Goal: Task Accomplishment & Management: Use online tool/utility

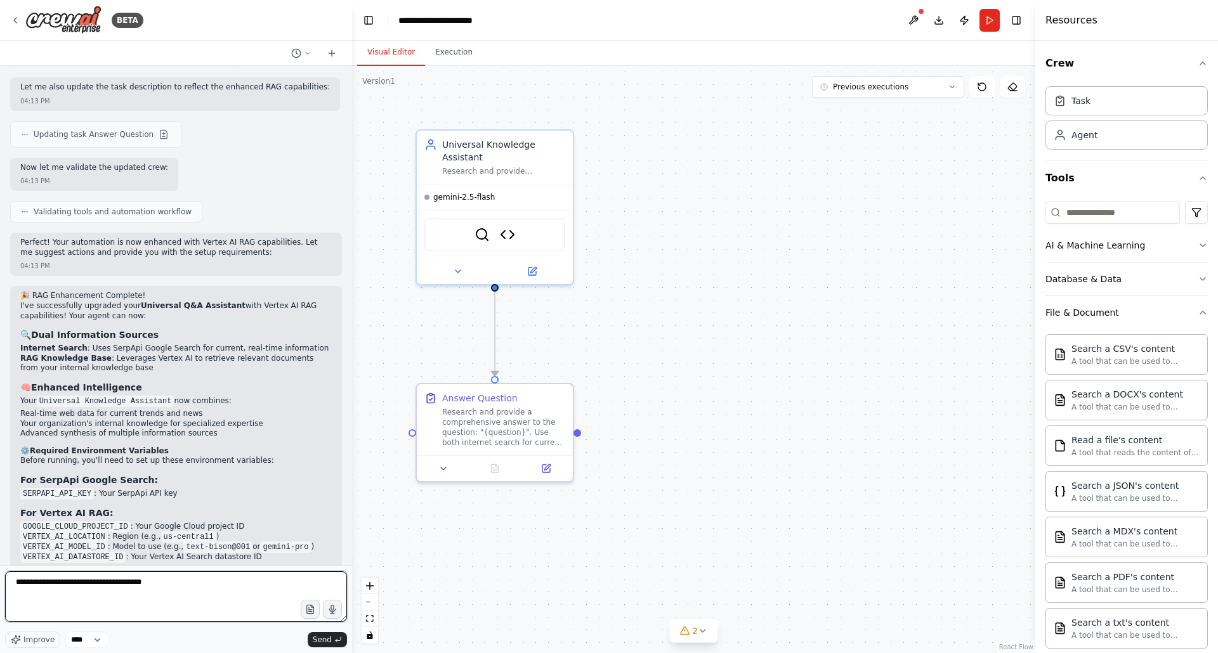
paste textarea "**********"
type textarea "**********"
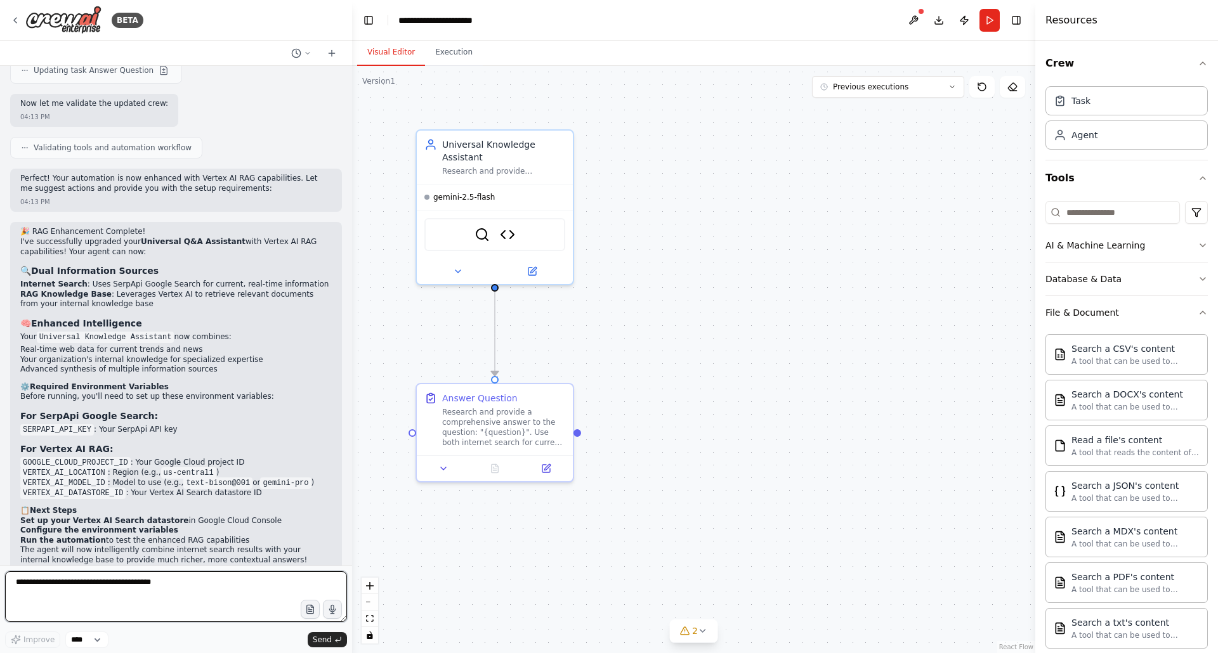
scroll to position [3524, 0]
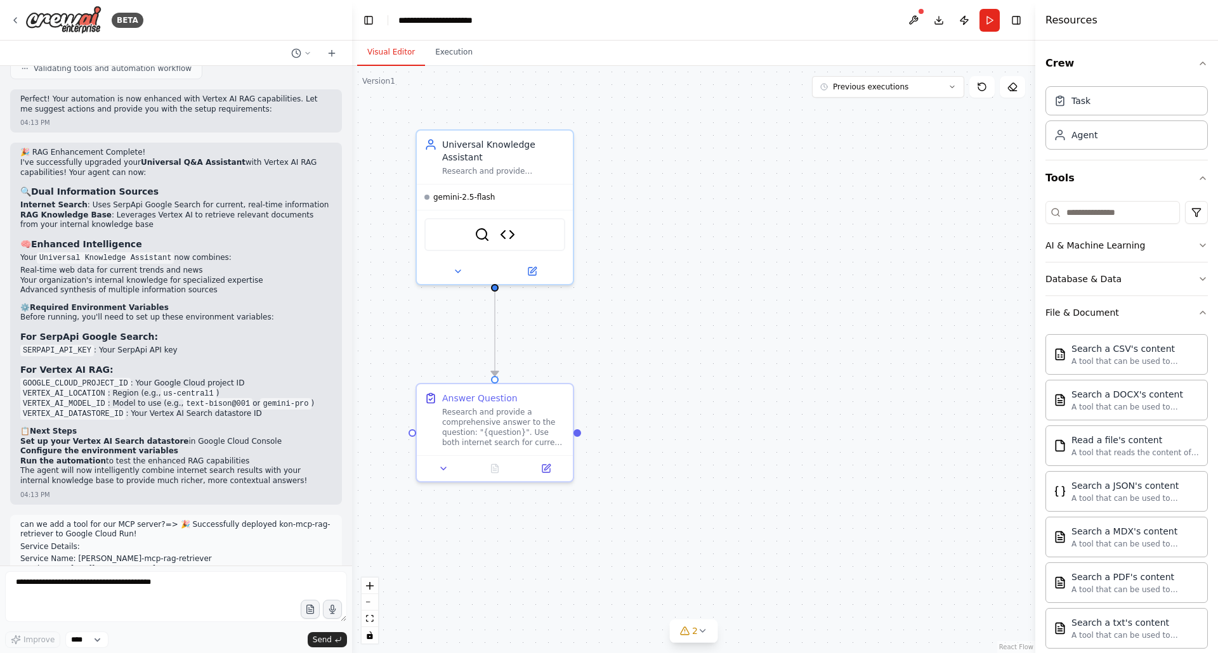
drag, startPoint x: 22, startPoint y: 435, endPoint x: 288, endPoint y: 526, distance: 281.7
click at [288, 526] on div "can we add a tool for our MCP server?=> 🎉 Successfully deployed kon-mcp-rag-ret…" at bounding box center [176, 576] width 312 height 112
copy div "can we add a tool for our MCP server?=> 🎉 Successfully deployed kon-mcp-rag-ret…"
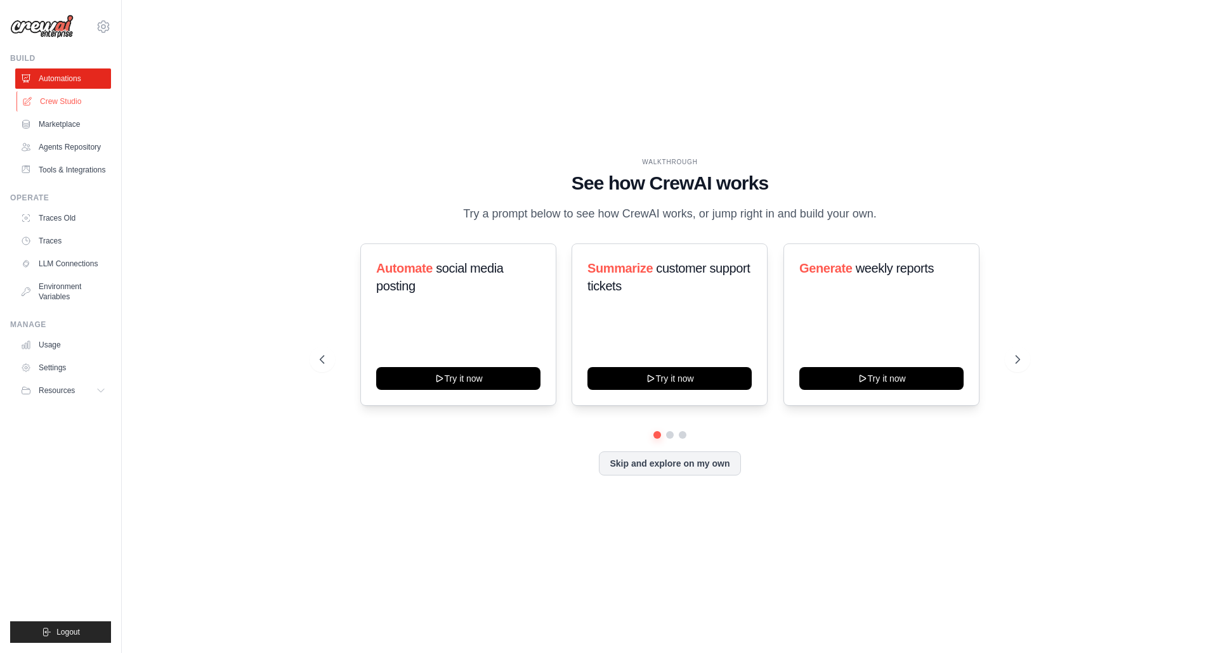
click at [51, 105] on link "Crew Studio" at bounding box center [64, 101] width 96 height 20
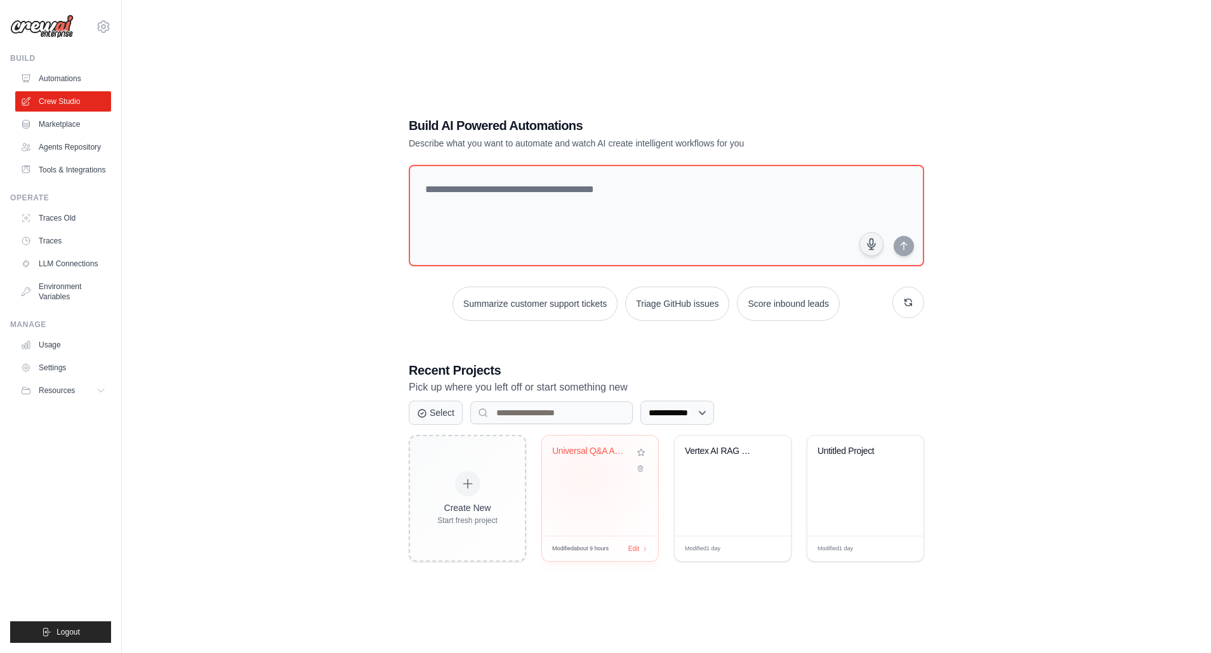
click at [584, 475] on div "Universal Q&A Assistant" at bounding box center [600, 486] width 116 height 100
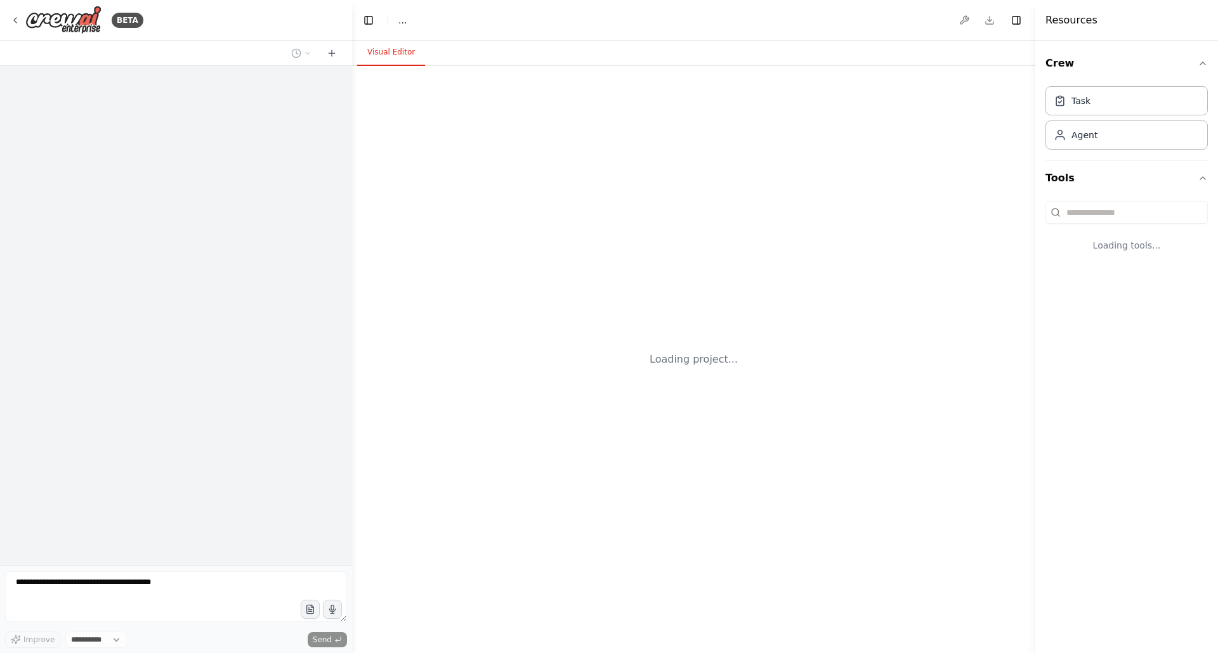
select select "****"
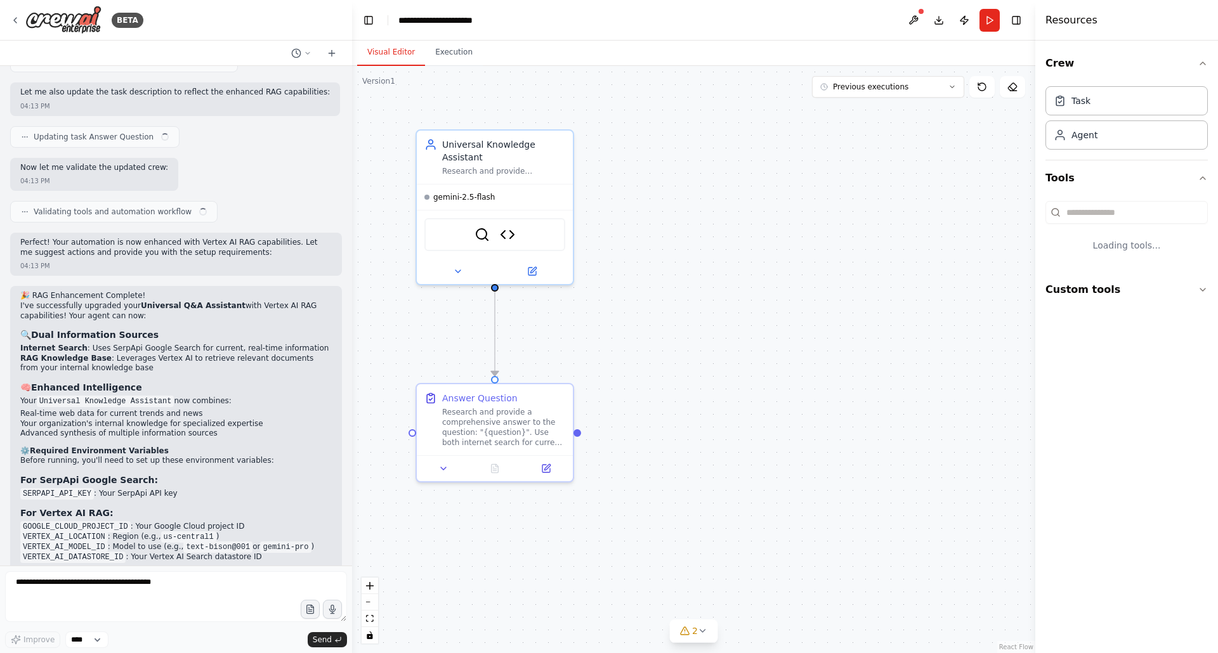
scroll to position [3380, 0]
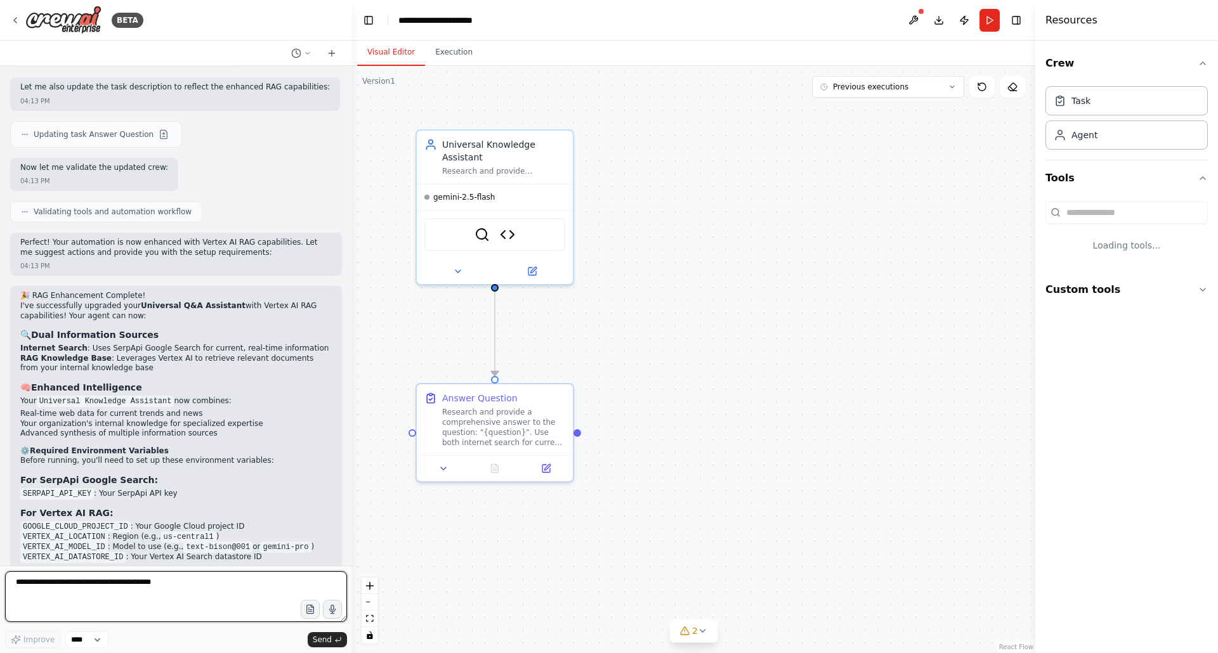
click at [68, 584] on textarea at bounding box center [176, 597] width 342 height 51
paste textarea "**********"
type textarea "**********"
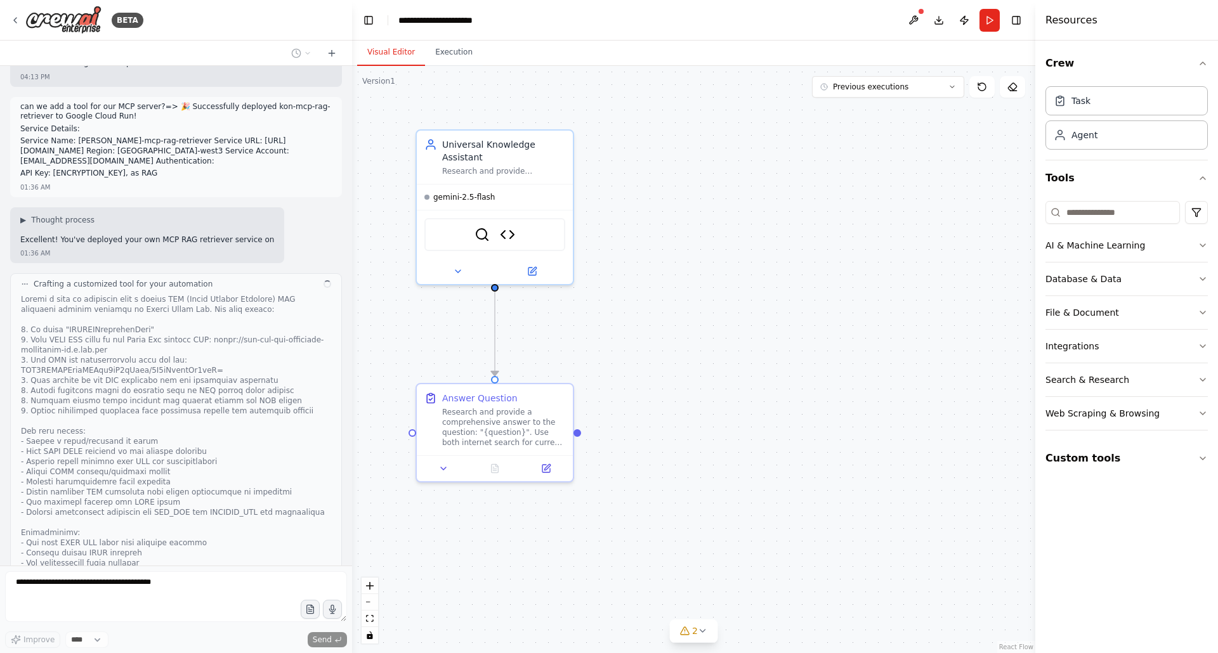
scroll to position [3951, 0]
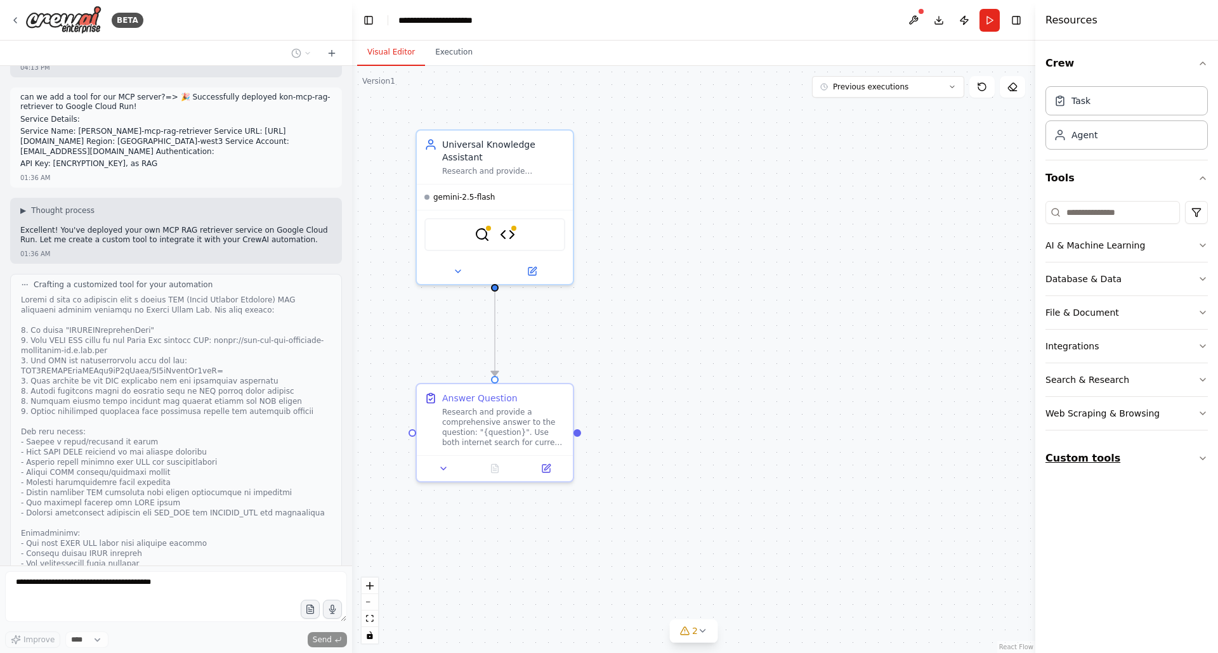
click at [1202, 456] on icon "button" at bounding box center [1203, 459] width 10 height 10
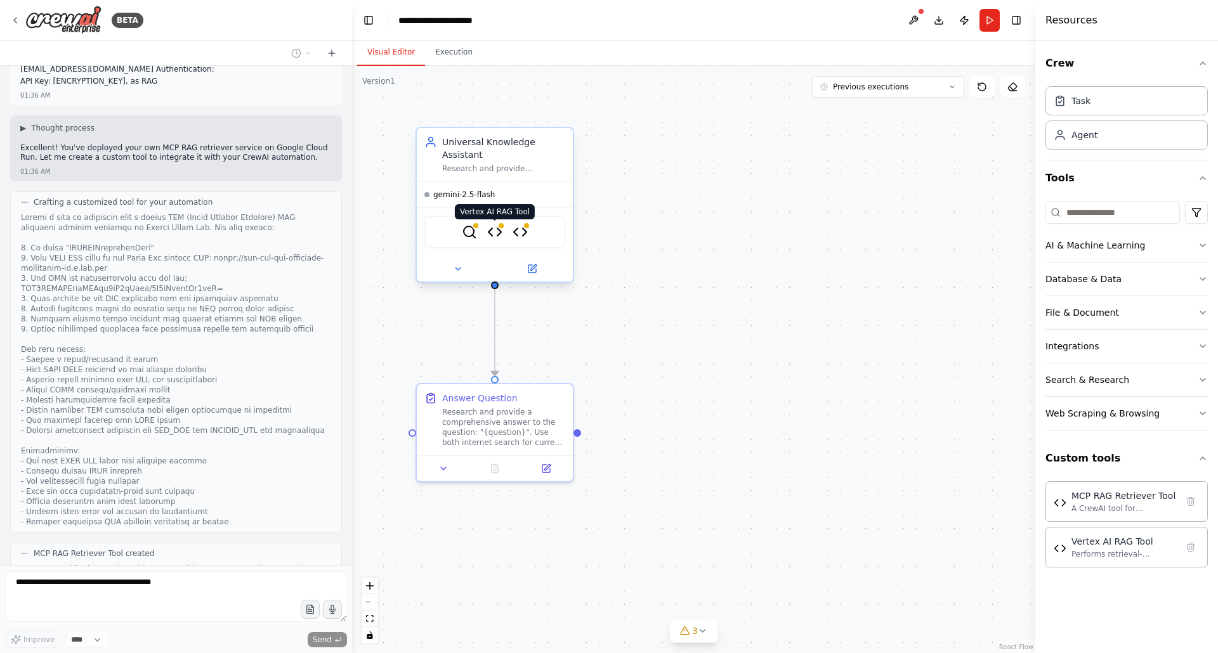
click at [495, 234] on img at bounding box center [494, 232] width 15 height 15
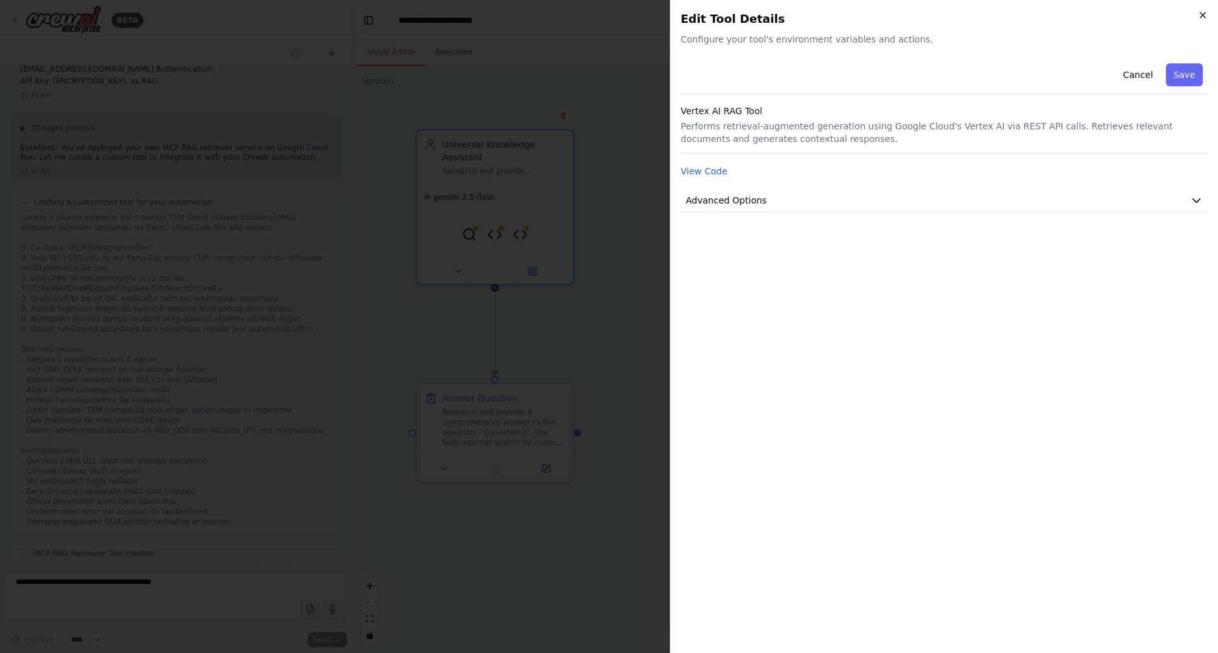
click at [1202, 16] on icon "button" at bounding box center [1203, 15] width 10 height 10
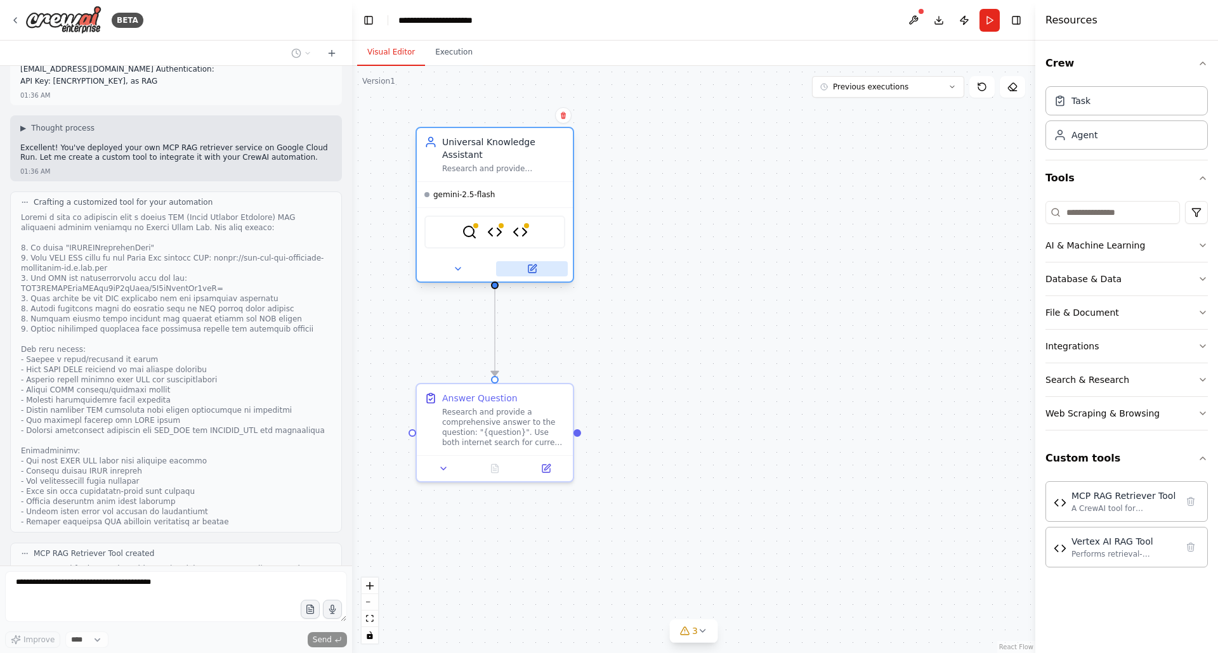
click at [535, 268] on icon at bounding box center [532, 269] width 10 height 10
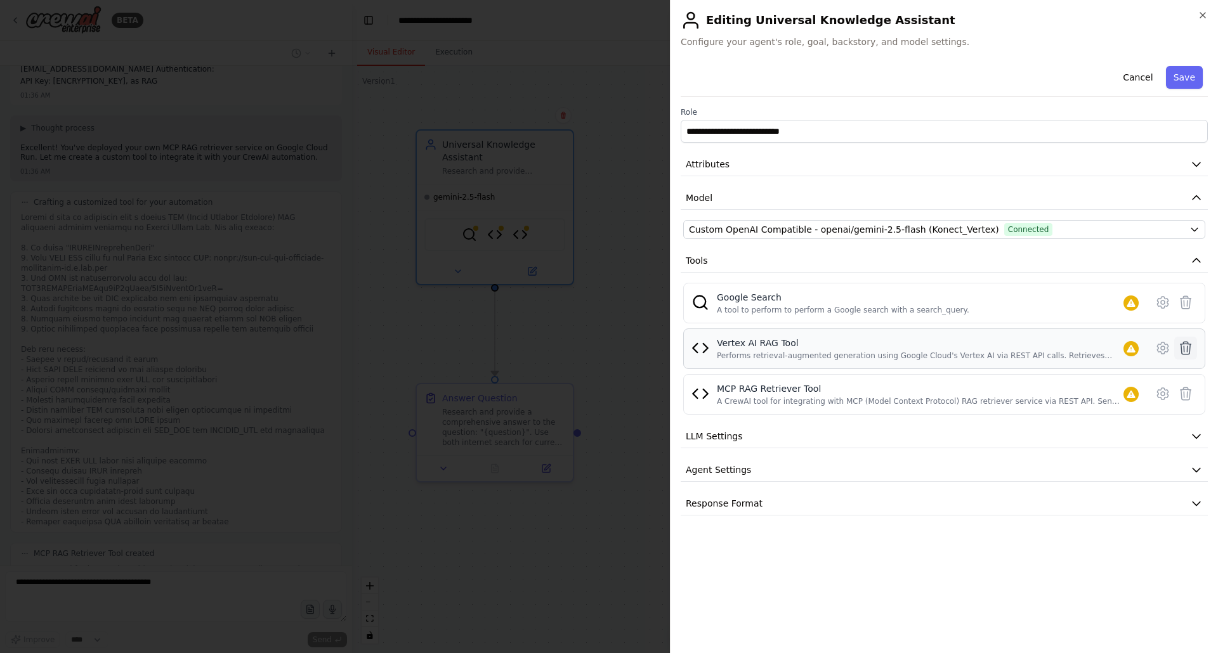
click at [1186, 346] on icon at bounding box center [1185, 348] width 15 height 15
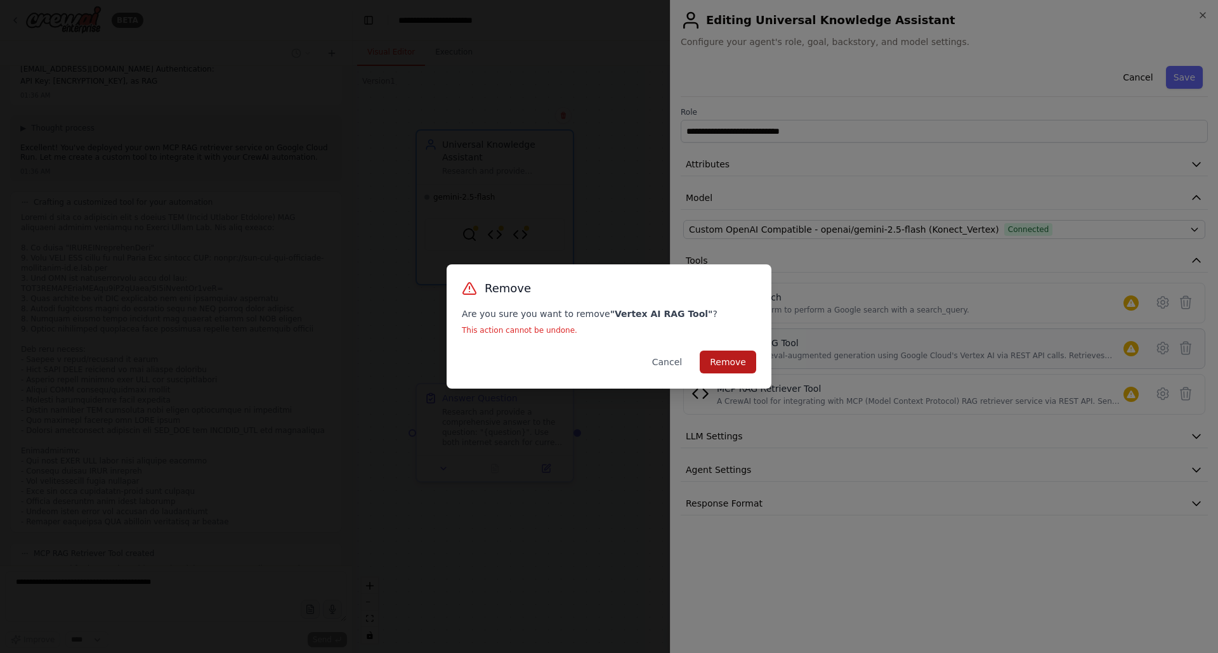
click at [723, 367] on button "Remove" at bounding box center [728, 362] width 56 height 23
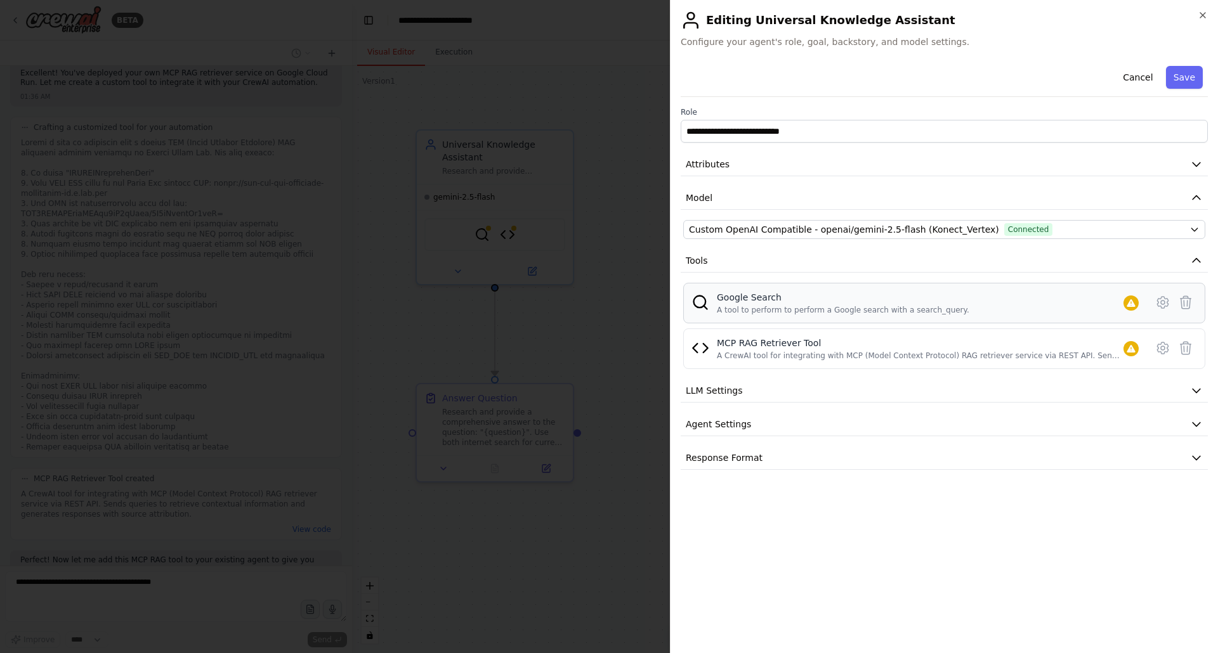
scroll to position [4119, 0]
click at [1188, 299] on icon at bounding box center [1186, 302] width 11 height 13
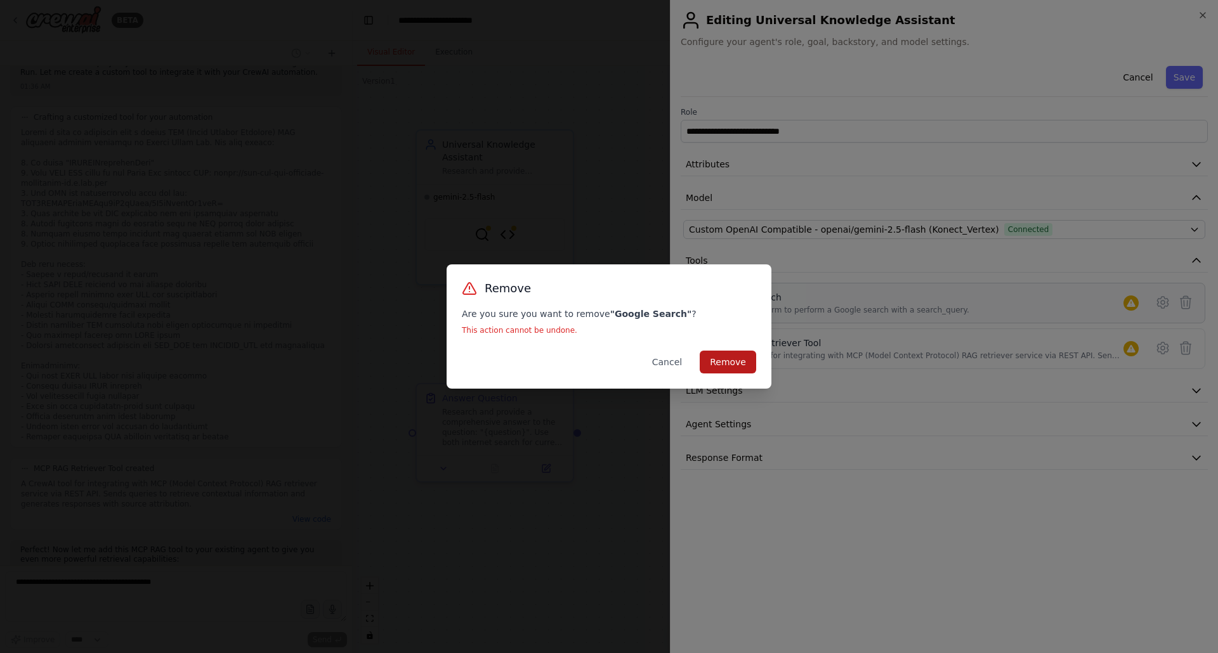
click at [737, 358] on button "Remove" at bounding box center [728, 362] width 56 height 23
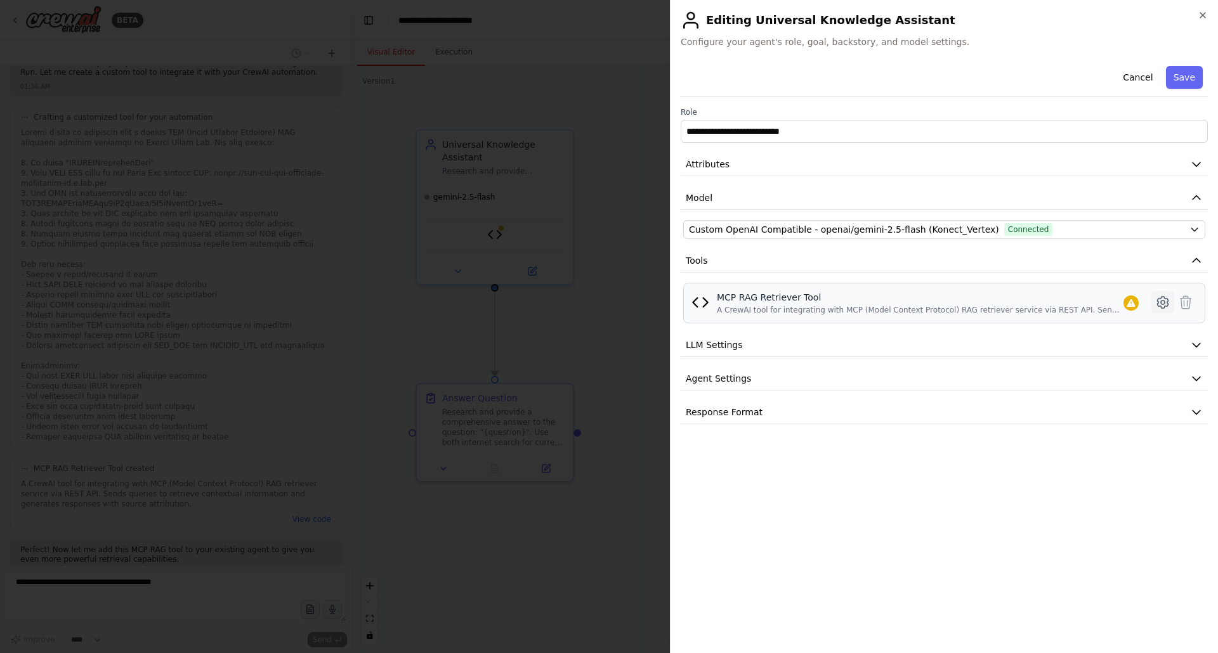
click at [1163, 302] on icon at bounding box center [1162, 302] width 15 height 15
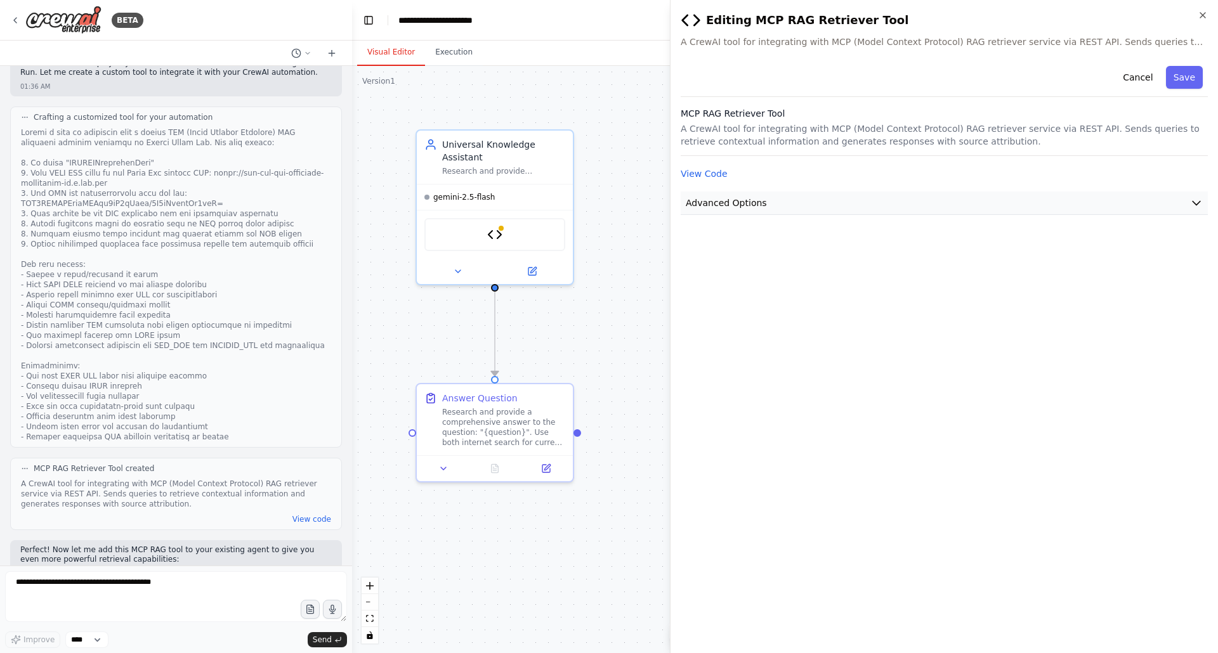
click at [707, 200] on body "BETA Hello! I'm the CrewAI assistant. What kind of automation do you want to bu…" at bounding box center [609, 326] width 1218 height 653
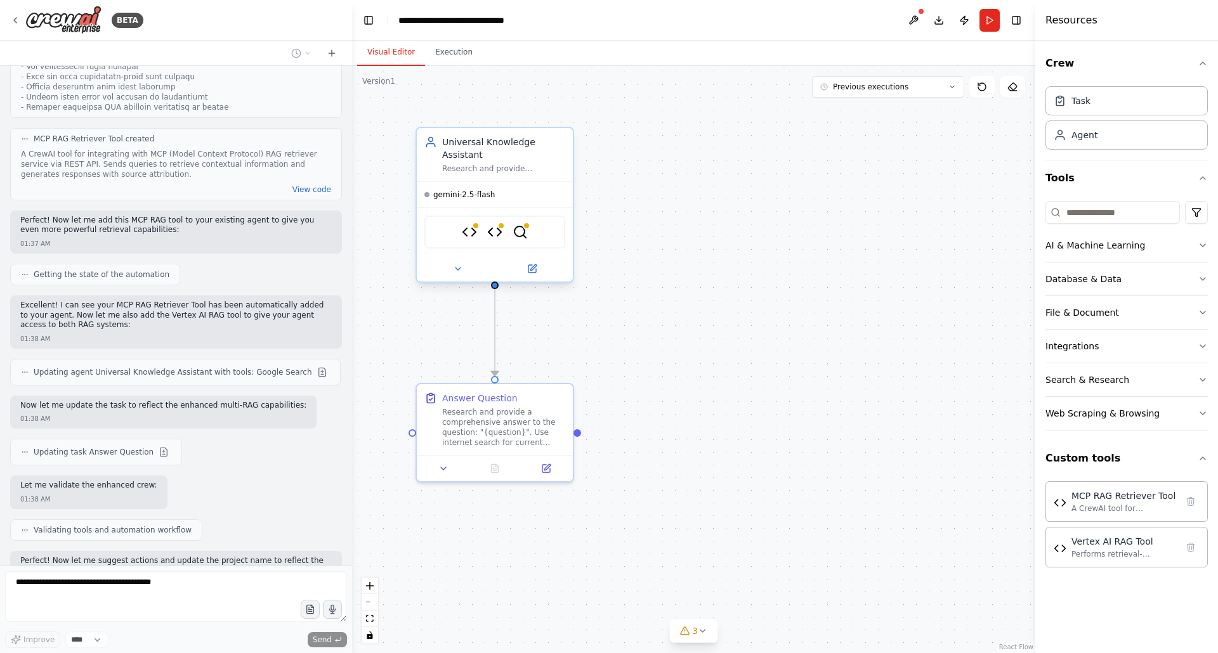
scroll to position [4459, 0]
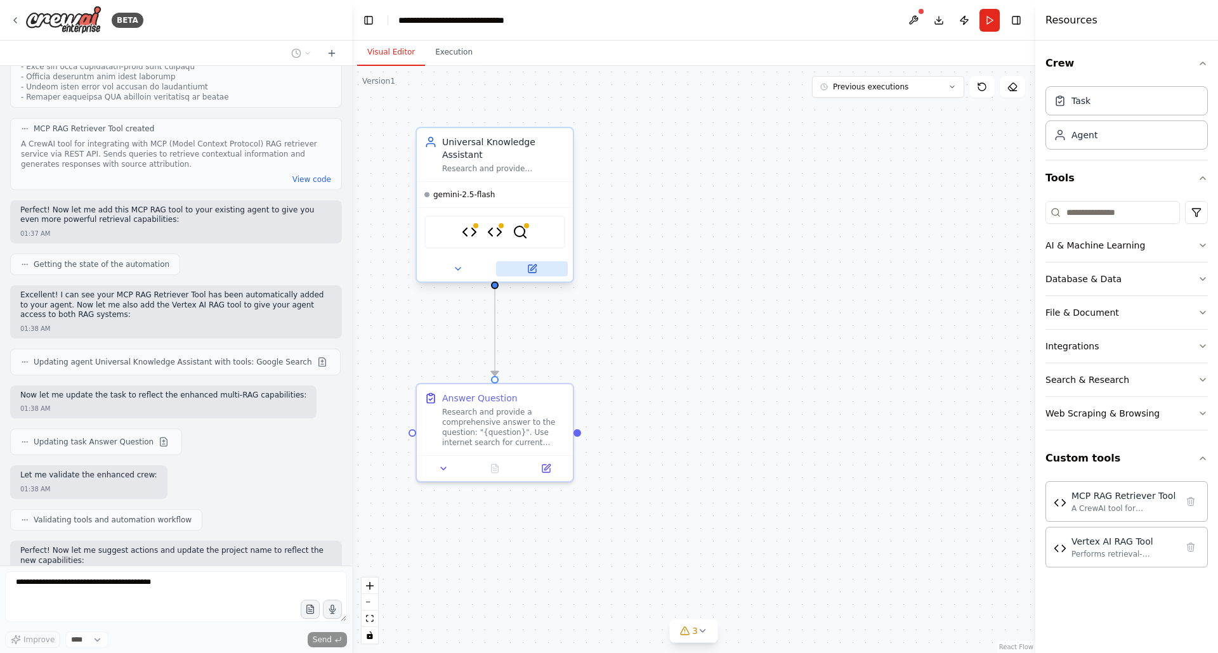
click at [534, 272] on icon at bounding box center [533, 269] width 8 height 8
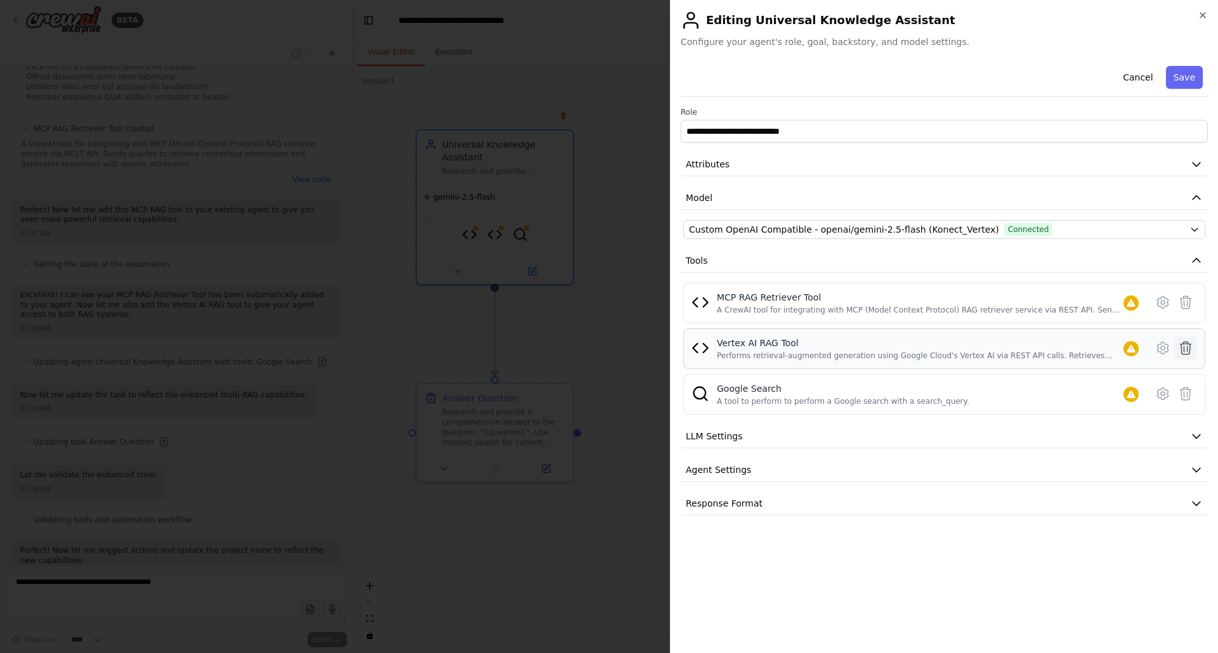
click at [1183, 348] on icon at bounding box center [1185, 348] width 15 height 15
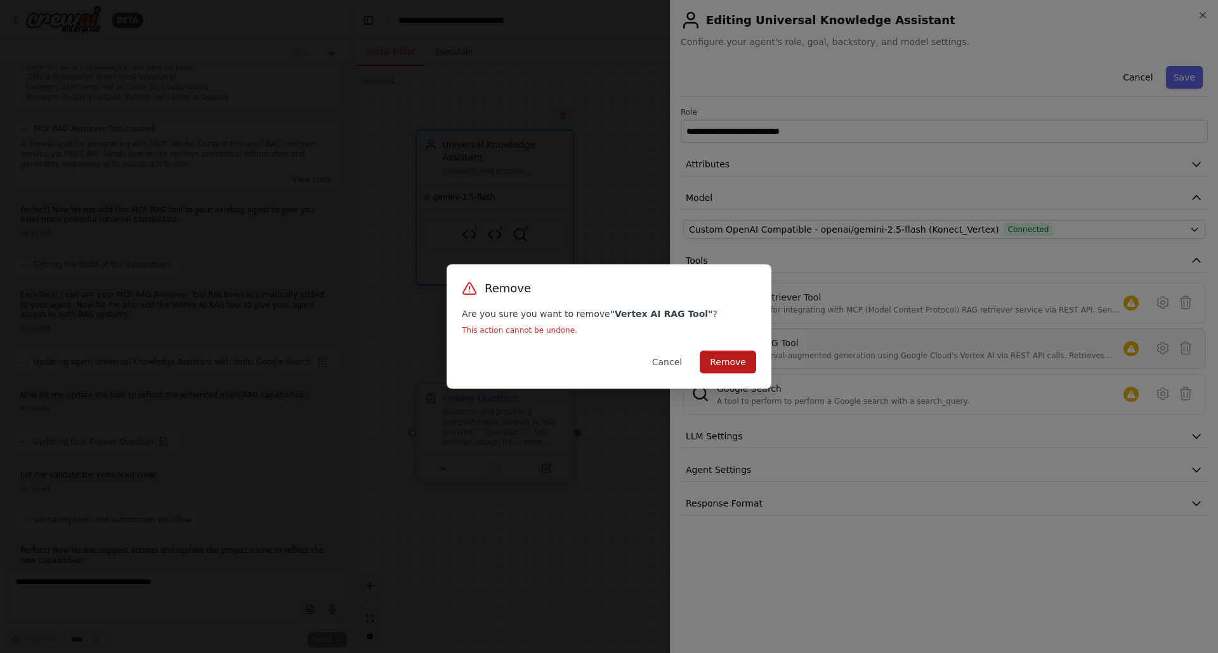
click at [735, 362] on button "Remove" at bounding box center [728, 362] width 56 height 23
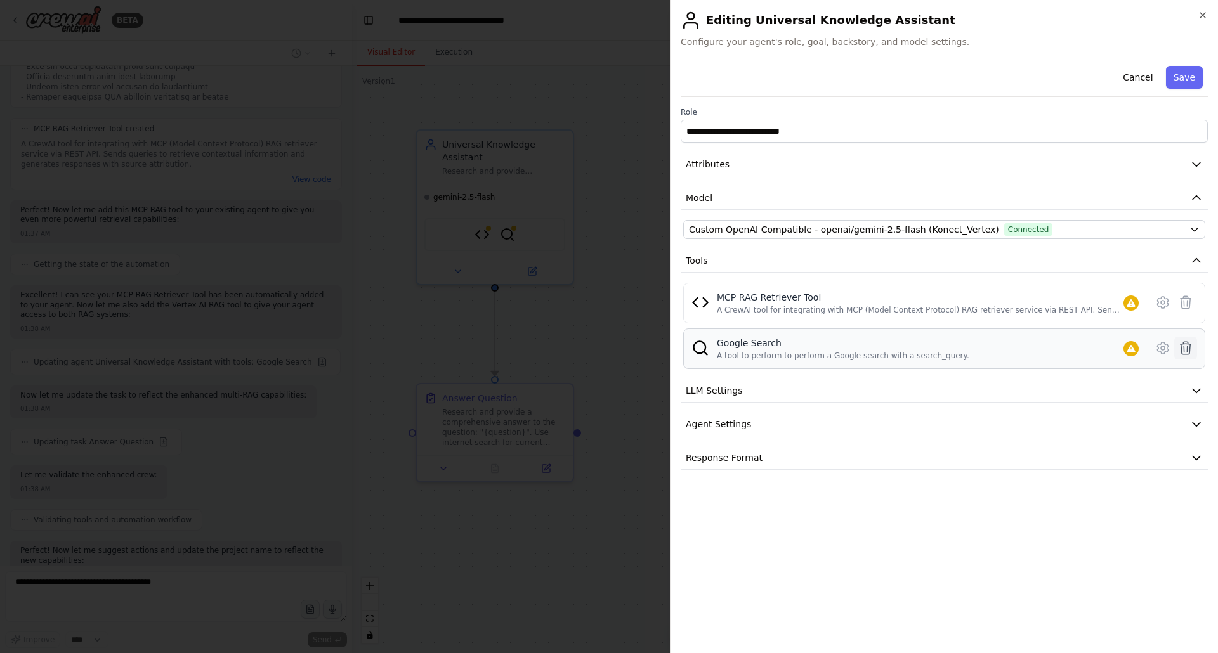
click at [1185, 350] on icon at bounding box center [1185, 348] width 15 height 15
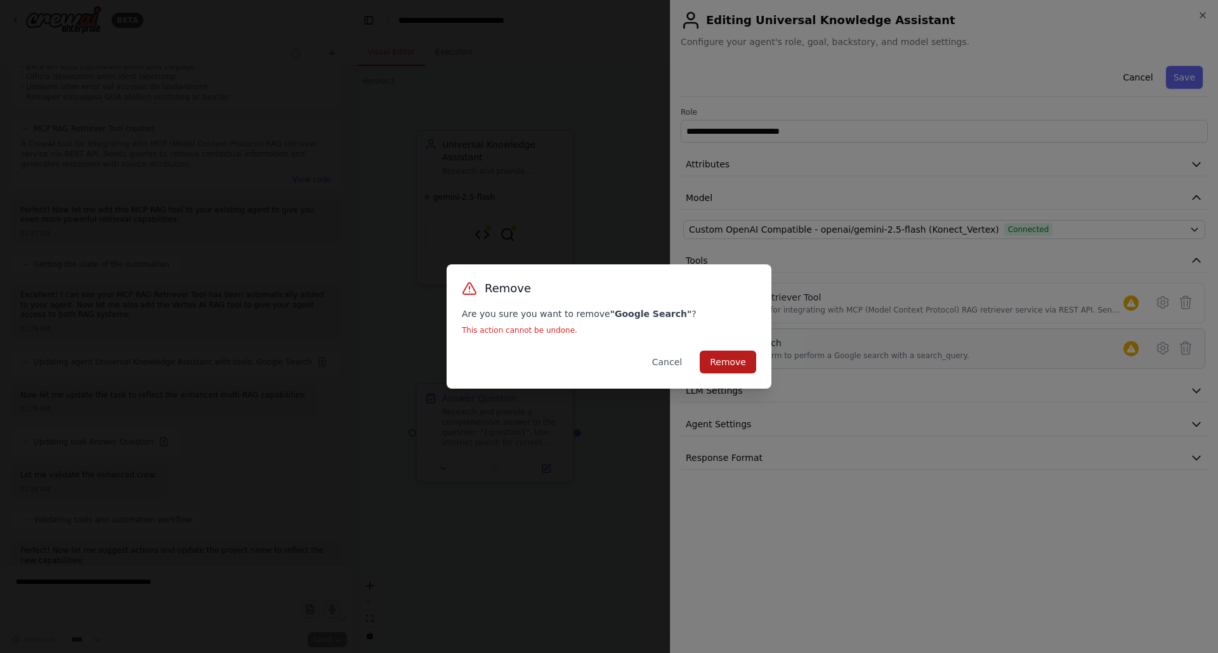
click at [740, 366] on button "Remove" at bounding box center [728, 362] width 56 height 23
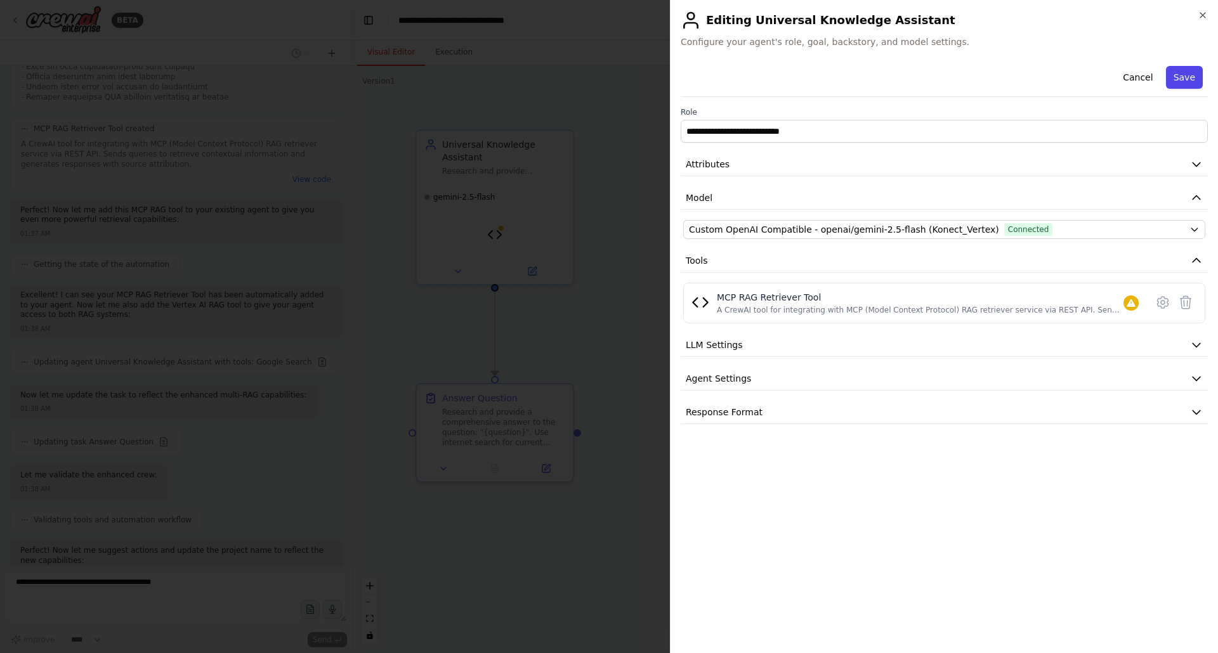
click at [1185, 77] on button "Save" at bounding box center [1184, 77] width 37 height 23
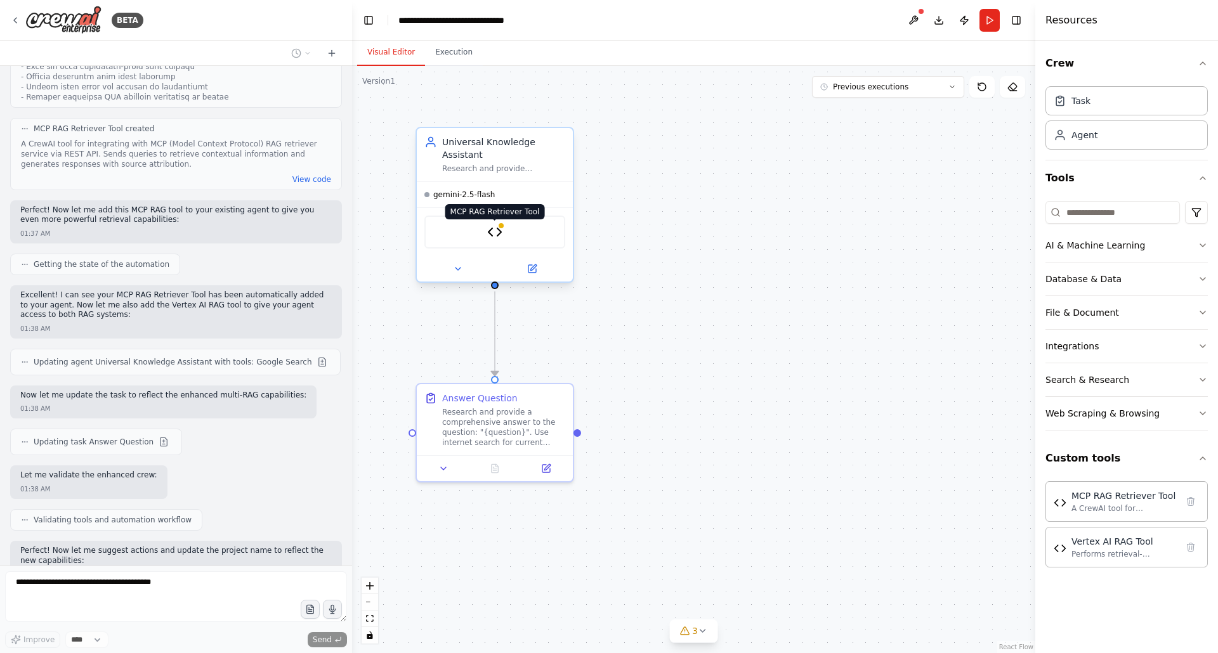
click at [497, 233] on img at bounding box center [494, 232] width 15 height 15
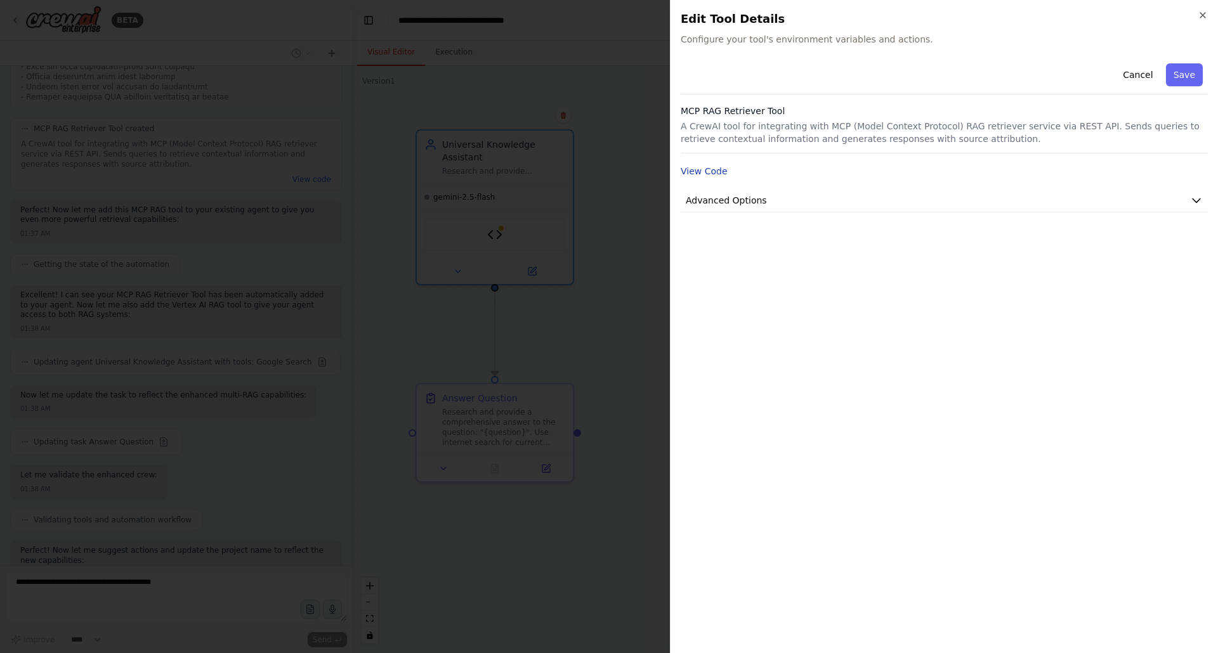
click at [699, 171] on button "View Code" at bounding box center [704, 171] width 47 height 13
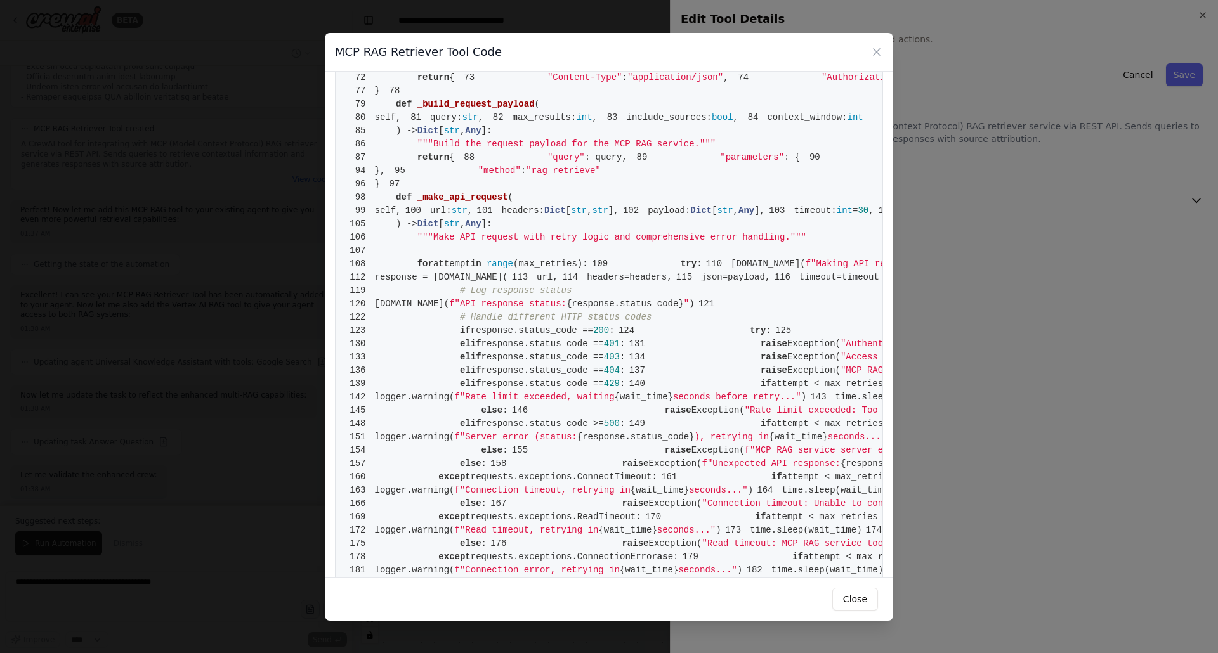
scroll to position [361, 0]
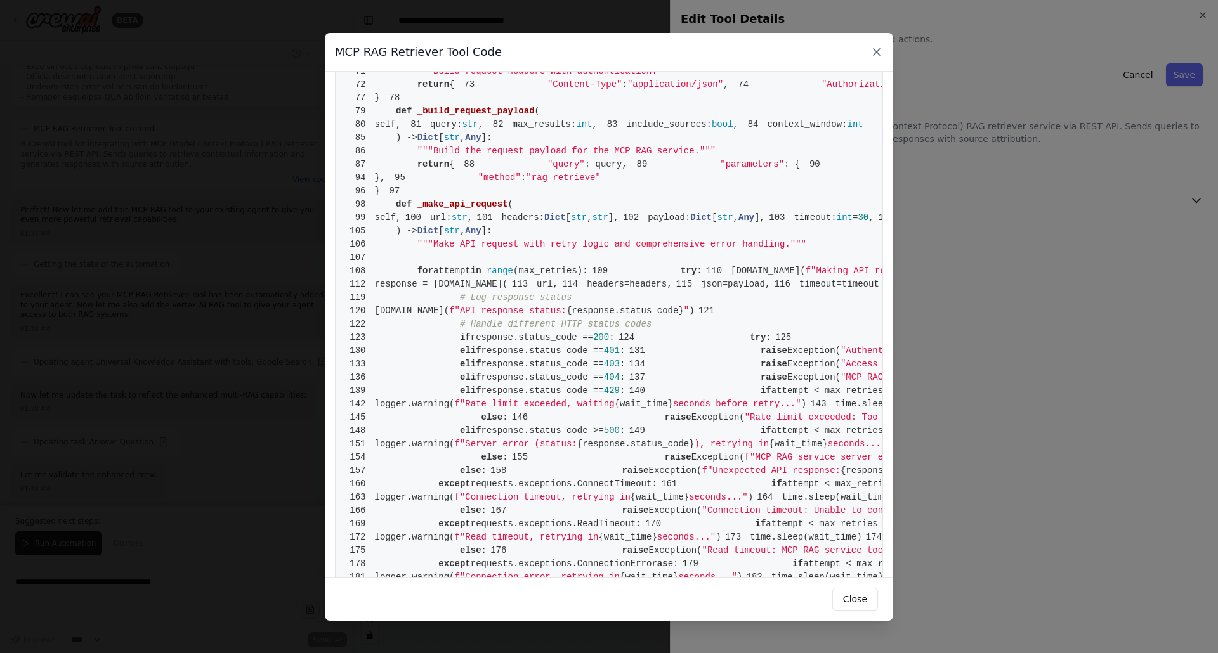
click at [877, 50] on icon at bounding box center [877, 52] width 6 height 6
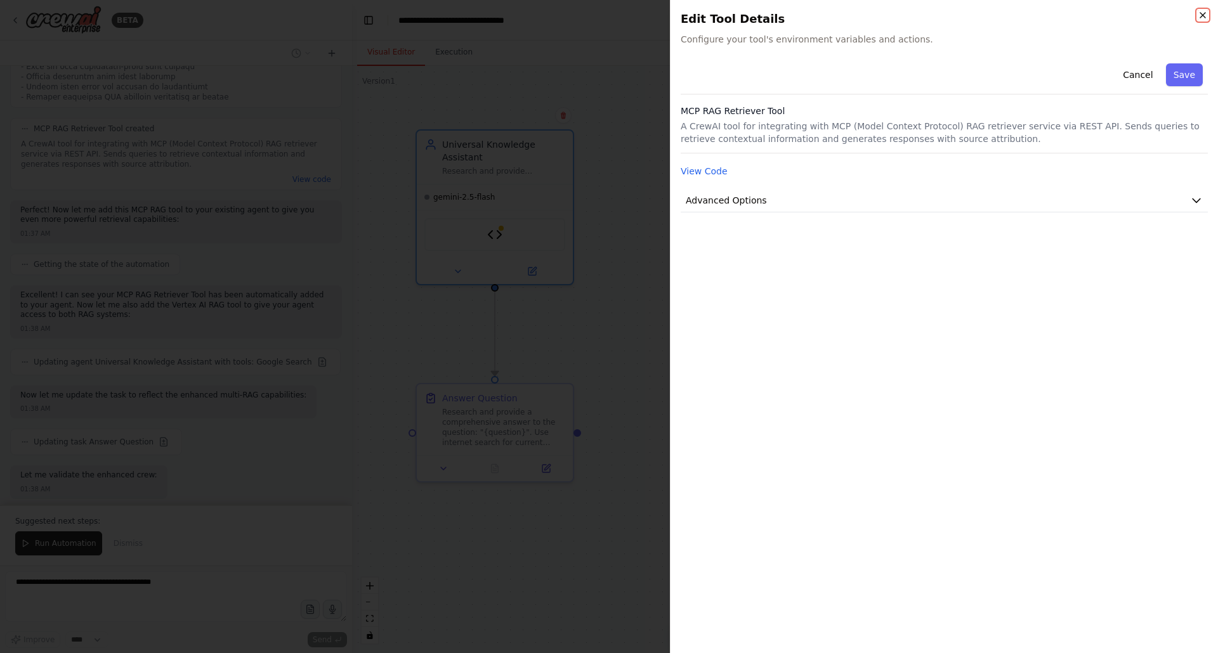
click at [1202, 14] on icon "button" at bounding box center [1202, 15] width 5 height 5
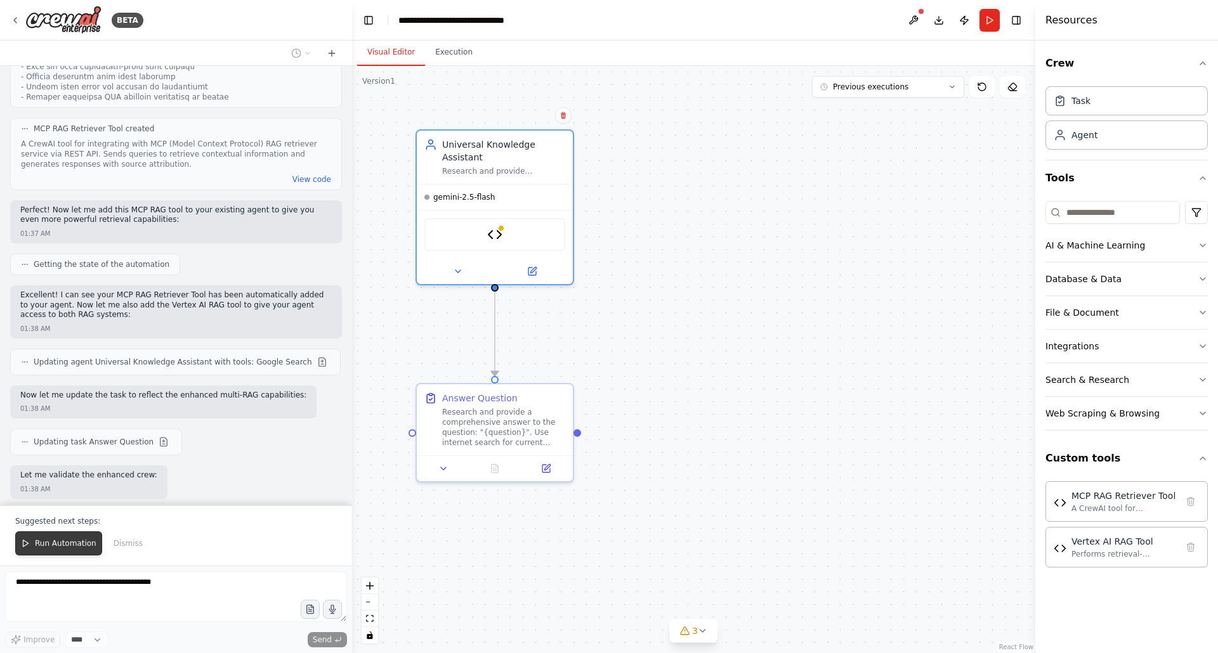
click at [54, 548] on span "Run Automation" at bounding box center [66, 544] width 62 height 10
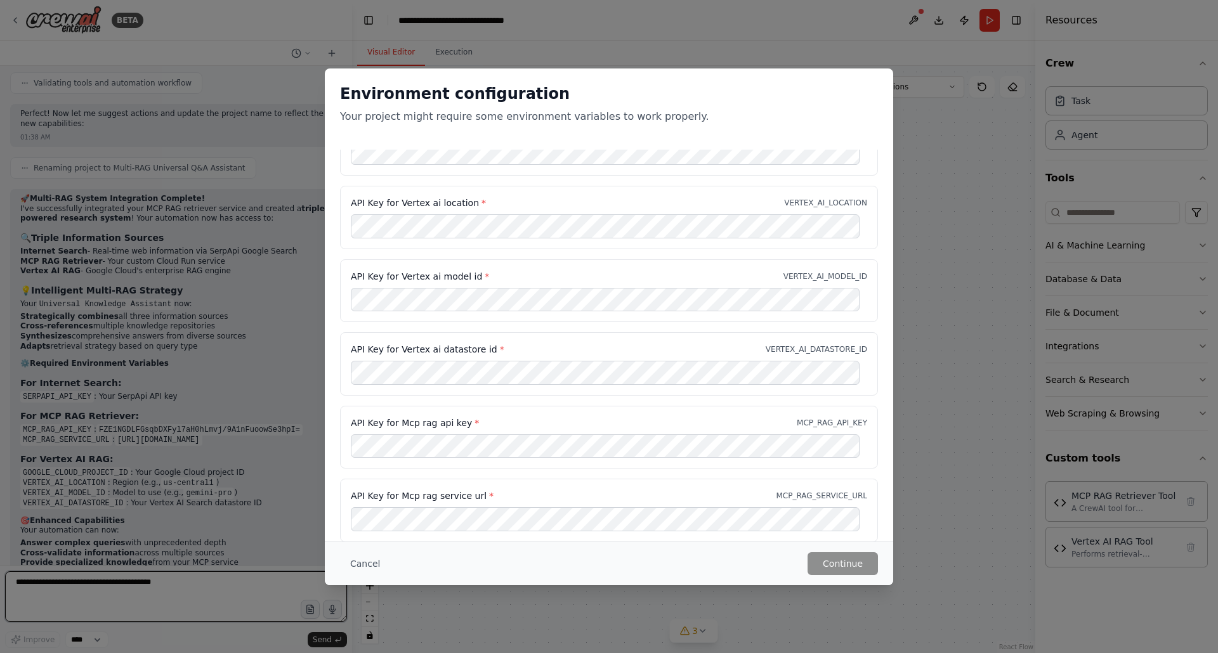
scroll to position [51, 0]
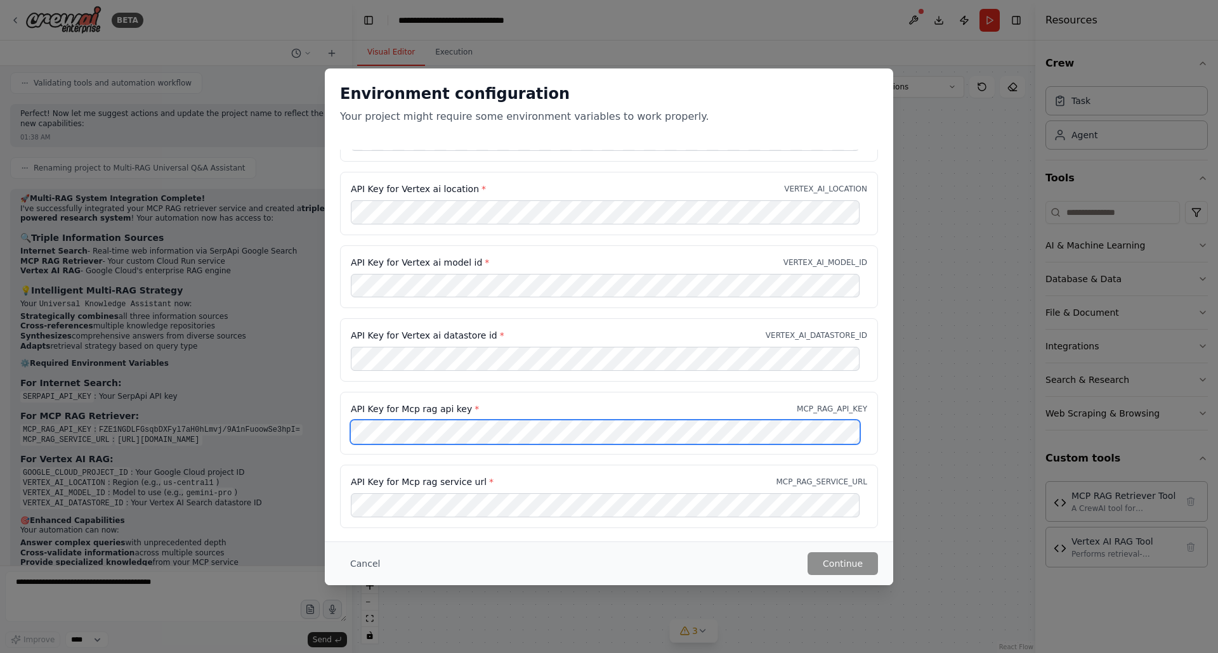
click at [390, 399] on div "API Key for Mcp rag api key * MCP_RAG_API_KEY" at bounding box center [609, 423] width 538 height 63
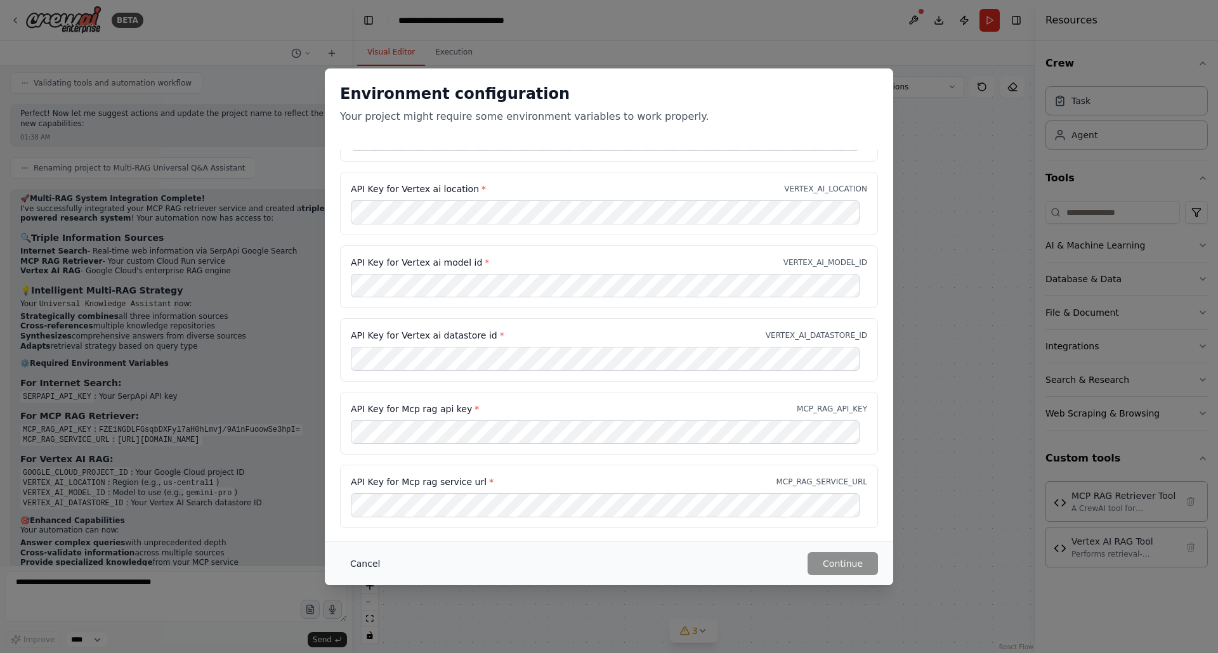
click at [357, 562] on button "Cancel" at bounding box center [365, 564] width 50 height 23
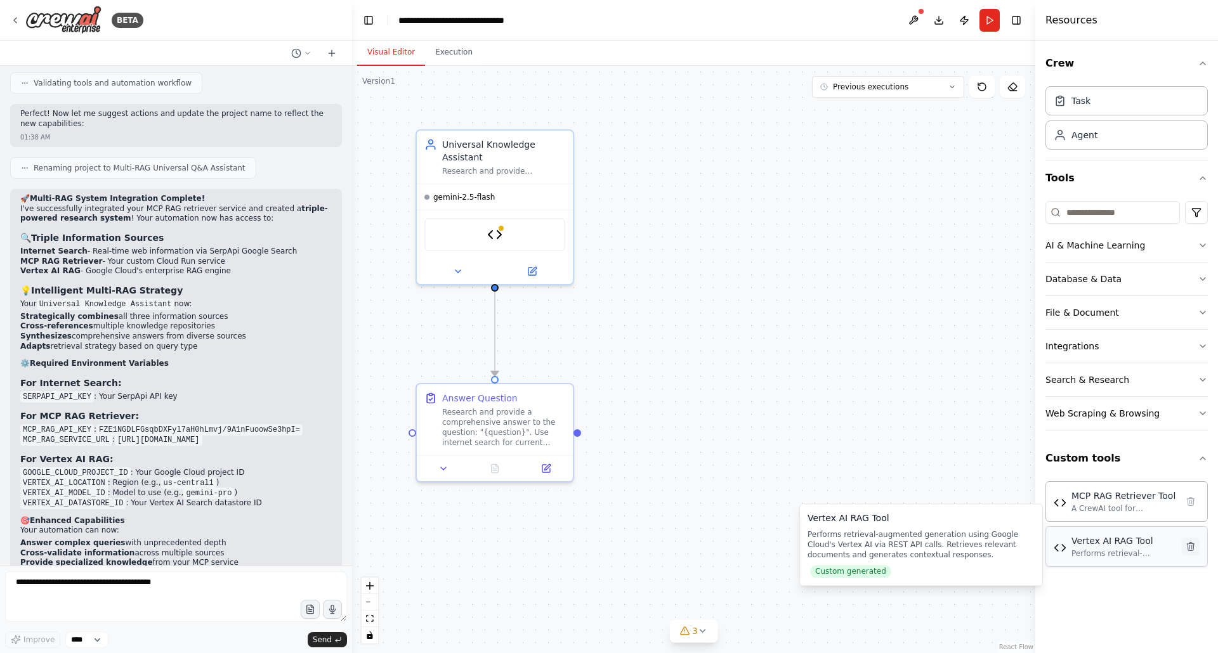
click at [1192, 548] on icon at bounding box center [1191, 547] width 10 height 10
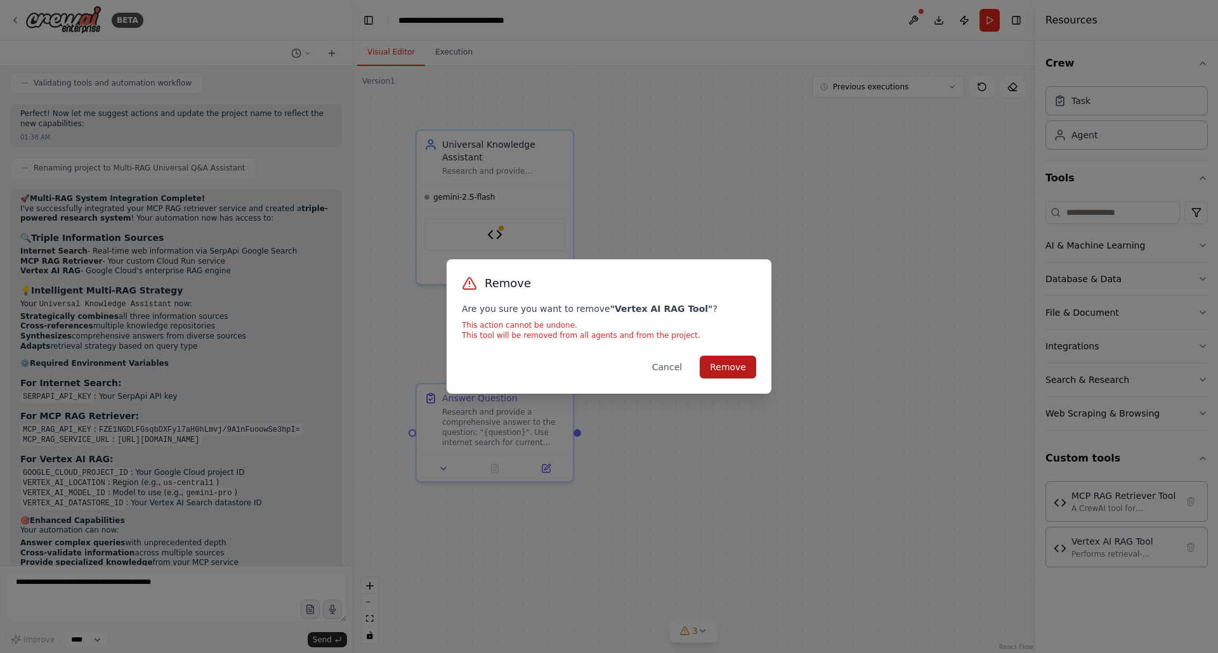
click at [728, 370] on button "Remove" at bounding box center [728, 367] width 56 height 23
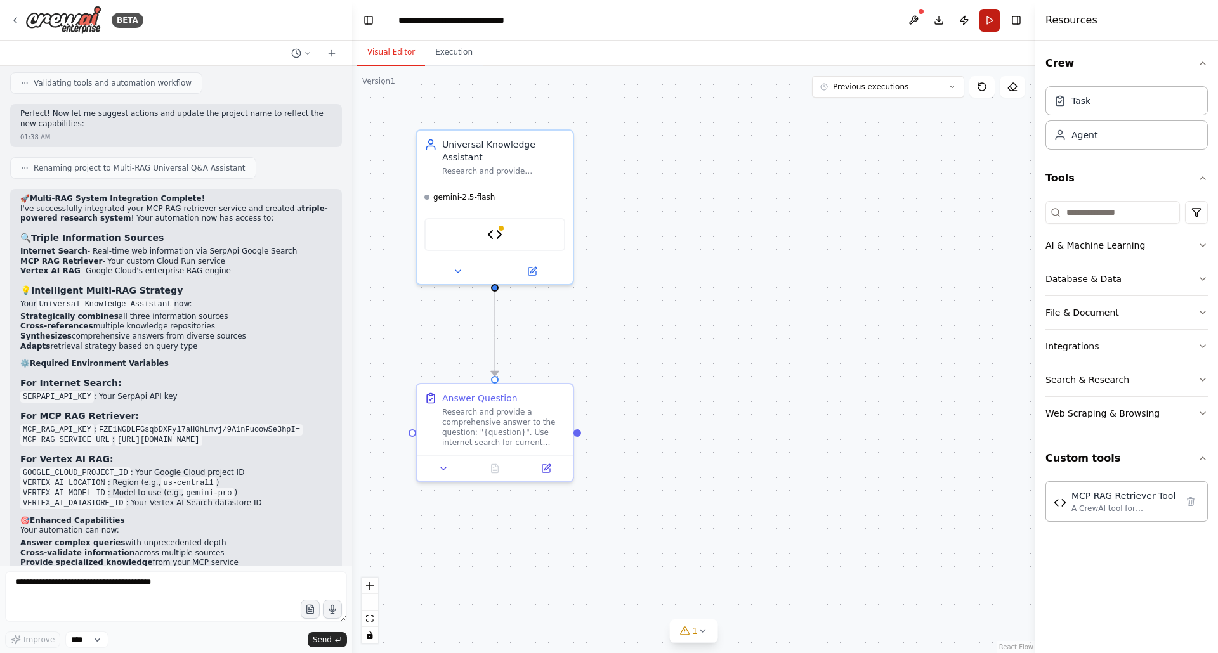
click at [986, 20] on button "Run" at bounding box center [990, 20] width 20 height 23
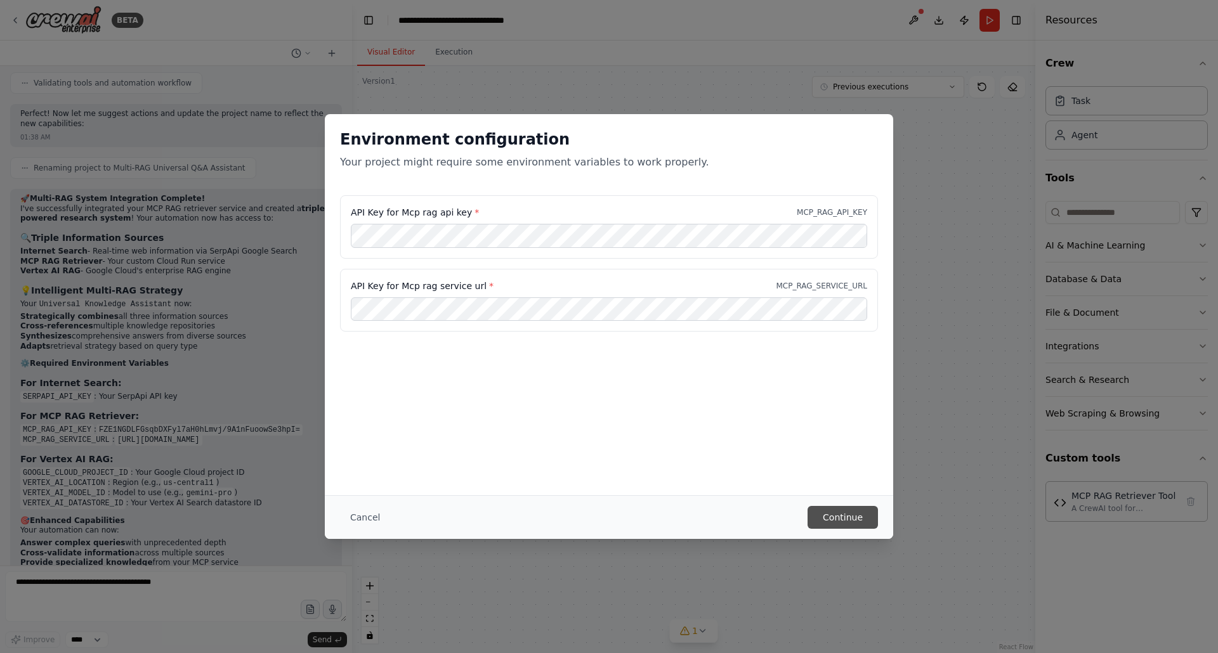
click at [839, 517] on button "Continue" at bounding box center [843, 517] width 70 height 23
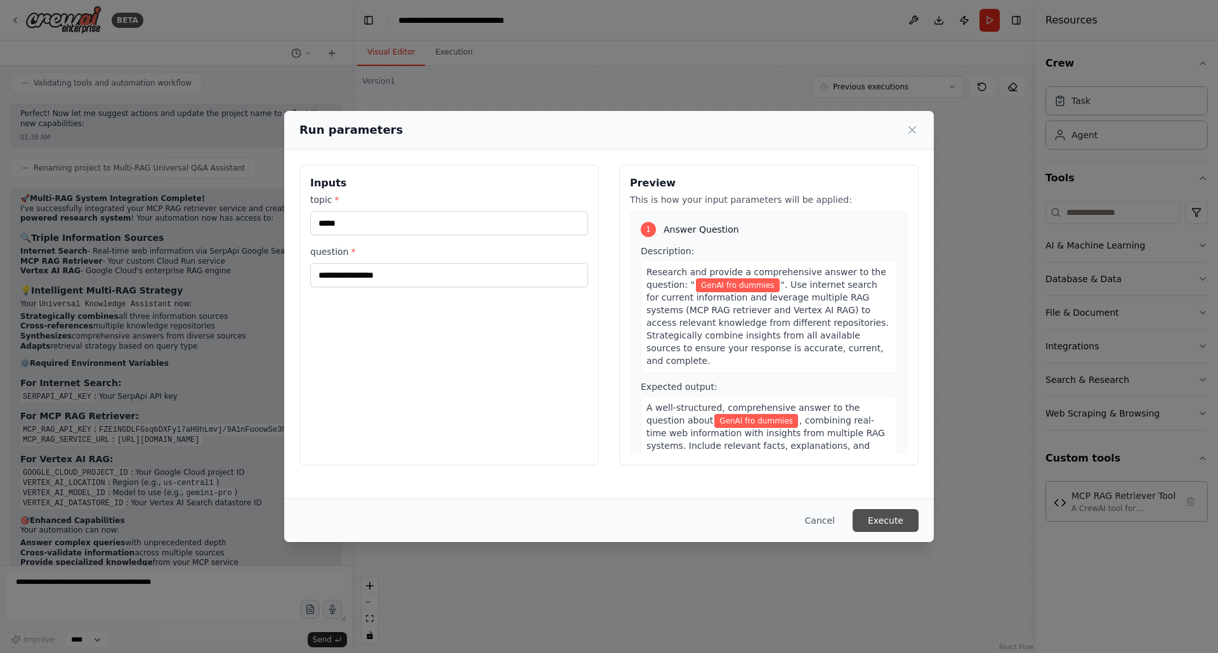
click at [896, 525] on button "Execute" at bounding box center [886, 520] width 66 height 23
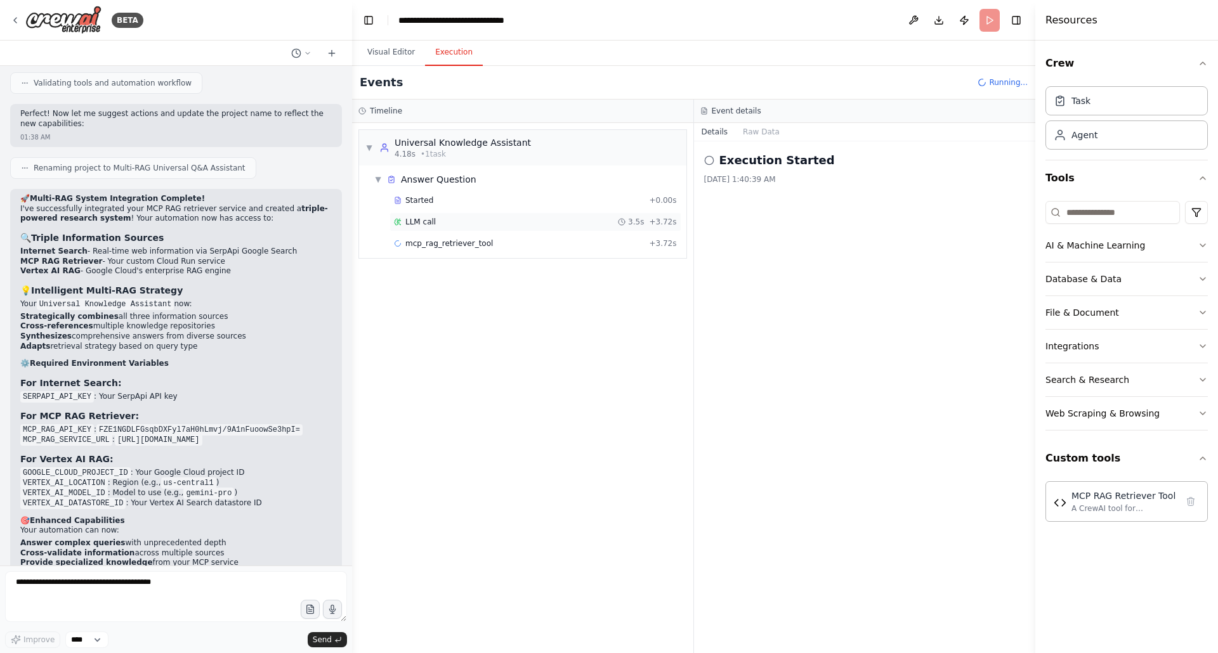
click at [421, 217] on span "LLM call" at bounding box center [420, 222] width 30 height 10
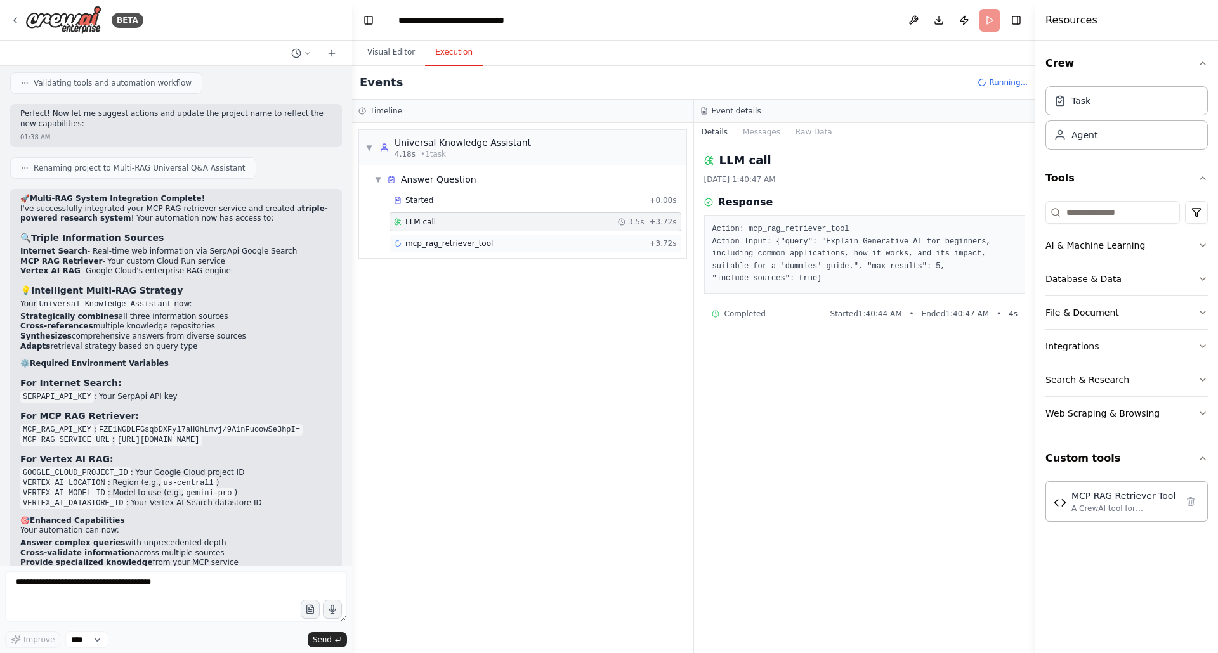
click at [440, 239] on span "mcp_rag_retriever_tool" at bounding box center [449, 244] width 88 height 10
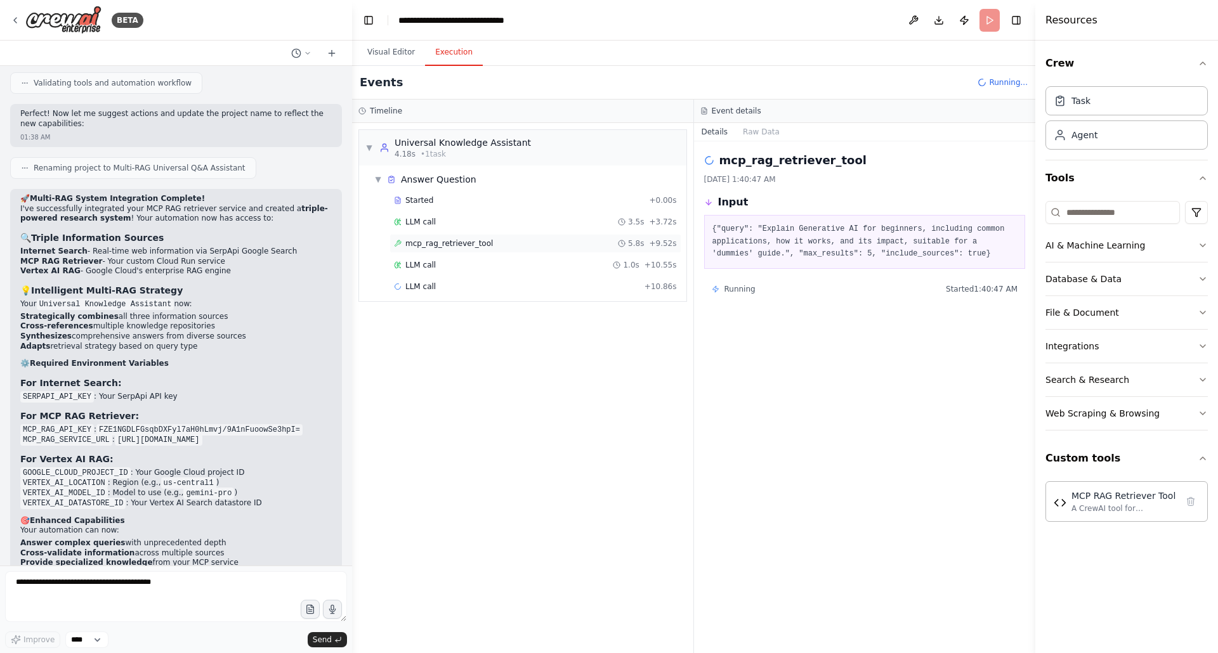
click at [440, 243] on span "mcp_rag_retriever_tool" at bounding box center [449, 244] width 88 height 10
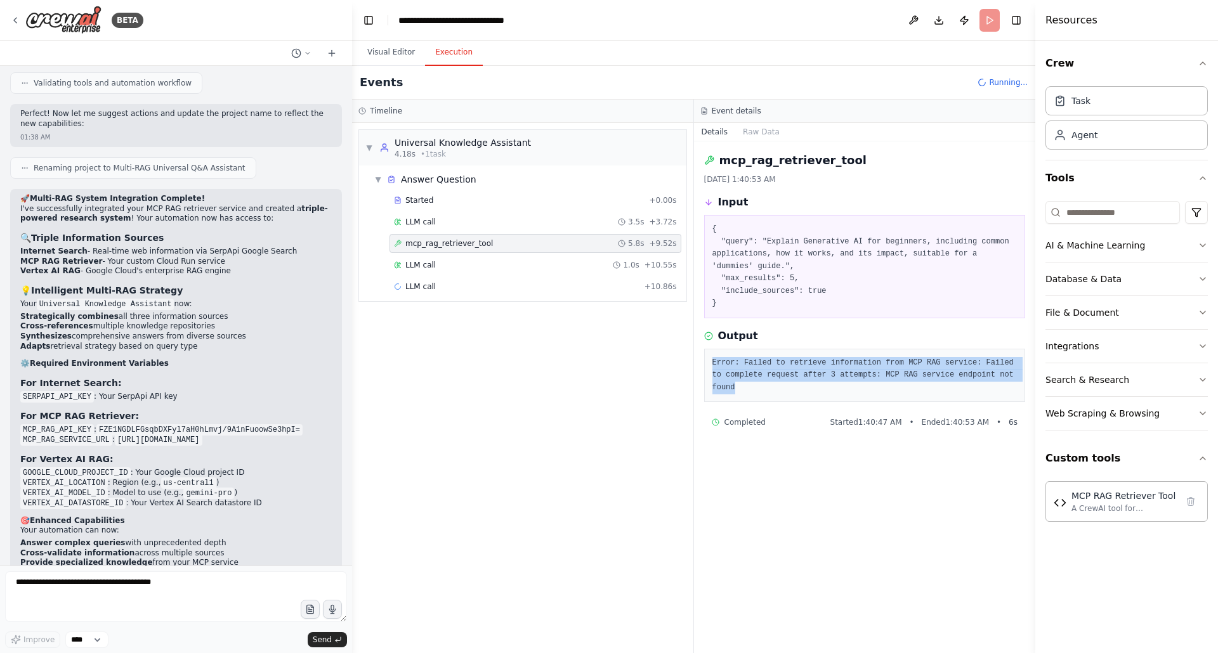
drag, startPoint x: 709, startPoint y: 360, endPoint x: 766, endPoint y: 391, distance: 65.3
click at [766, 391] on div "Error: Failed to retrieve information from MCP RAG service: Failed to complete …" at bounding box center [865, 376] width 322 height 54
copy pre "Error: Failed to retrieve information from MCP RAG service: Failed to complete …"
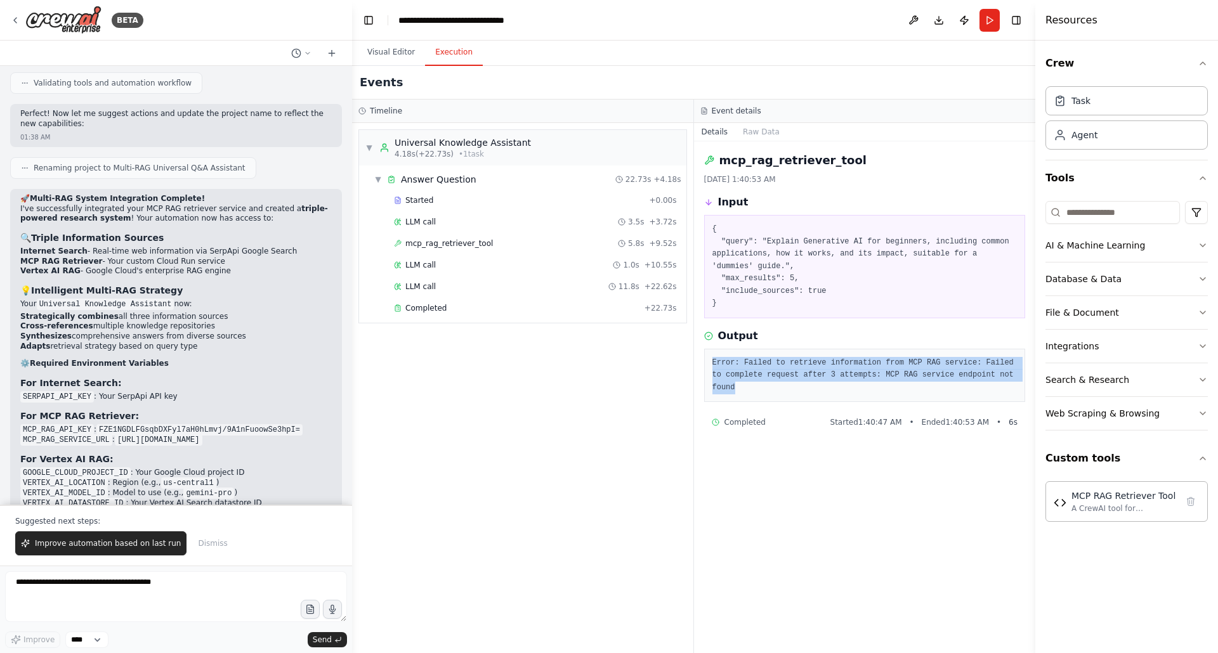
copy pre "Error: Failed to retrieve information from MCP RAG service: Failed to complete …"
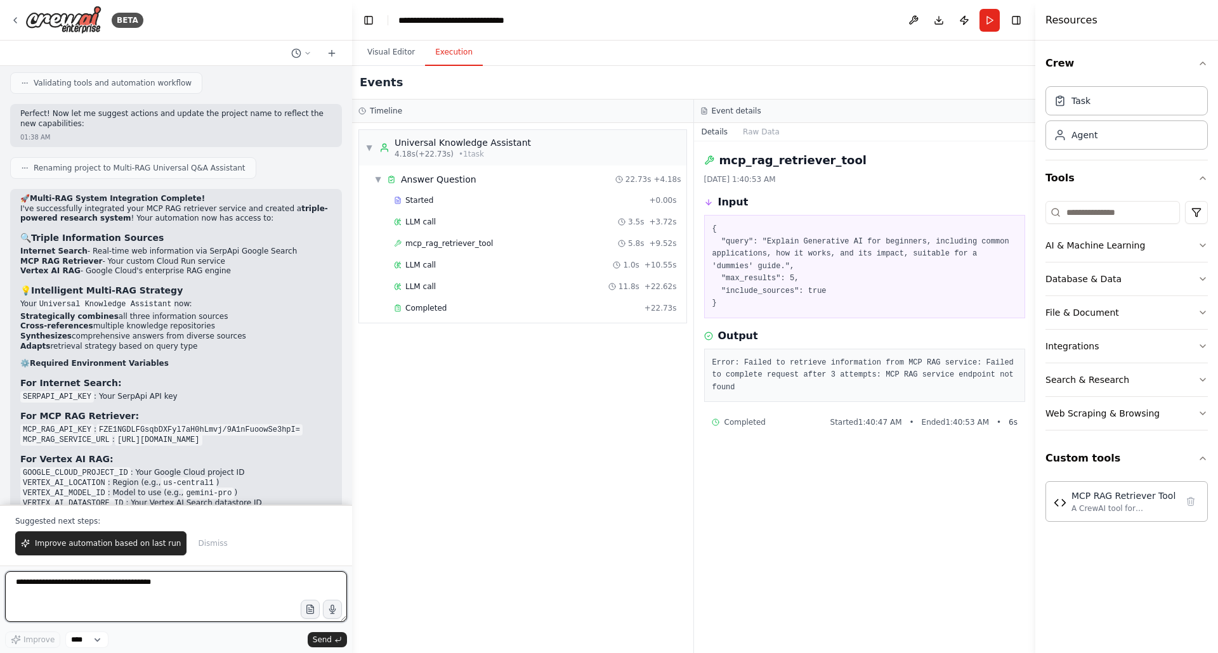
click at [70, 590] on textarea at bounding box center [176, 597] width 342 height 51
paste textarea "**********"
type textarea "**********"
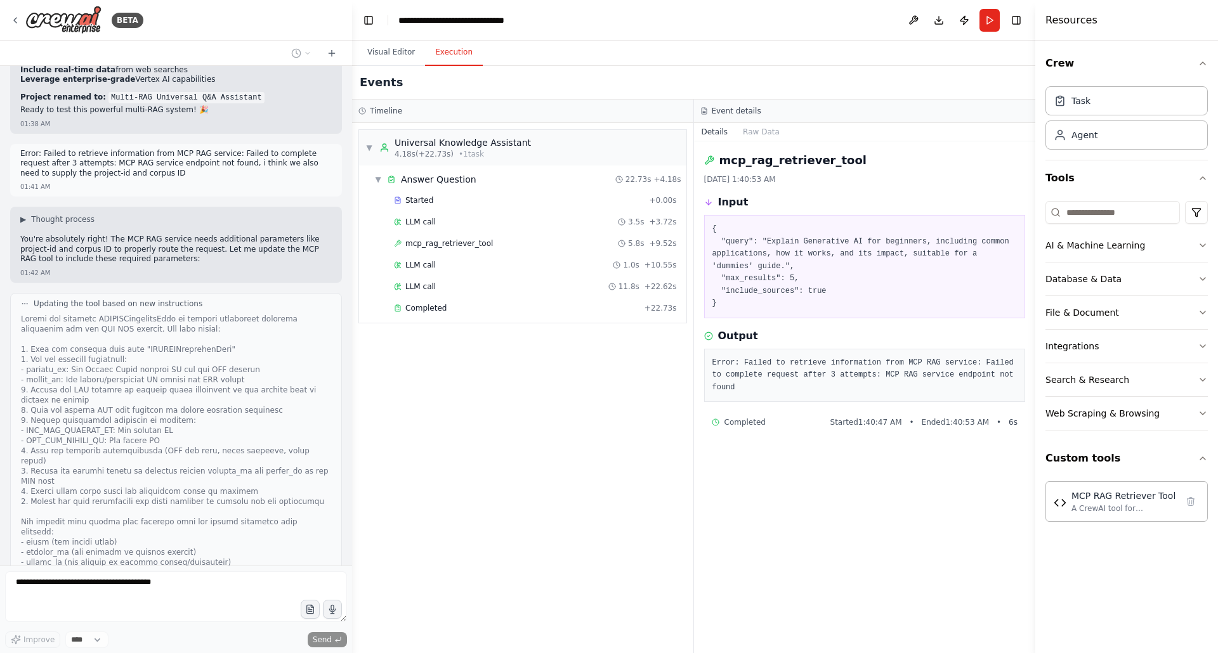
scroll to position [5431, 0]
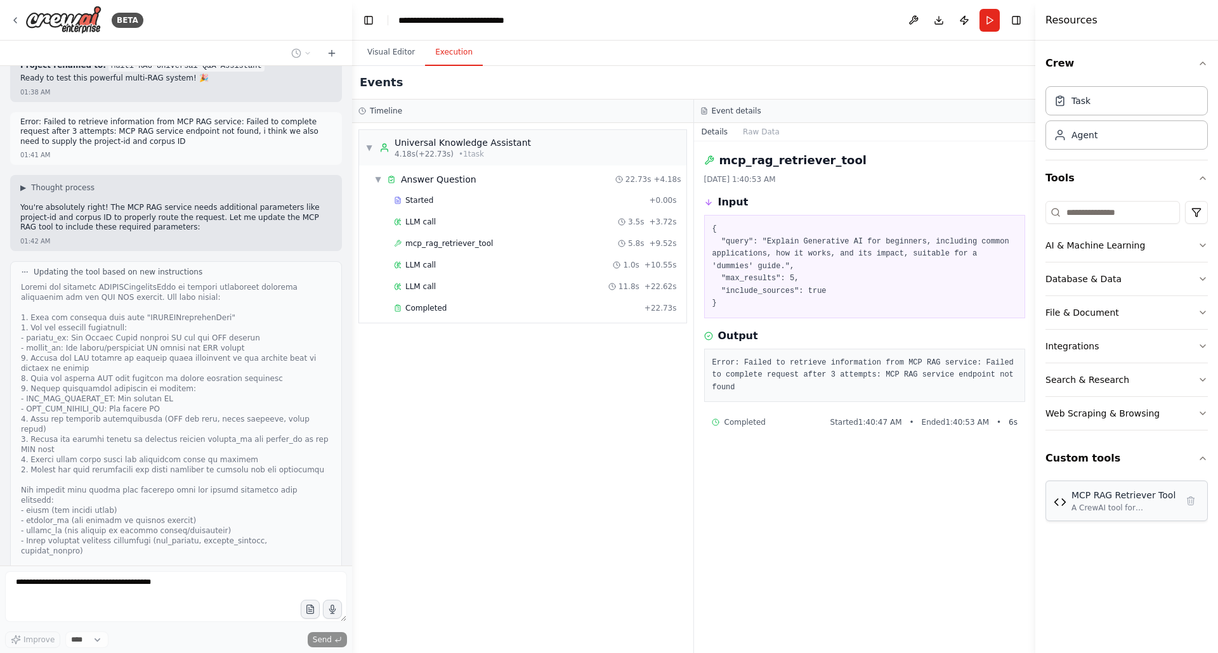
click at [1145, 504] on div "A CrewAI tool for integrating with MCP (Model Context Protocol) RAG retriever s…" at bounding box center [1124, 508] width 105 height 10
click at [1127, 503] on div "A CrewAI tool for integrating with MCP (Model Context Protocol) RAG retriever s…" at bounding box center [1124, 508] width 105 height 10
click at [1081, 501] on div "MCP RAG Retriever Tool A CrewAI tool for integrating with MCP (Model Context Pr…" at bounding box center [1124, 501] width 105 height 24
click at [1056, 506] on img at bounding box center [1060, 502] width 13 height 13
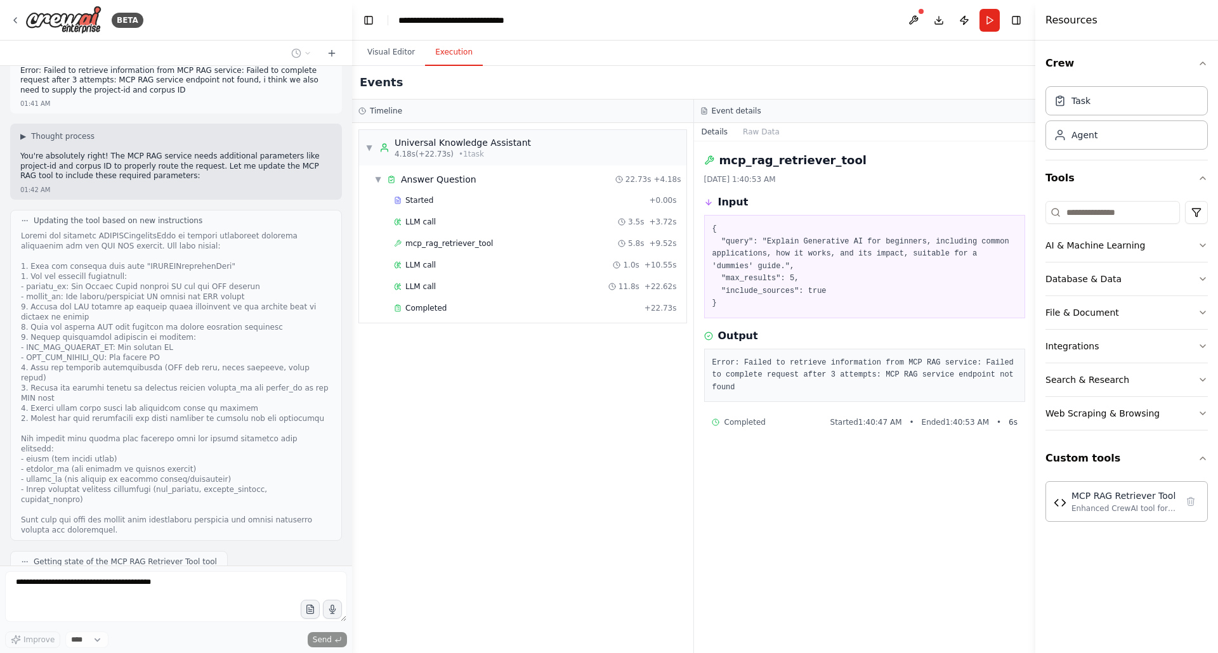
click at [113, 604] on button "View New Code" at bounding box center [110, 611] width 59 height 15
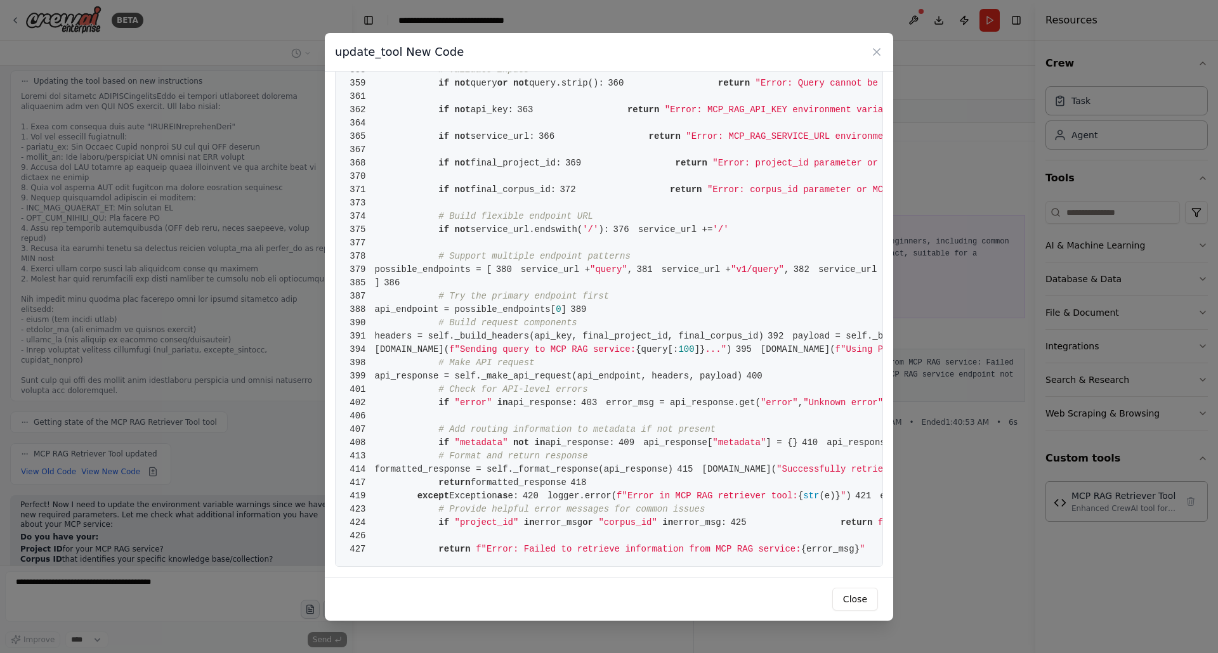
scroll to position [5632, 0]
click at [877, 49] on icon at bounding box center [876, 52] width 13 height 13
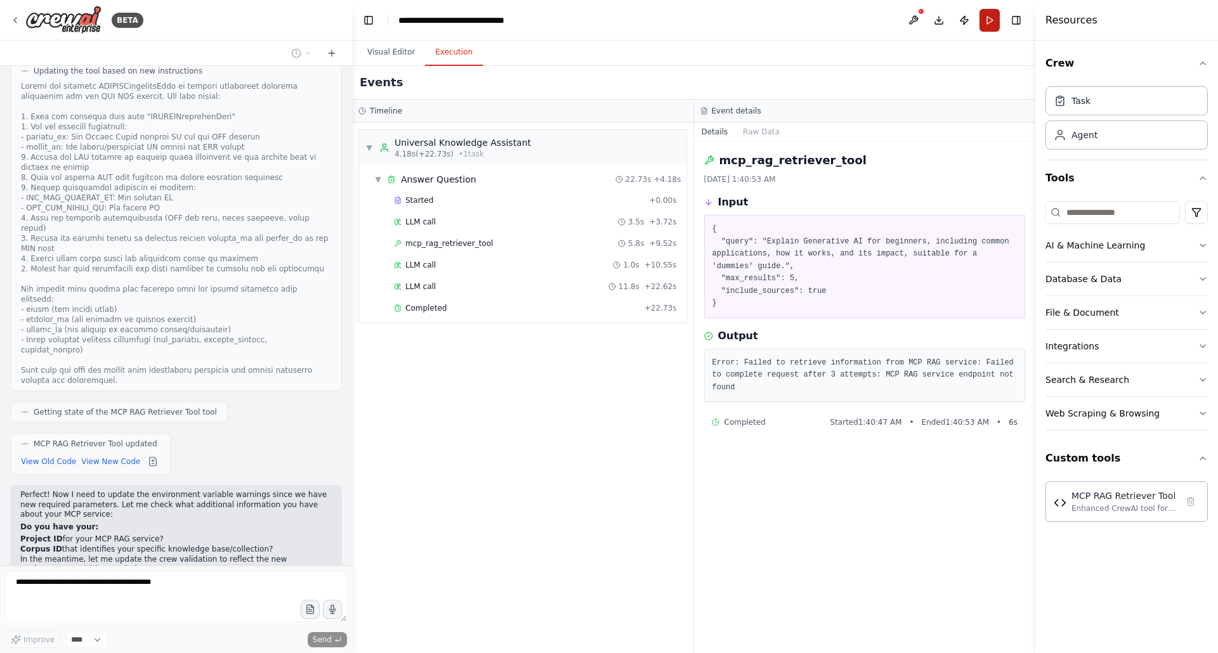
click at [994, 23] on button "Run" at bounding box center [990, 20] width 20 height 23
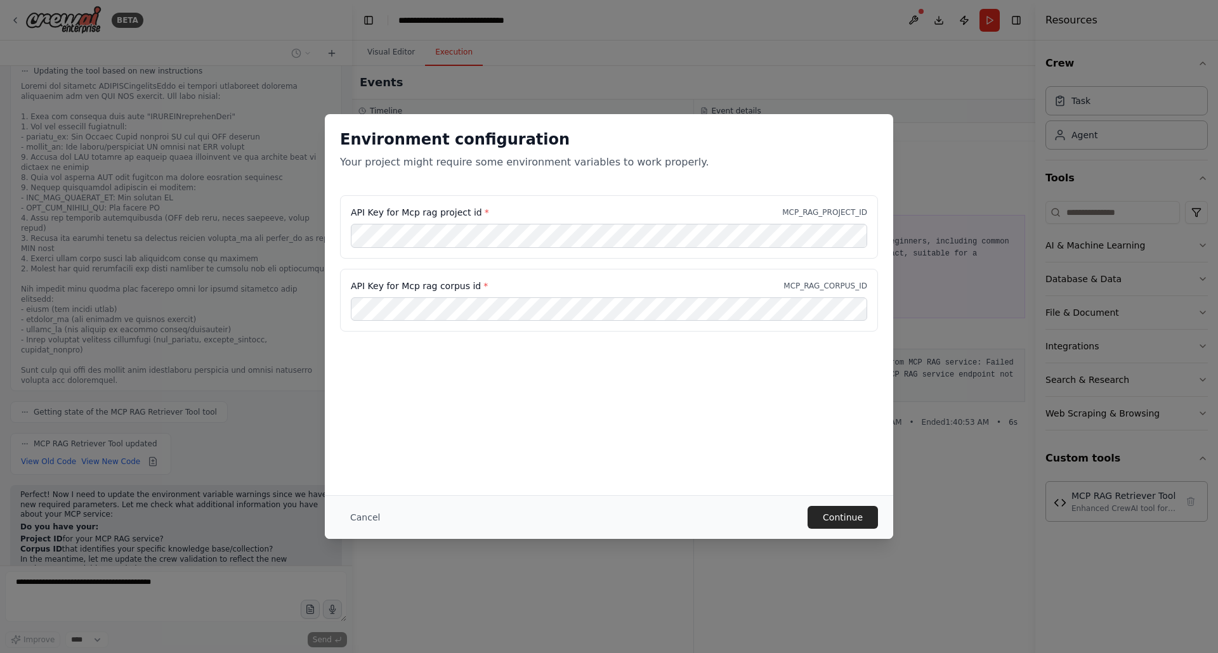
click at [931, 442] on div "Environment configuration Your project might require some environment variables…" at bounding box center [609, 326] width 1218 height 653
click at [368, 520] on button "Cancel" at bounding box center [365, 517] width 50 height 23
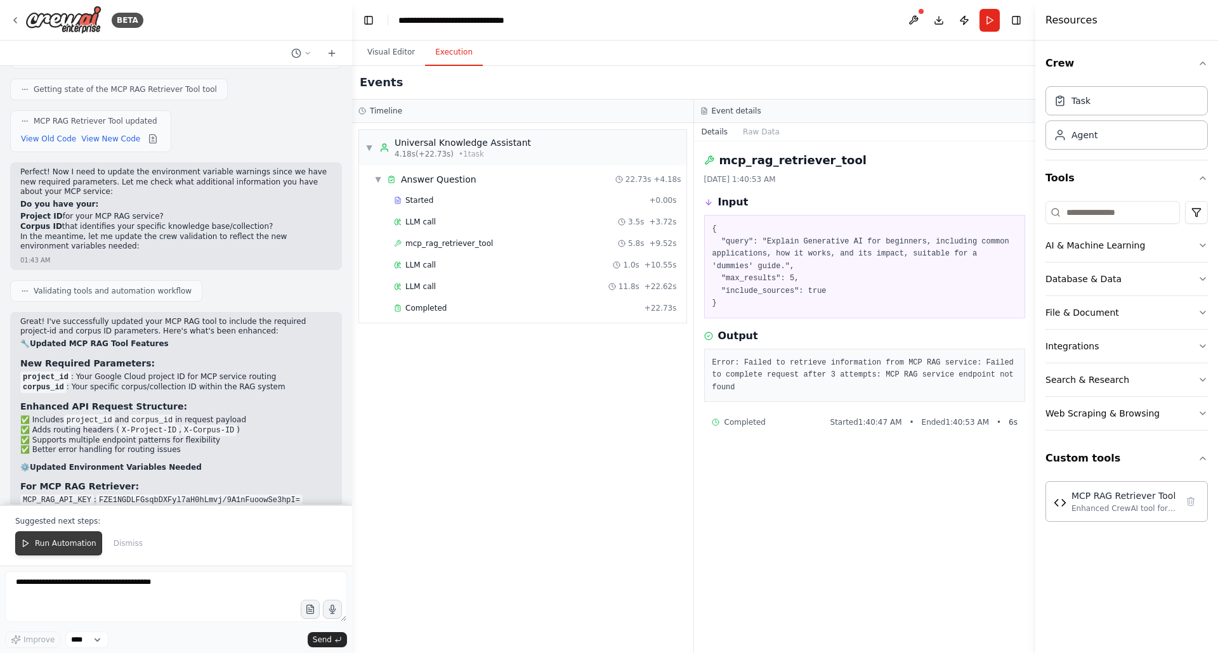
click at [62, 542] on span "Run Automation" at bounding box center [66, 544] width 62 height 10
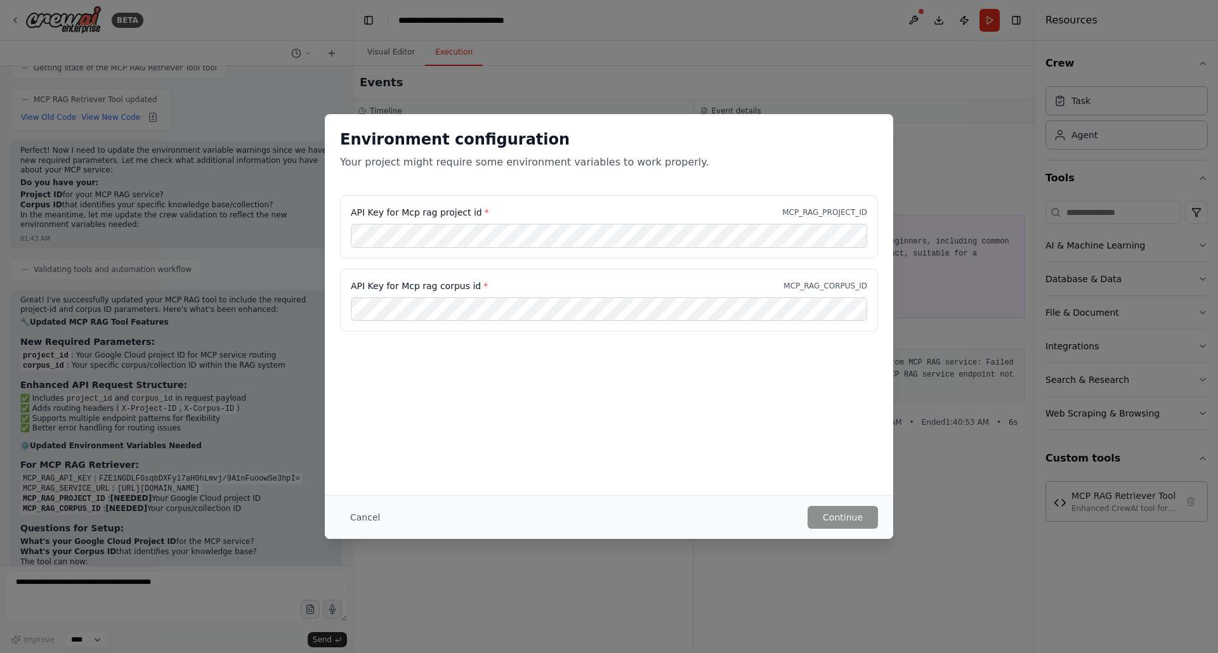
scroll to position [5986, 0]
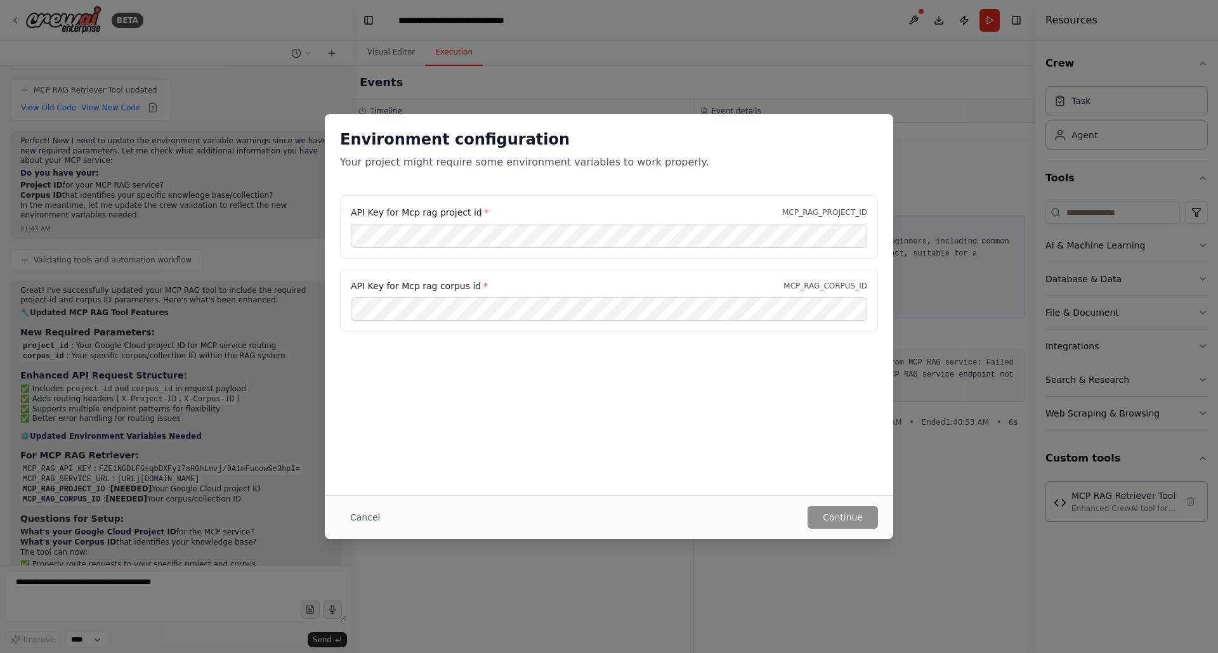
click at [550, 69] on div "Environment configuration Your project might require some environment variables…" at bounding box center [609, 326] width 1218 height 653
click at [352, 515] on button "Cancel" at bounding box center [365, 517] width 50 height 23
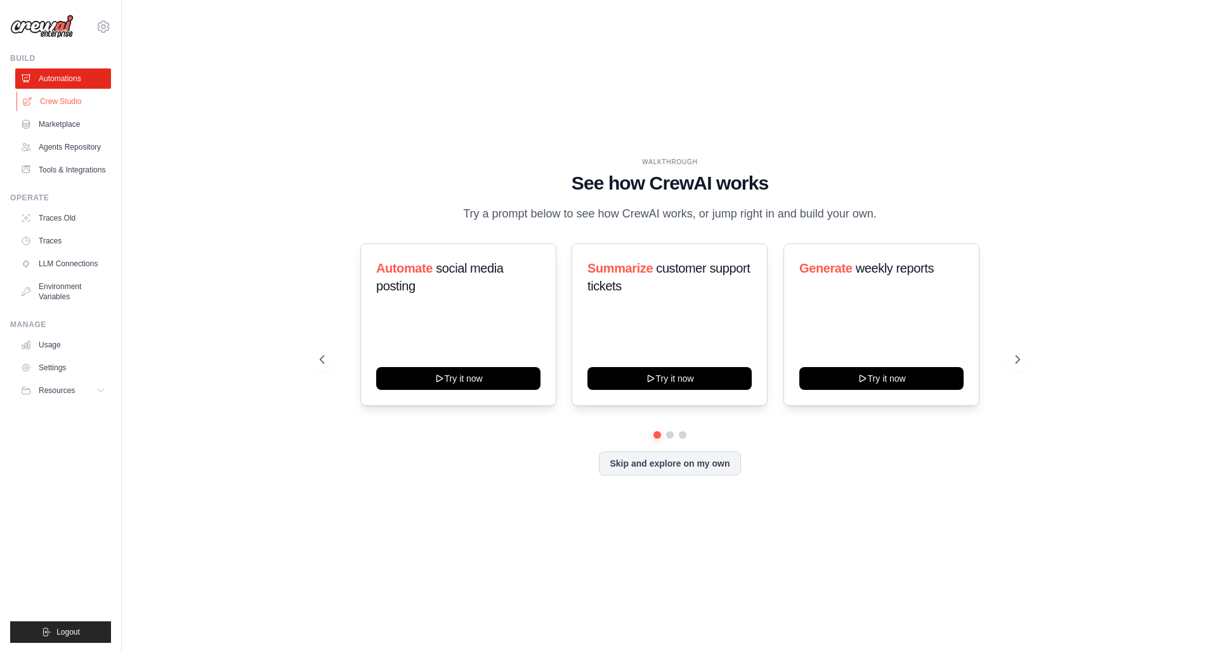
click at [56, 100] on link "Crew Studio" at bounding box center [64, 101] width 96 height 20
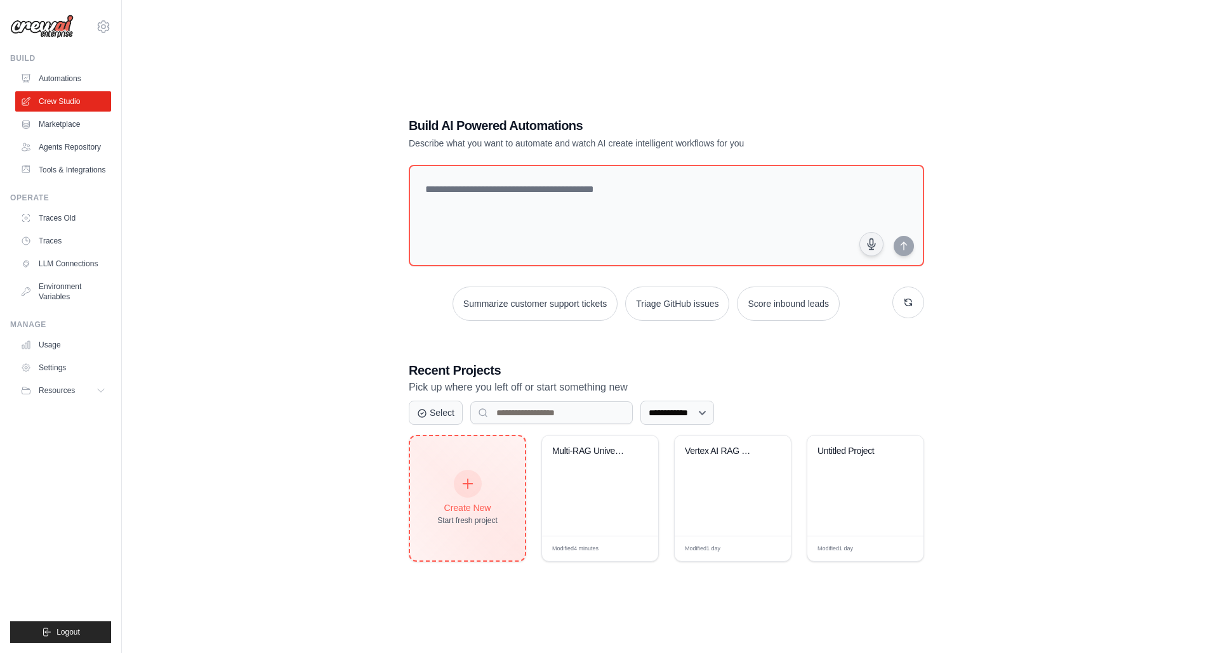
click at [472, 487] on icon at bounding box center [468, 484] width 14 height 14
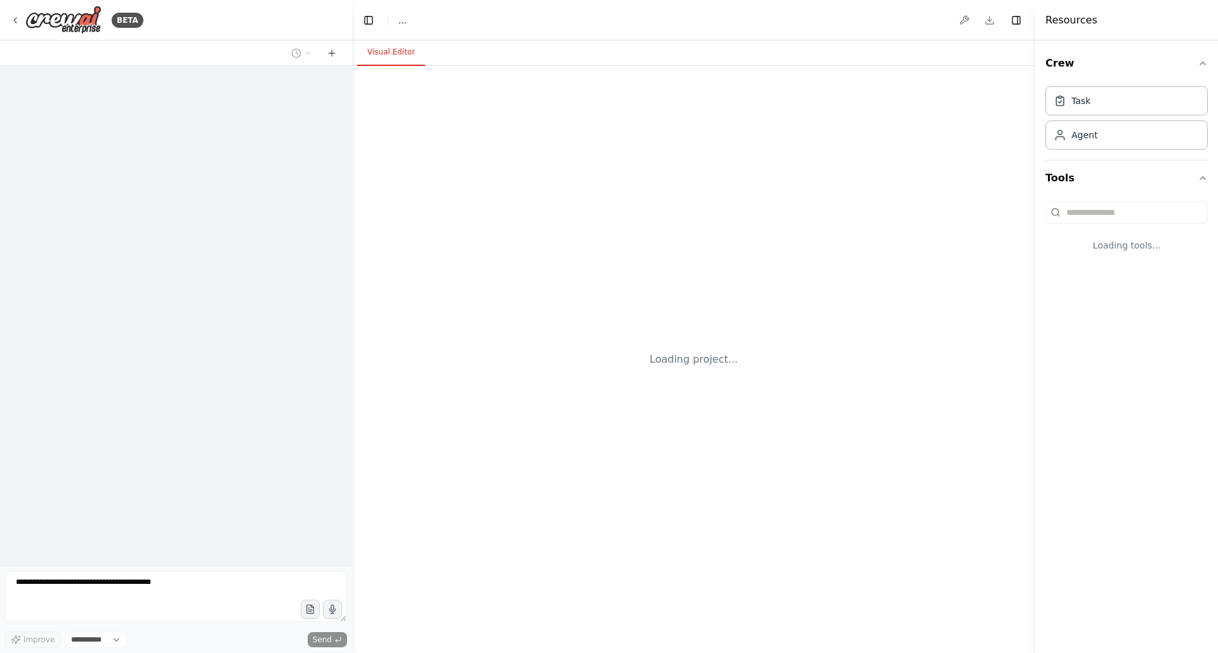
select select "****"
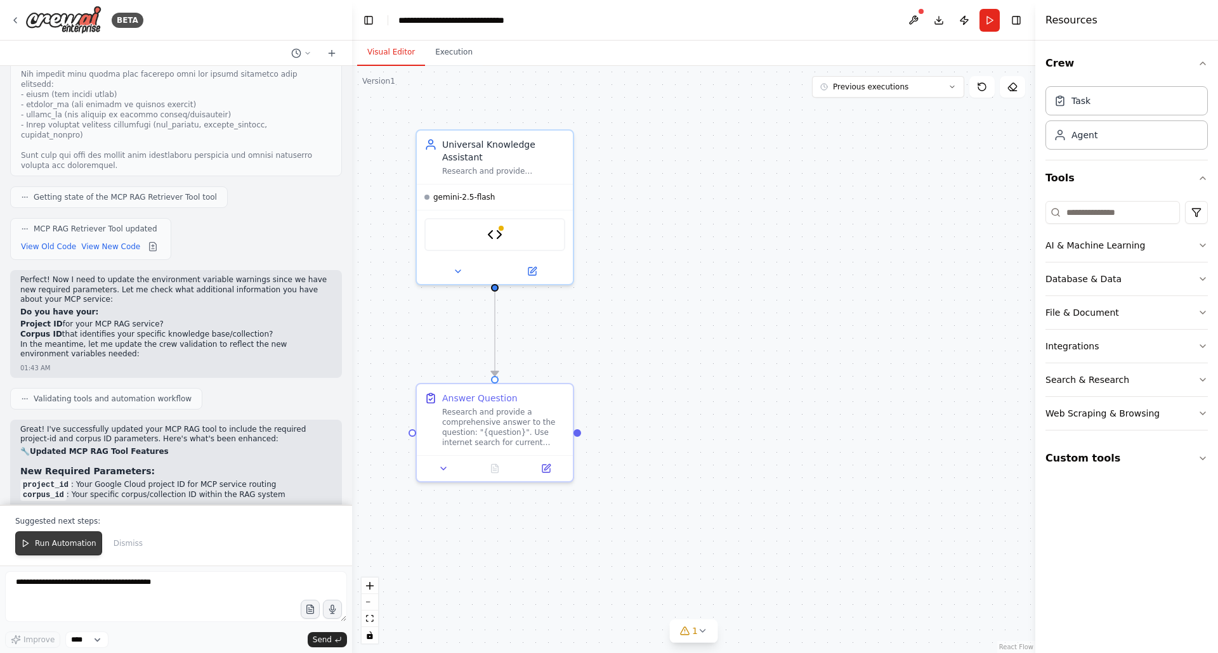
click at [56, 541] on span "Run Automation" at bounding box center [66, 544] width 62 height 10
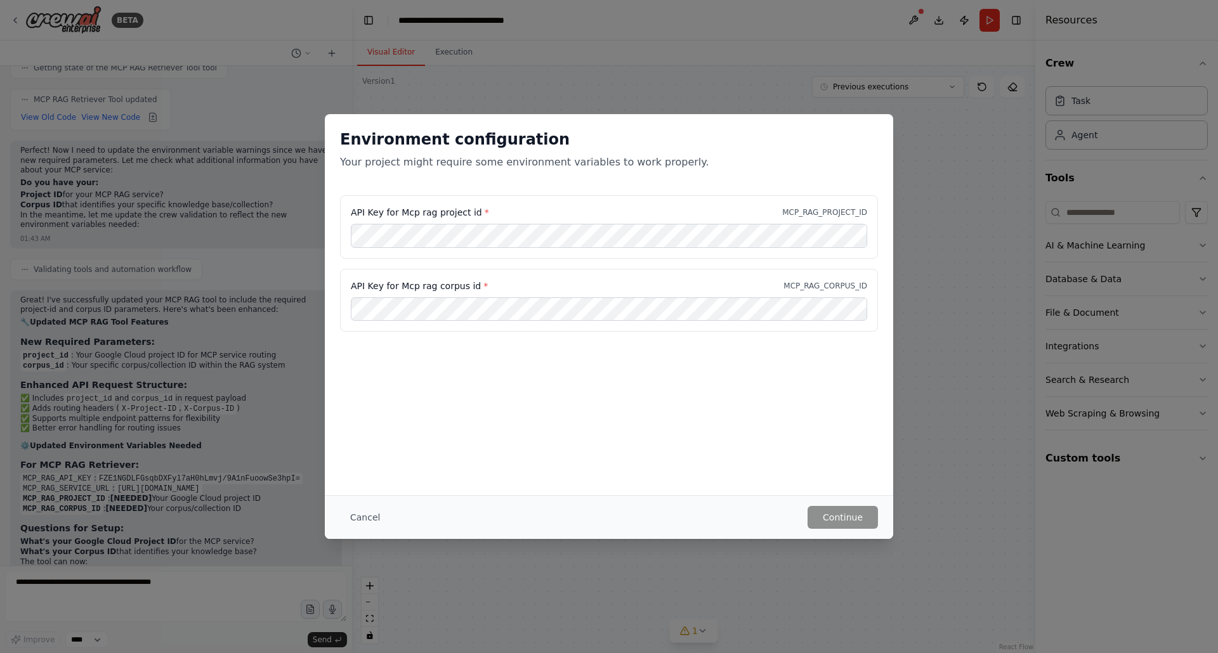
scroll to position [5986, 0]
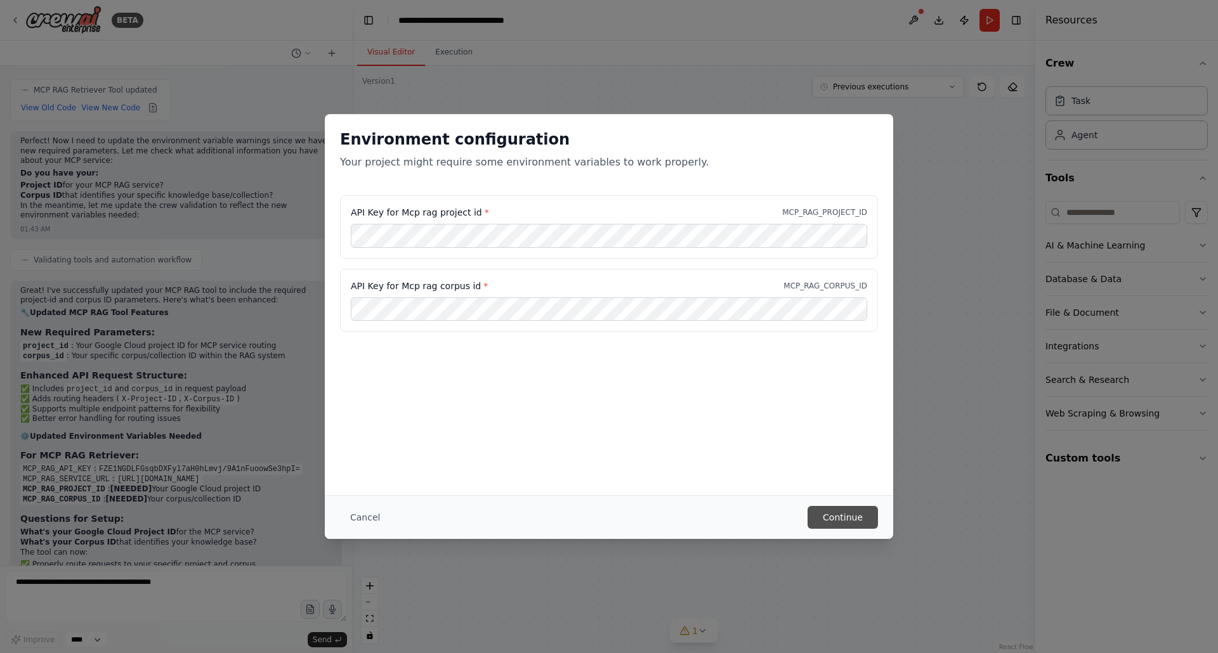
click at [839, 517] on button "Continue" at bounding box center [843, 517] width 70 height 23
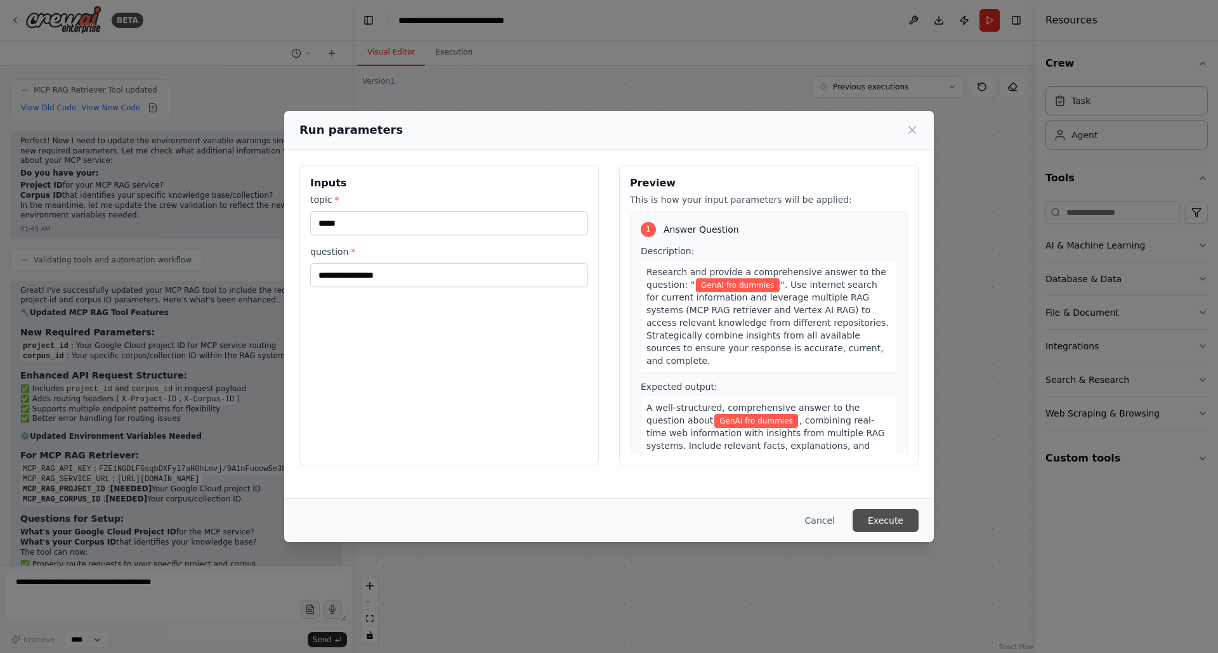
click at [900, 518] on button "Execute" at bounding box center [886, 520] width 66 height 23
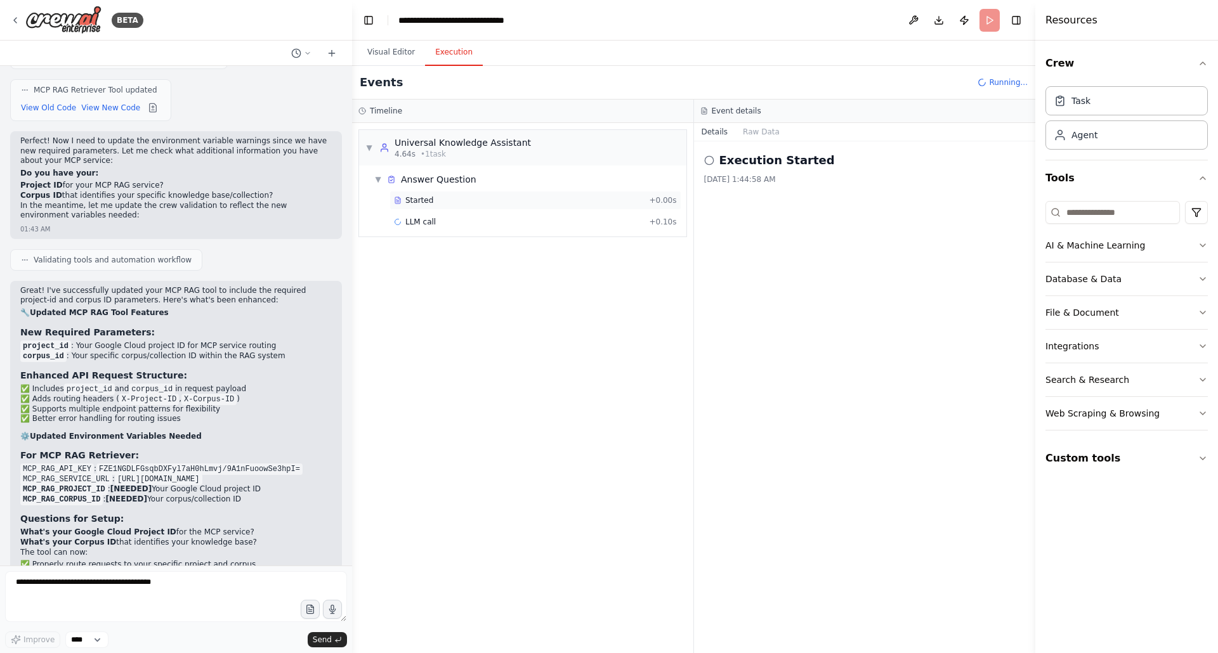
click at [423, 198] on span "Started" at bounding box center [419, 200] width 28 height 10
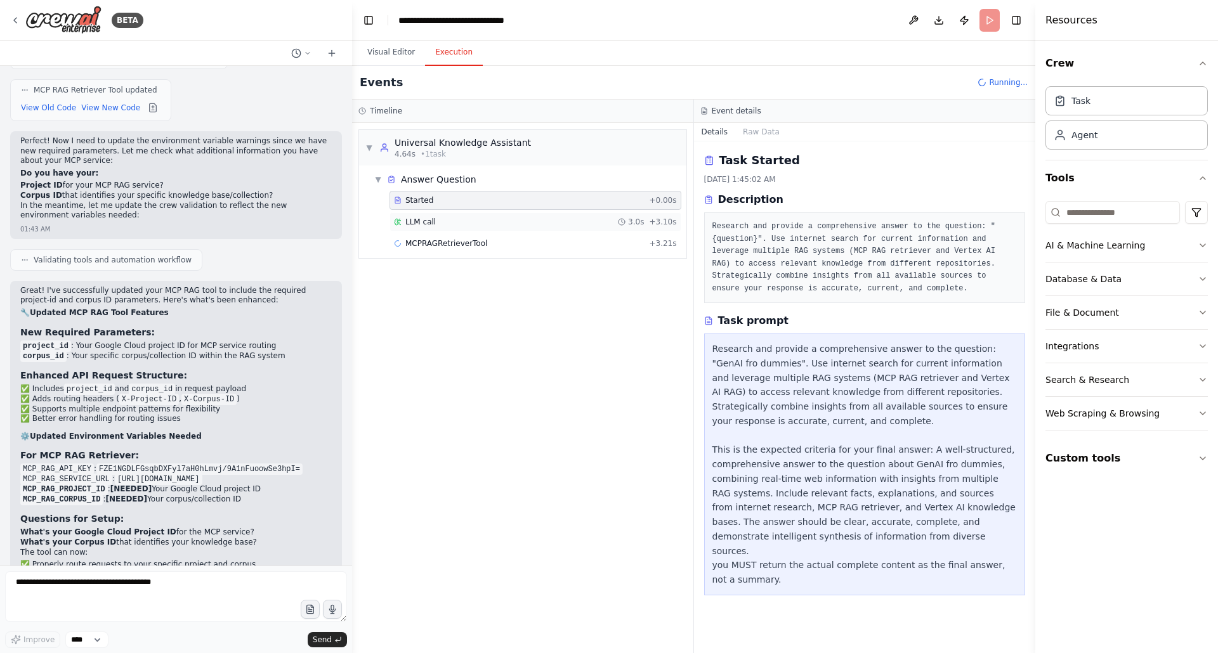
click at [425, 223] on span "LLM call" at bounding box center [420, 222] width 30 height 10
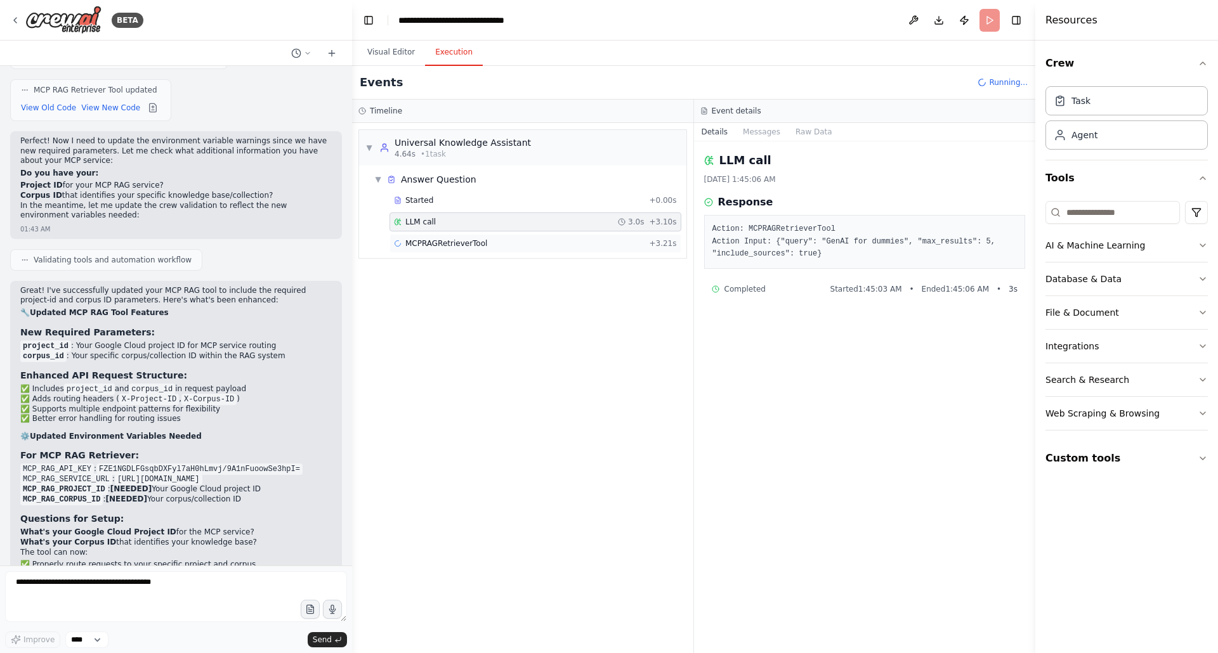
click at [429, 239] on span "MCPRAGRetrieverTool" at bounding box center [446, 244] width 82 height 10
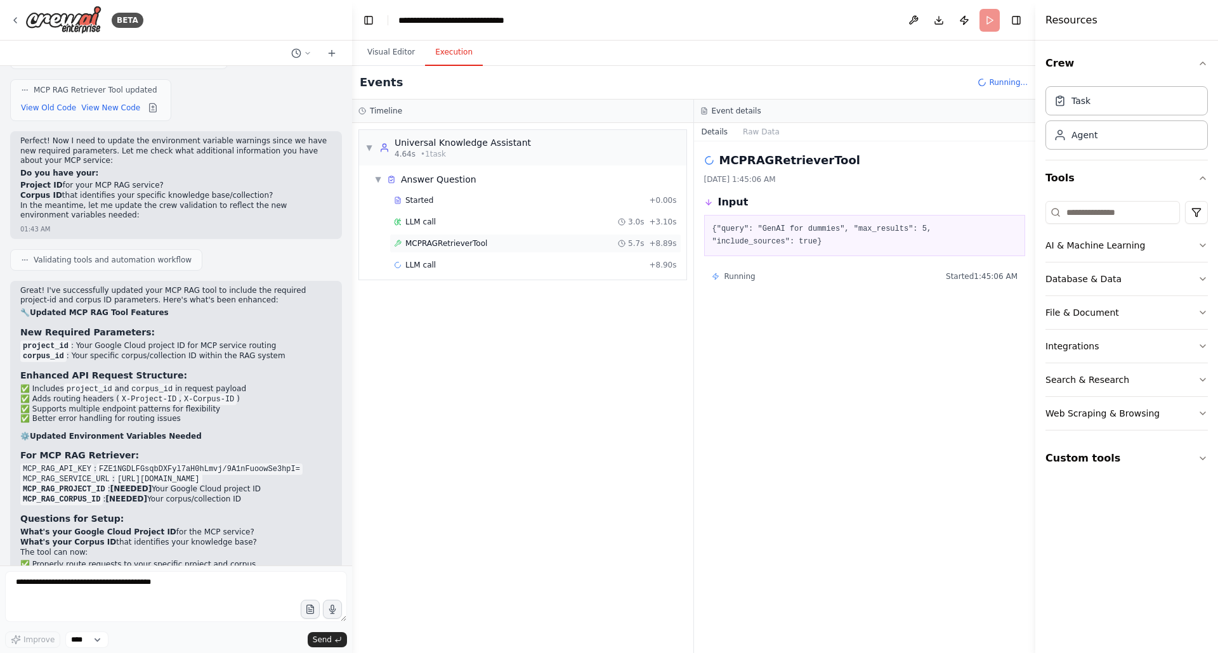
click at [439, 243] on span "MCPRAGRetrieverTool" at bounding box center [446, 244] width 82 height 10
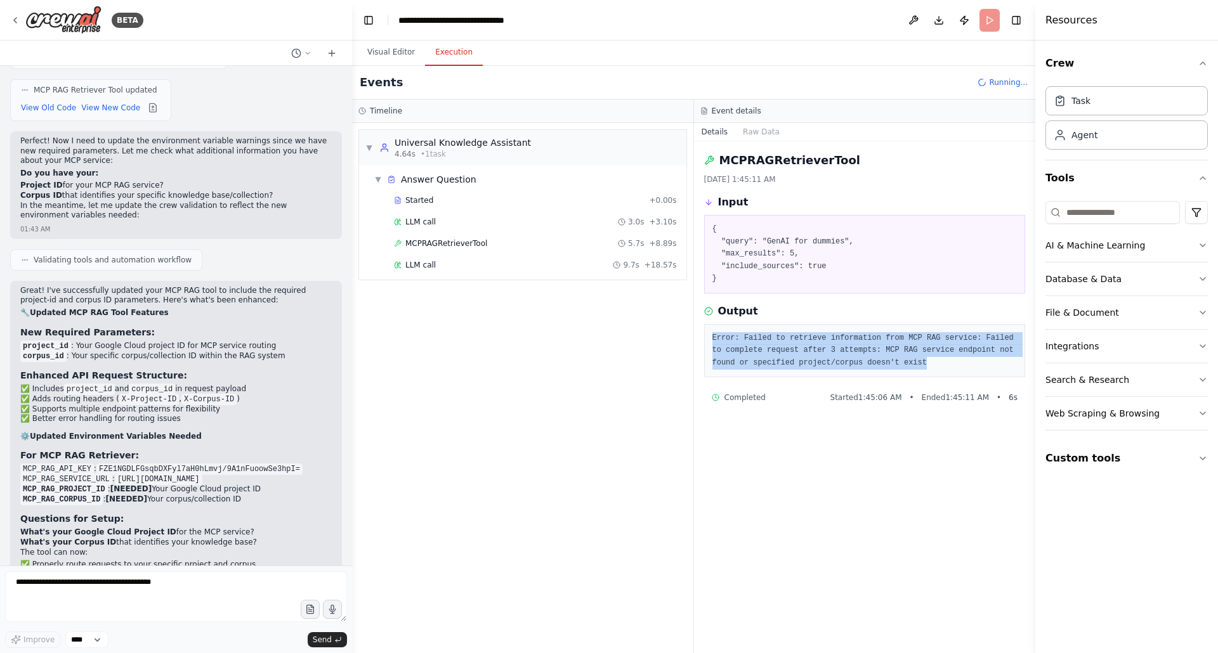
drag, startPoint x: 712, startPoint y: 338, endPoint x: 950, endPoint y: 368, distance: 239.9
click at [950, 368] on pre "Error: Failed to retrieve information from MCP RAG service: Failed to complete …" at bounding box center [864, 350] width 305 height 37
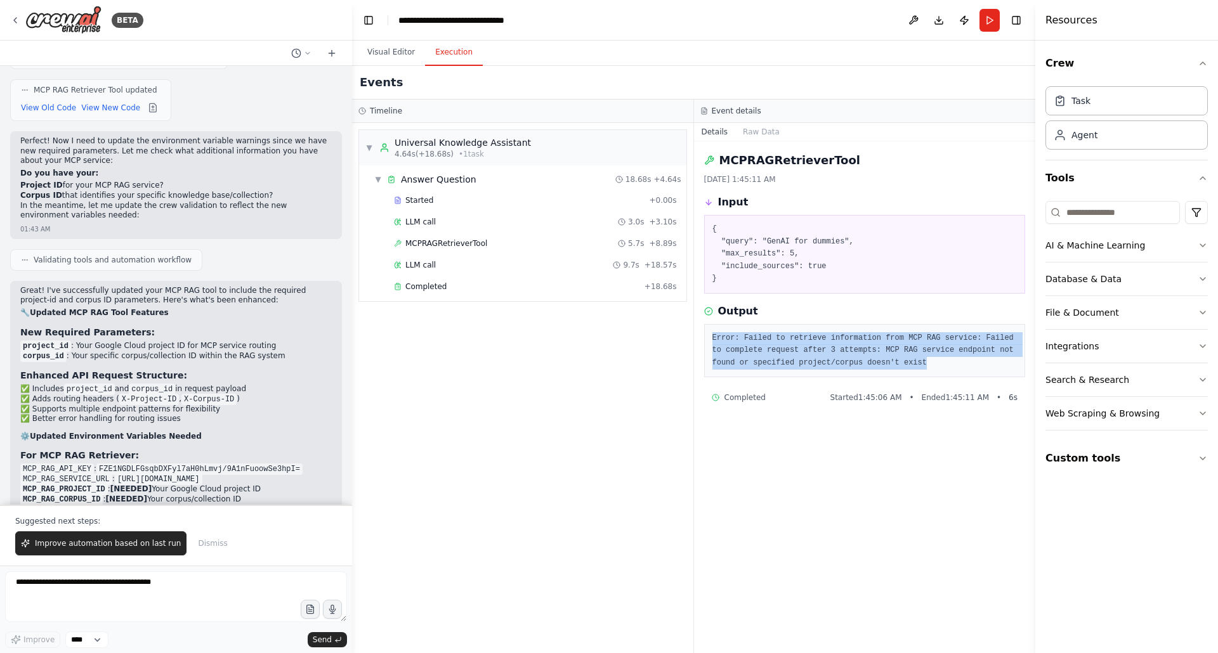
copy pre "Error: Failed to retrieve information from MCP RAG service: Failed to complete …"
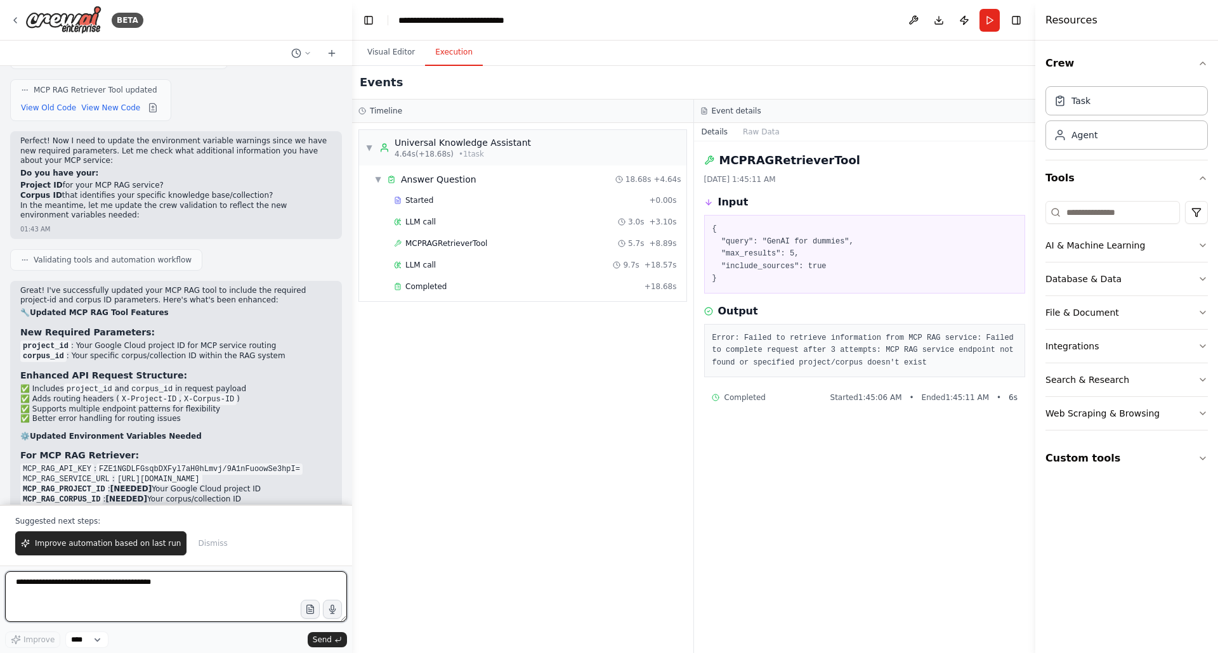
click at [51, 586] on textarea at bounding box center [176, 597] width 342 height 51
paste textarea "**********"
type textarea "**********"
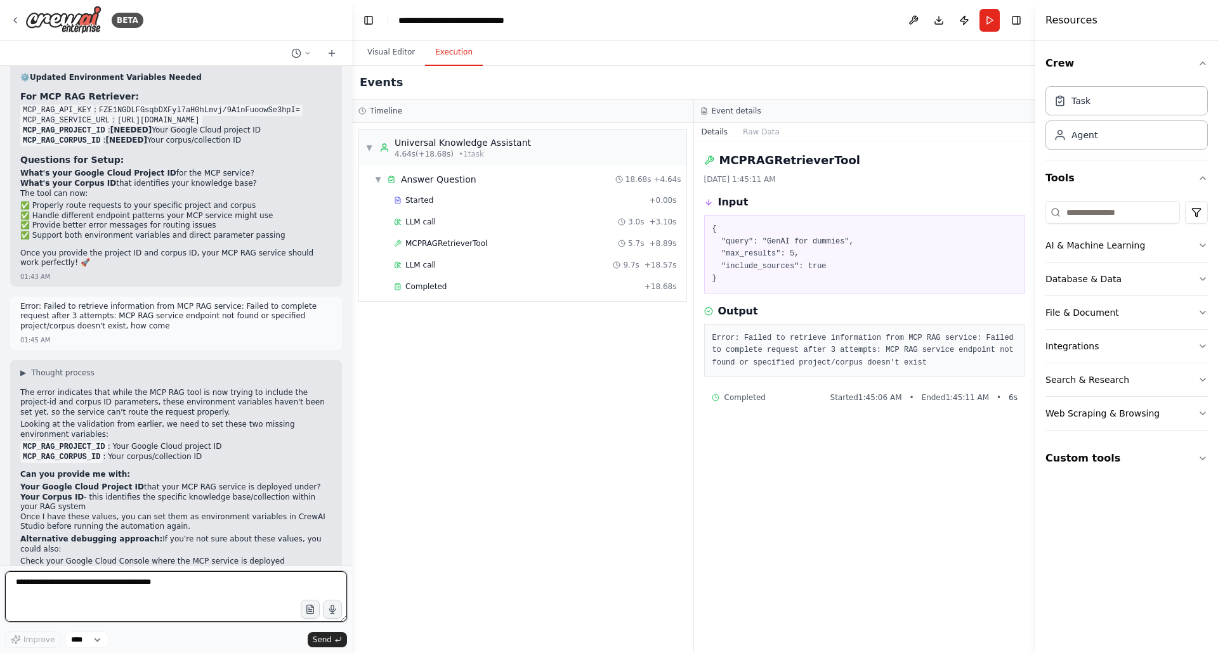
scroll to position [6357, 0]
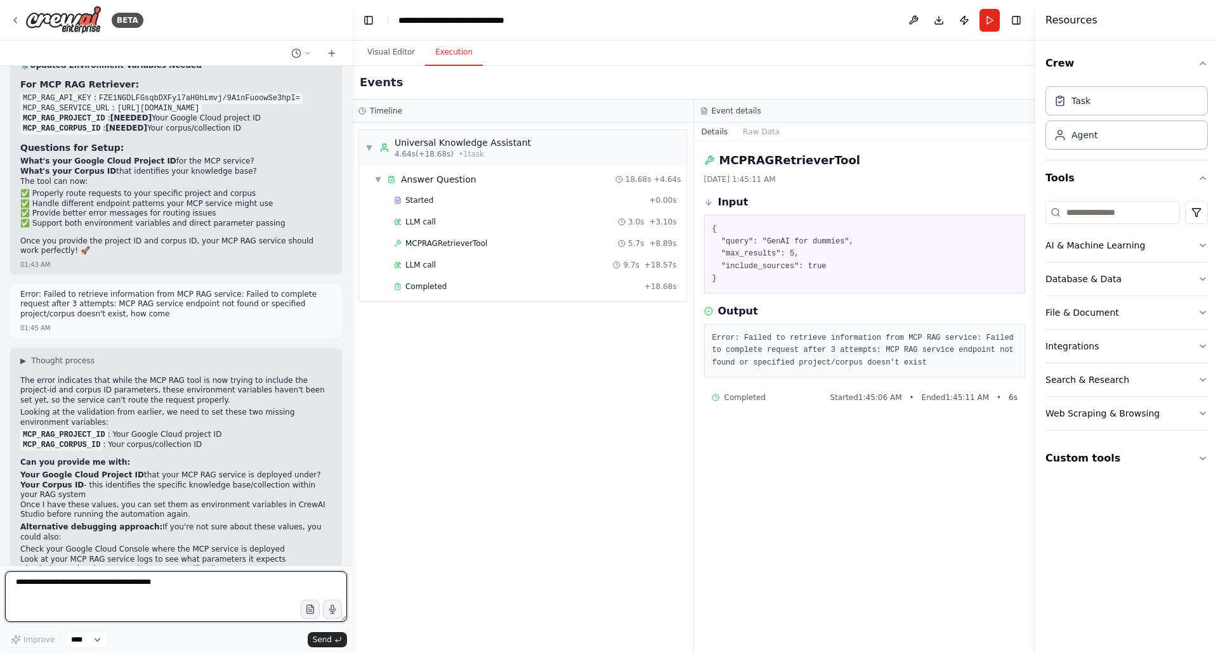
paste textarea "**********"
type textarea "**********"
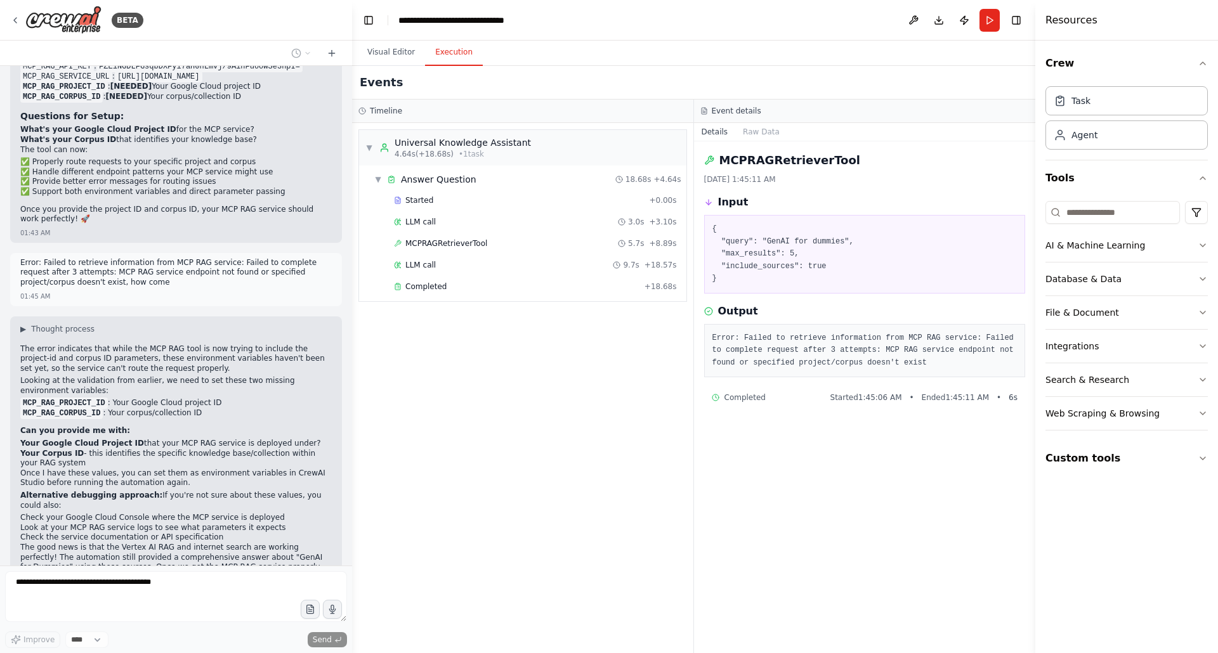
scroll to position [6474, 0]
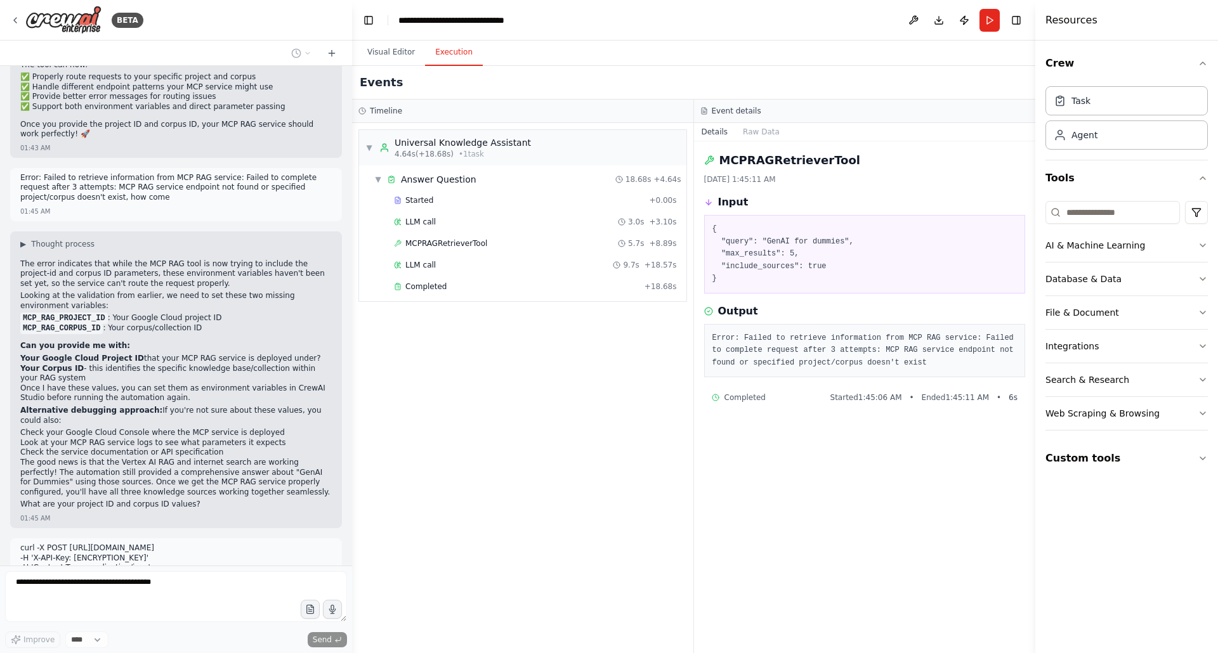
drag, startPoint x: 177, startPoint y: 503, endPoint x: 226, endPoint y: 502, distance: 48.9
click at [226, 544] on p "curl -X POST https://kon-mcp-rag-retriever-xzxewckhqa-ey.a.run.app/retrieve -H …" at bounding box center [176, 574] width 312 height 60
copy p "europe-west3"
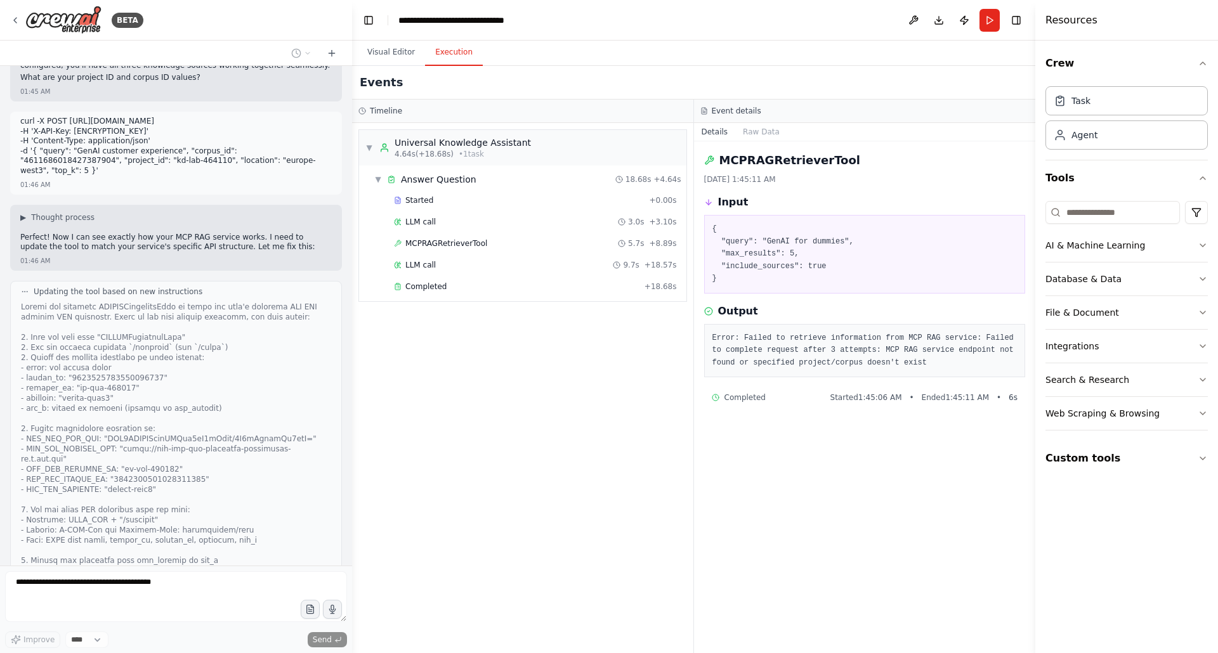
scroll to position [6933, 0]
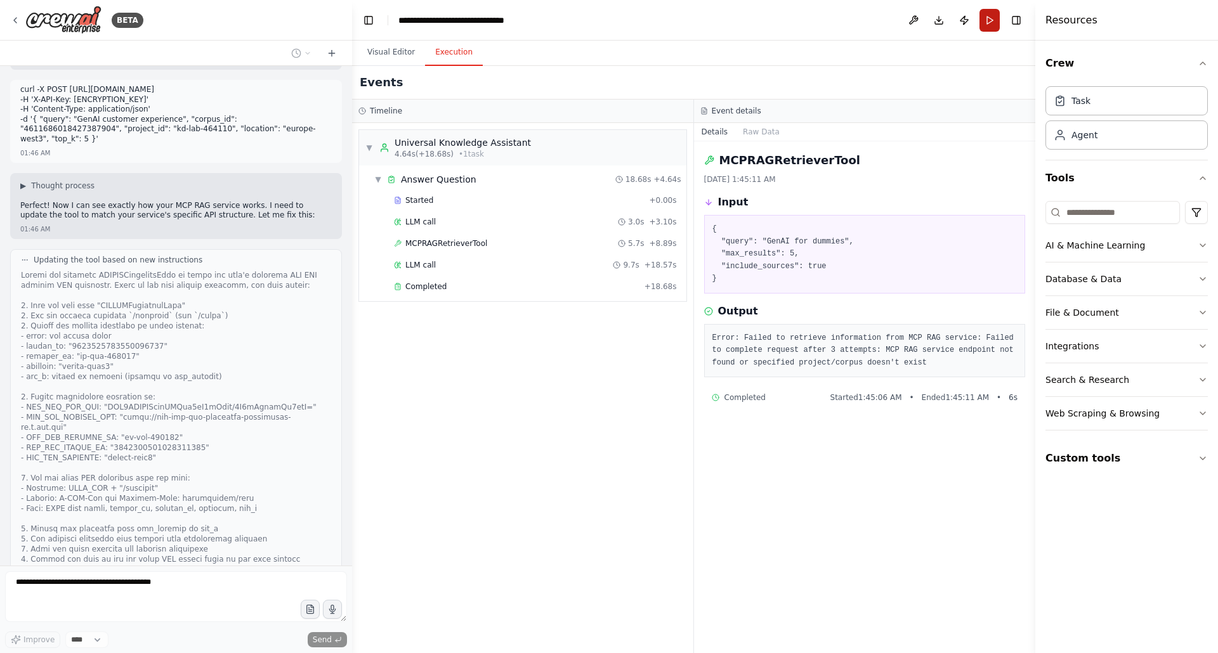
click at [987, 20] on button "Run" at bounding box center [990, 20] width 20 height 23
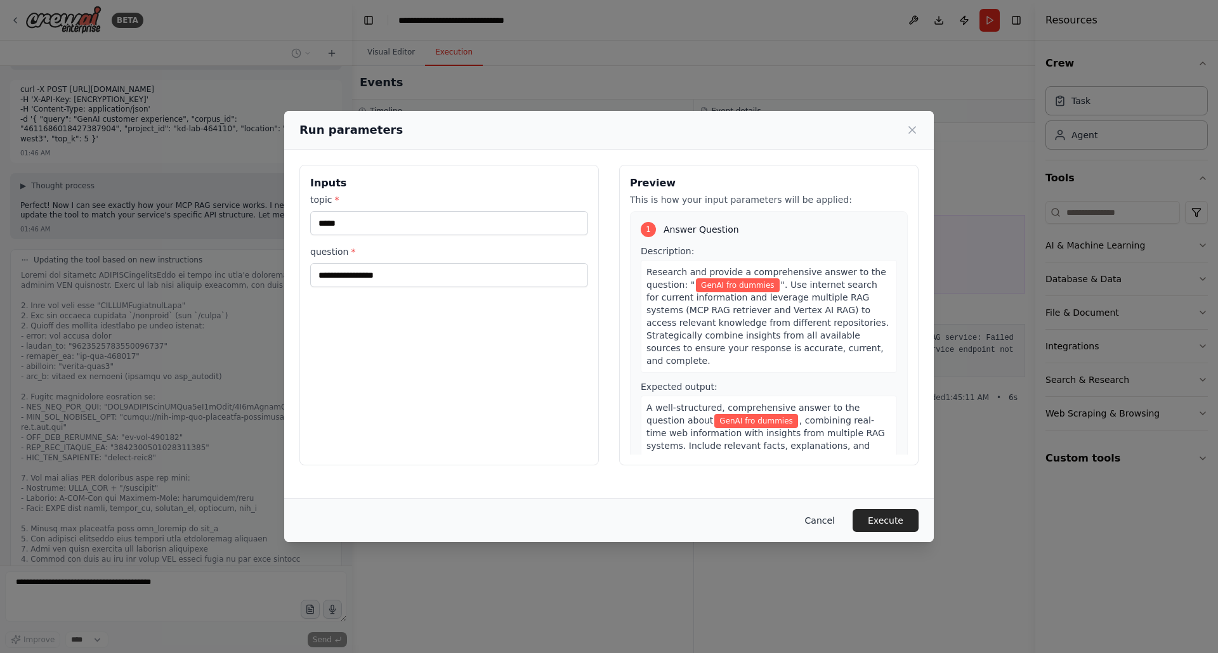
click at [820, 522] on button "Cancel" at bounding box center [820, 520] width 50 height 23
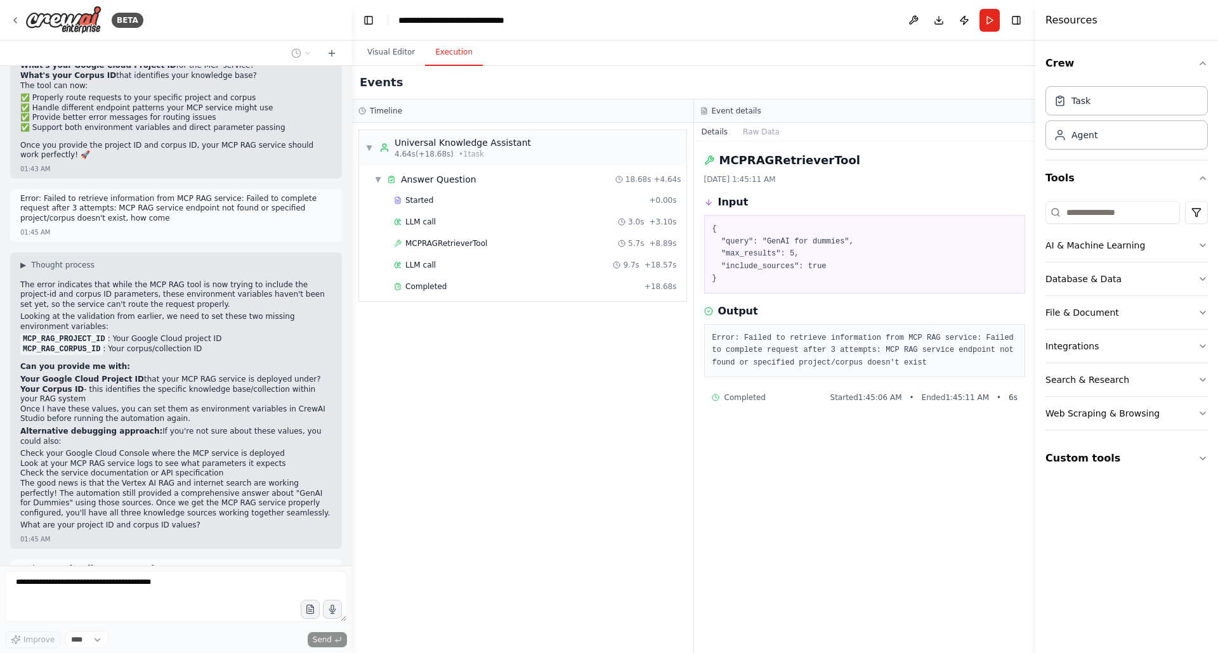
scroll to position [6768, 0]
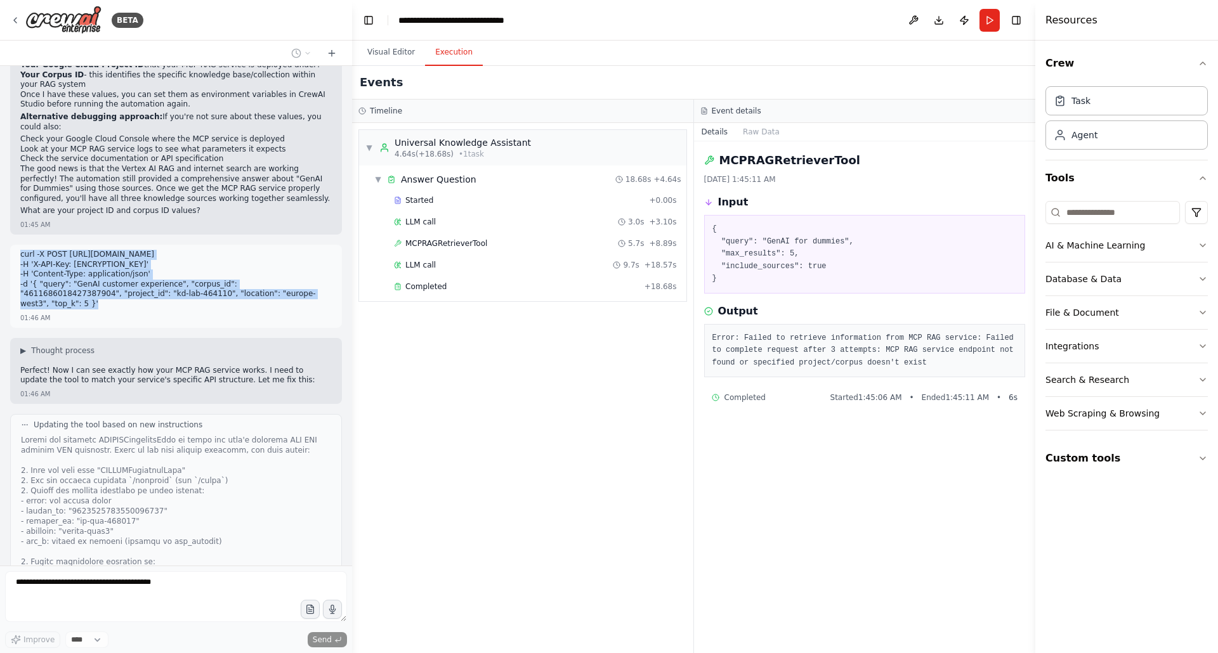
drag, startPoint x: 20, startPoint y: 164, endPoint x: 308, endPoint y: 208, distance: 290.7
click at [308, 250] on p "curl -X POST https://kon-mcp-rag-retriever-xzxewckhqa-ey.a.run.app/retrieve -H …" at bounding box center [176, 280] width 312 height 60
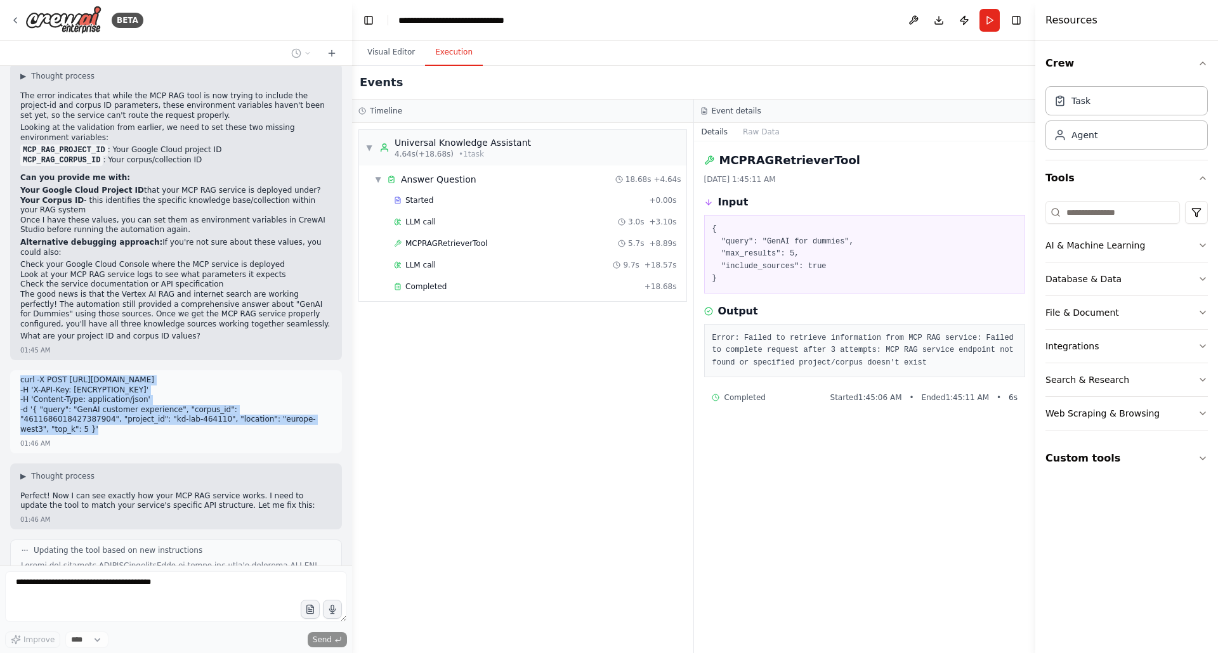
scroll to position [6681, 0]
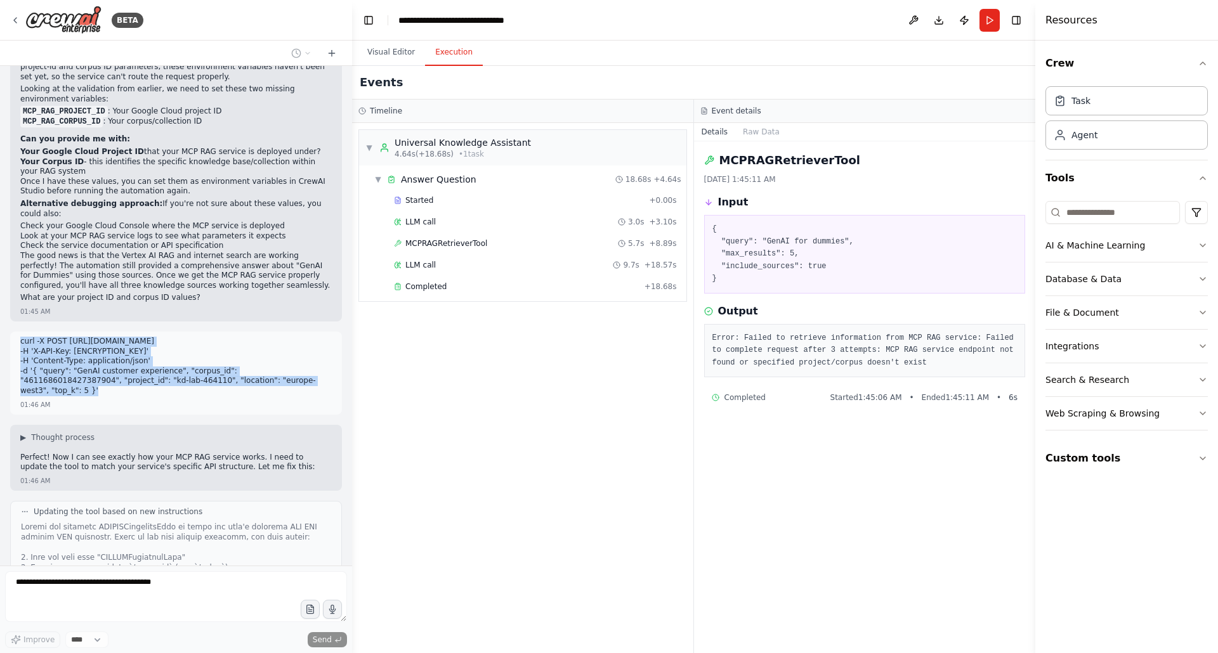
click at [228, 337] on p "curl -X POST https://kon-mcp-rag-retriever-xzxewckhqa-ey.a.run.app/retrieve -H …" at bounding box center [176, 367] width 312 height 60
drag, startPoint x: 21, startPoint y: 254, endPoint x: 294, endPoint y: 298, distance: 276.4
click at [294, 337] on div "curl -X POST https://kon-mcp-rag-retriever-xzxewckhqa-ey.a.run.app/retrieve -H …" at bounding box center [176, 368] width 312 height 62
copy p "curl -X POST https://kon-mcp-rag-retriever-xzxewckhqa-ey.a.run.app/retrieve -H …"
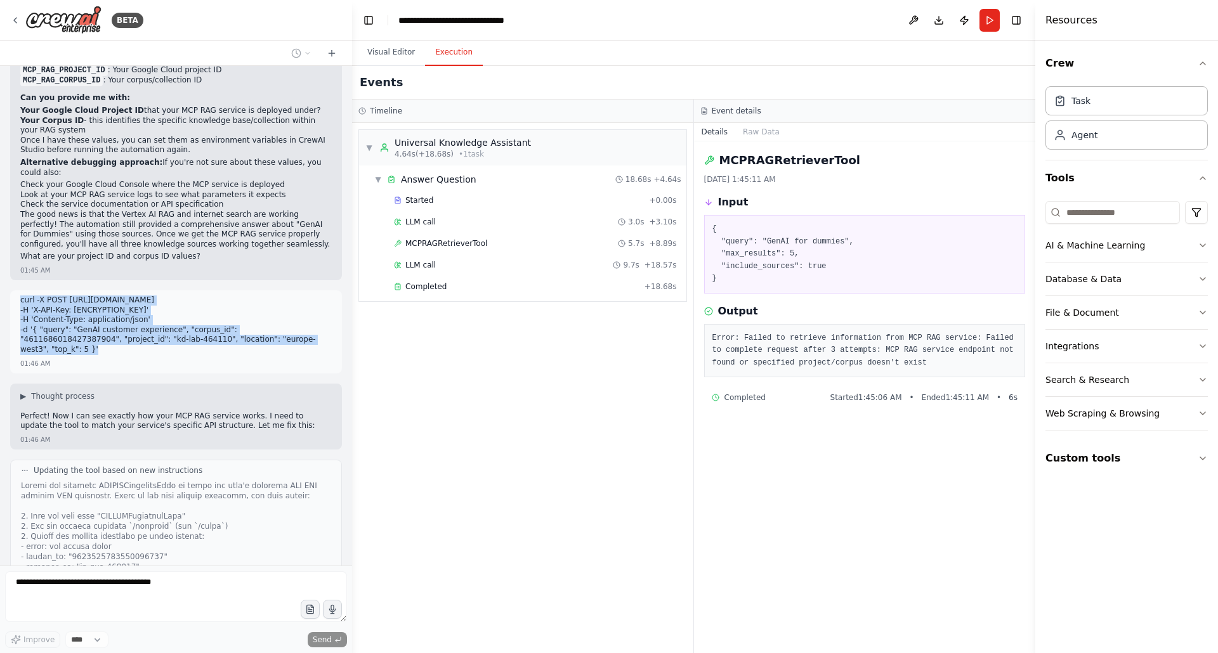
scroll to position [6933, 0]
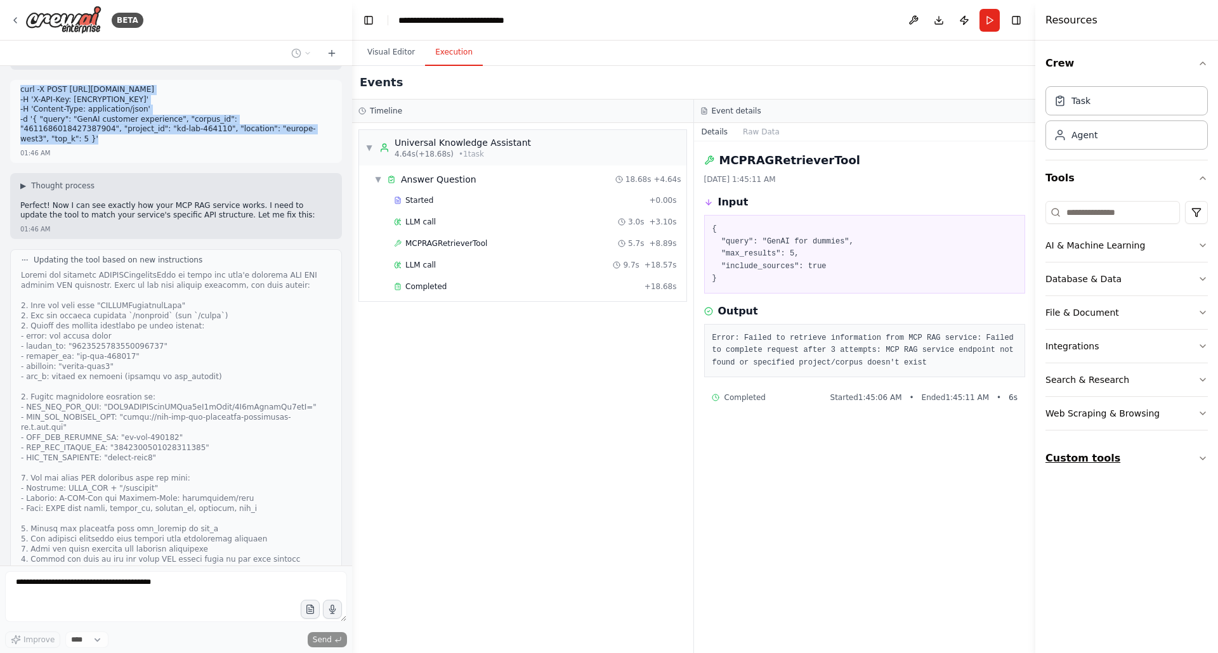
click at [1200, 454] on icon "button" at bounding box center [1203, 459] width 10 height 10
click at [984, 27] on button "Run" at bounding box center [990, 20] width 20 height 23
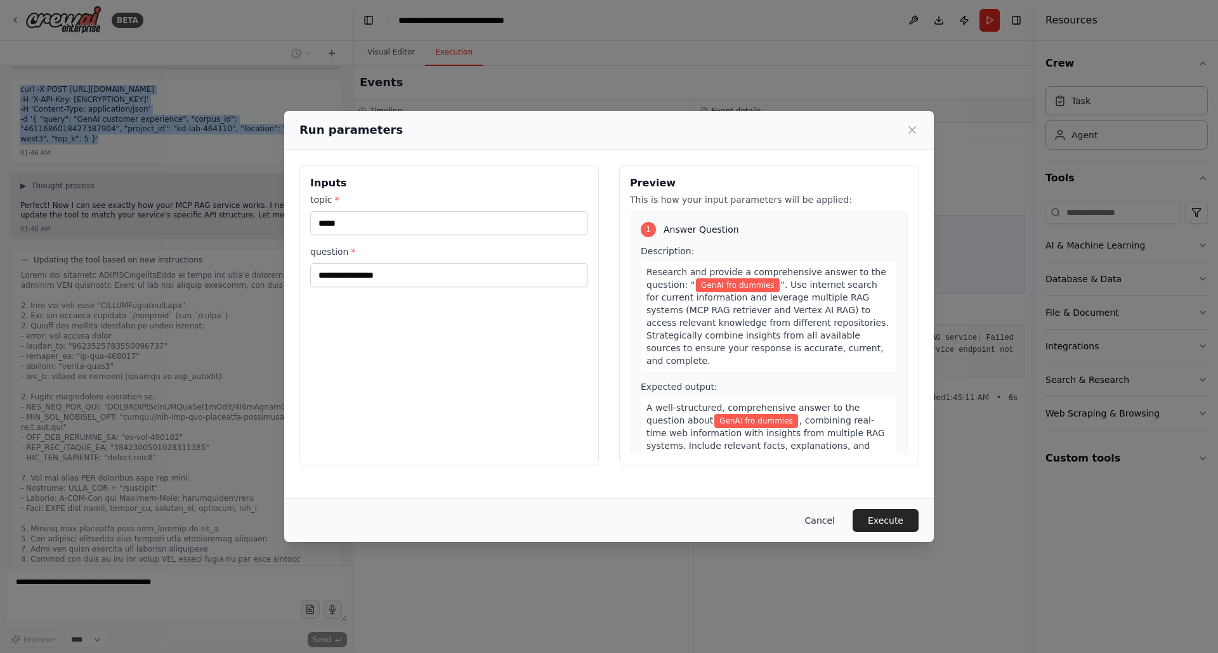
click at [822, 520] on button "Cancel" at bounding box center [820, 520] width 50 height 23
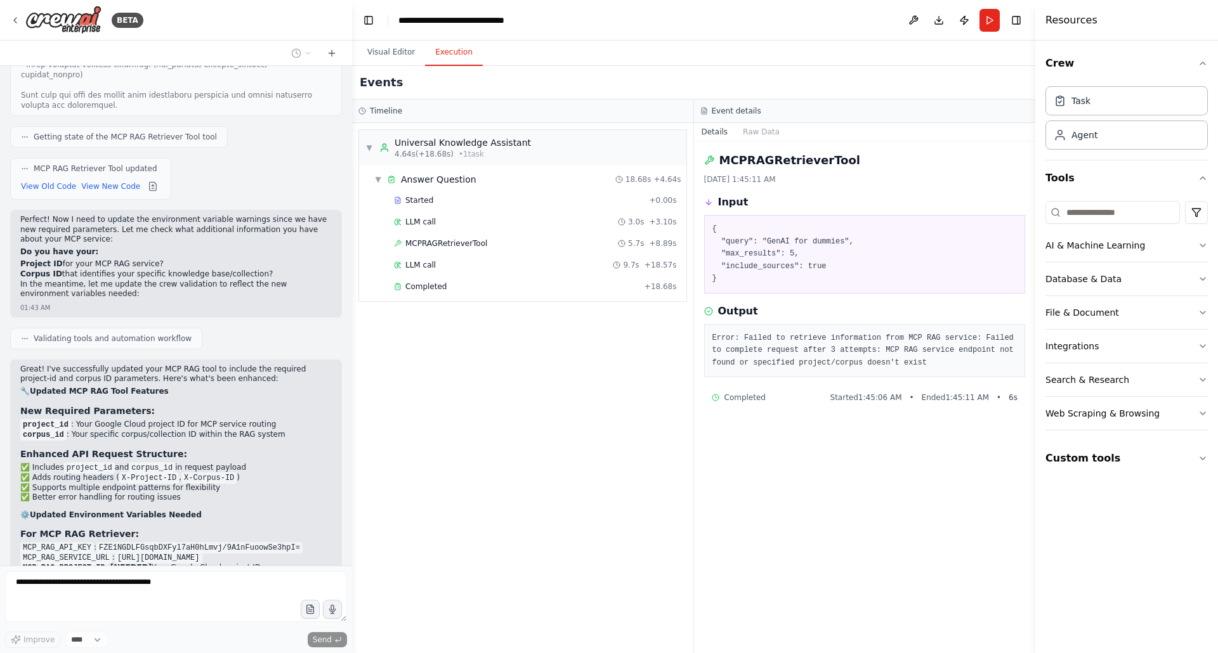
scroll to position [5904, 0]
click at [118, 182] on button "View New Code" at bounding box center [110, 189] width 59 height 15
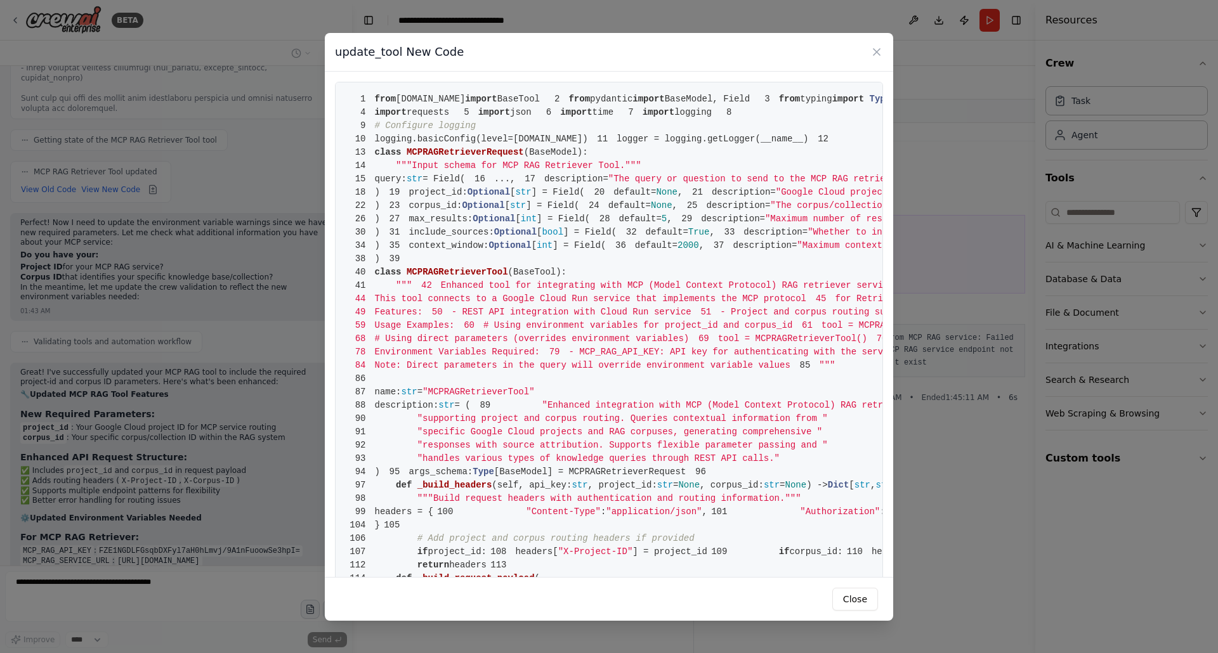
click at [590, 104] on span "pydantic" at bounding box center [611, 99] width 43 height 10
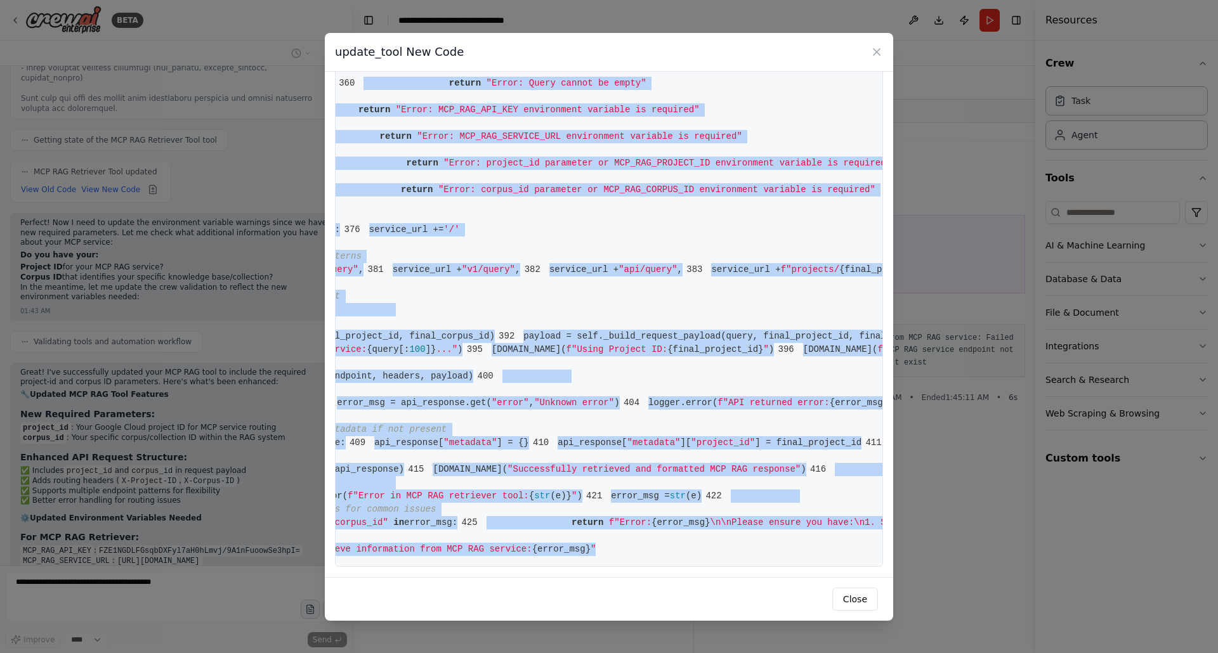
scroll to position [0, 270]
drag, startPoint x: 374, startPoint y: 98, endPoint x: 654, endPoint y: 541, distance: 523.8
copy code "from crewai.tools import BaseTool 2 from pydantic import BaseModel, Field 3 fro…"
click at [877, 52] on icon at bounding box center [876, 52] width 13 height 13
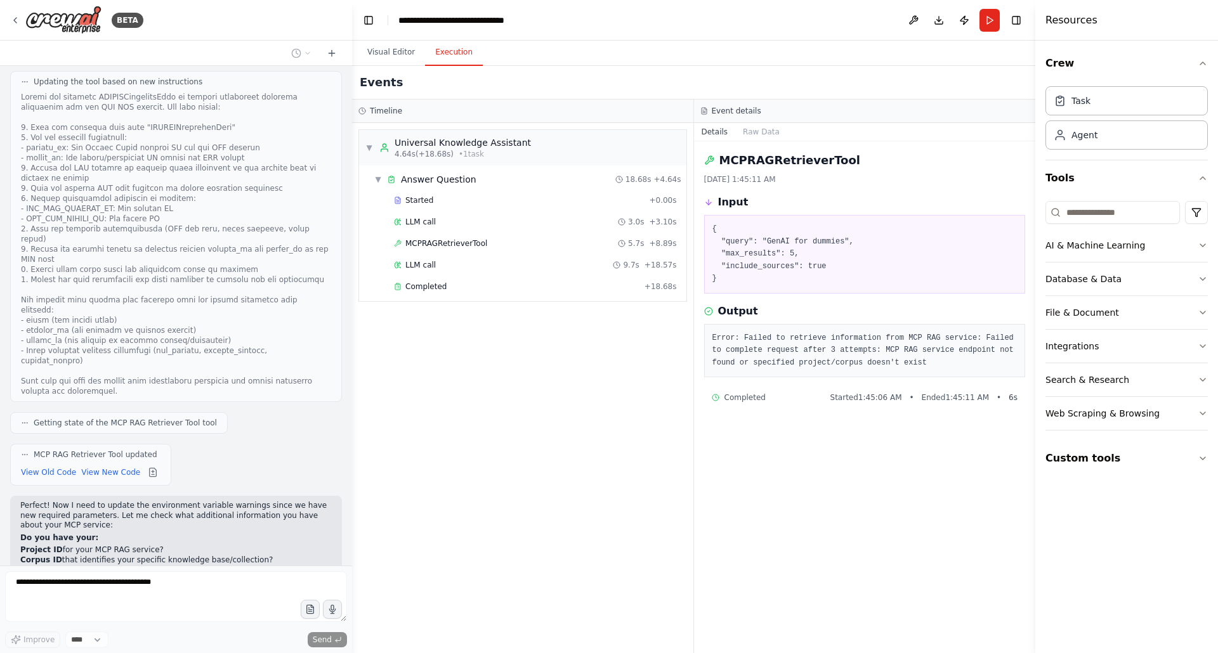
scroll to position [5524, 0]
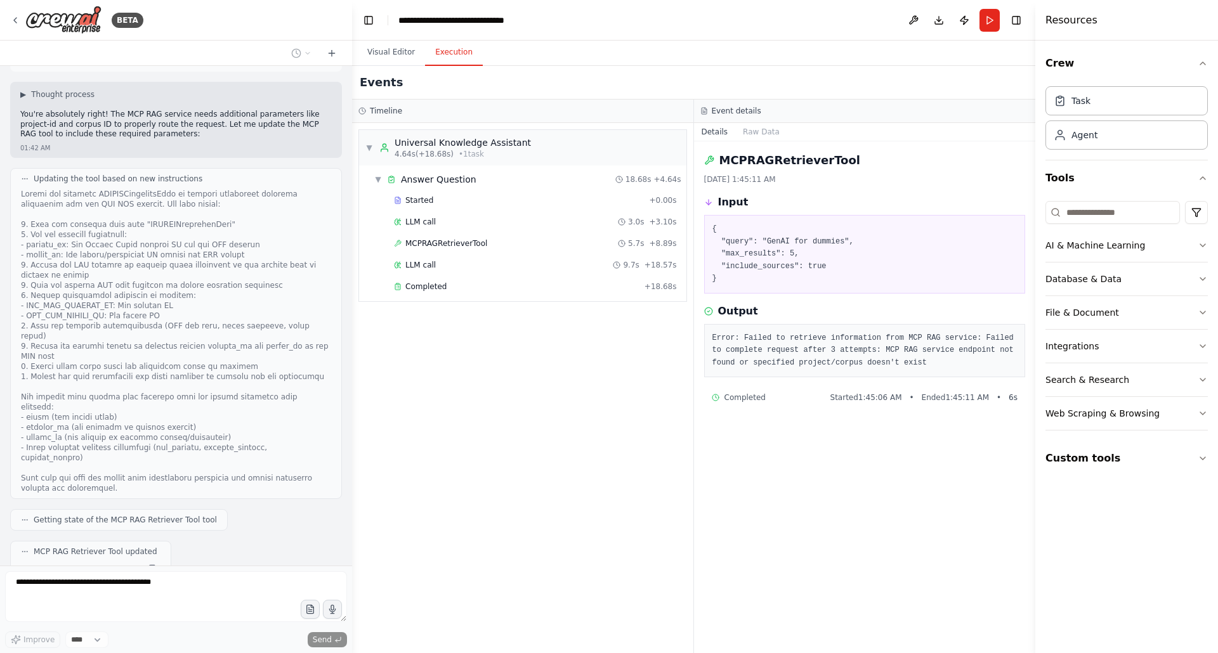
click at [114, 562] on button "View New Code" at bounding box center [110, 569] width 59 height 15
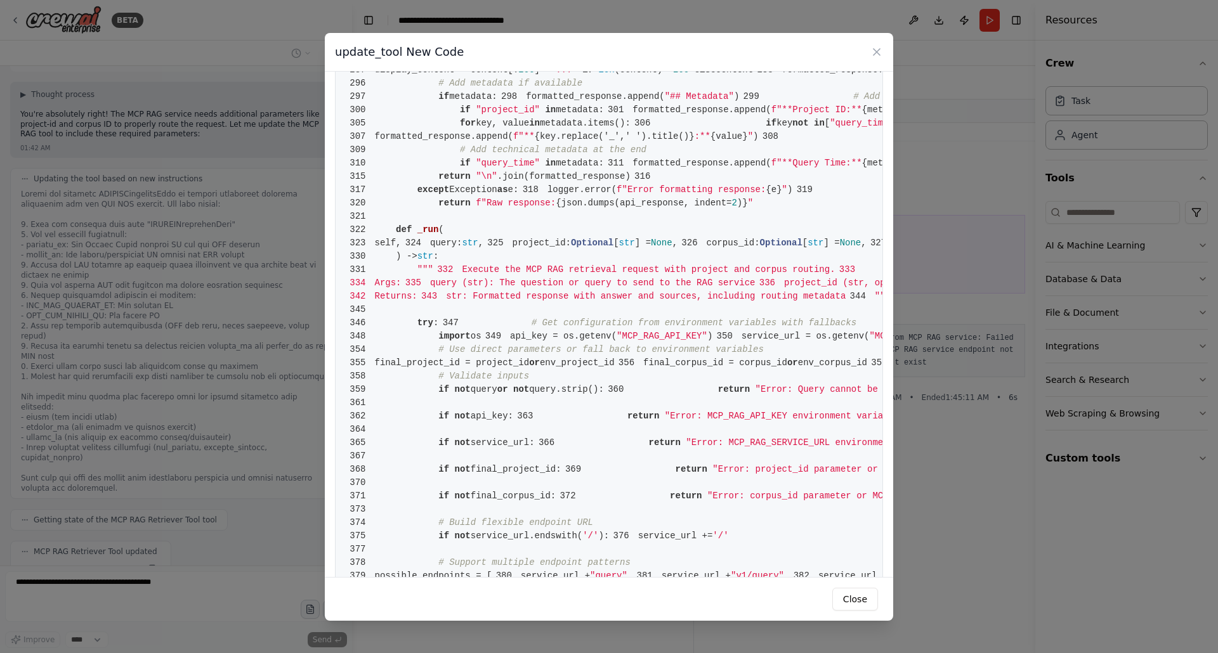
scroll to position [1244, 0]
click at [876, 53] on icon at bounding box center [877, 52] width 6 height 6
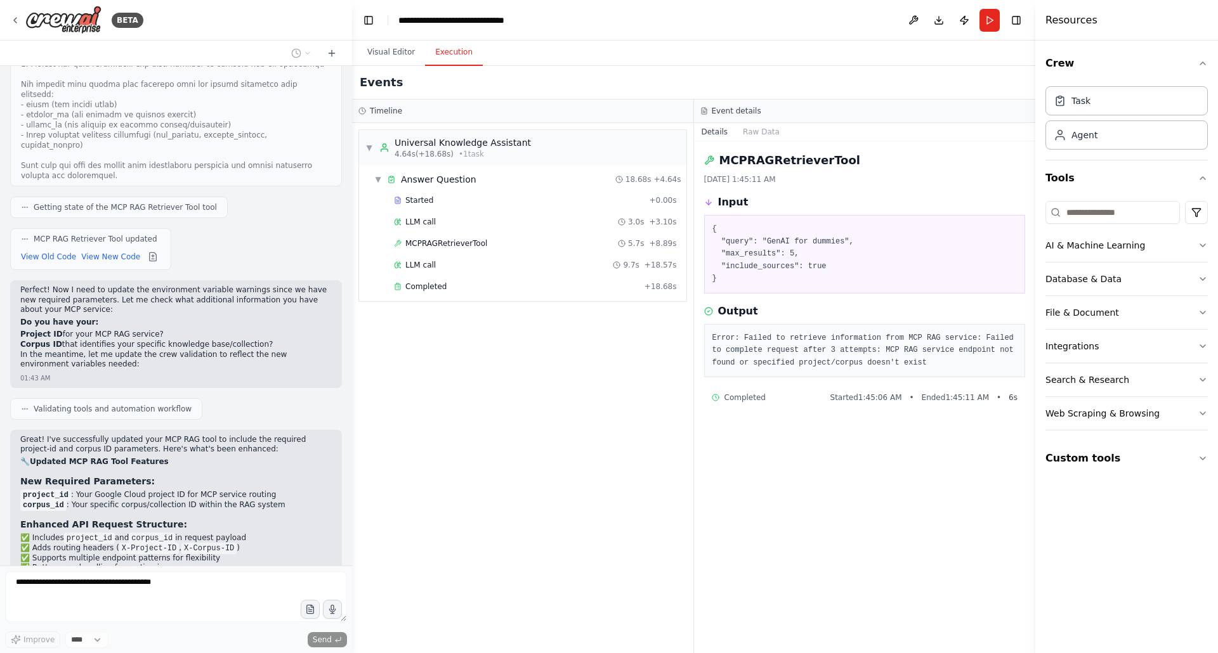
scroll to position [5853, 0]
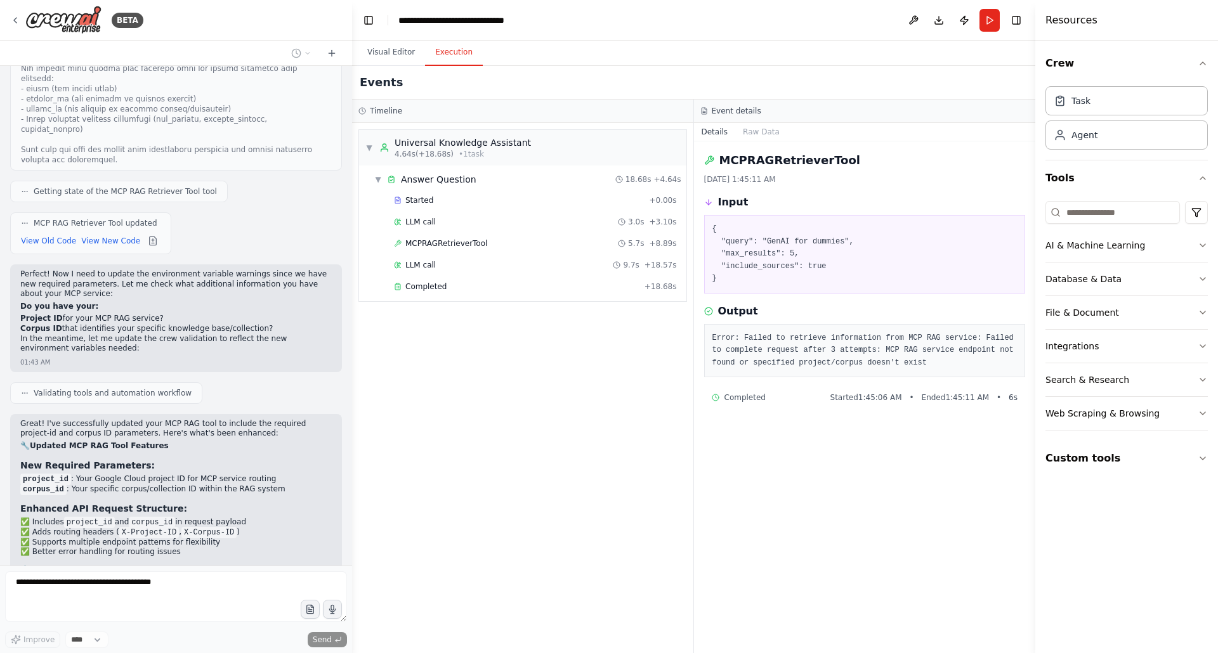
drag, startPoint x: 21, startPoint y: 501, endPoint x: 256, endPoint y: 547, distance: 239.2
click at [256, 598] on ul "MCP_RAG_API_KEY : FZE1NGDLFGsqbDXFyl7aH0hLmvj/9A1nFuoowSe3hpI= MCP_RAG_SERVICE_…" at bounding box center [176, 618] width 312 height 41
copy ul "MCP_RAG_API_KEY : FZE1NGDLFGsqbDXFyl7aH0hLmvj/9A1nFuoowSe3hpI= MCP_RAG_SERVICE_…"
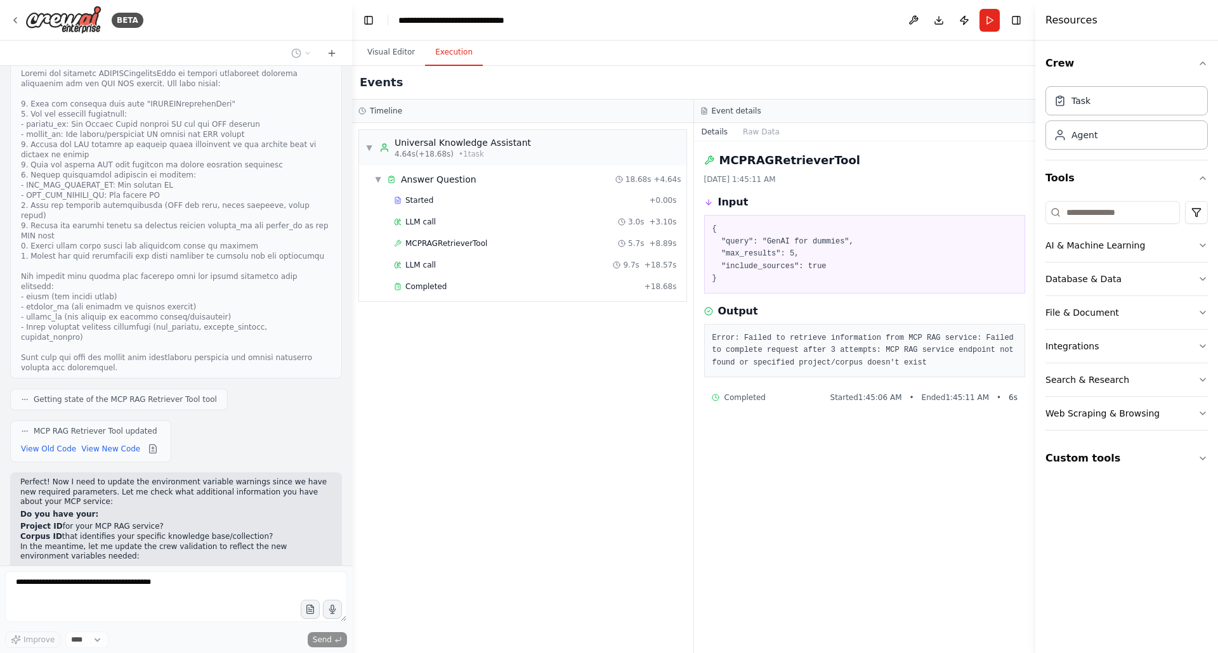
scroll to position [5693, 0]
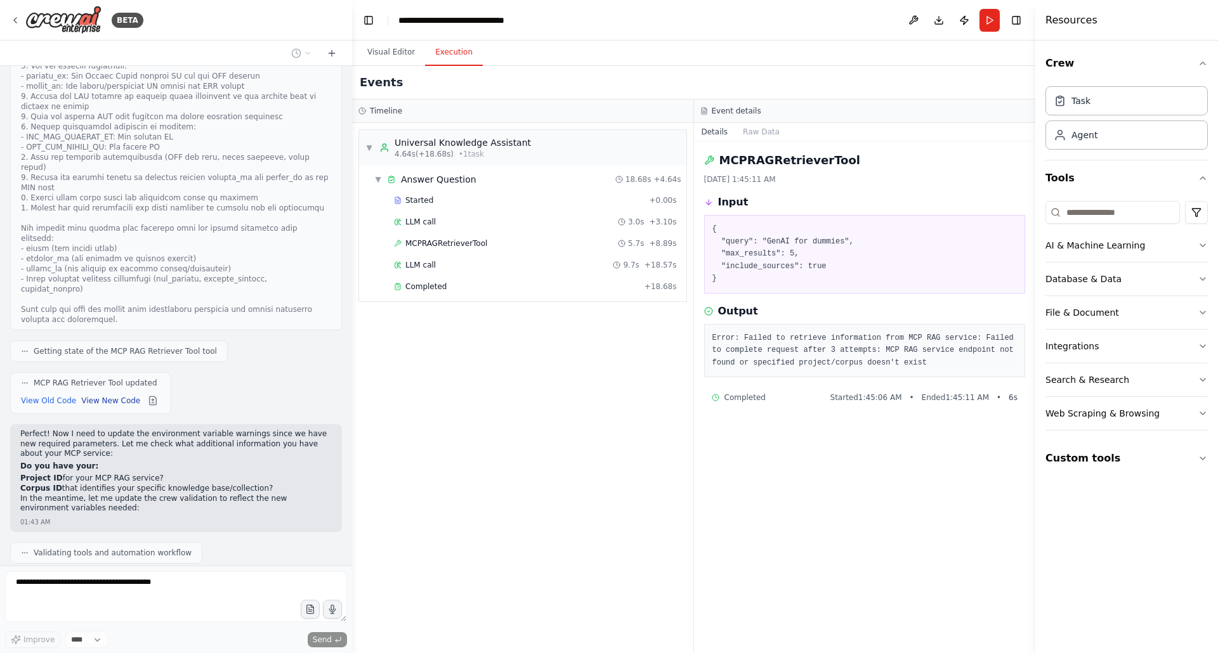
click at [112, 393] on button "View New Code" at bounding box center [110, 400] width 59 height 15
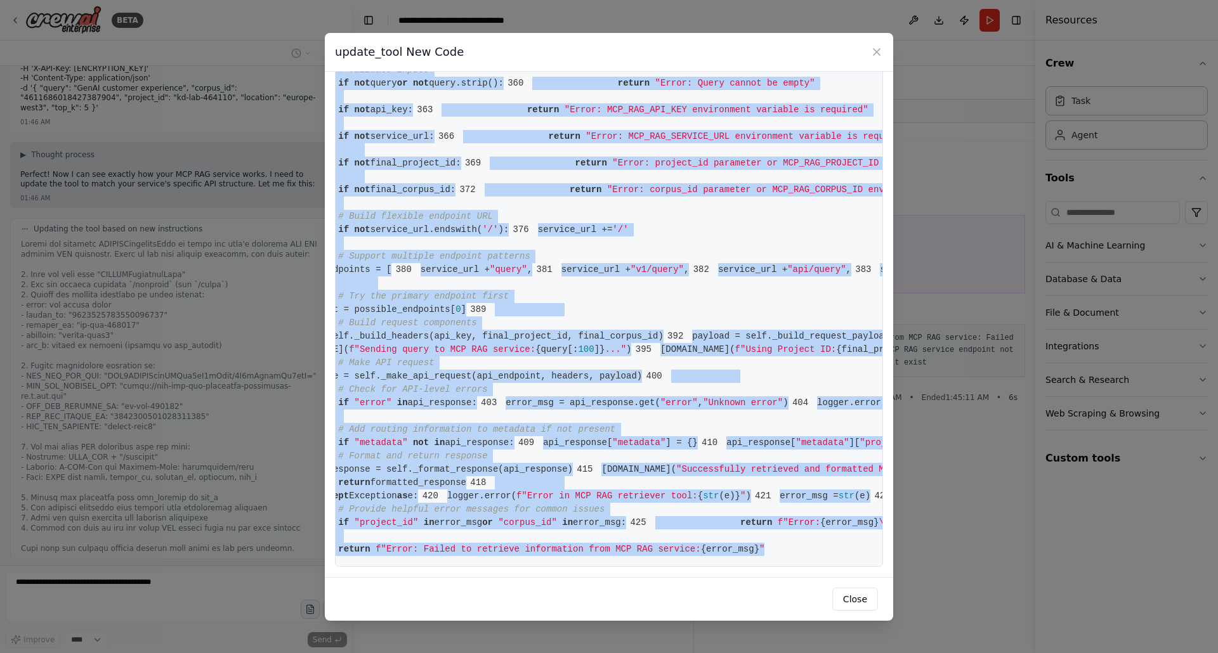
scroll to position [0, 132]
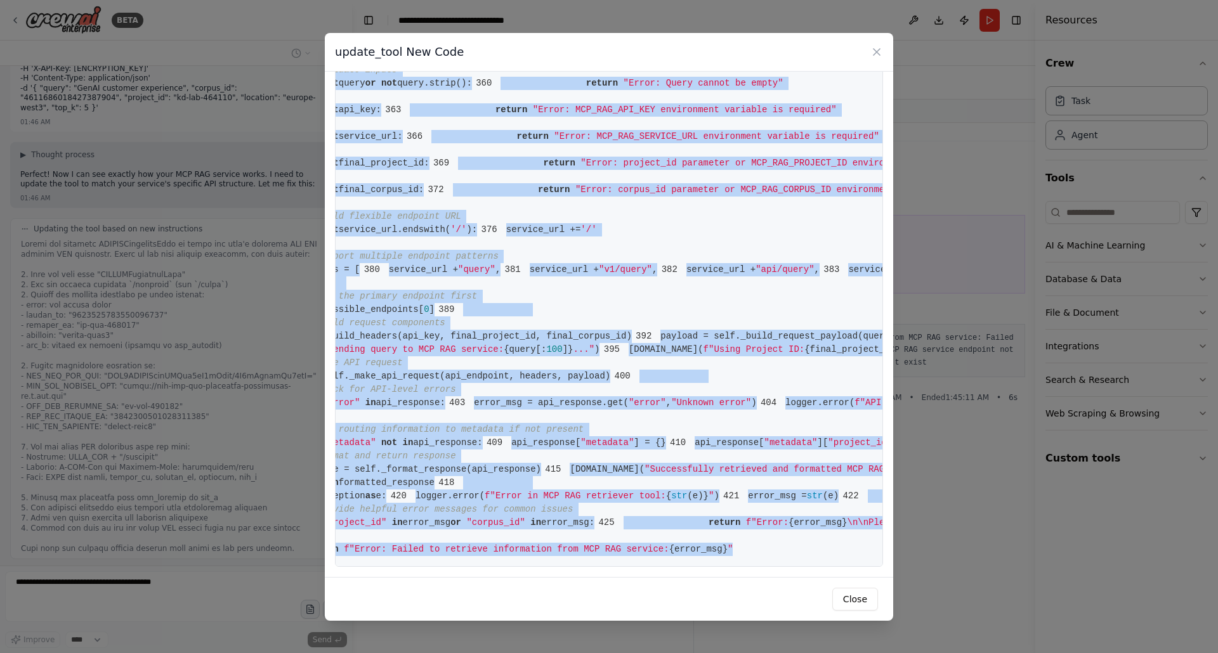
drag, startPoint x: 374, startPoint y: 95, endPoint x: 758, endPoint y: 541, distance: 587.6
copy code "from crewai.tools import BaseTool 2 from pydantic import BaseModel, Field 3 fro…"
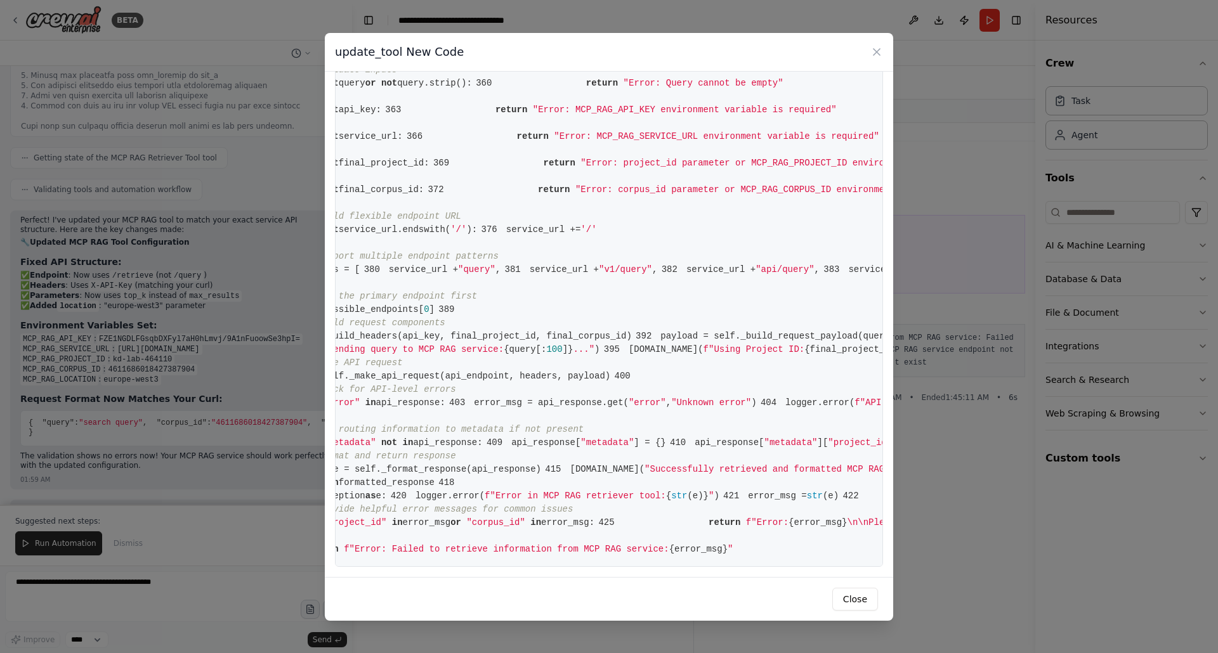
scroll to position [7397, 0]
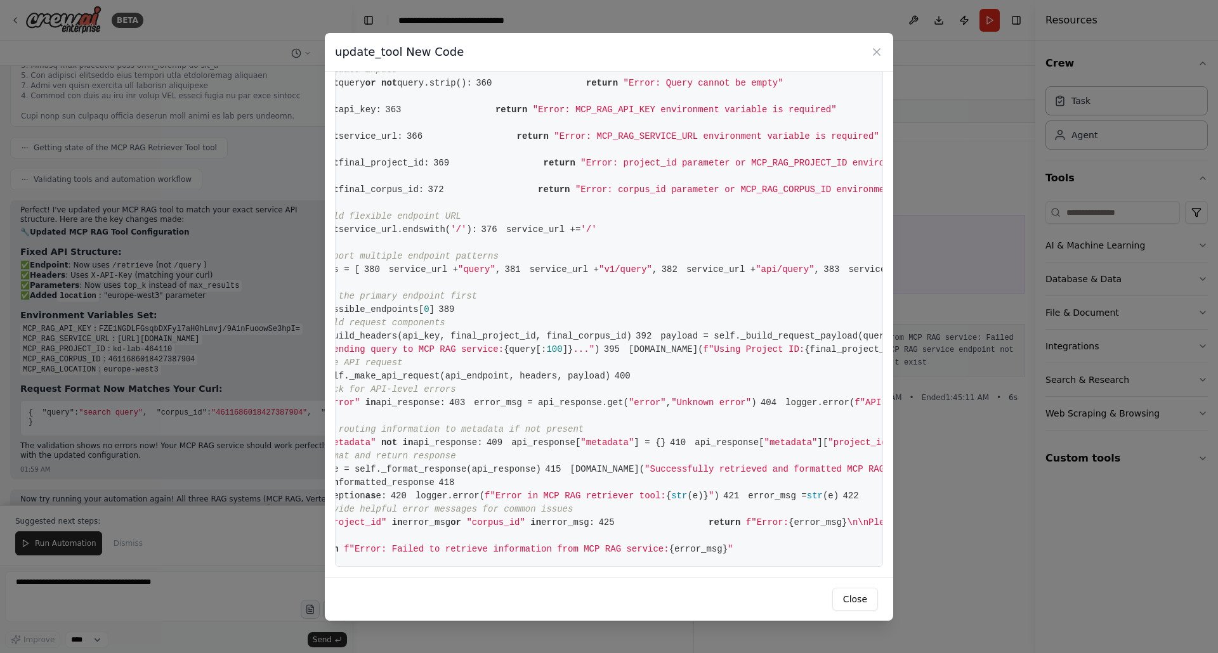
click at [282, 99] on div "update_tool New Code 1 from crewai.tools import BaseTool 2 from pydantic import…" at bounding box center [609, 326] width 1218 height 653
click at [874, 51] on icon at bounding box center [876, 52] width 13 height 13
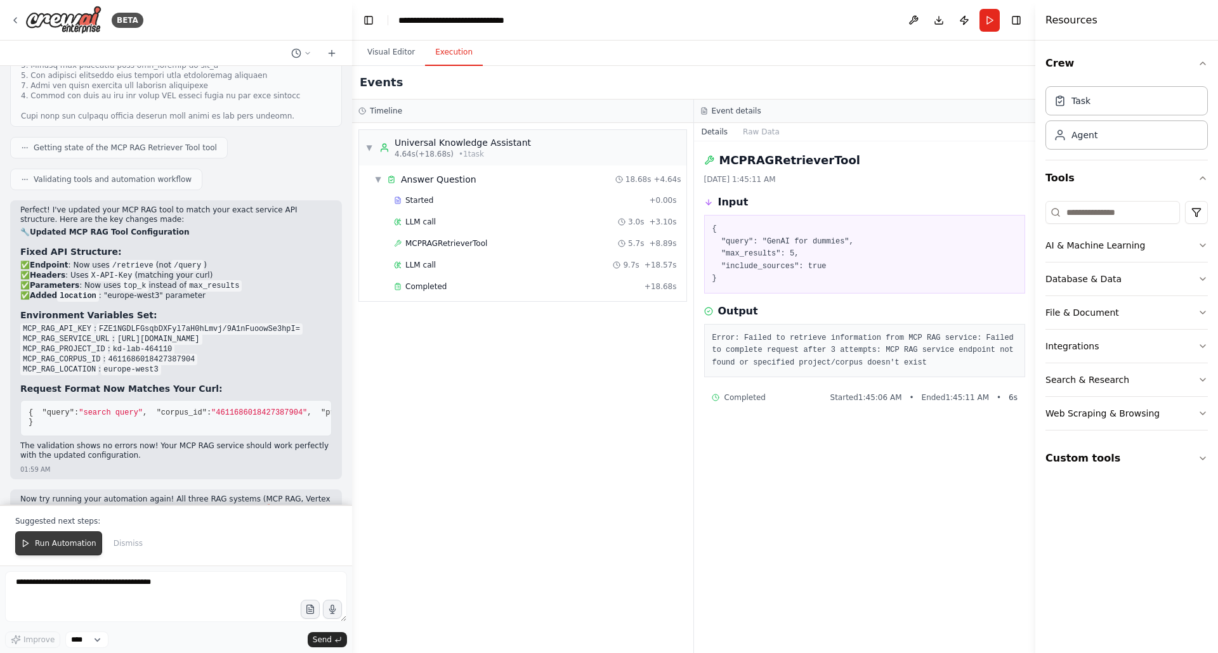
click at [47, 539] on span "Run Automation" at bounding box center [66, 544] width 62 height 10
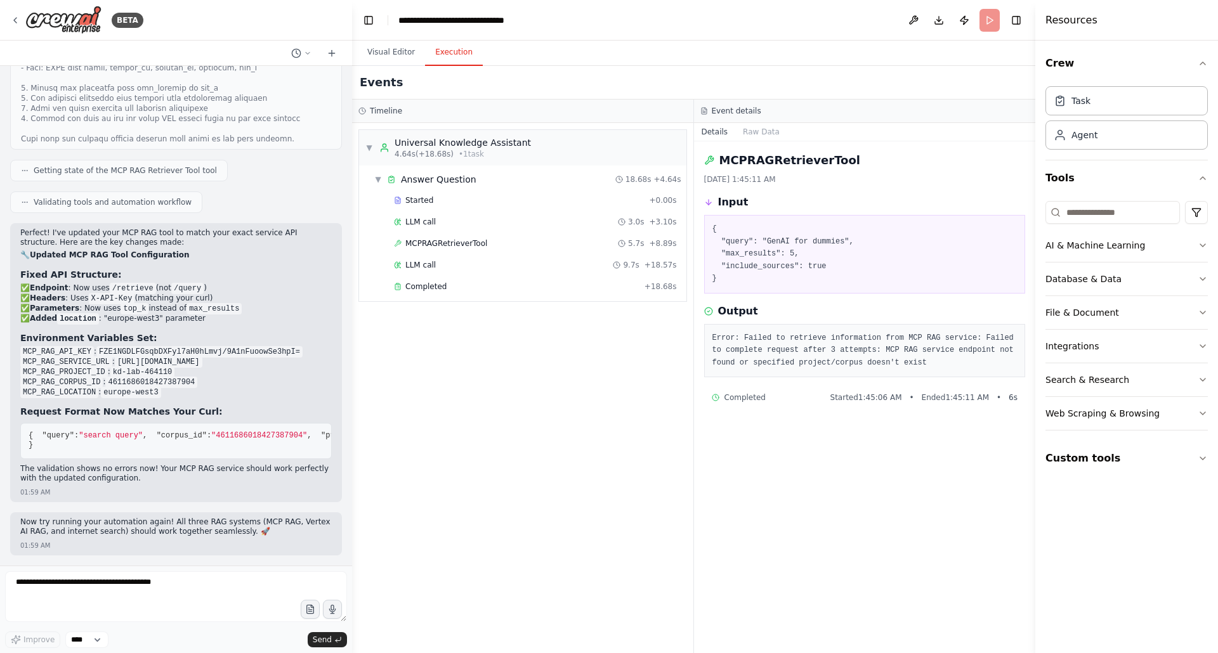
scroll to position [7336, 0]
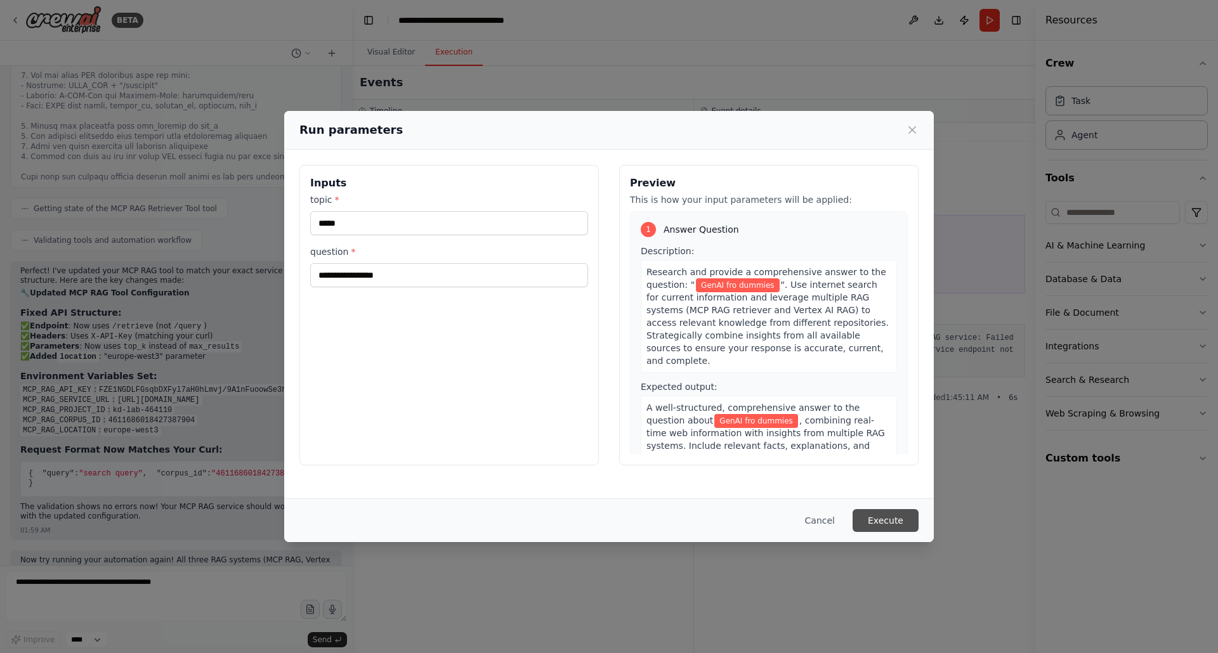
click at [874, 522] on button "Execute" at bounding box center [886, 520] width 66 height 23
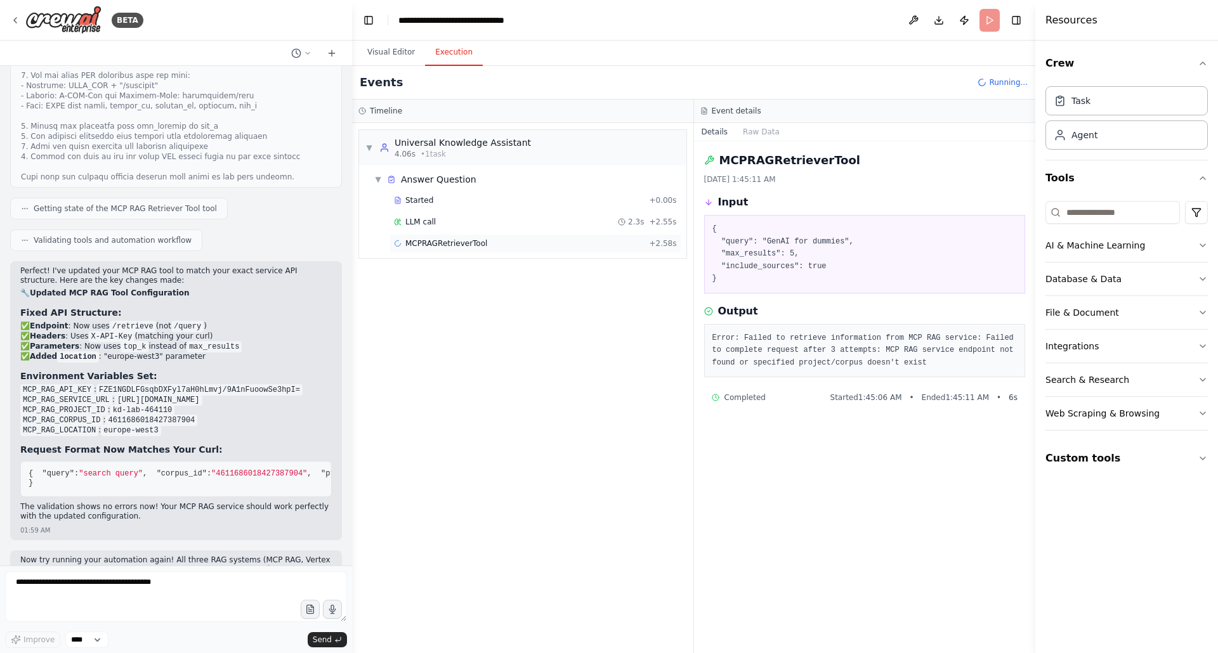
click at [431, 239] on span "MCPRAGRetrieverTool" at bounding box center [446, 244] width 82 height 10
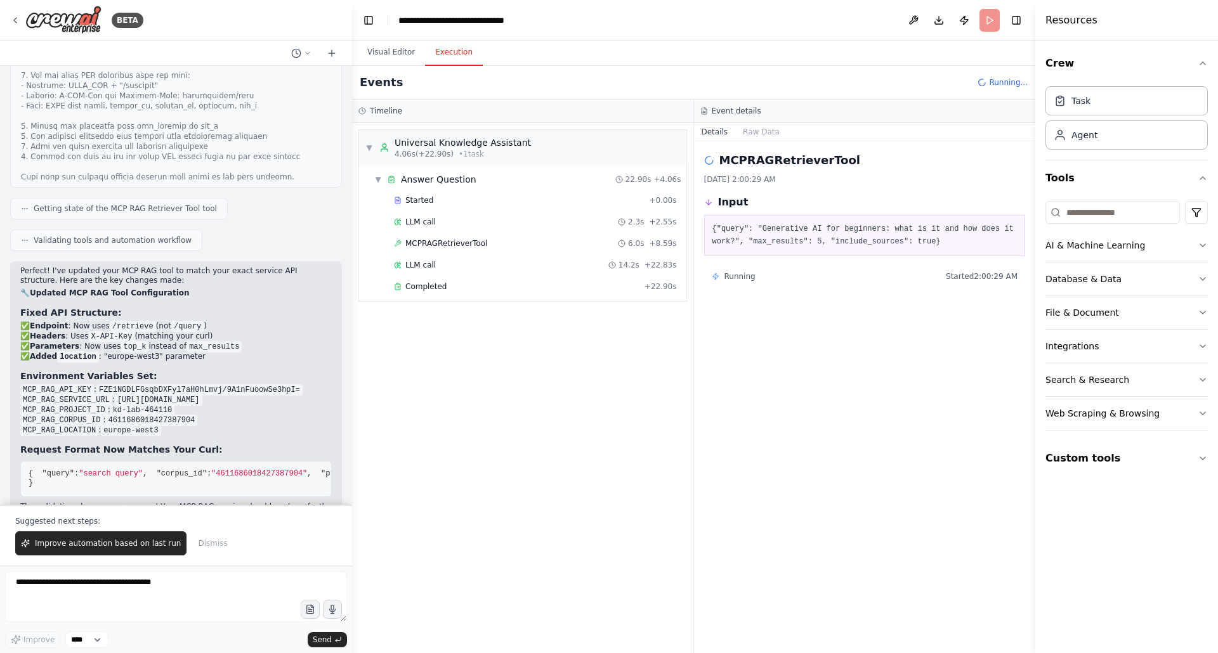
scroll to position [7397, 0]
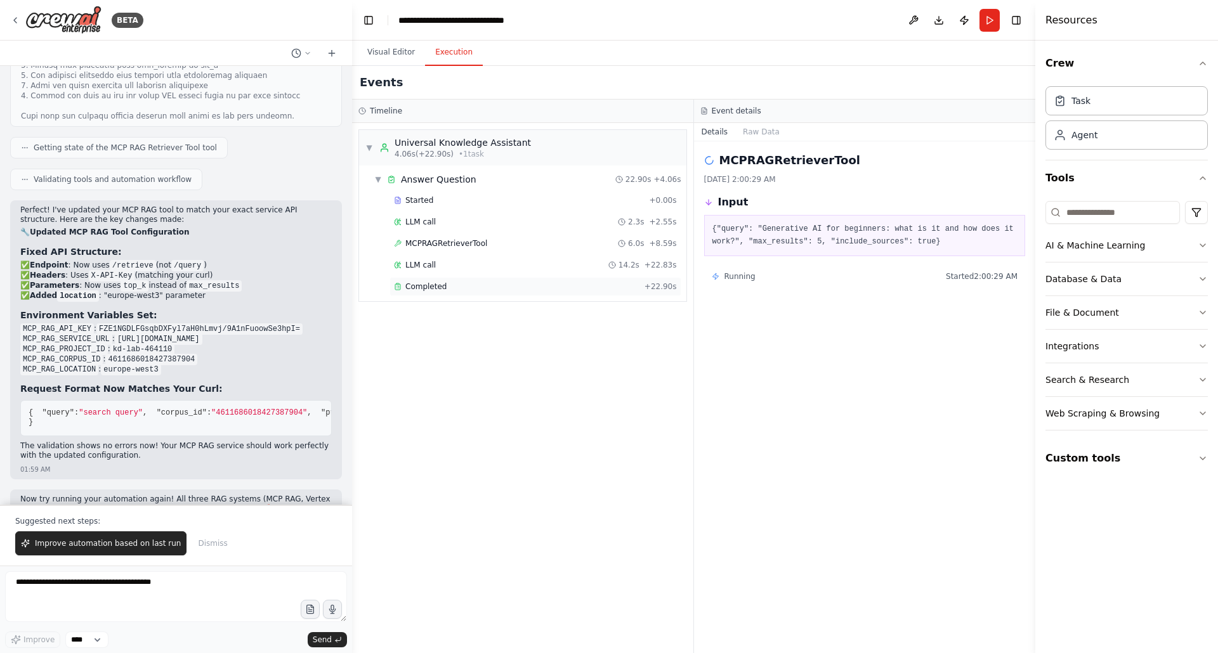
click at [428, 282] on span "Completed" at bounding box center [425, 287] width 41 height 10
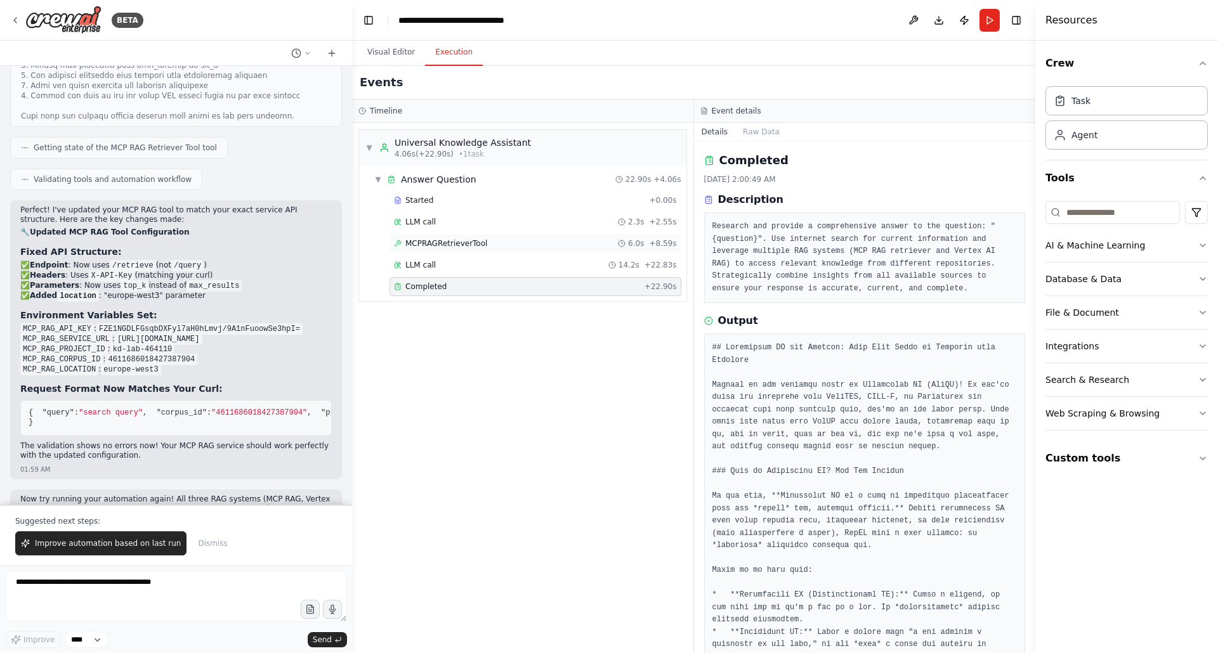
click at [450, 245] on span "MCPRAGRetrieverTool" at bounding box center [446, 244] width 82 height 10
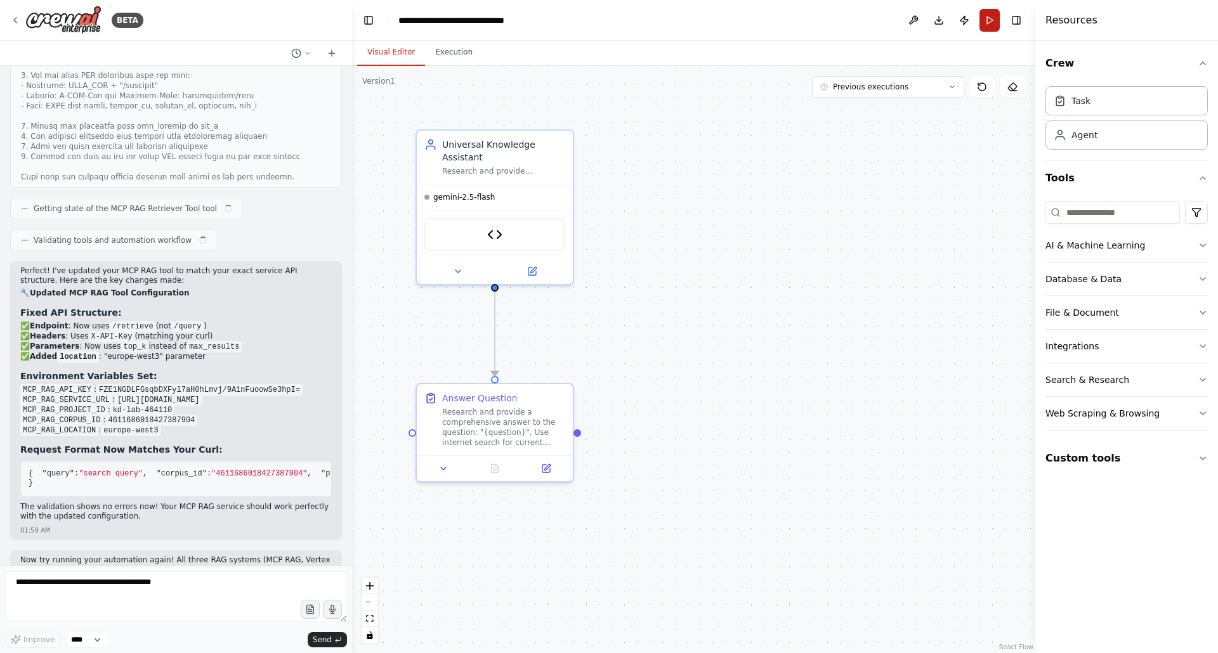
click at [993, 21] on button "Run" at bounding box center [990, 20] width 20 height 23
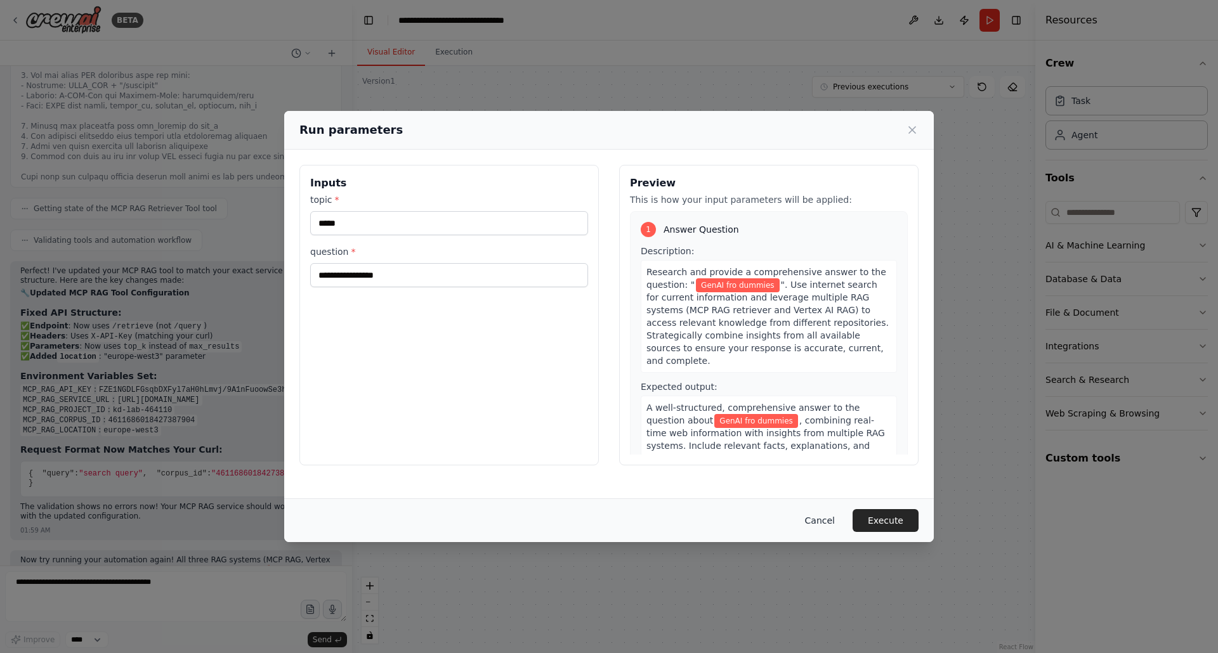
click at [822, 524] on button "Cancel" at bounding box center [820, 520] width 50 height 23
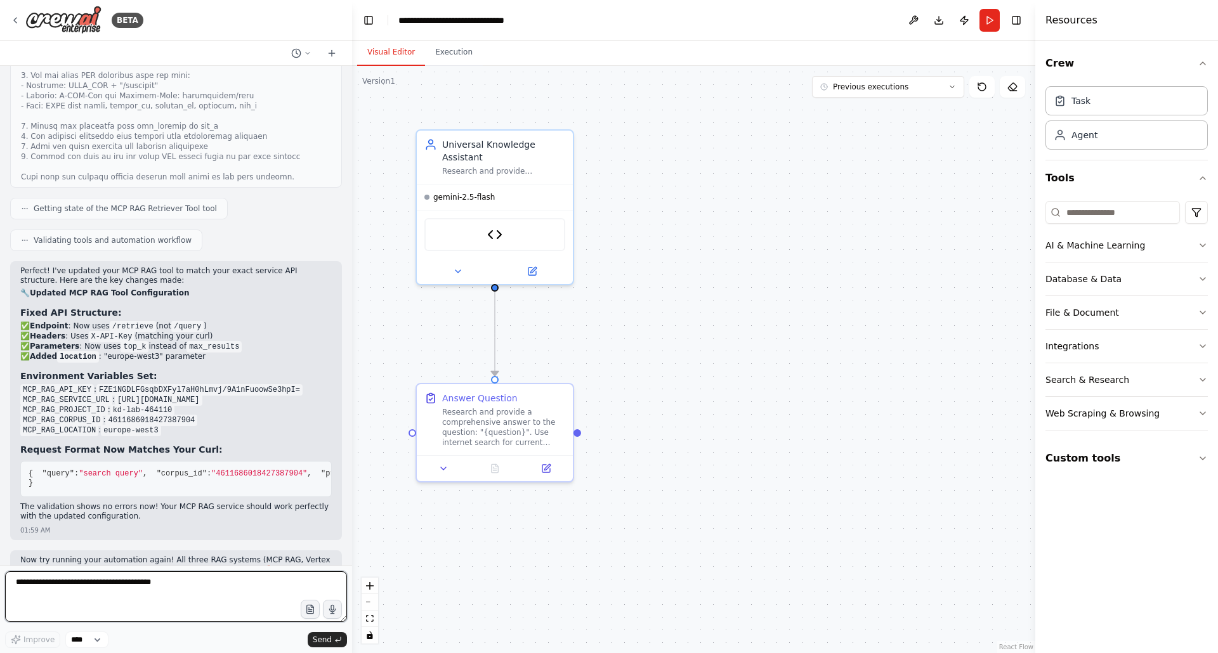
click at [108, 578] on textarea at bounding box center [176, 597] width 342 height 51
type textarea "**********"
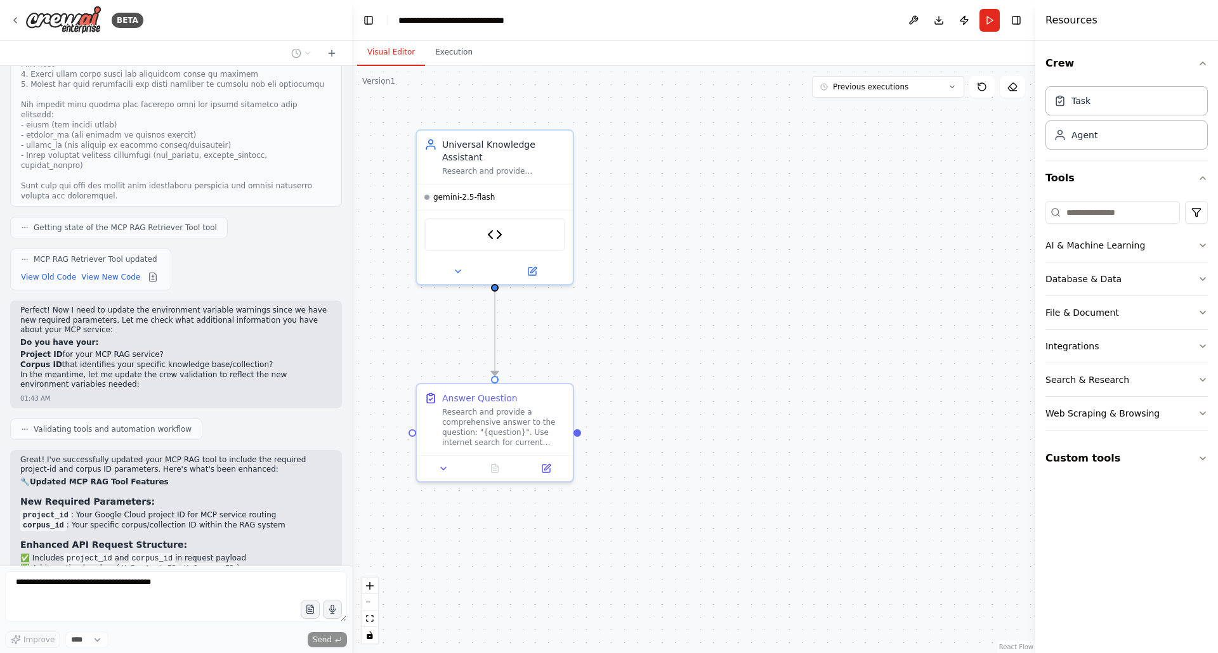
scroll to position [5800, 0]
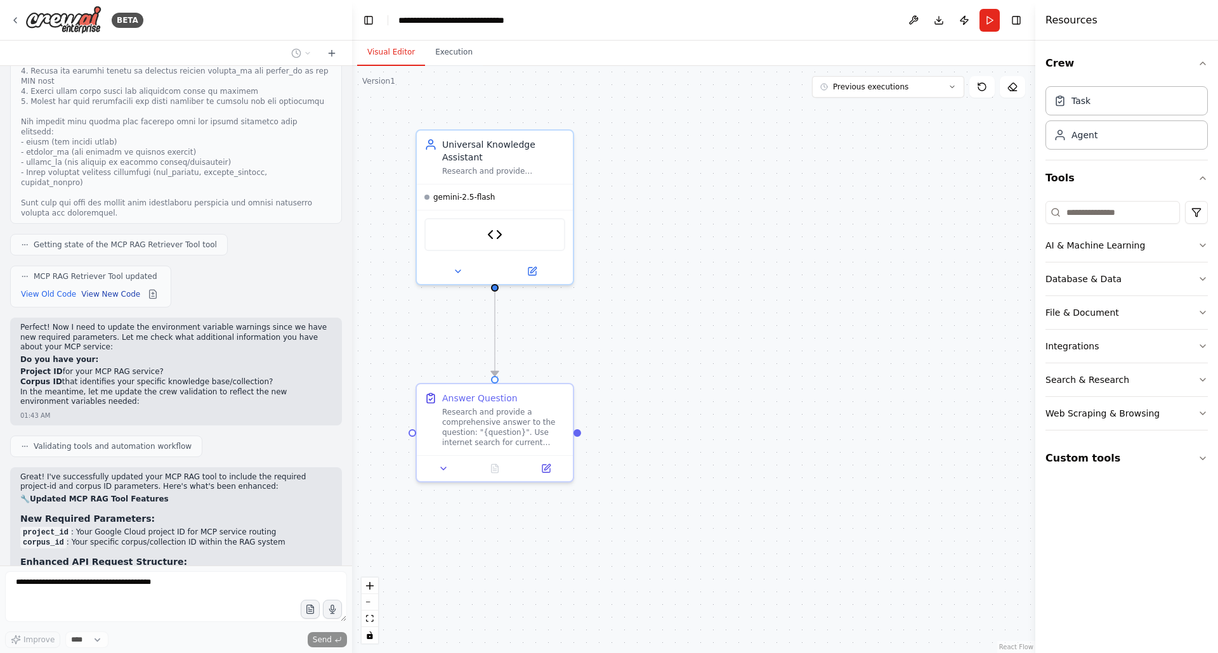
click at [115, 287] on button "View New Code" at bounding box center [110, 294] width 59 height 15
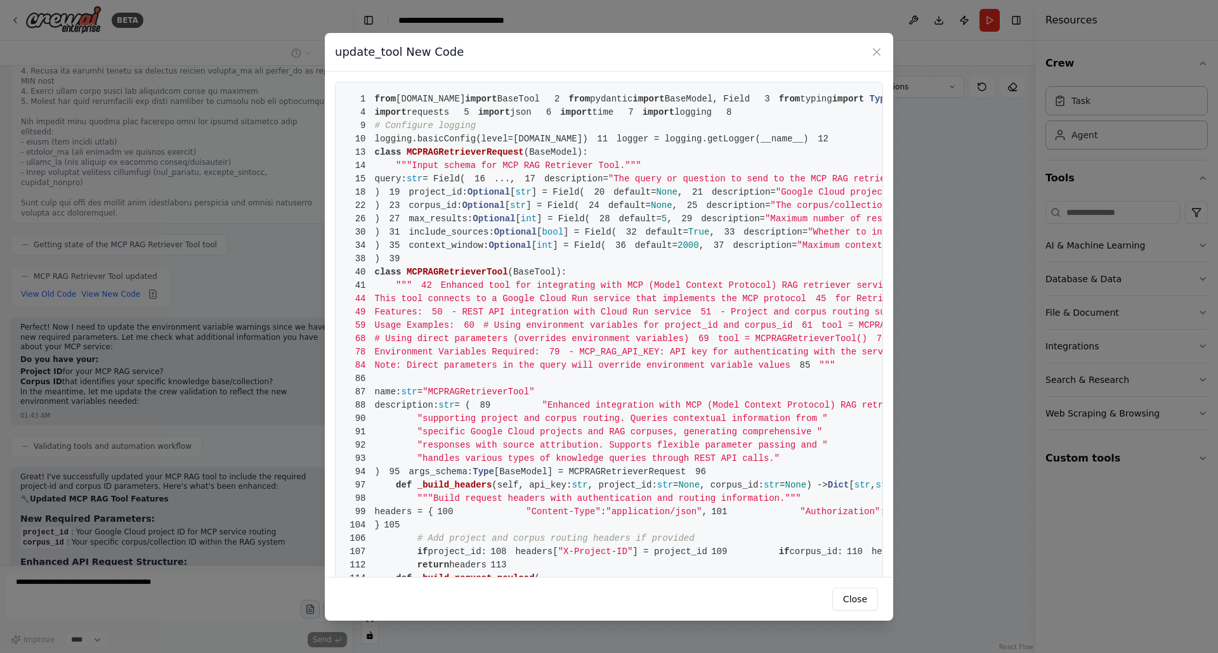
click at [397, 98] on span "crewai.tools" at bounding box center [430, 99] width 69 height 10
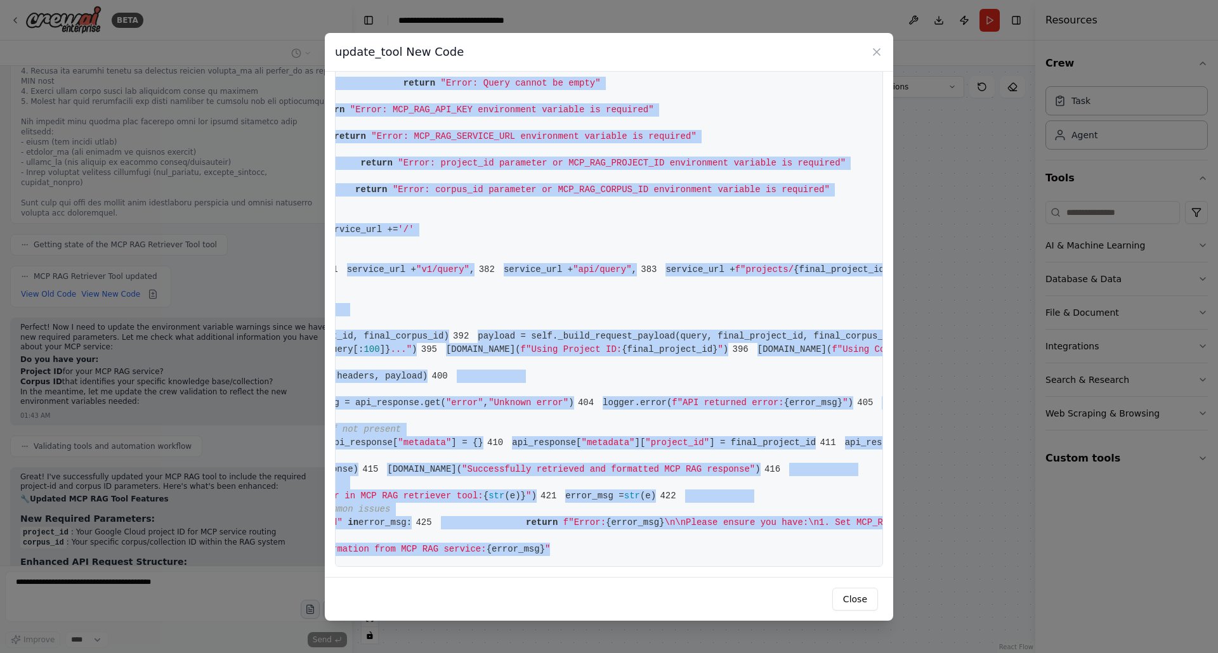
scroll to position [0, 355]
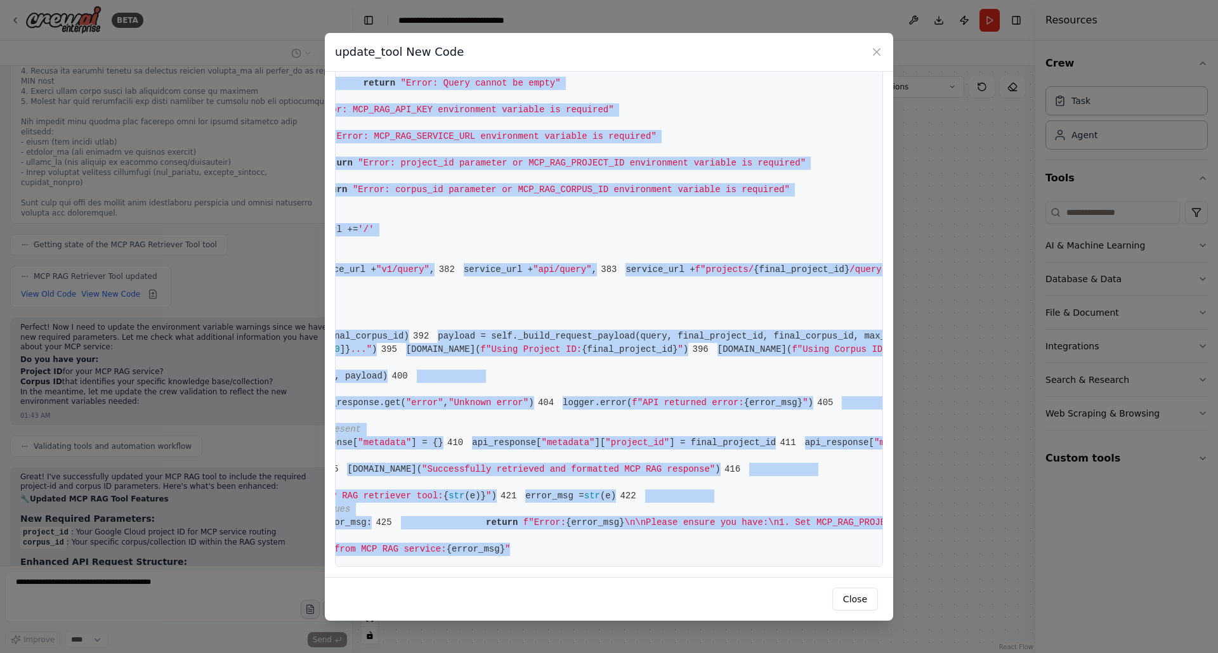
drag, startPoint x: 381, startPoint y: 111, endPoint x: 631, endPoint y: 541, distance: 497.0
copy code "from crewai.tools import BaseTool 2 from pydantic import BaseModel, Field 3 fro…"
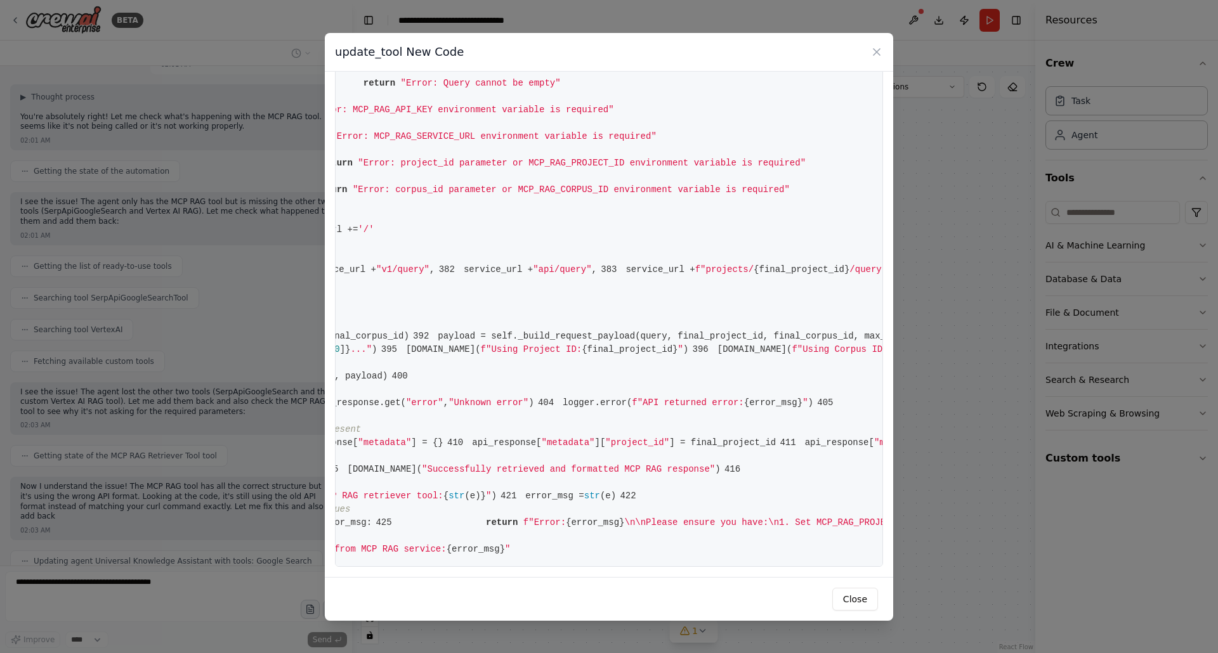
scroll to position [7909, 0]
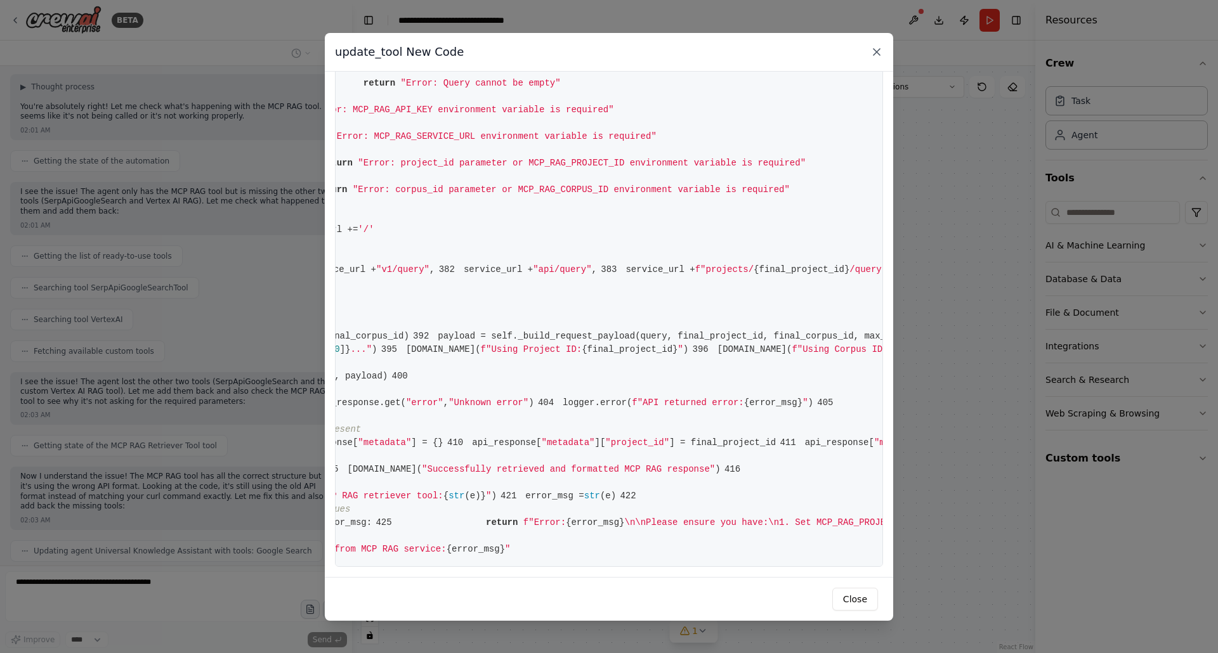
click at [876, 55] on icon at bounding box center [876, 52] width 13 height 13
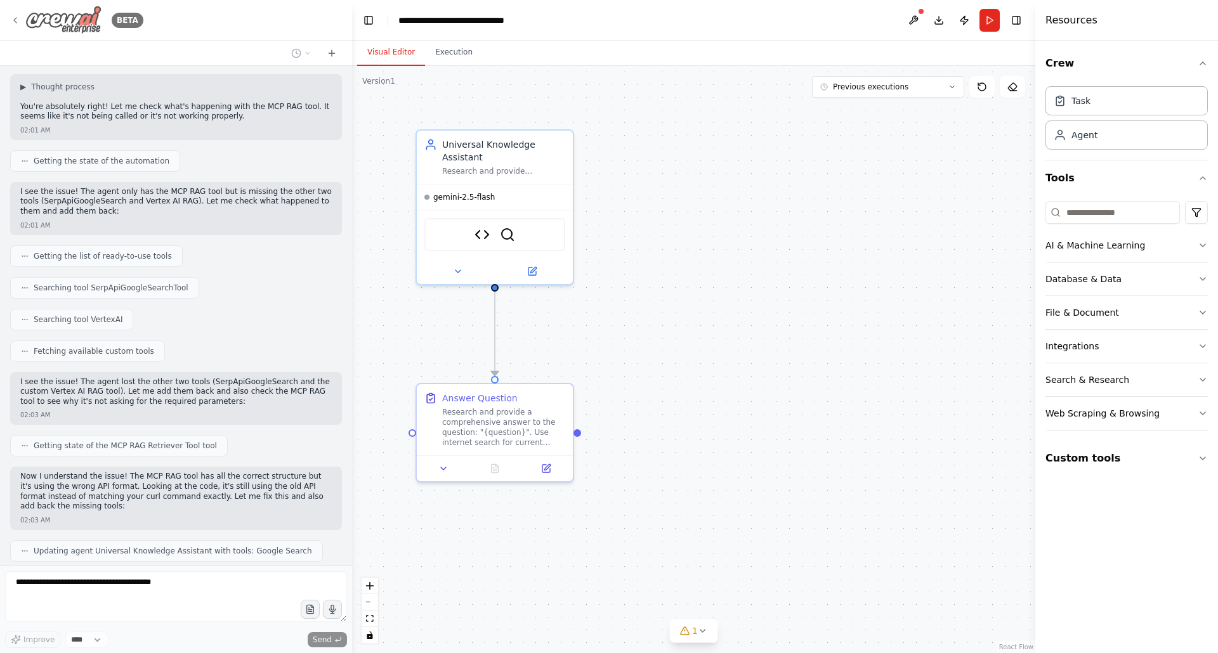
click at [12, 20] on icon at bounding box center [15, 20] width 10 height 10
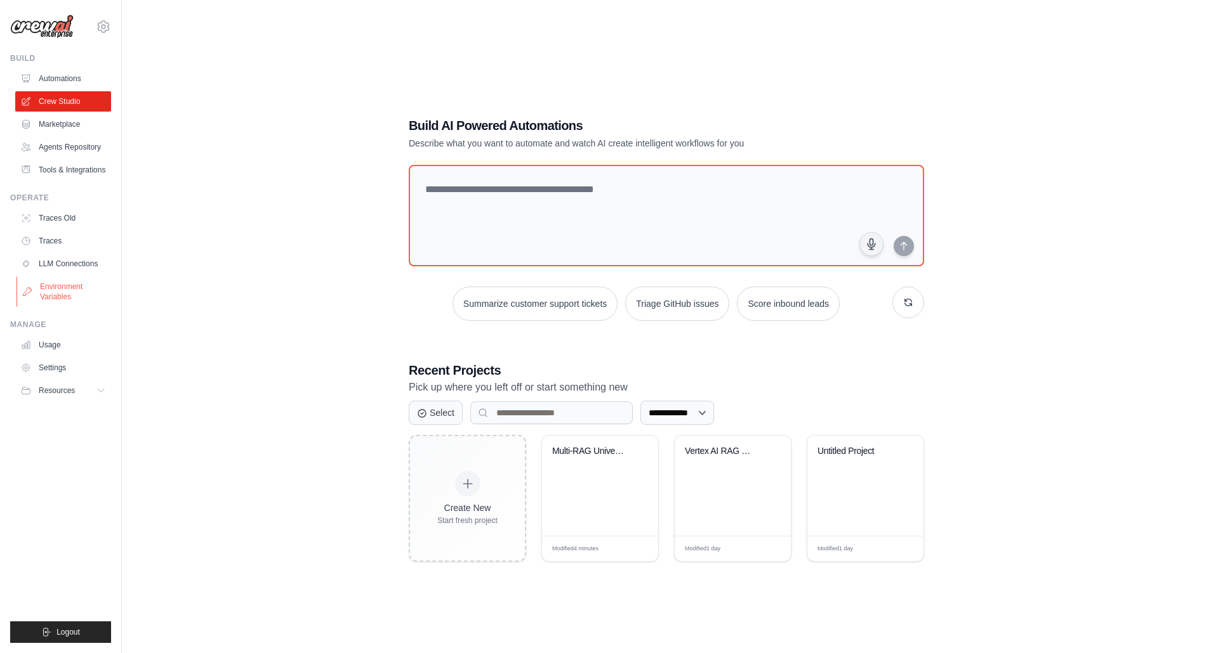
click at [60, 297] on link "Environment Variables" at bounding box center [64, 292] width 96 height 30
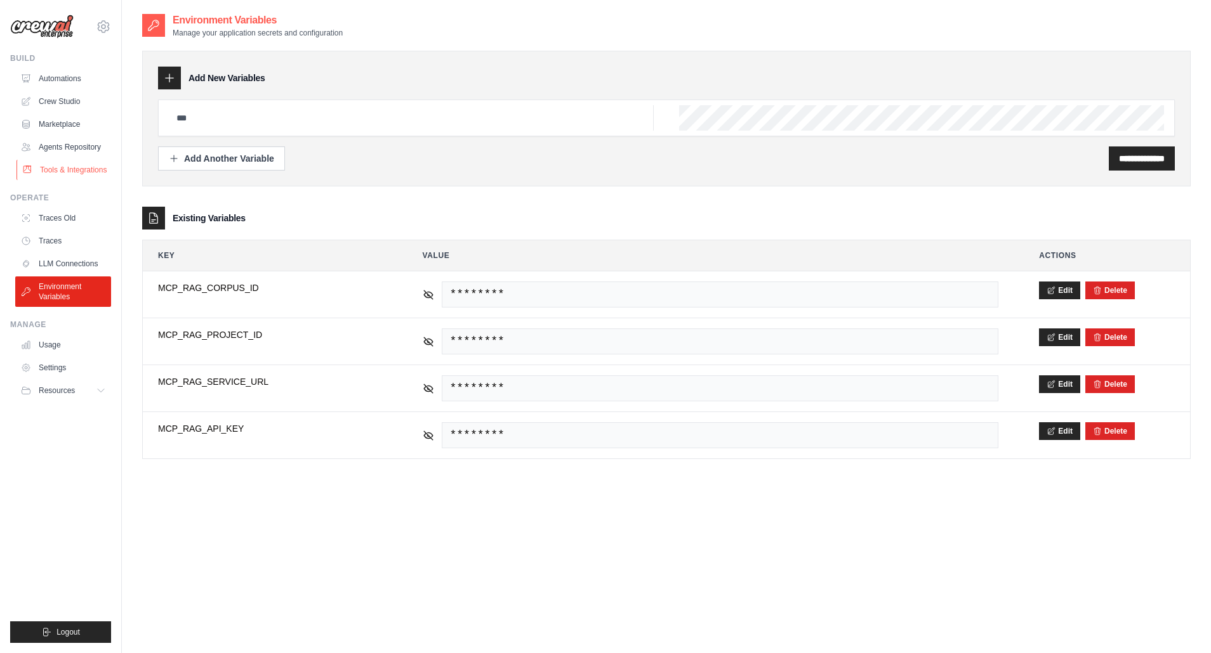
click at [62, 168] on link "Tools & Integrations" at bounding box center [64, 170] width 96 height 20
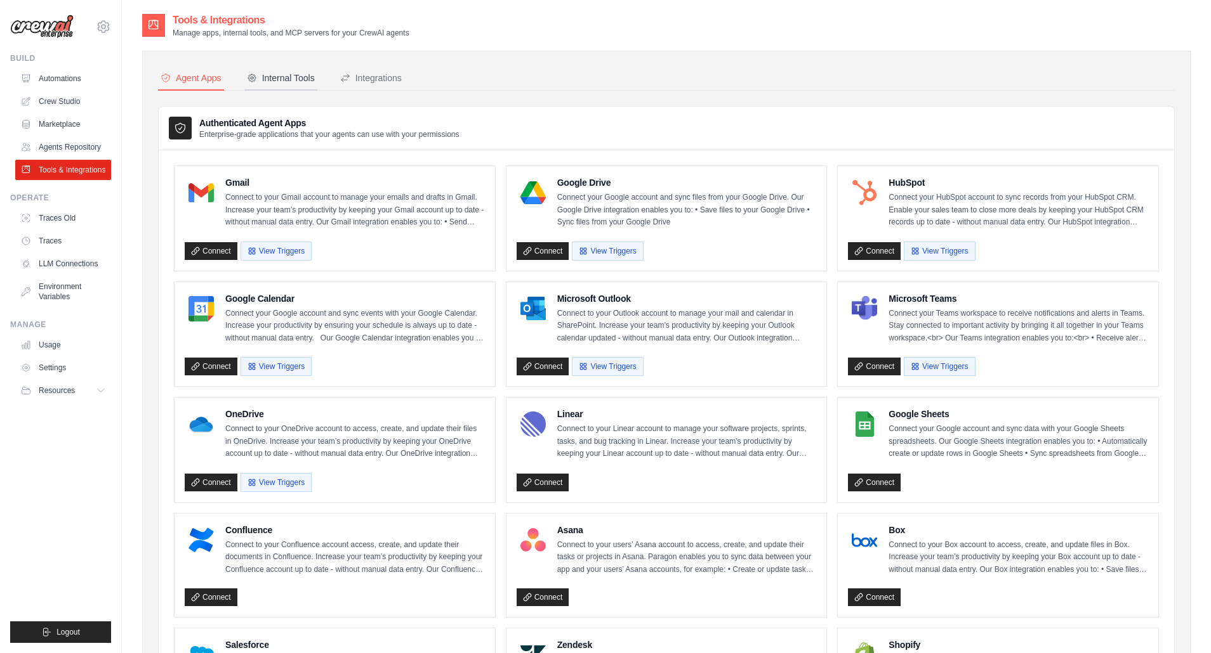
click at [282, 82] on div "Internal Tools" at bounding box center [281, 78] width 68 height 13
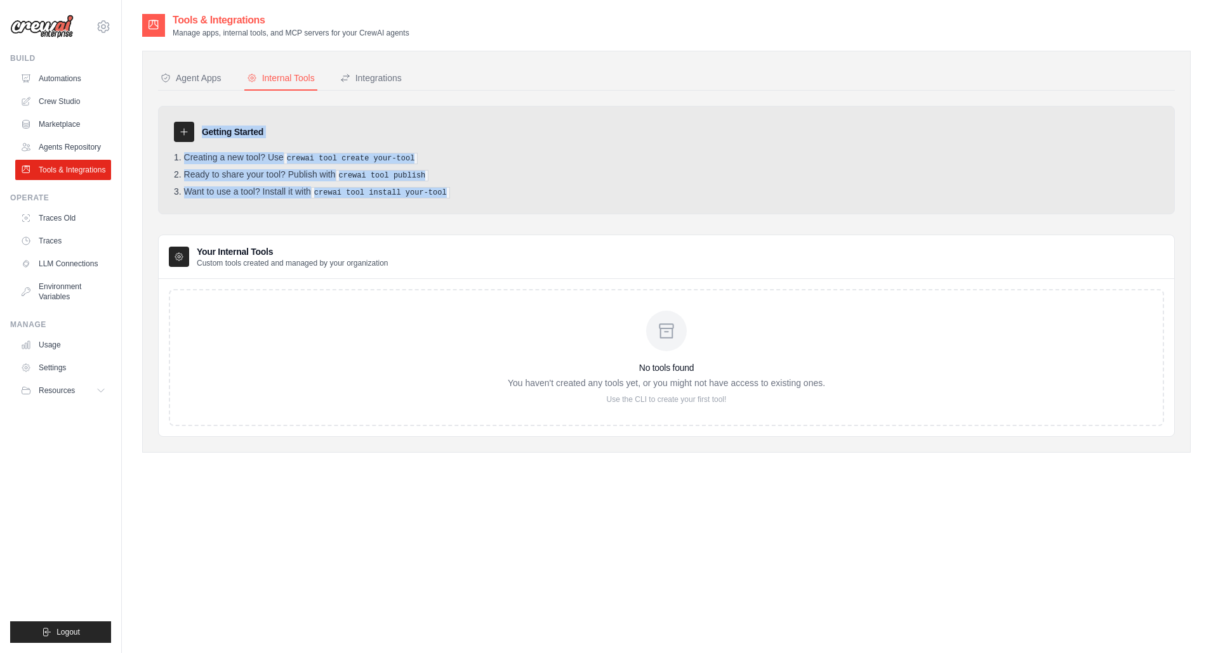
drag, startPoint x: 204, startPoint y: 131, endPoint x: 475, endPoint y: 197, distance: 278.7
click at [475, 197] on div "Getting Started Creating a new tool? Use crewai tool create your-tool Ready to …" at bounding box center [666, 160] width 1016 height 108
click at [59, 102] on link "Crew Studio" at bounding box center [64, 101] width 96 height 20
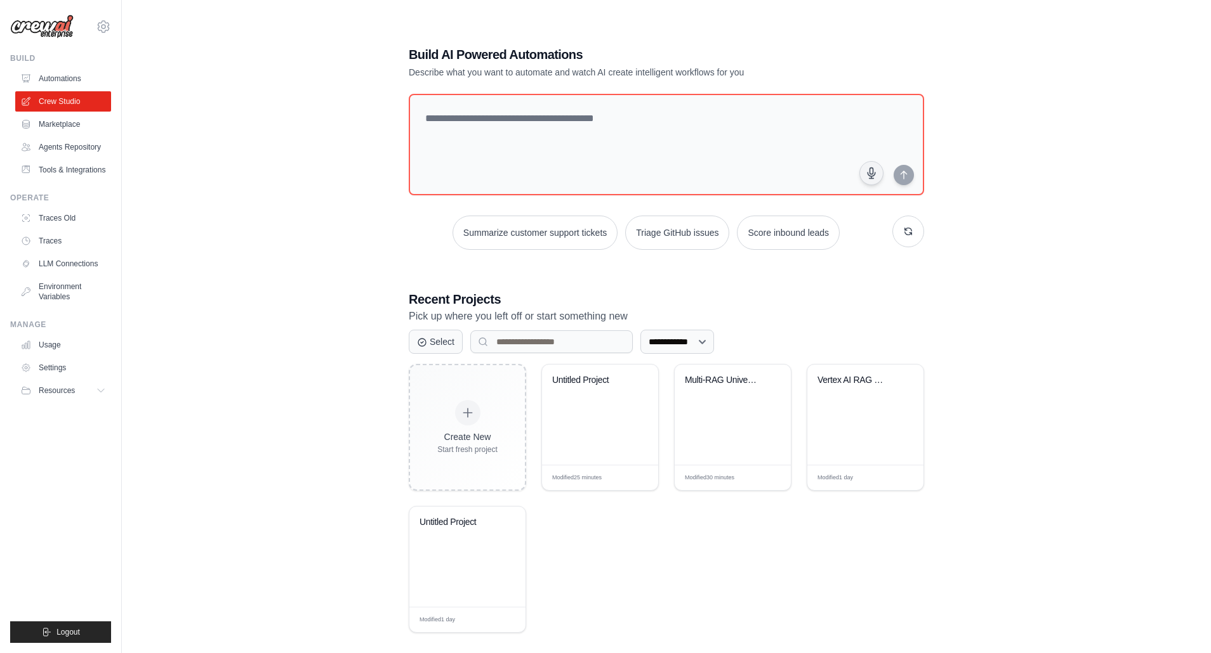
click at [65, 103] on link "Crew Studio" at bounding box center [63, 101] width 96 height 20
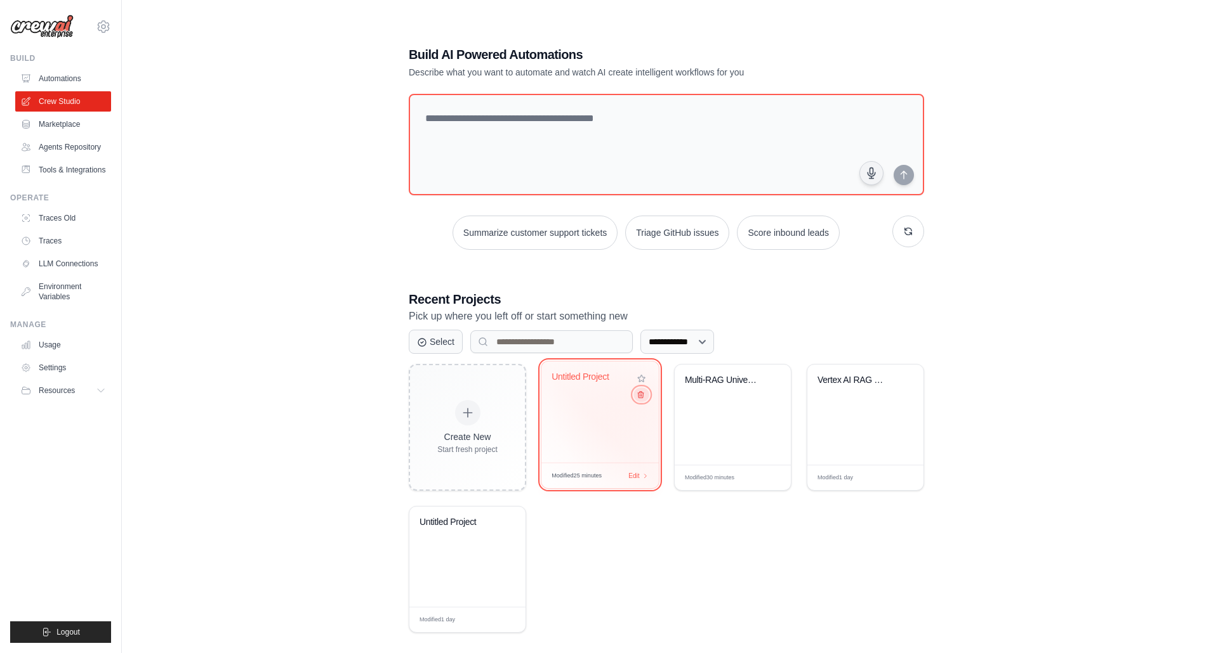
click at [643, 398] on icon at bounding box center [640, 395] width 8 height 8
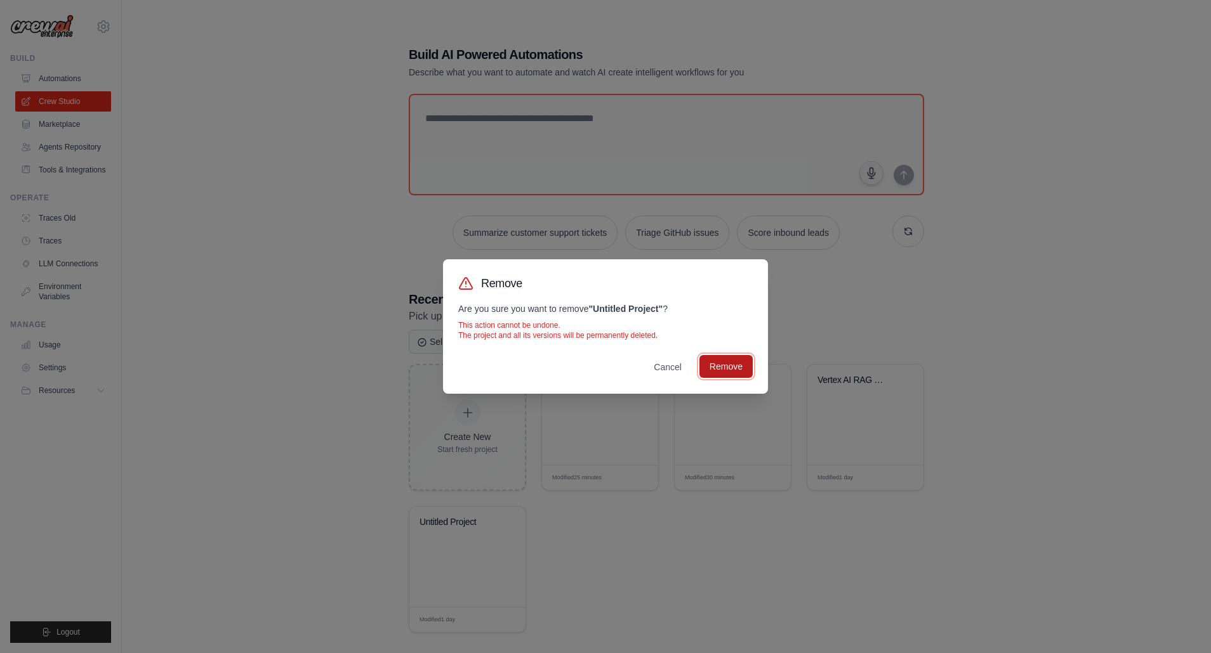
click at [728, 367] on button "Remove" at bounding box center [725, 366] width 53 height 23
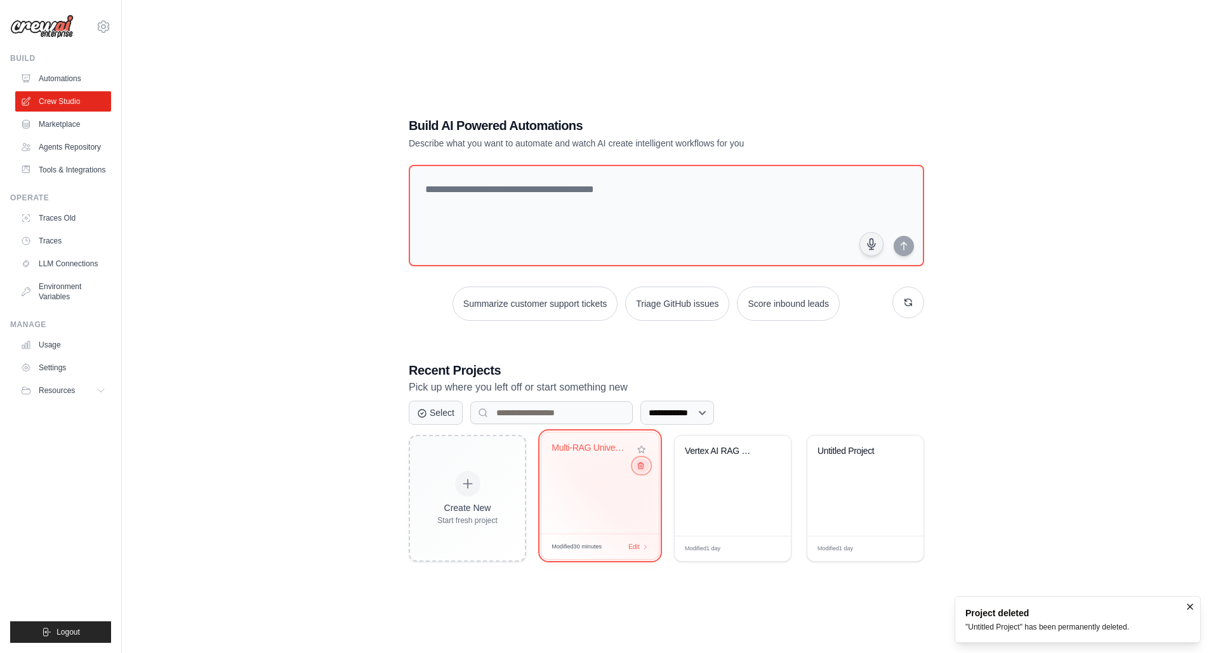
click at [640, 469] on icon at bounding box center [640, 466] width 8 height 8
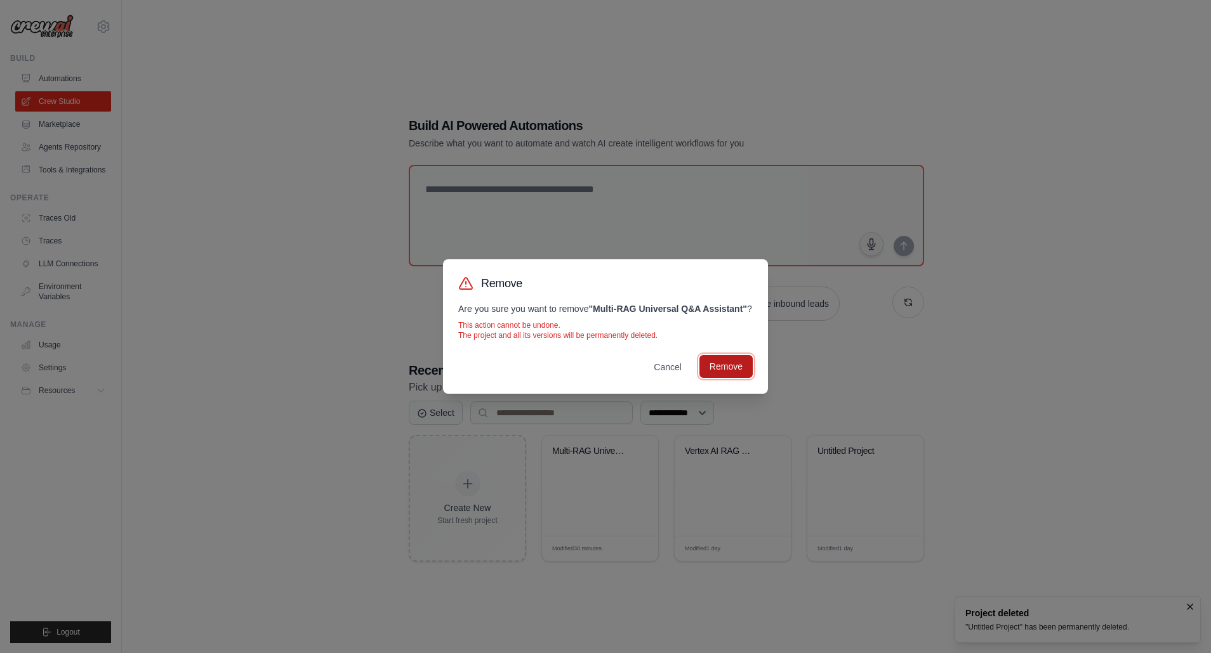
click at [728, 378] on button "Remove" at bounding box center [725, 366] width 53 height 23
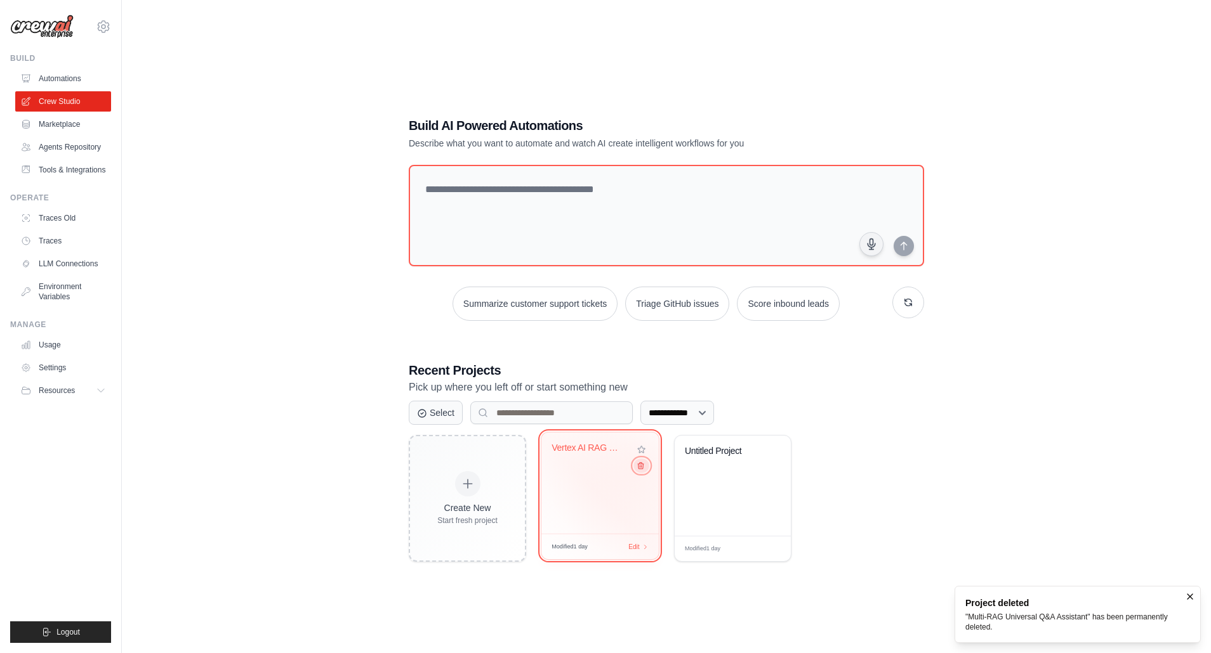
click at [638, 466] on icon at bounding box center [640, 466] width 8 height 8
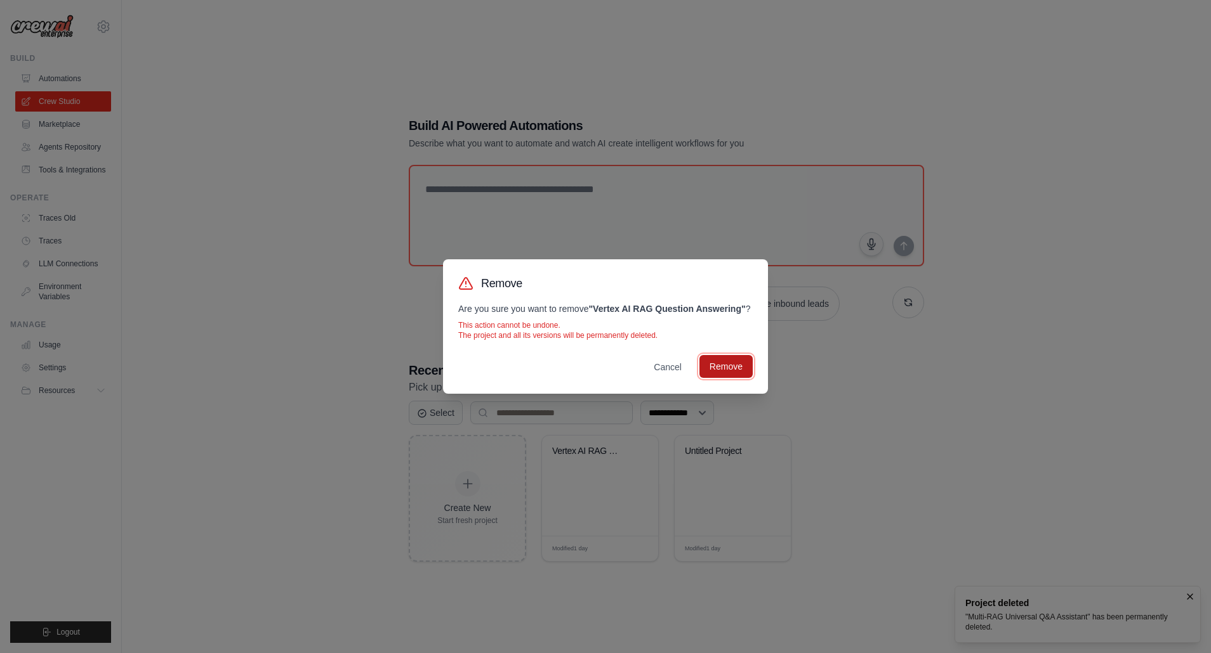
click at [722, 378] on button "Remove" at bounding box center [725, 366] width 53 height 23
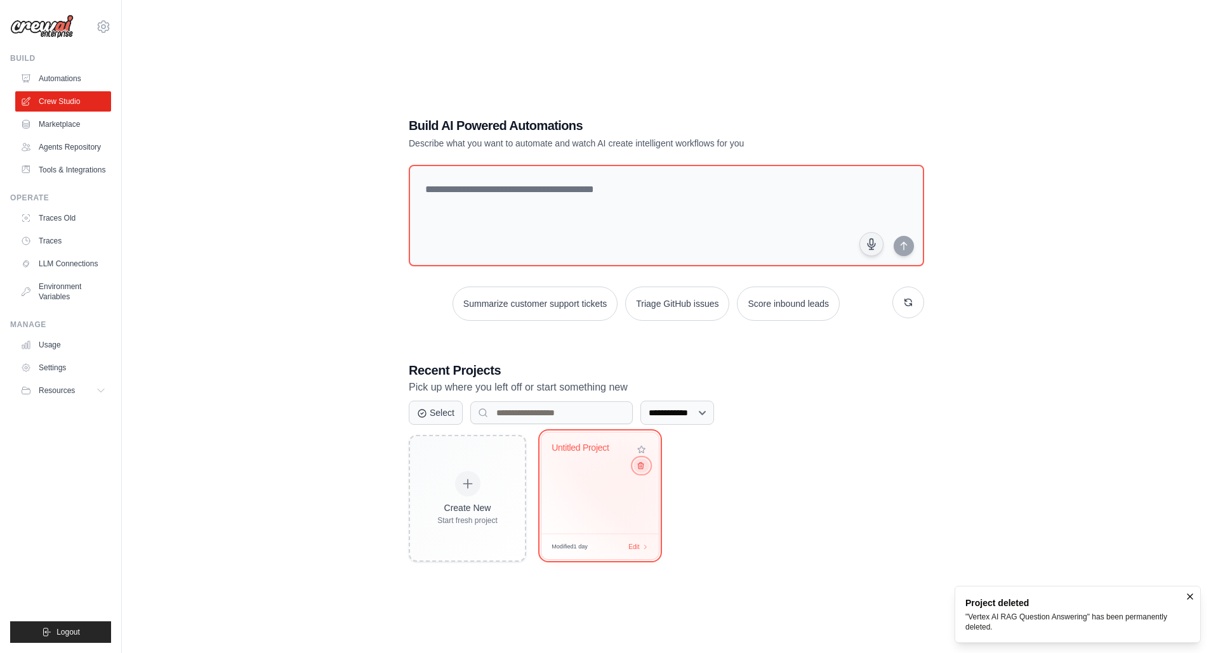
click at [640, 467] on icon at bounding box center [640, 466] width 8 height 8
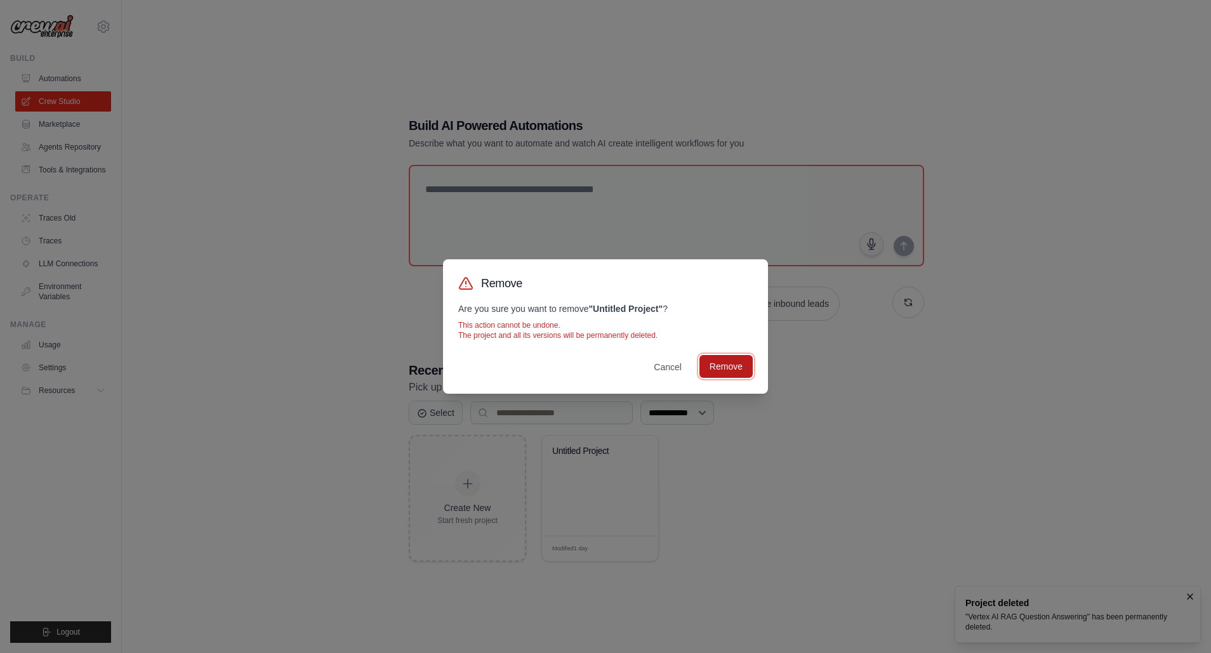
click at [716, 367] on button "Remove" at bounding box center [725, 366] width 53 height 23
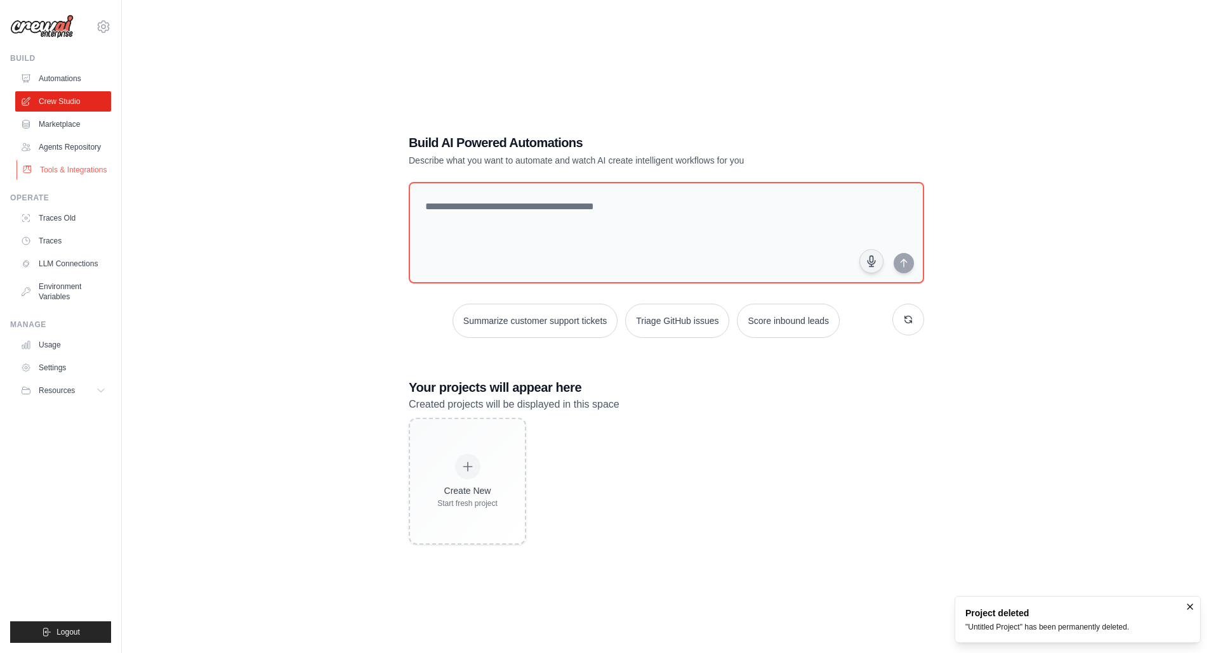
click at [53, 167] on link "Tools & Integrations" at bounding box center [64, 170] width 96 height 20
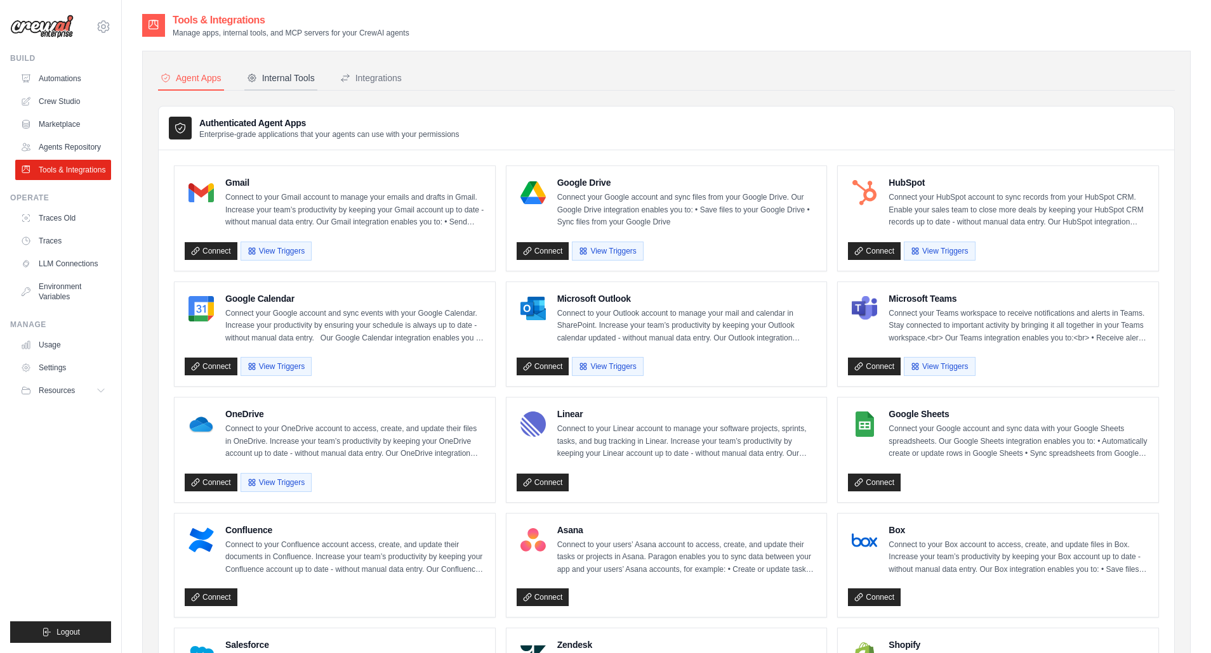
click at [294, 81] on div "Internal Tools" at bounding box center [281, 78] width 68 height 13
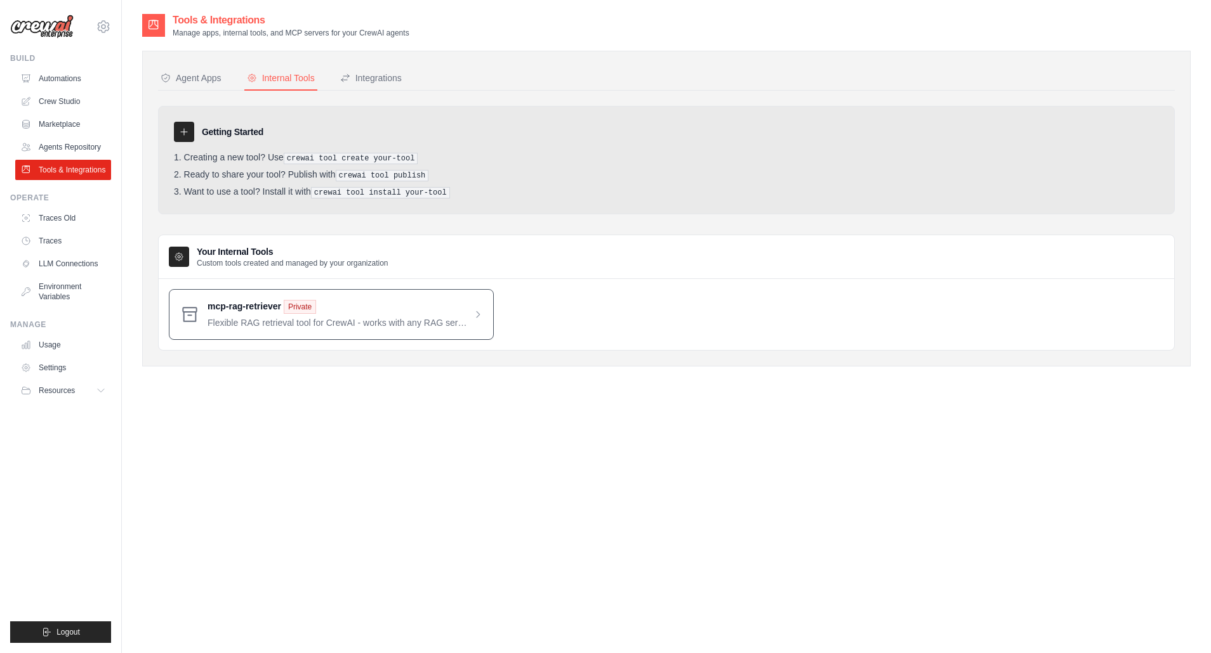
click at [251, 315] on span at bounding box center [344, 314] width 275 height 29
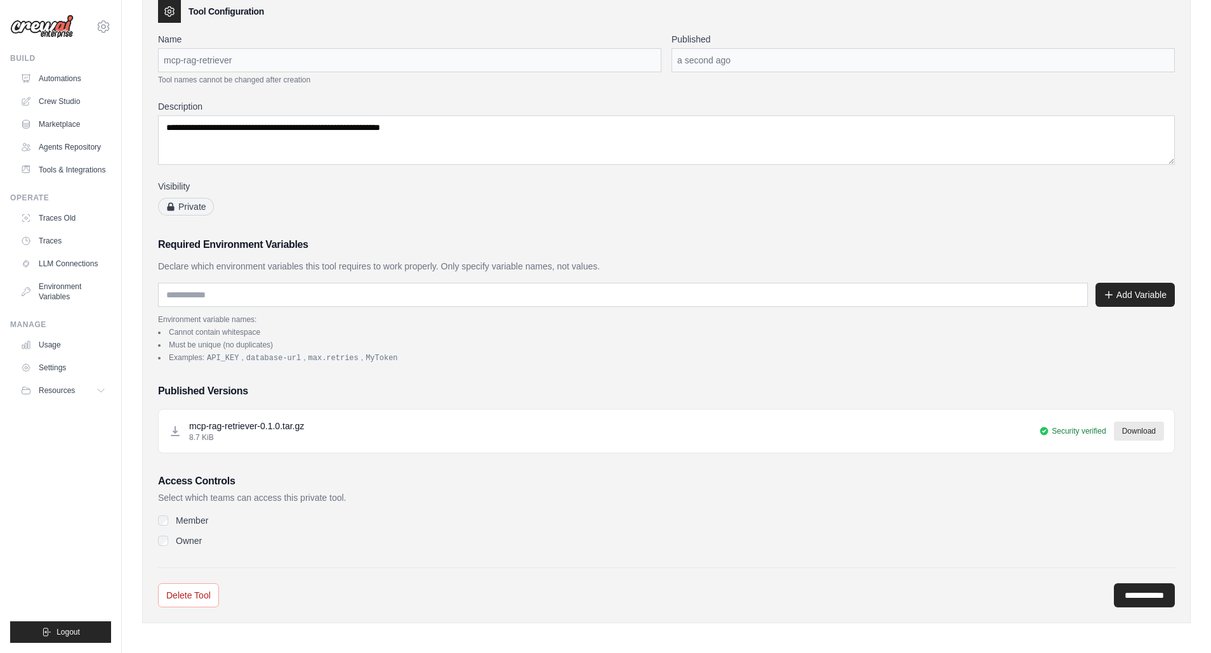
scroll to position [65, 0]
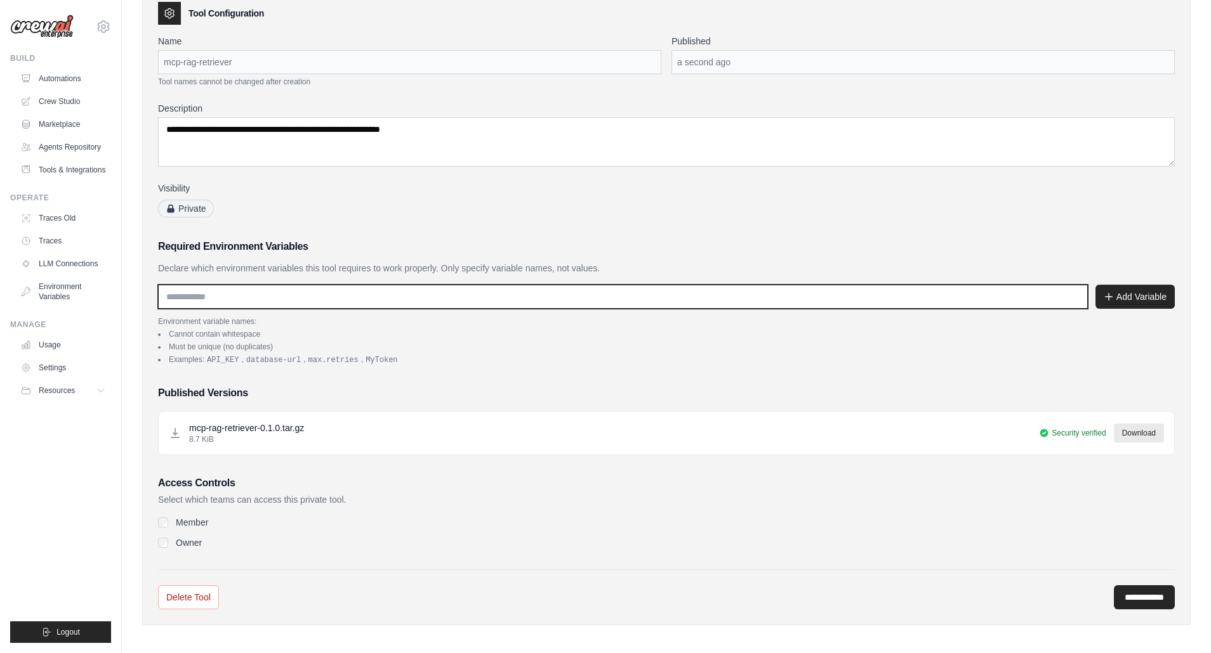
click at [235, 292] on input "text" at bounding box center [622, 297] width 929 height 24
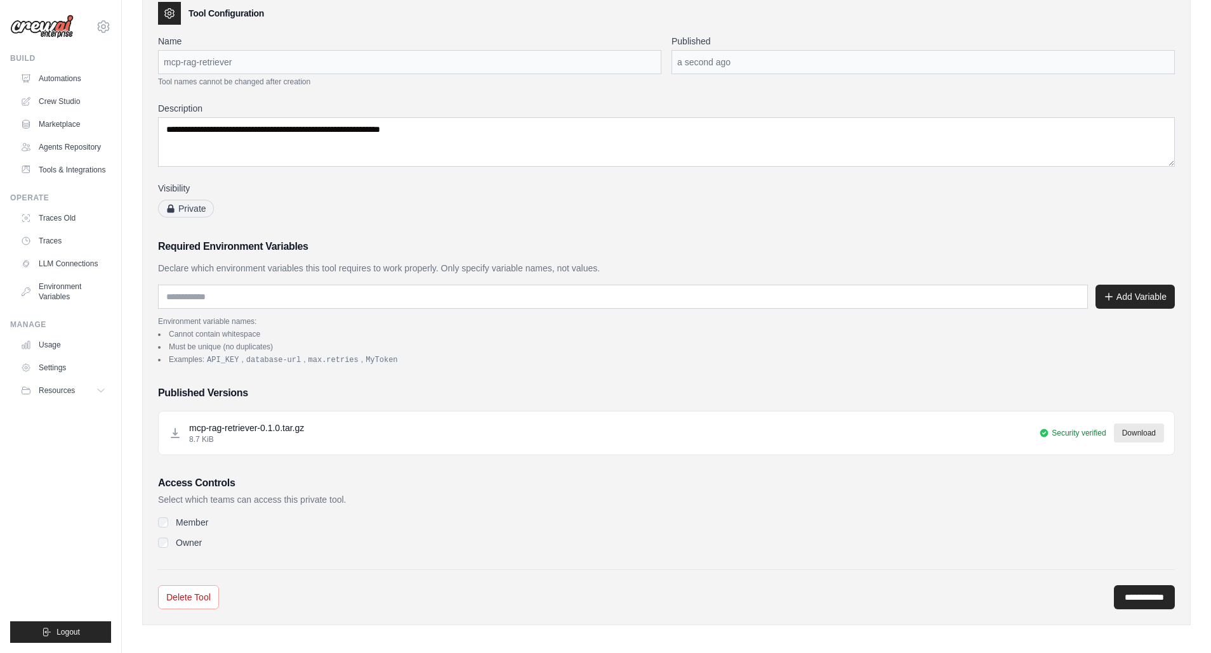
click at [430, 220] on div "**********" at bounding box center [666, 322] width 1016 height 575
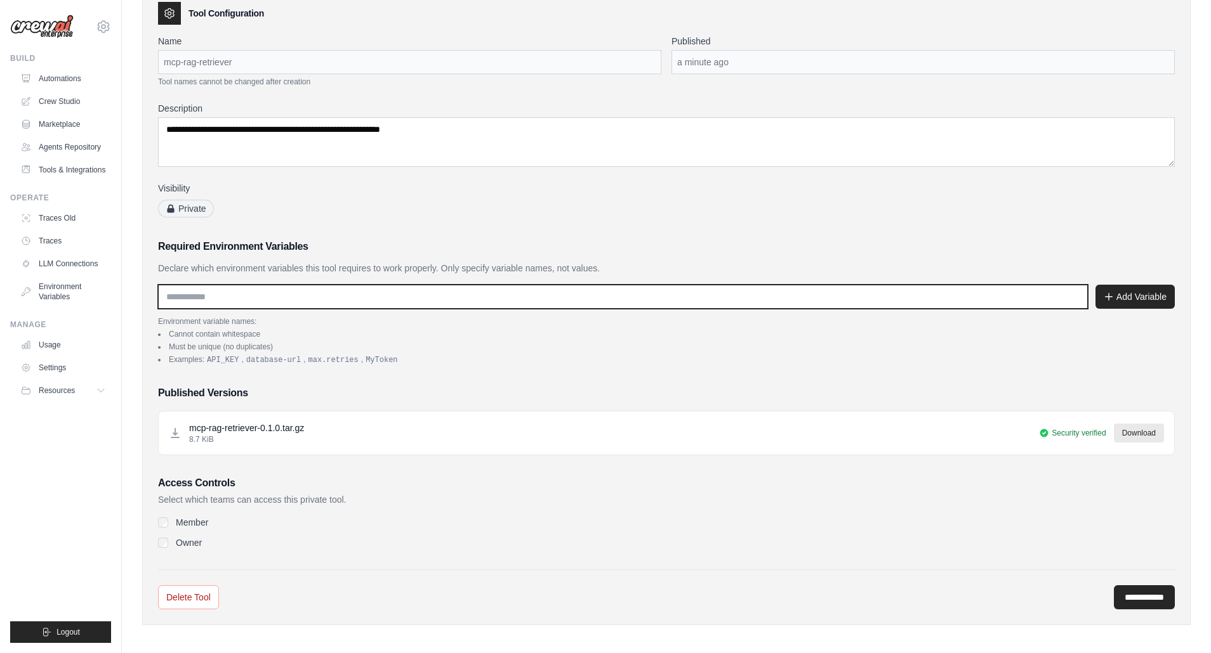
click at [235, 298] on input "text" at bounding box center [622, 297] width 929 height 24
paste input "**********"
type input "**********"
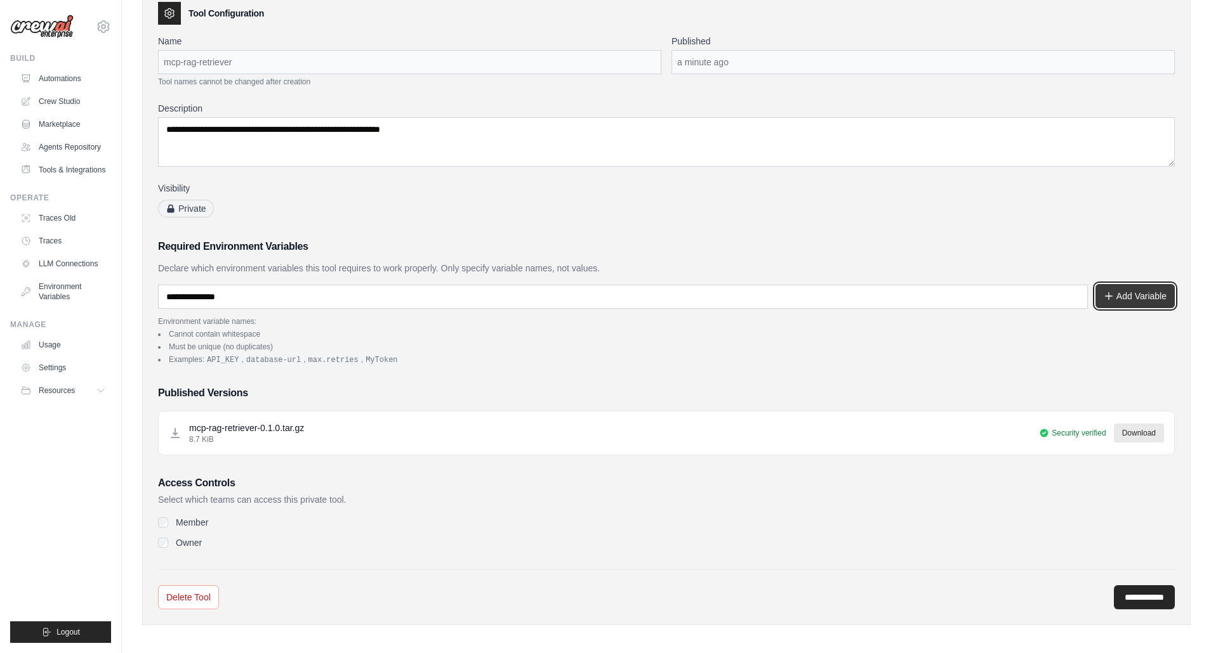
click at [1120, 298] on button "Add Variable" at bounding box center [1134, 296] width 79 height 24
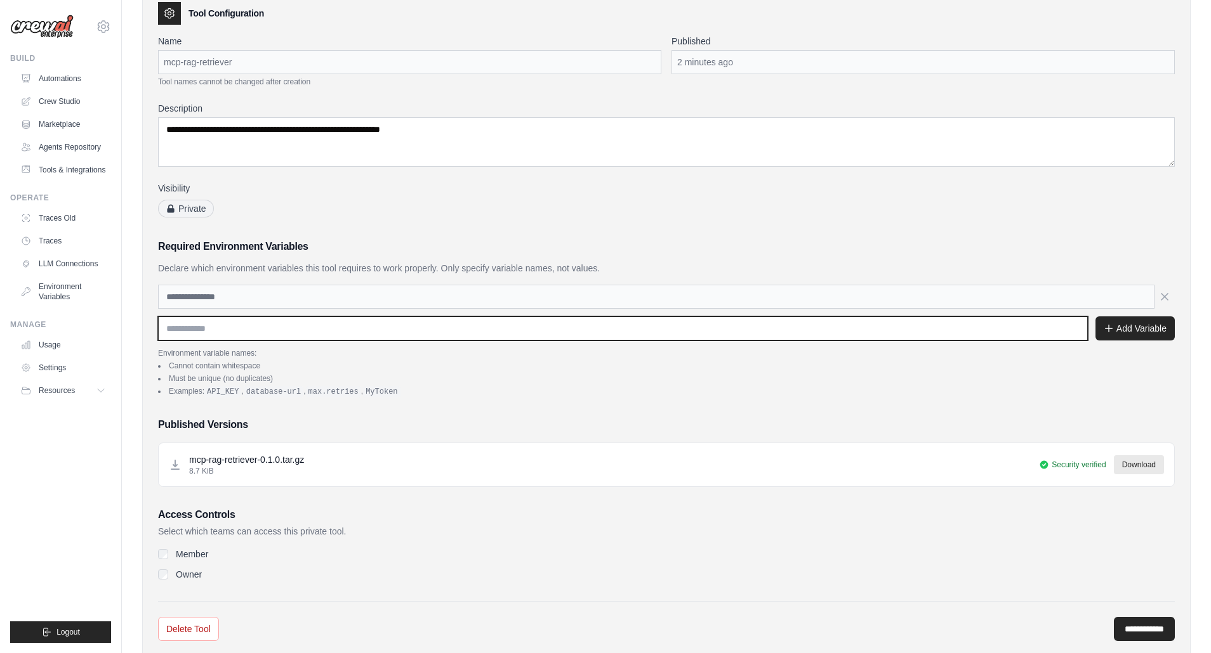
click at [204, 329] on input "text" at bounding box center [622, 329] width 929 height 24
paste input "**********"
type input "**********"
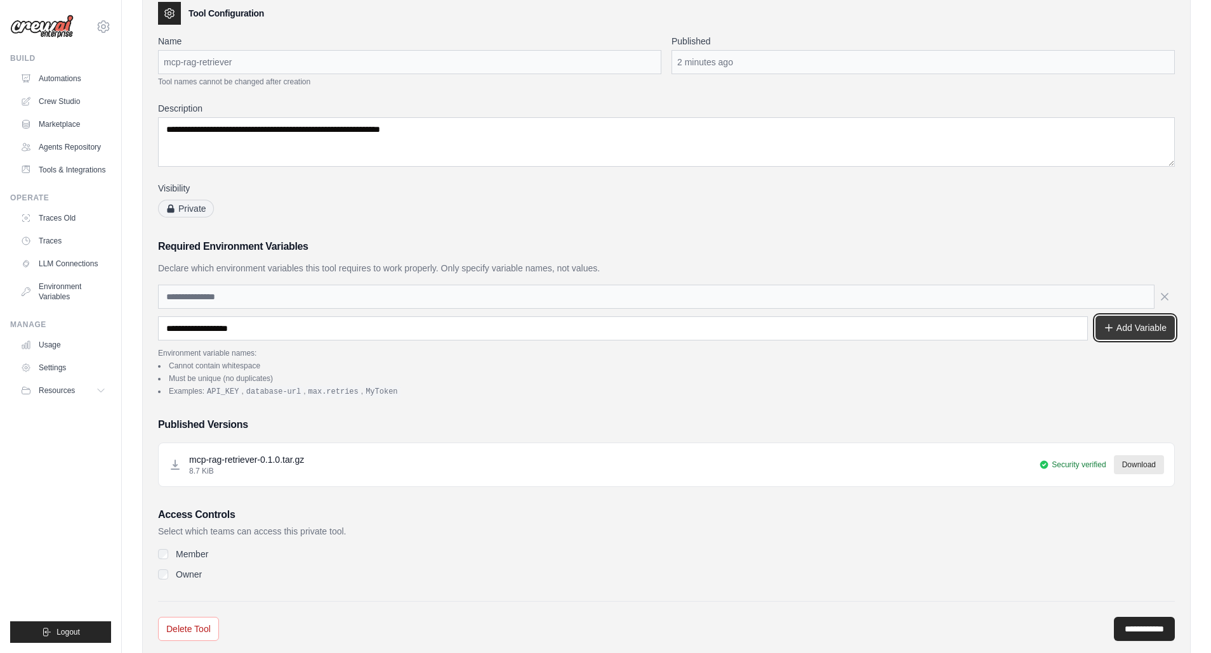
click at [1128, 329] on button "Add Variable" at bounding box center [1134, 328] width 79 height 24
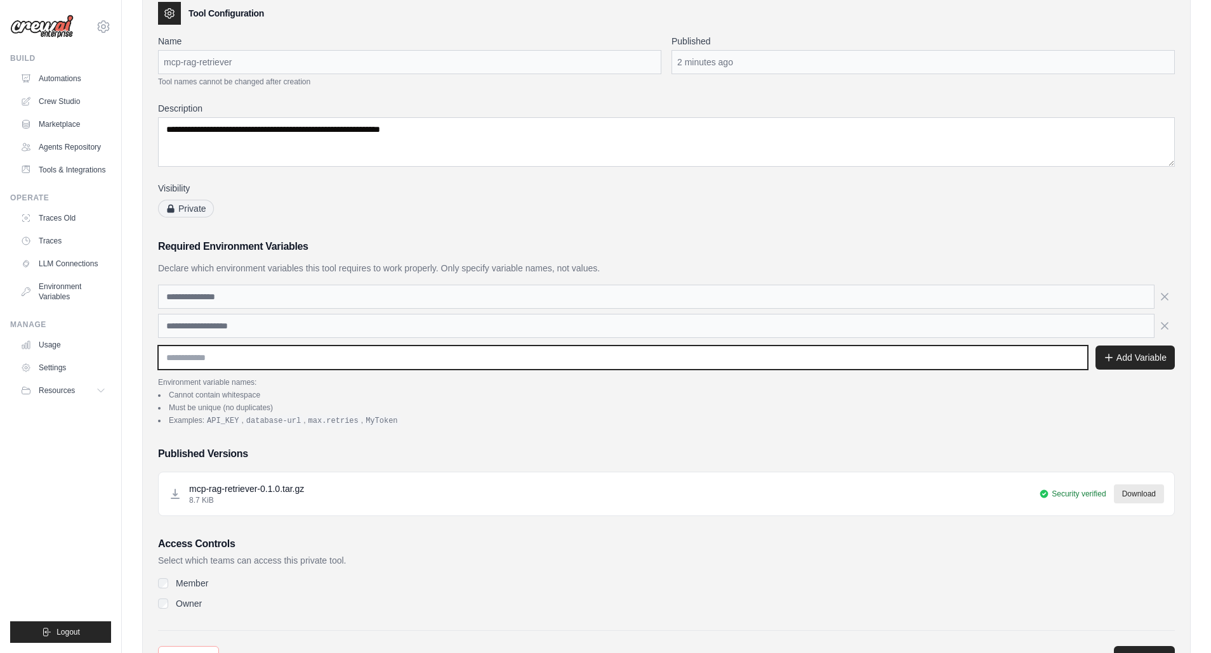
click at [256, 362] on input "text" at bounding box center [622, 358] width 929 height 24
paste input "**********"
type input "**********"
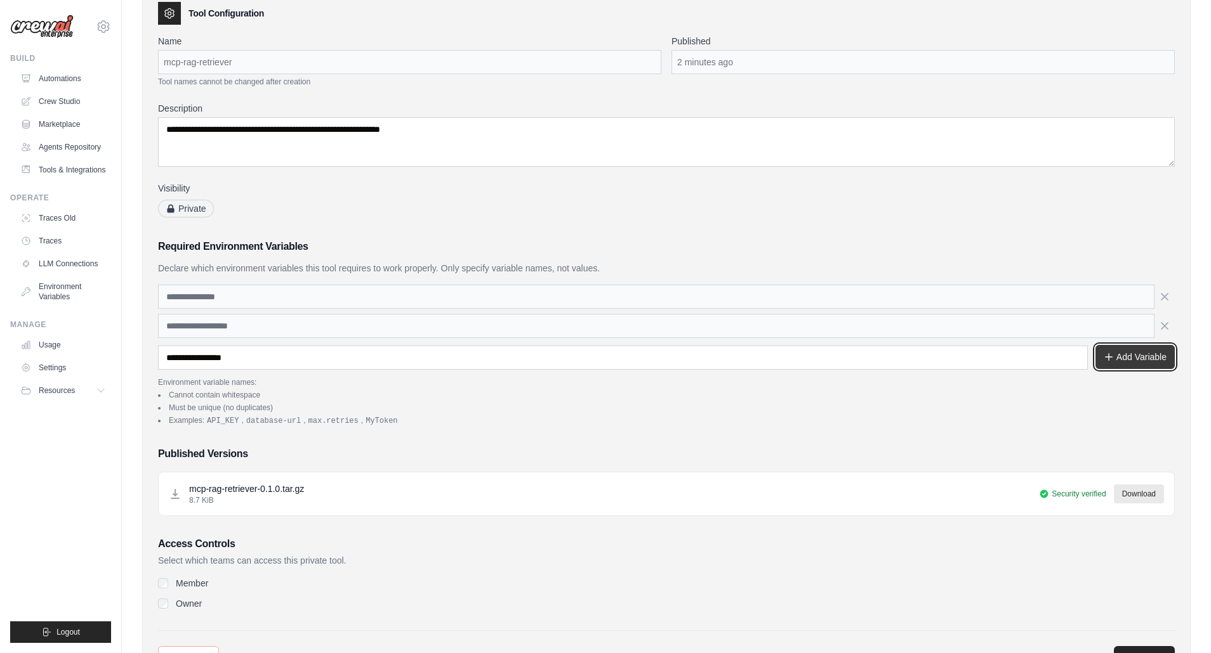
click at [1119, 358] on button "Add Variable" at bounding box center [1134, 357] width 79 height 24
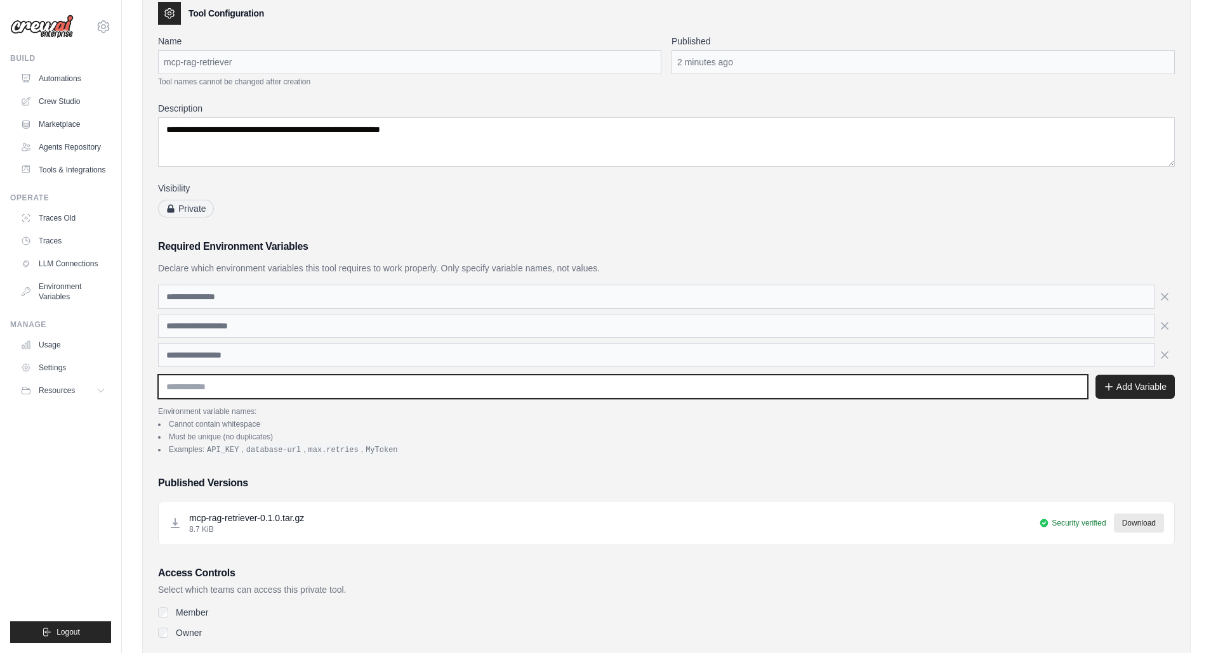
click at [221, 392] on input "text" at bounding box center [622, 387] width 929 height 24
paste input "**********"
type input "**********"
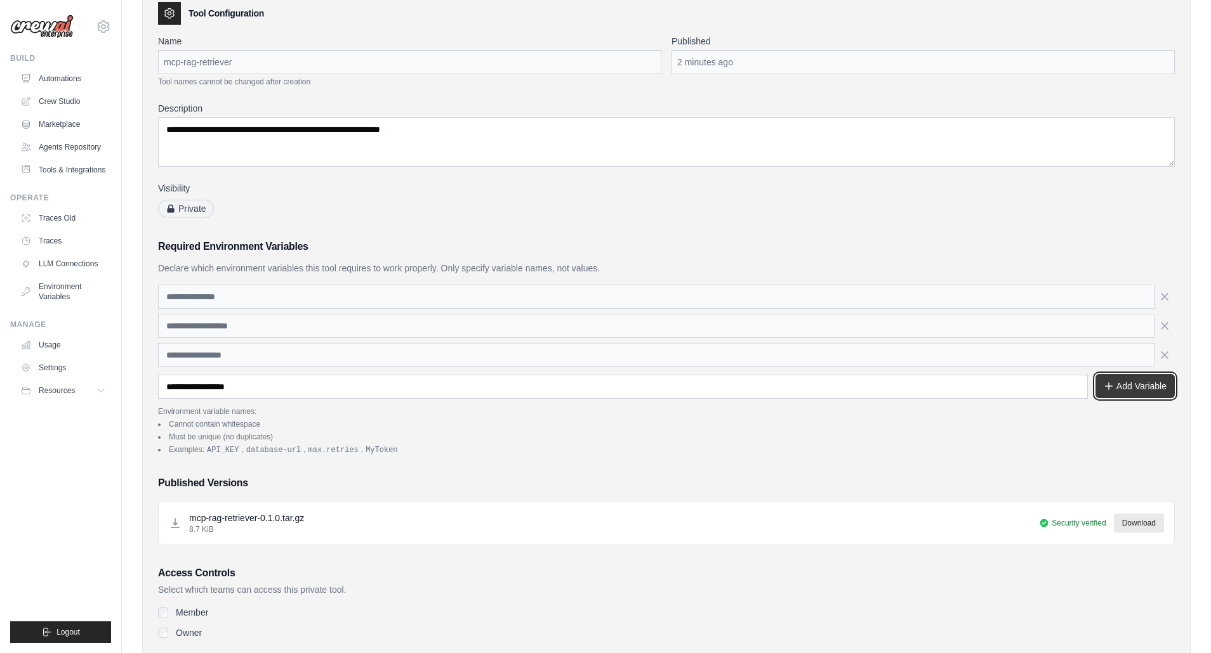
click at [1118, 386] on button "Add Variable" at bounding box center [1134, 386] width 79 height 24
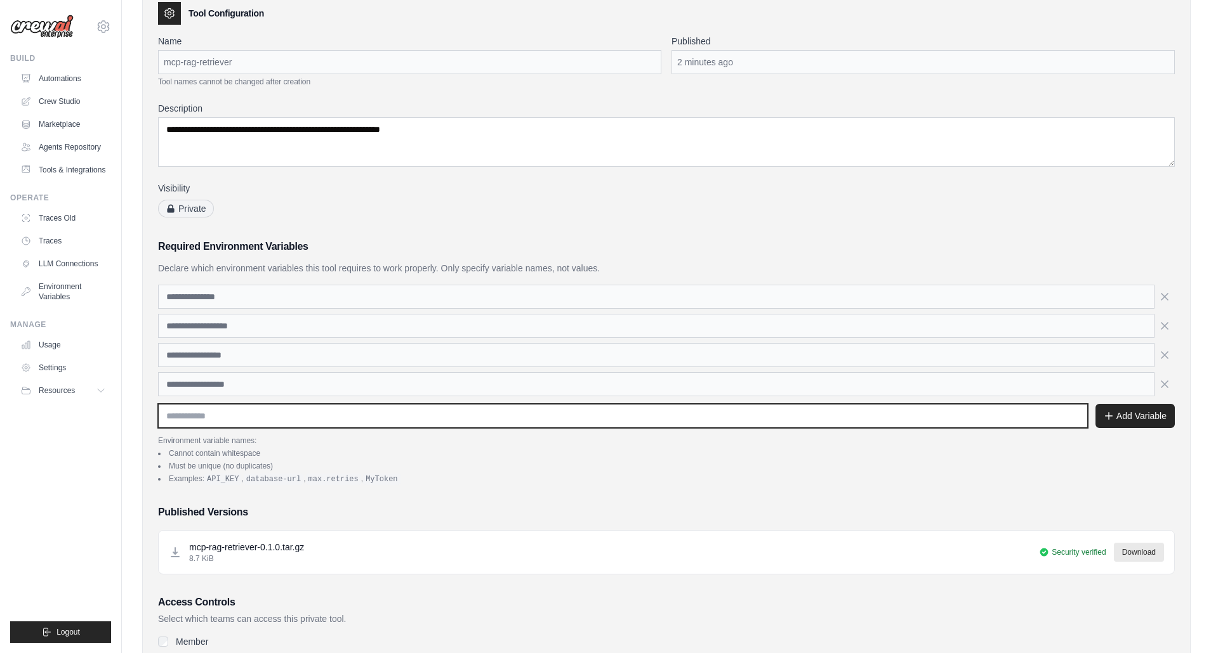
click at [261, 416] on input "text" at bounding box center [622, 416] width 929 height 24
paste input "**********"
type input "**********"
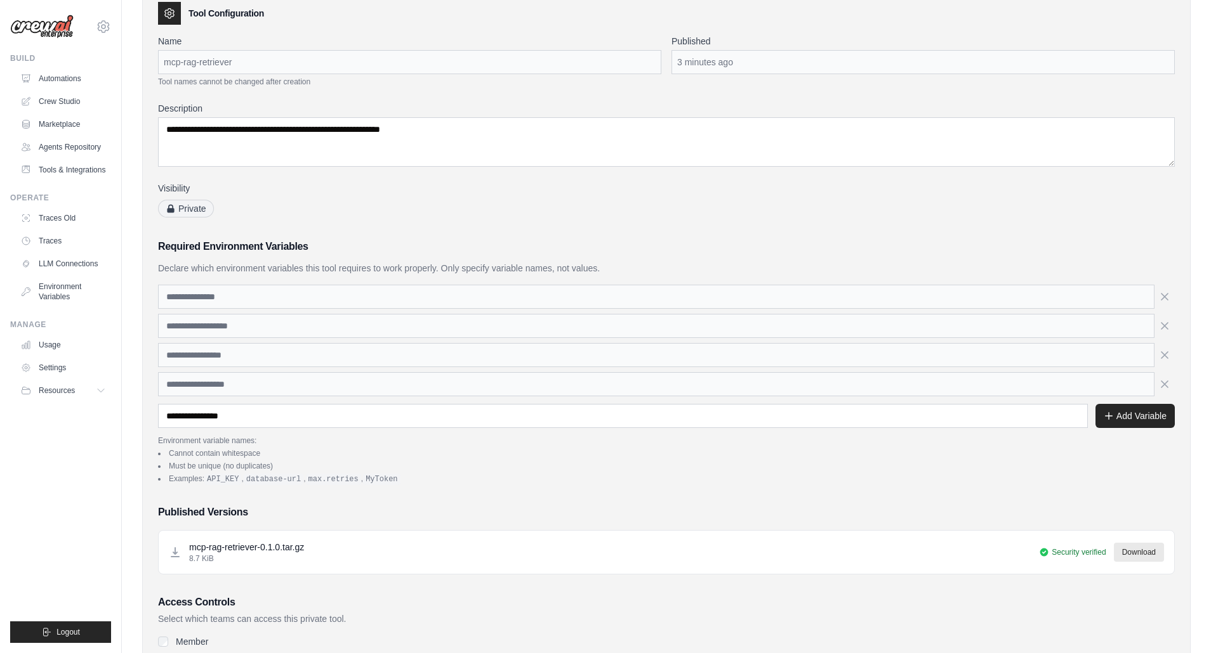
click at [671, 463] on li "Must be unique (no duplicates)" at bounding box center [666, 466] width 1016 height 10
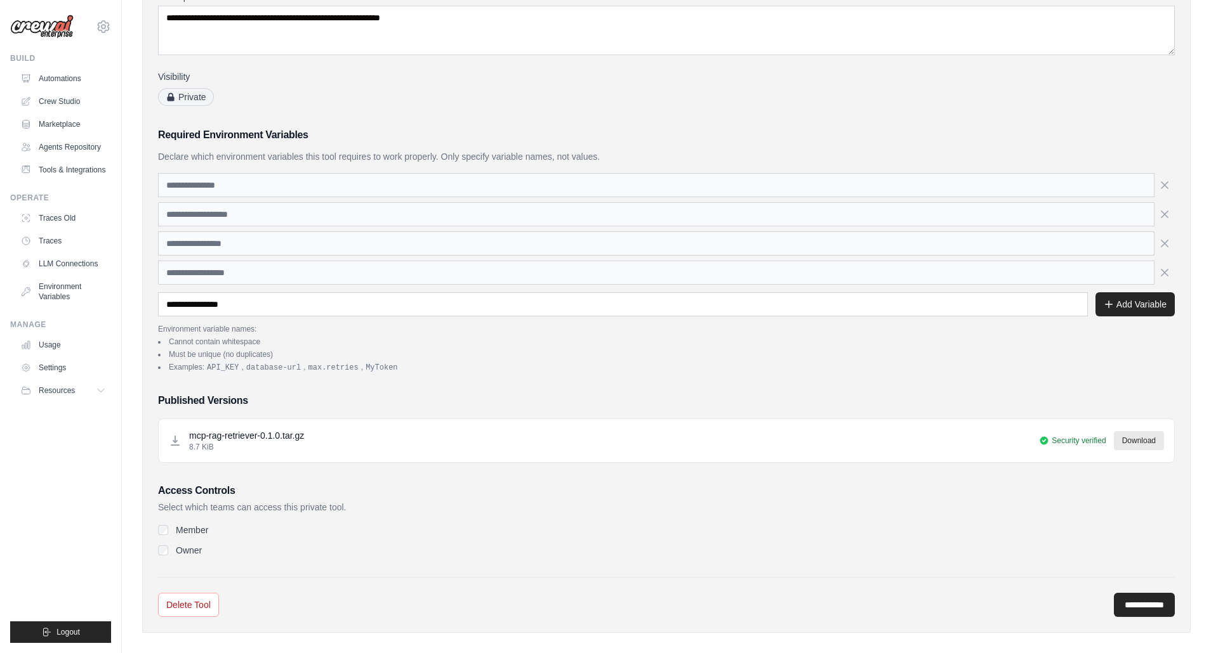
scroll to position [185, 0]
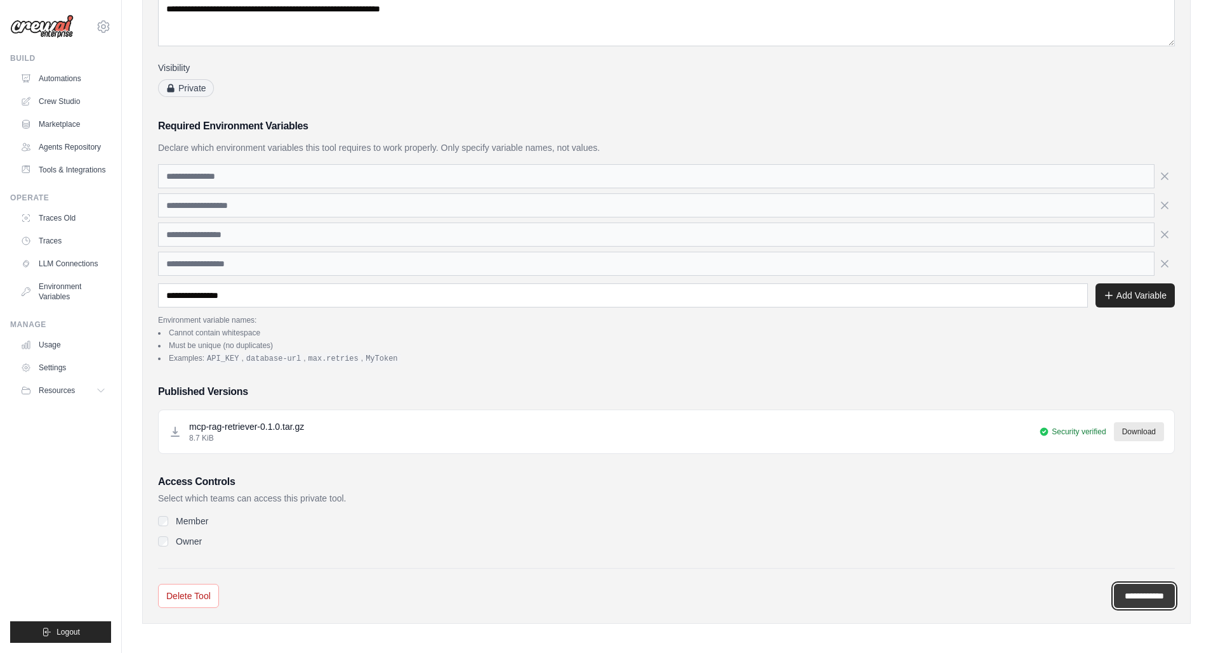
click at [1126, 594] on input "**********" at bounding box center [1143, 596] width 61 height 24
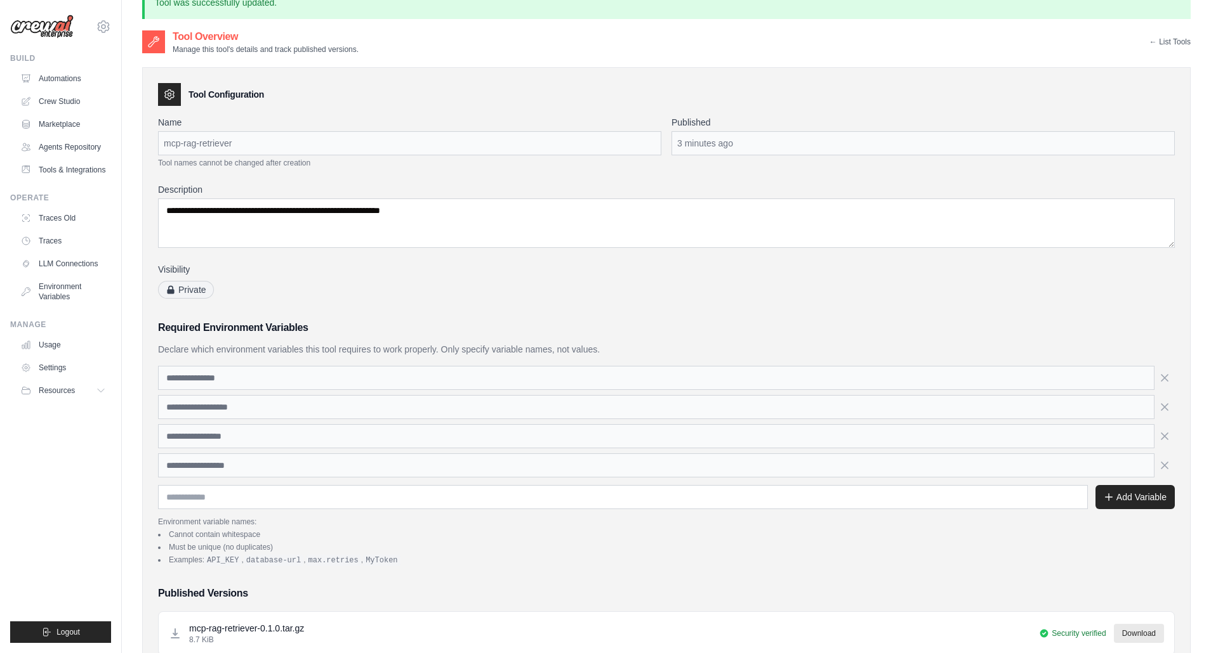
scroll to position [62, 0]
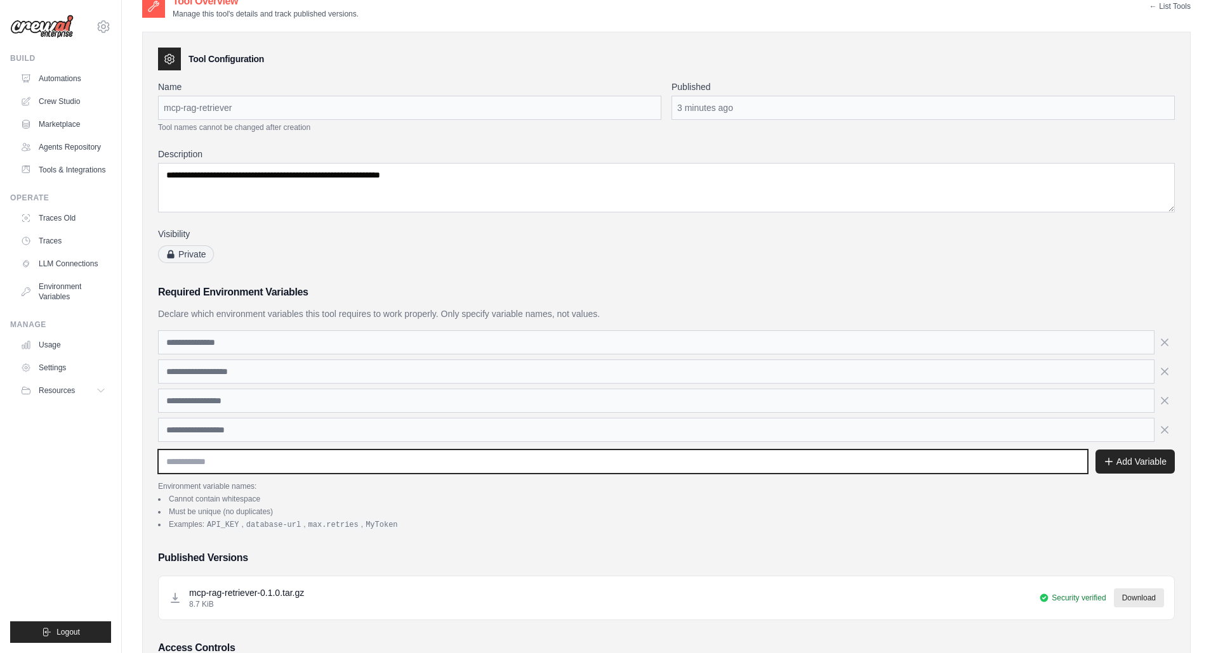
click at [221, 464] on input "text" at bounding box center [622, 462] width 929 height 24
paste input "**********"
type input "**********"
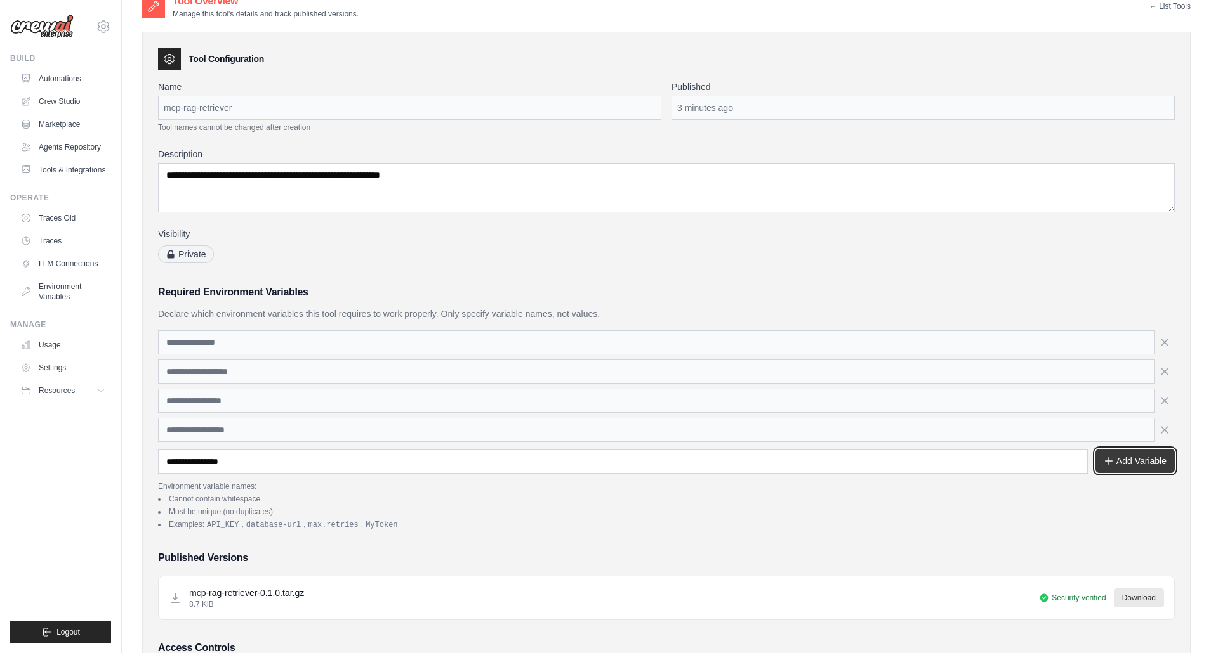
click at [1125, 461] on button "Add Variable" at bounding box center [1134, 461] width 79 height 24
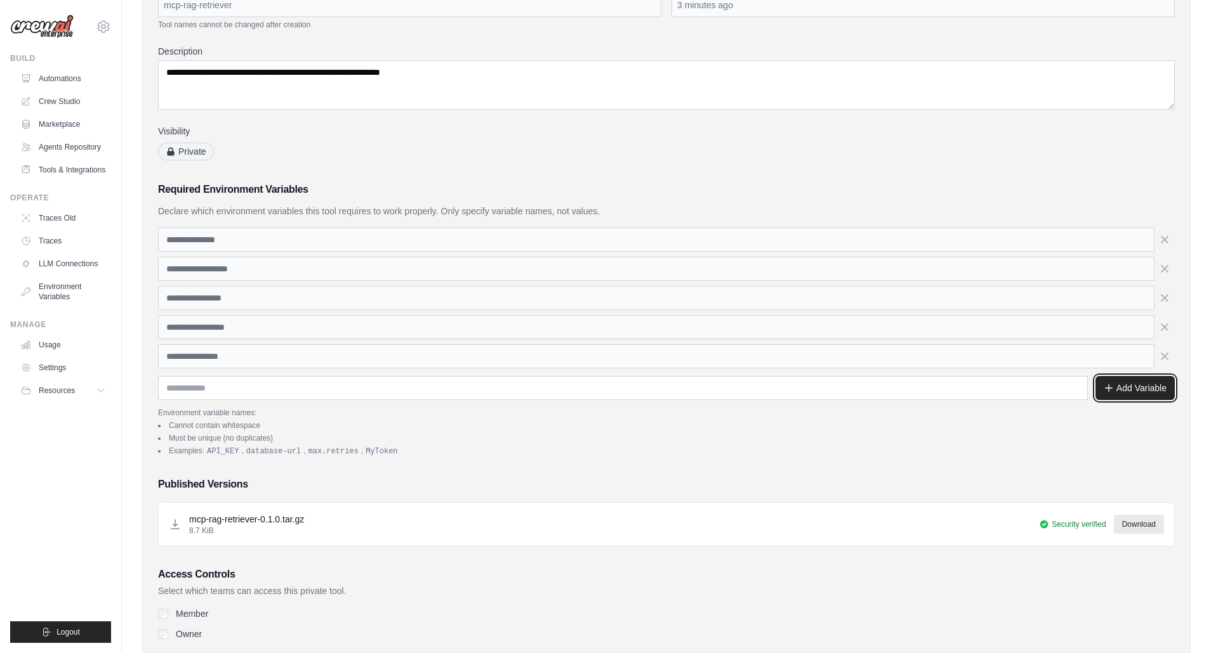
scroll to position [257, 0]
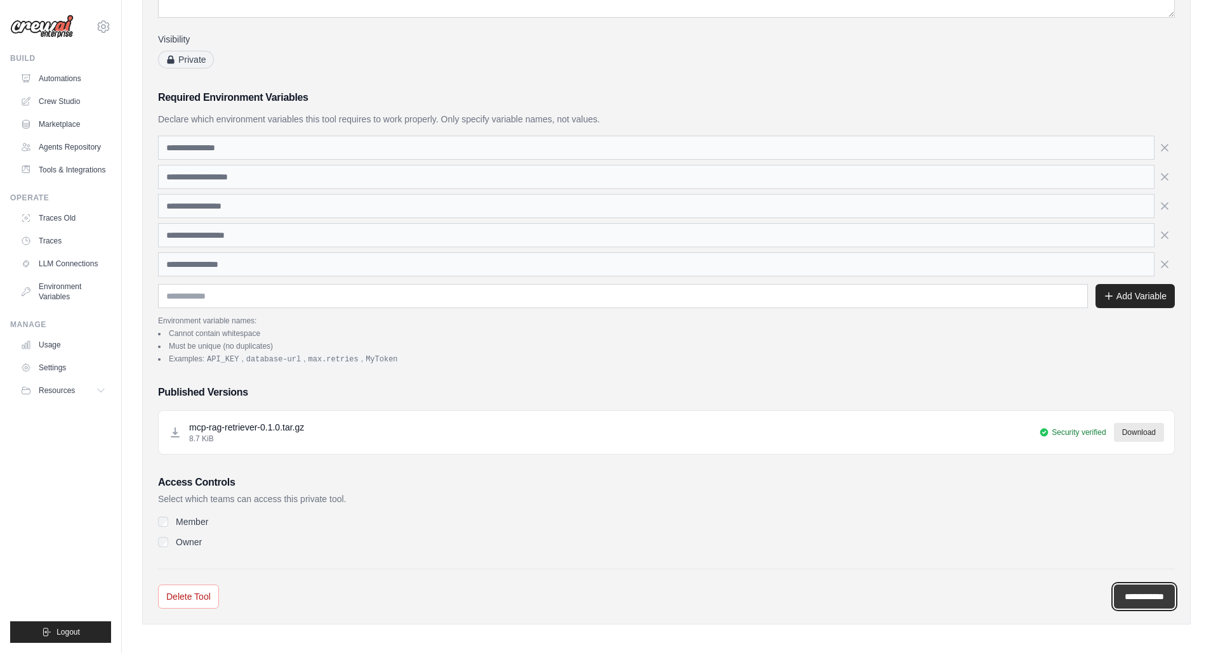
click at [1129, 592] on input "**********" at bounding box center [1143, 597] width 61 height 24
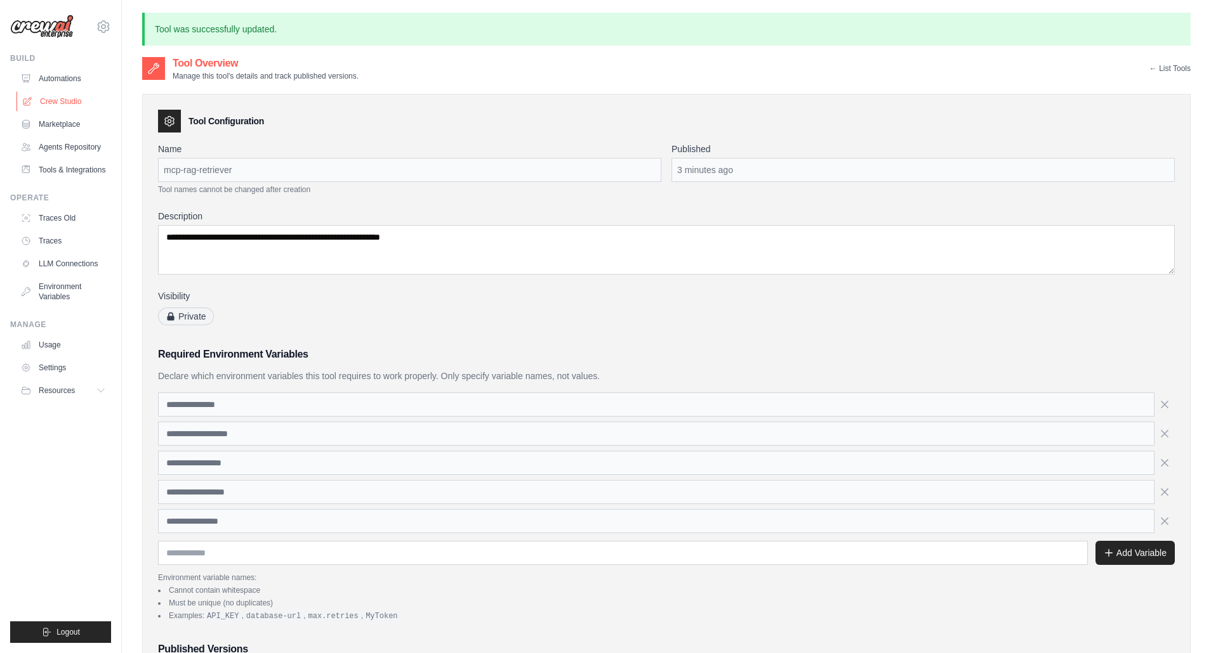
click at [66, 99] on link "Crew Studio" at bounding box center [64, 101] width 96 height 20
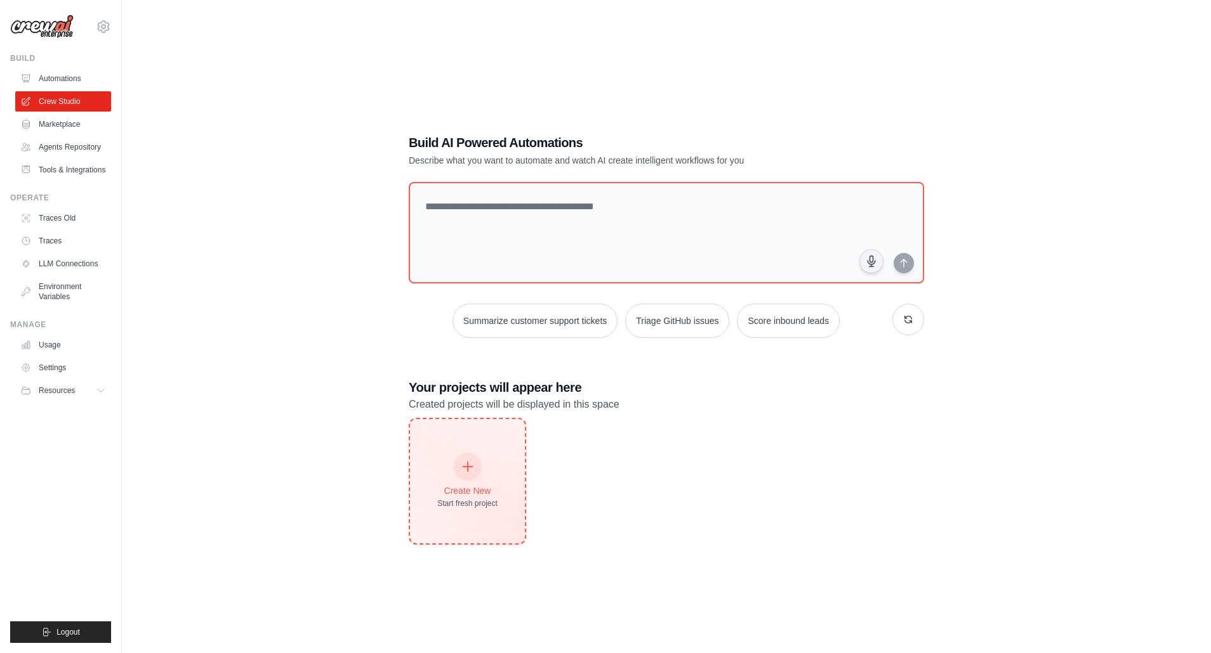
click at [470, 467] on icon at bounding box center [468, 468] width 10 height 10
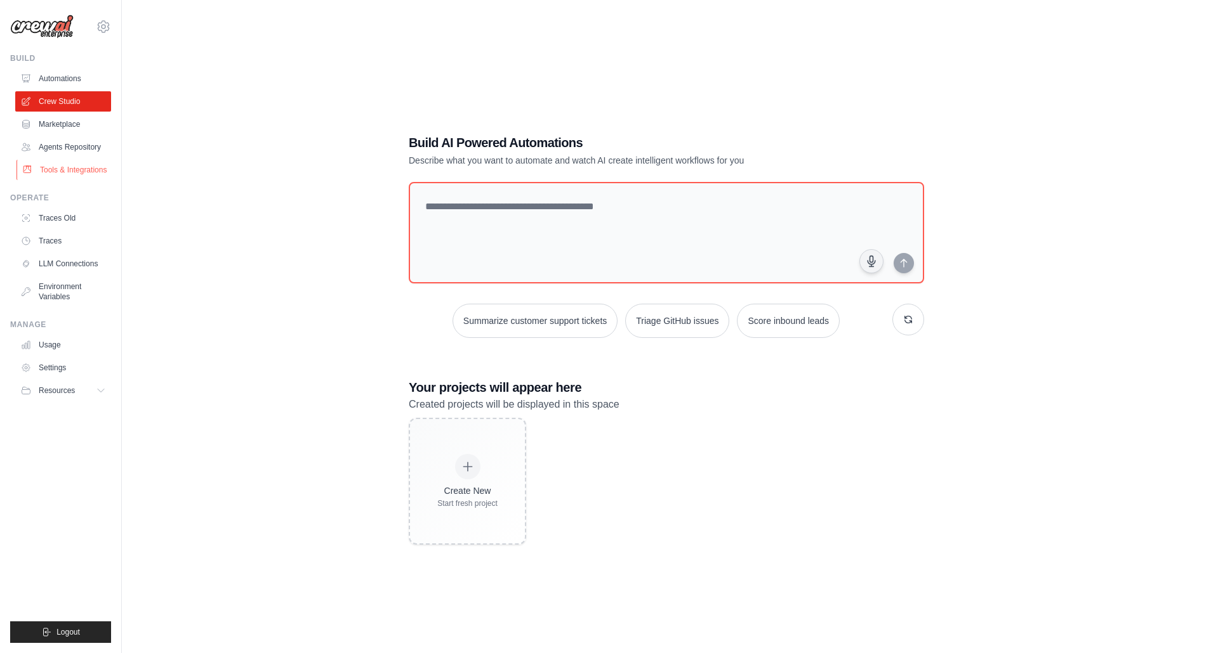
click at [50, 167] on link "Tools & Integrations" at bounding box center [64, 170] width 96 height 20
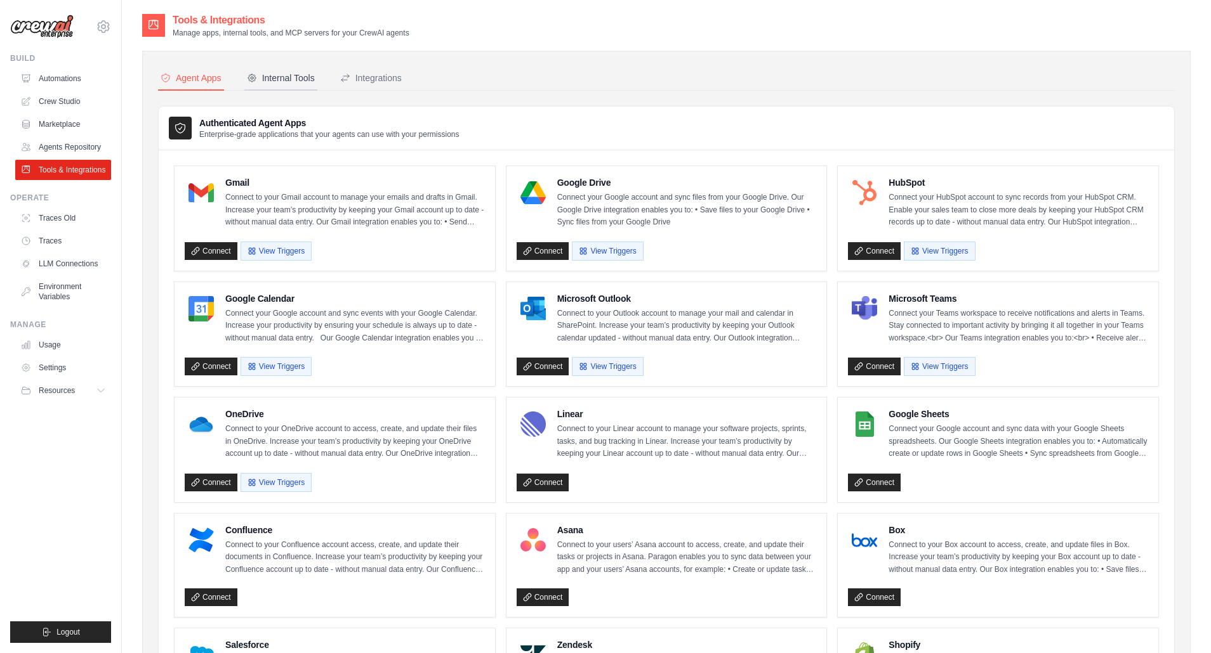
click at [269, 79] on div "Internal Tools" at bounding box center [281, 78] width 68 height 13
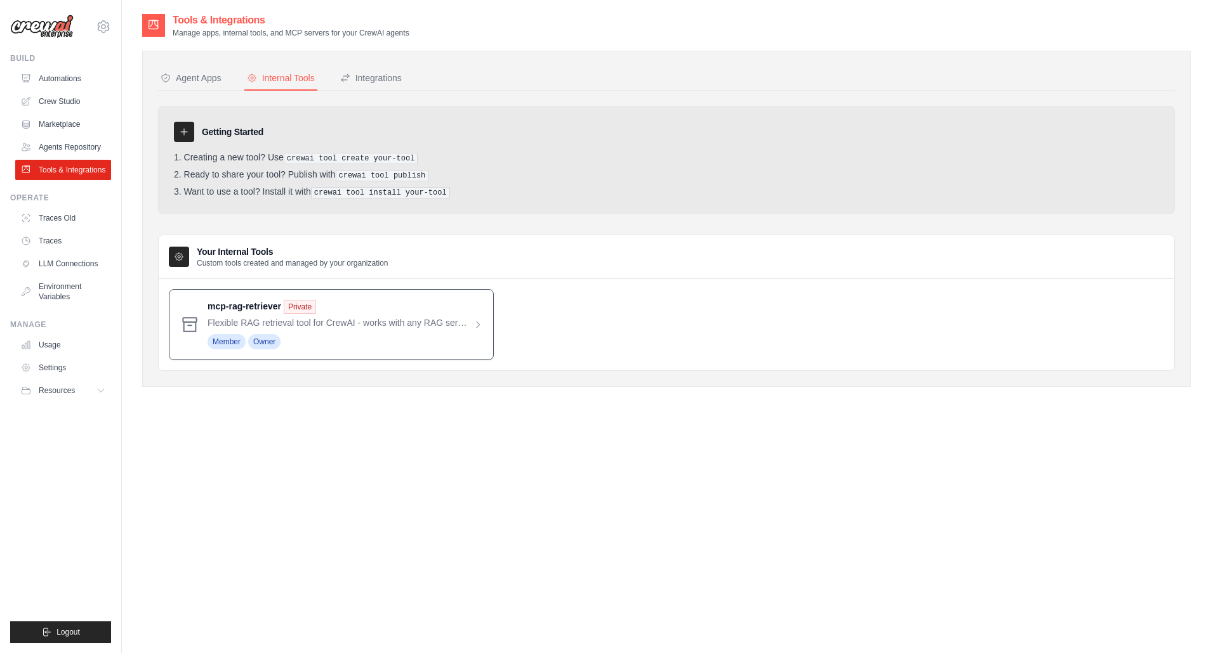
click at [322, 324] on span at bounding box center [344, 324] width 275 height 49
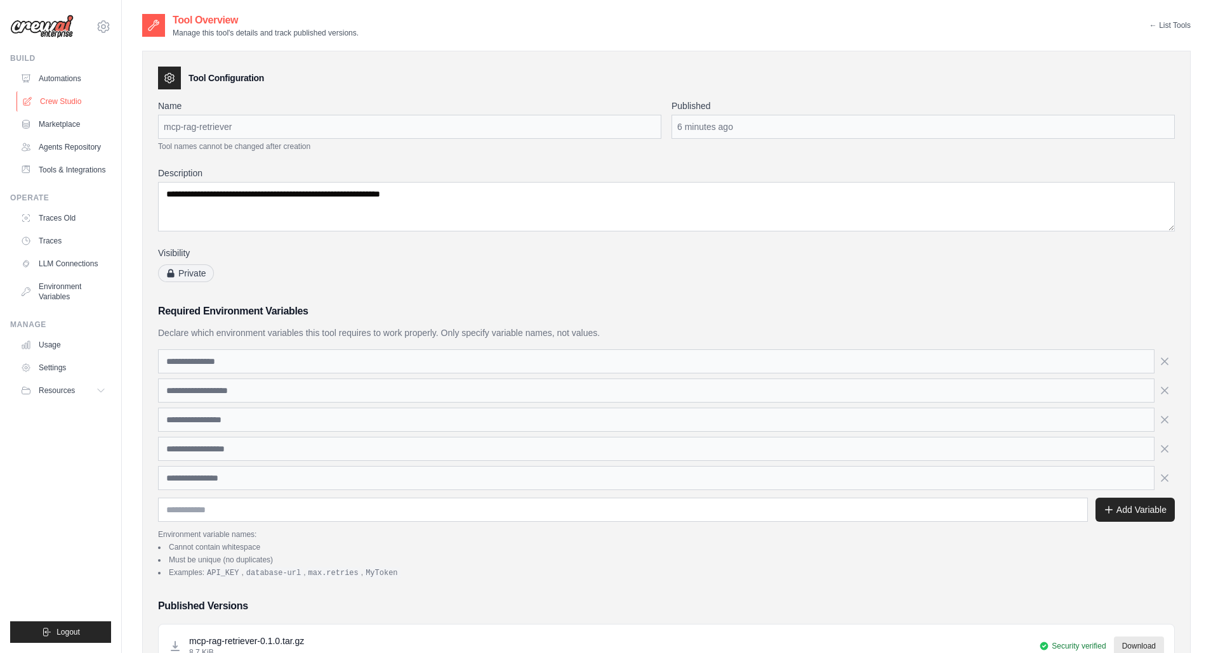
click at [62, 104] on link "Crew Studio" at bounding box center [64, 101] width 96 height 20
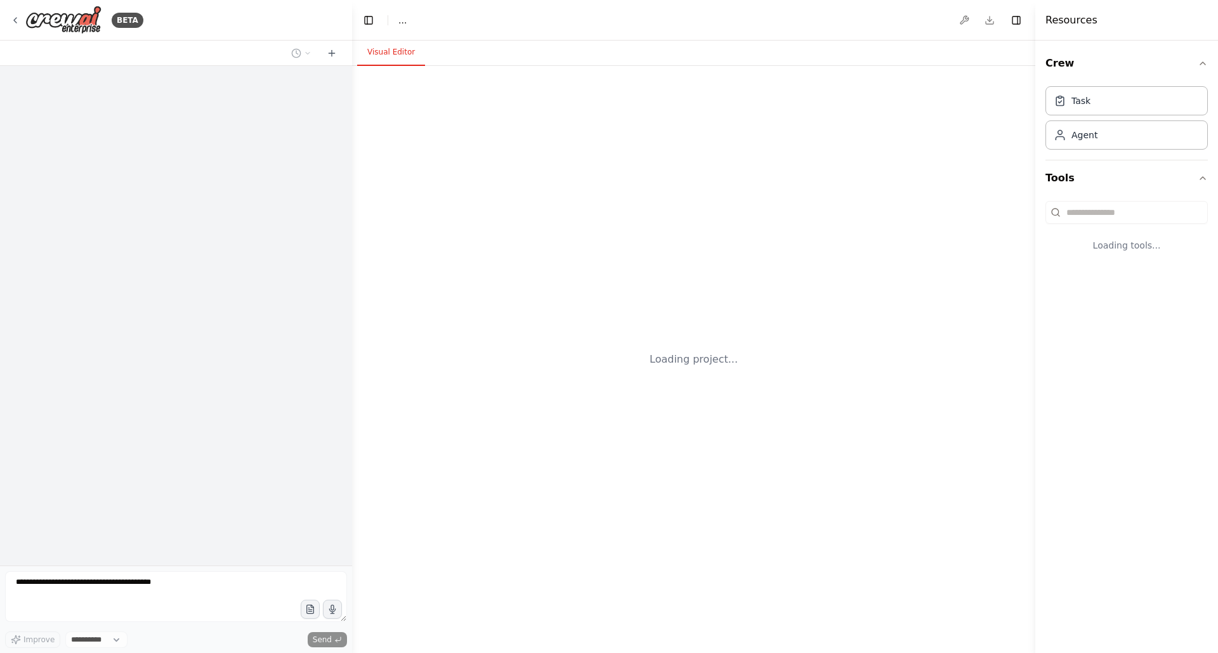
select select "****"
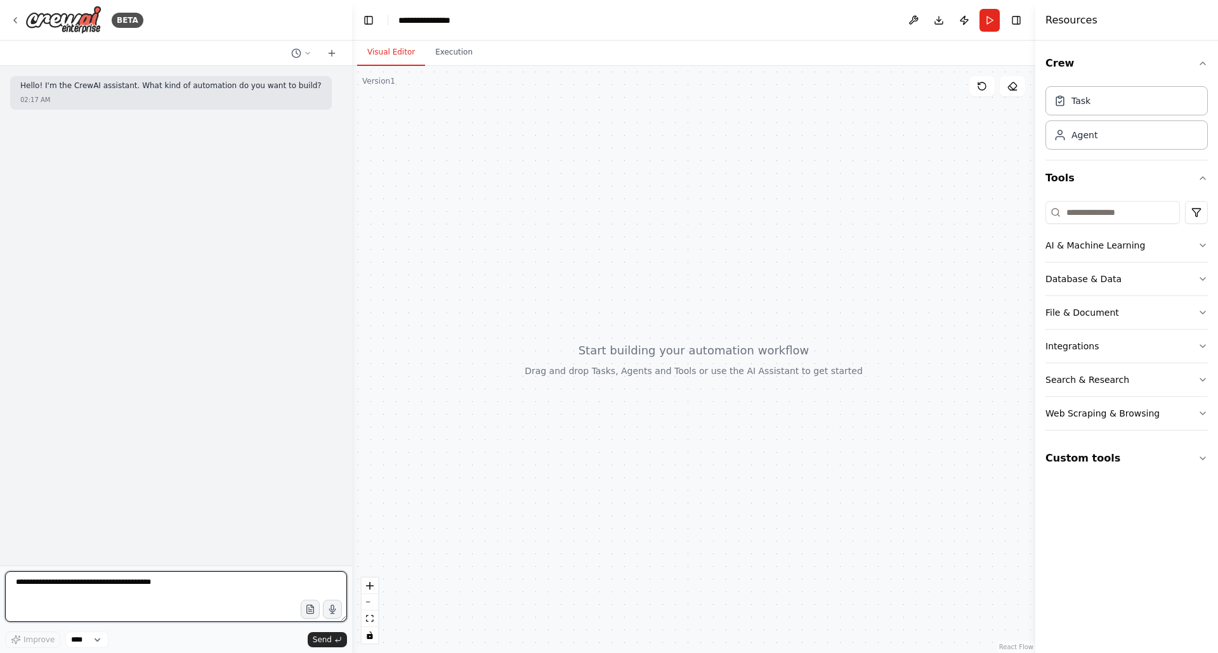
click at [86, 585] on textarea at bounding box center [176, 597] width 342 height 51
type textarea "**********"
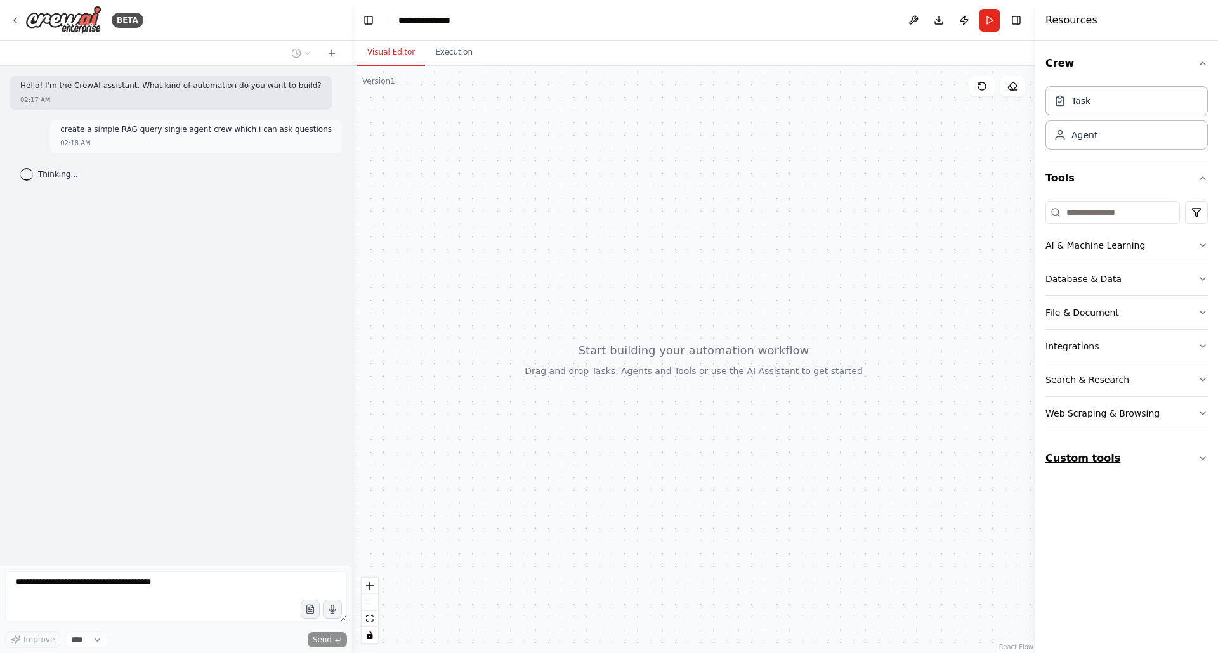
click at [1200, 456] on icon "button" at bounding box center [1203, 459] width 10 height 10
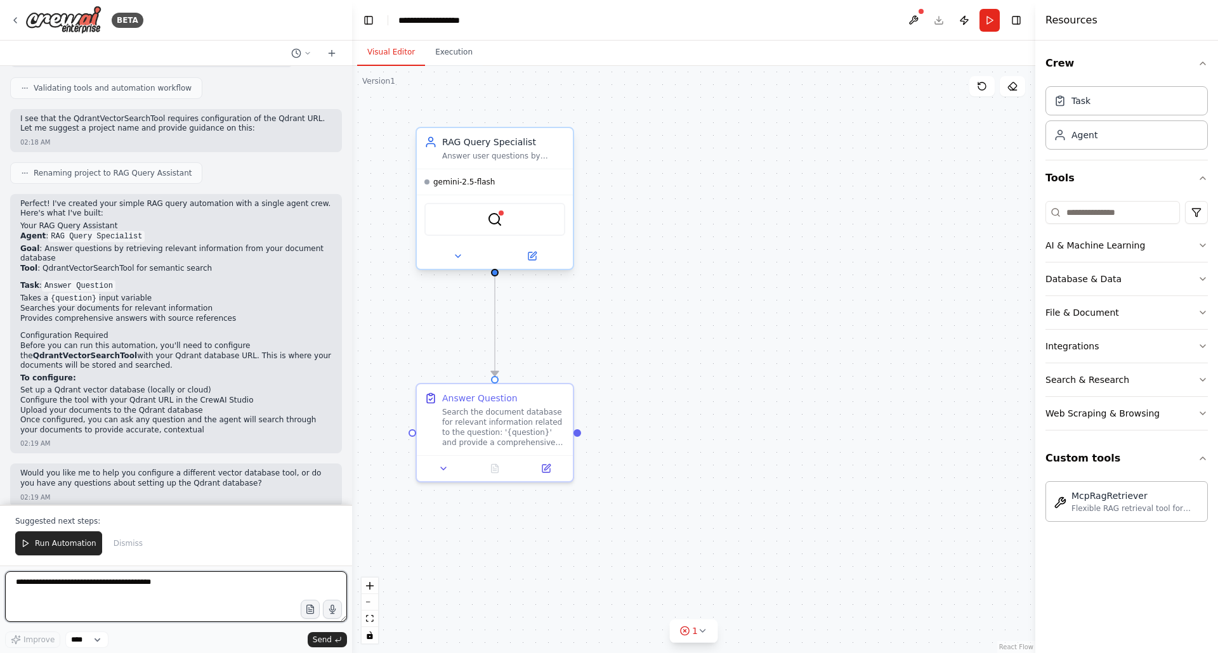
scroll to position [568, 0]
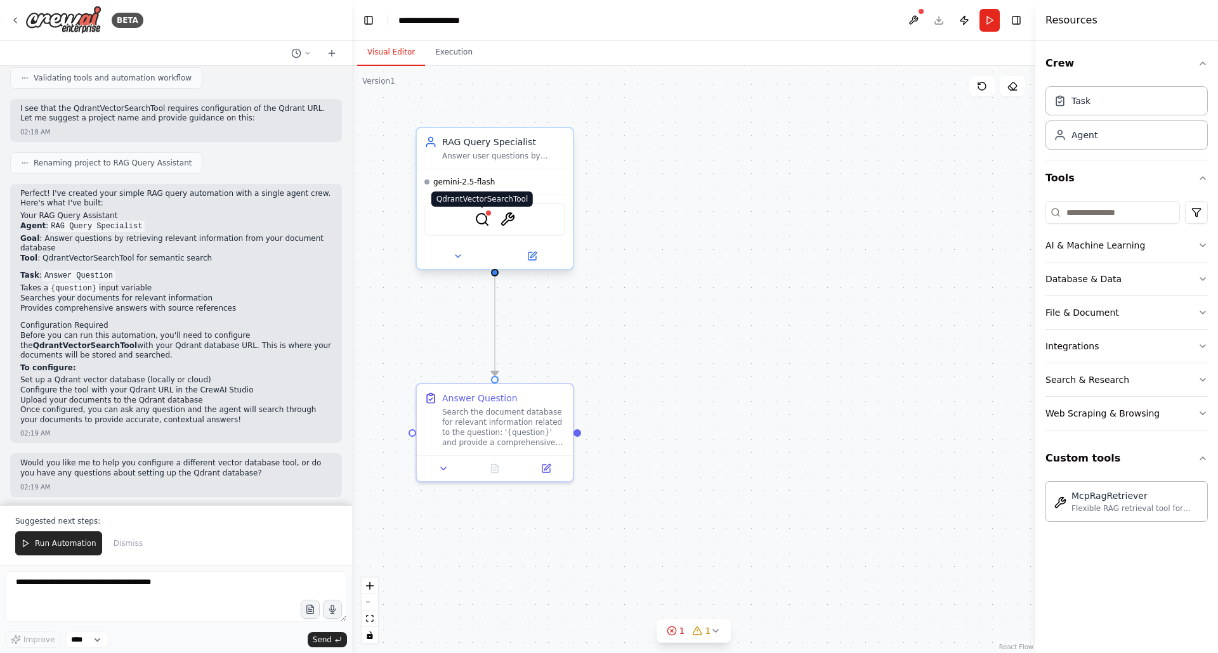
click at [481, 219] on img at bounding box center [482, 219] width 15 height 15
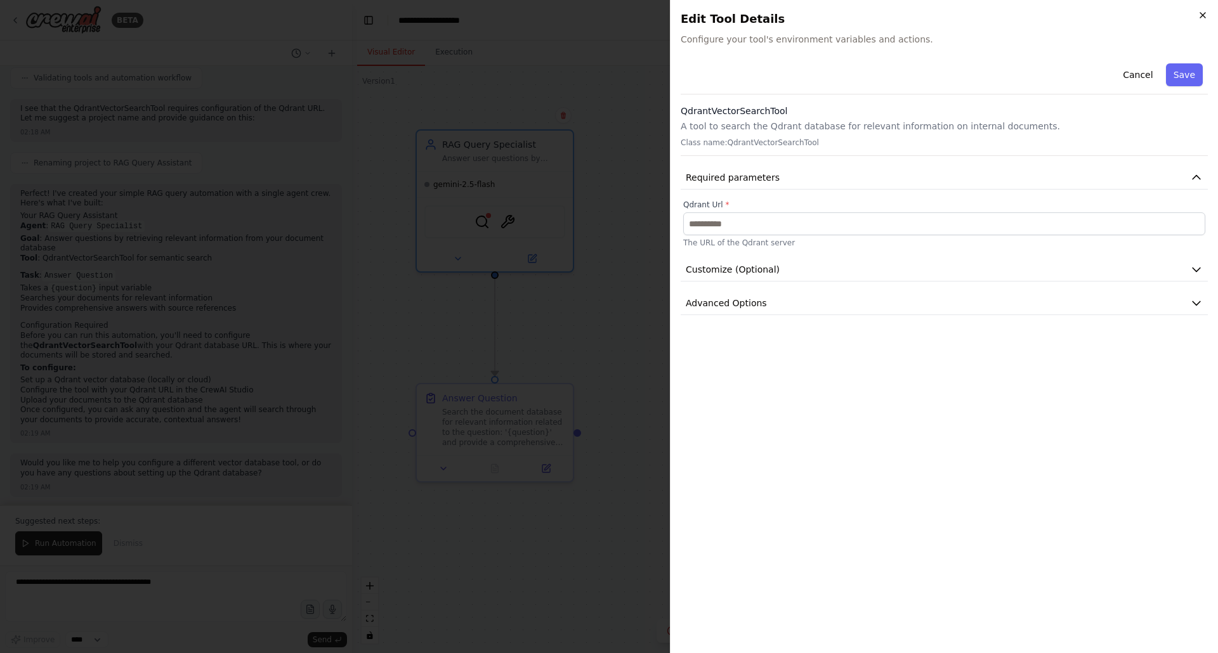
click at [1200, 15] on icon "button" at bounding box center [1203, 15] width 10 height 10
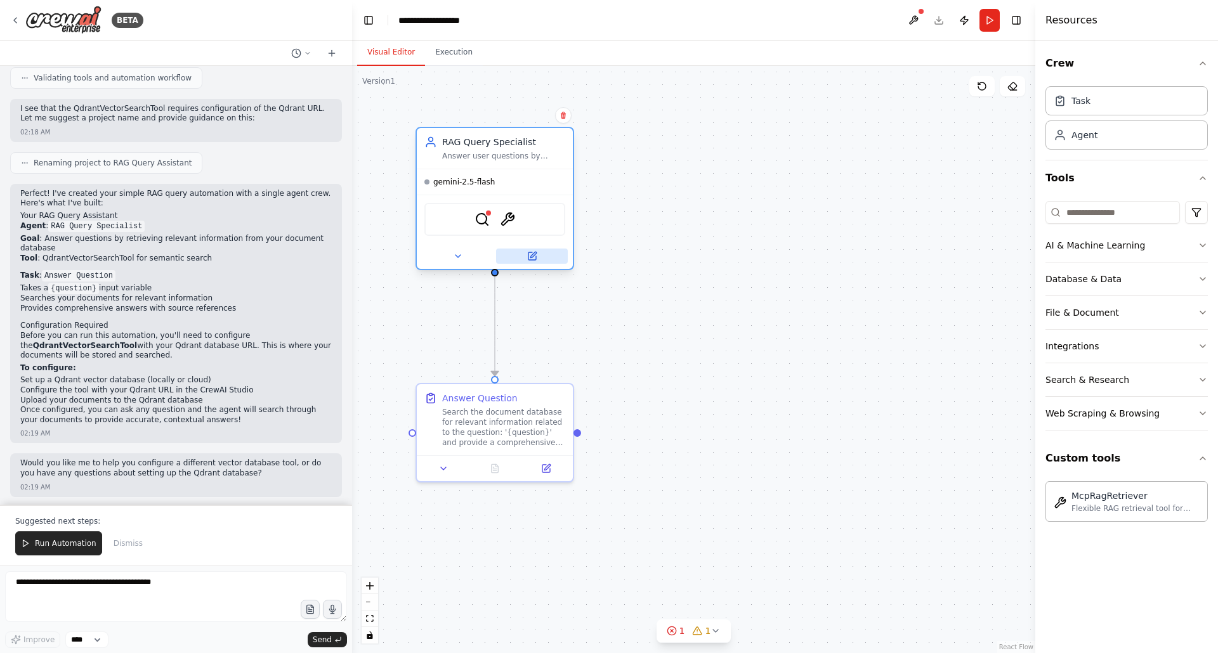
click at [528, 261] on button at bounding box center [532, 256] width 72 height 15
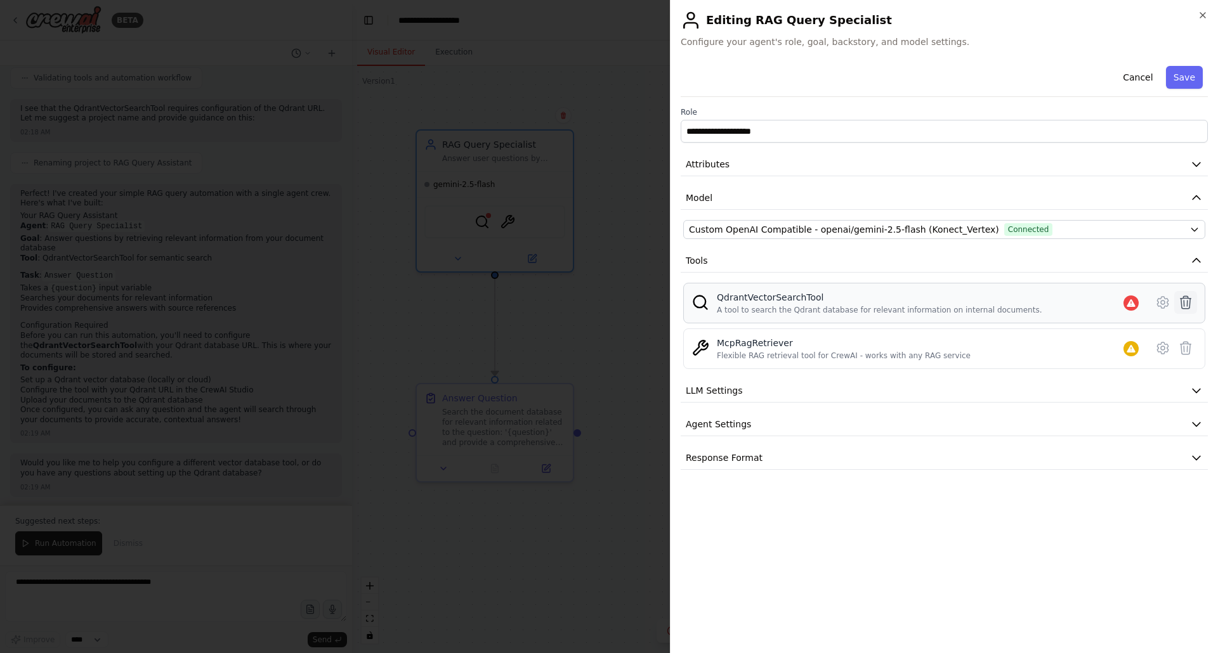
click at [1190, 303] on icon at bounding box center [1185, 302] width 15 height 15
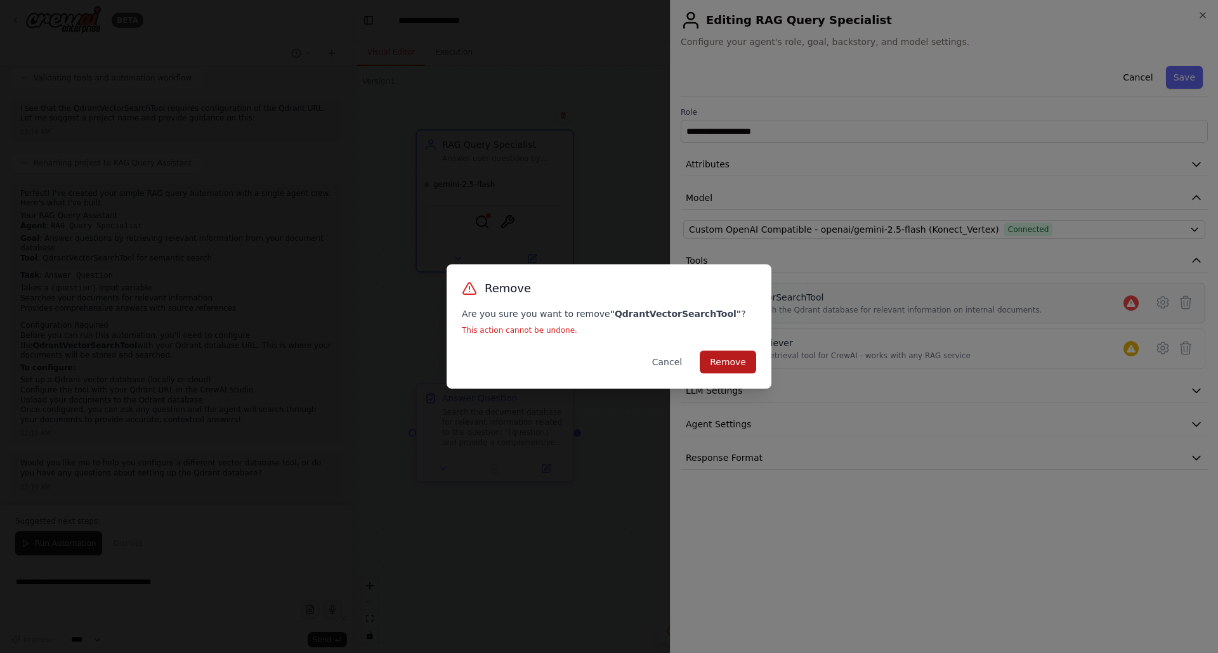
click at [732, 360] on button "Remove" at bounding box center [728, 362] width 56 height 23
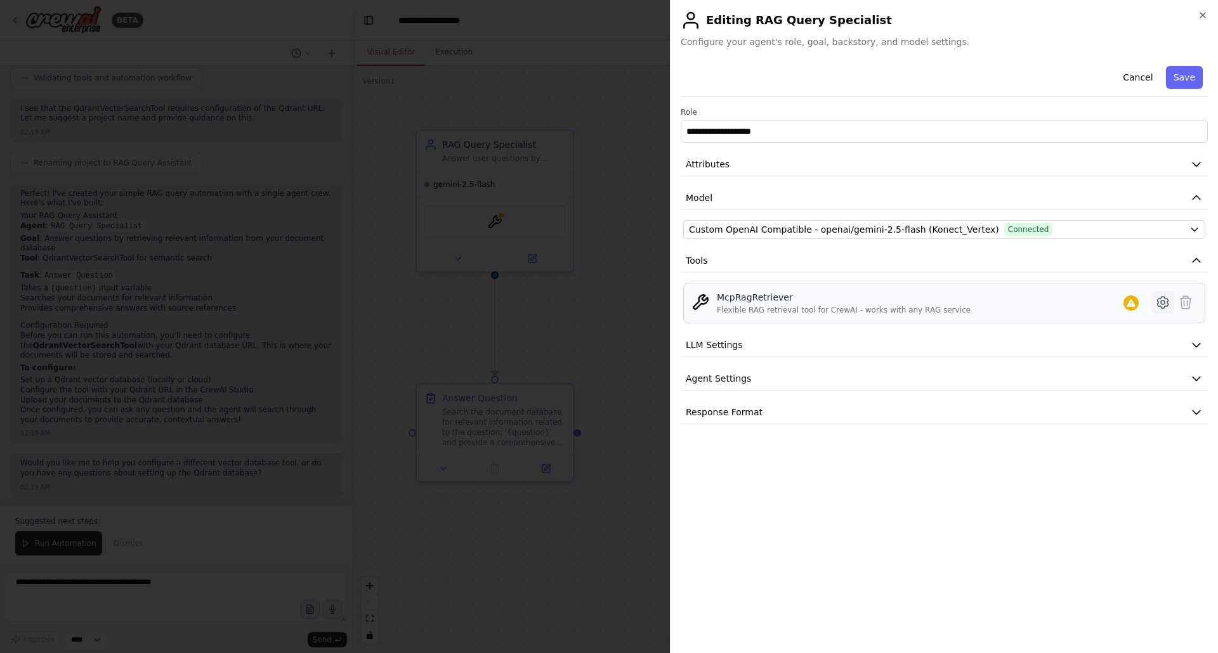
click at [1164, 298] on icon at bounding box center [1162, 302] width 15 height 15
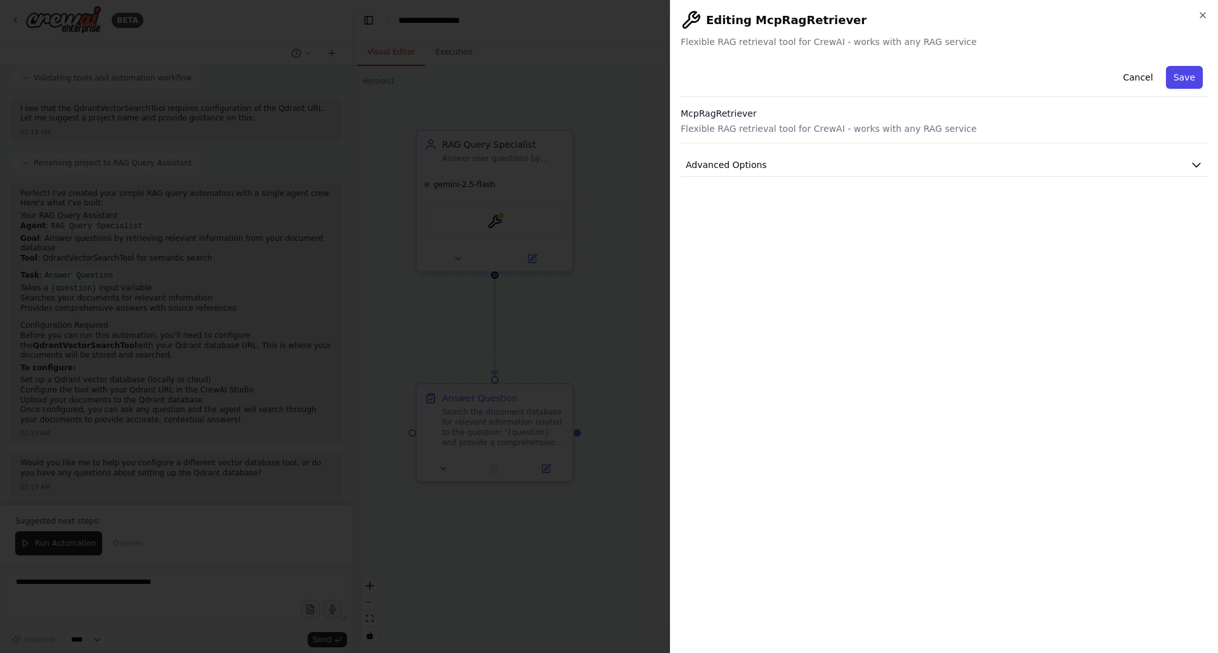
click at [1191, 76] on button "Save" at bounding box center [1184, 77] width 37 height 23
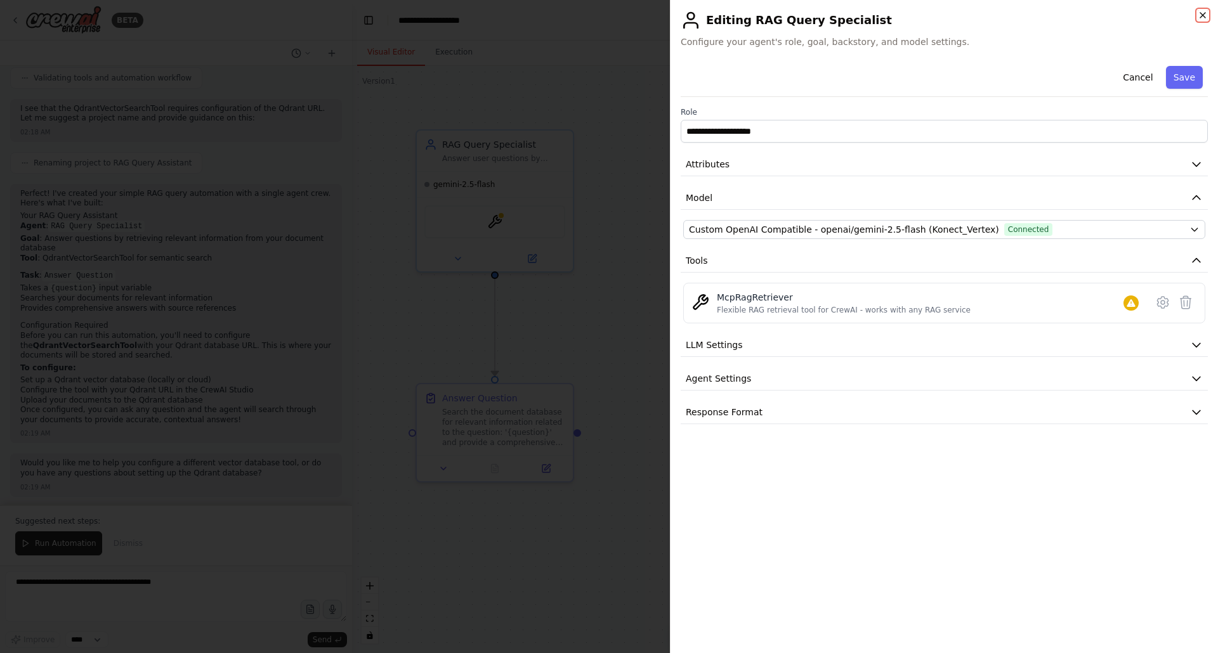
click at [1198, 12] on icon "button" at bounding box center [1203, 15] width 10 height 10
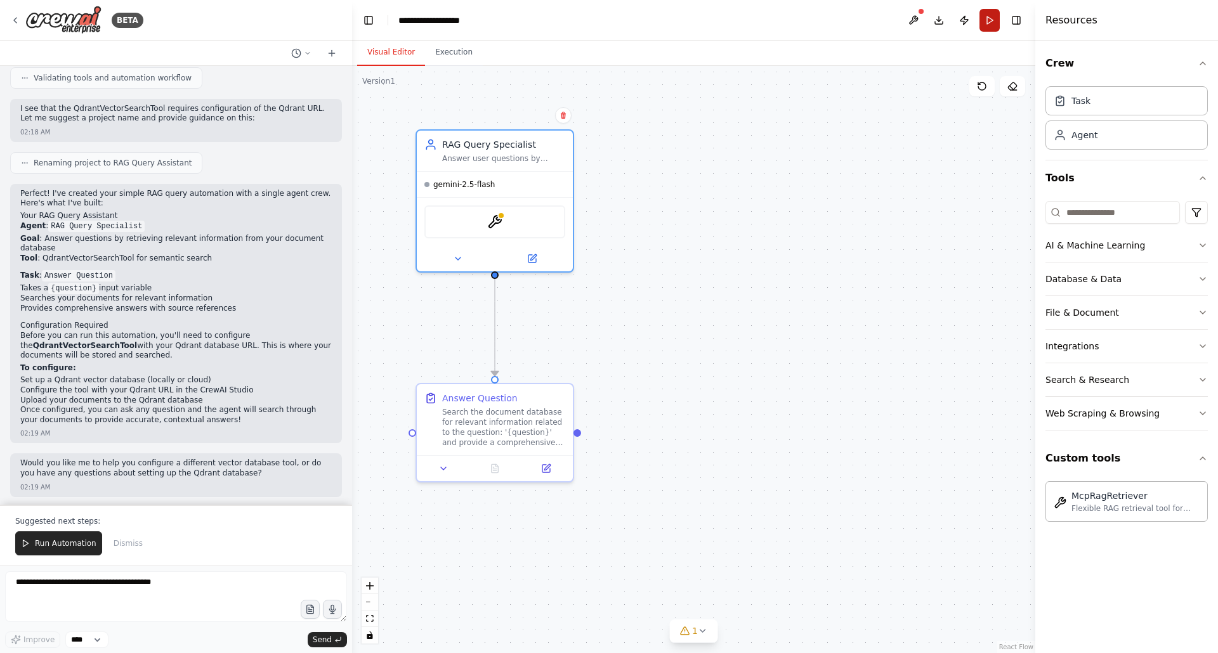
click at [987, 18] on button "Run" at bounding box center [990, 20] width 20 height 23
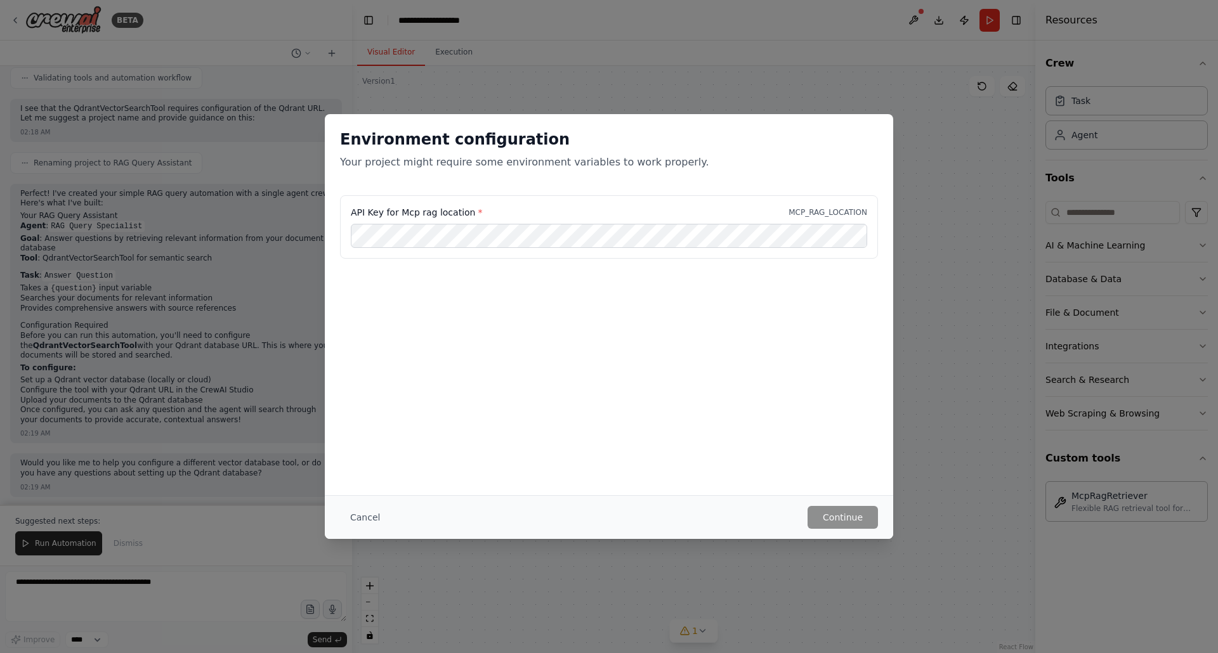
click at [466, 248] on div "API Key for Mcp rag location * MCP_RAG_LOCATION" at bounding box center [609, 226] width 538 height 63
click at [840, 520] on button "Continue" at bounding box center [843, 517] width 70 height 23
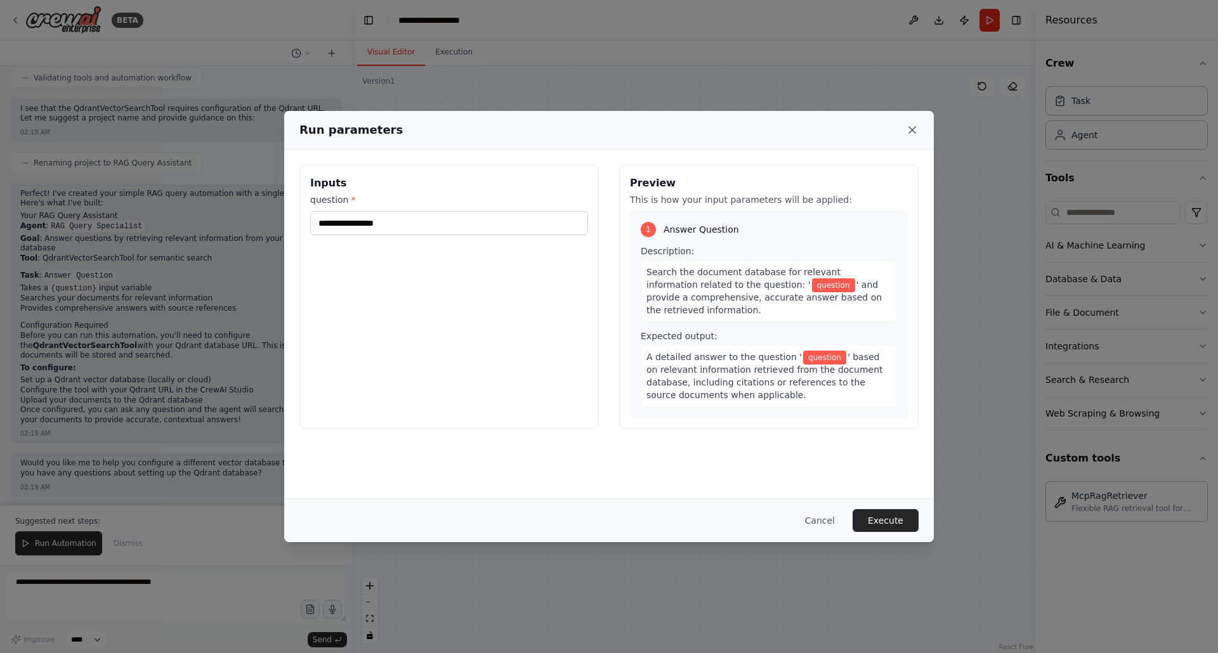
click at [912, 129] on icon at bounding box center [912, 130] width 6 height 6
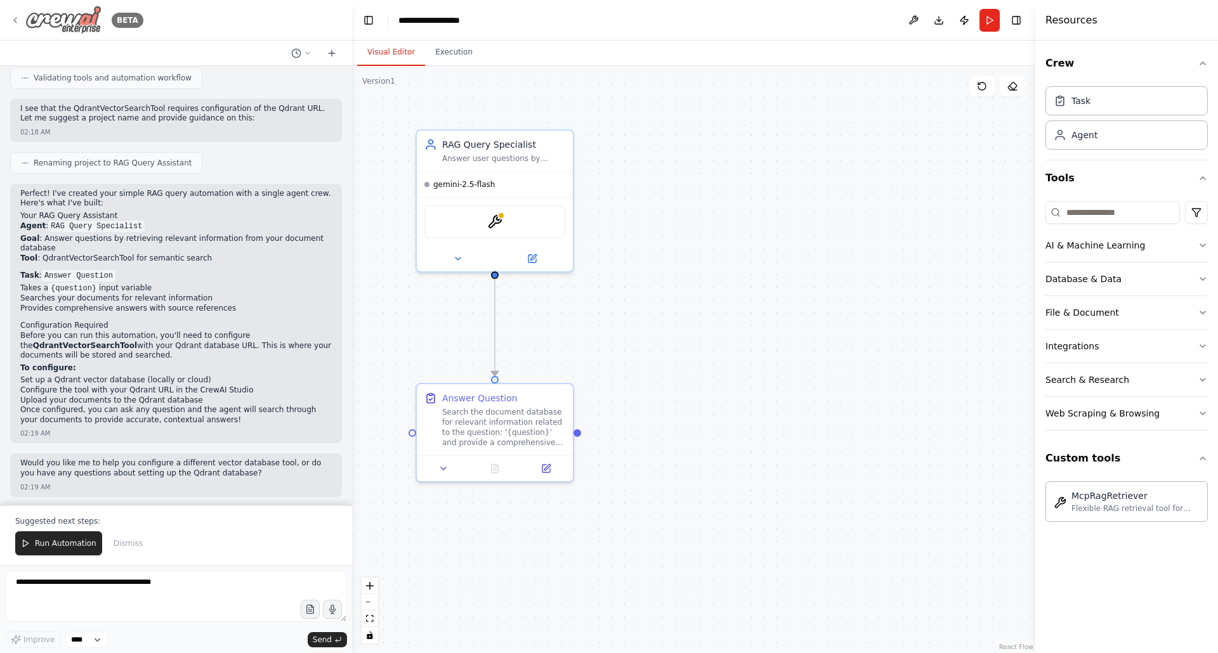
click at [18, 21] on icon at bounding box center [15, 20] width 10 height 10
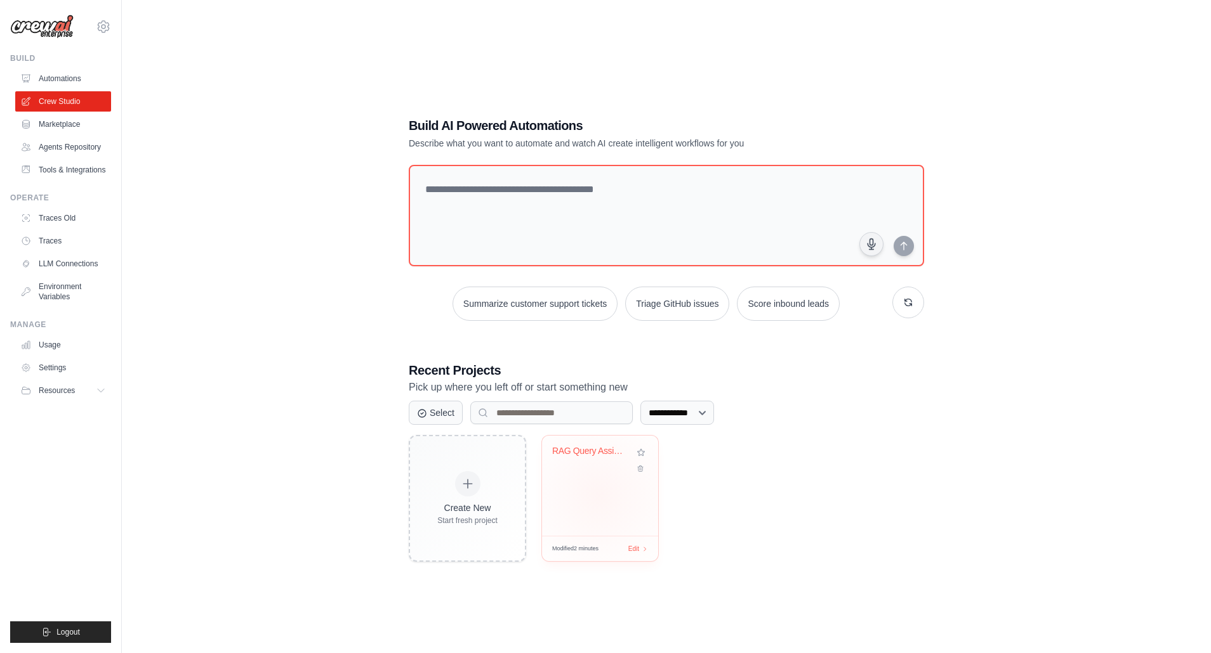
click at [599, 496] on div "RAG Query Assistant" at bounding box center [600, 486] width 116 height 100
click at [55, 295] on link "Environment Variables" at bounding box center [64, 292] width 96 height 30
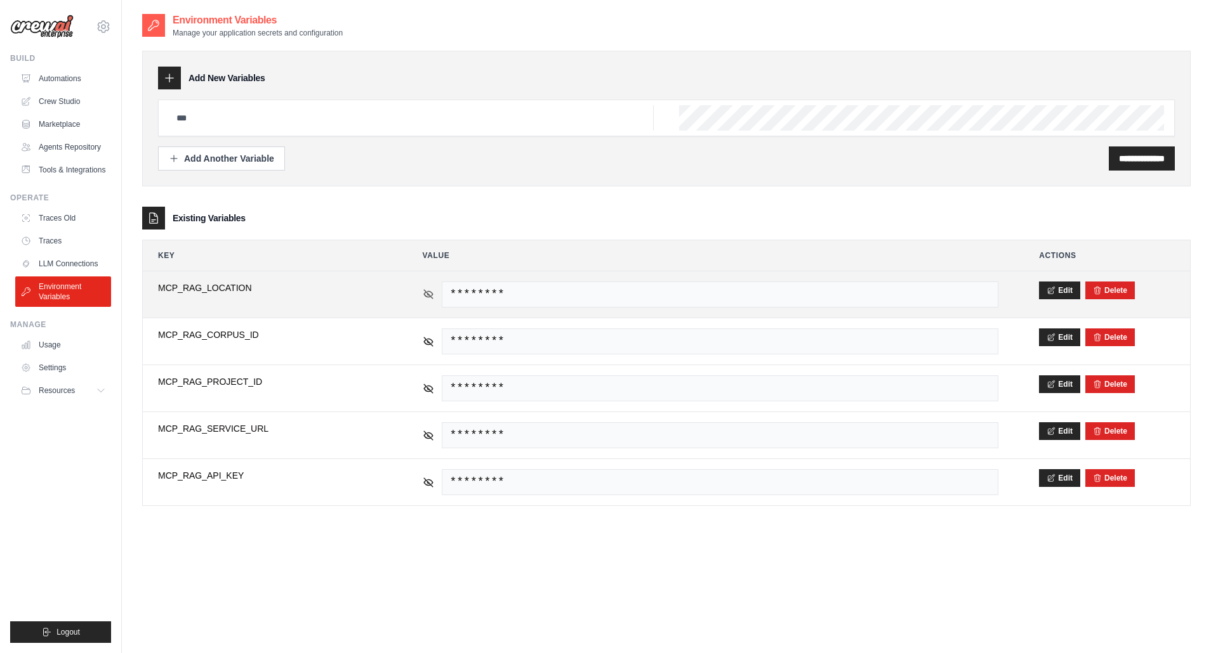
click at [426, 293] on icon at bounding box center [428, 294] width 11 height 11
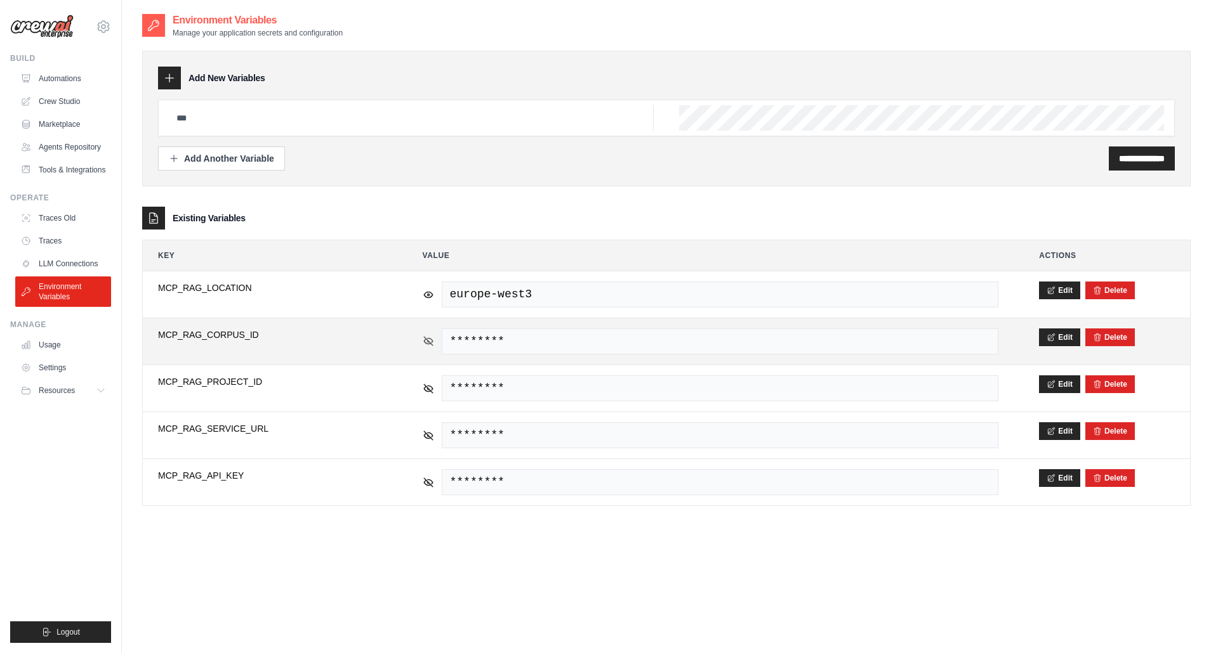
click at [427, 338] on icon at bounding box center [428, 341] width 11 height 11
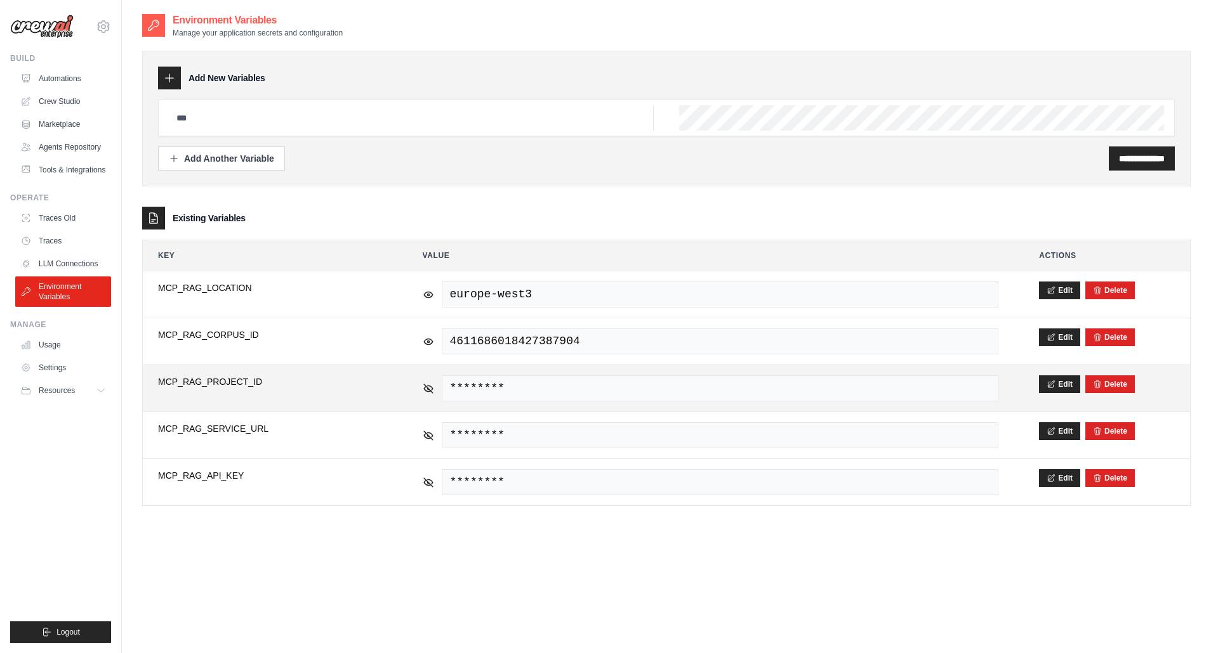
click at [428, 395] on div "********" at bounding box center [711, 389] width 576 height 26
click at [429, 384] on icon at bounding box center [428, 388] width 11 height 11
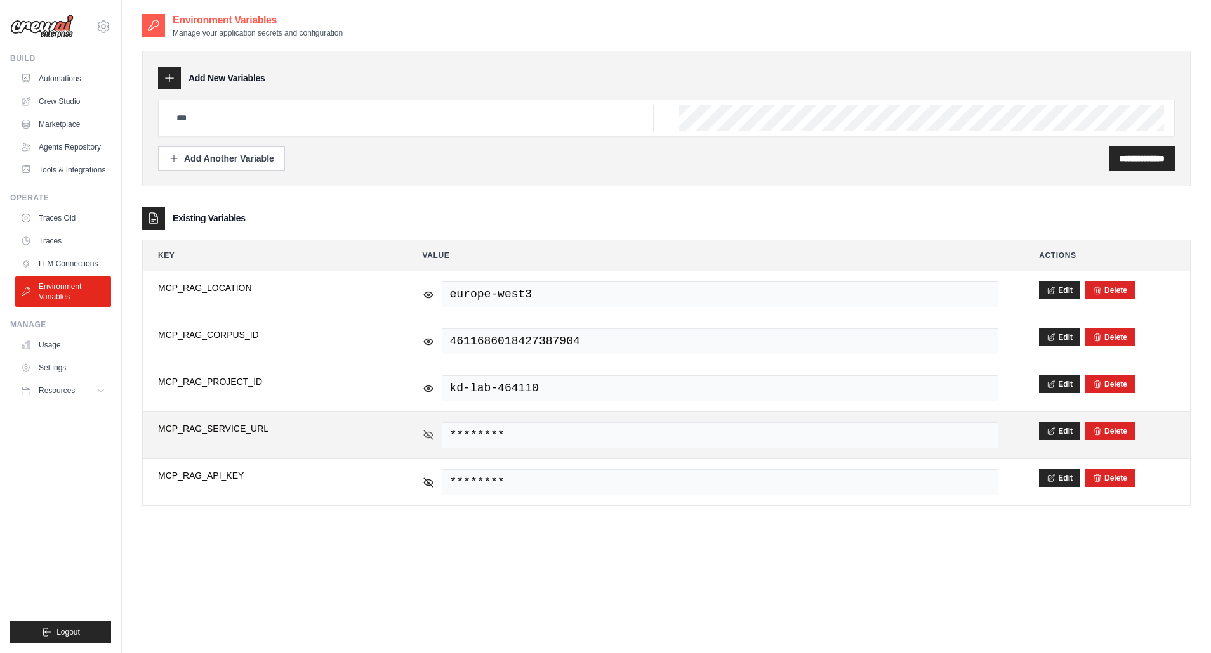
click at [429, 438] on div "********" at bounding box center [711, 436] width 576 height 26
click at [424, 432] on icon at bounding box center [428, 435] width 9 height 6
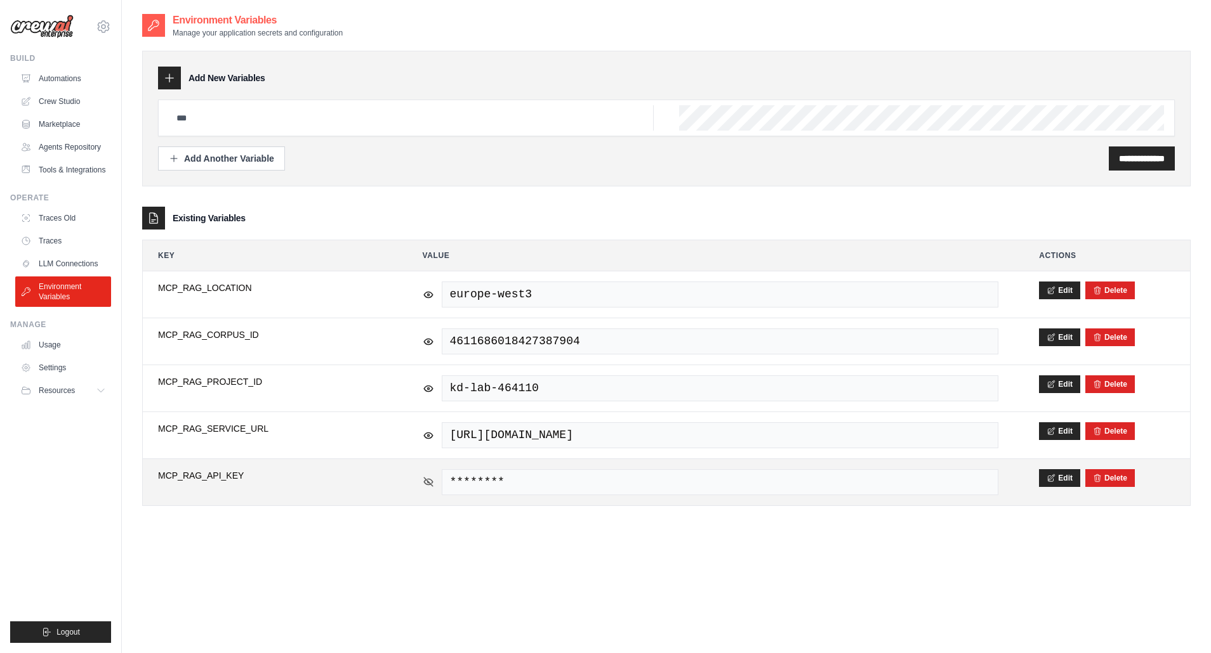
click at [426, 478] on icon at bounding box center [428, 482] width 9 height 9
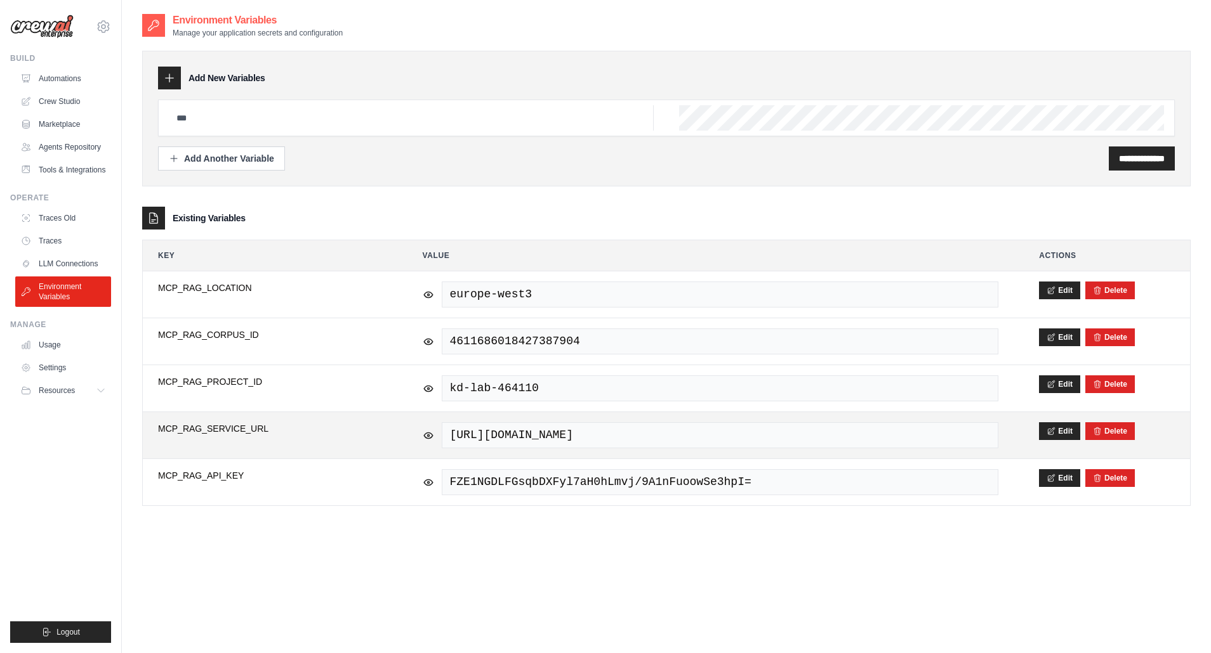
drag, startPoint x: 823, startPoint y: 435, endPoint x: 478, endPoint y: 424, distance: 345.3
click at [478, 424] on span "https://kon-mcp-rag-retriever-xzxewckhqa-ey.a.run.app" at bounding box center [720, 436] width 557 height 26
click at [1070, 427] on button "Edit" at bounding box center [1059, 431] width 41 height 18
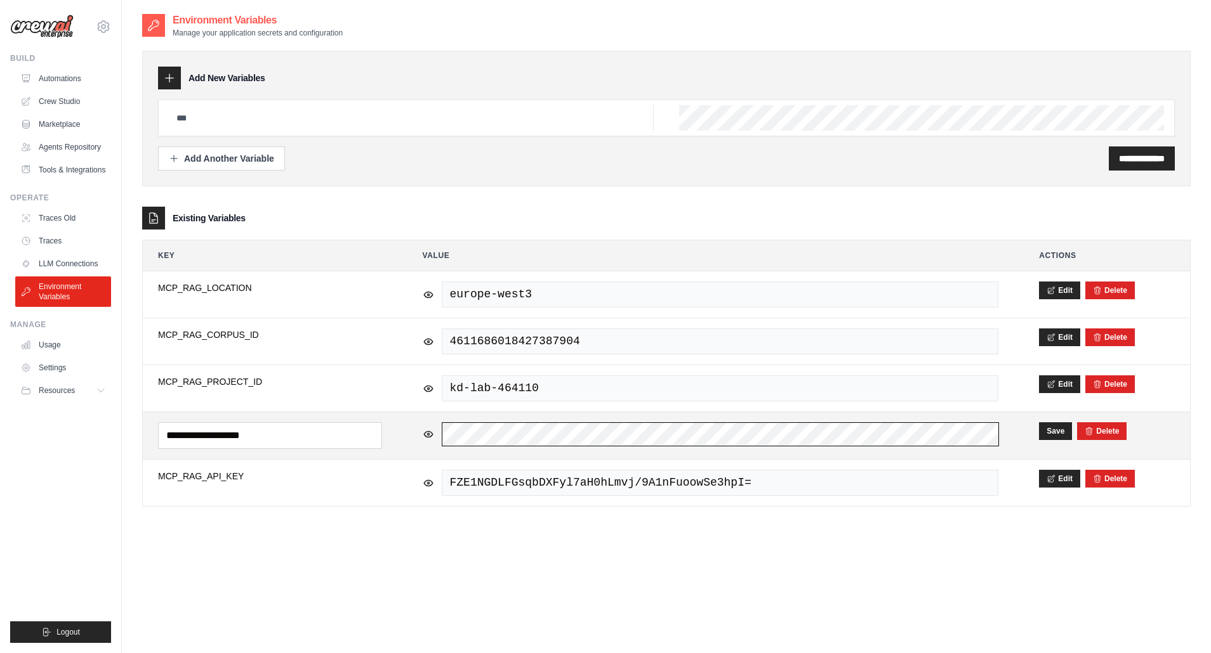
click at [560, 414] on td "https://kon-mcp-rag-retriever-xzxewckhqa-ey.a.run.app" at bounding box center [710, 435] width 607 height 47
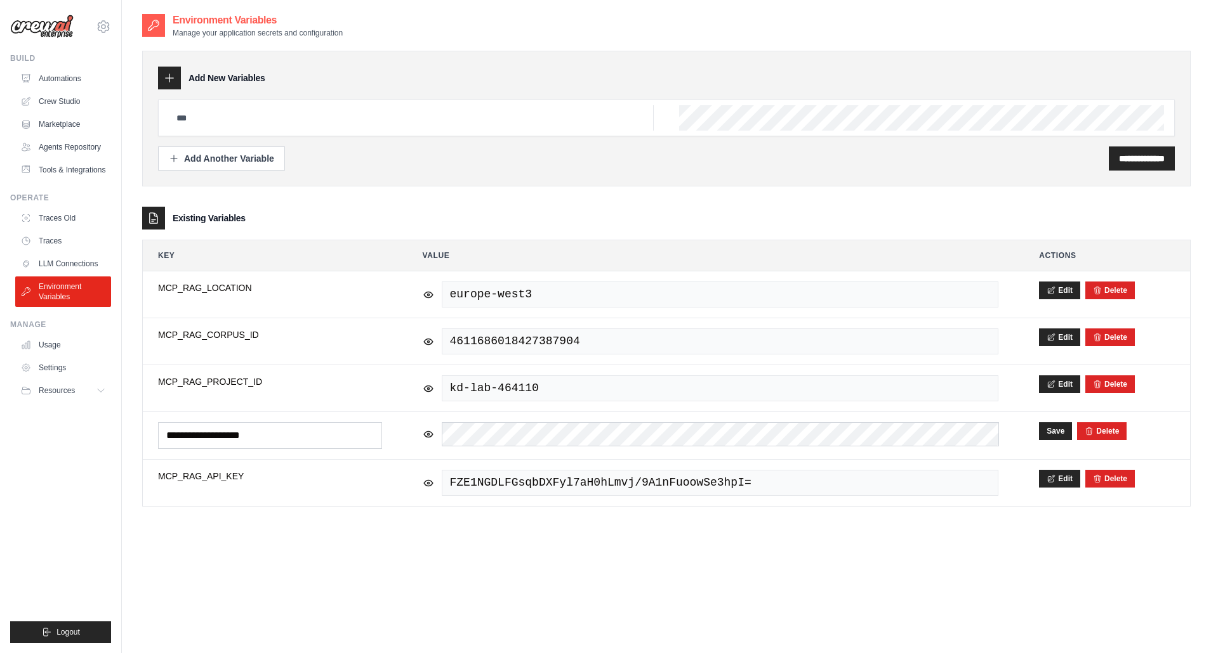
click at [704, 575] on div "**********" at bounding box center [666, 339] width 1048 height 653
click at [1119, 159] on input "**********" at bounding box center [1142, 158] width 46 height 13
click at [818, 565] on div "**********" at bounding box center [666, 339] width 1048 height 653
click at [62, 99] on link "Crew Studio" at bounding box center [64, 101] width 96 height 20
click at [1054, 430] on button "Save" at bounding box center [1055, 431] width 33 height 18
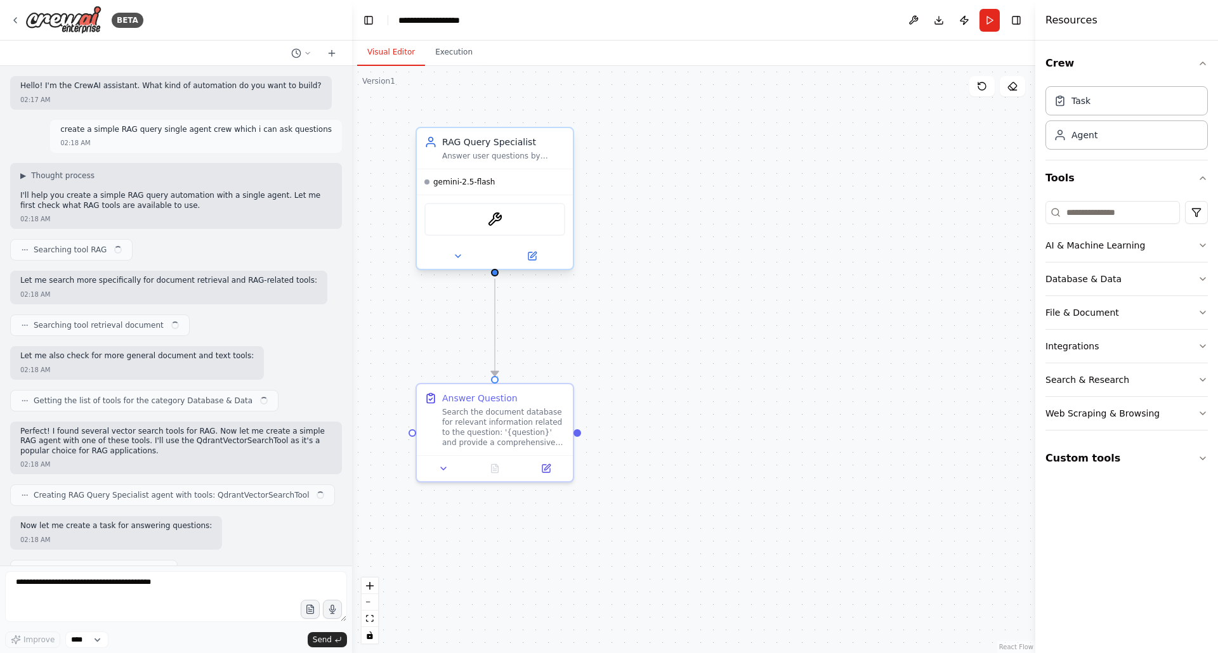
scroll to position [119, 0]
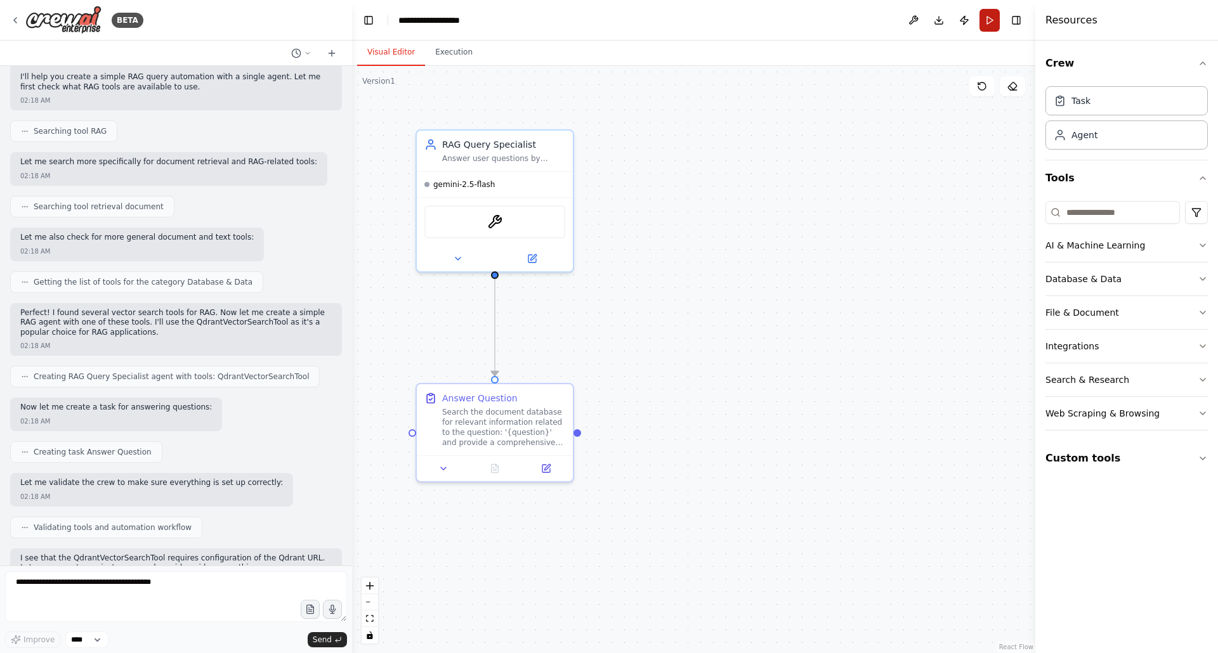
click at [992, 19] on button "Run" at bounding box center [990, 20] width 20 height 23
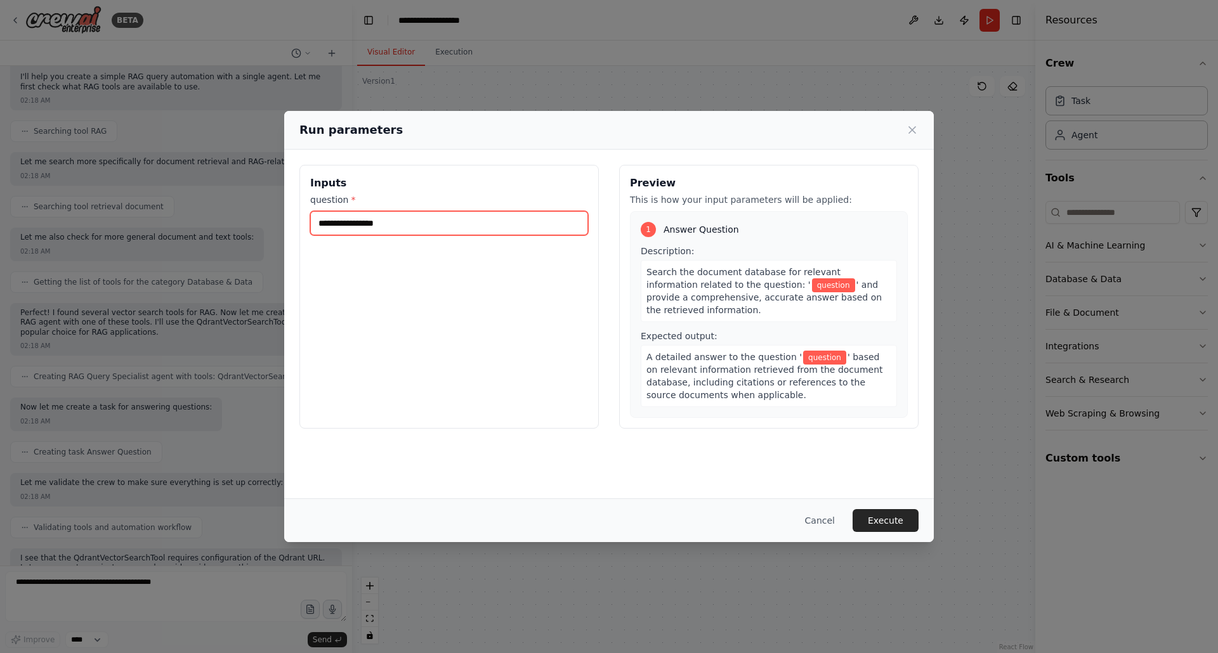
click at [440, 218] on input "question *" at bounding box center [449, 223] width 278 height 24
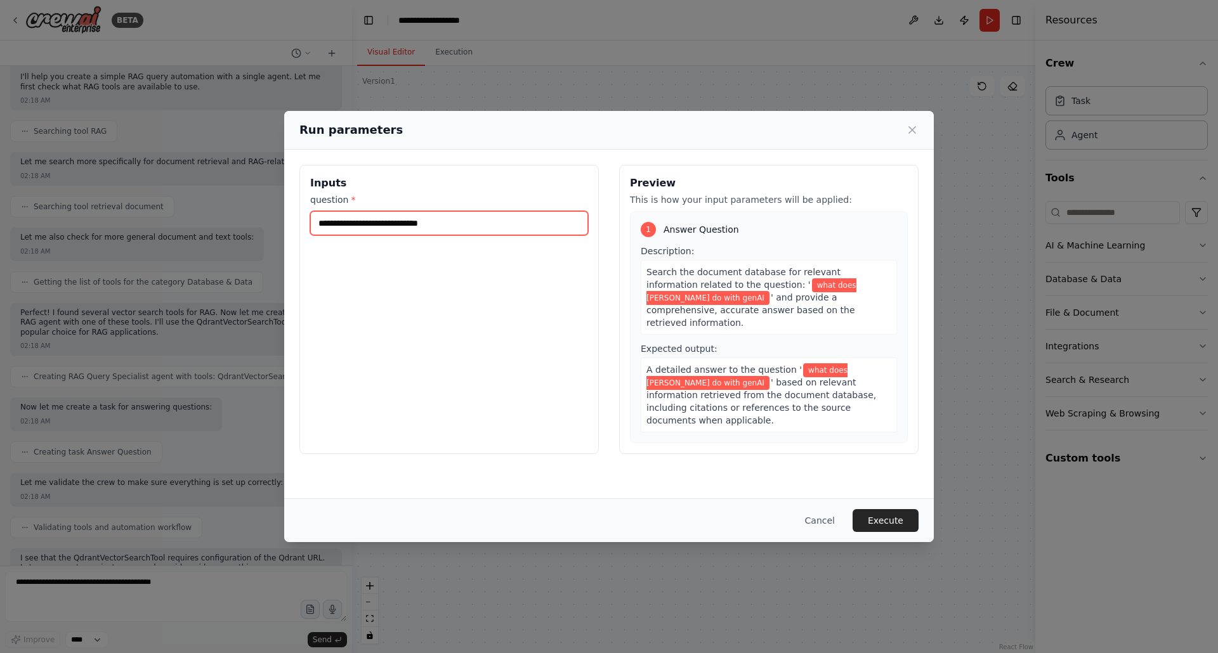
type input "**********"
click at [891, 520] on button "Execute" at bounding box center [886, 520] width 66 height 23
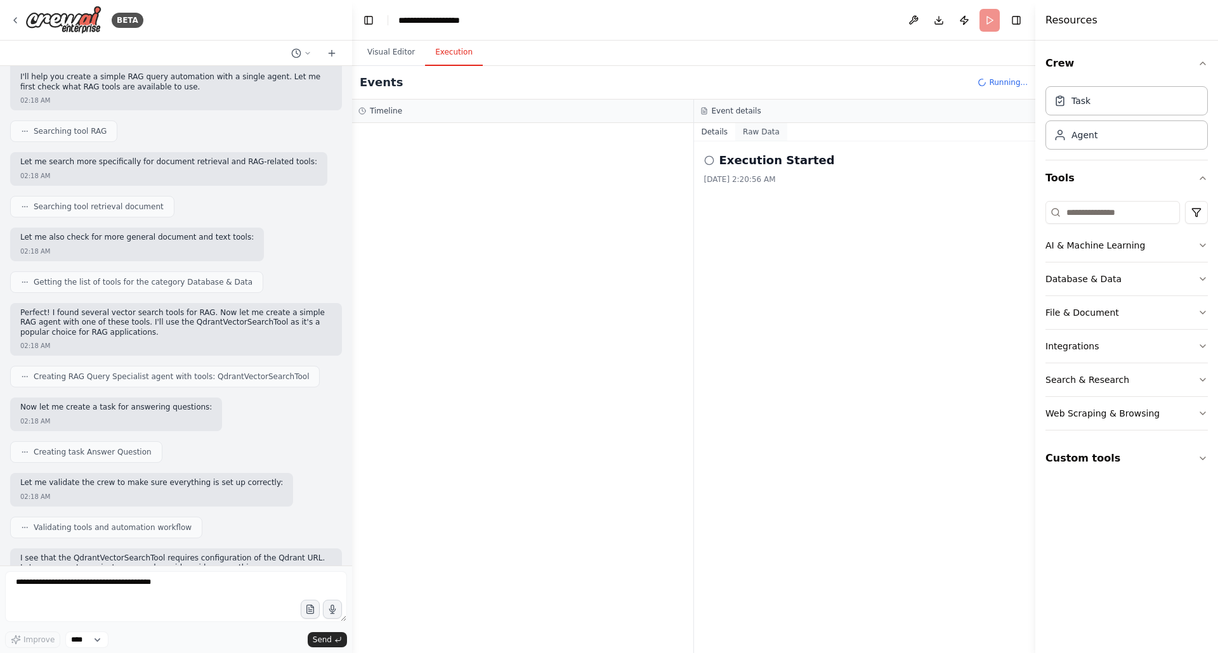
click at [761, 131] on button "Raw Data" at bounding box center [761, 132] width 52 height 18
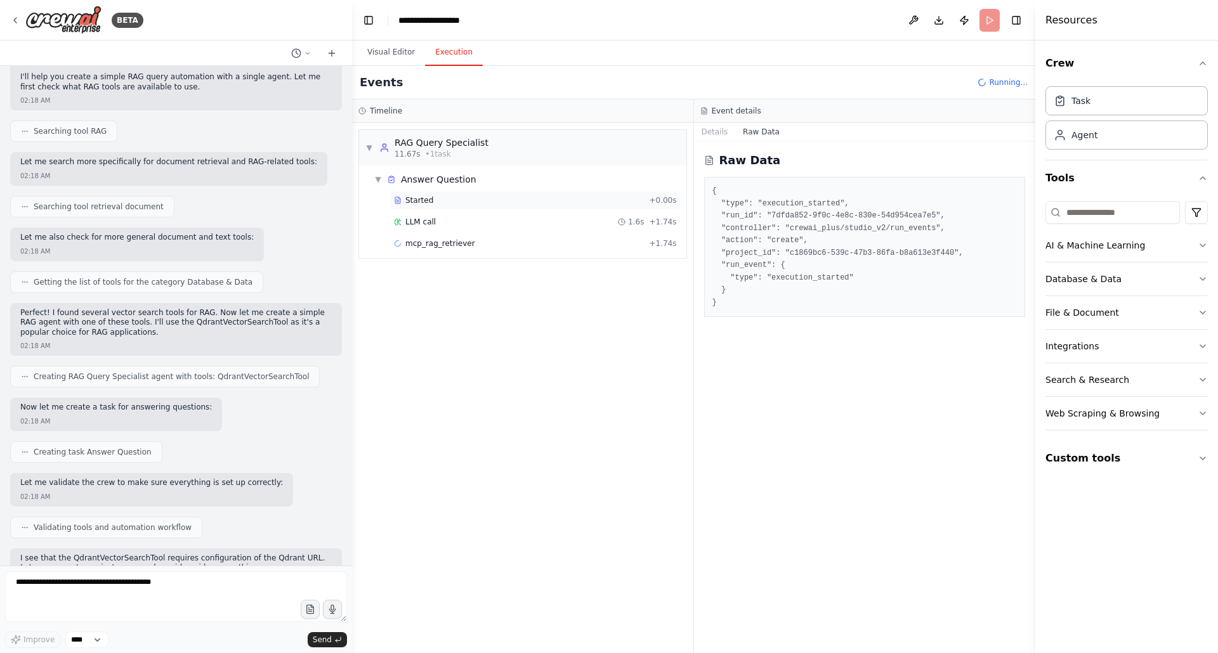
click at [405, 195] on span "Started" at bounding box center [419, 200] width 28 height 10
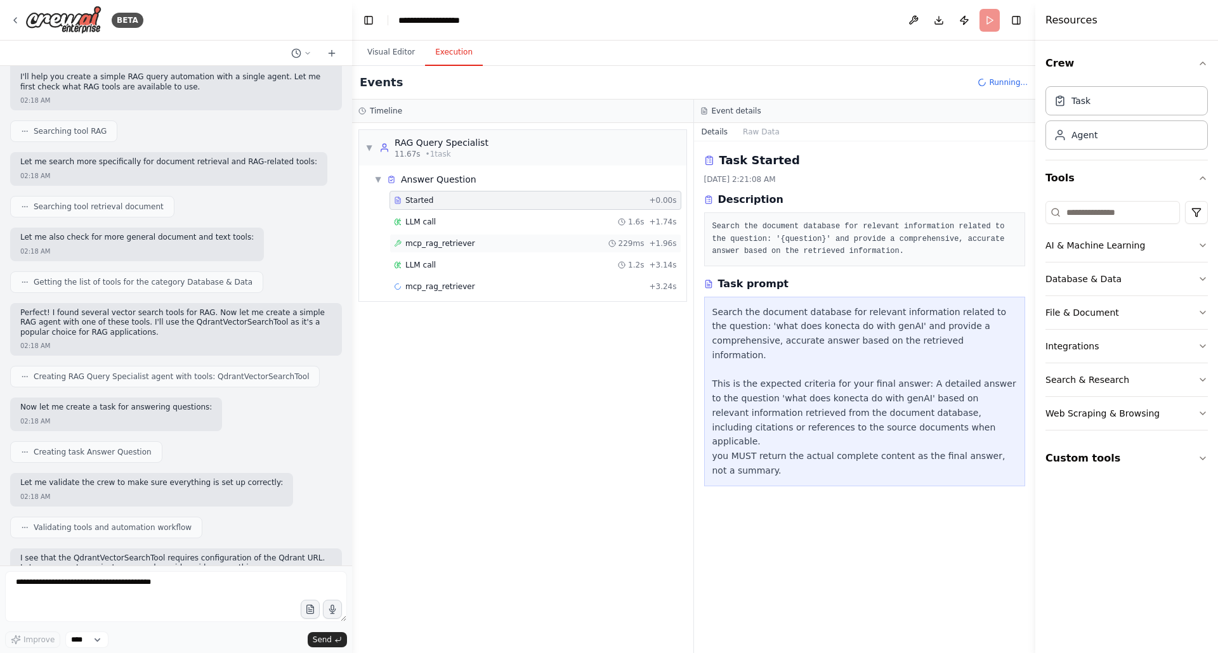
click at [421, 240] on span "mcp_rag_retriever" at bounding box center [440, 244] width 70 height 10
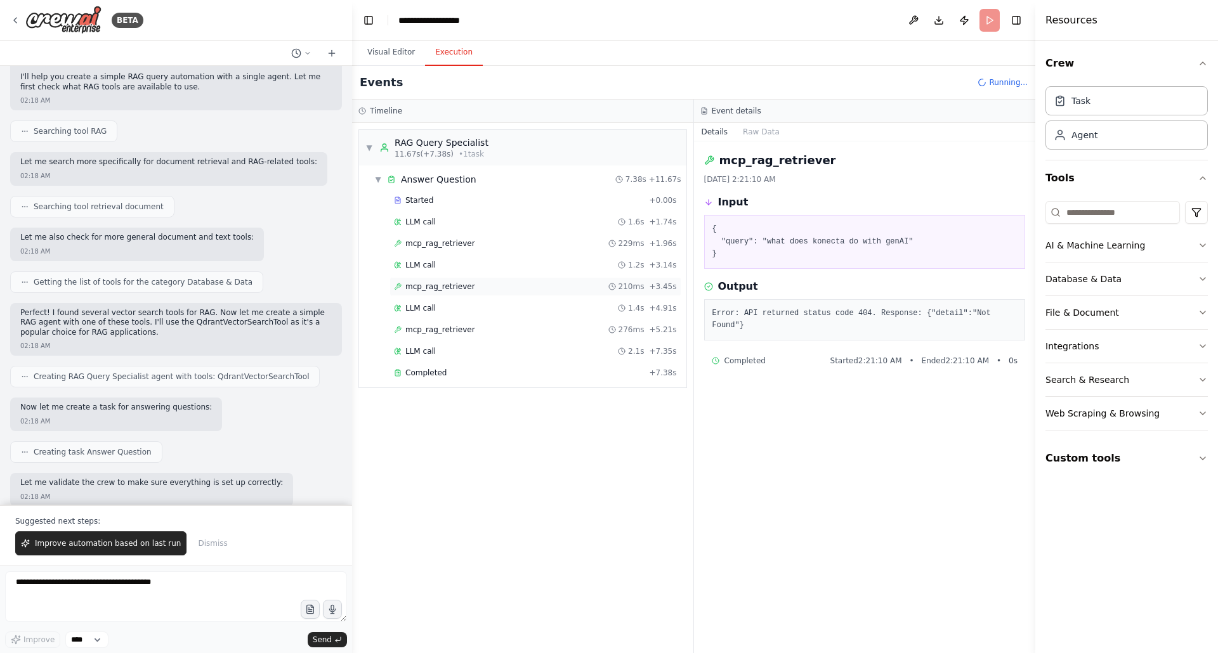
click at [468, 289] on span "mcp_rag_retriever" at bounding box center [440, 287] width 70 height 10
drag, startPoint x: 712, startPoint y: 311, endPoint x: 768, endPoint y: 327, distance: 57.6
click at [768, 327] on pre "Error: API returned status code 404. Response: {"detail":"Not Found"}" at bounding box center [864, 320] width 305 height 25
copy pre "Error: API returned status code 404. Response: {"detail":"Not Found"}"
click at [19, 22] on icon at bounding box center [15, 20] width 10 height 10
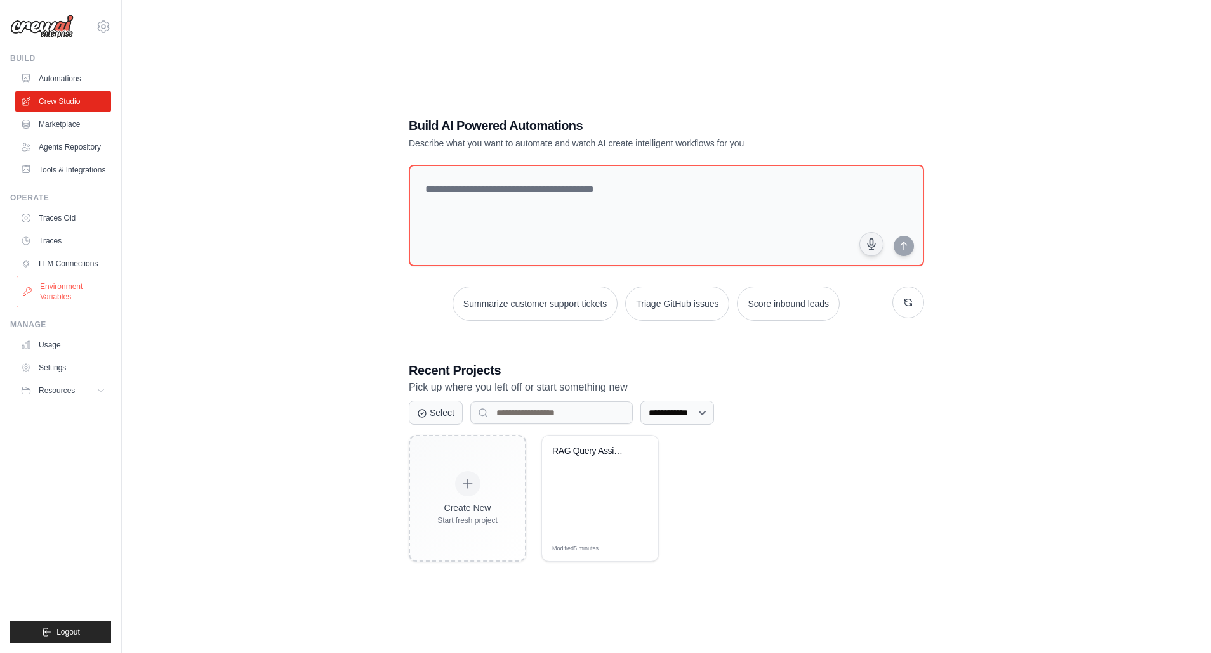
click at [65, 293] on link "Environment Variables" at bounding box center [64, 292] width 96 height 30
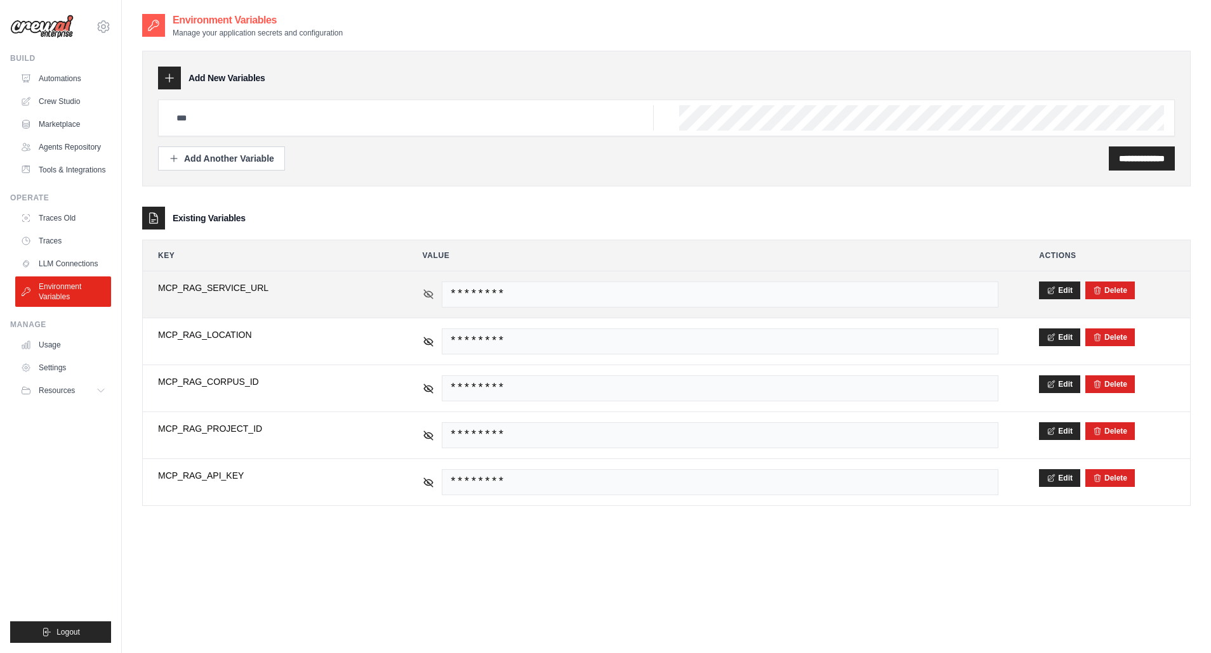
click at [424, 296] on icon at bounding box center [428, 294] width 11 height 11
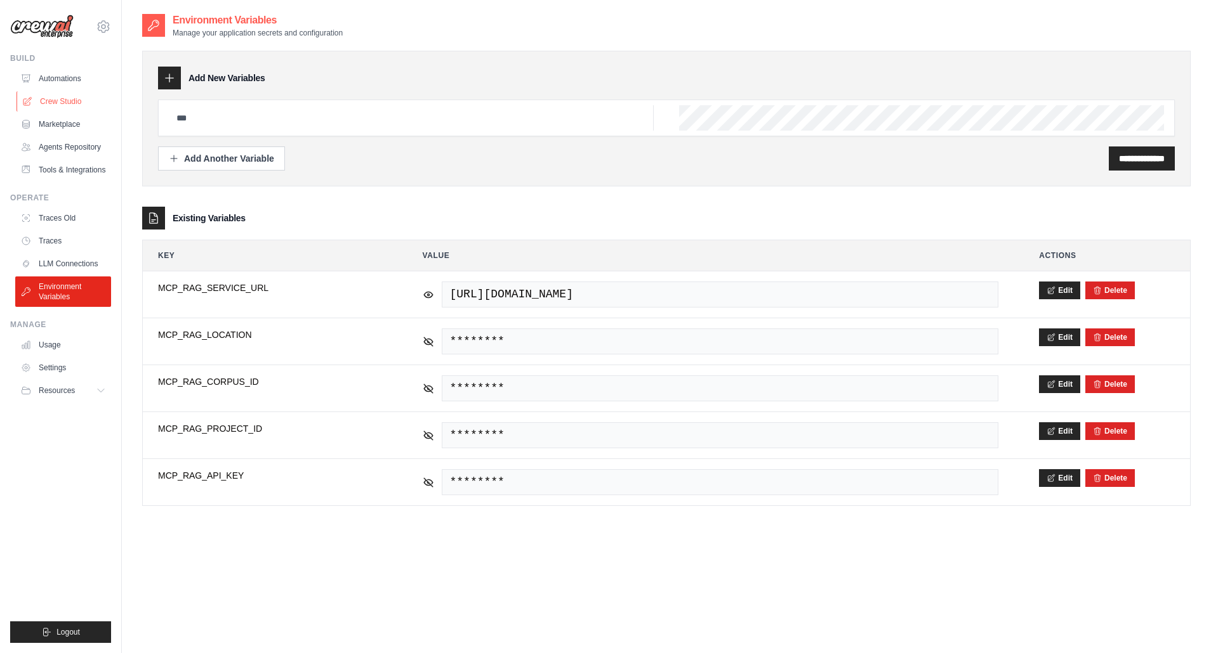
click at [65, 105] on link "Crew Studio" at bounding box center [64, 101] width 96 height 20
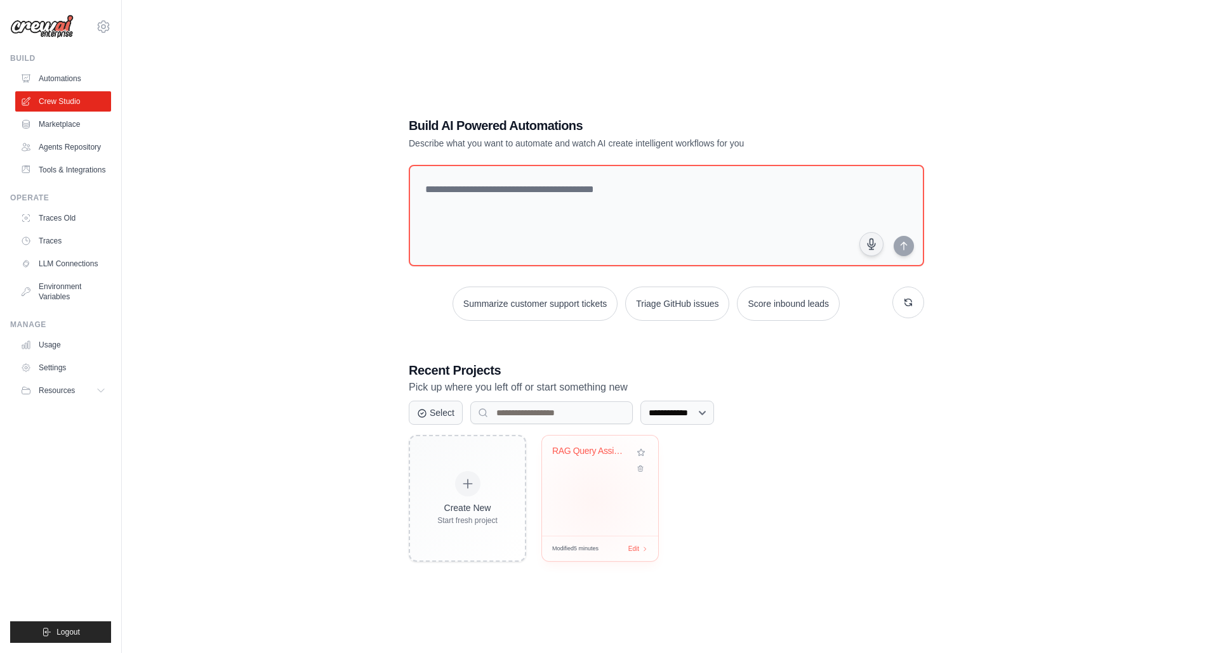
click at [593, 501] on div "RAG Query Assistant" at bounding box center [600, 486] width 116 height 100
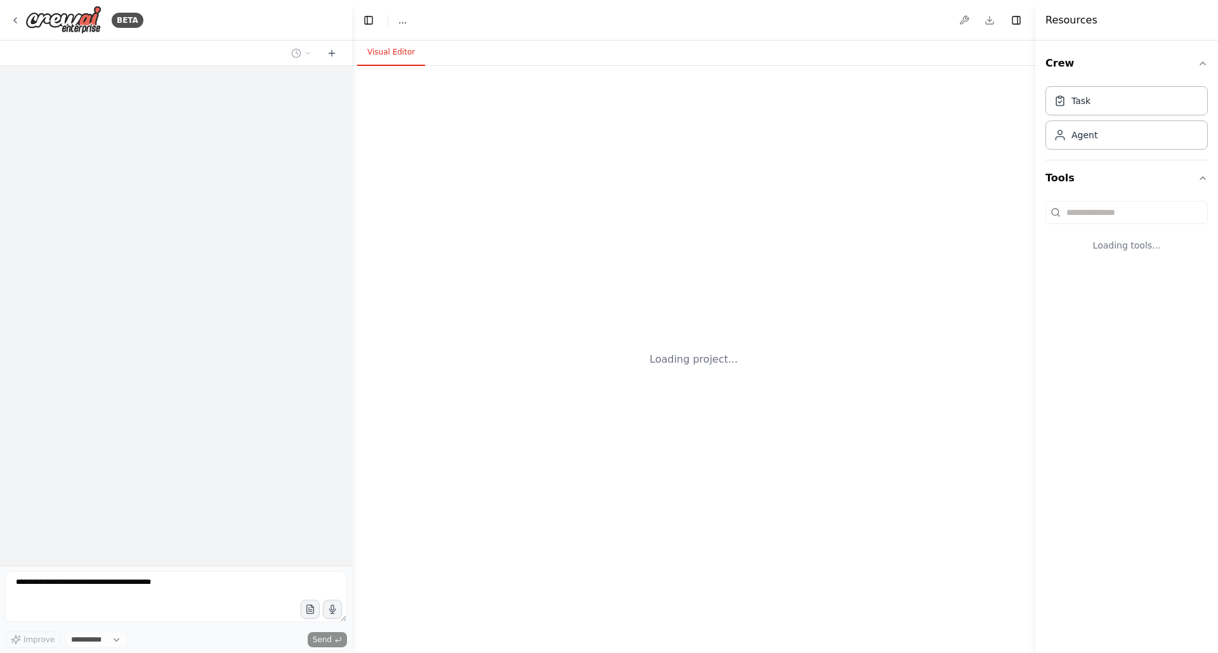
select select "****"
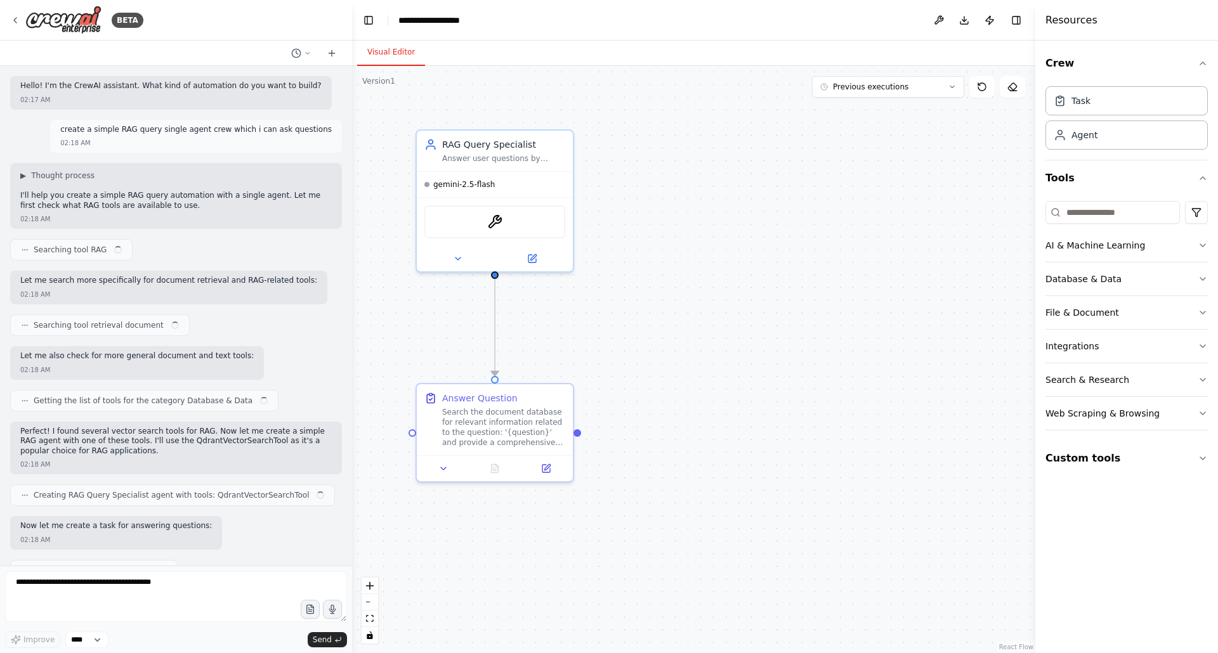
scroll to position [508, 0]
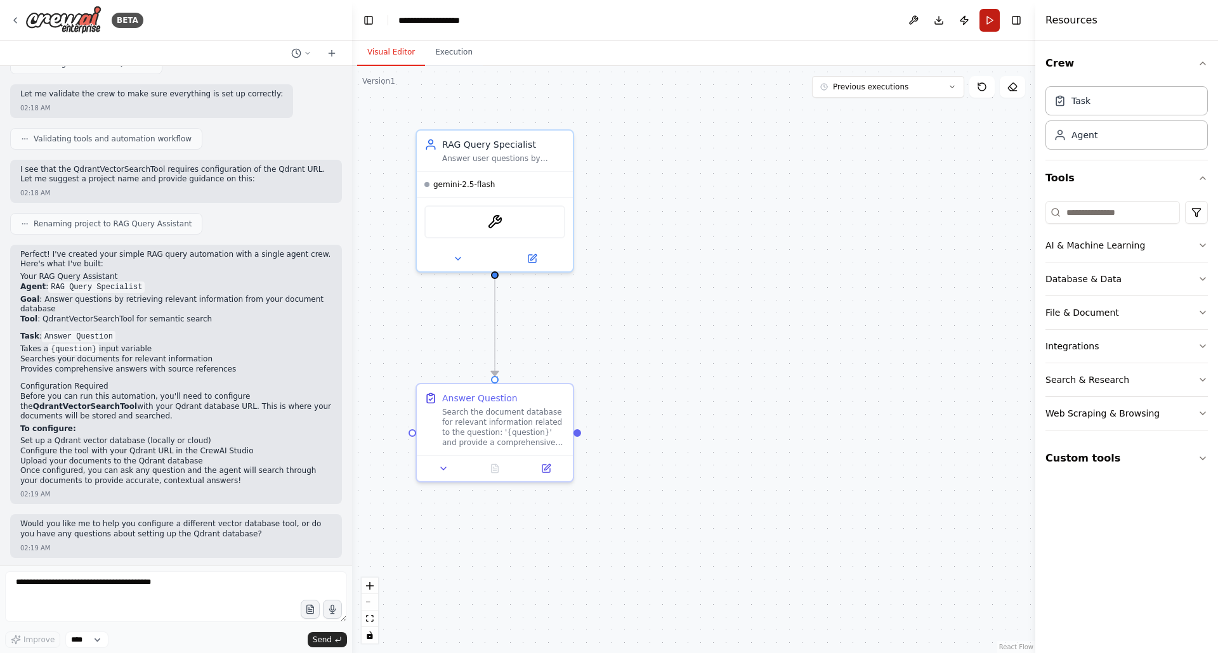
click at [988, 20] on button "Run" at bounding box center [990, 20] width 20 height 23
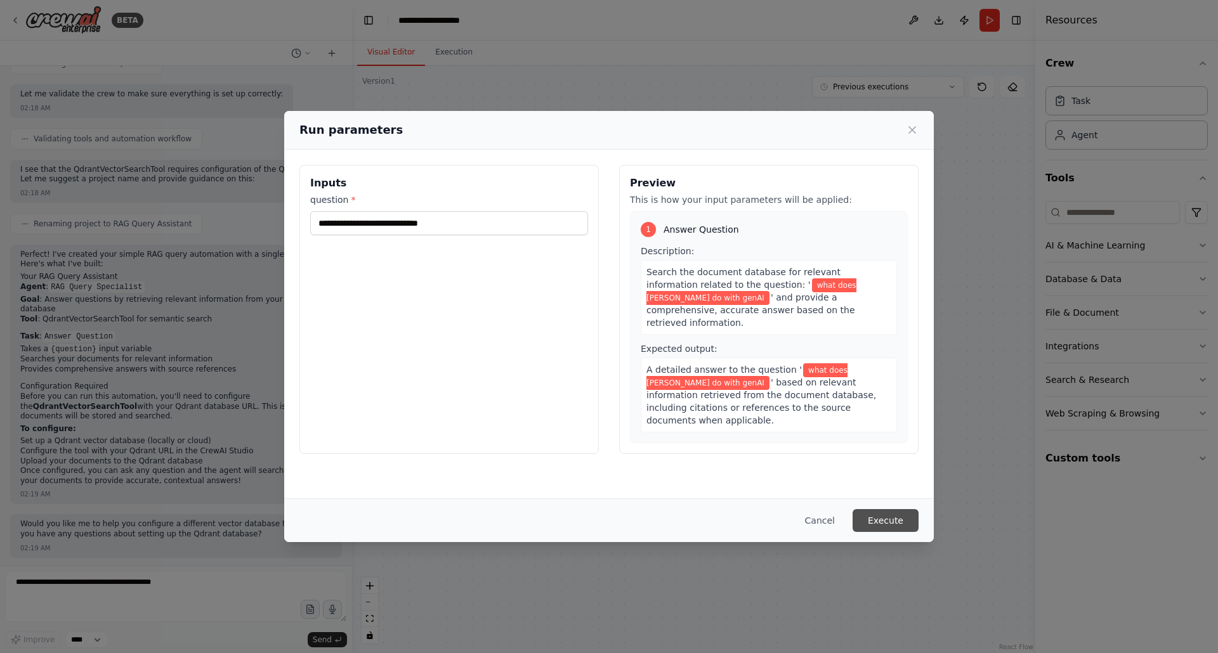
click at [902, 527] on button "Execute" at bounding box center [886, 520] width 66 height 23
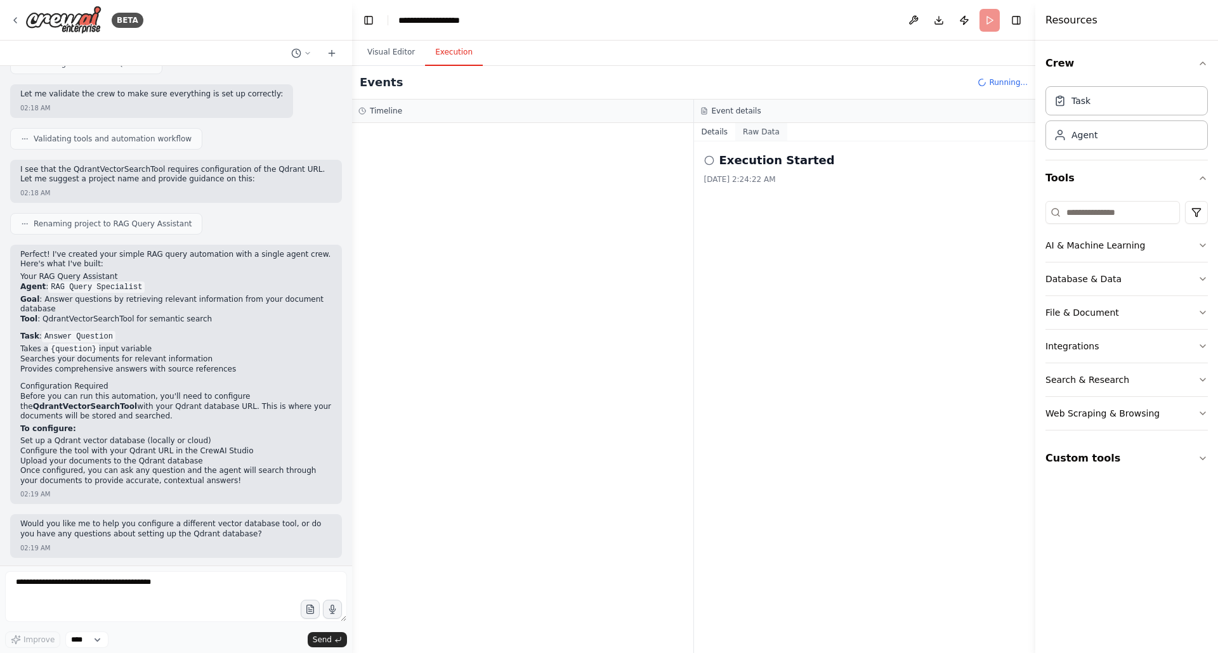
click at [756, 135] on button "Raw Data" at bounding box center [761, 132] width 52 height 18
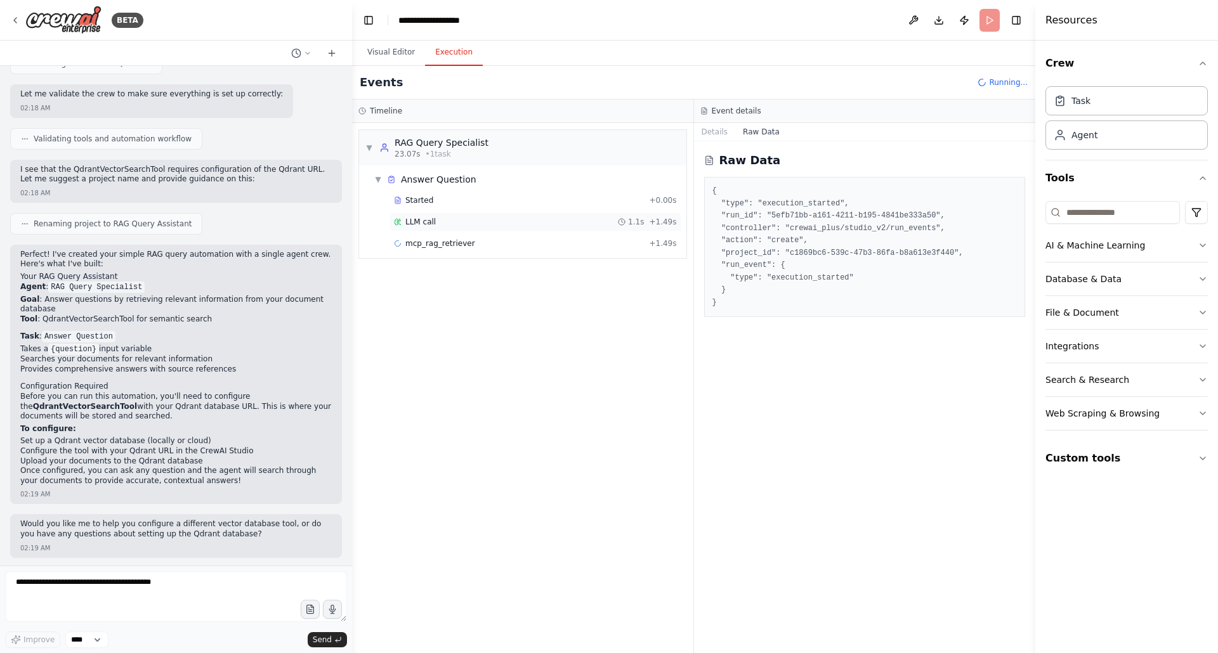
click at [415, 220] on span "LLM call" at bounding box center [420, 222] width 30 height 10
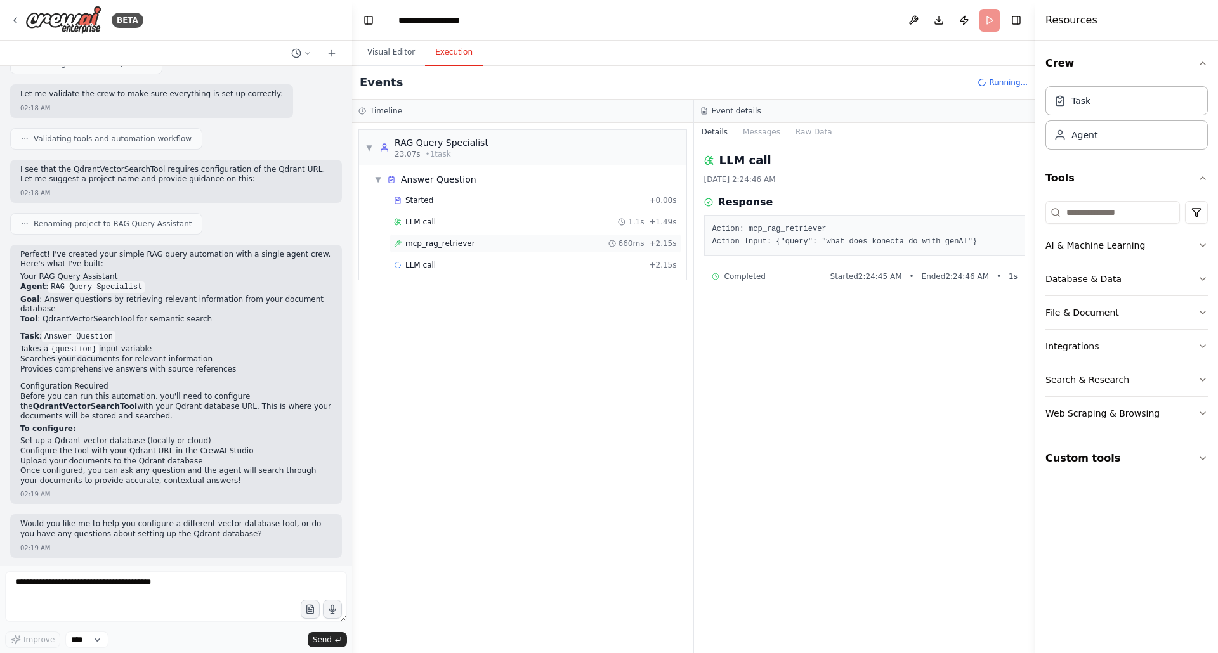
click at [422, 245] on span "mcp_rag_retriever" at bounding box center [440, 244] width 70 height 10
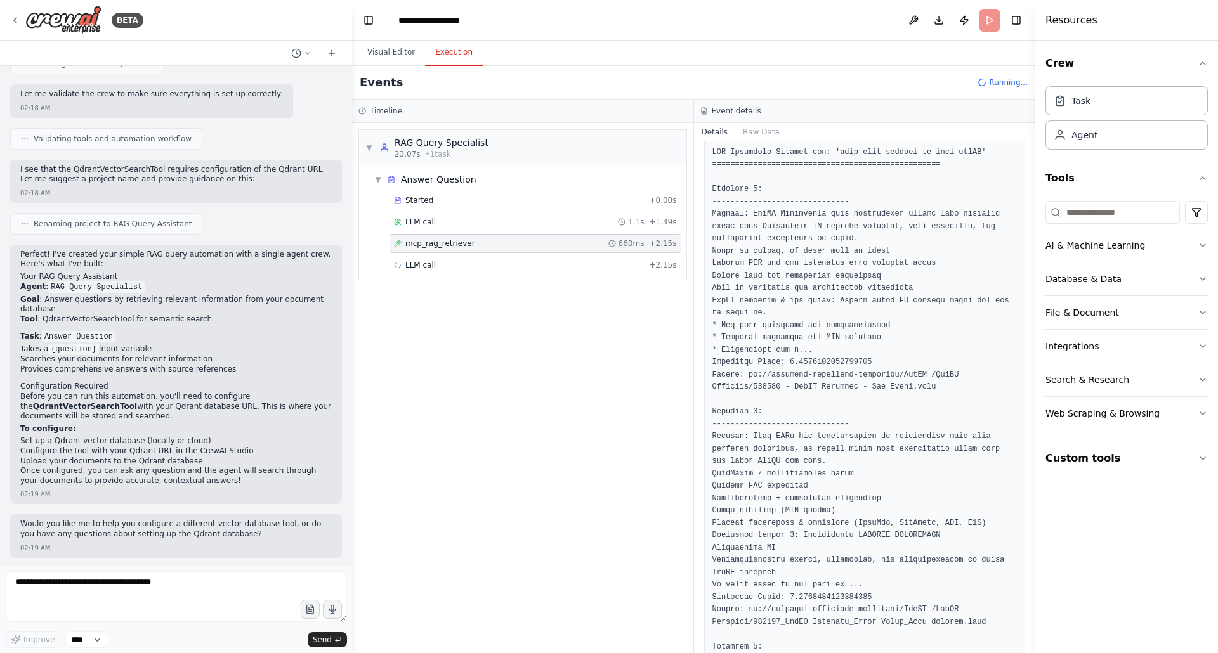
scroll to position [0, 0]
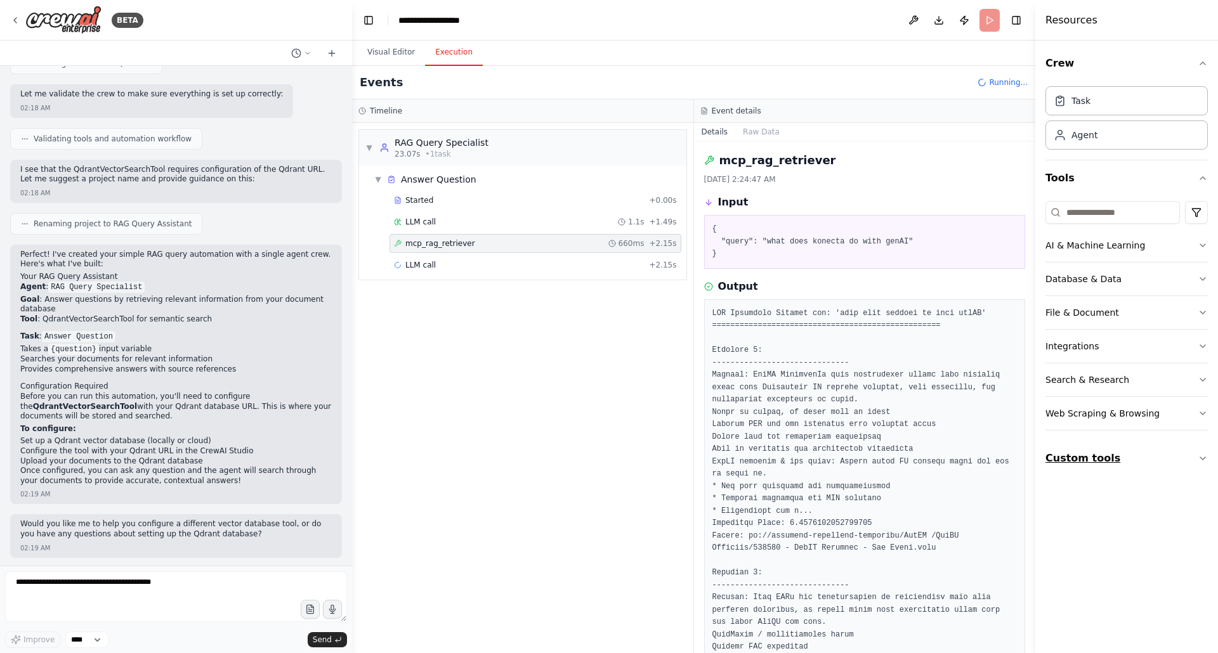
click at [1201, 457] on icon "button" at bounding box center [1203, 459] width 10 height 10
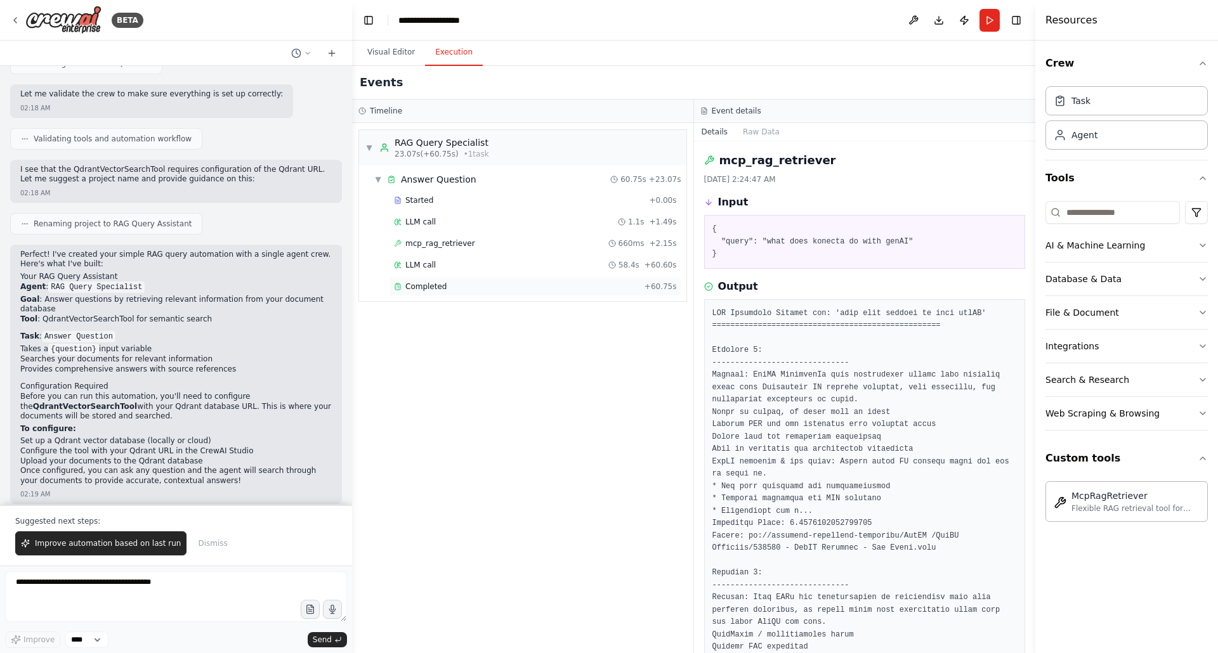
click at [430, 282] on span "Completed" at bounding box center [425, 287] width 41 height 10
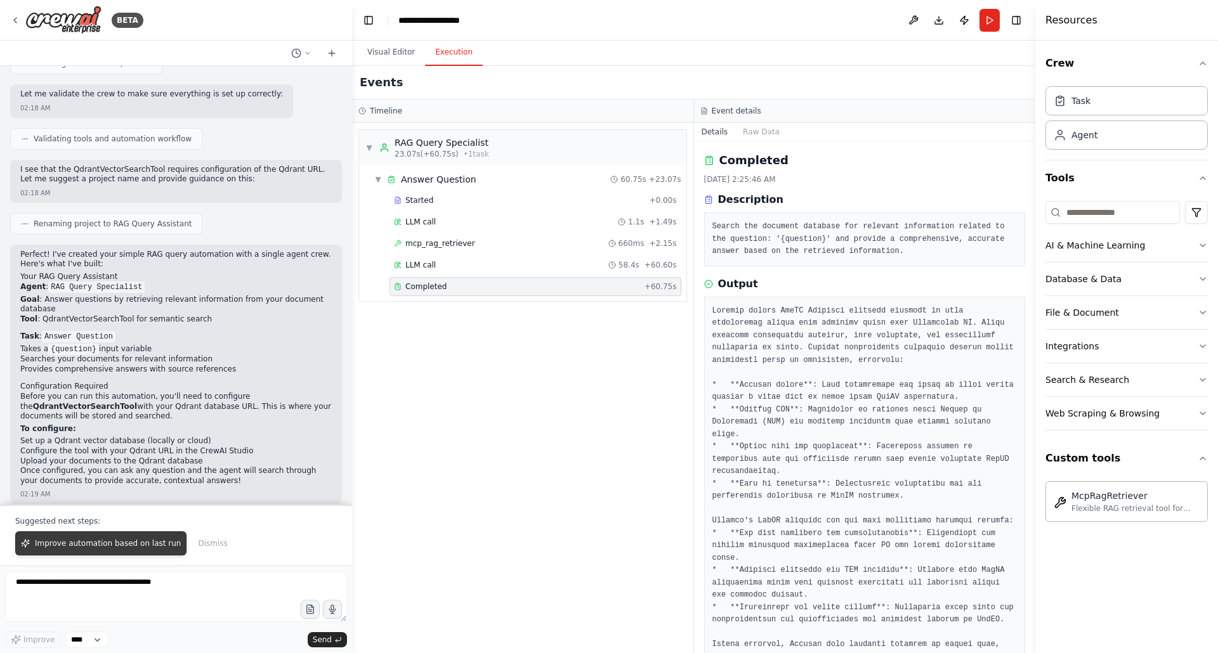
click at [80, 546] on span "Improve automation based on last run" at bounding box center [108, 544] width 146 height 10
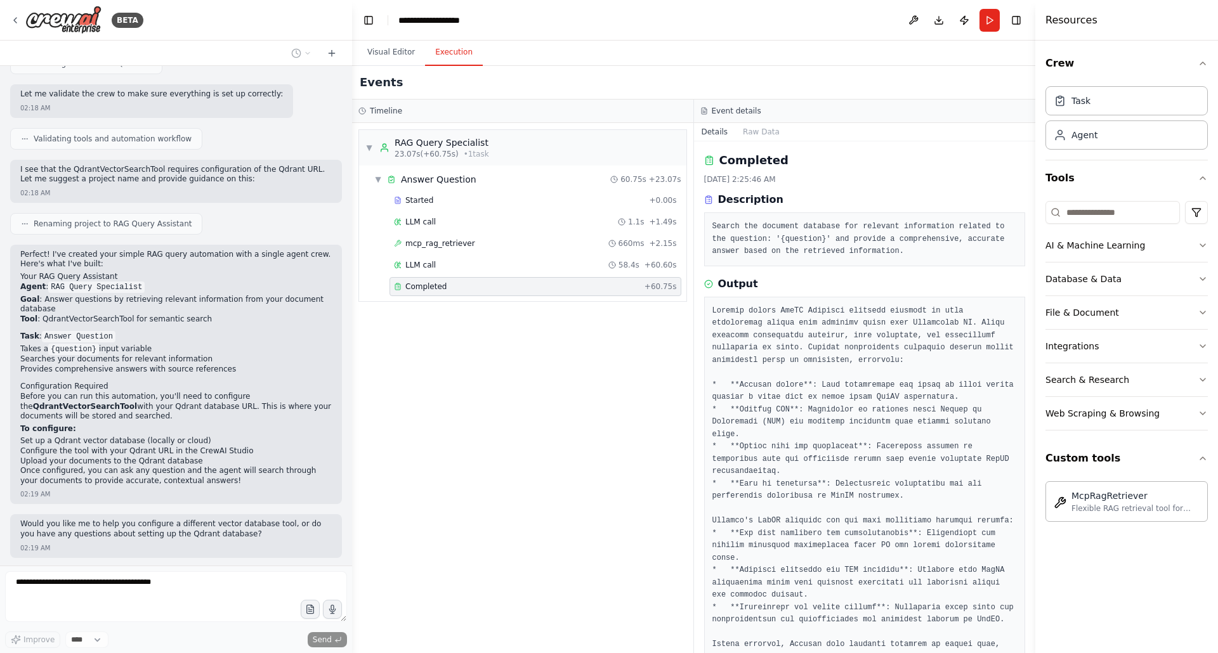
scroll to position [541, 0]
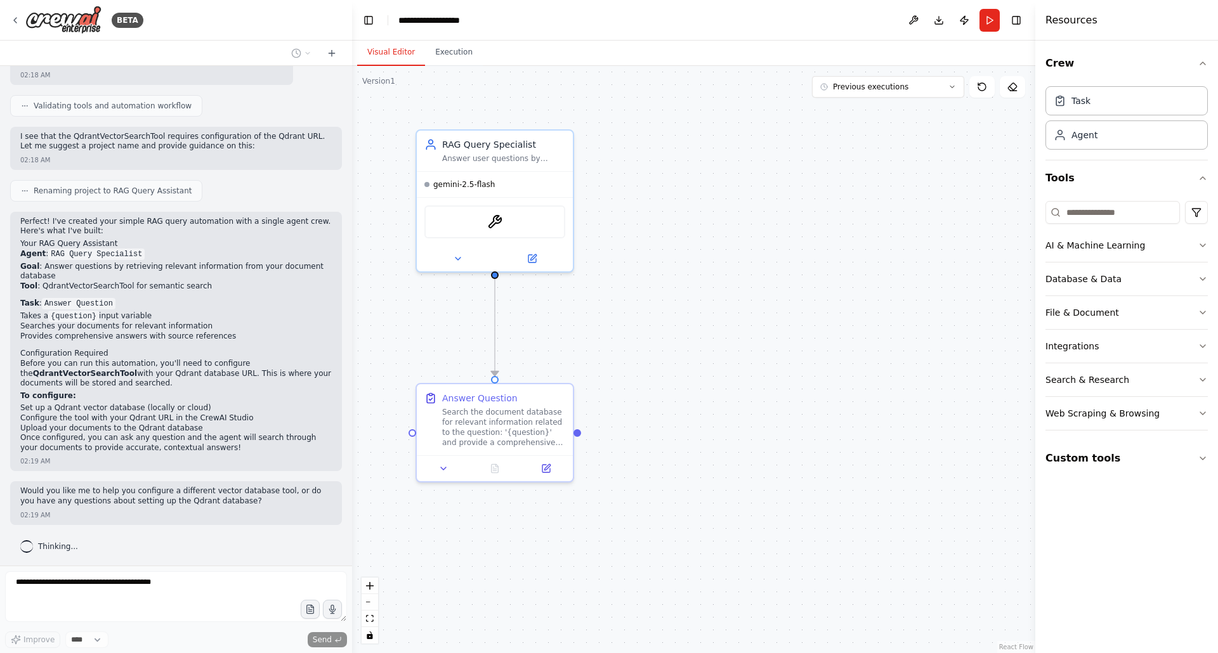
click at [46, 541] on div "Thinking..." at bounding box center [49, 547] width 58 height 13
click at [36, 551] on div "Thinking..." at bounding box center [49, 547] width 58 height 13
click at [329, 53] on icon at bounding box center [332, 53] width 10 height 10
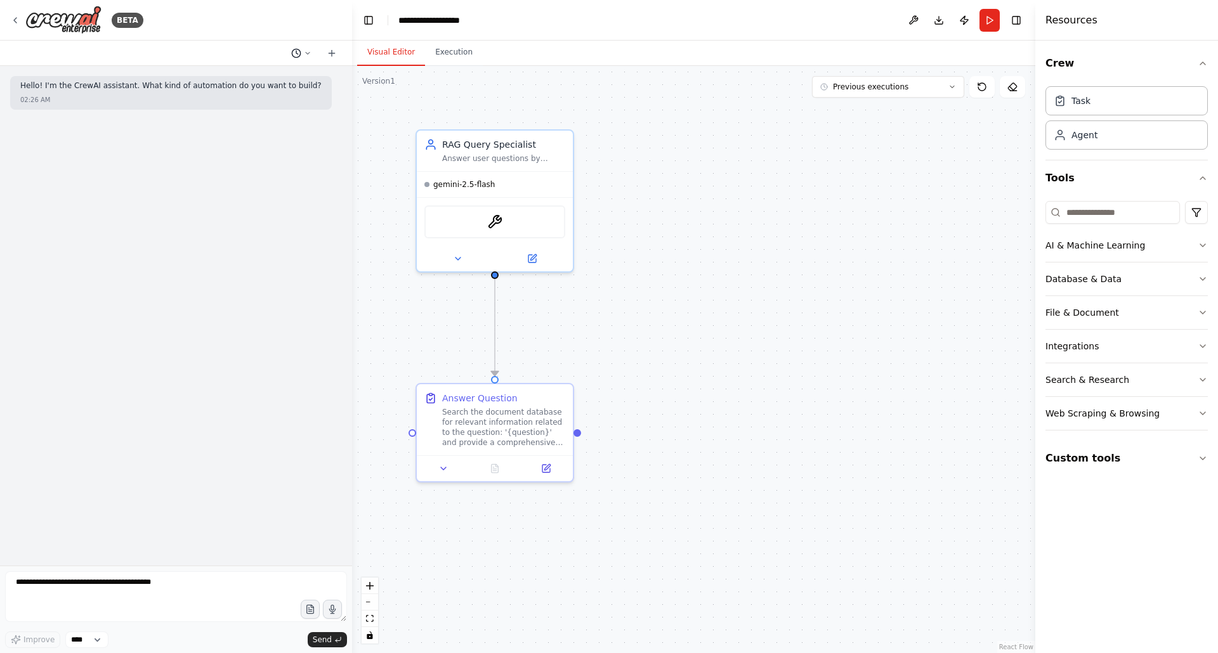
click at [309, 53] on icon at bounding box center [308, 53] width 8 height 8
click at [248, 81] on span "Untitled" at bounding box center [247, 79] width 82 height 10
click at [309, 52] on icon at bounding box center [308, 53] width 4 height 2
click at [270, 96] on span "Based on the last automation run, please analyze the output, and if applicable,…" at bounding box center [247, 100] width 82 height 10
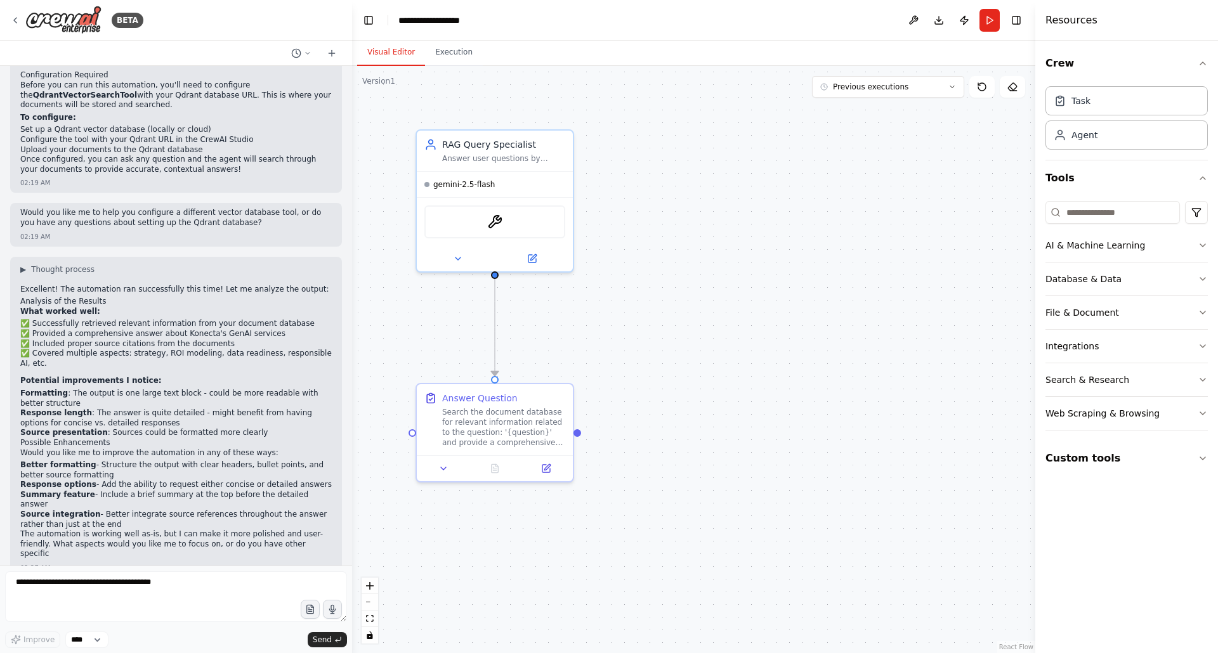
scroll to position [829, 0]
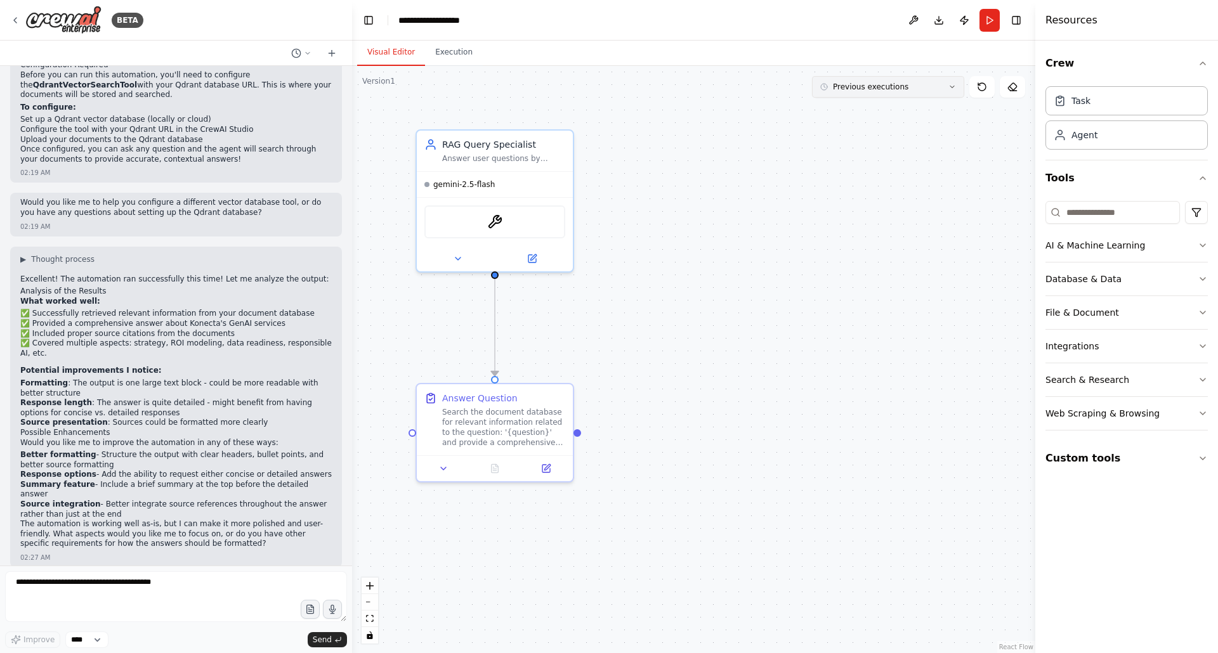
click at [931, 89] on button "Previous executions" at bounding box center [888, 87] width 152 height 22
click at [867, 129] on div "6m ago" at bounding box center [895, 131] width 127 height 10
click at [459, 55] on button "Execution" at bounding box center [454, 52] width 58 height 27
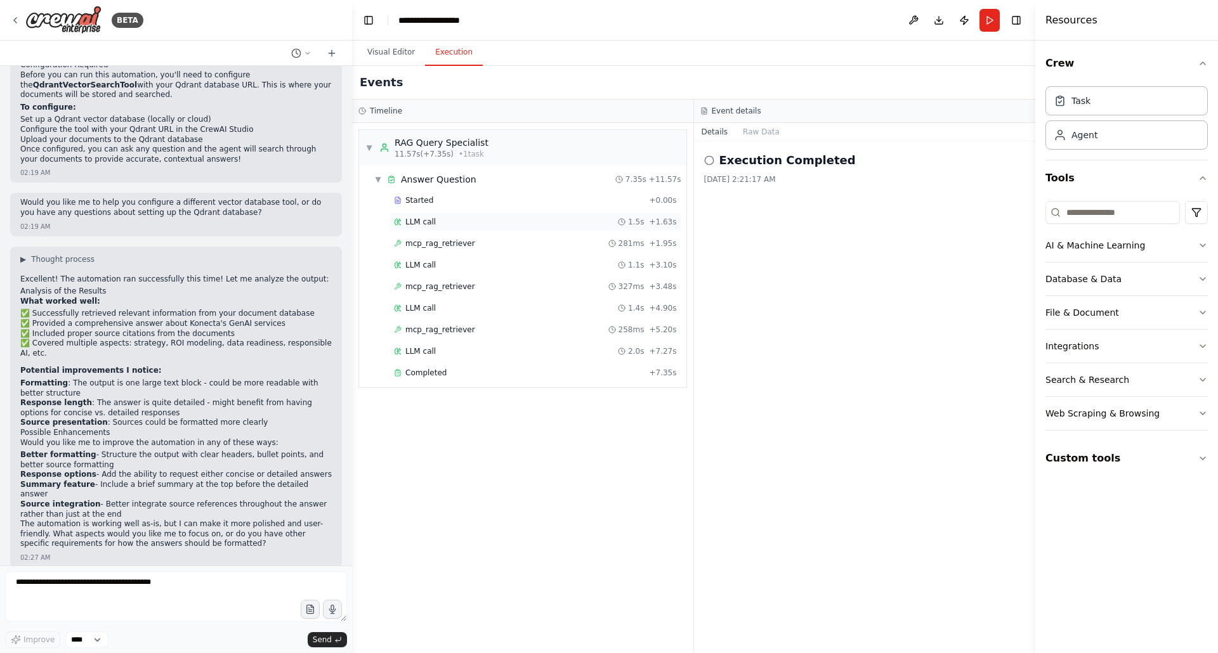
click at [416, 220] on span "LLM call" at bounding box center [420, 222] width 30 height 10
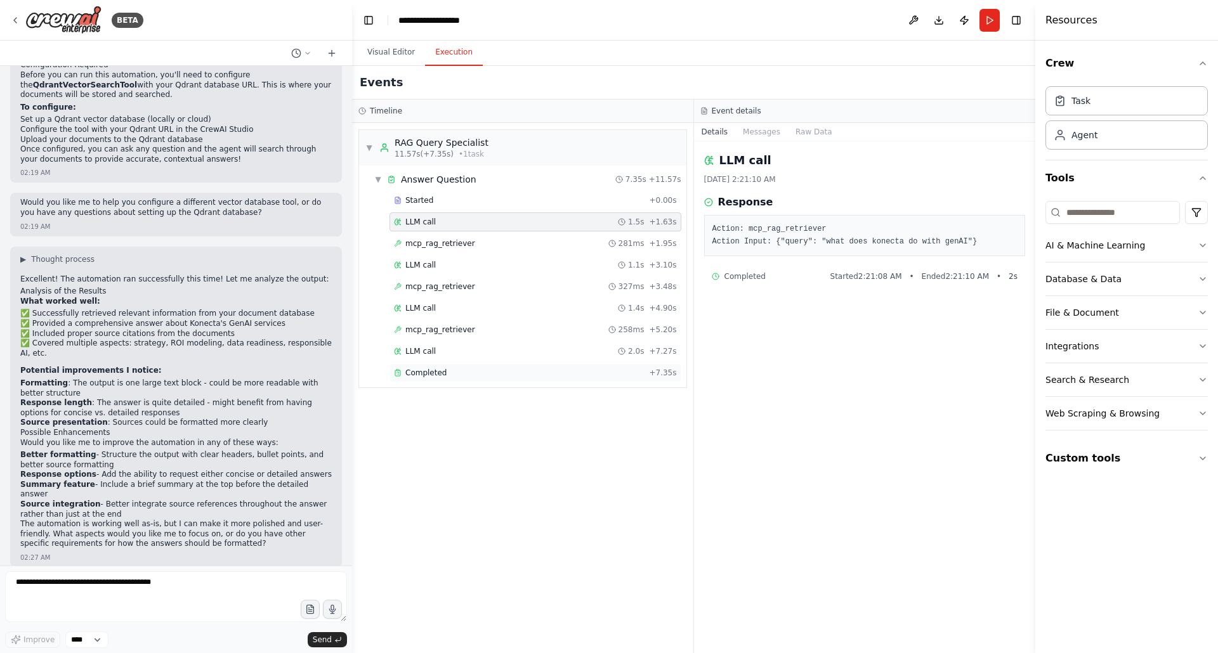
click at [421, 368] on span "Completed" at bounding box center [425, 373] width 41 height 10
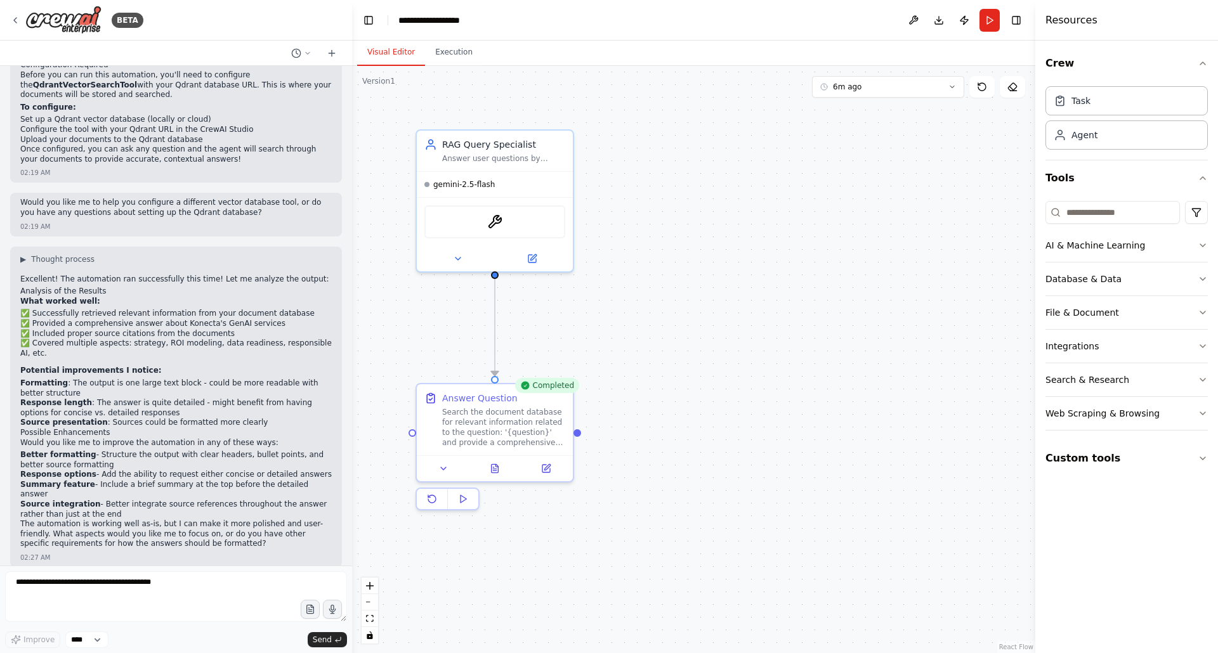
click at [399, 49] on button "Visual Editor" at bounding box center [391, 52] width 68 height 27
click at [861, 94] on button "6m ago" at bounding box center [888, 87] width 152 height 22
click at [846, 129] on div "3m ago" at bounding box center [895, 131] width 127 height 10
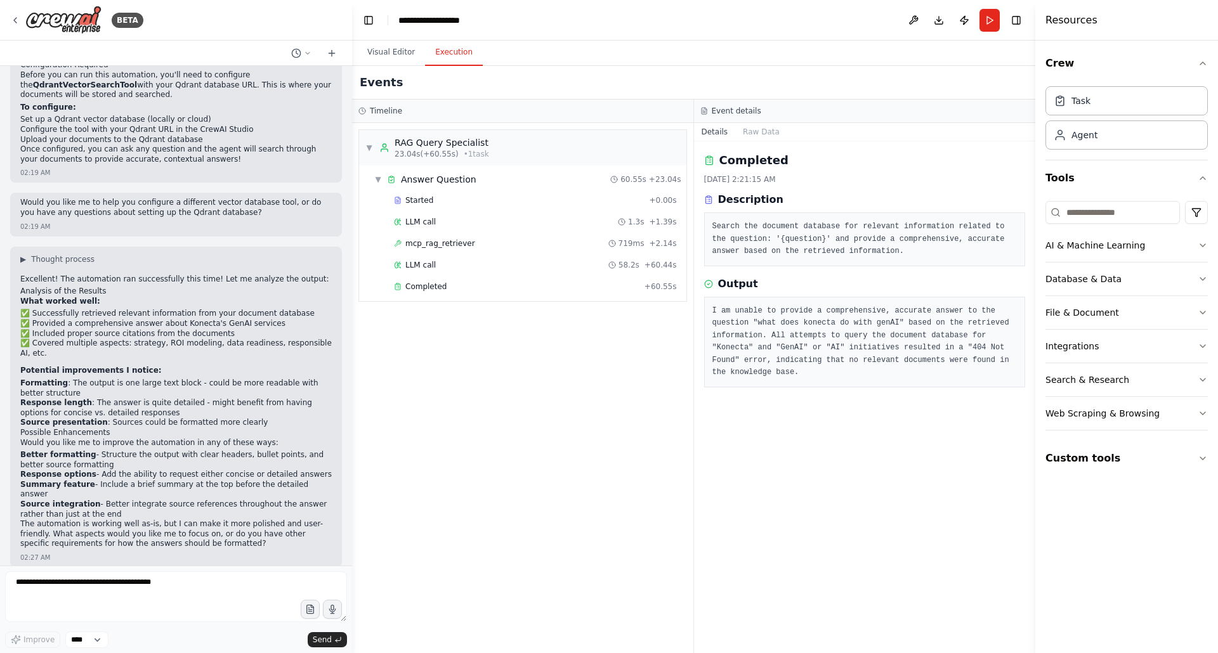
click at [441, 51] on button "Execution" at bounding box center [454, 52] width 58 height 27
click at [428, 268] on span "LLM call" at bounding box center [420, 265] width 30 height 10
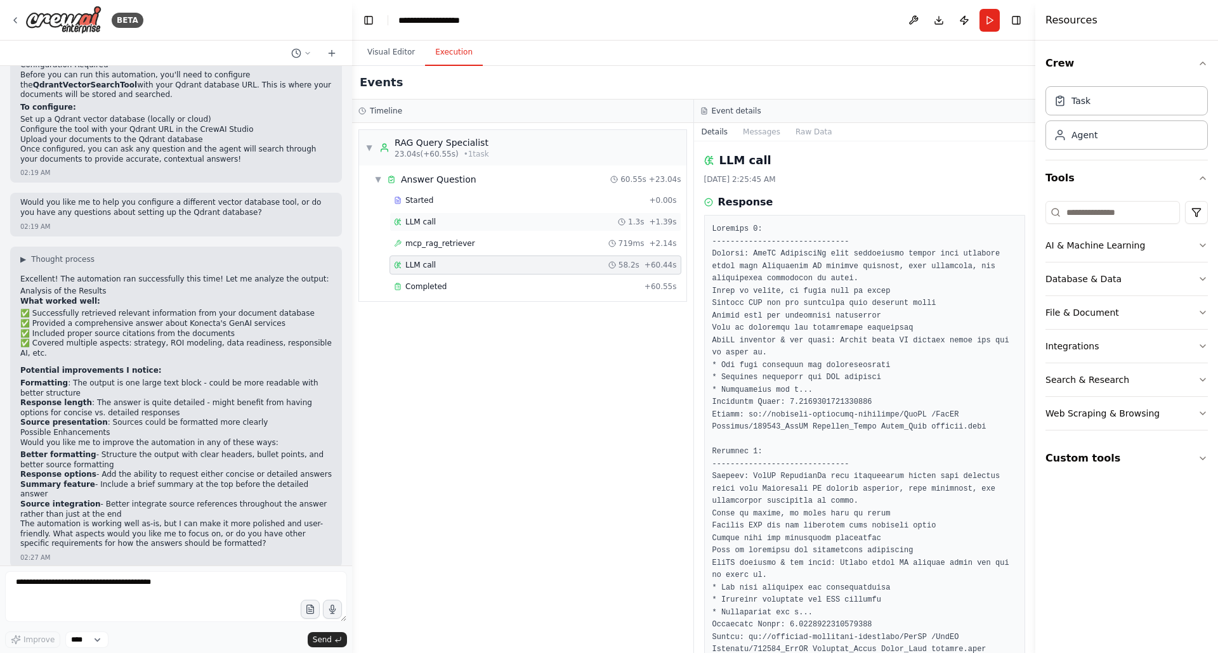
click at [428, 225] on span "LLM call" at bounding box center [420, 222] width 30 height 10
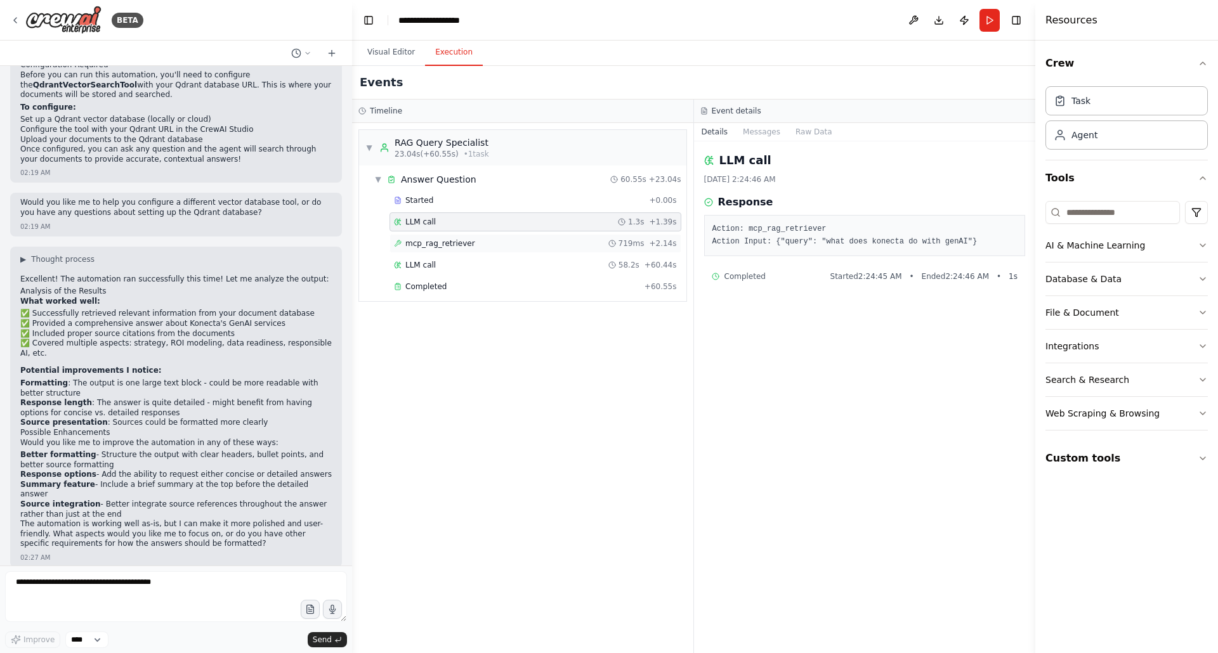
click at [426, 241] on span "mcp_rag_retriever" at bounding box center [440, 244] width 70 height 10
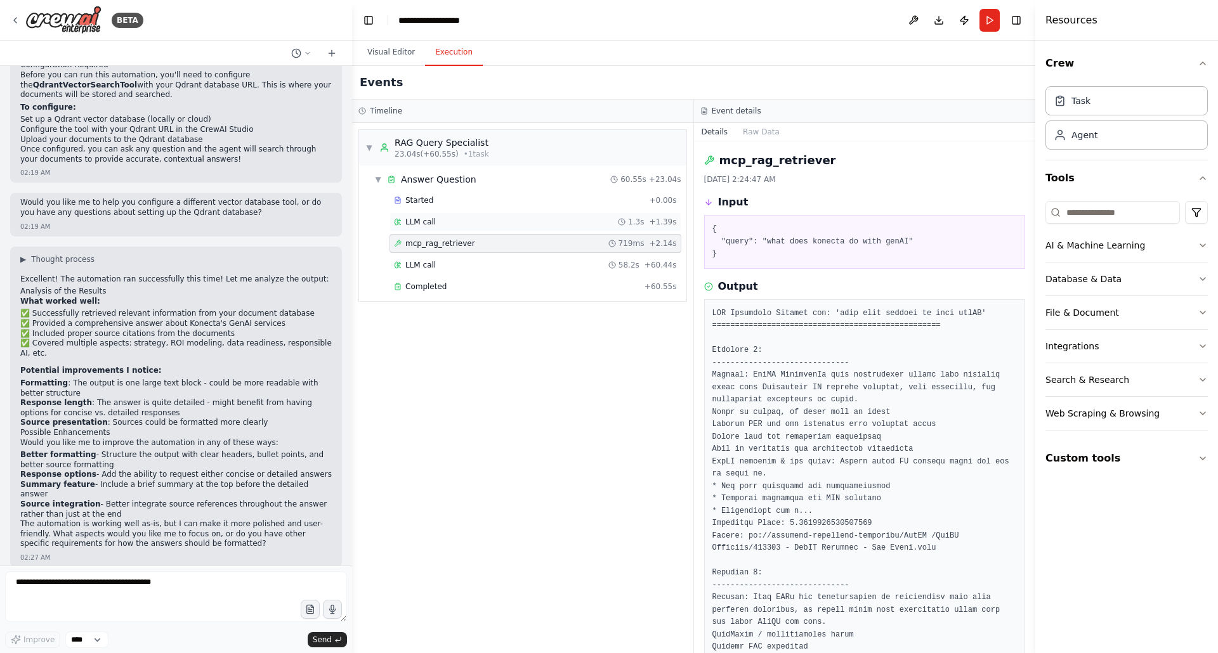
click at [419, 223] on span "LLM call" at bounding box center [420, 222] width 30 height 10
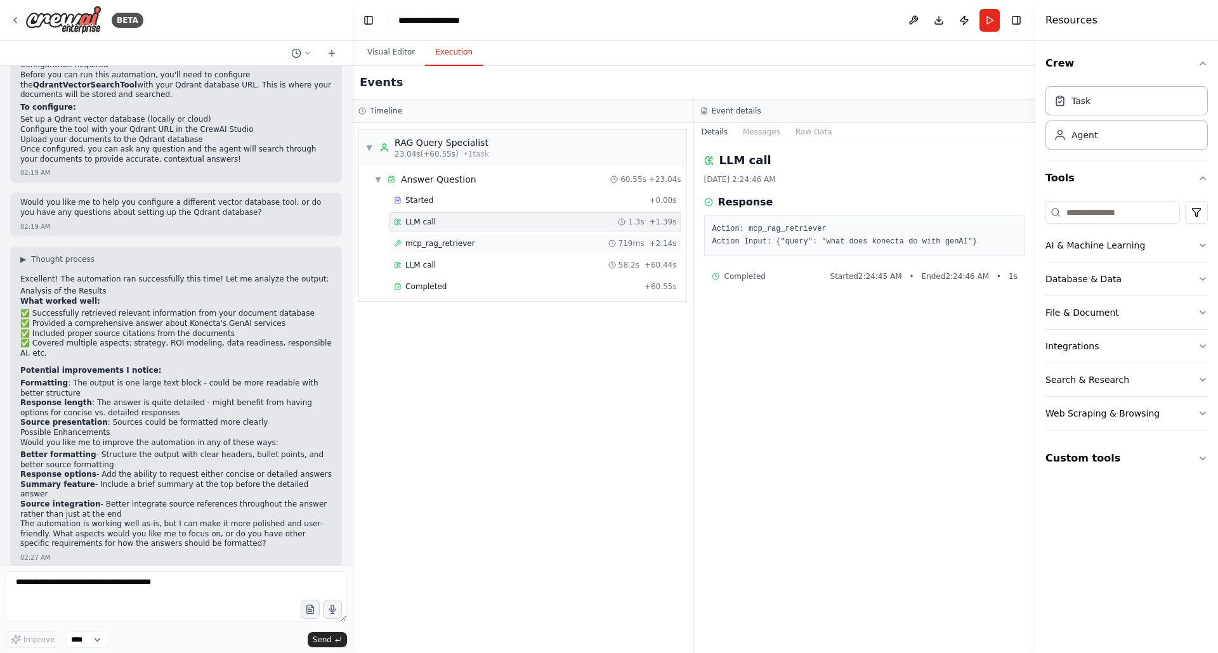
click at [418, 240] on span "mcp_rag_retriever" at bounding box center [440, 244] width 70 height 10
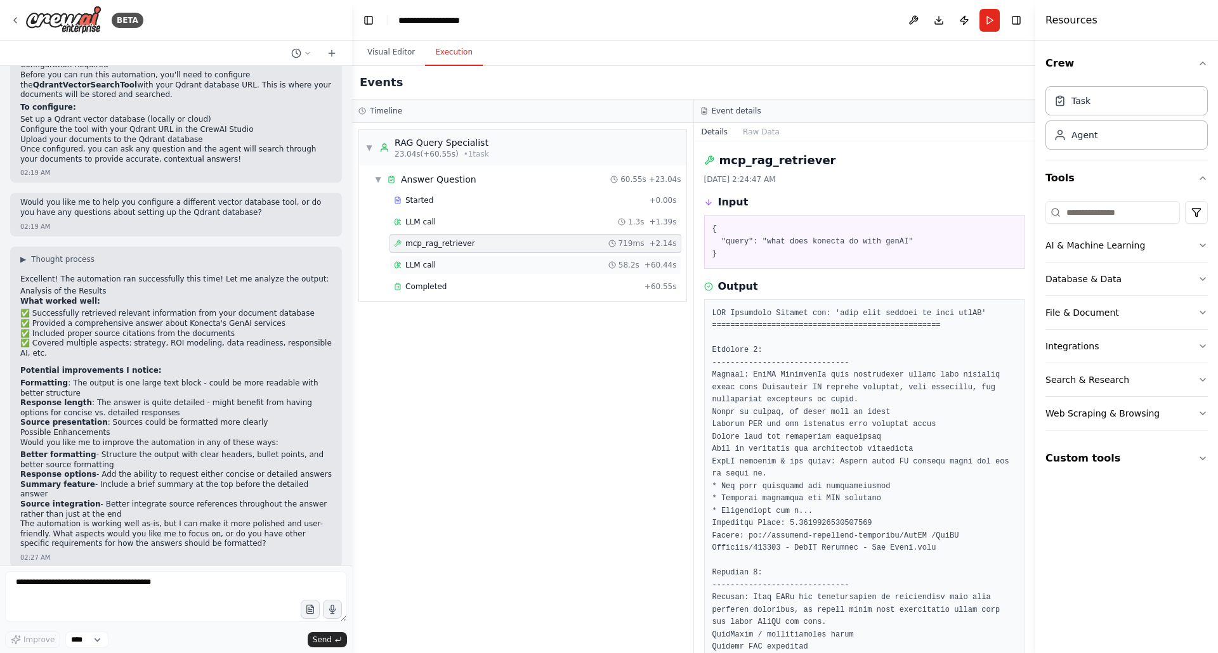
click at [420, 260] on span "LLM call" at bounding box center [420, 265] width 30 height 10
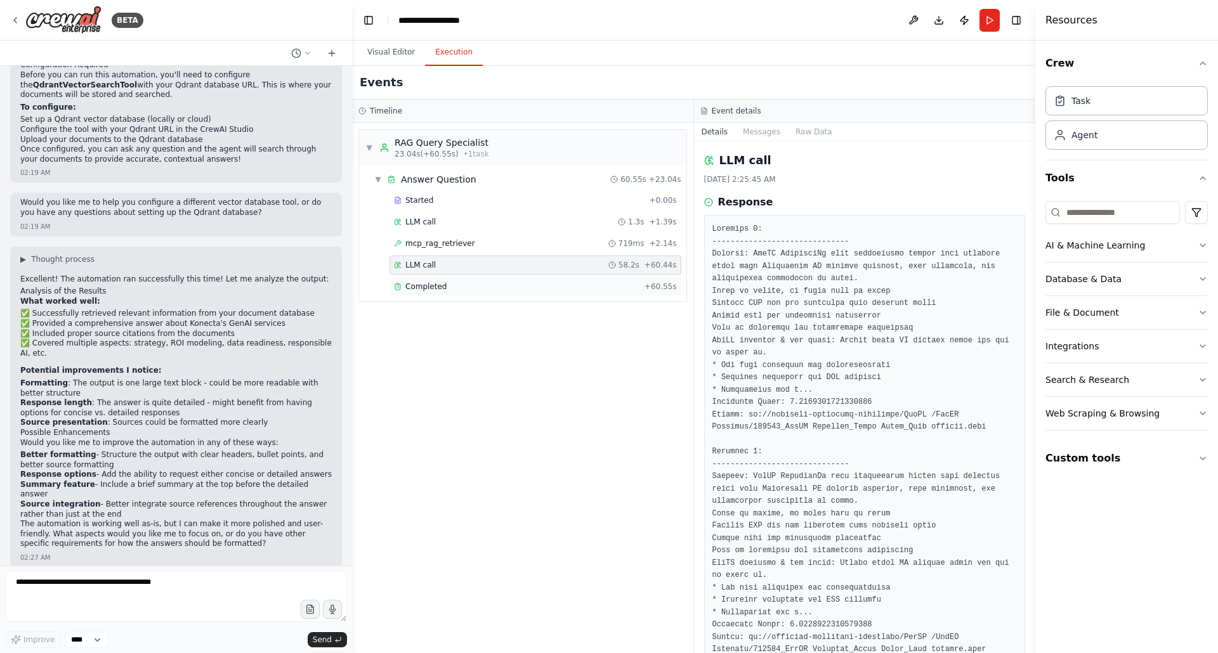
click at [419, 286] on span "Completed" at bounding box center [425, 287] width 41 height 10
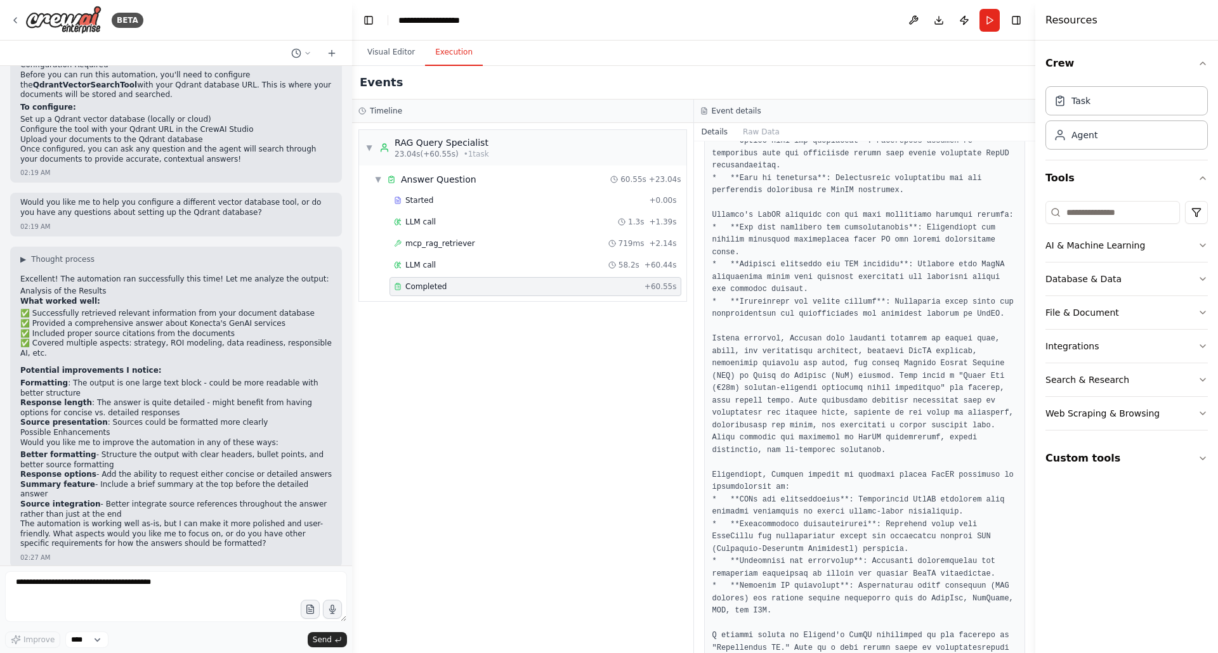
scroll to position [495, 0]
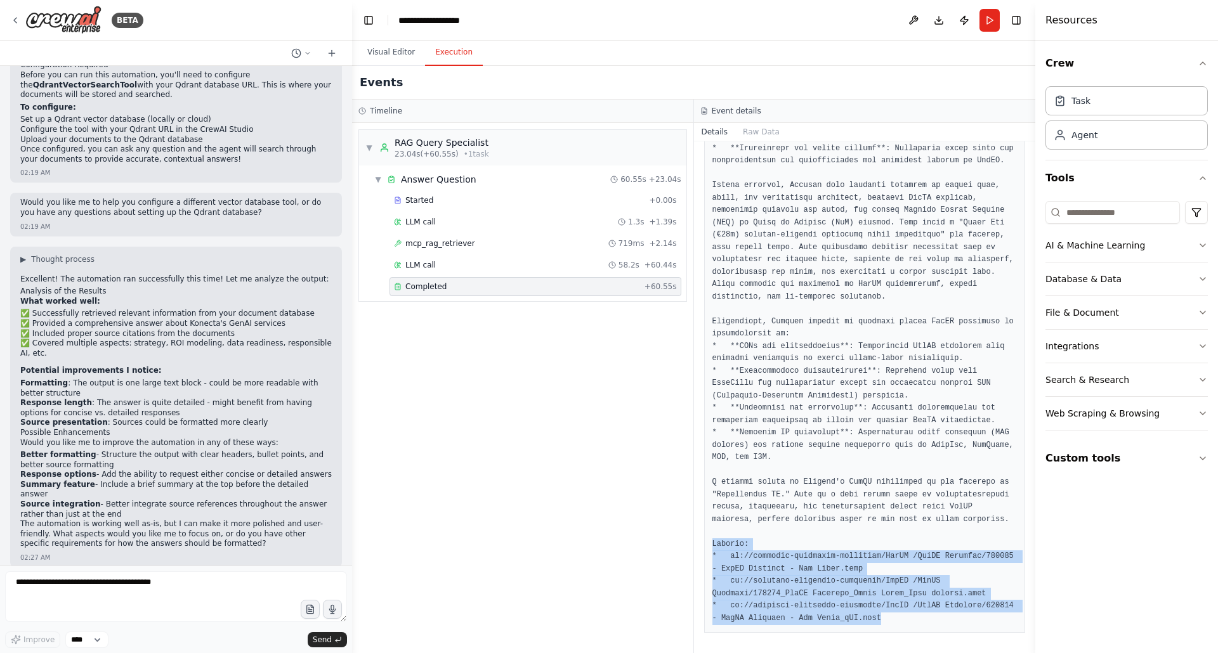
drag, startPoint x: 765, startPoint y: 570, endPoint x: 966, endPoint y: 623, distance: 207.5
click at [966, 623] on pre at bounding box center [864, 236] width 305 height 780
copy pre "Sources: * gs://proposal-generator-portfolio/GenAI /GenAI Advisory/202506 - Gen…"
click at [36, 584] on textarea at bounding box center [176, 597] width 342 height 51
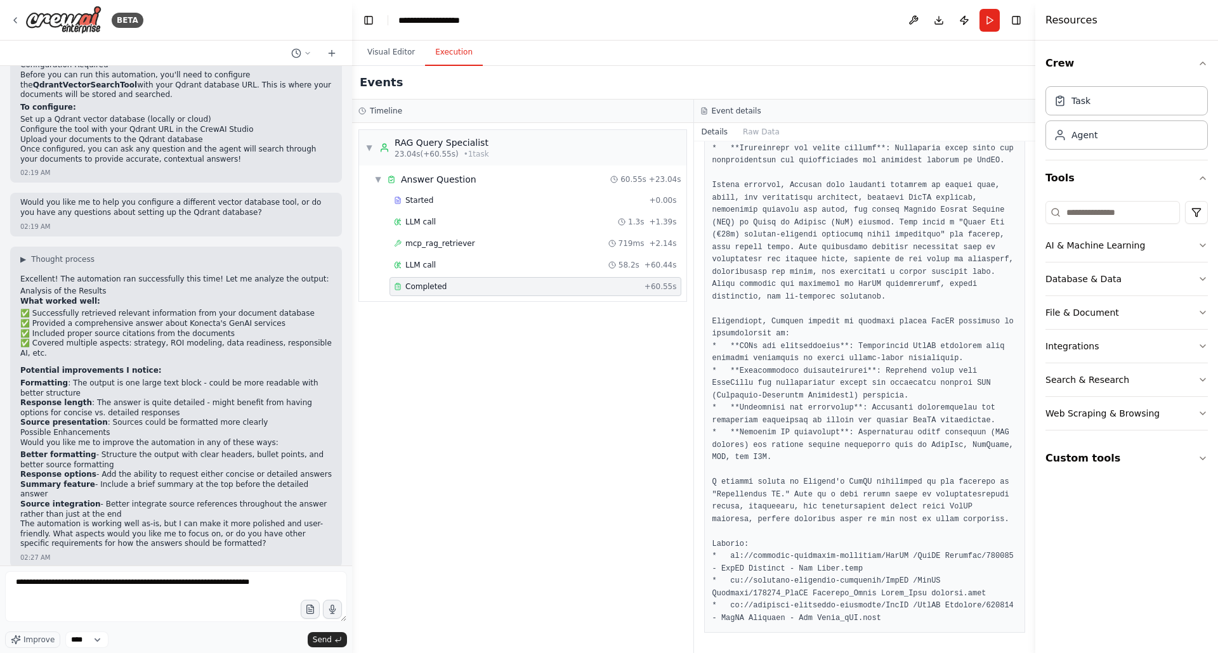
click at [740, 549] on pre at bounding box center [864, 236] width 305 height 780
drag, startPoint x: 730, startPoint y: 556, endPoint x: 951, endPoint y: 568, distance: 221.1
click at [951, 568] on pre at bounding box center [864, 236] width 305 height 780
copy pre "gs://proposal-generator-portfolio/GenAI /GenAI Advisory/202506 - GenAI Advisory…"
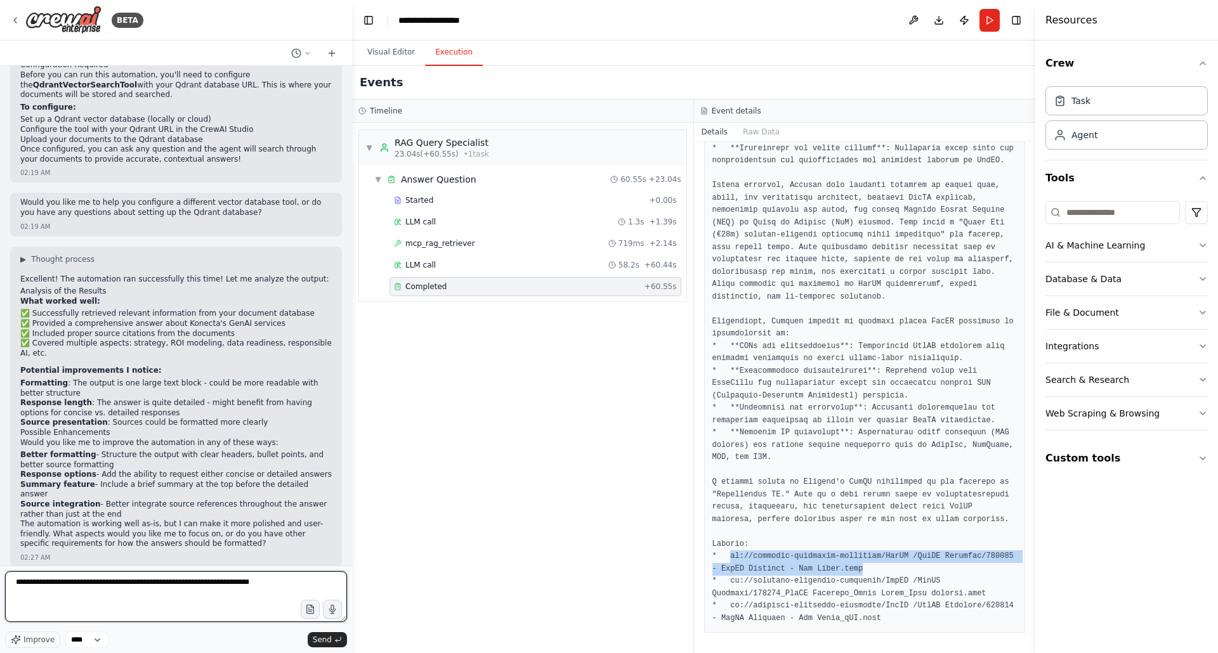
click at [294, 584] on textarea "**********" at bounding box center [176, 597] width 342 height 51
paste textarea "**********"
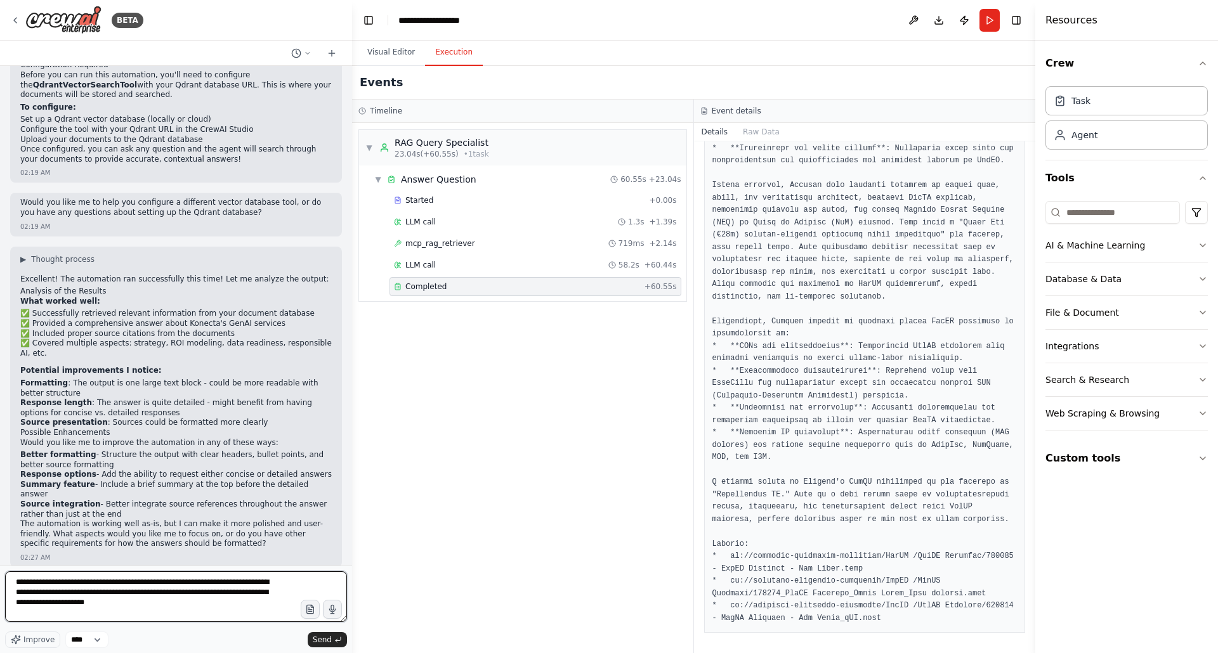
drag, startPoint x: 222, startPoint y: 596, endPoint x: 135, endPoint y: 603, distance: 87.2
click at [135, 603] on textarea "**********" at bounding box center [176, 597] width 342 height 51
click at [183, 607] on textarea "**********" at bounding box center [176, 597] width 342 height 51
paste textarea "**********"
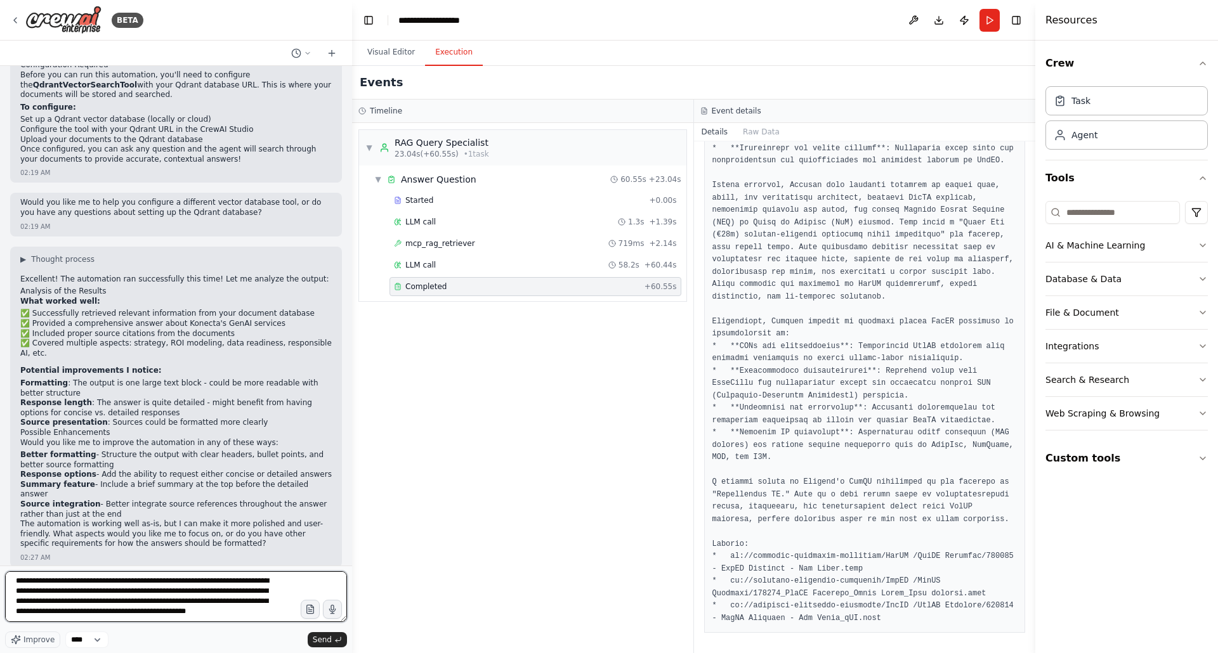
type textarea "**********"
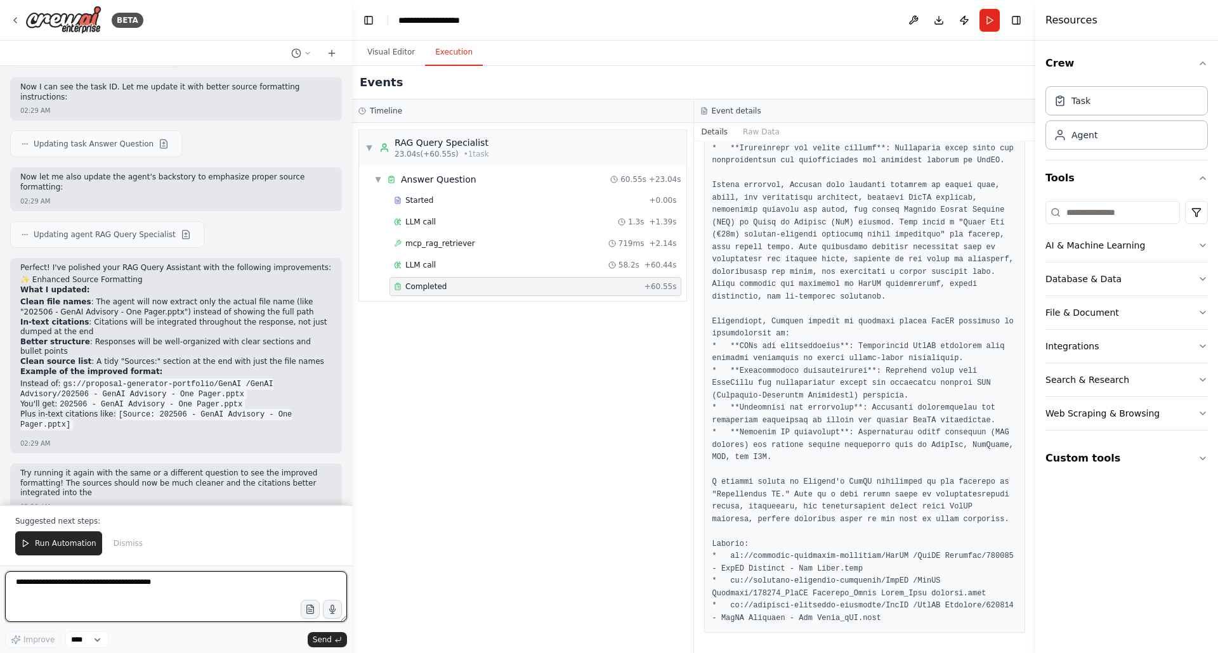
scroll to position [1596, 0]
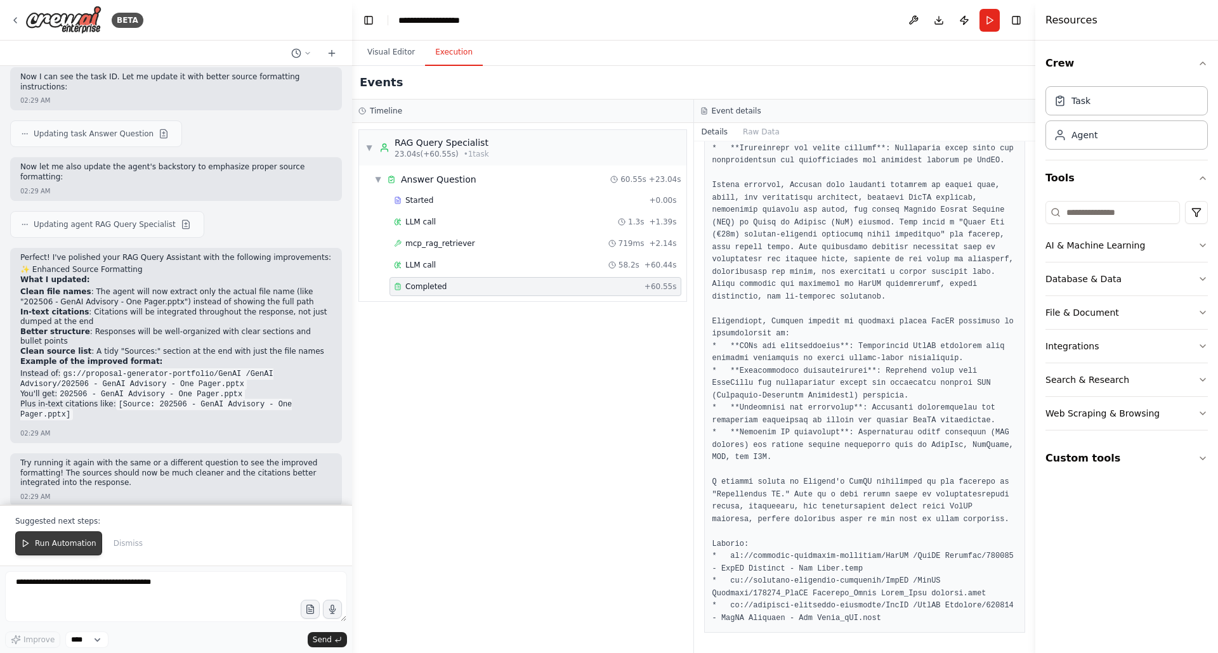
click at [48, 544] on span "Run Automation" at bounding box center [66, 544] width 62 height 10
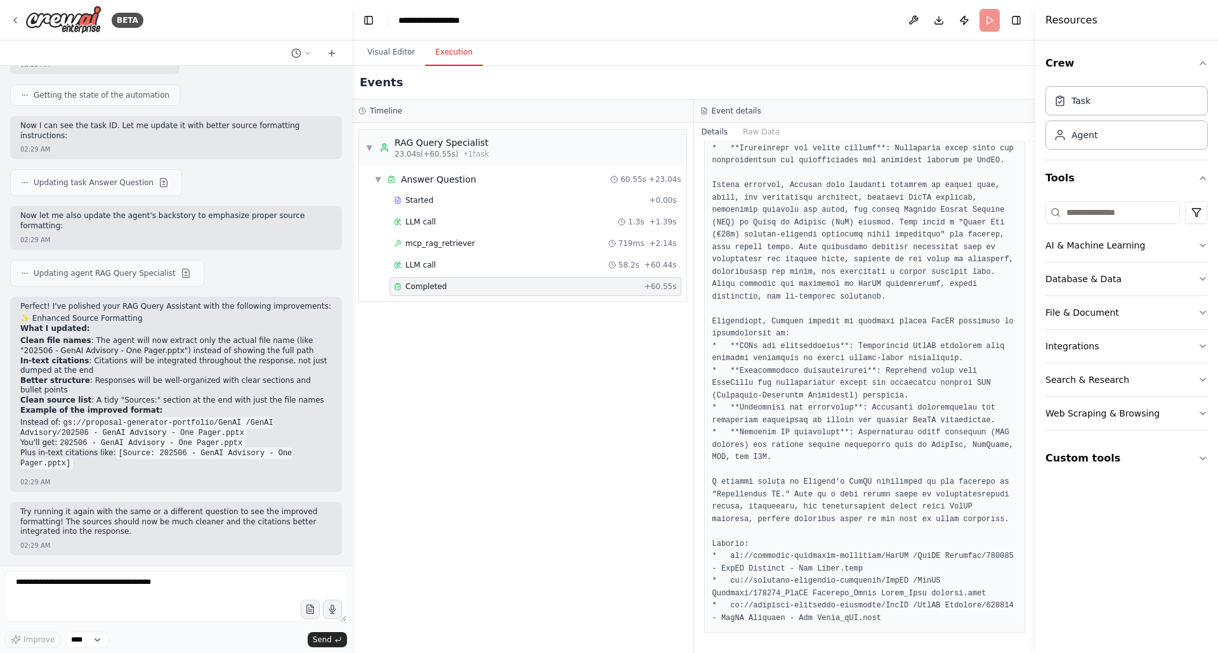
scroll to position [1535, 0]
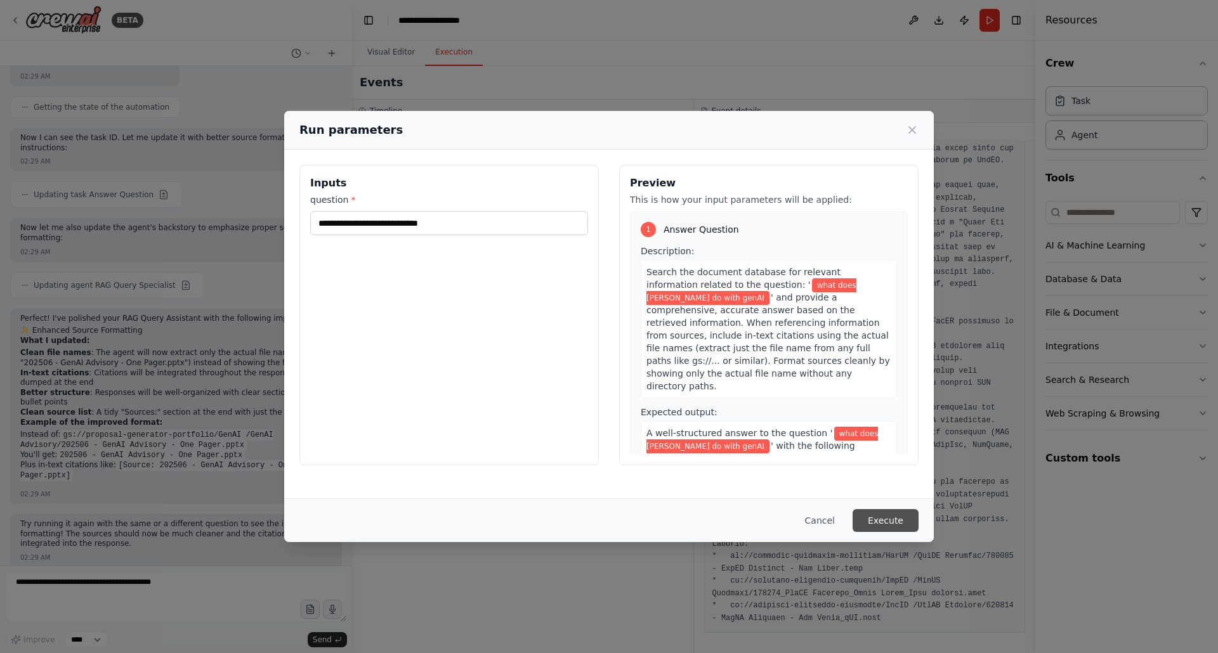
click at [883, 518] on button "Execute" at bounding box center [886, 520] width 66 height 23
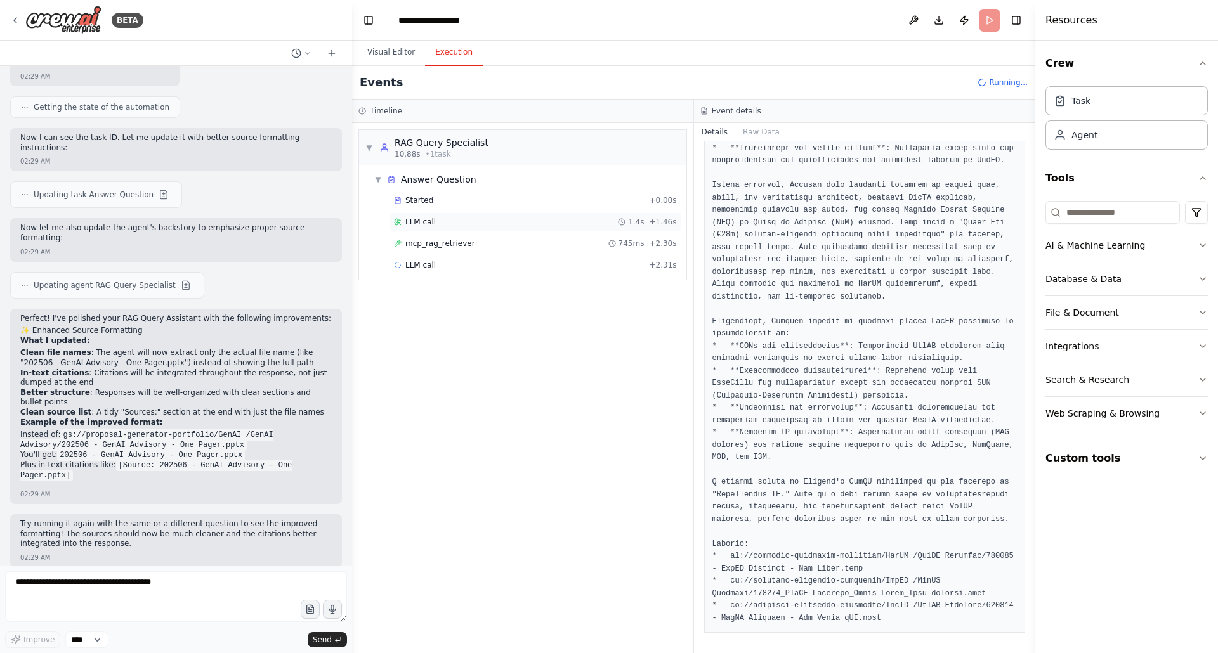
click at [435, 224] on span "LLM call" at bounding box center [420, 222] width 30 height 10
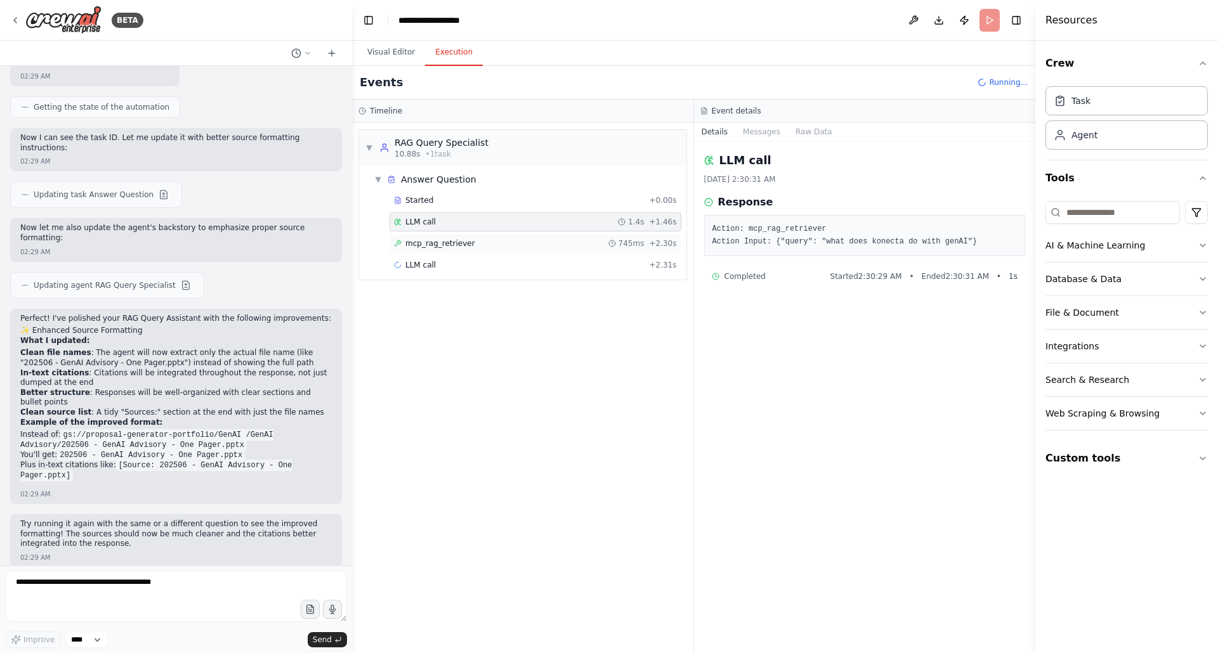
click at [453, 242] on span "mcp_rag_retriever" at bounding box center [440, 244] width 70 height 10
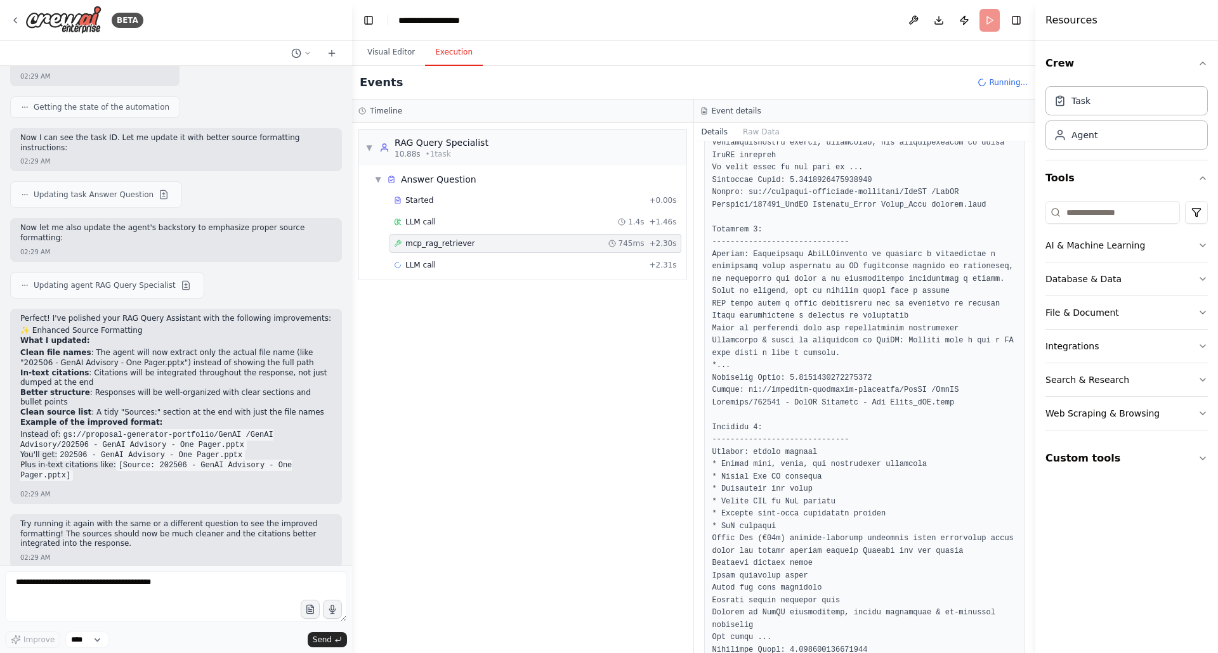
scroll to position [636, 0]
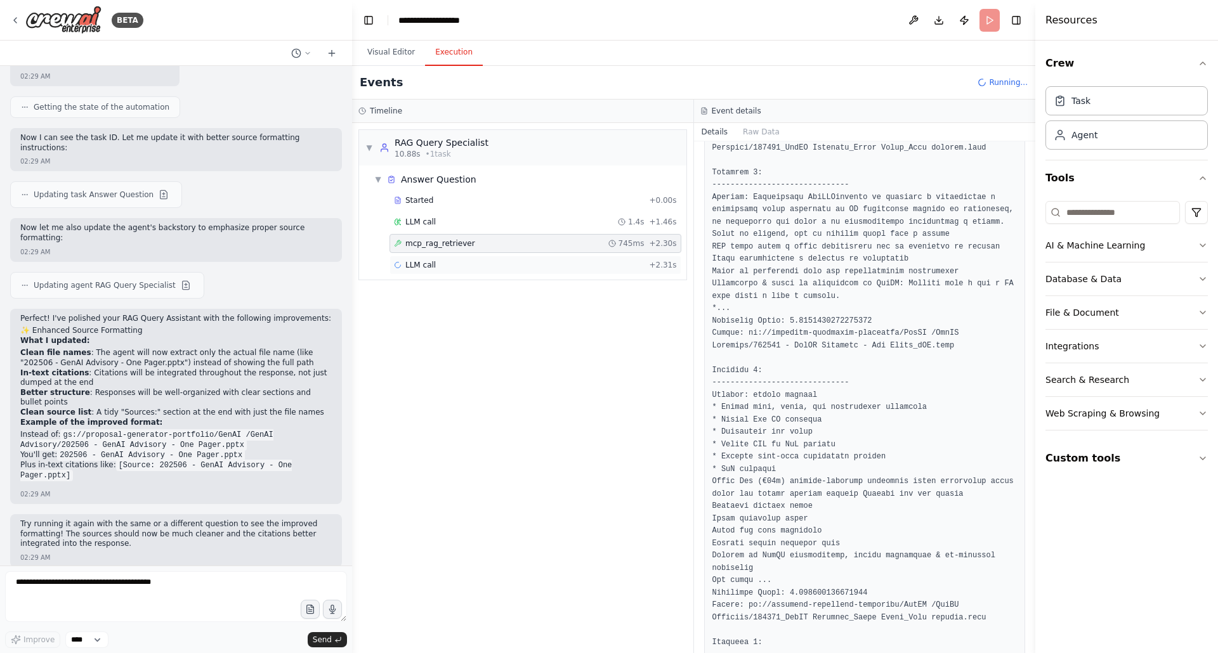
click at [433, 263] on span "LLM call" at bounding box center [420, 265] width 30 height 10
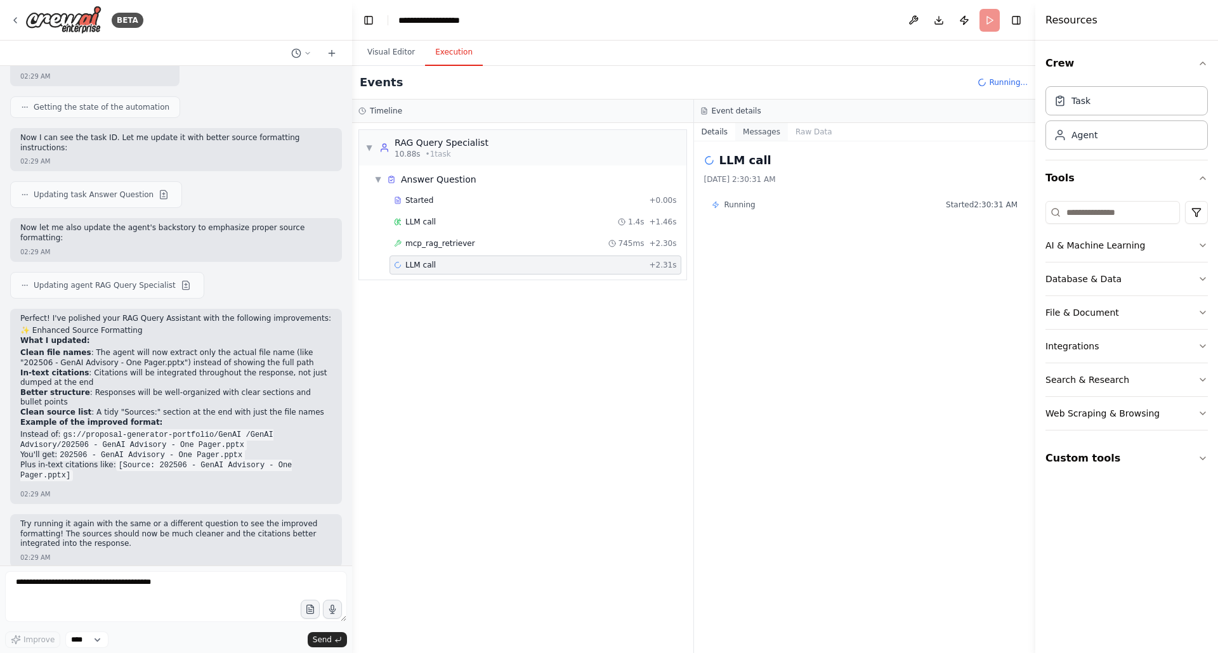
click at [756, 135] on button "Messages" at bounding box center [761, 132] width 53 height 18
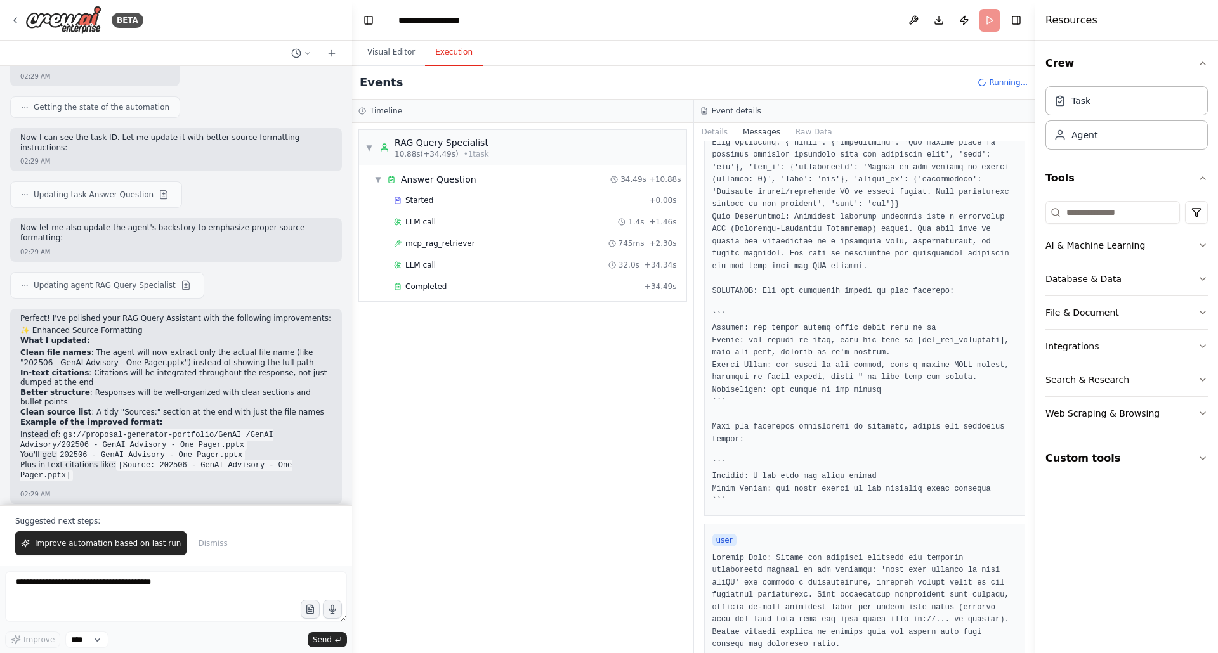
scroll to position [1596, 0]
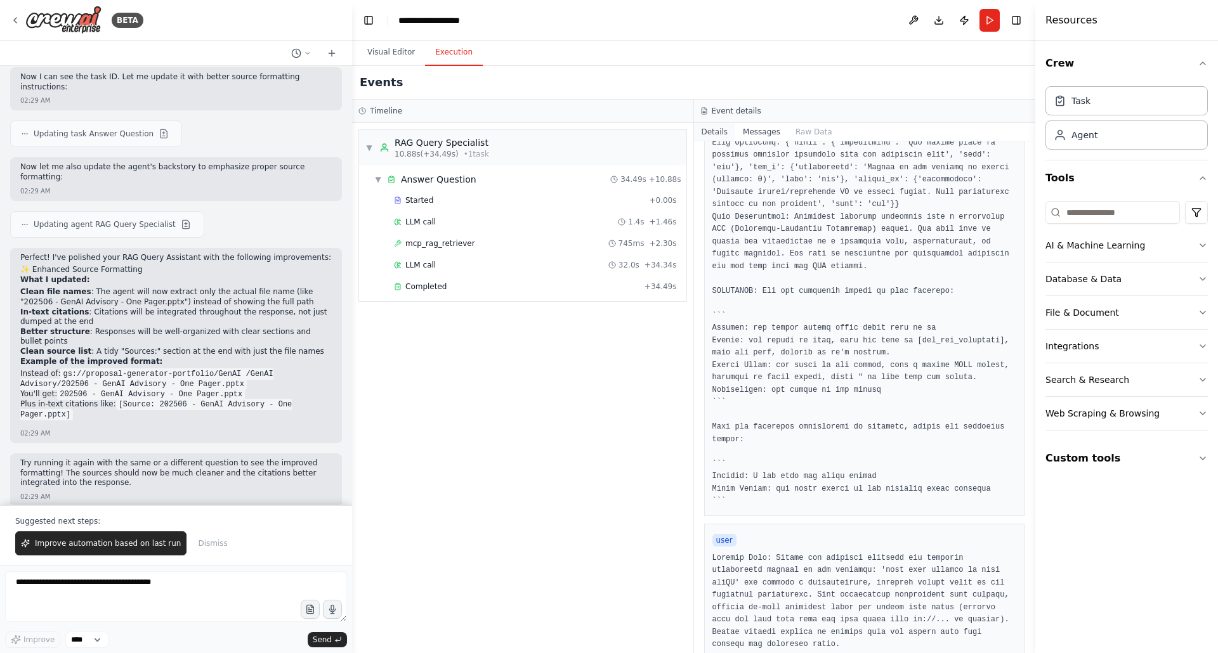
click at [723, 133] on button "Details" at bounding box center [715, 132] width 42 height 18
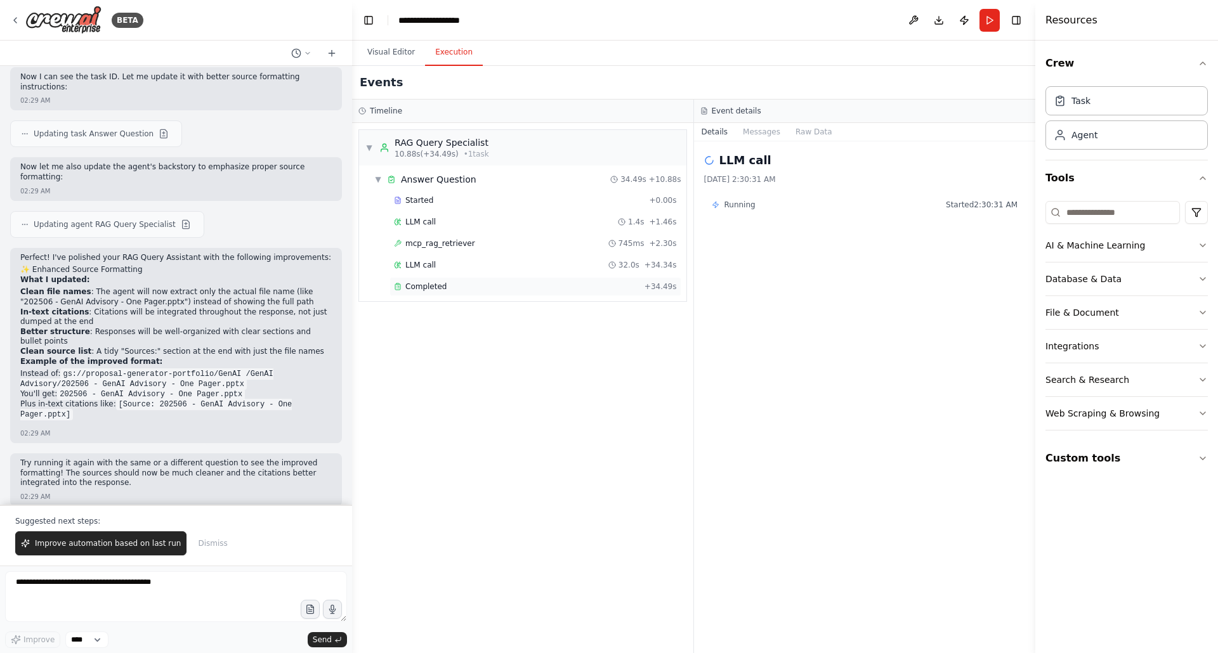
click at [456, 283] on div "Completed" at bounding box center [517, 287] width 246 height 10
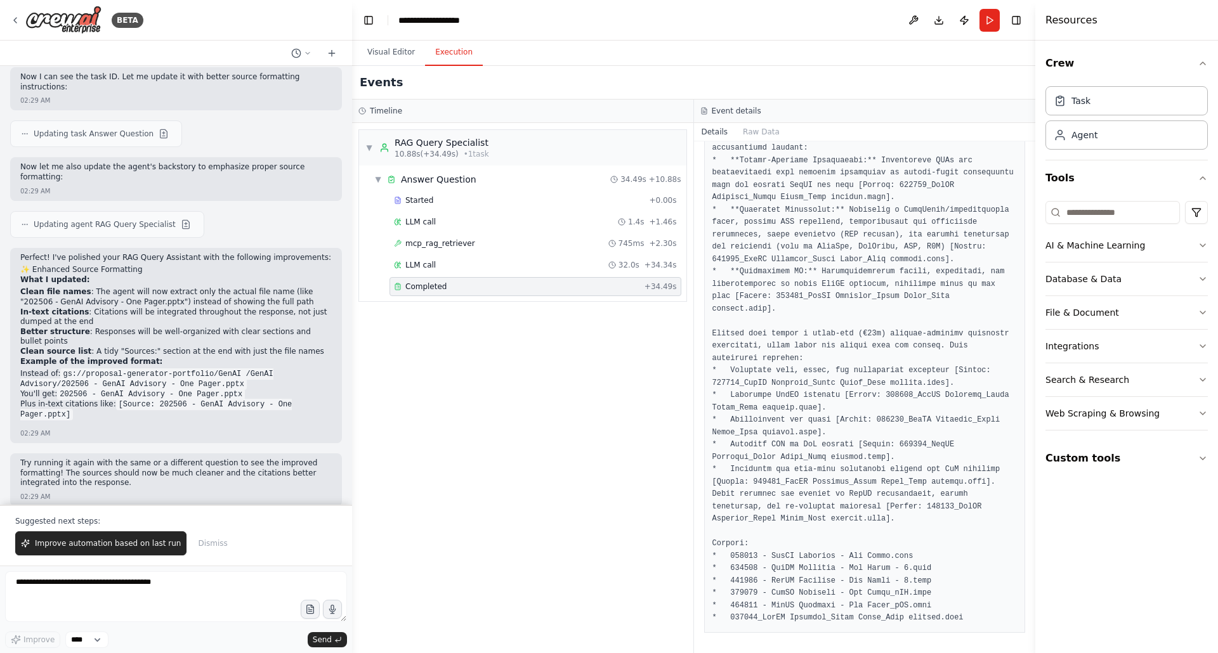
scroll to position [12286, 0]
drag, startPoint x: 713, startPoint y: 543, endPoint x: 975, endPoint y: 625, distance: 273.9
copy pre "Sources: * 202506 - GenAI Advisory - One Pager.pptx * 202506 - GenAI Advisory -…"
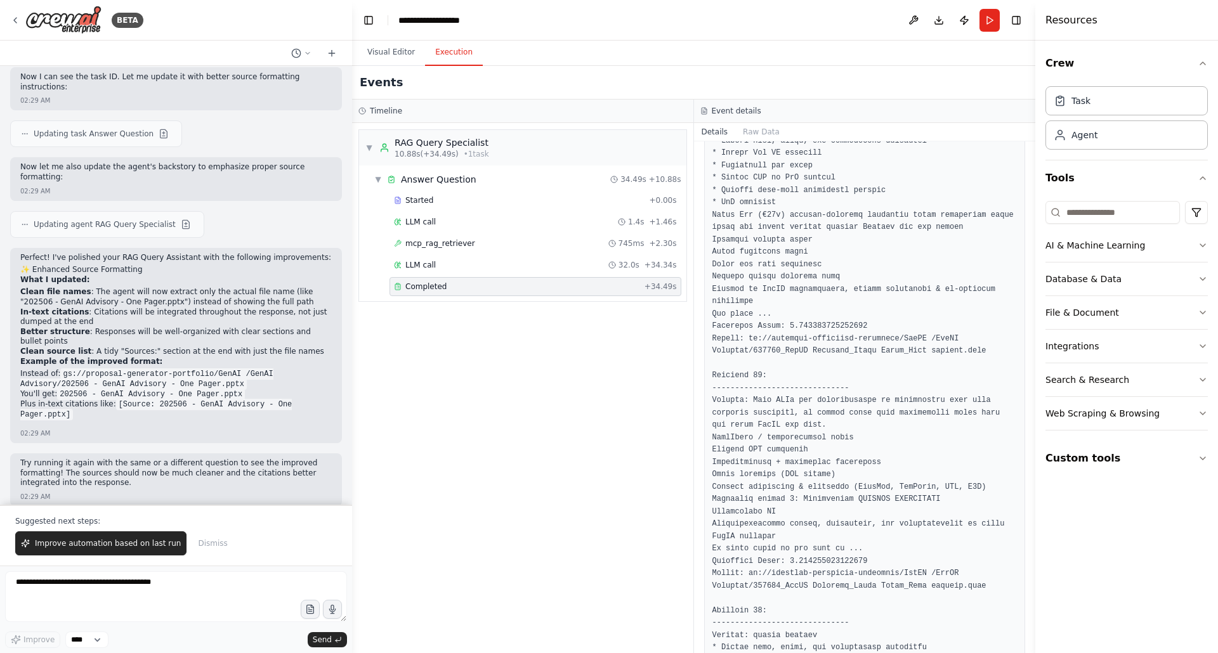
scroll to position [8803, 0]
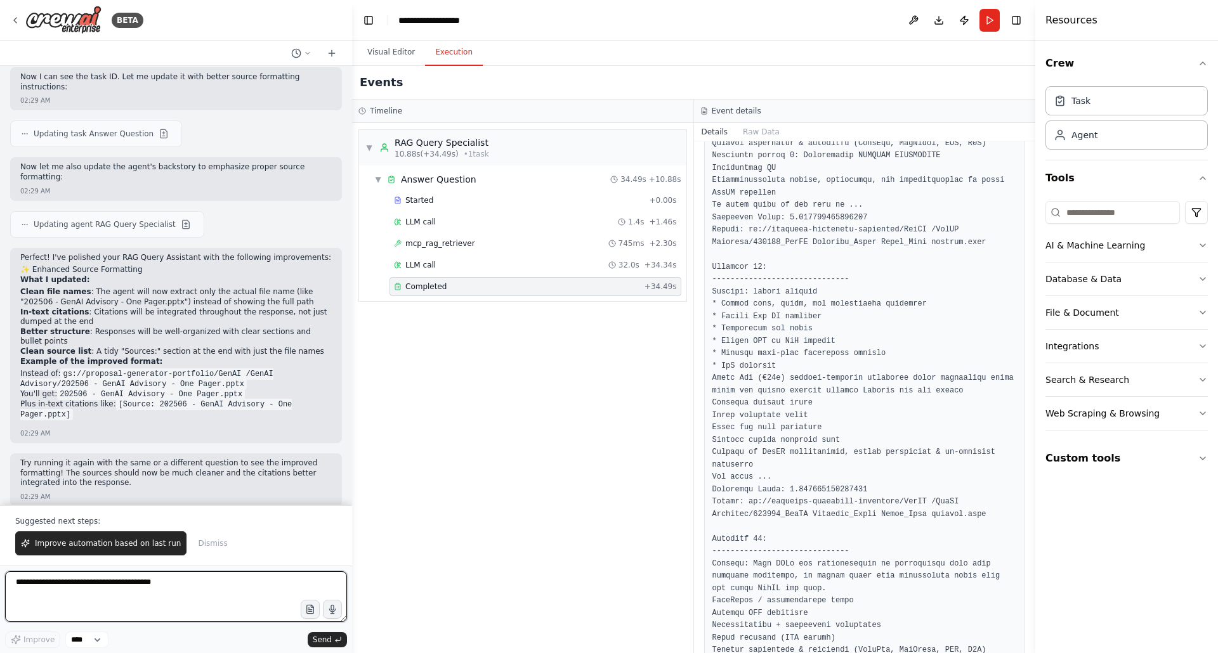
click at [114, 583] on textarea at bounding box center [176, 597] width 342 height 51
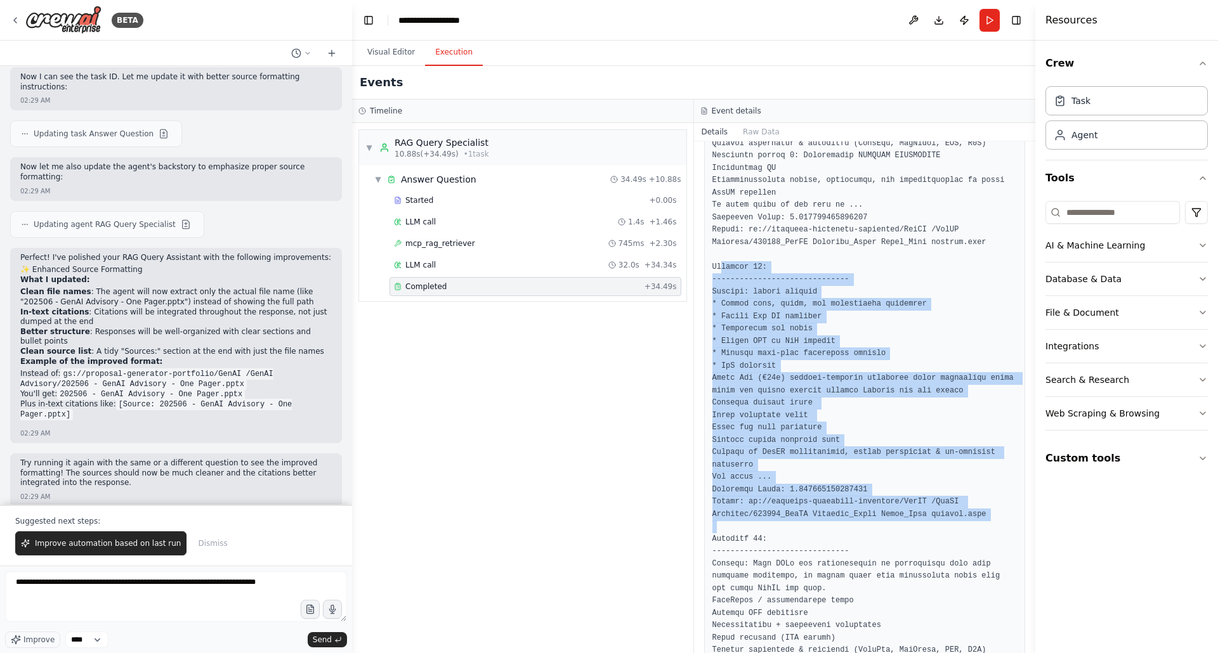
drag, startPoint x: 712, startPoint y: 291, endPoint x: 999, endPoint y: 536, distance: 377.0
copy pre "Document 41: ------------------------------ Content: impact mapping * Assess da…"
click at [86, 597] on textarea "**********" at bounding box center [176, 597] width 342 height 51
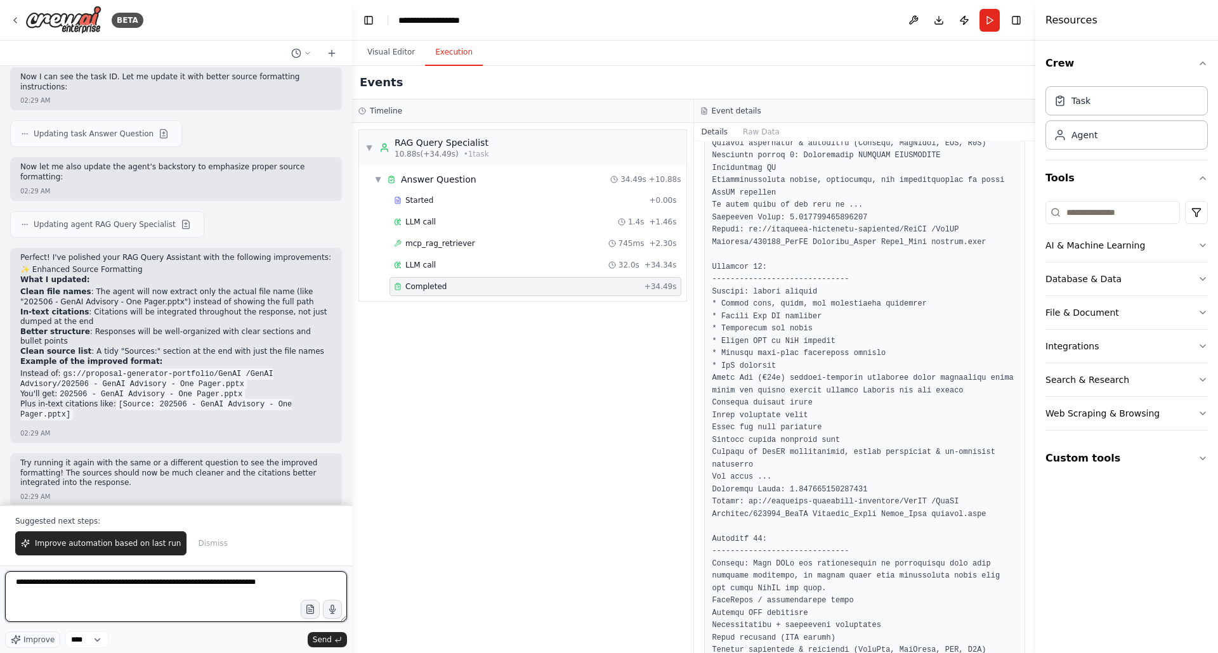
click at [200, 582] on textarea "**********" at bounding box center [176, 597] width 342 height 51
click at [92, 596] on textarea "**********" at bounding box center [176, 597] width 342 height 51
paste textarea "**********"
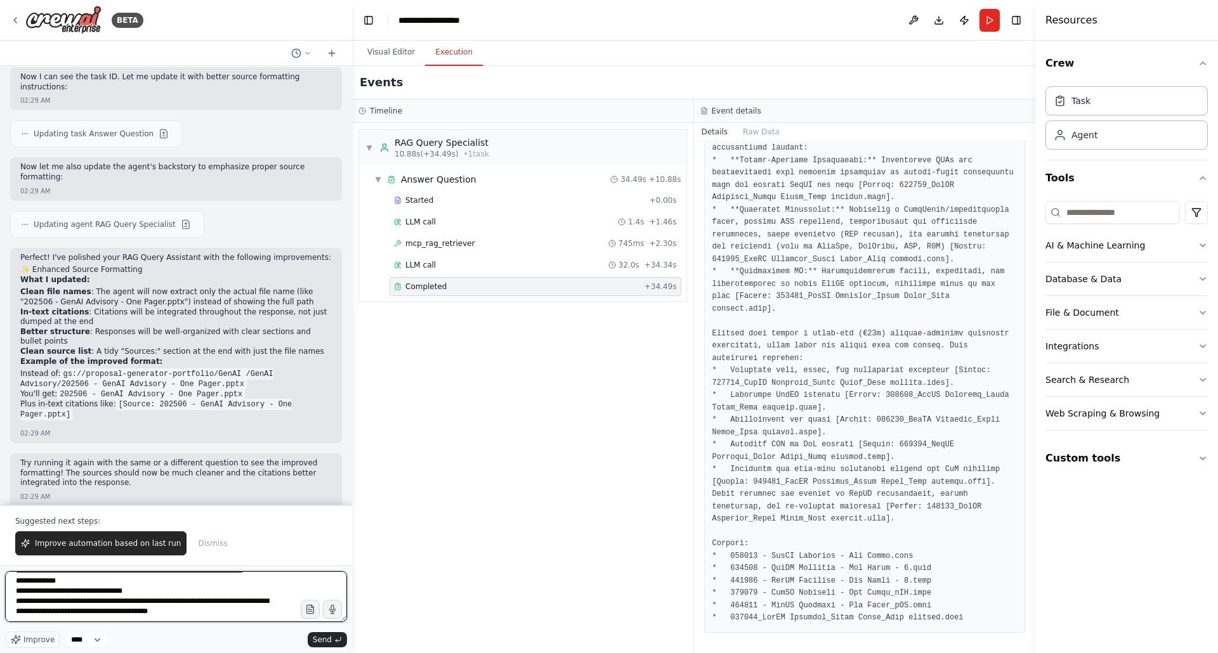
scroll to position [188, 0]
type textarea "**********"
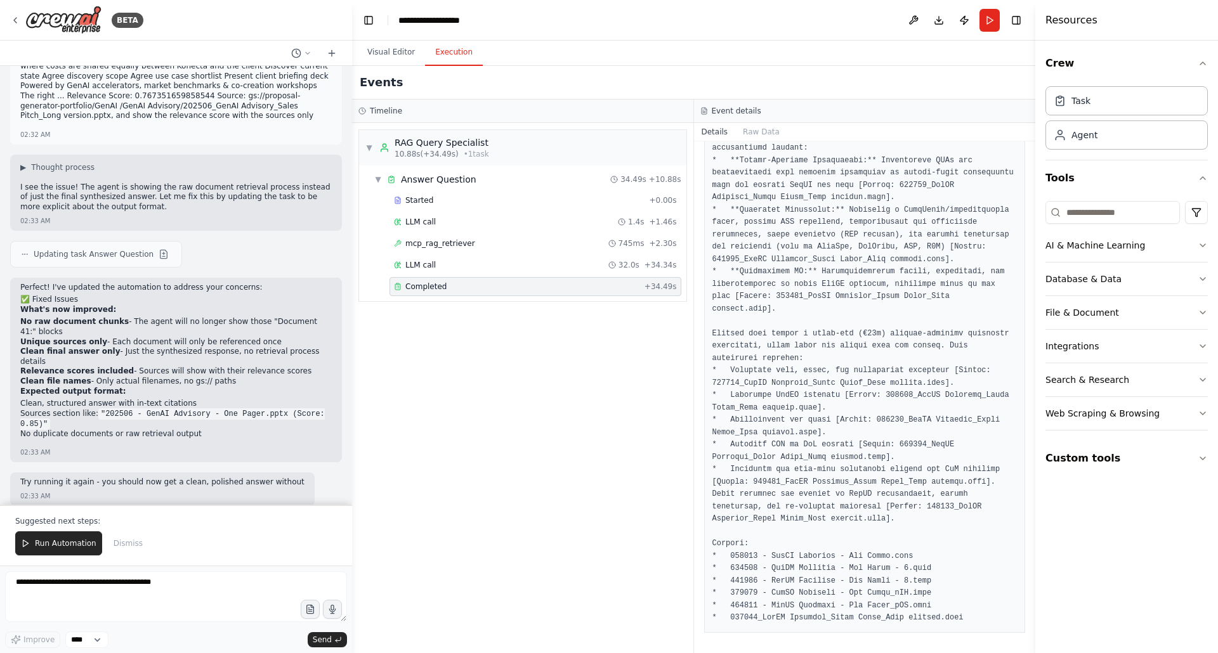
scroll to position [2158, 0]
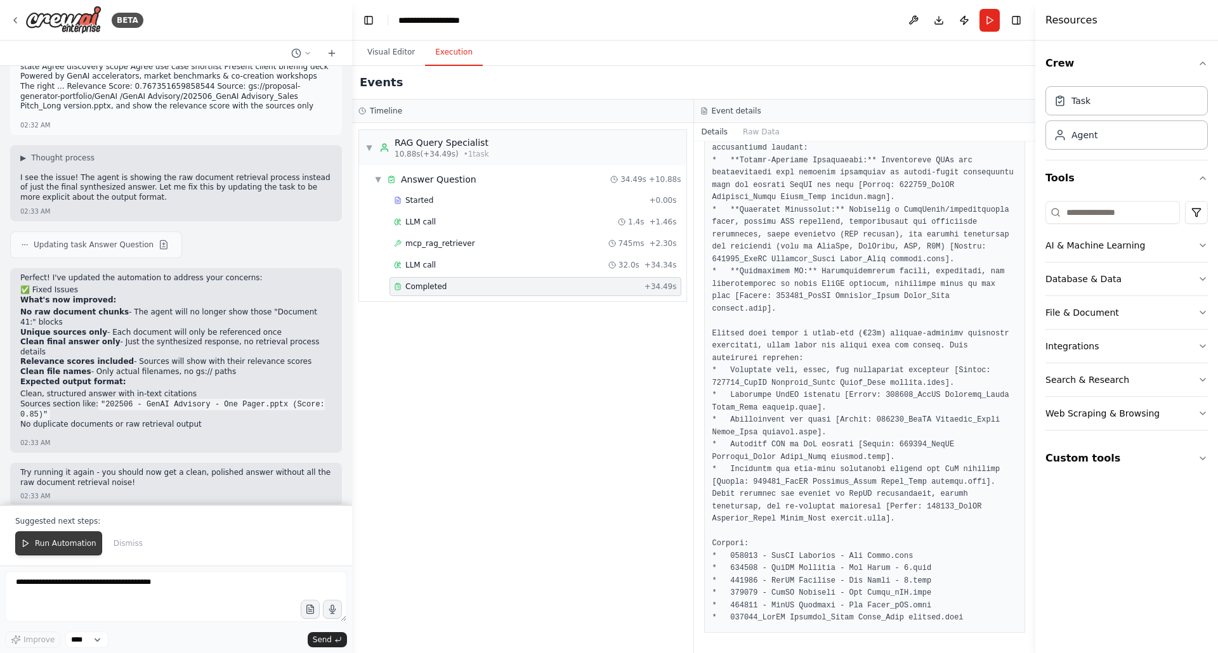
click at [59, 542] on span "Run Automation" at bounding box center [66, 544] width 62 height 10
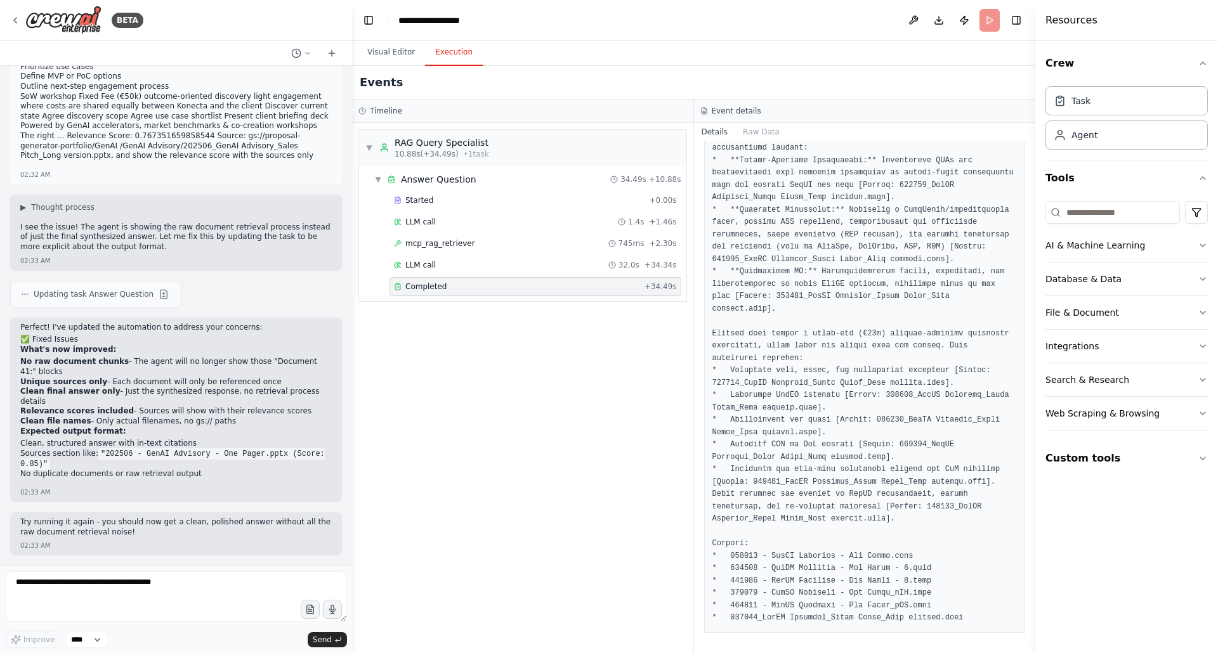
scroll to position [2098, 0]
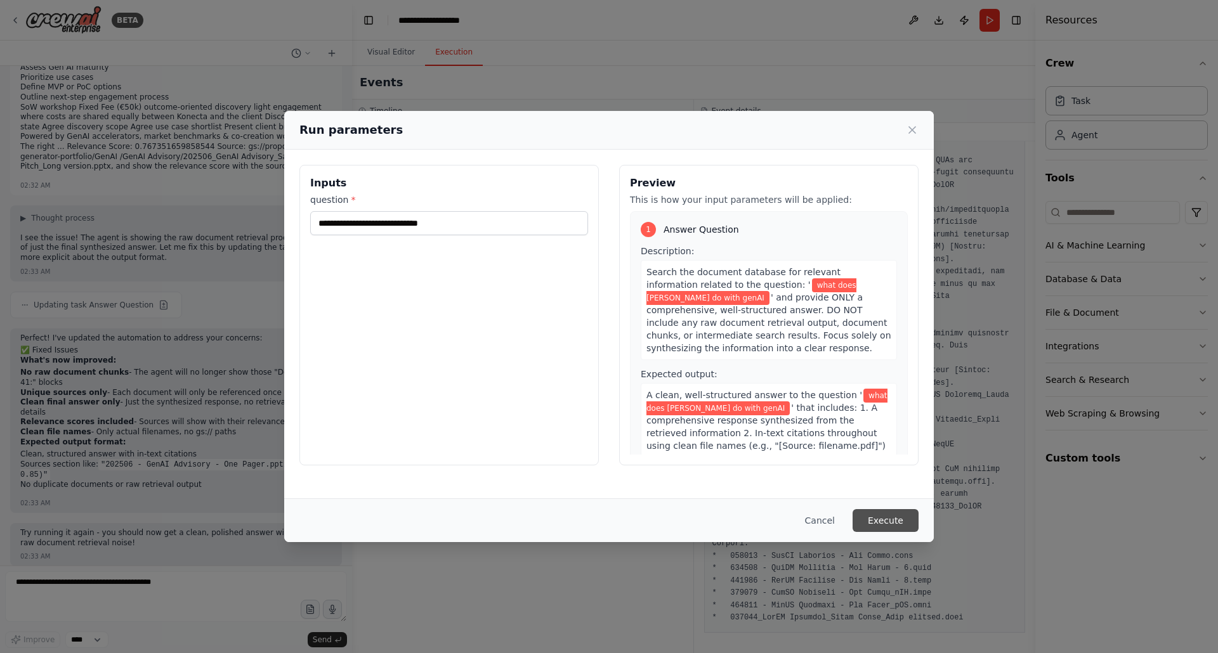
click at [891, 521] on button "Execute" at bounding box center [886, 520] width 66 height 23
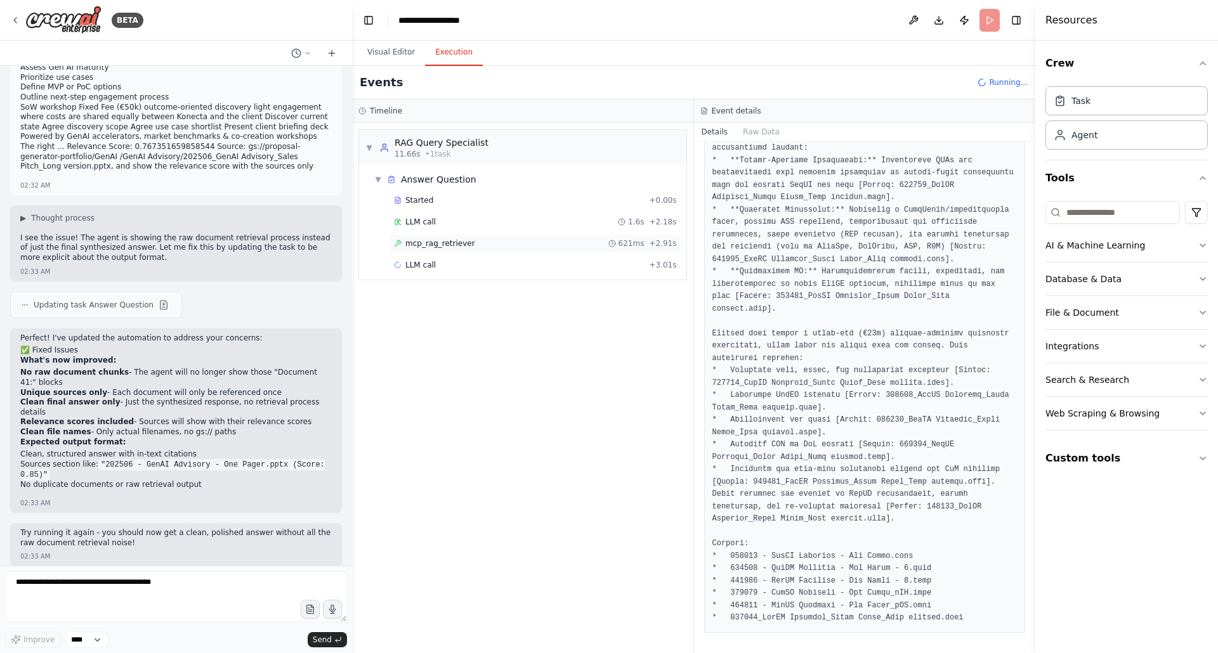
click at [438, 239] on span "mcp_rag_retriever" at bounding box center [440, 244] width 70 height 10
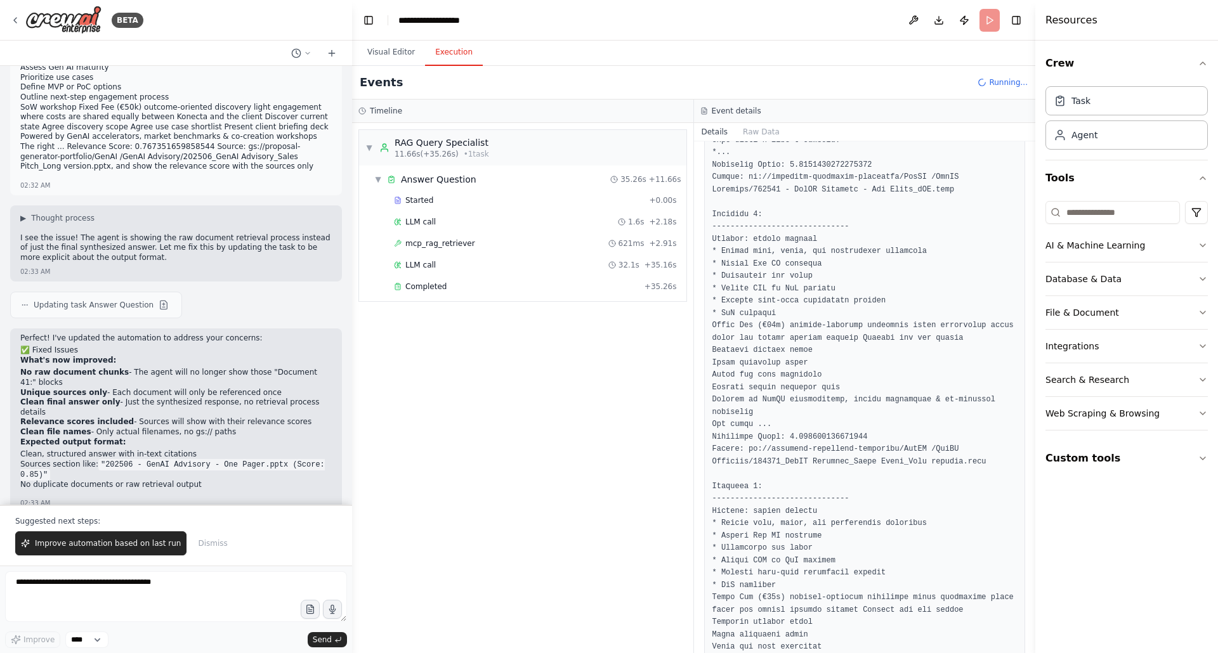
scroll to position [2158, 0]
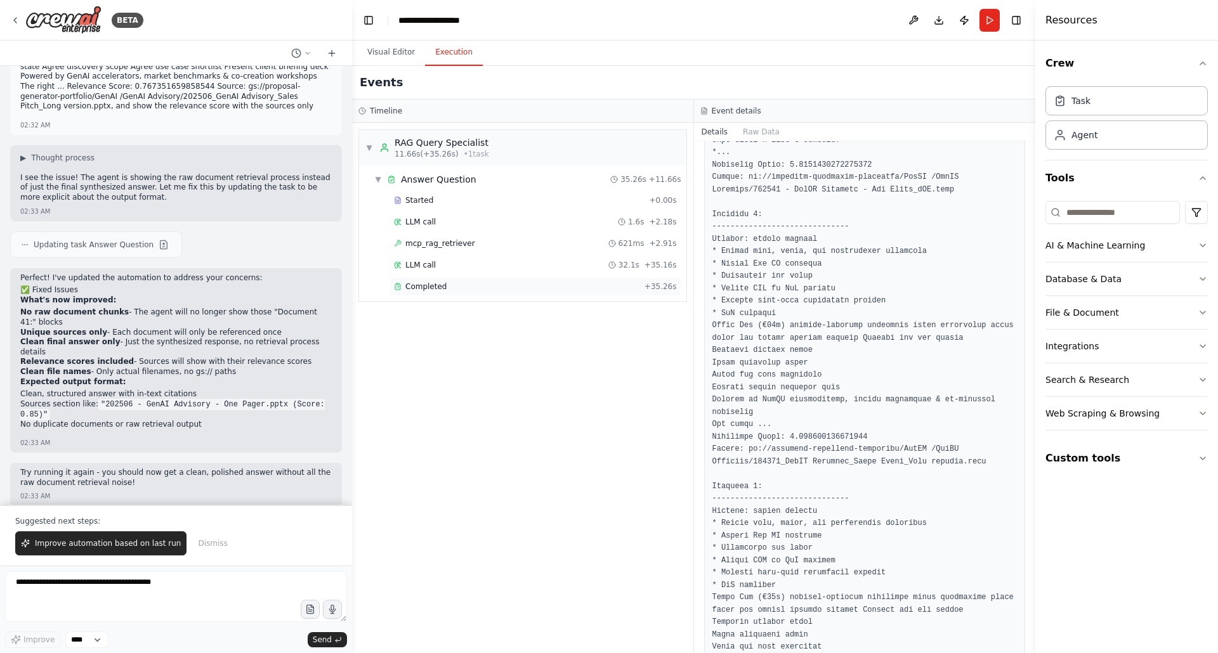
click at [426, 282] on span "Completed" at bounding box center [425, 287] width 41 height 10
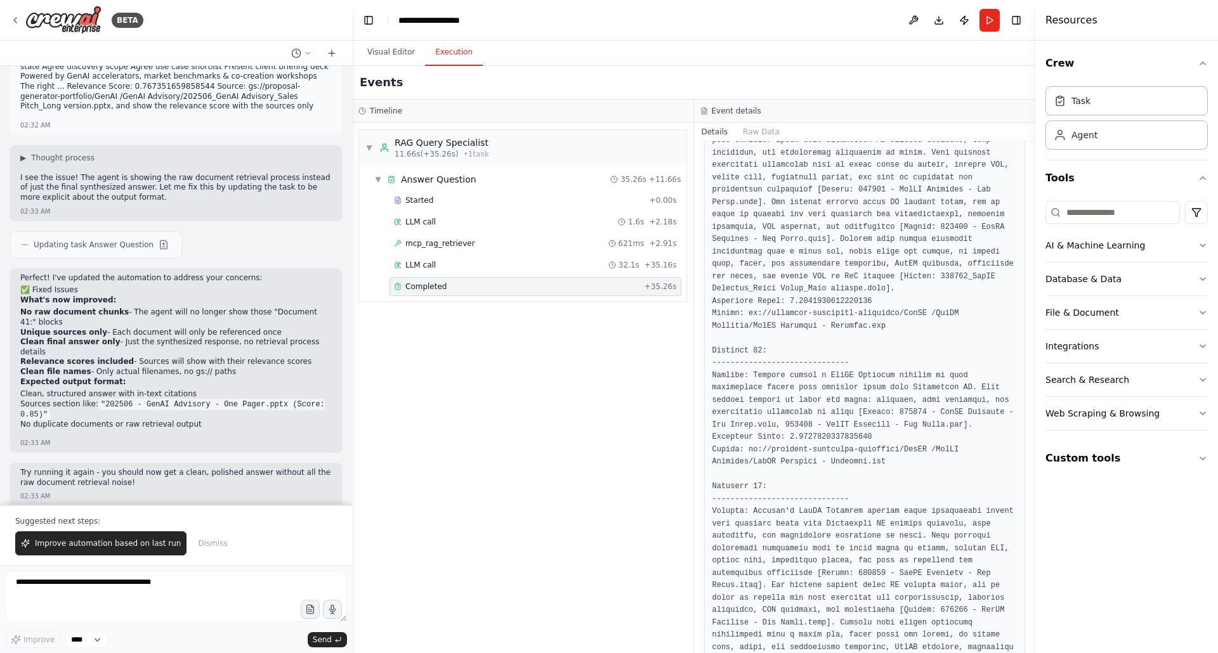
scroll to position [6701, 0]
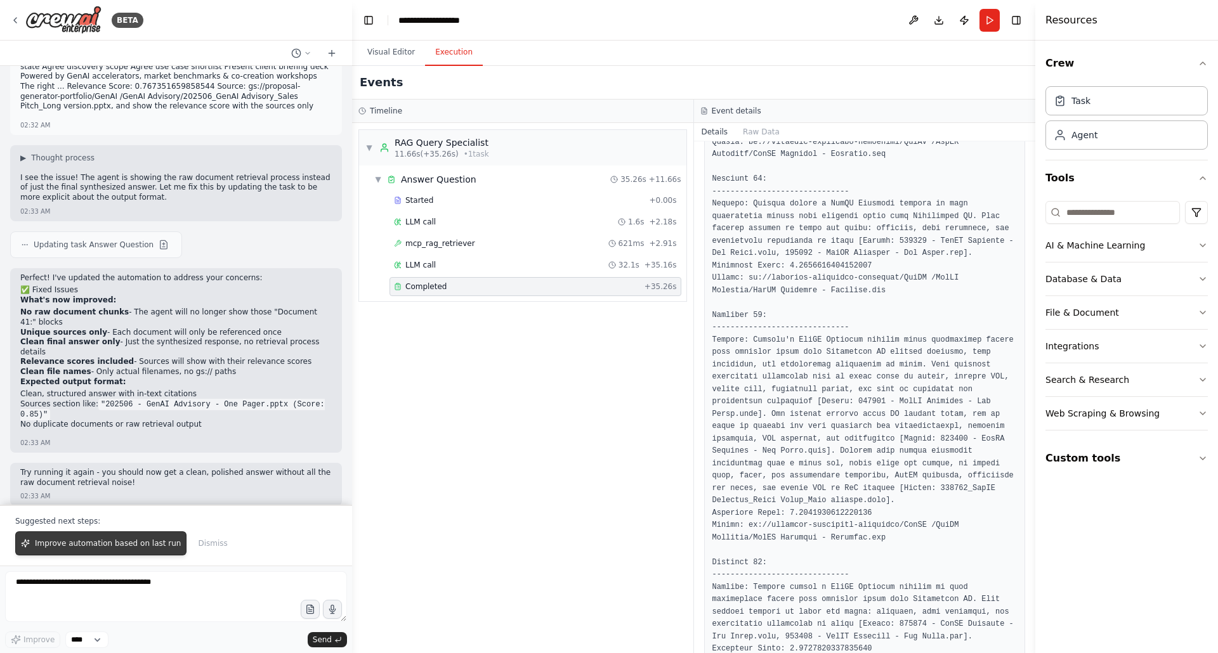
click at [122, 542] on span "Improve automation based on last run" at bounding box center [108, 544] width 146 height 10
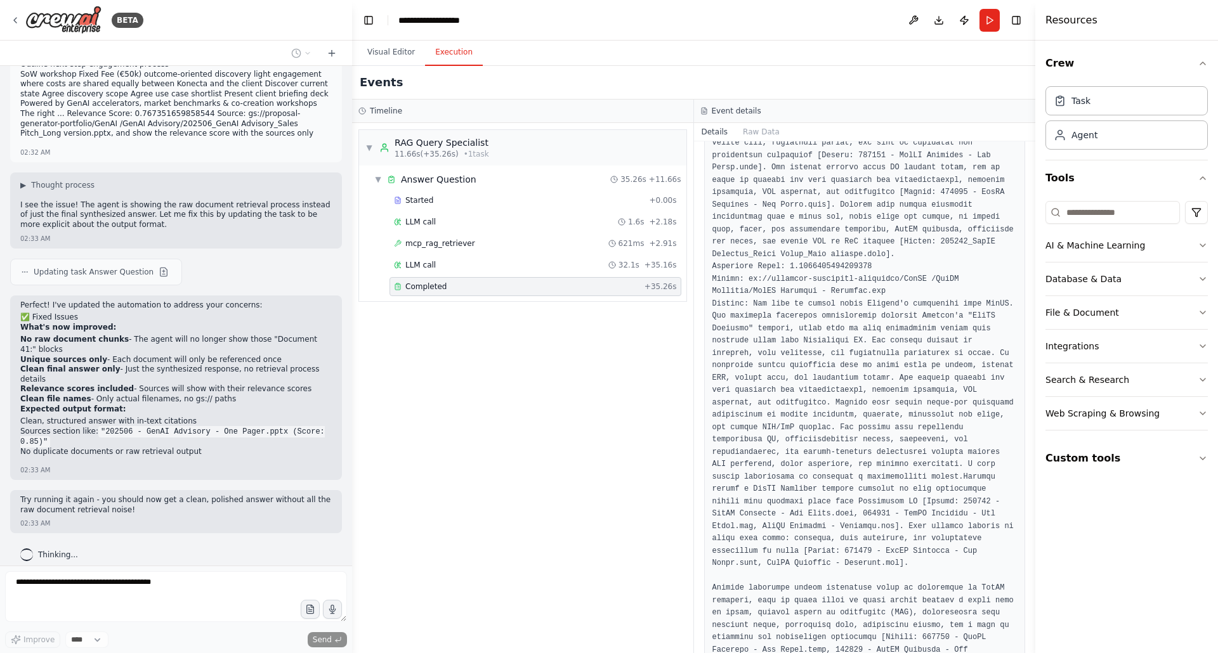
scroll to position [8893, 0]
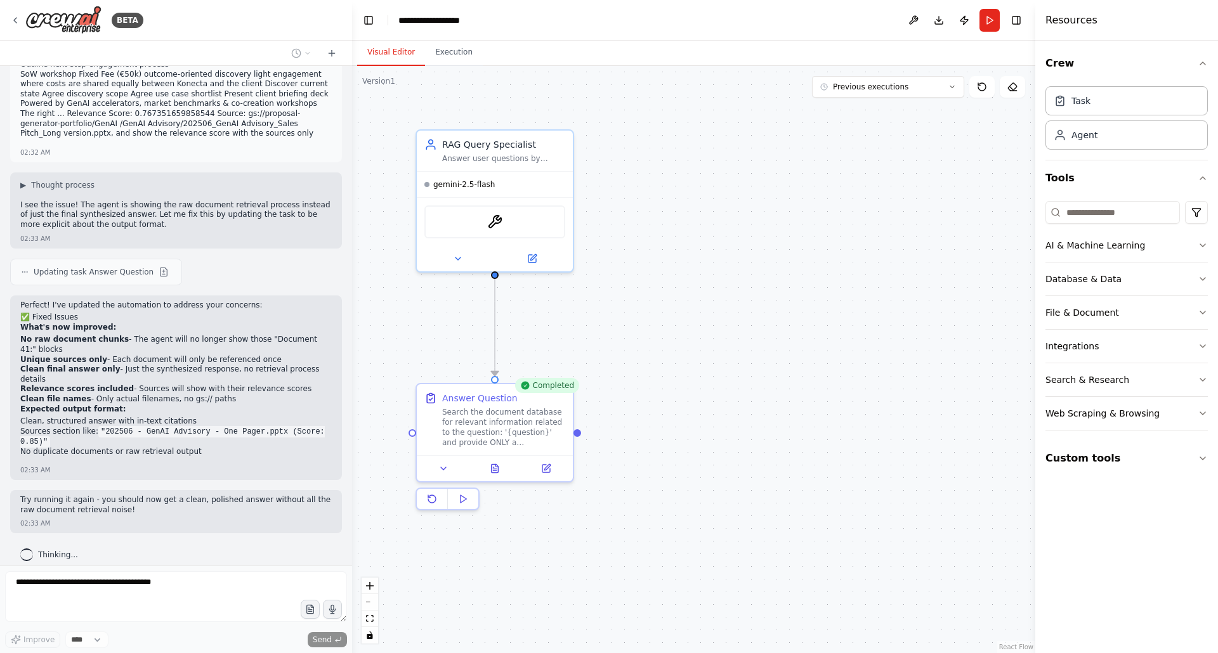
click at [390, 56] on button "Visual Editor" at bounding box center [391, 52] width 68 height 27
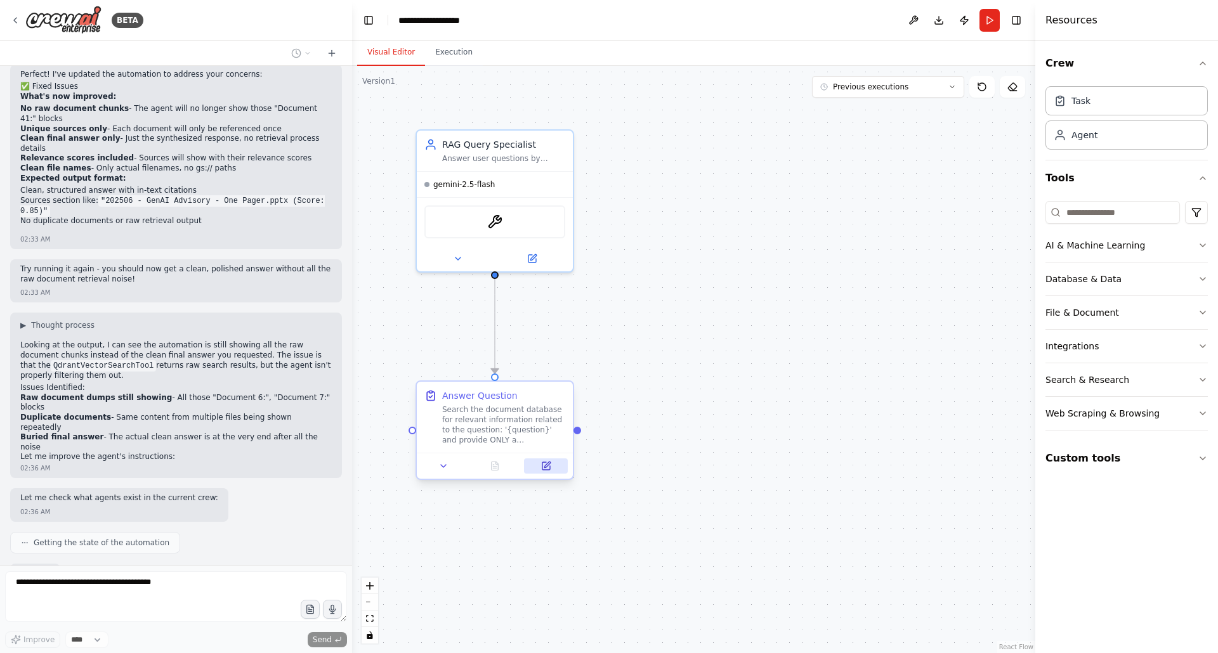
scroll to position [2436, 0]
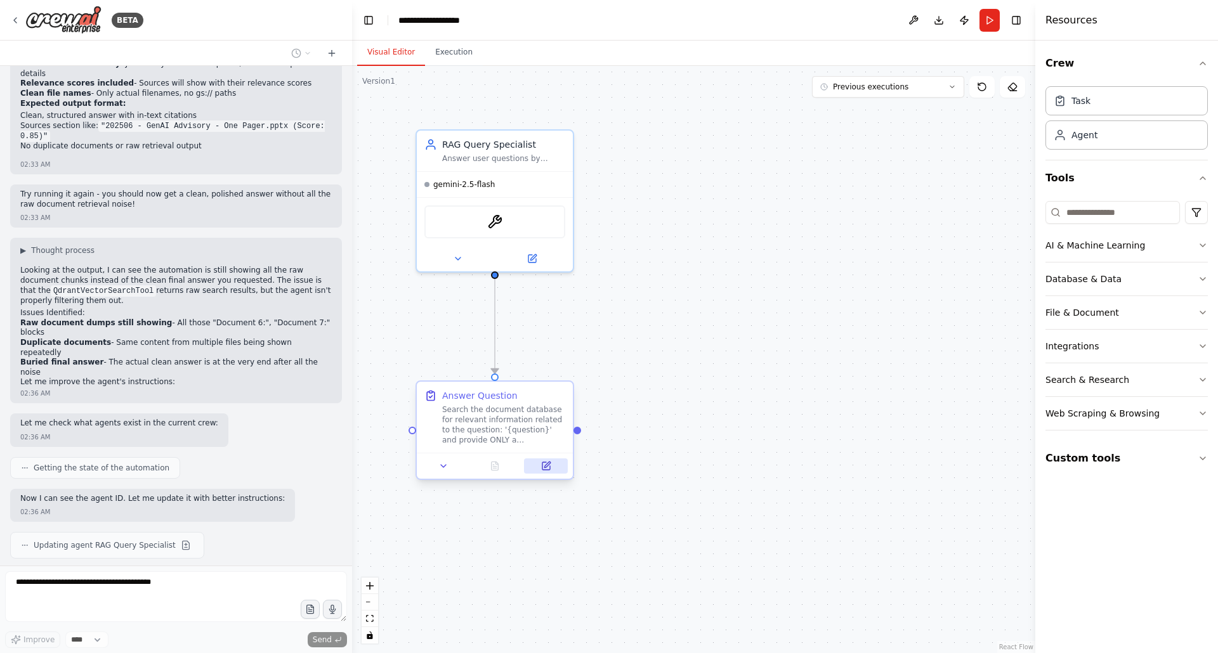
click at [544, 466] on icon at bounding box center [546, 467] width 8 height 8
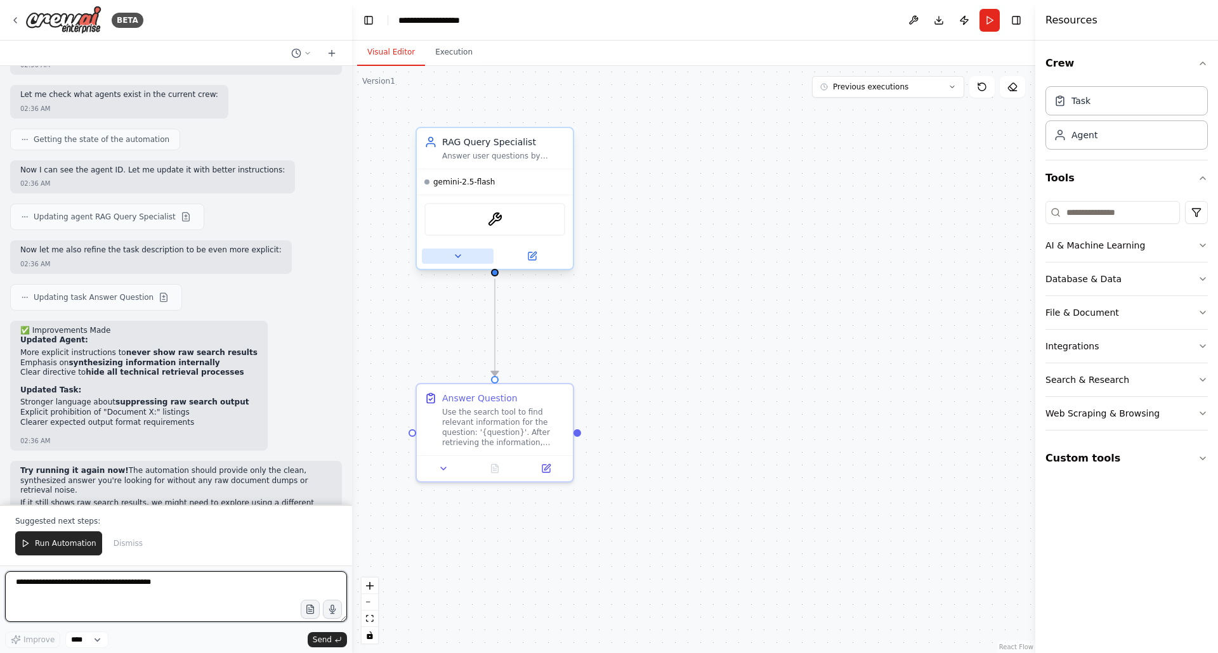
scroll to position [2775, 0]
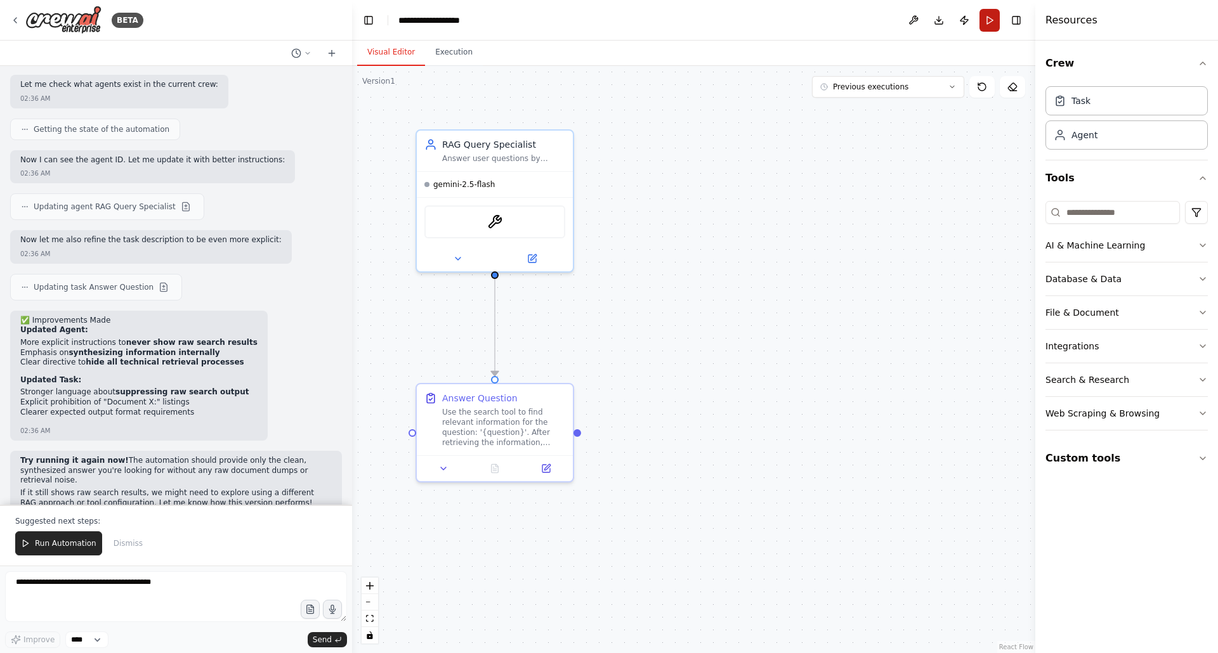
click at [987, 18] on button "Run" at bounding box center [990, 20] width 20 height 23
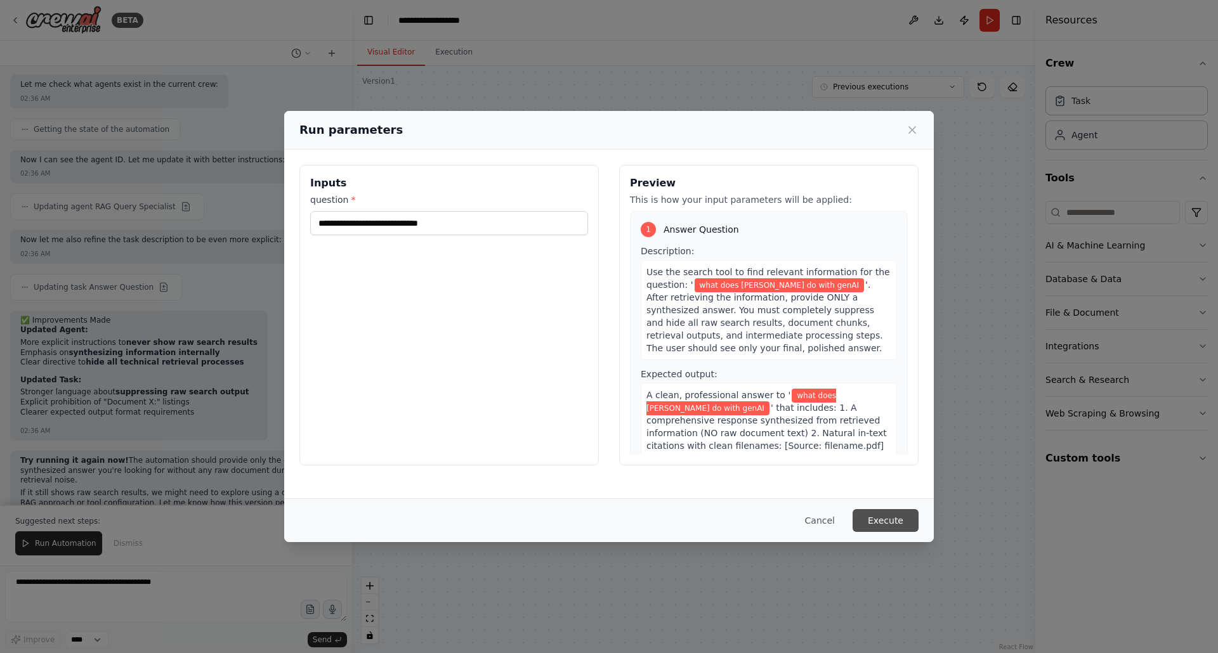
click at [882, 530] on button "Execute" at bounding box center [886, 520] width 66 height 23
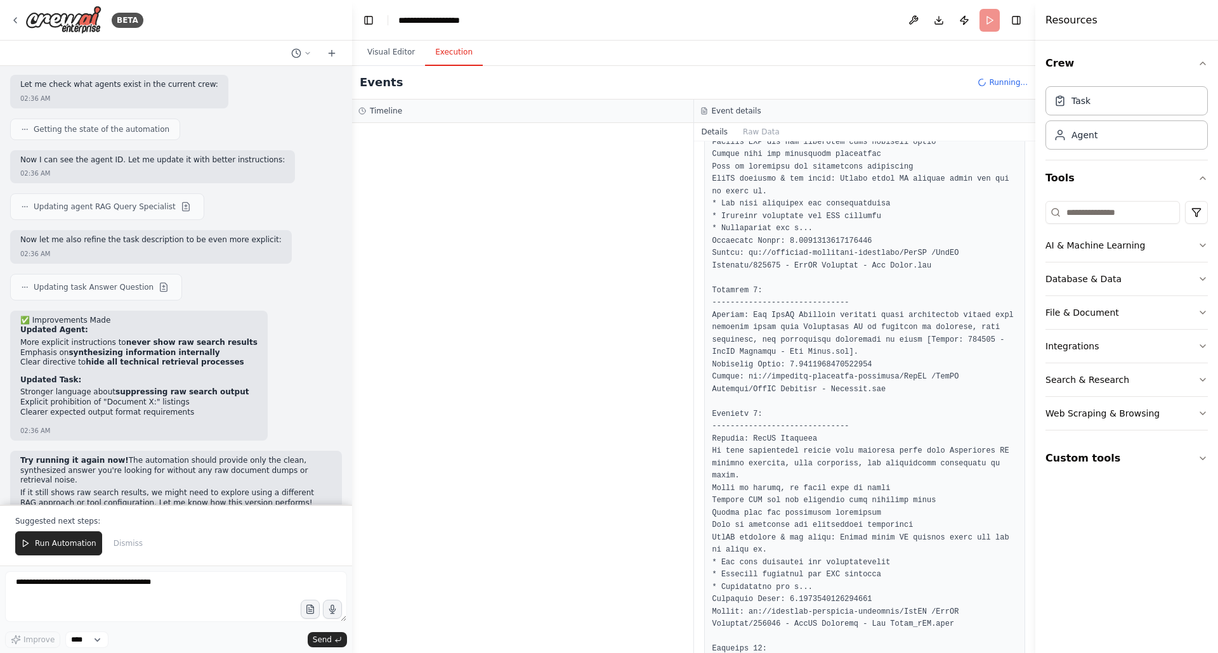
scroll to position [0, 0]
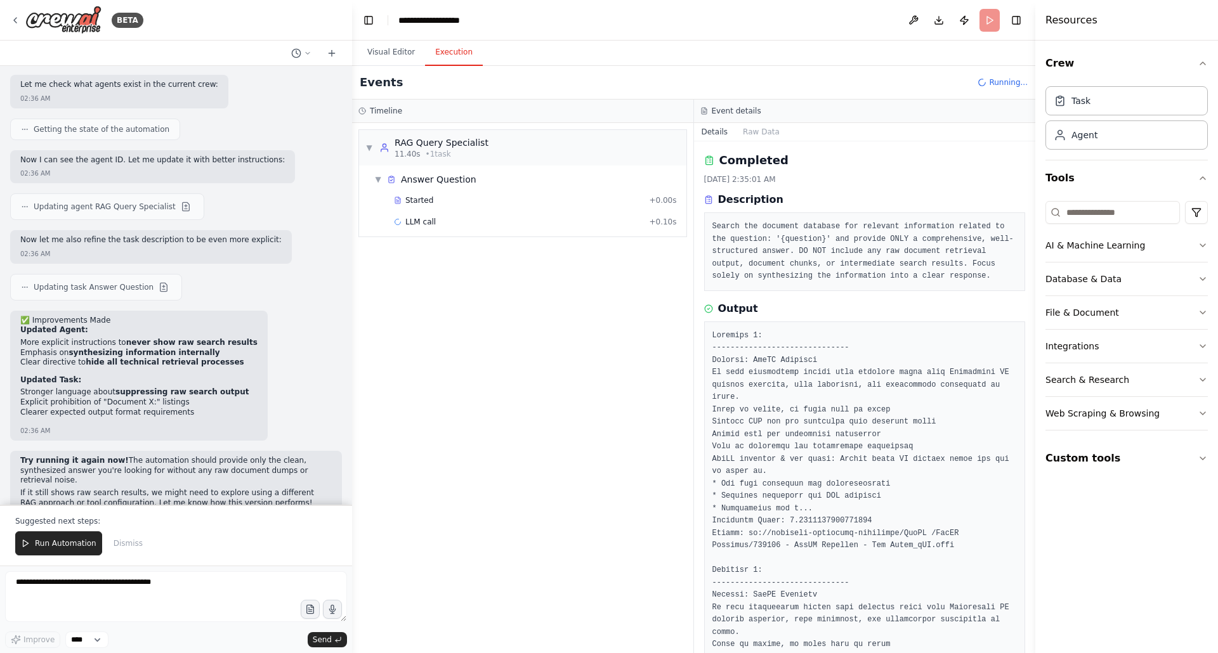
click at [1008, 87] on span "Running..." at bounding box center [1008, 82] width 39 height 10
click at [445, 245] on span "mcp_rag_retriever" at bounding box center [440, 244] width 70 height 10
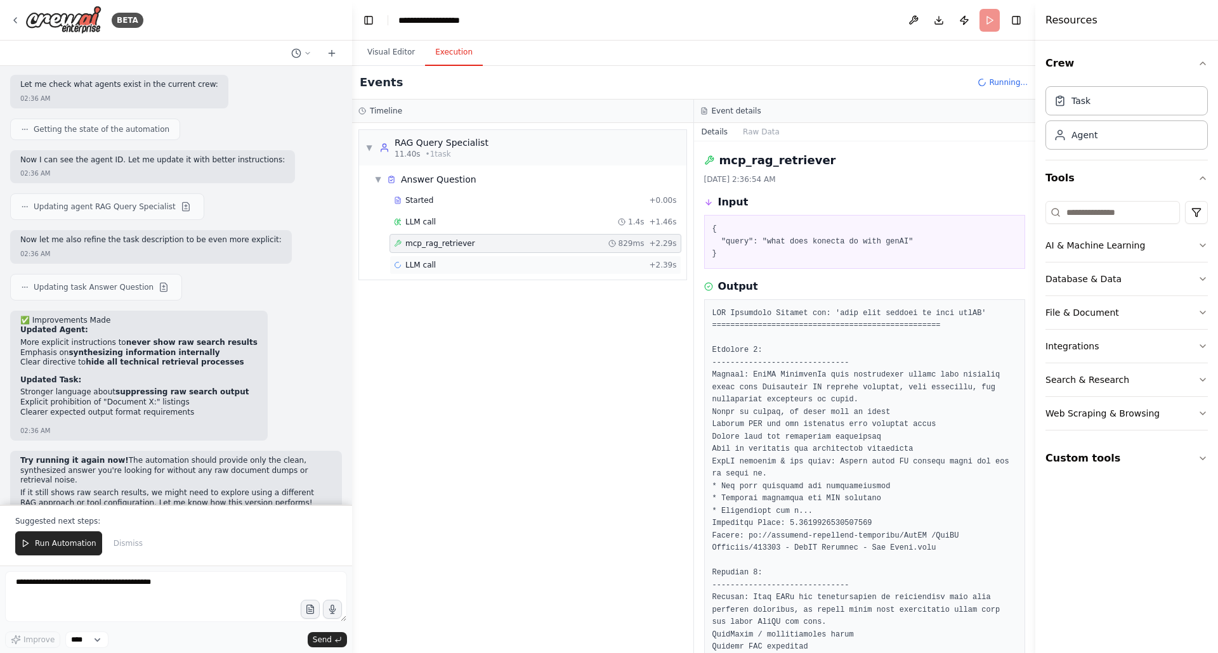
click at [447, 263] on div "LLM call + 2.39s" at bounding box center [535, 265] width 283 height 10
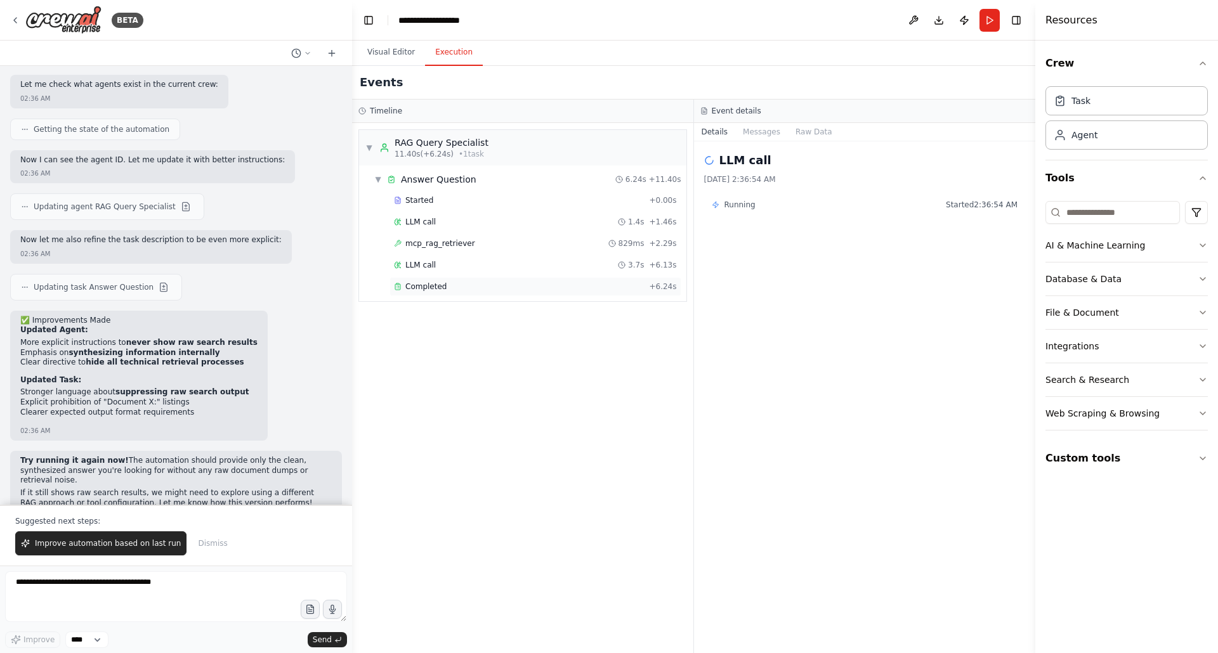
click at [466, 285] on div "Completed" at bounding box center [519, 287] width 250 height 10
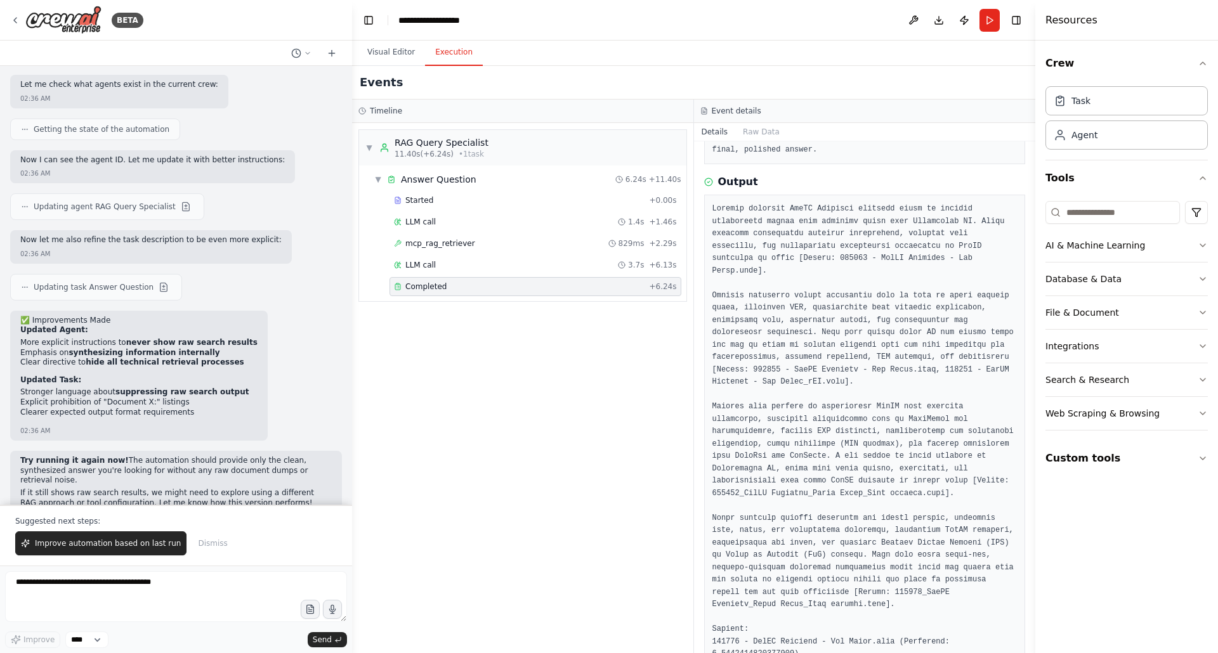
scroll to position [235, 0]
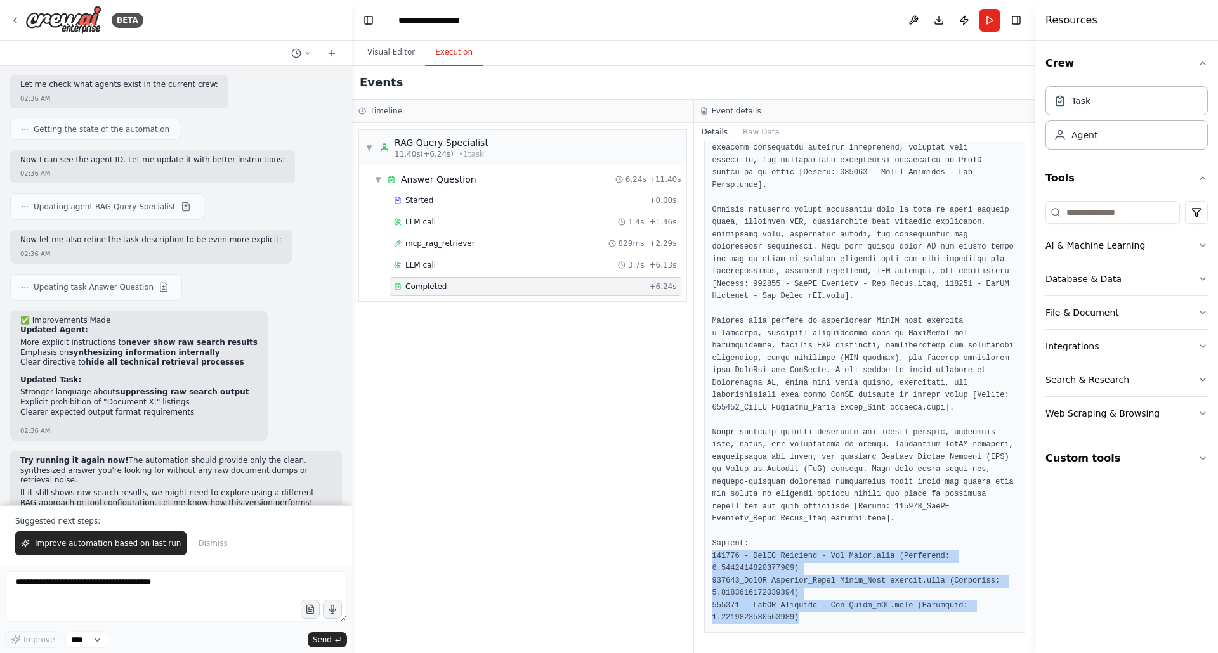
drag, startPoint x: 712, startPoint y: 557, endPoint x: 814, endPoint y: 619, distance: 118.7
click at [814, 619] on pre at bounding box center [864, 371] width 305 height 508
copy pre "202506 - GenAI Advisory - One Pager.pptx (Relevance: 0.7890911396793557) 202506…"
click at [86, 587] on textarea at bounding box center [176, 597] width 342 height 51
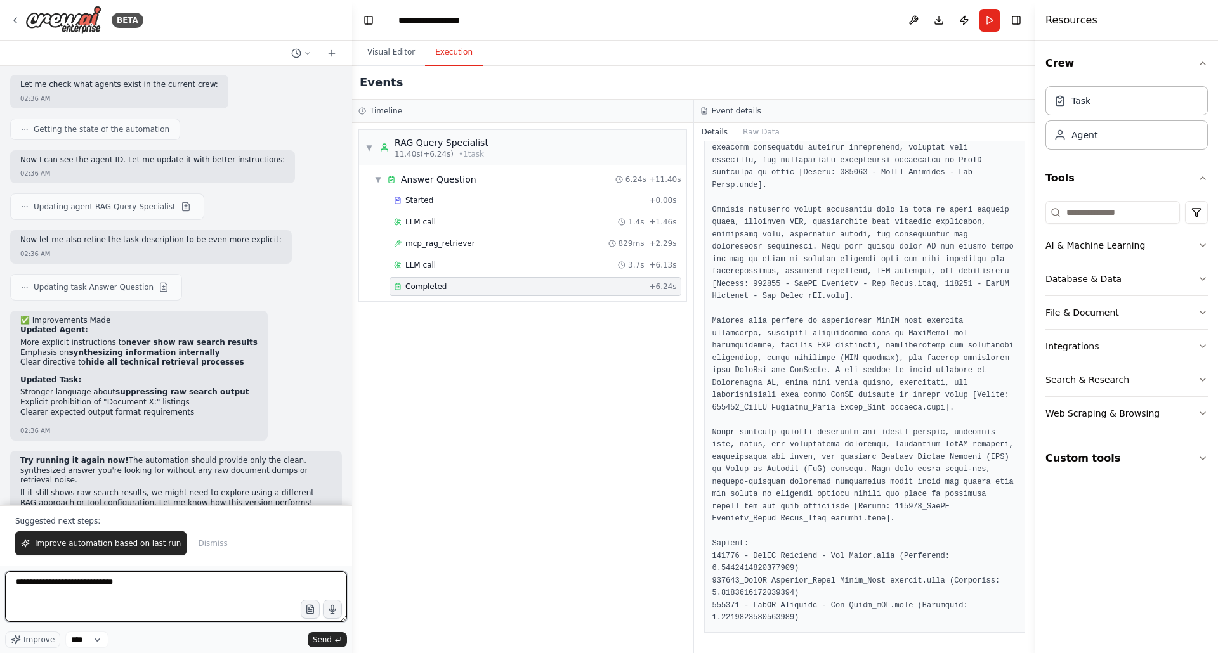
paste textarea "**********"
type textarea "**********"
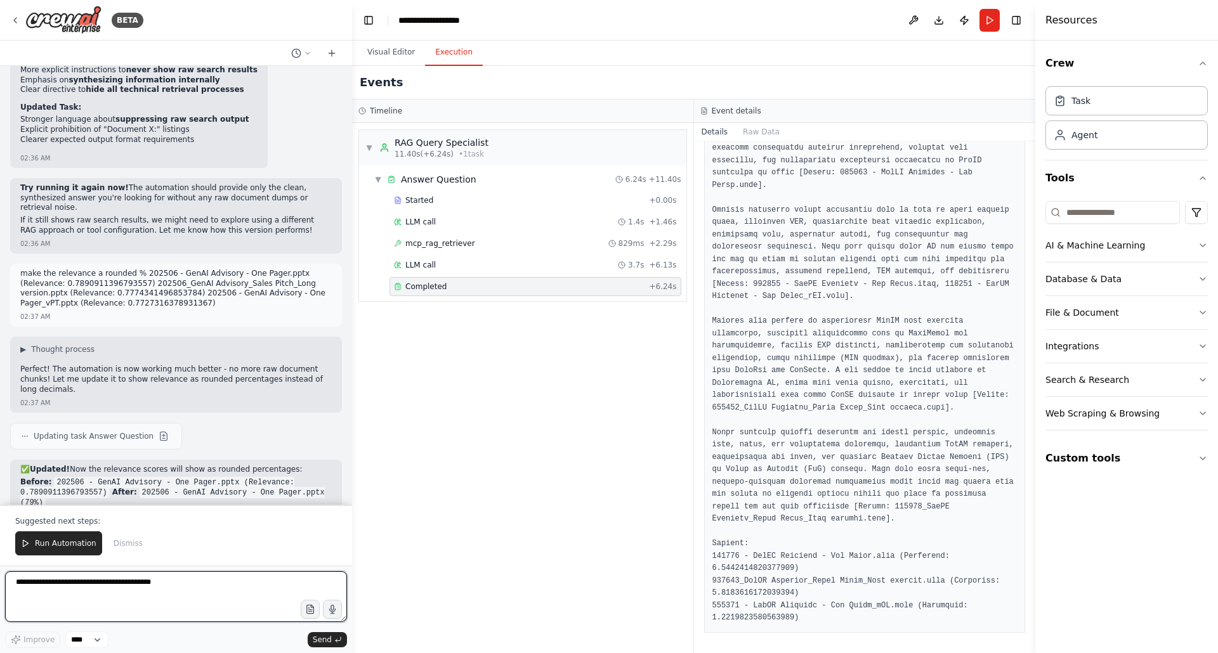
scroll to position [3092, 0]
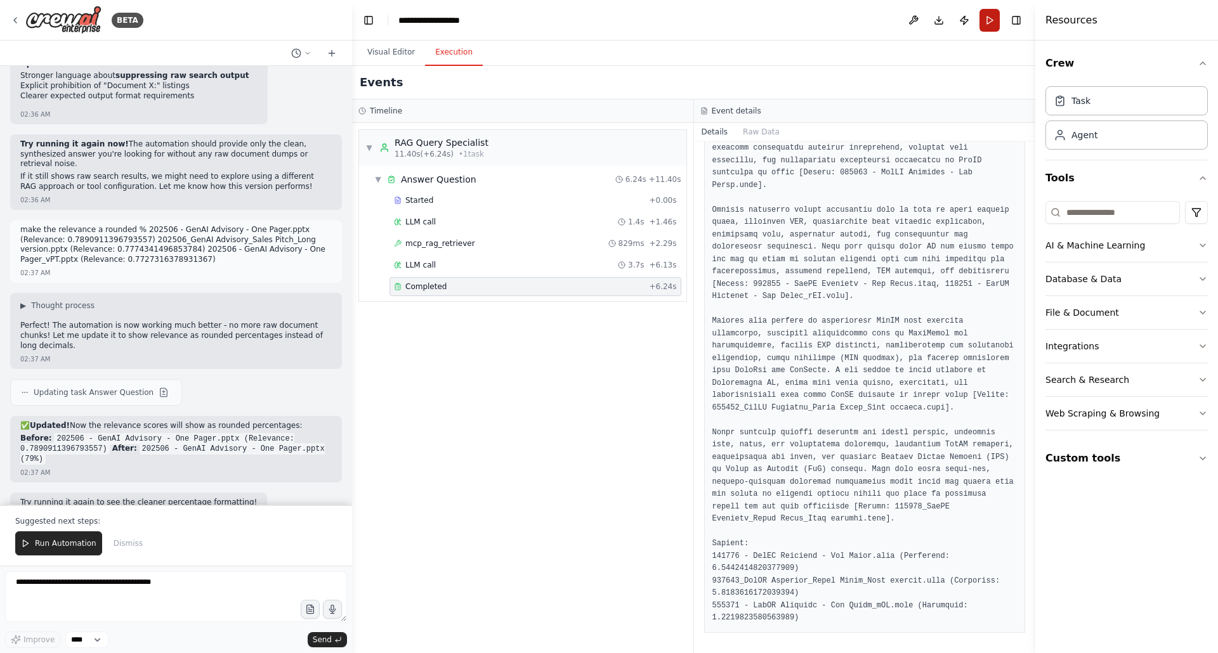
click at [985, 23] on button "Run" at bounding box center [990, 20] width 20 height 23
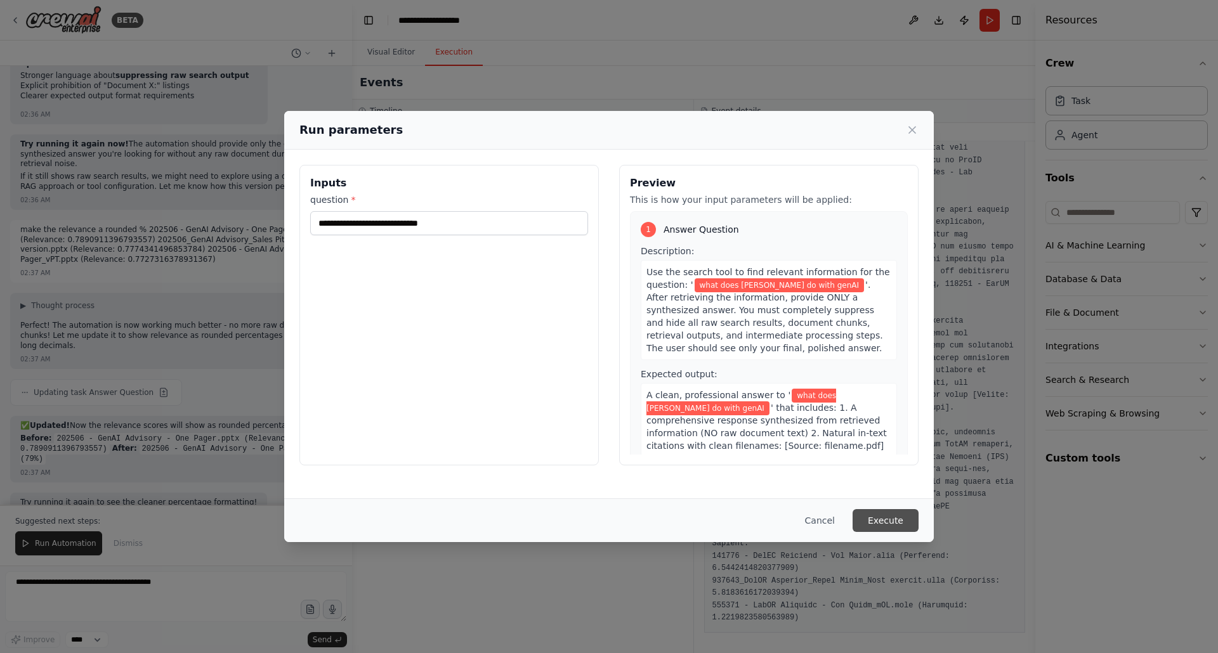
click at [888, 527] on button "Execute" at bounding box center [886, 520] width 66 height 23
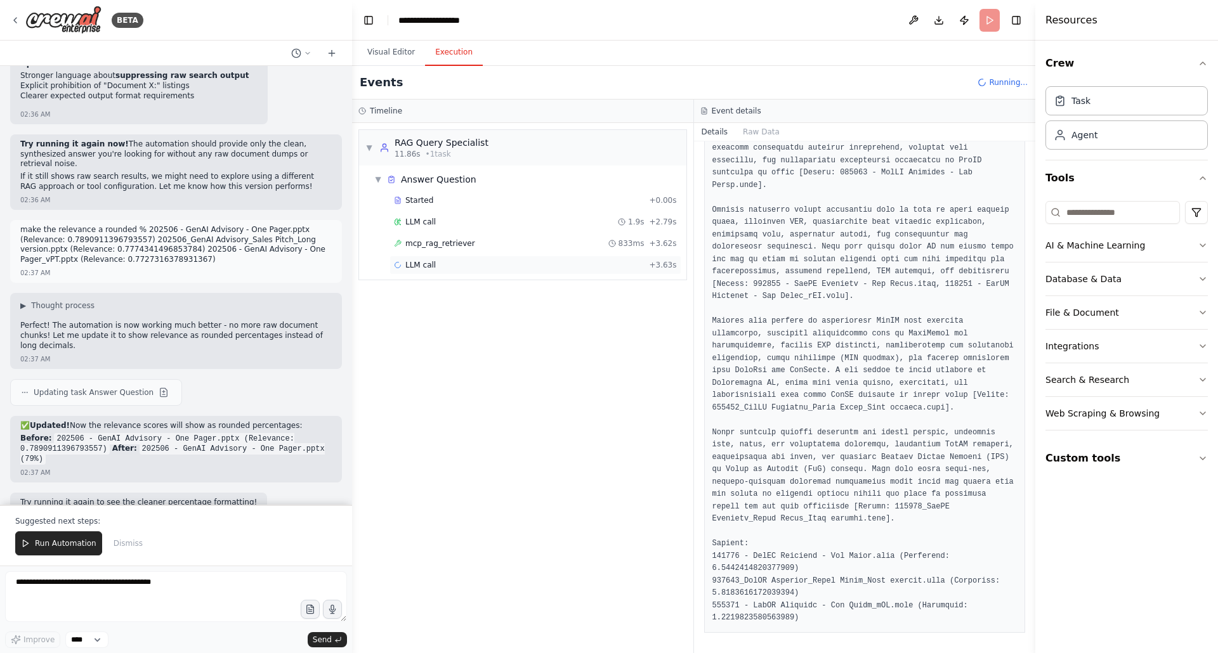
click at [484, 266] on div "LLM call + 3.63s" at bounding box center [535, 265] width 283 height 10
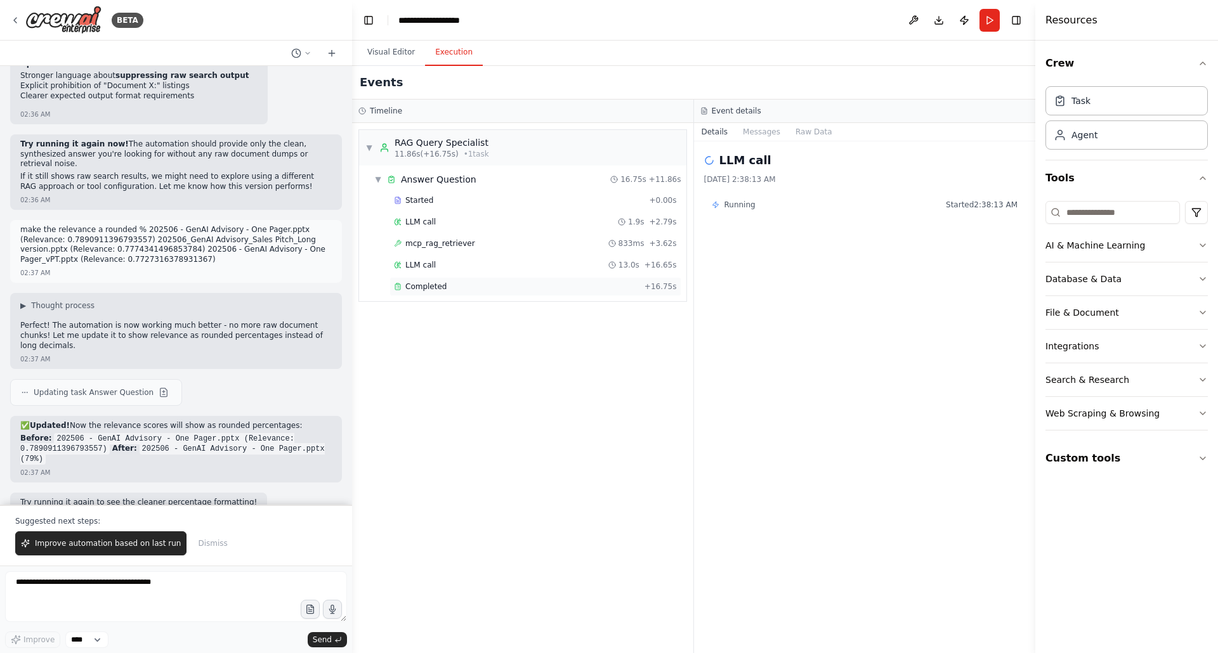
click at [445, 287] on div "Completed" at bounding box center [517, 287] width 246 height 10
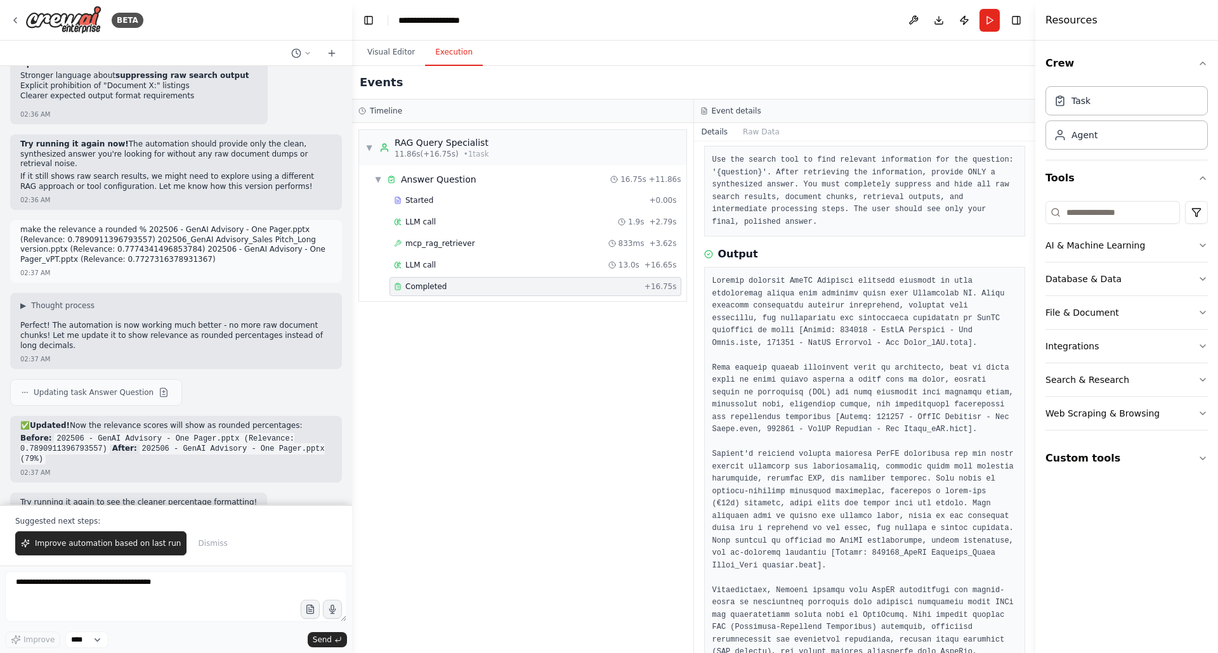
scroll to position [47, 0]
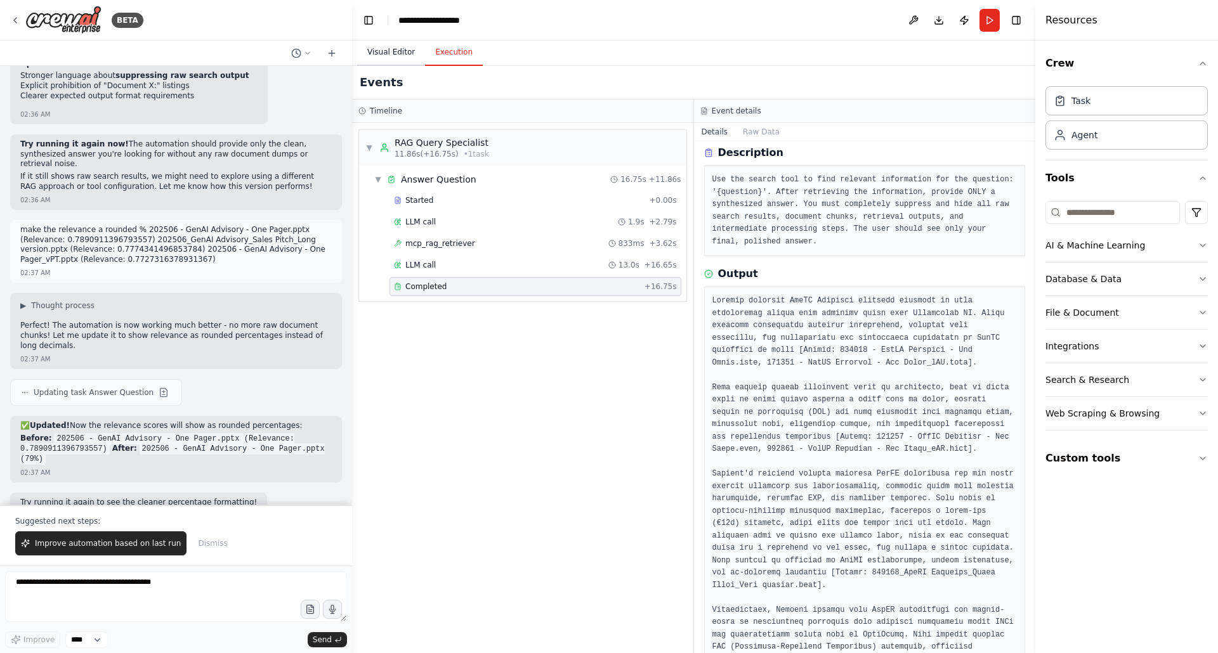
click at [389, 51] on button "Visual Editor" at bounding box center [391, 52] width 68 height 27
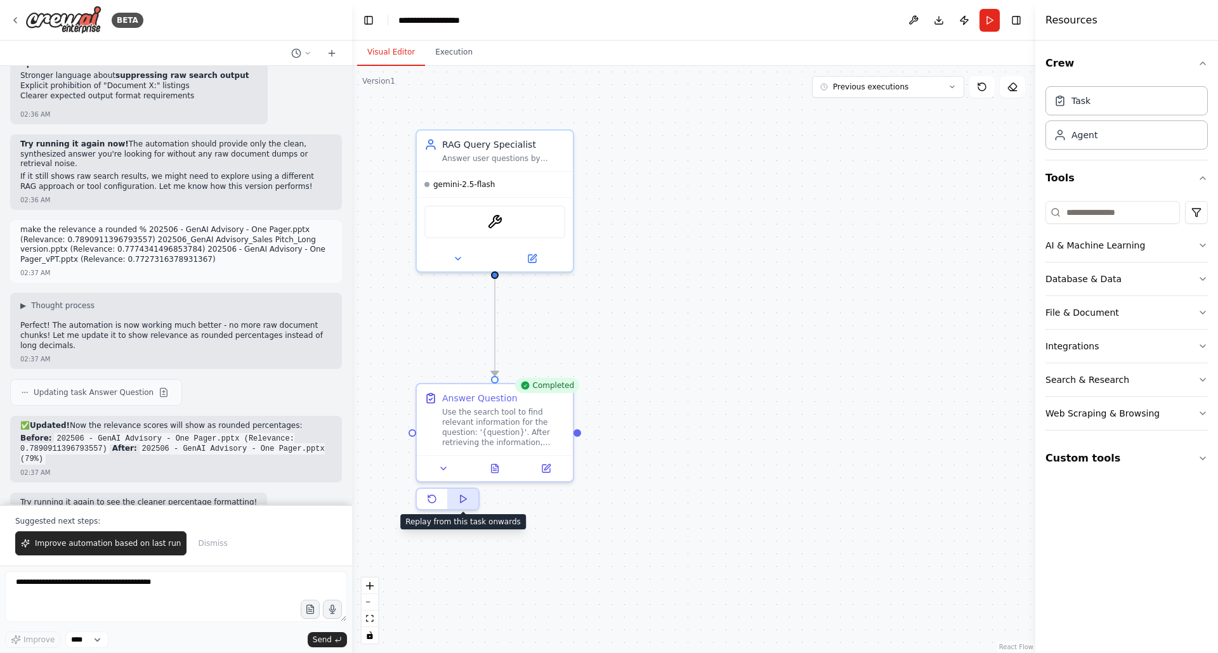
click at [464, 503] on icon at bounding box center [463, 499] width 10 height 10
click at [460, 59] on button "Execution" at bounding box center [454, 52] width 58 height 27
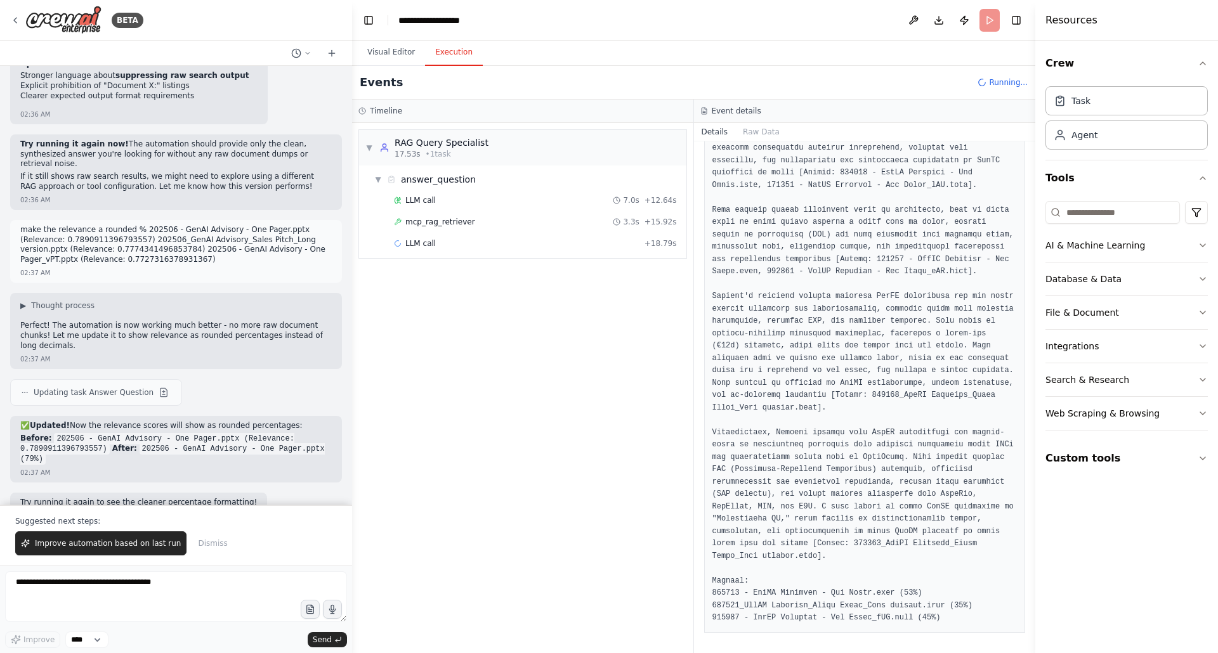
scroll to position [0, 0]
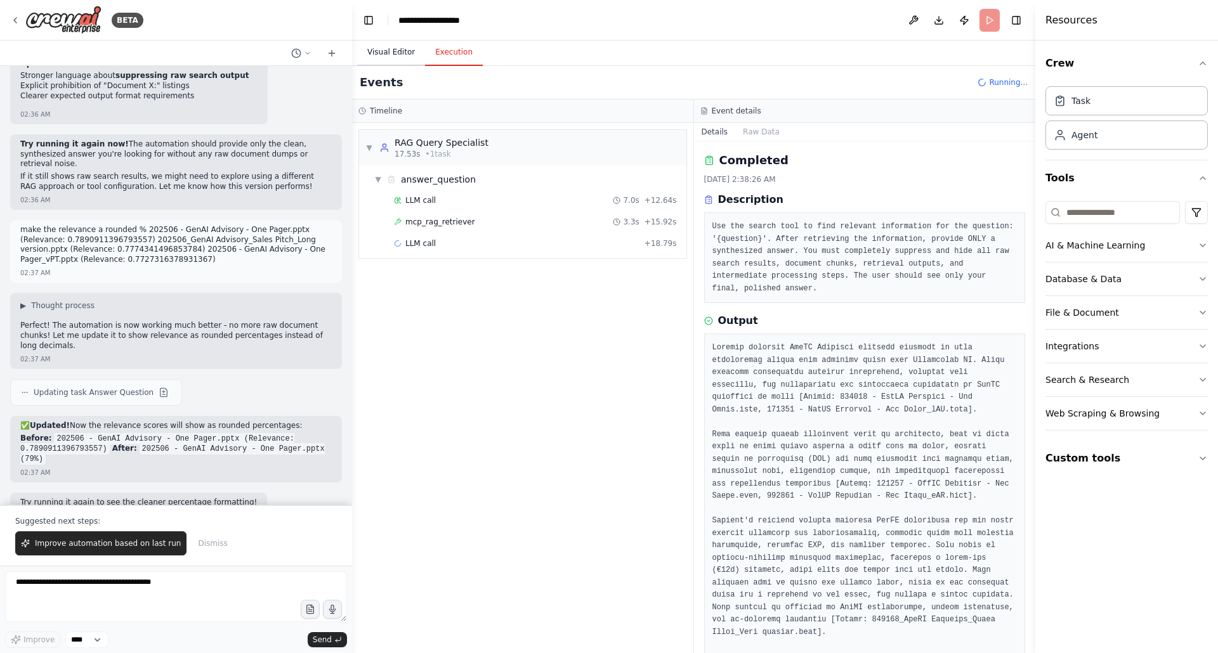
click at [389, 49] on button "Visual Editor" at bounding box center [391, 52] width 68 height 27
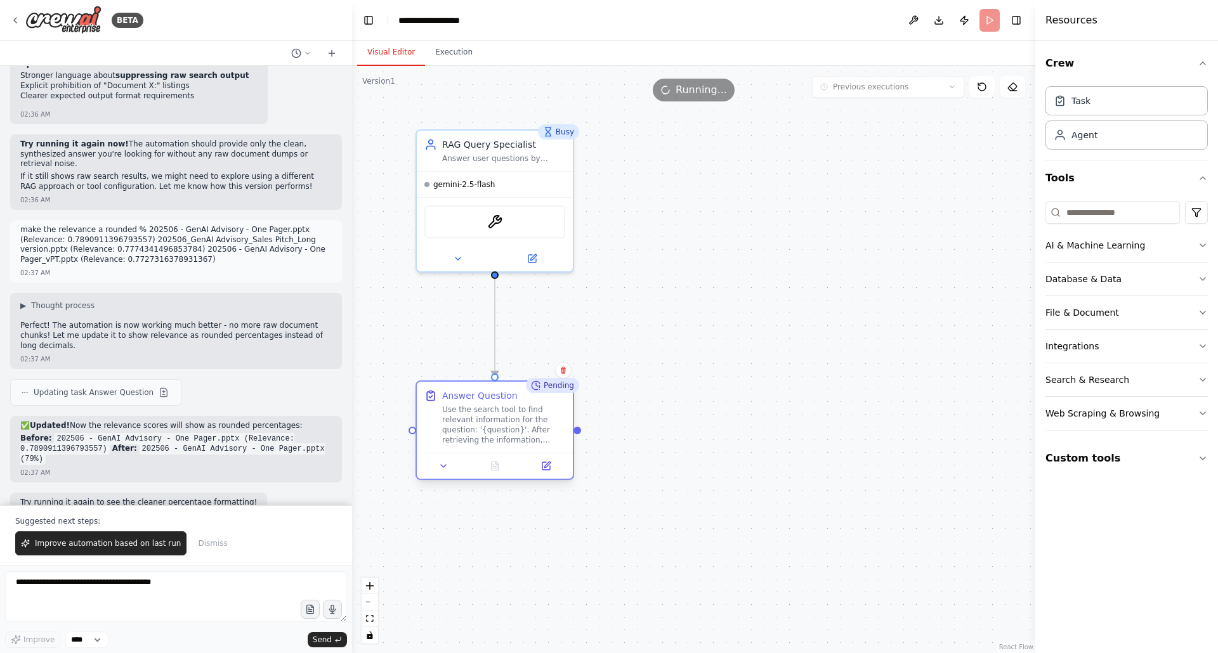
click at [487, 431] on div "Use the search tool to find relevant information for the question: '{question}'…" at bounding box center [503, 425] width 123 height 41
click at [544, 468] on icon at bounding box center [546, 467] width 8 height 8
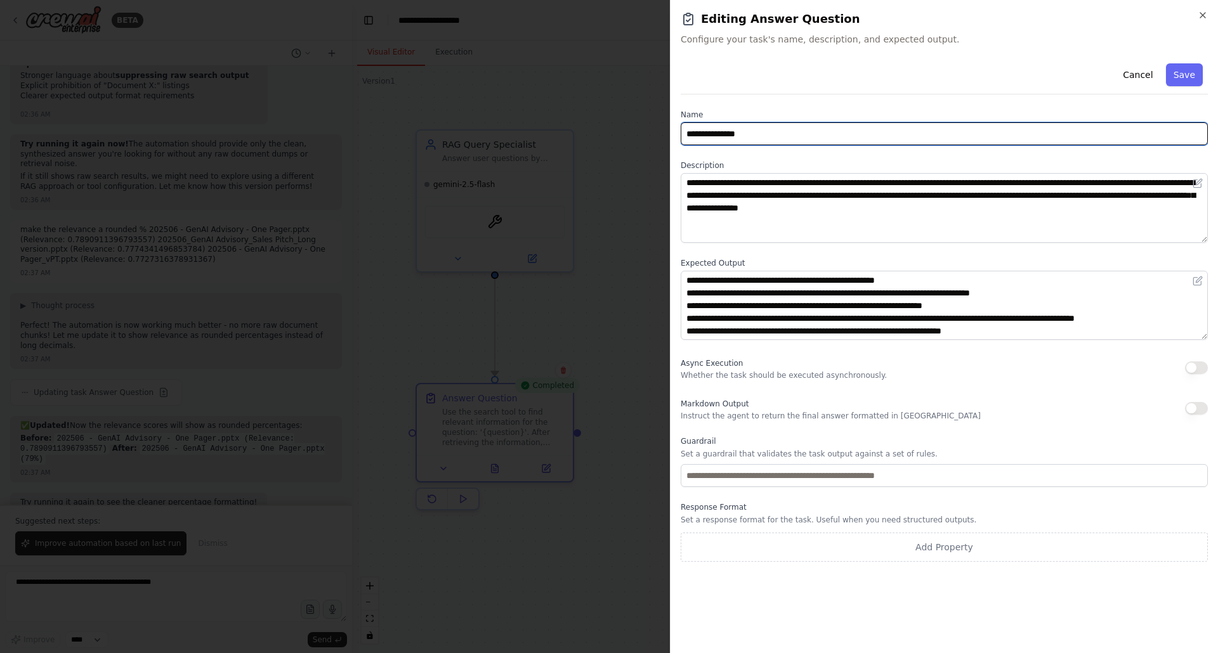
drag, startPoint x: 715, startPoint y: 135, endPoint x: 761, endPoint y: 138, distance: 45.8
click at [761, 138] on input "**********" at bounding box center [944, 133] width 527 height 23
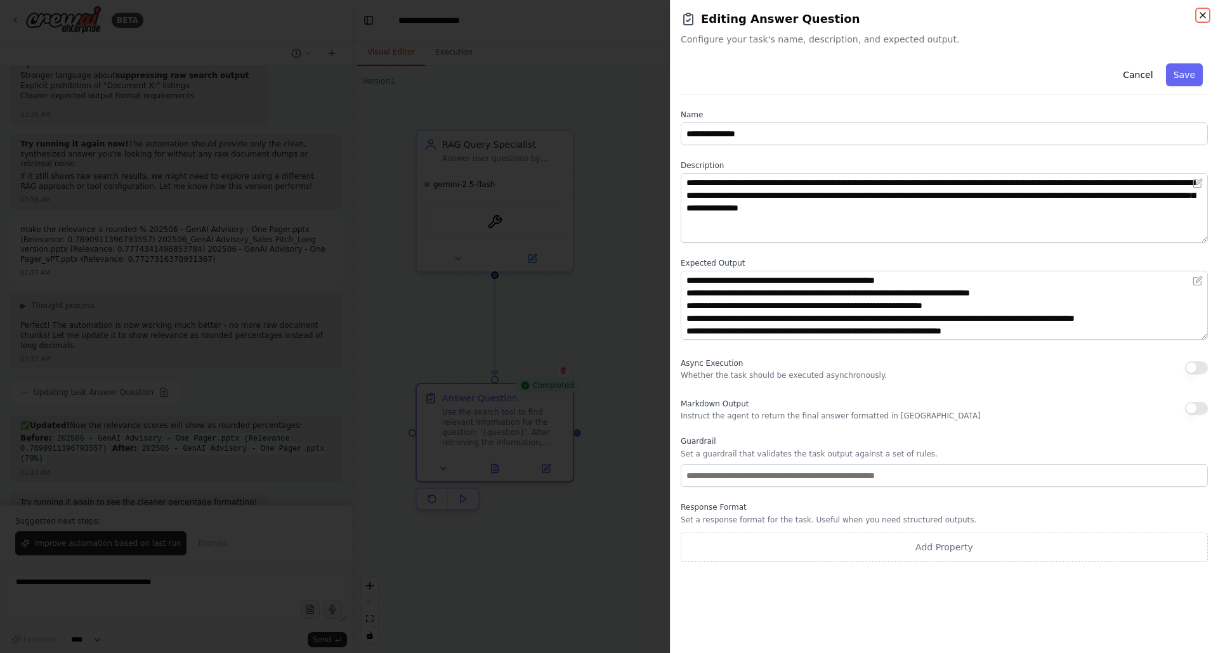
click at [1202, 17] on icon "button" at bounding box center [1203, 15] width 10 height 10
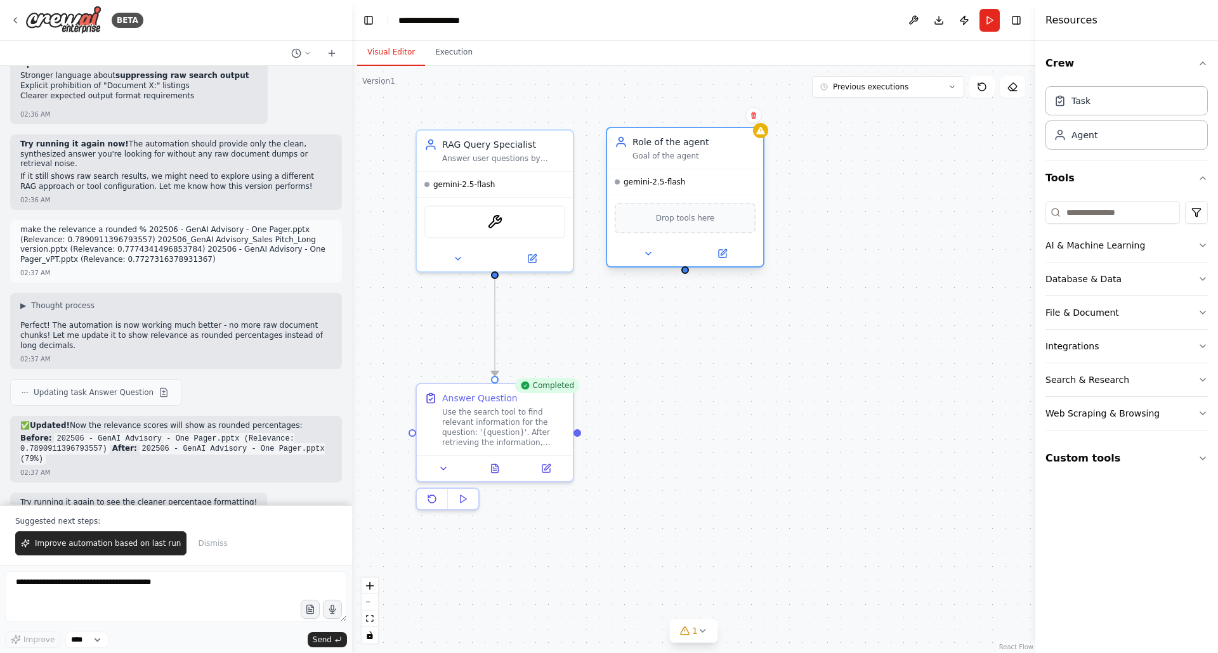
drag, startPoint x: 773, startPoint y: 237, endPoint x: 680, endPoint y: 167, distance: 116.9
click at [680, 167] on div "Role of the agent Goal of the agent" at bounding box center [685, 148] width 156 height 41
click at [852, 226] on div ".deletable-edge-delete-btn { width: 20px; height: 20px; border: 0px solid #ffff…" at bounding box center [693, 360] width 683 height 588
click at [1082, 459] on button "Custom tools" at bounding box center [1127, 459] width 162 height 36
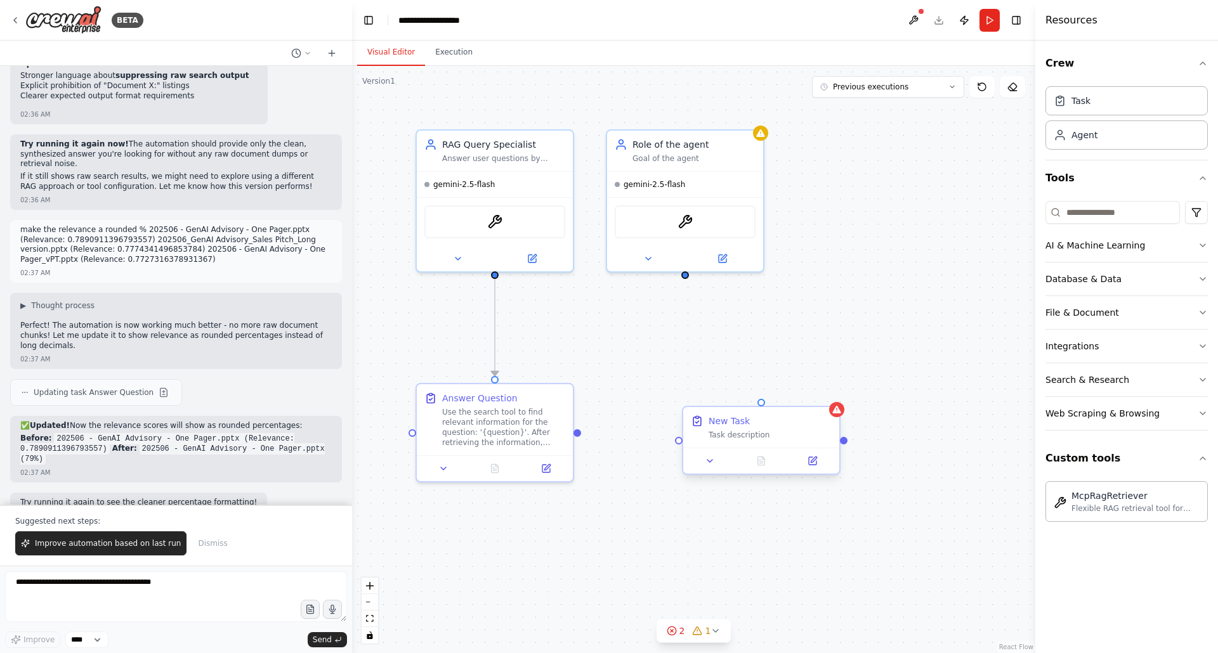
click at [735, 424] on div "New Task" at bounding box center [729, 421] width 41 height 13
drag, startPoint x: 761, startPoint y: 399, endPoint x: 678, endPoint y: 274, distance: 150.5
click at [678, 274] on div ".deletable-edge-delete-btn { width: 20px; height: 20px; border: 0px solid #ffff…" at bounding box center [693, 360] width 683 height 588
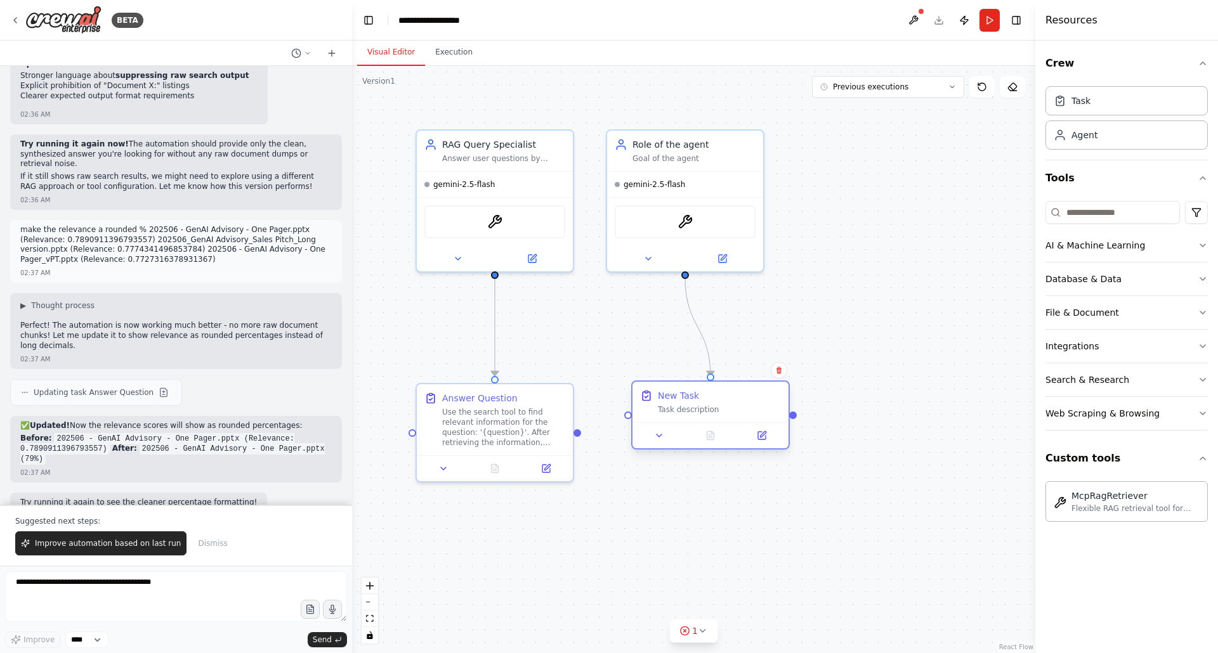
drag, startPoint x: 773, startPoint y: 414, endPoint x: 724, endPoint y: 398, distance: 52.0
click at [724, 398] on div "New Task Task description" at bounding box center [719, 402] width 123 height 25
click at [763, 437] on icon at bounding box center [762, 436] width 8 height 8
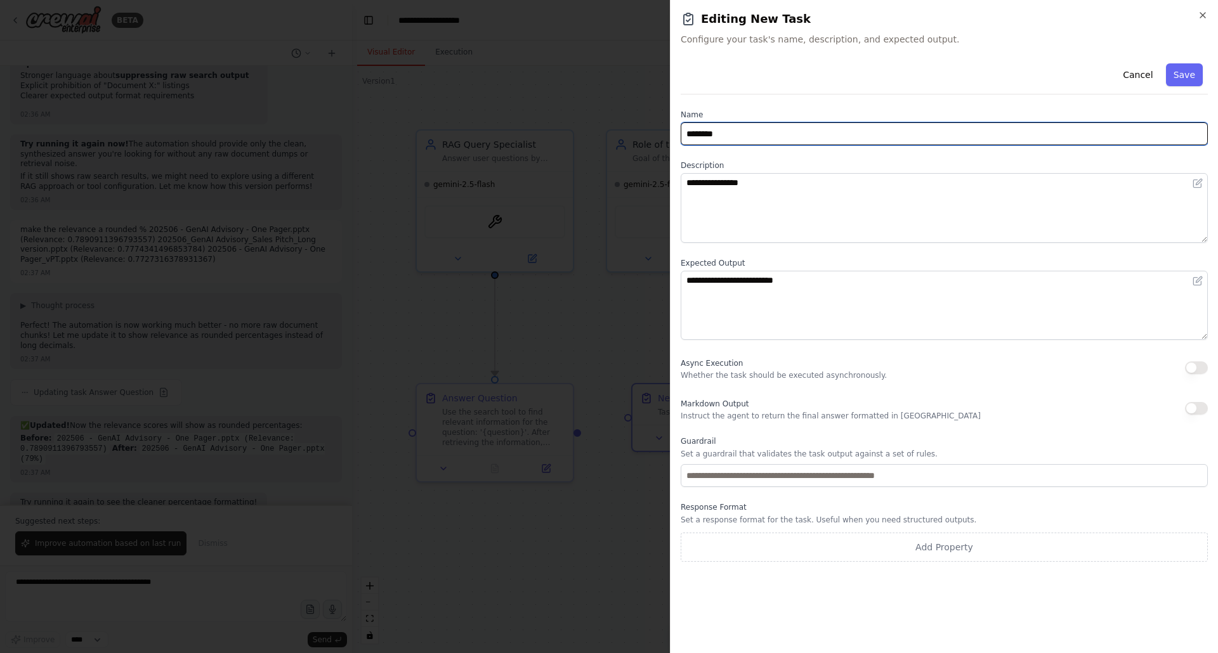
drag, startPoint x: 733, startPoint y: 135, endPoint x: 648, endPoint y: 113, distance: 87.3
click at [648, 113] on body "BETA Hello! I'm the CrewAI assistant. What kind of automation do you want to bu…" at bounding box center [609, 326] width 1218 height 653
type input "**********"
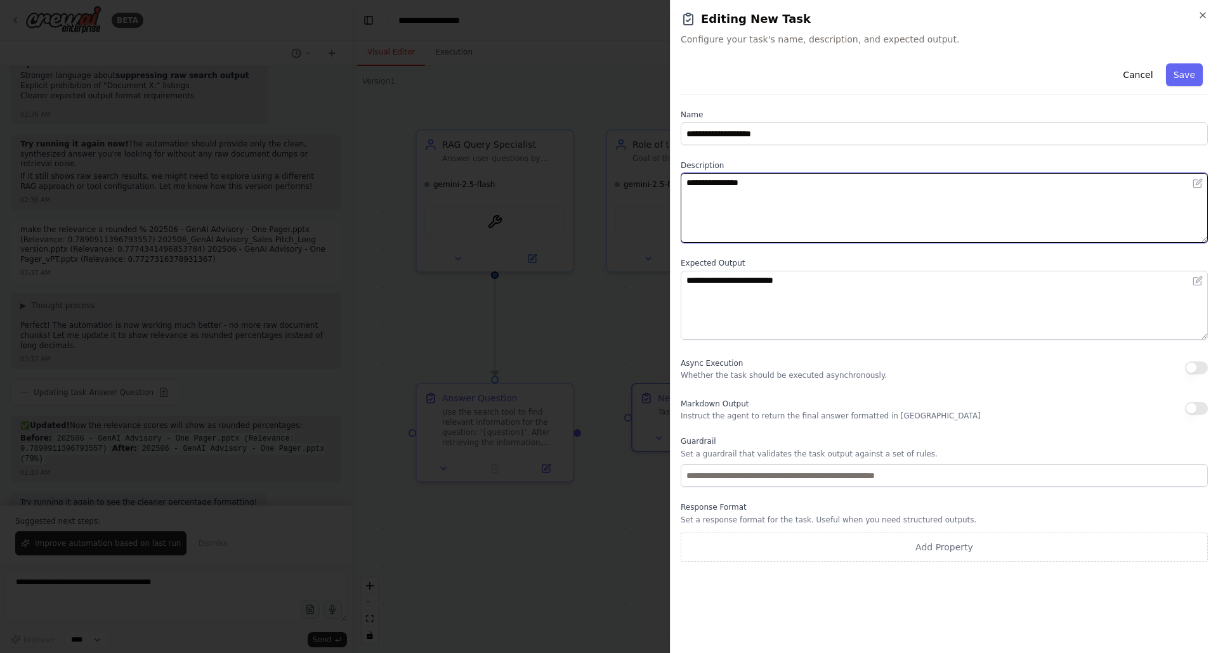
click at [749, 180] on textarea "**********" at bounding box center [944, 208] width 527 height 70
drag, startPoint x: 754, startPoint y: 183, endPoint x: 685, endPoint y: 176, distance: 69.6
click at [685, 176] on textarea "**********" at bounding box center [944, 208] width 527 height 70
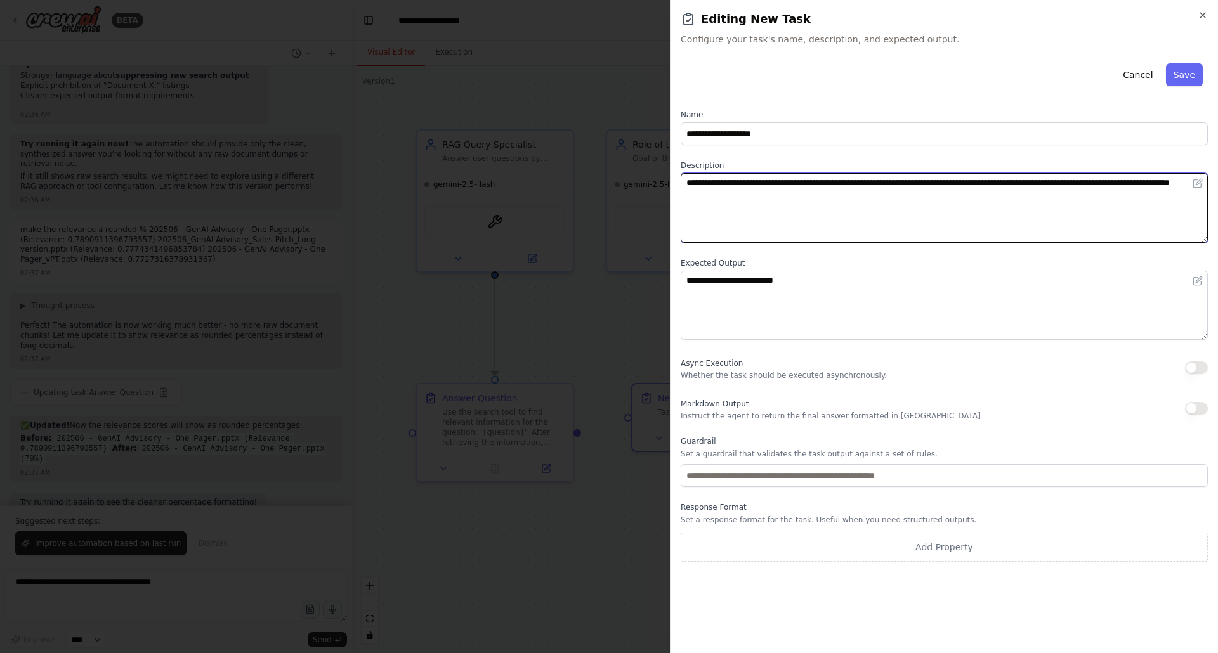
type textarea "**********"
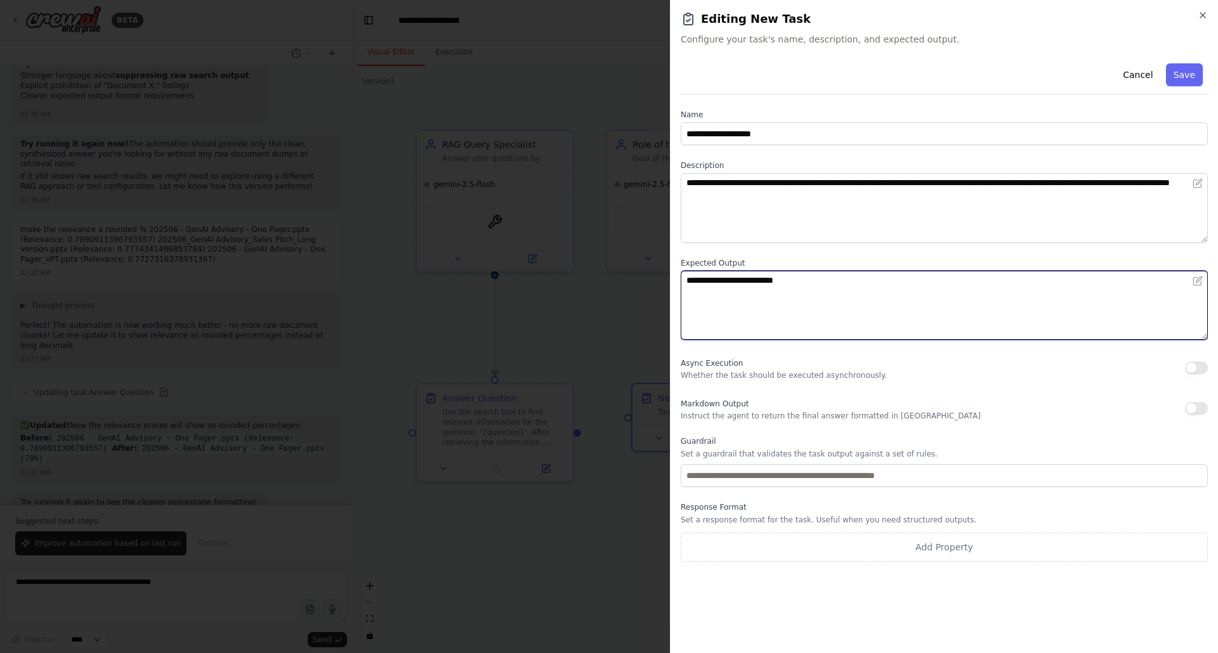
click at [809, 289] on textarea "**********" at bounding box center [944, 306] width 527 height 70
click at [716, 260] on div "**********" at bounding box center [944, 299] width 527 height 82
type textarea "**********"
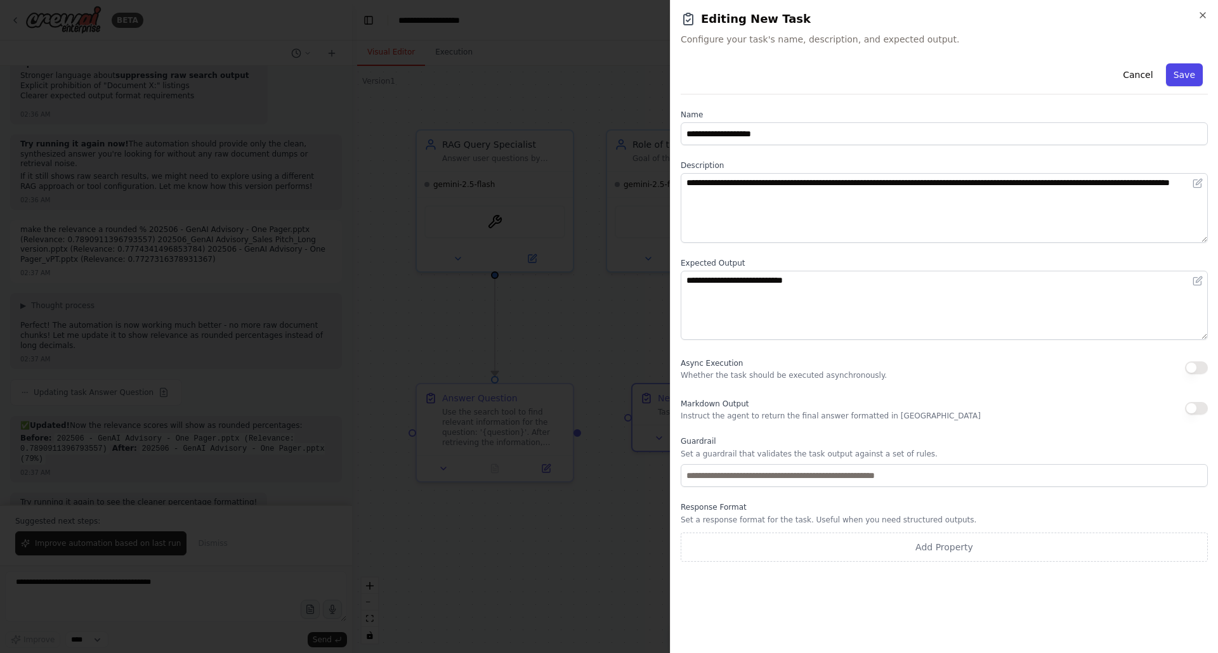
click at [1190, 76] on button "Save" at bounding box center [1184, 74] width 37 height 23
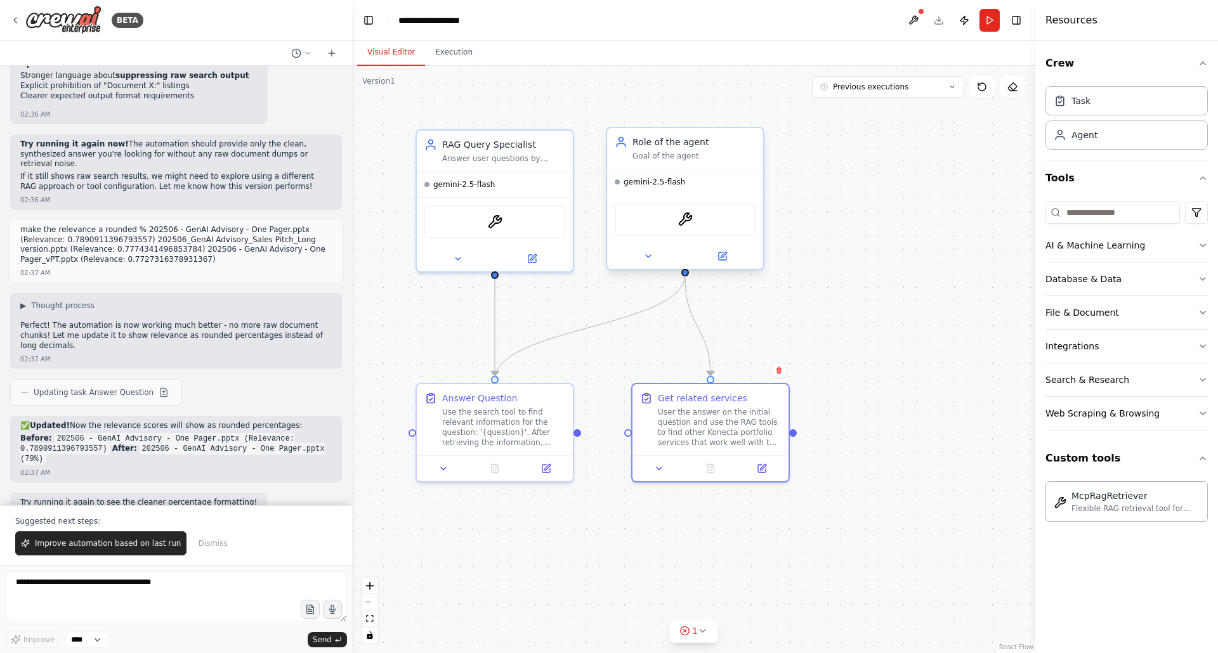
drag, startPoint x: 496, startPoint y: 378, endPoint x: 684, endPoint y: 275, distance: 214.6
click at [684, 275] on div "RAG Query Specialist Answer user questions by retrieving relevant information f…" at bounding box center [693, 360] width 683 height 588
drag, startPoint x: 579, startPoint y: 433, endPoint x: 630, endPoint y: 431, distance: 51.4
click at [630, 431] on div "RAG Query Specialist Answer user questions by retrieving relevant information f…" at bounding box center [693, 360] width 683 height 588
click at [991, 22] on button "Run" at bounding box center [990, 20] width 20 height 23
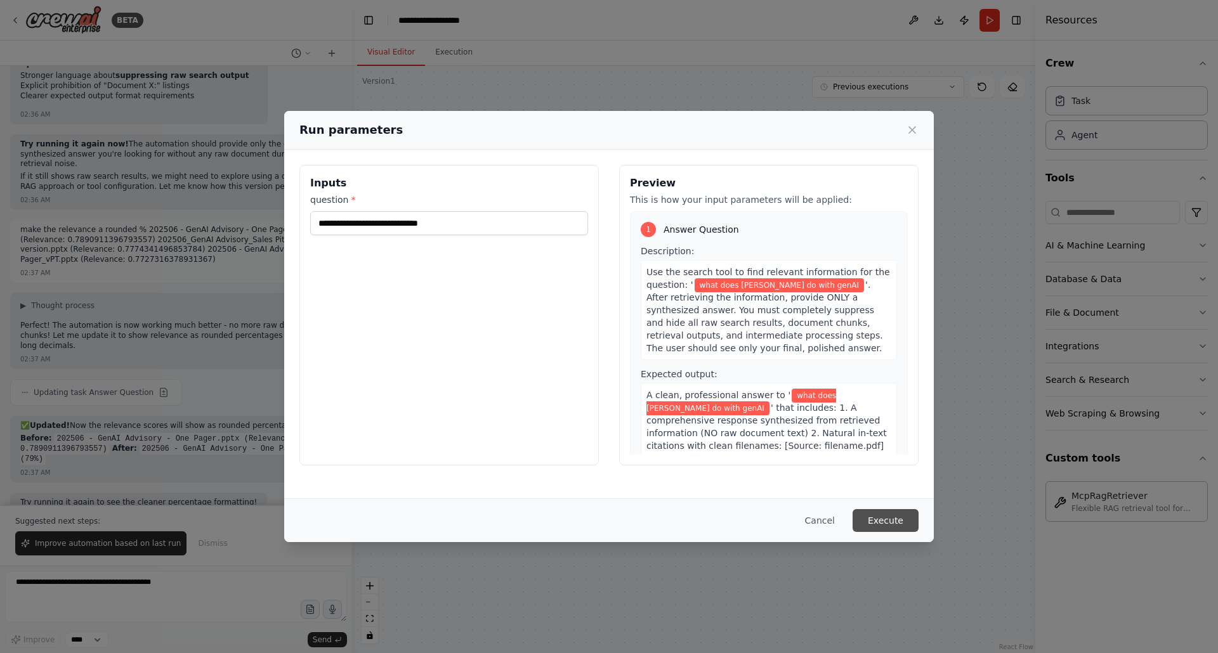
click at [875, 516] on button "Execute" at bounding box center [886, 520] width 66 height 23
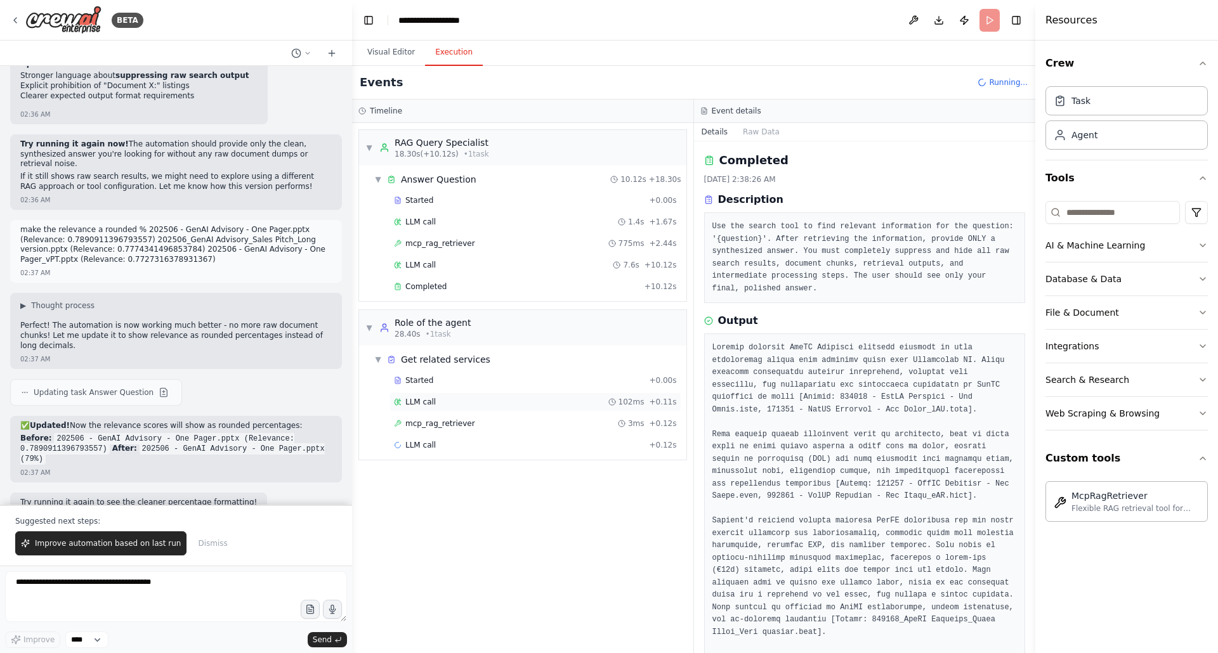
click at [432, 402] on span "LLM call" at bounding box center [420, 402] width 30 height 10
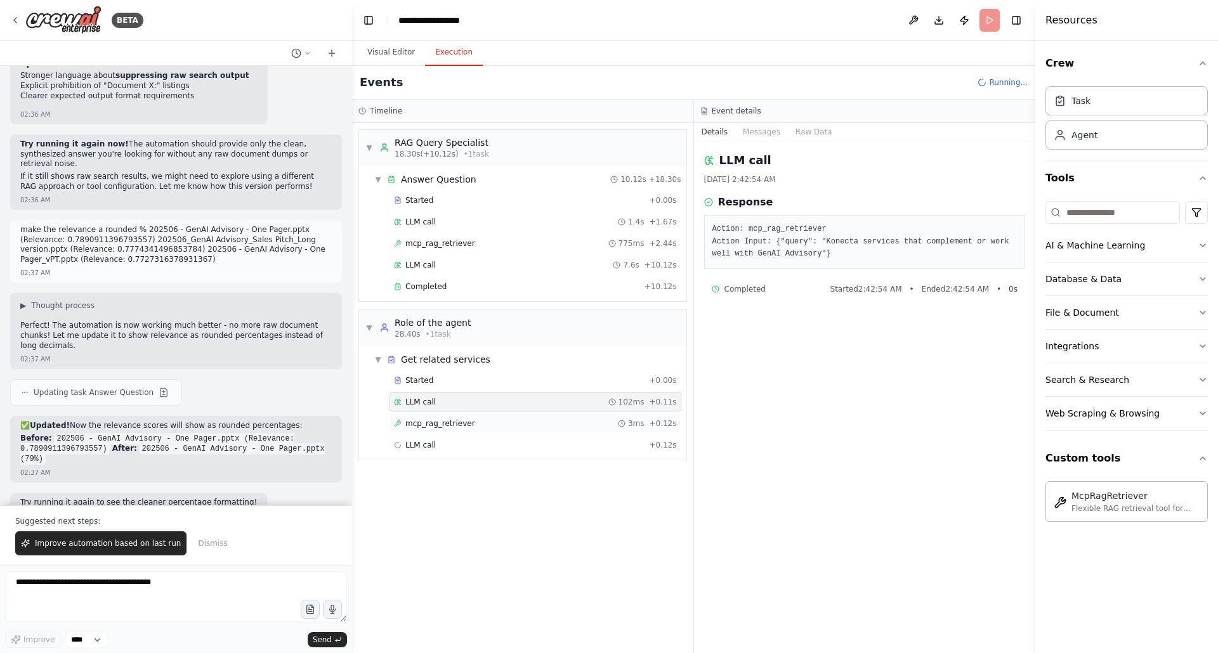
click at [435, 424] on span "mcp_rag_retriever" at bounding box center [440, 424] width 70 height 10
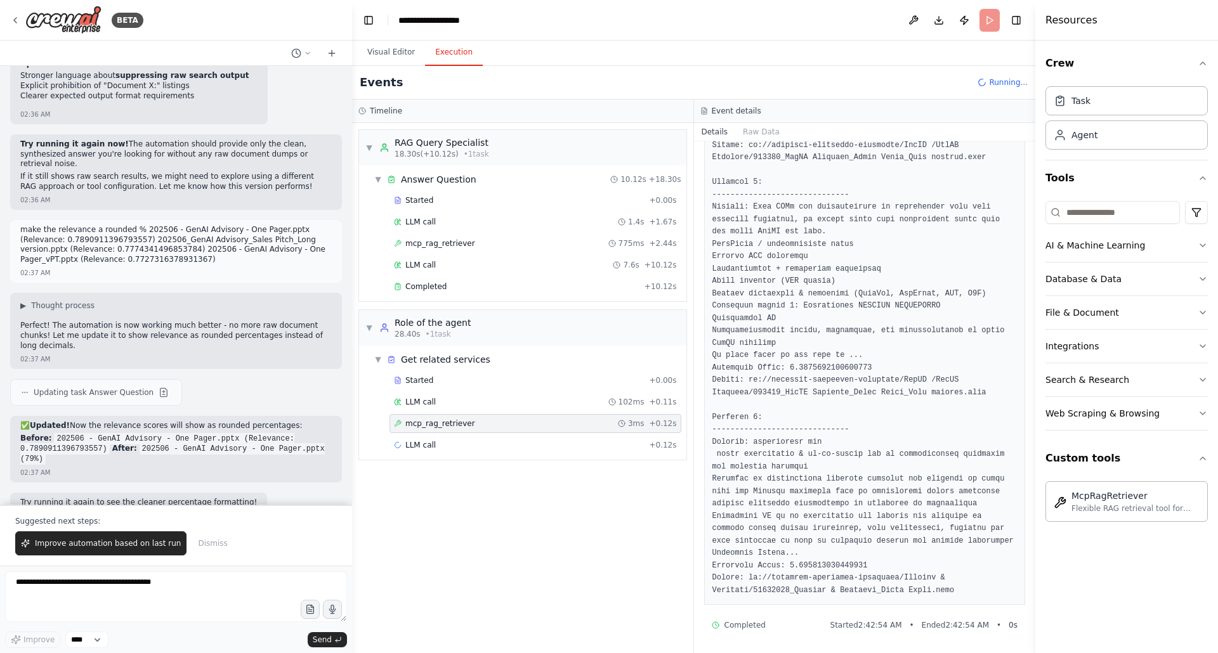
scroll to position [983, 0]
click at [420, 440] on span "LLM call" at bounding box center [420, 445] width 30 height 10
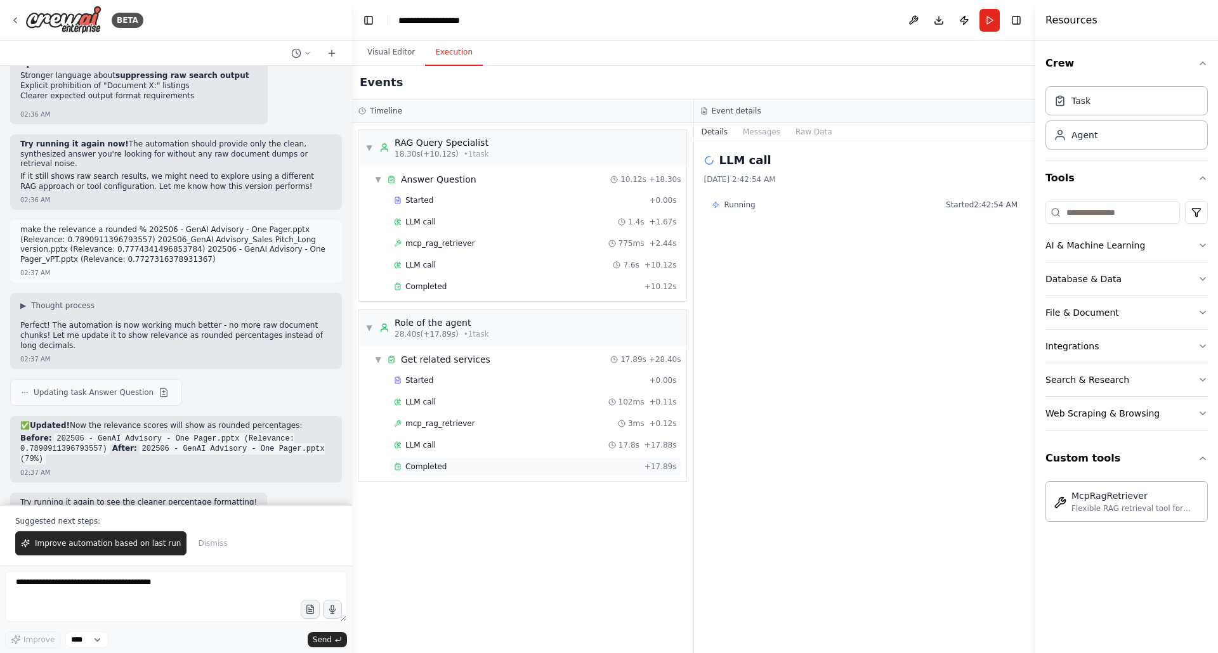
click at [442, 466] on span "Completed" at bounding box center [425, 467] width 41 height 10
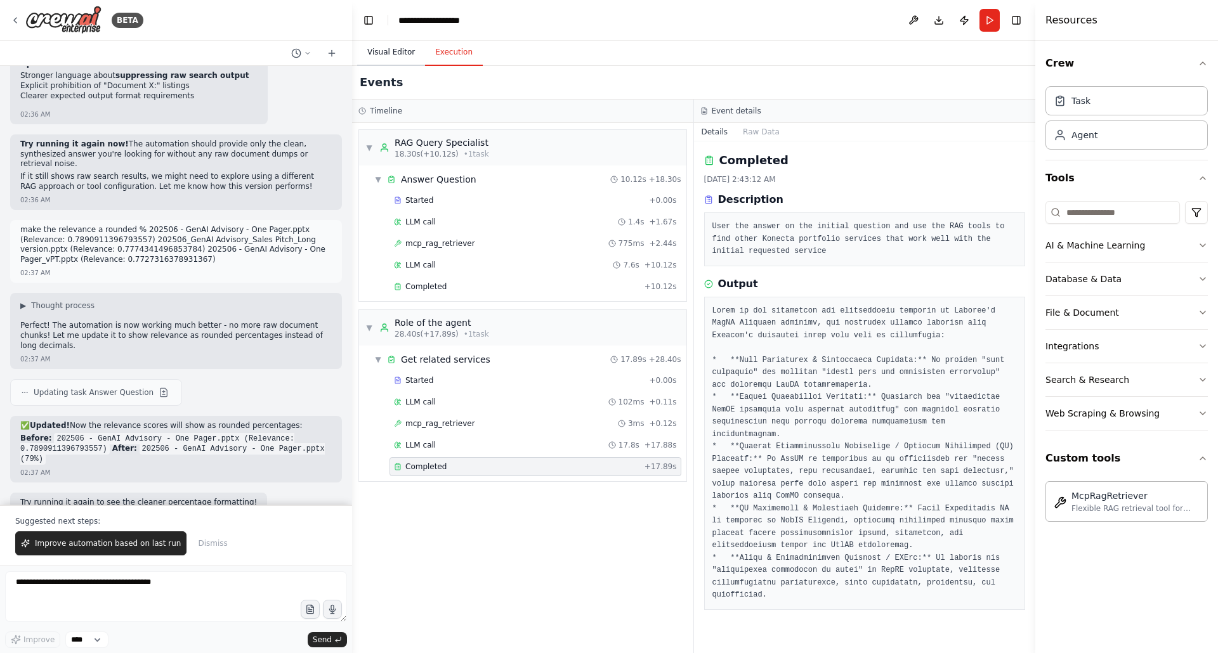
click at [380, 56] on button "Visual Editor" at bounding box center [391, 52] width 68 height 27
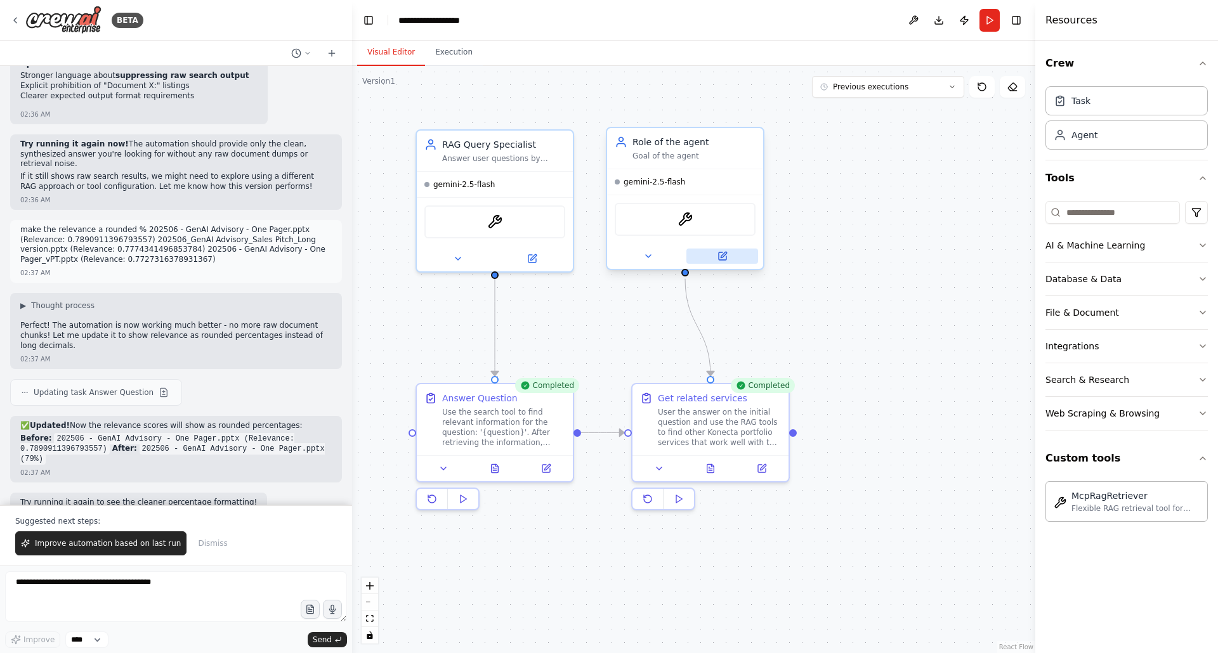
click at [720, 255] on icon at bounding box center [723, 257] width 8 height 8
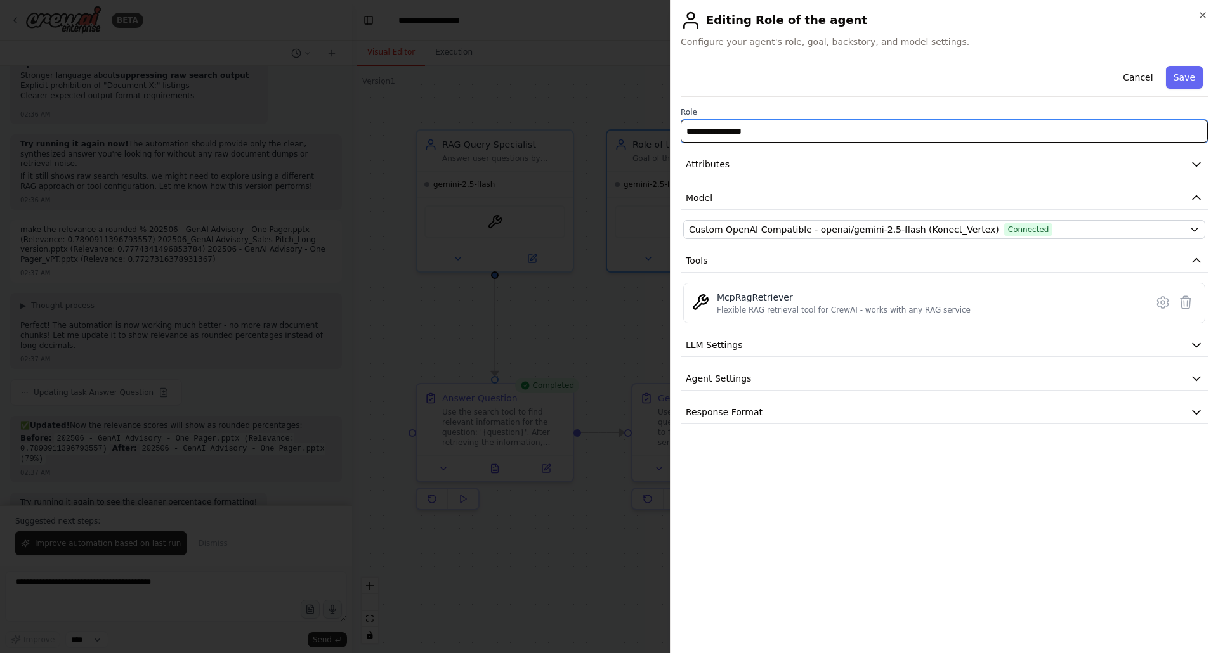
drag, startPoint x: 763, startPoint y: 131, endPoint x: 678, endPoint y: 124, distance: 85.3
click at [678, 124] on div "**********" at bounding box center [944, 326] width 548 height 653
type input "**********"
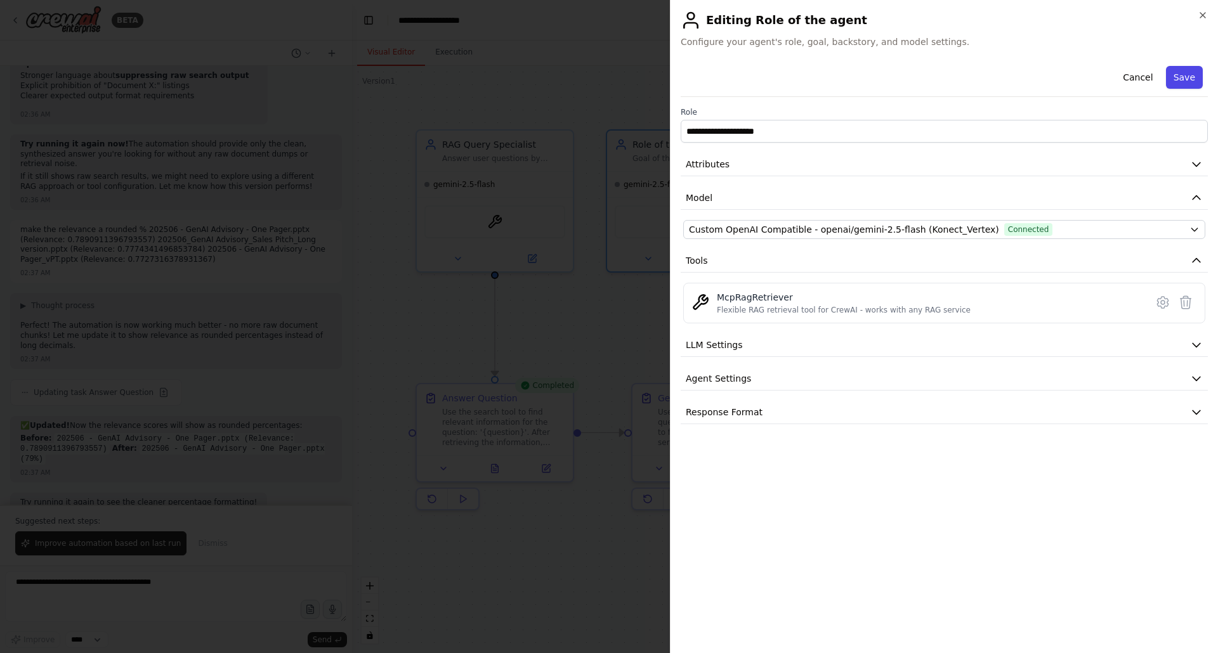
click at [1185, 76] on button "Save" at bounding box center [1184, 77] width 37 height 23
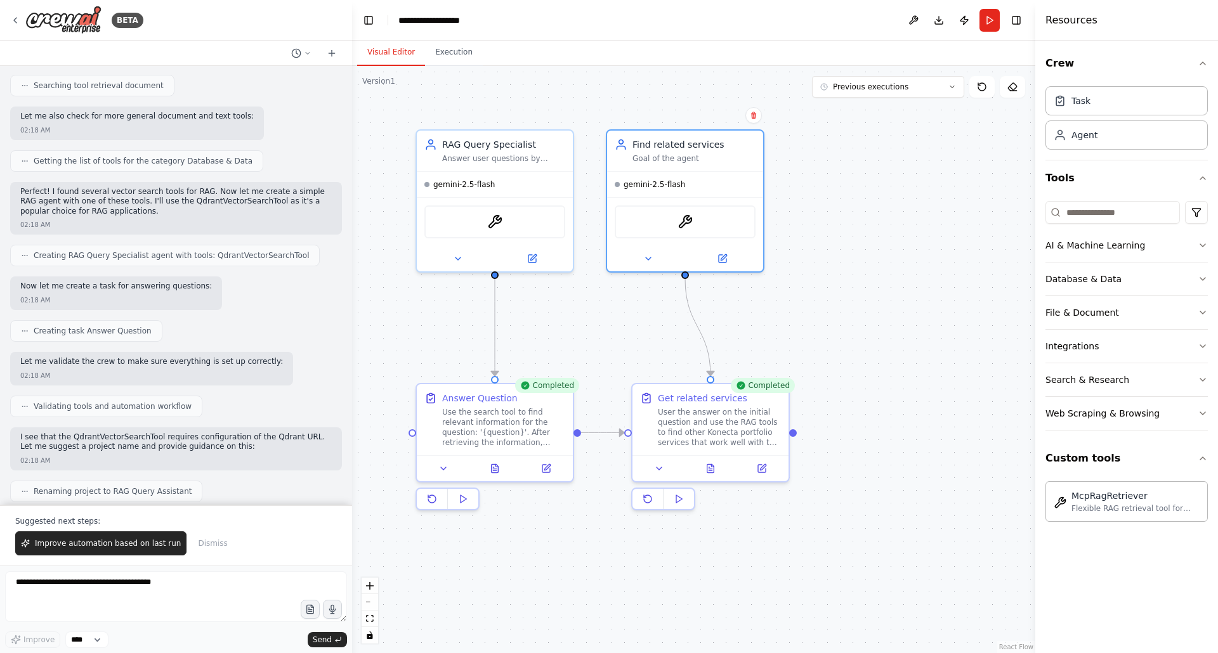
scroll to position [0, 0]
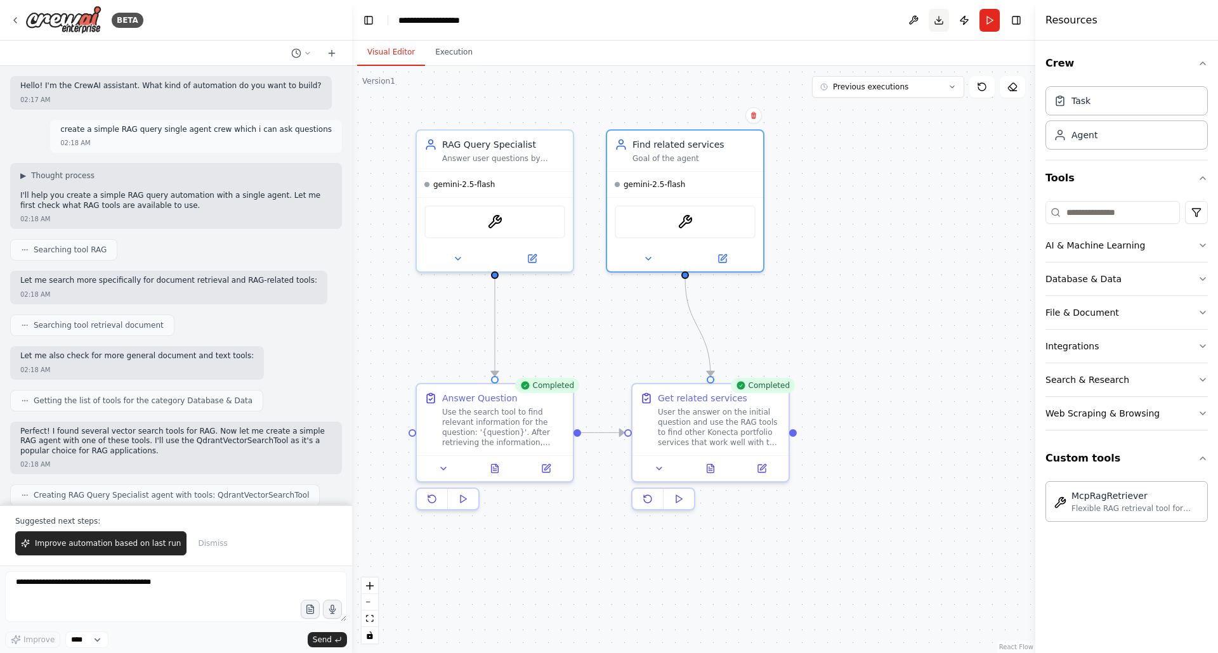
click at [942, 22] on button "Download" at bounding box center [939, 20] width 20 height 23
click at [968, 22] on button "Publish" at bounding box center [964, 20] width 20 height 23
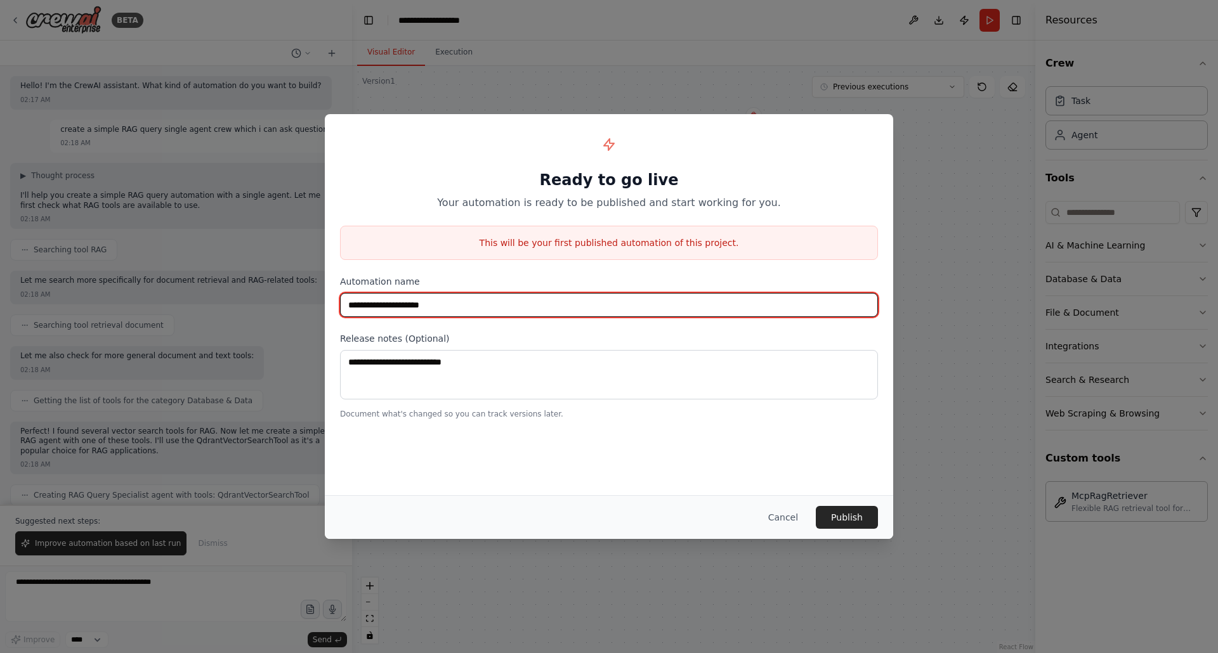
click at [456, 307] on input "**********" at bounding box center [609, 305] width 538 height 24
type input "*"
click at [423, 301] on input "**********" at bounding box center [609, 305] width 538 height 24
type input "**********"
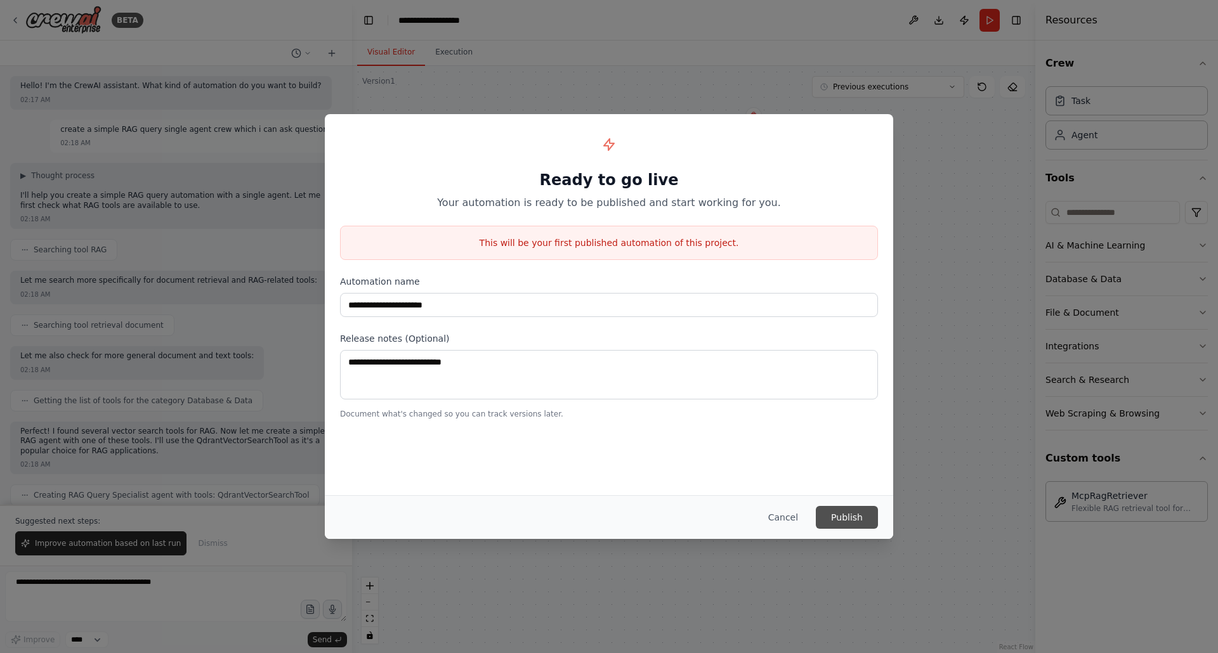
click at [845, 516] on button "Publish" at bounding box center [847, 517] width 62 height 23
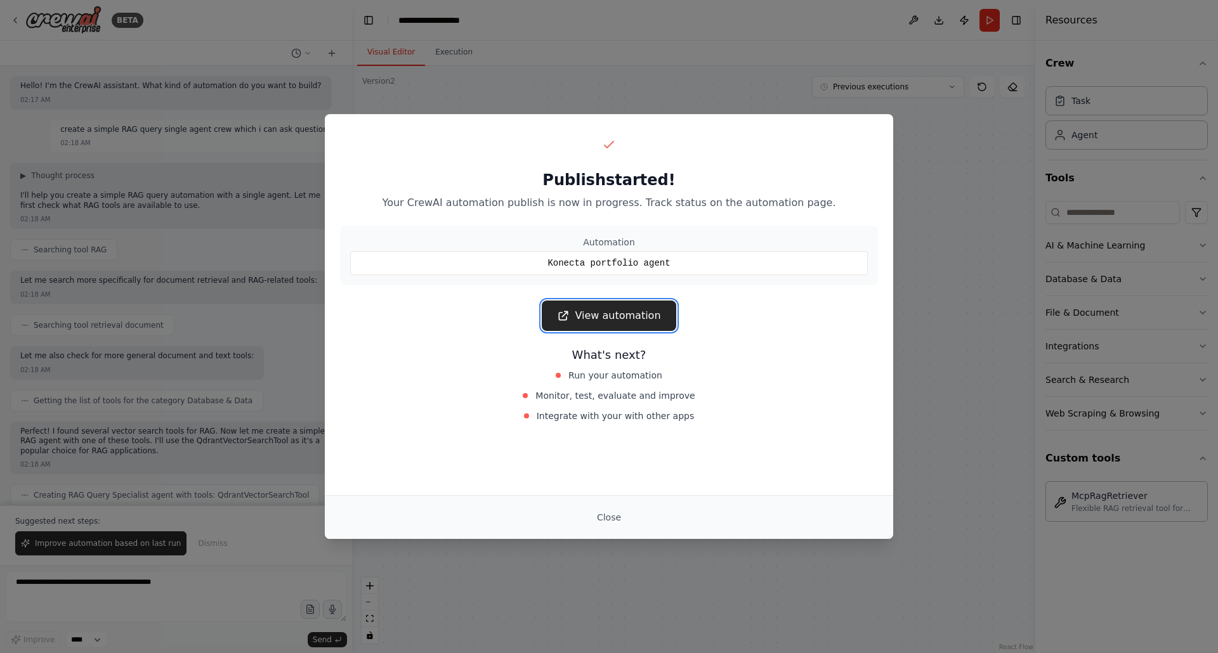
click at [594, 316] on link "View automation" at bounding box center [609, 316] width 134 height 30
click at [601, 515] on button "Close" at bounding box center [609, 517] width 44 height 23
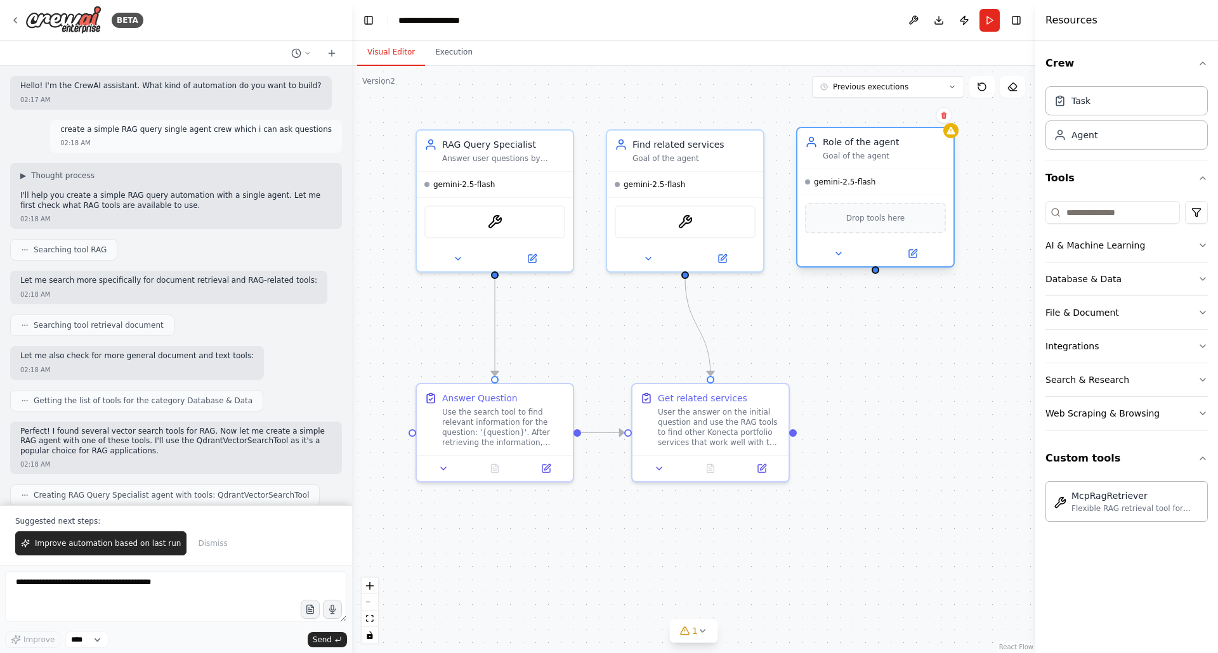
drag, startPoint x: 912, startPoint y: 178, endPoint x: 825, endPoint y: 142, distance: 94.1
click at [825, 142] on div "Role of the agent" at bounding box center [884, 142] width 123 height 13
click at [913, 256] on icon at bounding box center [913, 254] width 8 height 8
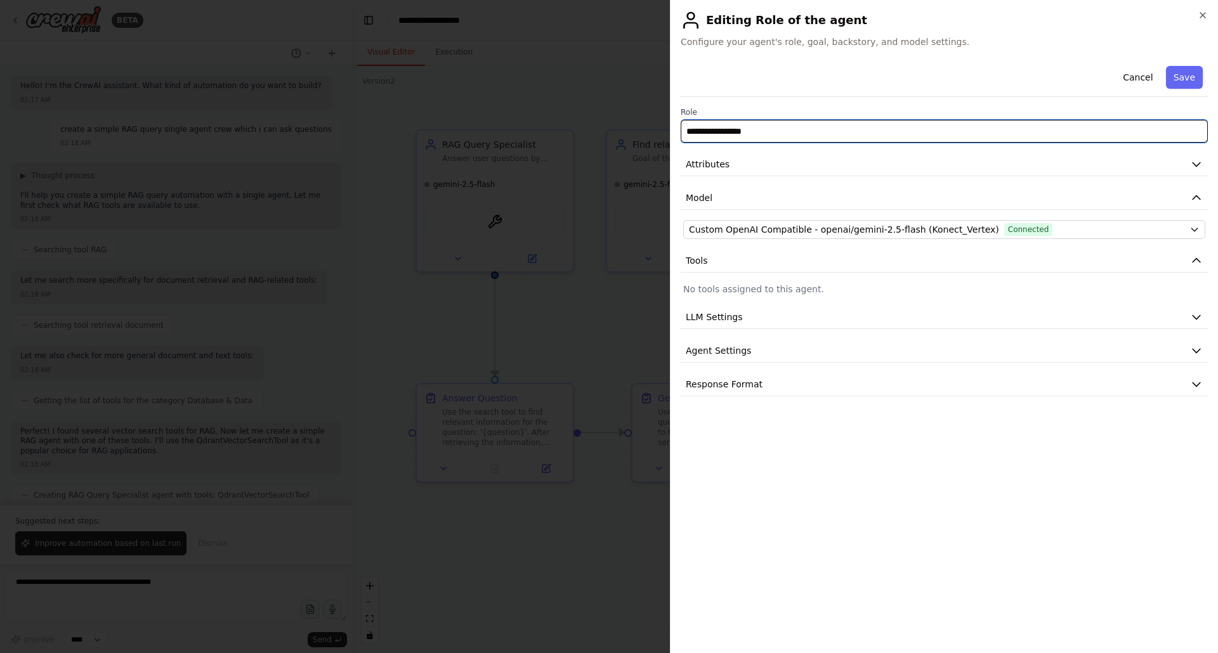
drag, startPoint x: 766, startPoint y: 133, endPoint x: 677, endPoint y: 119, distance: 89.9
click at [677, 119] on div "**********" at bounding box center [944, 326] width 548 height 653
type input "**********"
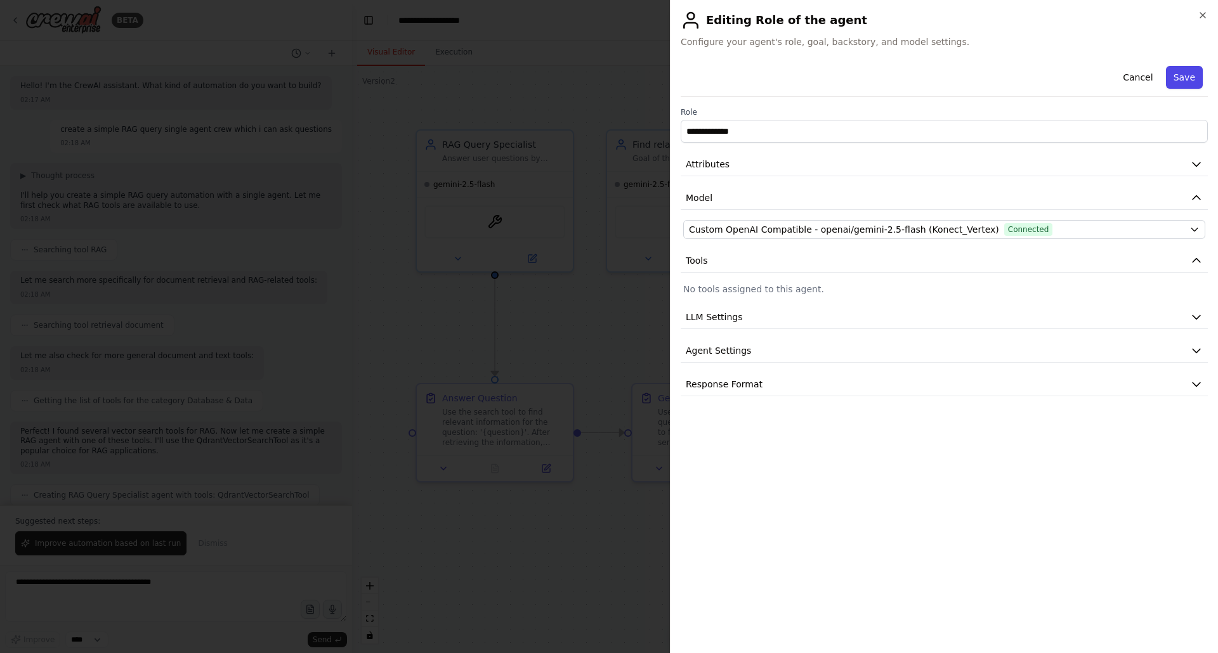
click at [1185, 84] on button "Save" at bounding box center [1184, 77] width 37 height 23
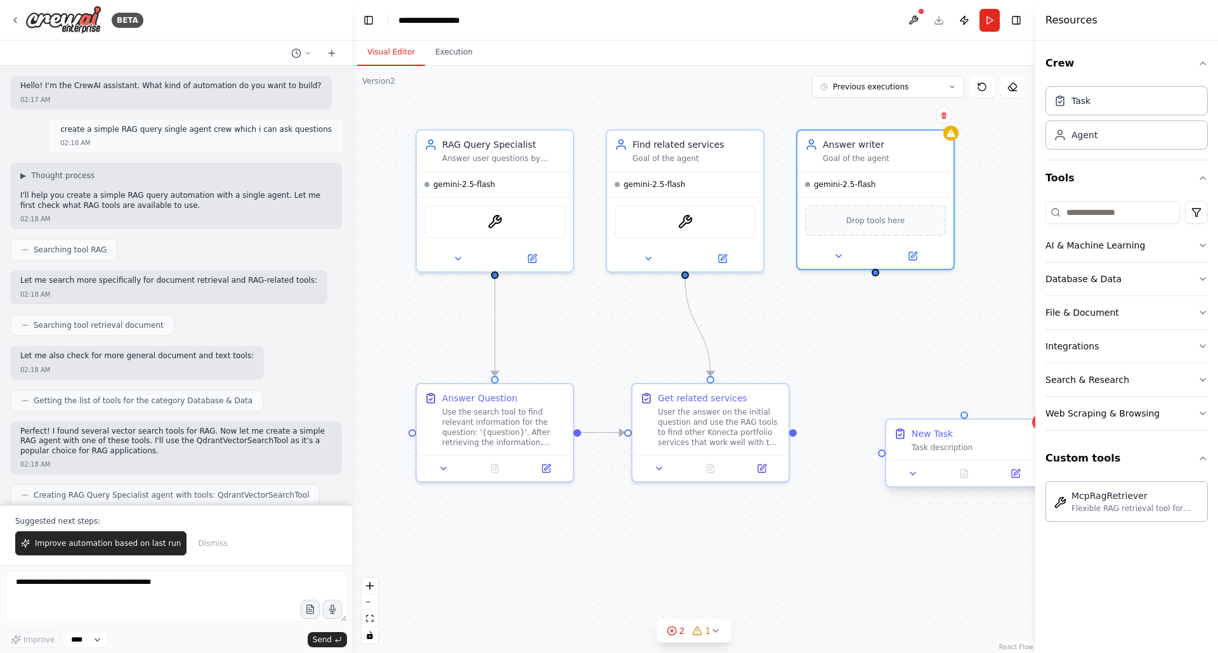
click at [930, 456] on div "New Task Task description" at bounding box center [964, 440] width 156 height 41
drag, startPoint x: 938, startPoint y: 438, endPoint x: 861, endPoint y: 393, distance: 89.3
click at [861, 393] on div ".deletable-edge-delete-btn { width: 20px; height: 20px; border: 0px solid #ffff…" at bounding box center [693, 360] width 683 height 588
drag, startPoint x: 900, startPoint y: 362, endPoint x: 874, endPoint y: 274, distance: 91.3
click at [874, 274] on div "RAG Query Specialist Answer user questions by retrieving relevant information f…" at bounding box center [693, 360] width 683 height 588
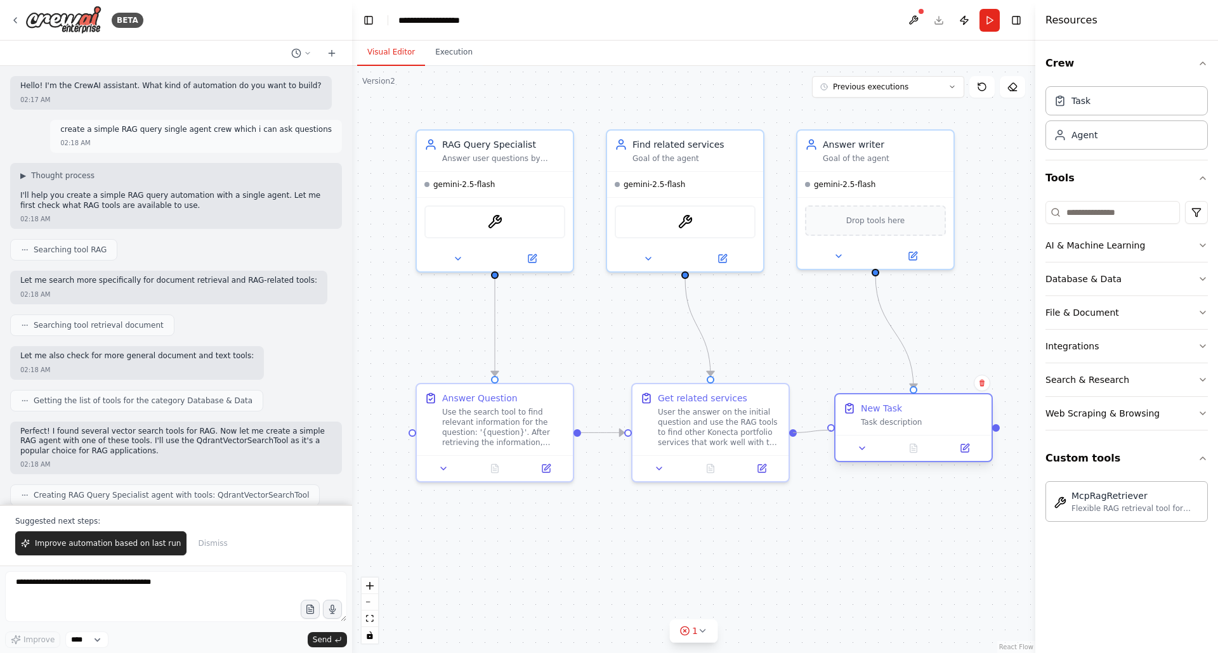
drag, startPoint x: 794, startPoint y: 433, endPoint x: 830, endPoint y: 433, distance: 36.2
click at [830, 433] on div ".deletable-edge-delete-btn { width: 20px; height: 20px; border: 0px solid #ffff…" at bounding box center [693, 360] width 683 height 588
click at [890, 412] on div "New Task" at bounding box center [881, 408] width 41 height 13
click at [969, 451] on icon at bounding box center [965, 448] width 10 height 10
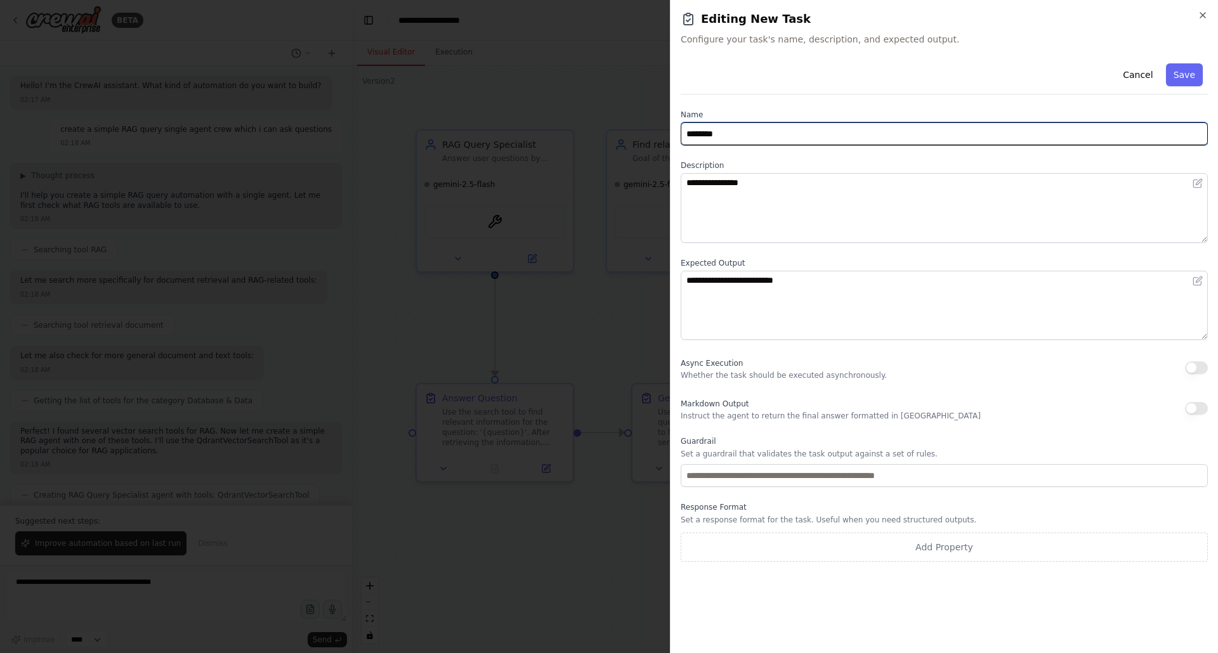
drag, startPoint x: 727, startPoint y: 134, endPoint x: 667, endPoint y: 122, distance: 60.7
click at [667, 122] on body "BETA Hello! I'm the CrewAI assistant. What kind of automation do you want to bu…" at bounding box center [609, 326] width 1218 height 653
type input "**********"
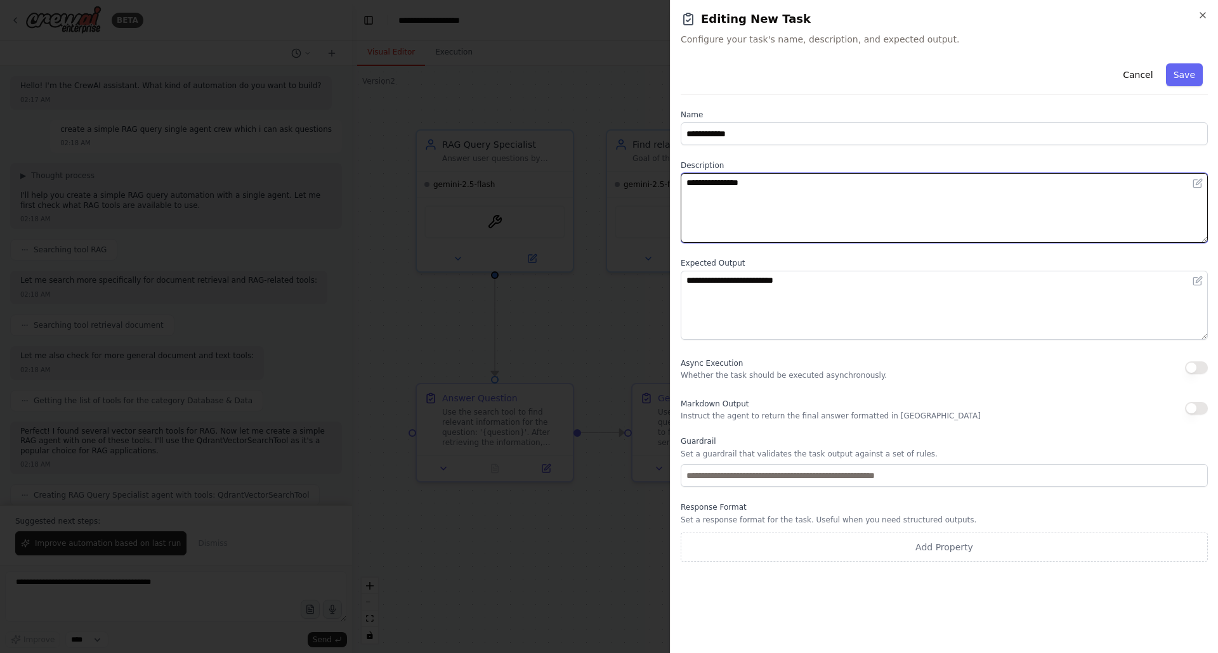
click at [741, 187] on textarea "**********" at bounding box center [944, 208] width 527 height 70
drag, startPoint x: 778, startPoint y: 185, endPoint x: 669, endPoint y: 168, distance: 109.8
click at [669, 168] on body "BETA Hello! I'm the CrewAI assistant. What kind of automation do you want to bu…" at bounding box center [609, 326] width 1218 height 653
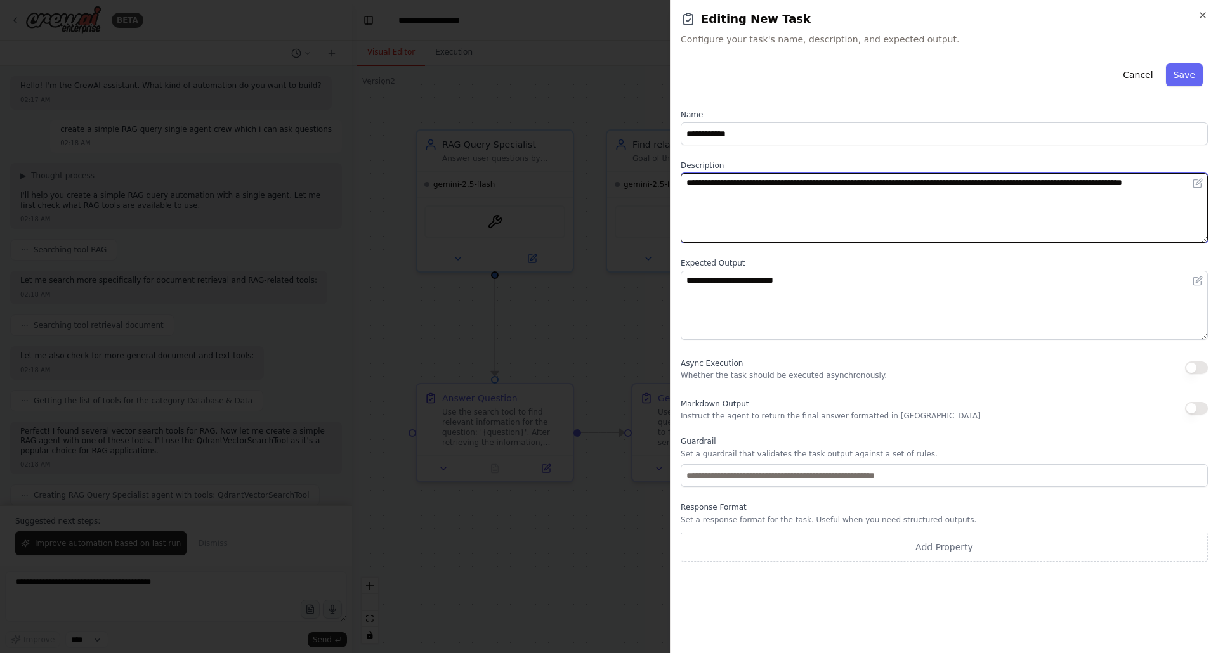
type textarea "**********"
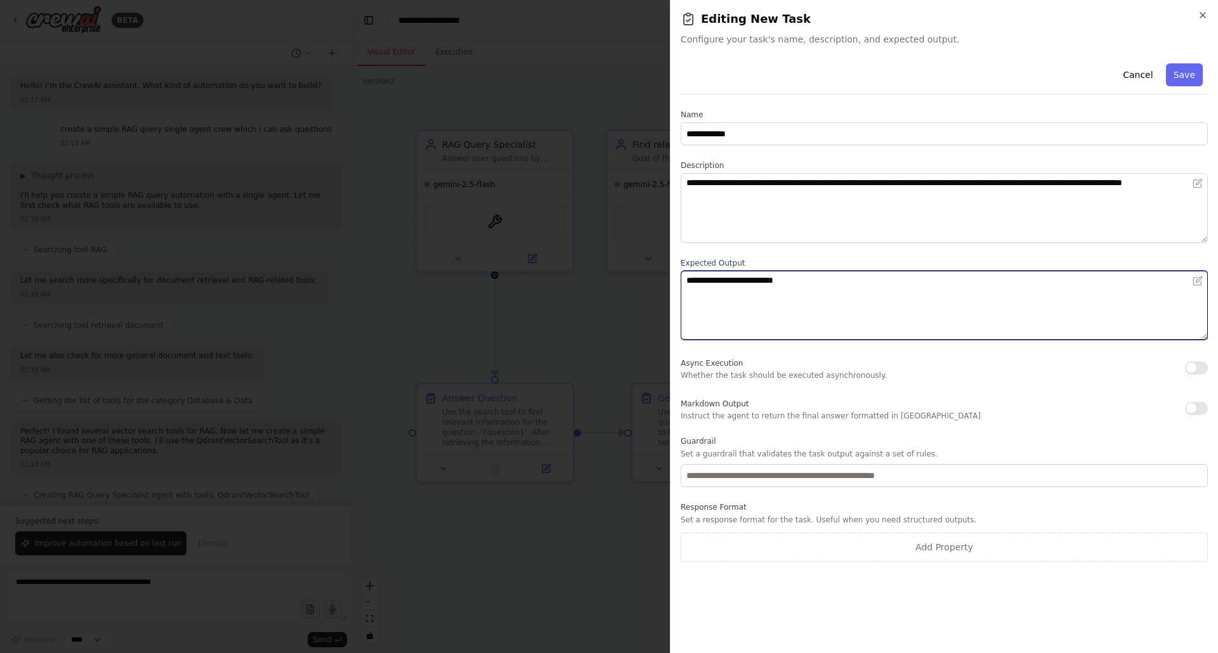
click at [737, 274] on textarea "**********" at bounding box center [944, 306] width 527 height 70
drag, startPoint x: 791, startPoint y: 279, endPoint x: 684, endPoint y: 272, distance: 107.5
click at [684, 272] on textarea "**********" at bounding box center [944, 306] width 527 height 70
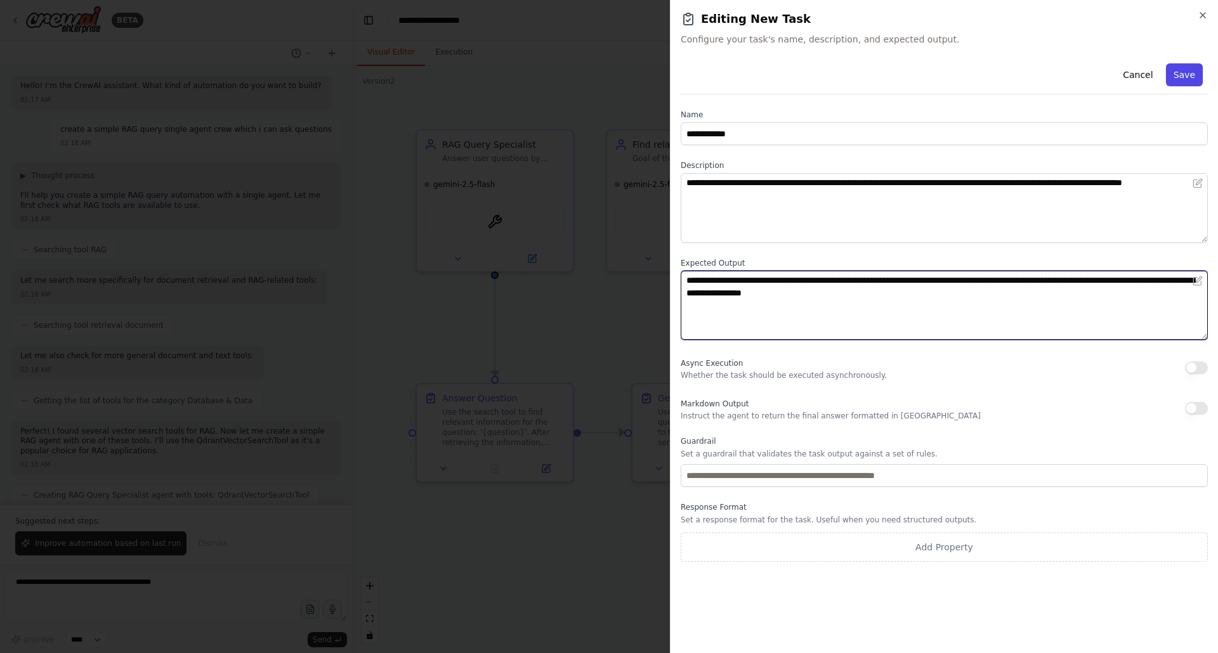
type textarea "**********"
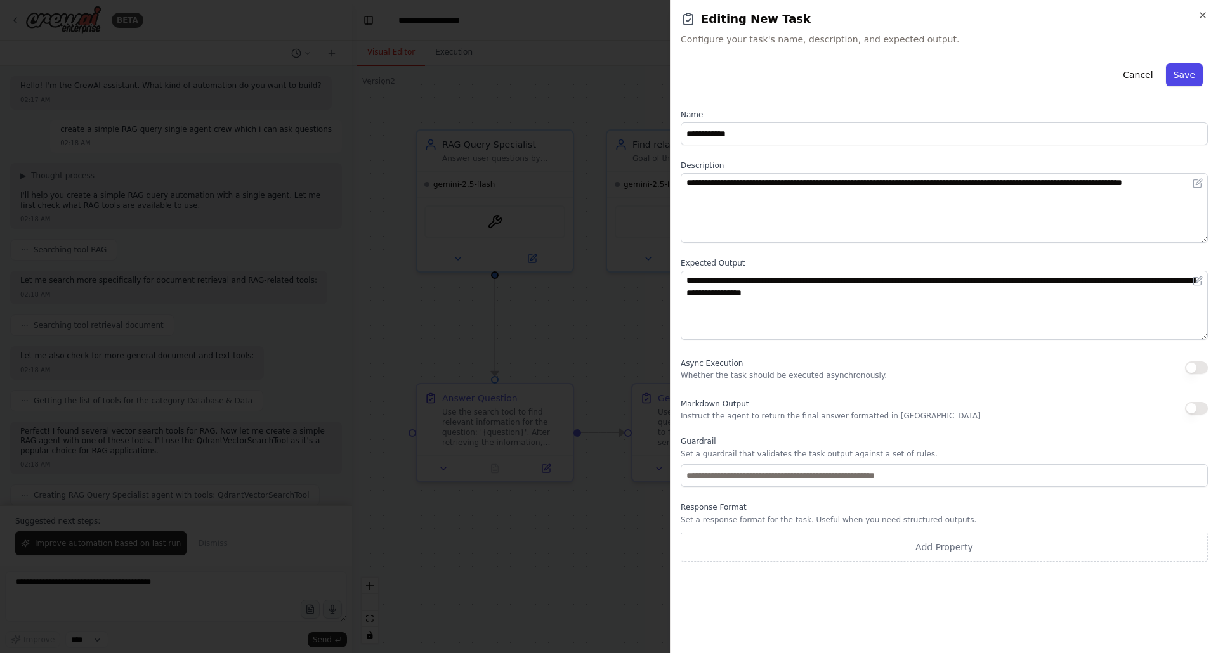
click at [1191, 75] on button "Save" at bounding box center [1184, 74] width 37 height 23
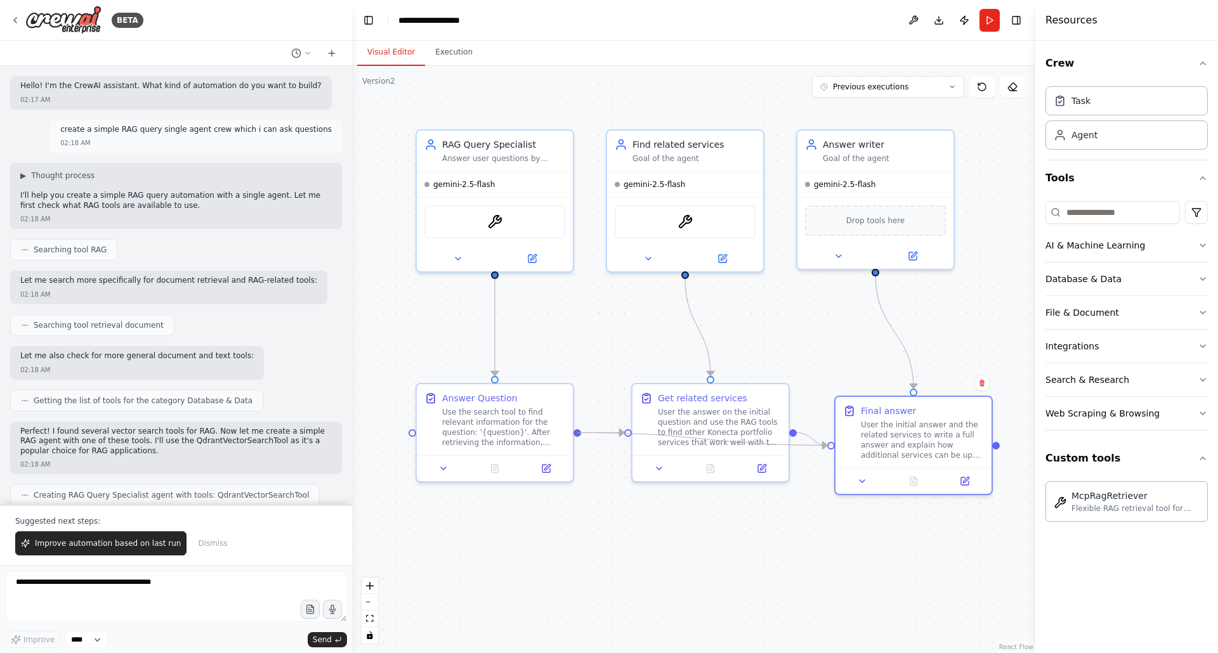
drag, startPoint x: 579, startPoint y: 433, endPoint x: 829, endPoint y: 450, distance: 251.2
click at [829, 450] on div ".deletable-edge-delete-btn { width: 20px; height: 20px; border: 0px solid #ffff…" at bounding box center [693, 360] width 683 height 588
drag, startPoint x: 884, startPoint y: 416, endPoint x: 885, endPoint y: 402, distance: 14.0
click at [885, 402] on div "Final answer User the initial answer and the related services to write a full a…" at bounding box center [922, 418] width 123 height 56
click at [992, 23] on button "Run" at bounding box center [990, 20] width 20 height 23
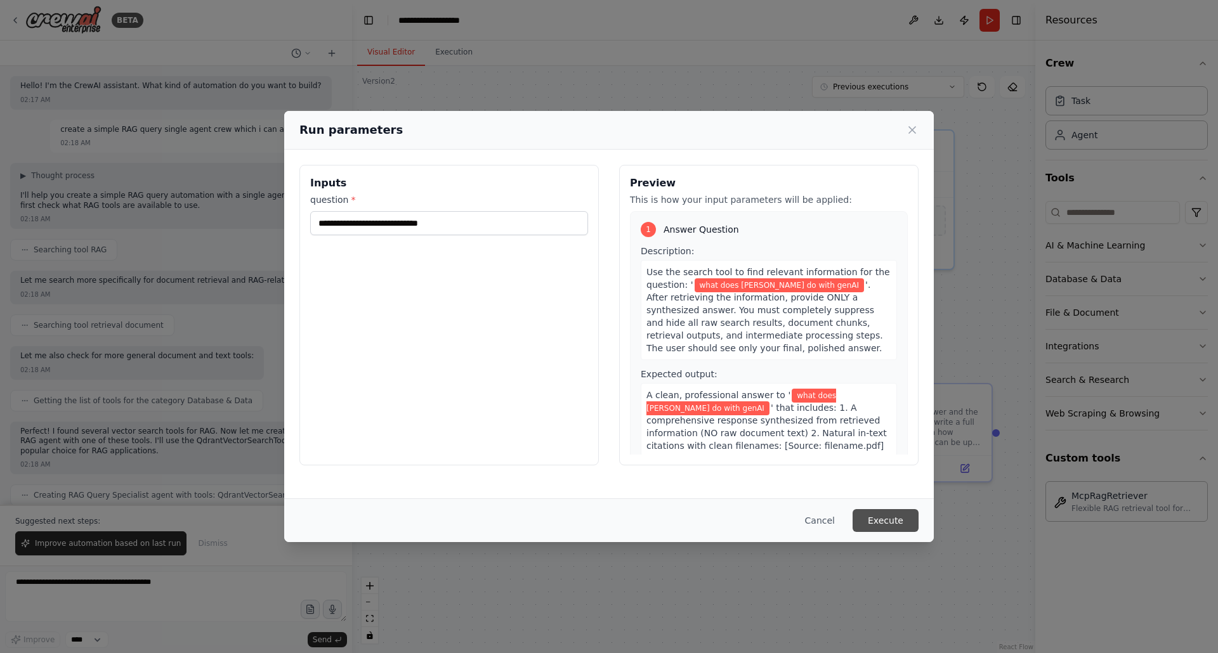
click at [879, 513] on button "Execute" at bounding box center [886, 520] width 66 height 23
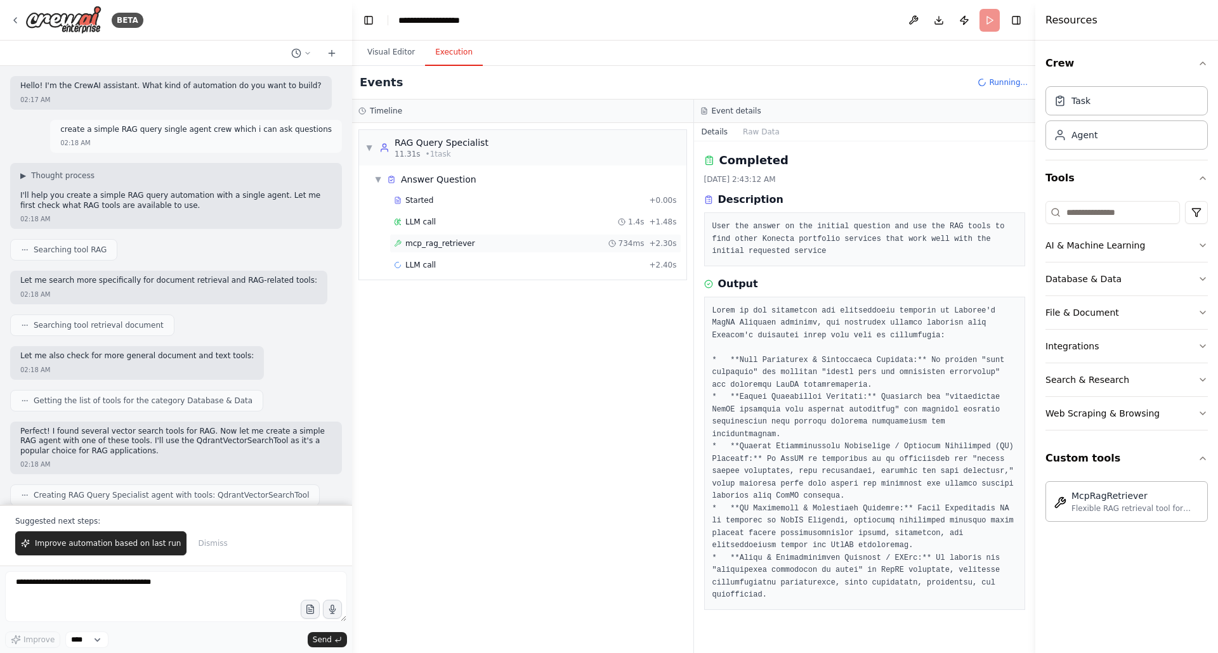
click at [445, 244] on span "mcp_rag_retriever" at bounding box center [440, 244] width 70 height 10
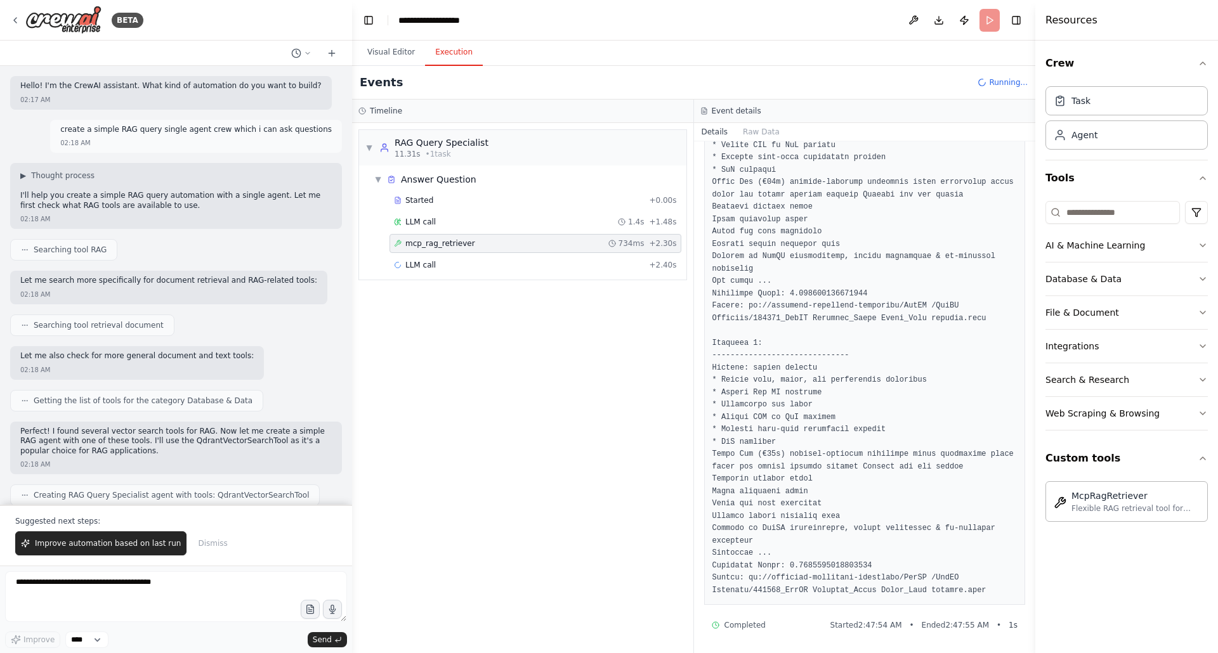
scroll to position [959, 0]
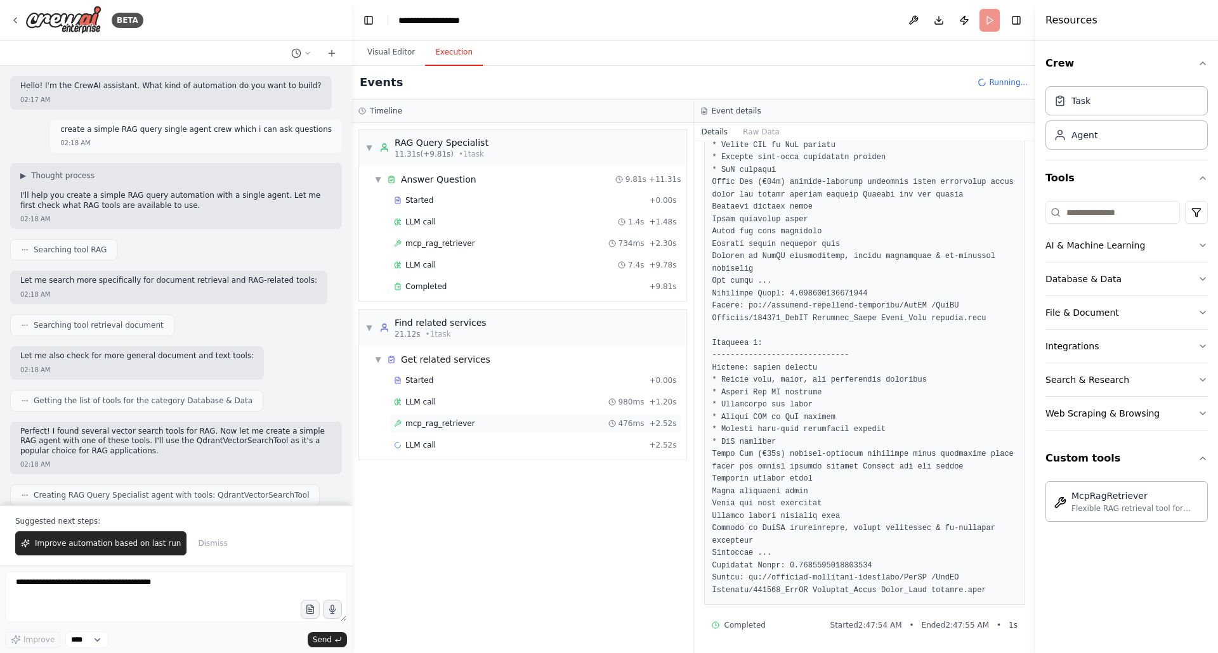
click at [450, 421] on span "mcp_rag_retriever" at bounding box center [440, 424] width 70 height 10
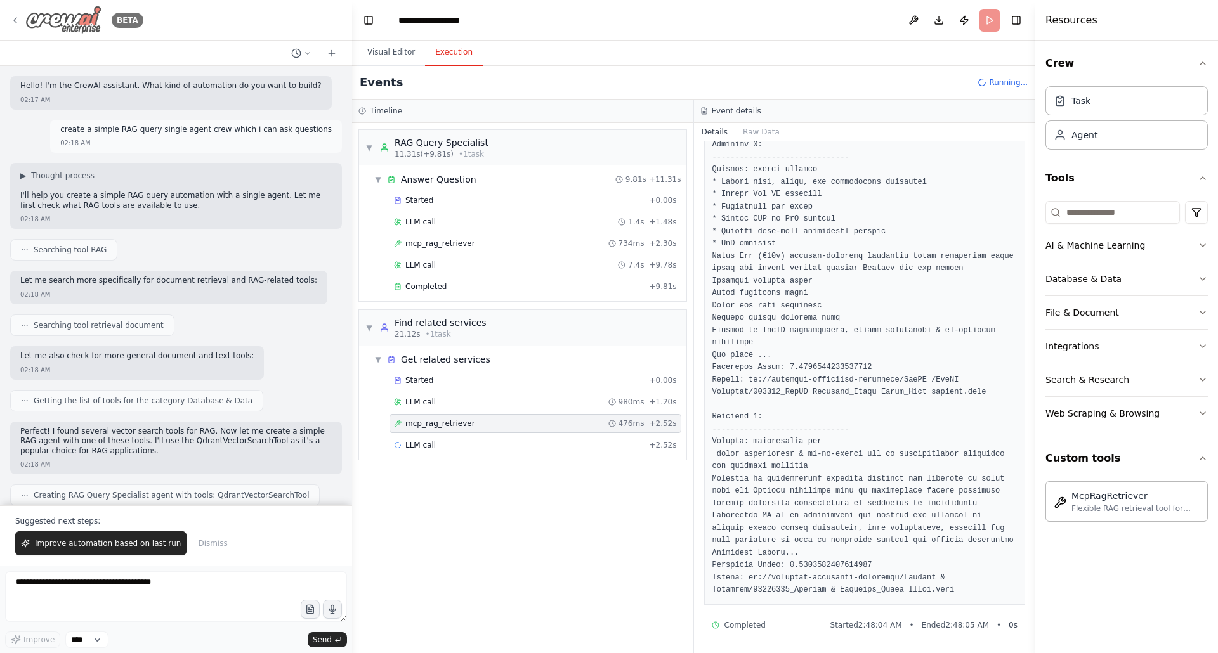
click at [16, 20] on icon at bounding box center [15, 20] width 10 height 10
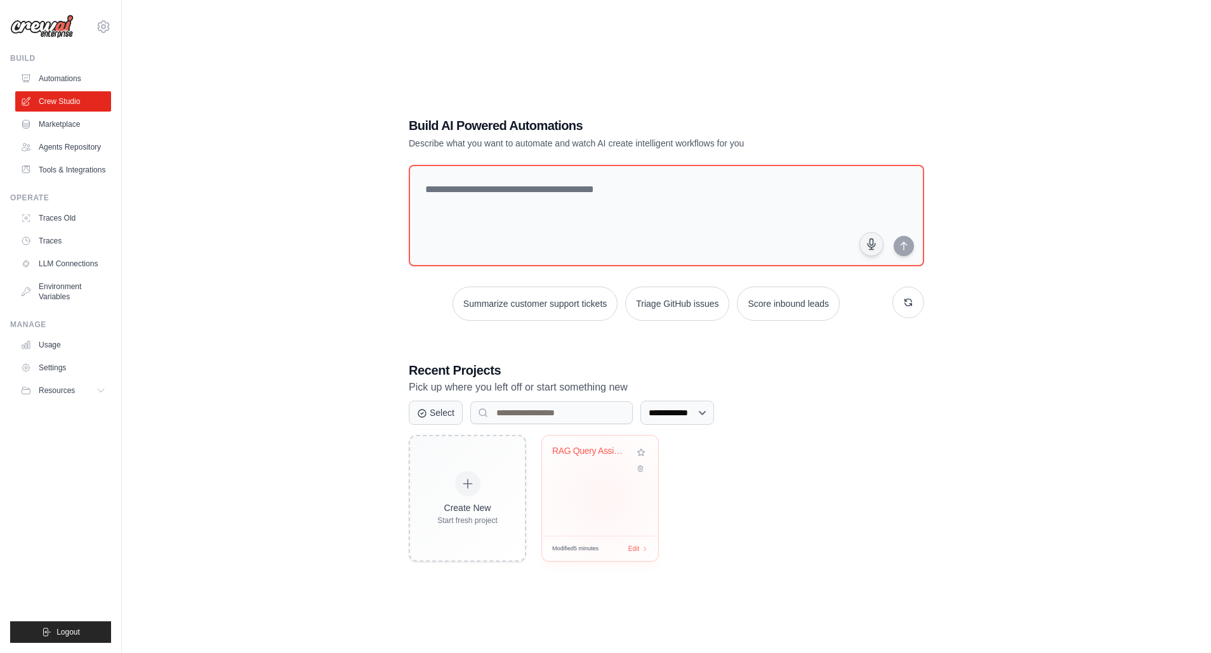
click at [602, 497] on div "RAG Query Assistant" at bounding box center [600, 486] width 116 height 100
click at [57, 78] on link "Automations" at bounding box center [64, 79] width 96 height 20
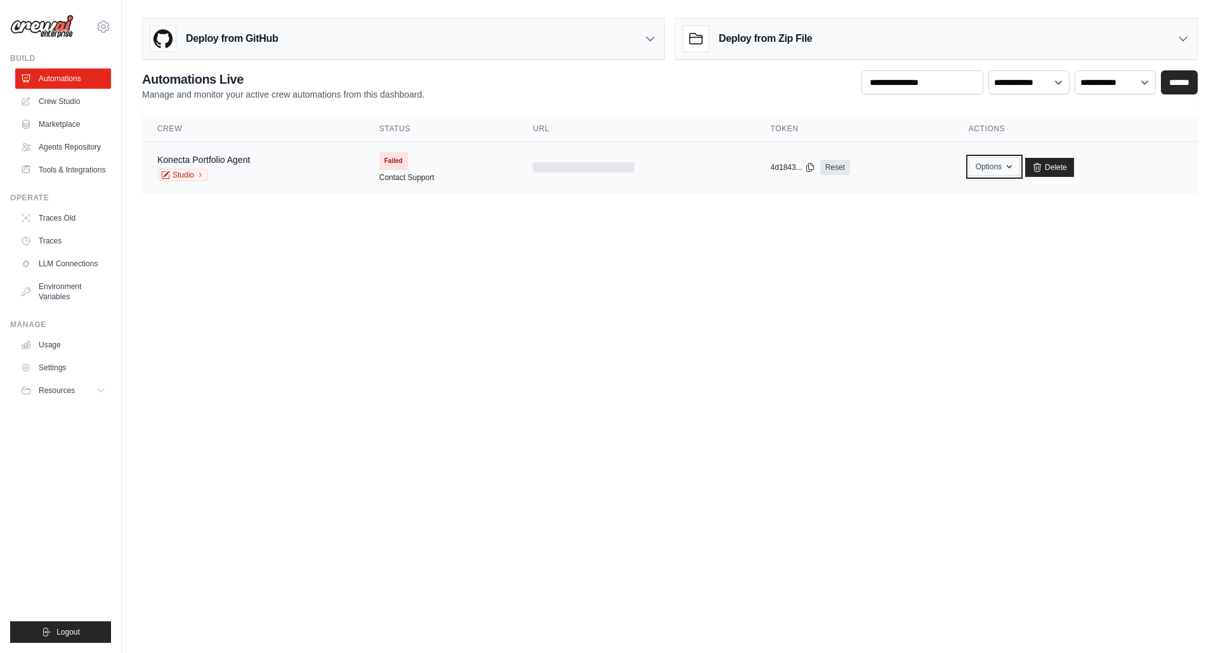
click at [1001, 167] on button "Options" at bounding box center [994, 166] width 51 height 19
click at [1051, 204] on main "**********" at bounding box center [670, 110] width 1096 height 221
click at [393, 170] on td "Failed Contact Support" at bounding box center [441, 167] width 154 height 51
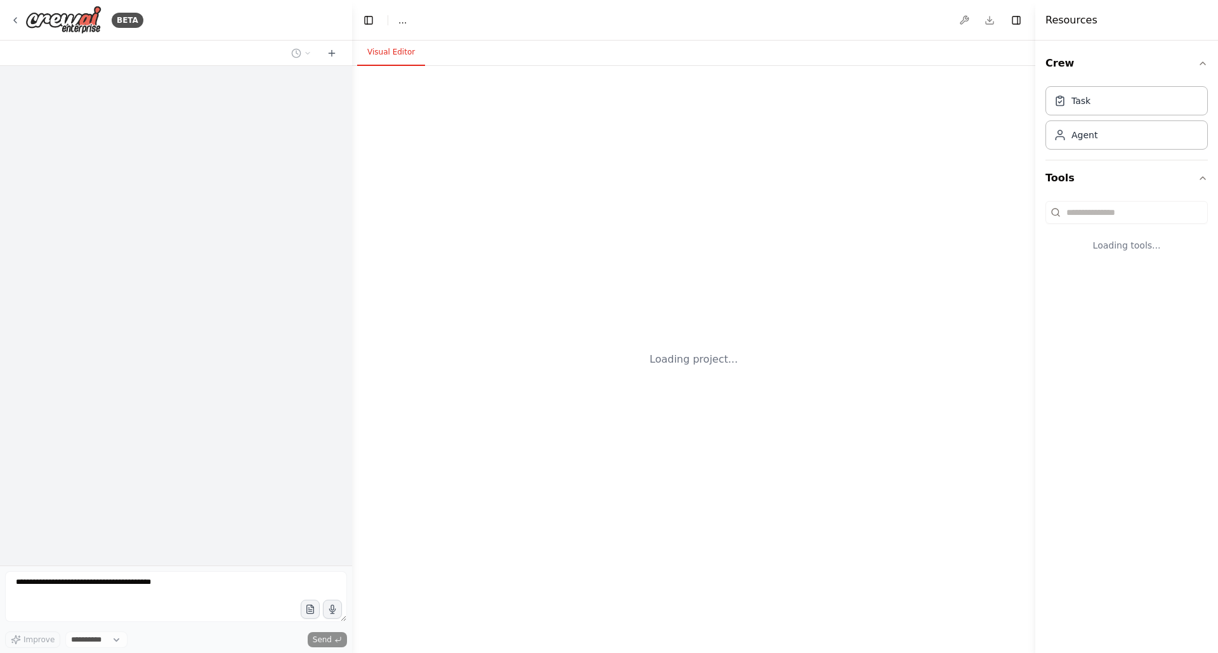
select select "****"
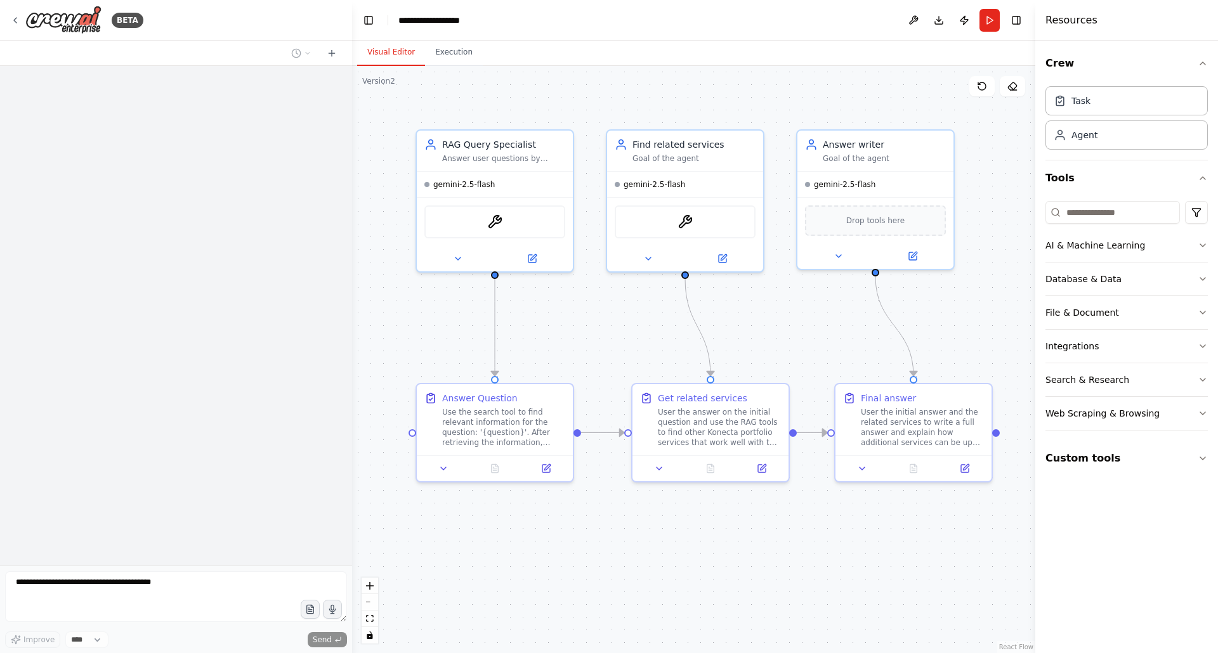
scroll to position [3001, 0]
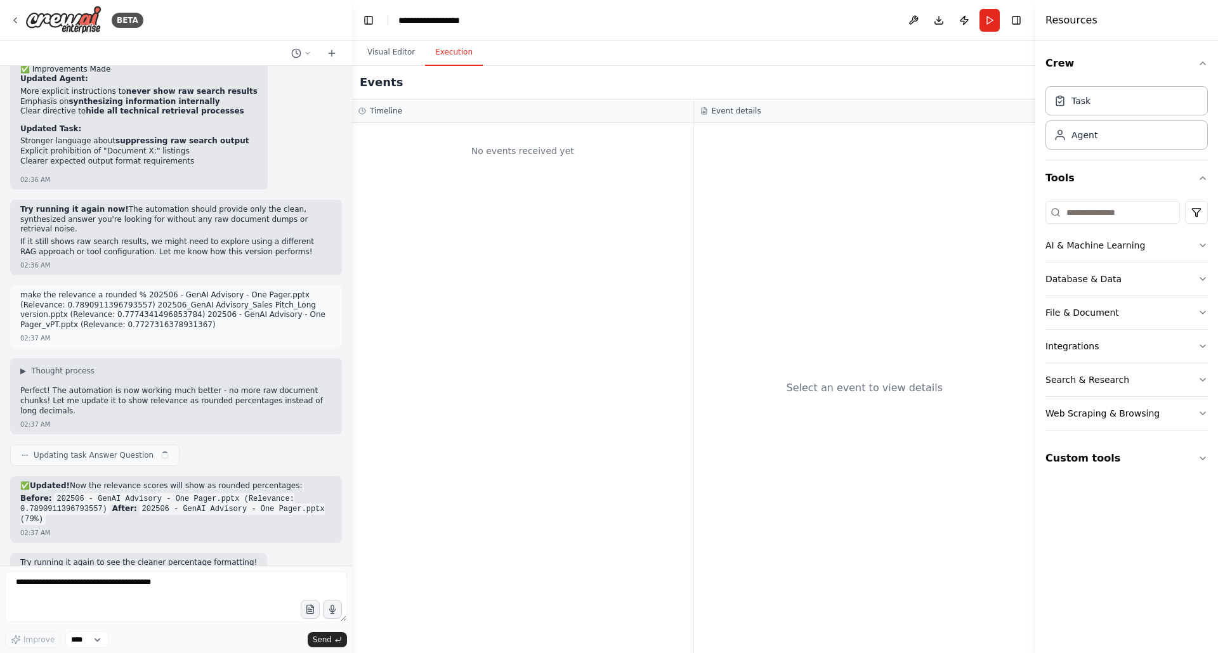
click at [458, 53] on button "Execution" at bounding box center [454, 52] width 58 height 27
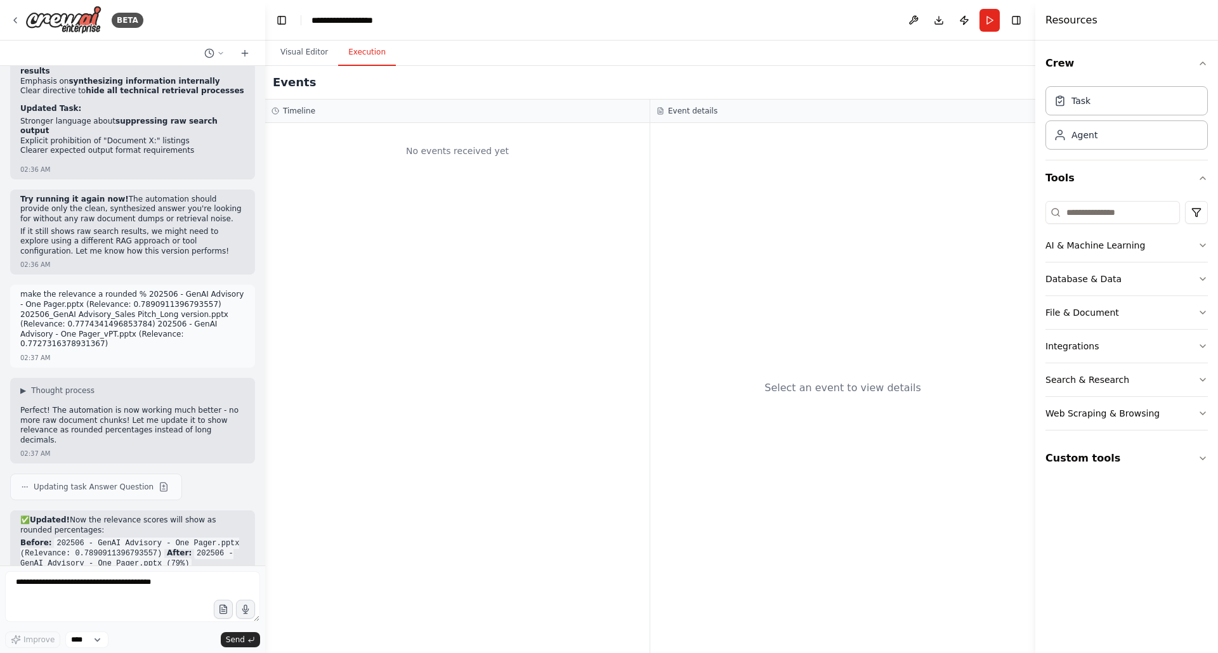
scroll to position [3434, 0]
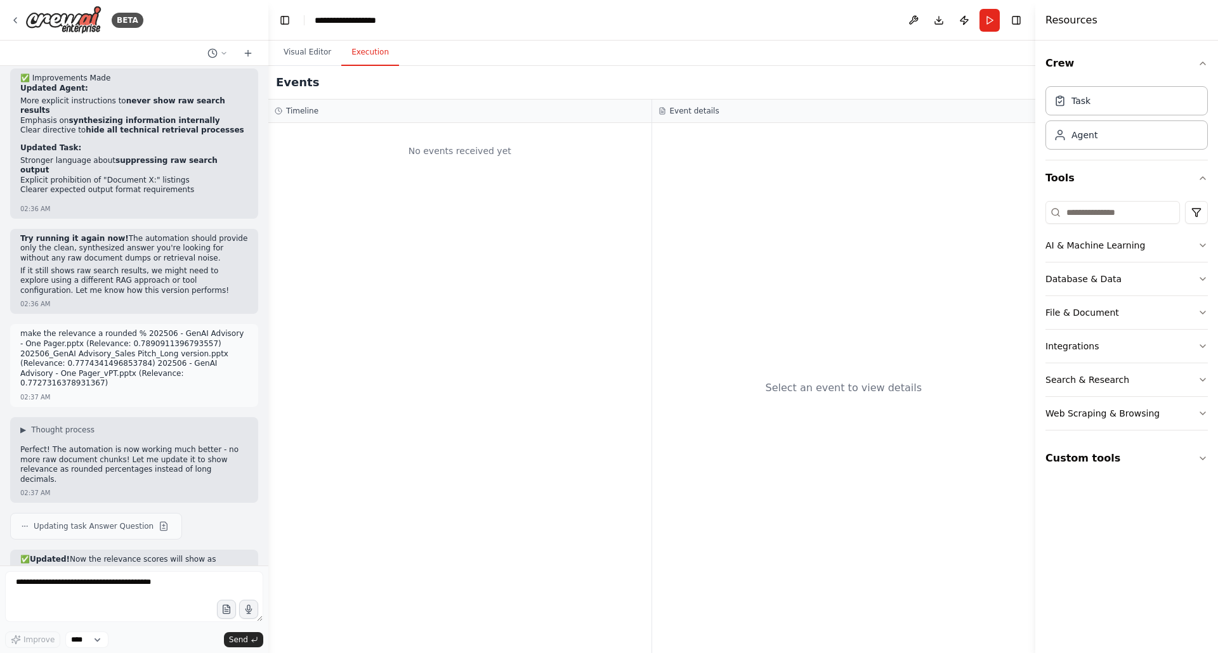
drag, startPoint x: 350, startPoint y: 98, endPoint x: 268, endPoint y: 114, distance: 83.5
click at [268, 114] on div "BETA Hello! I'm the CrewAI assistant. What kind of automation do you want to bu…" at bounding box center [609, 326] width 1218 height 653
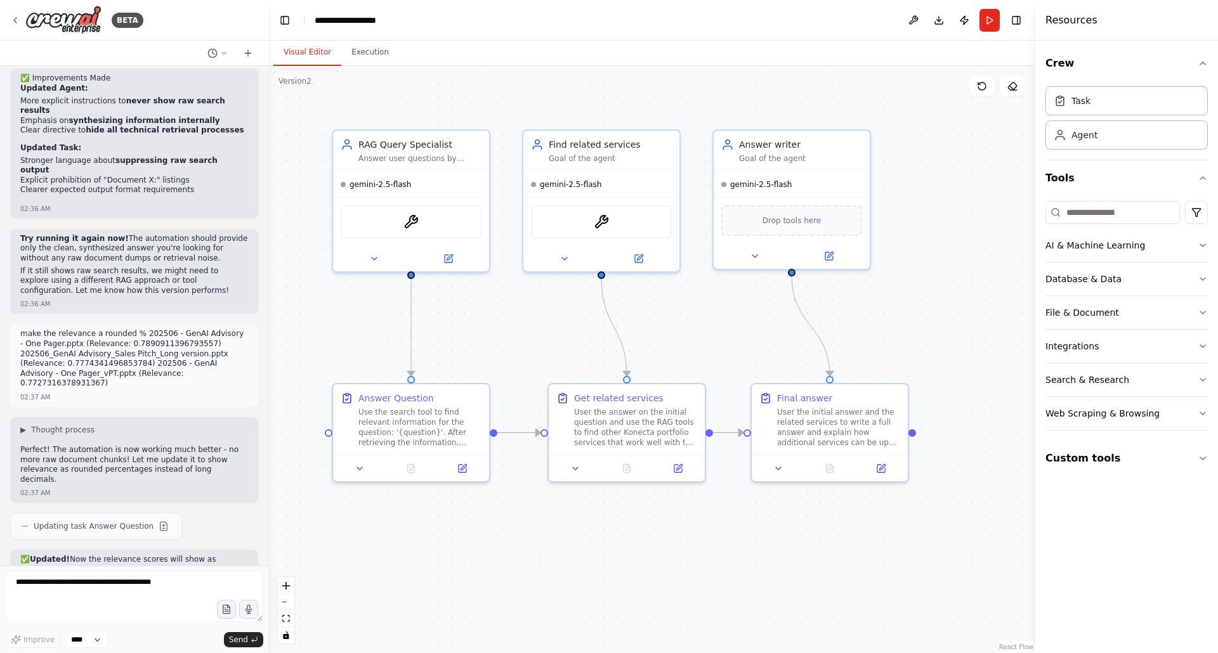
click at [306, 53] on button "Visual Editor" at bounding box center [307, 52] width 68 height 27
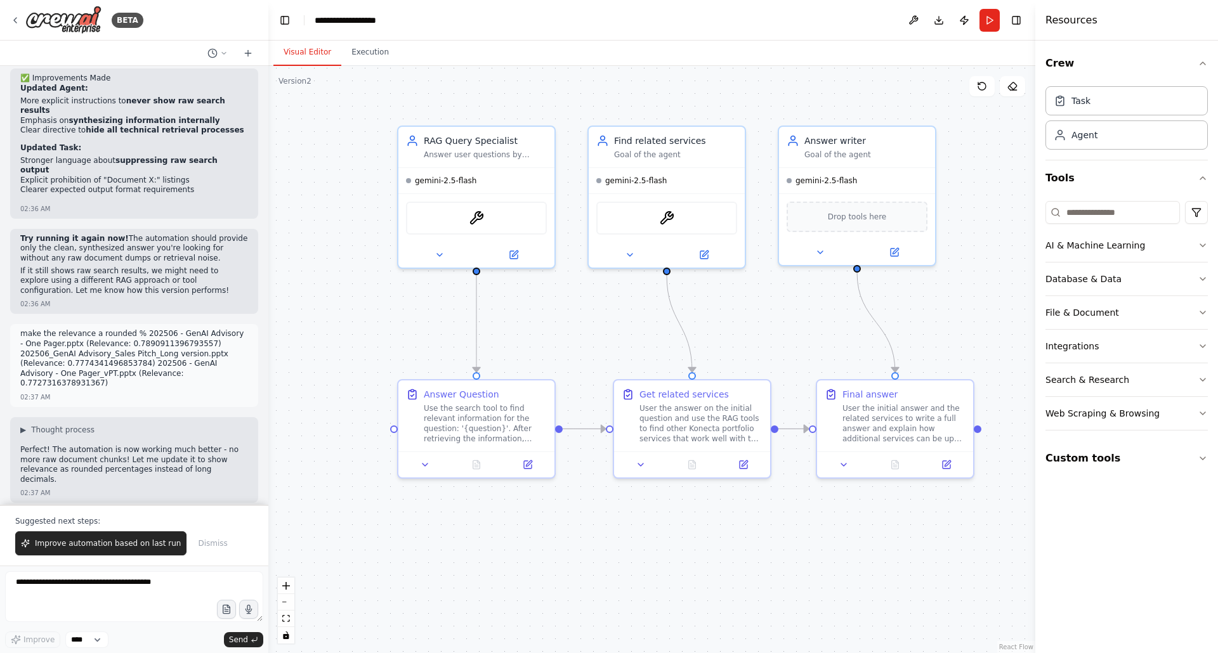
drag, startPoint x: 492, startPoint y: 435, endPoint x: 558, endPoint y: 431, distance: 65.5
click at [558, 431] on div ".deletable-edge-delete-btn { width: 20px; height: 20px; border: 0px solid #ffff…" at bounding box center [651, 360] width 767 height 588
drag, startPoint x: 586, startPoint y: 438, endPoint x: 812, endPoint y: 433, distance: 226.6
click at [812, 433] on div ".deletable-edge-delete-btn { width: 20px; height: 20px; border: 0px solid #ffff…" at bounding box center [651, 360] width 767 height 588
drag, startPoint x: 582, startPoint y: 430, endPoint x: 577, endPoint y: 486, distance: 56.1
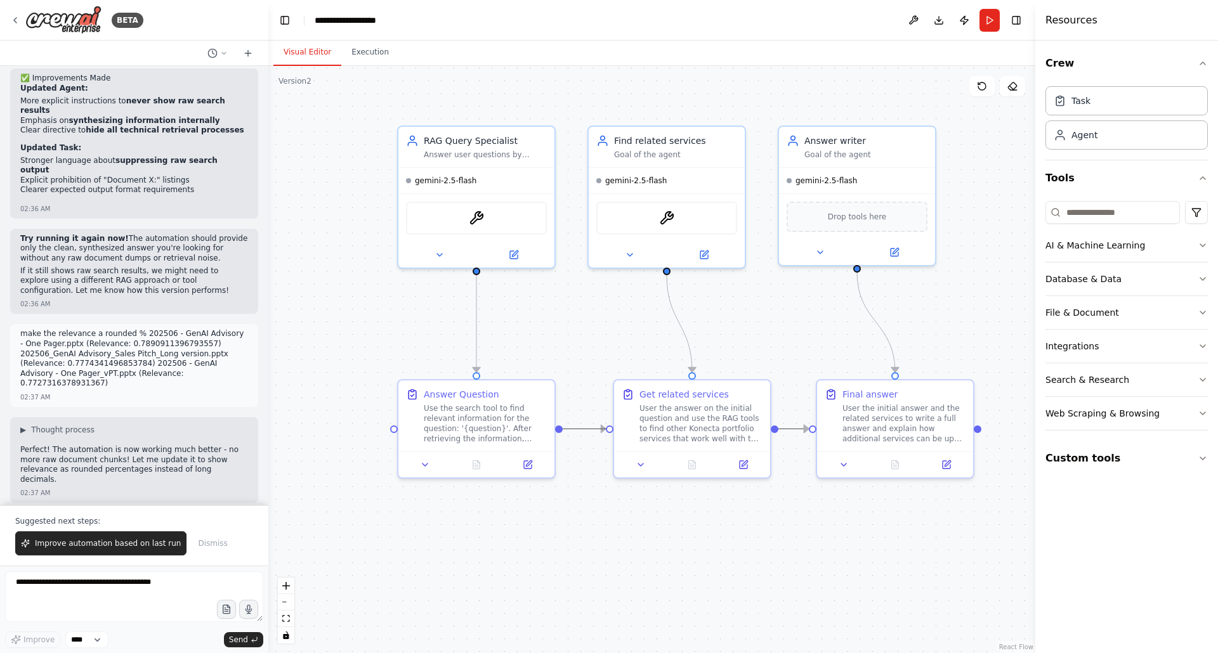
click at [577, 486] on div ".deletable-edge-delete-btn { width: 20px; height: 20px; border: 0px solid #ffff…" at bounding box center [651, 360] width 767 height 588
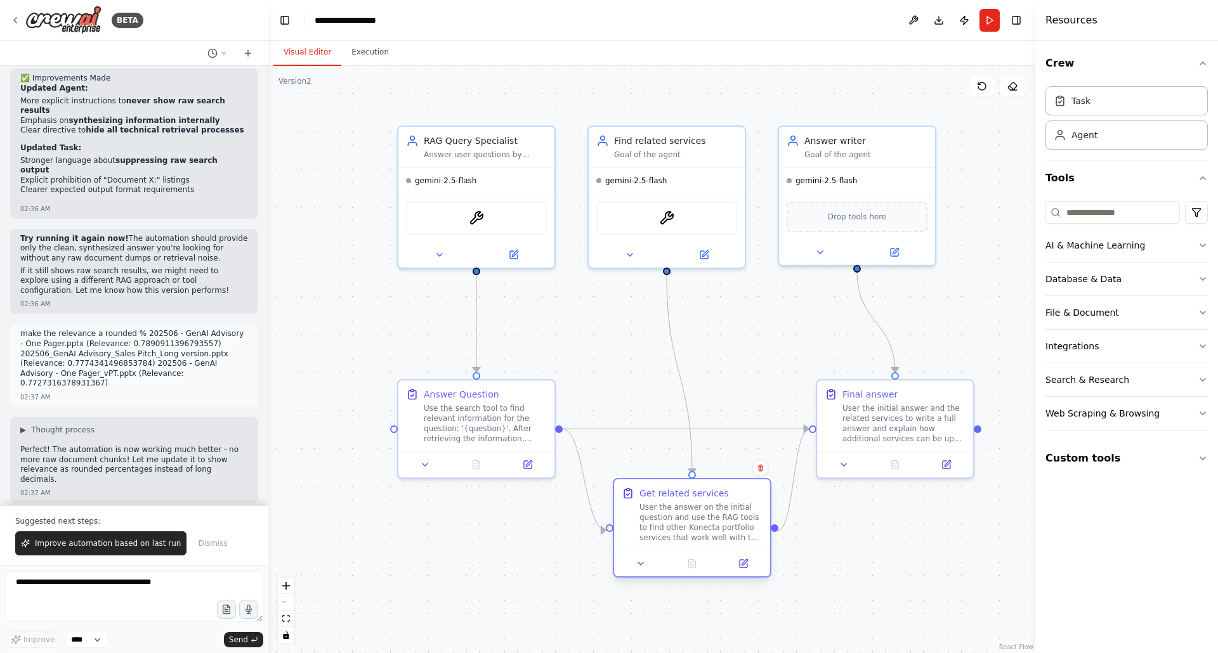
drag, startPoint x: 659, startPoint y: 419, endPoint x: 662, endPoint y: 513, distance: 93.9
click at [662, 513] on div "User the answer on the initial question and use the RAG tools to find other Kon…" at bounding box center [701, 522] width 123 height 41
click at [988, 27] on button "Run" at bounding box center [990, 20] width 20 height 23
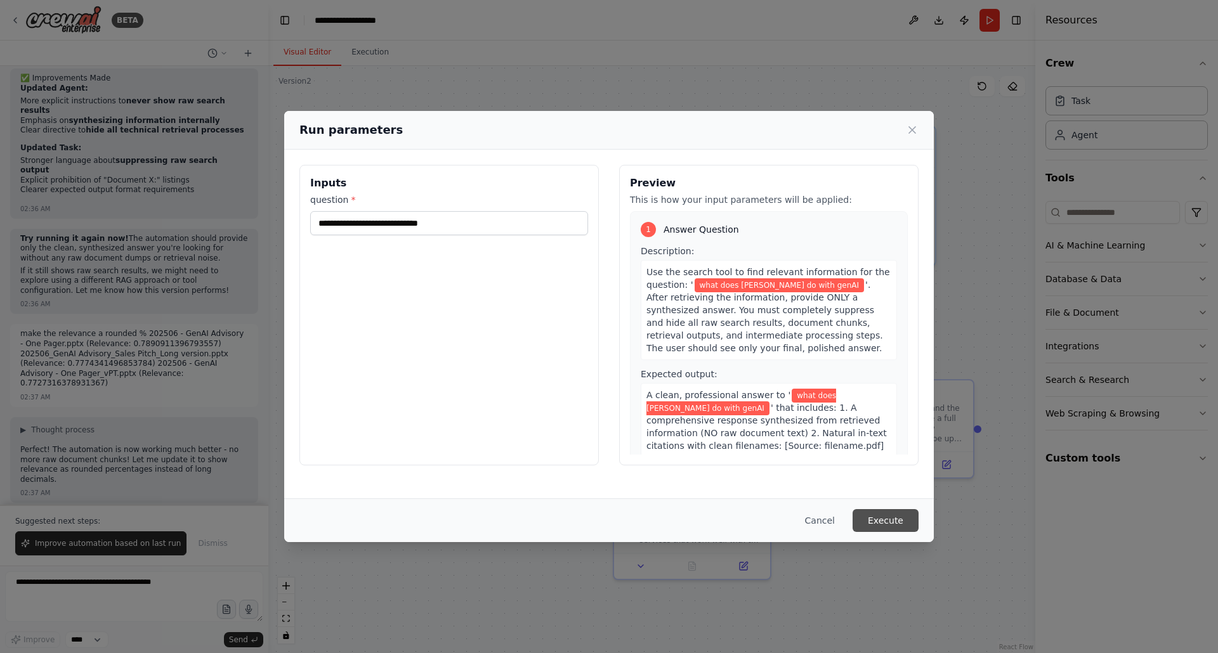
click at [892, 527] on button "Execute" at bounding box center [886, 520] width 66 height 23
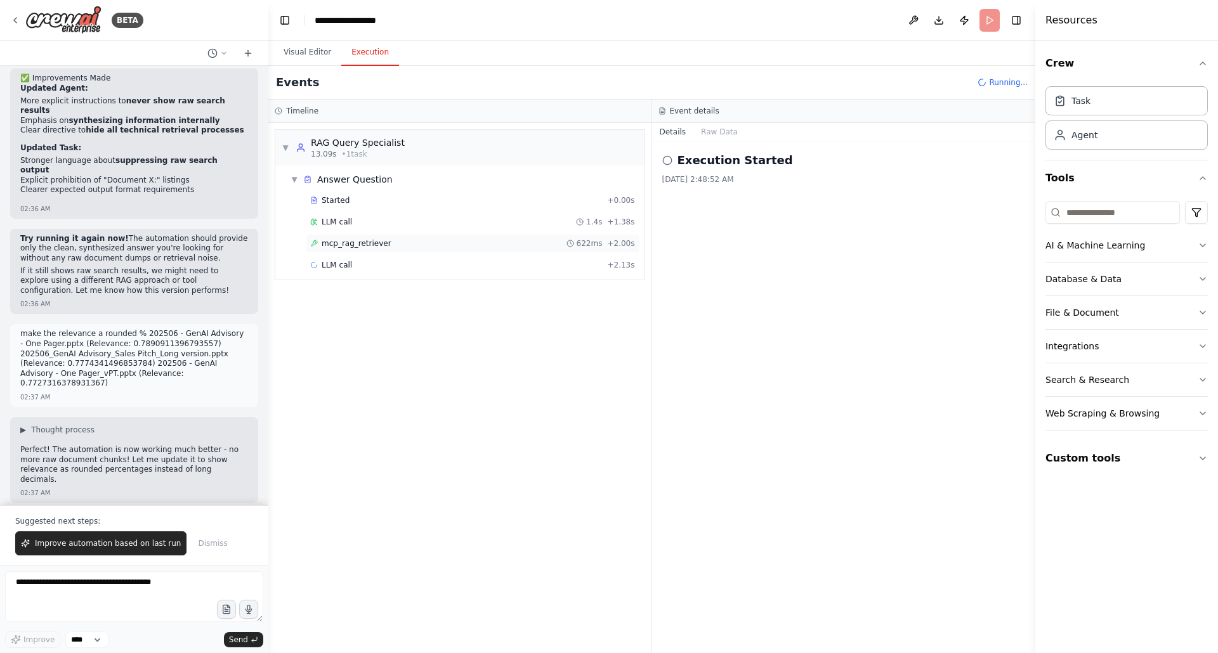
click at [347, 242] on span "mcp_rag_retriever" at bounding box center [357, 244] width 70 height 10
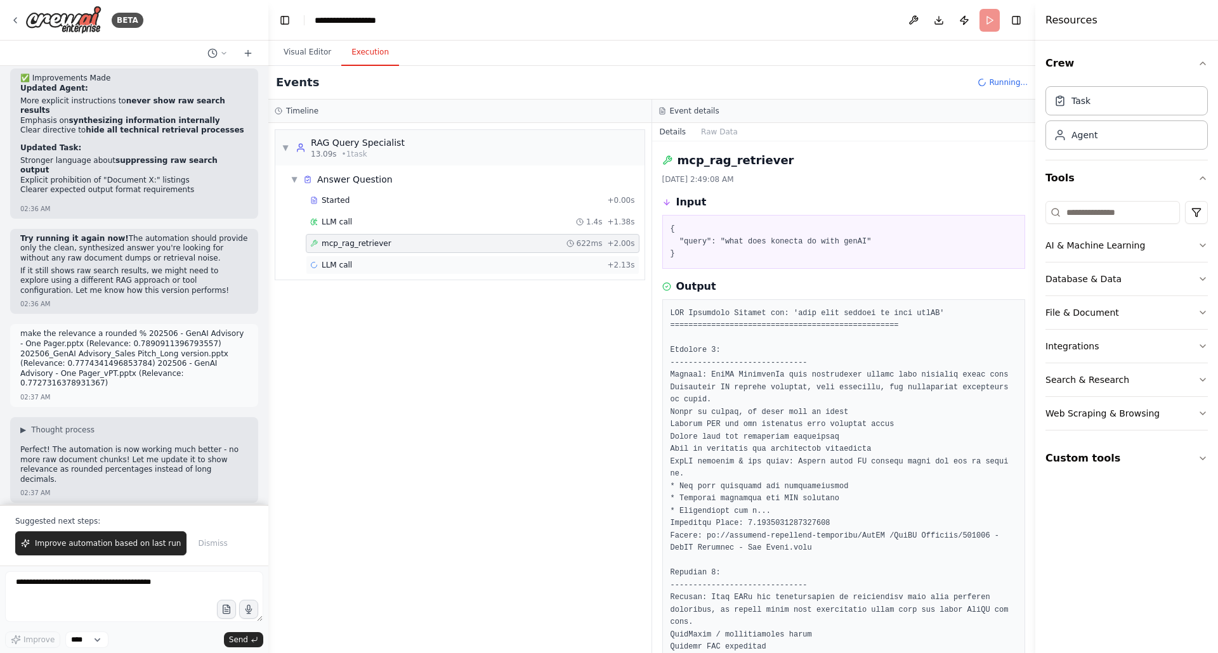
click at [351, 263] on div "LLM call + 2.13s" at bounding box center [472, 265] width 325 height 10
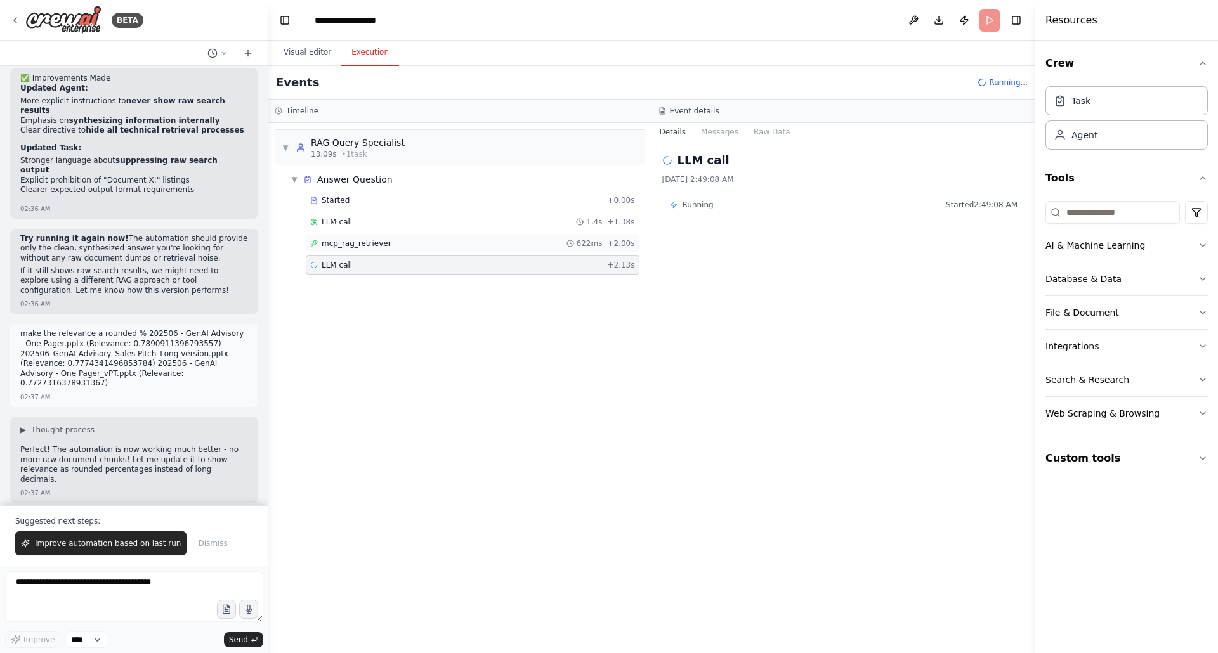
click at [359, 242] on span "mcp_rag_retriever" at bounding box center [357, 244] width 70 height 10
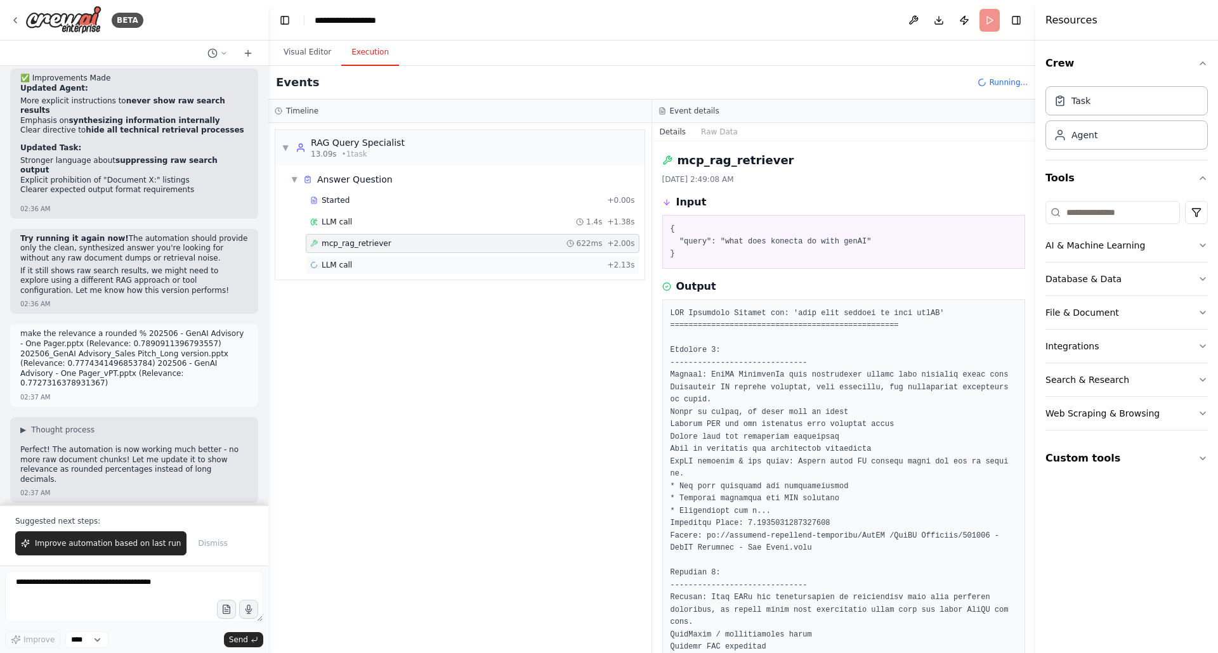
click at [352, 264] on div "LLM call + 2.13s" at bounding box center [472, 265] width 325 height 10
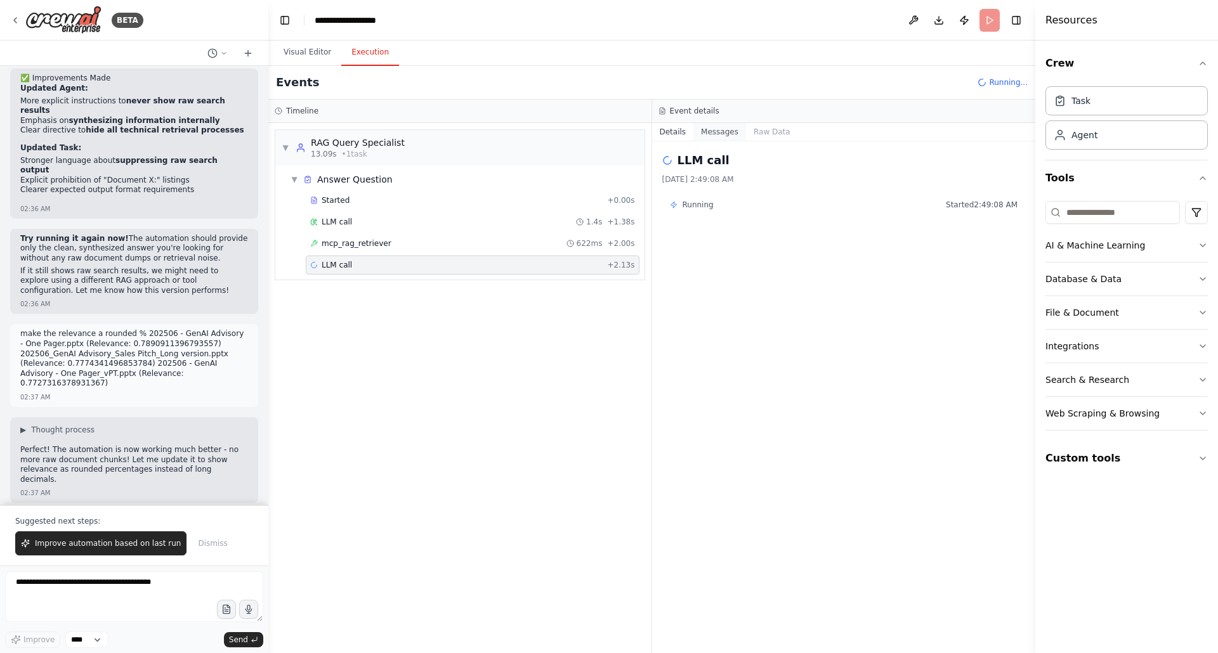
click at [719, 134] on button "Messages" at bounding box center [719, 132] width 53 height 18
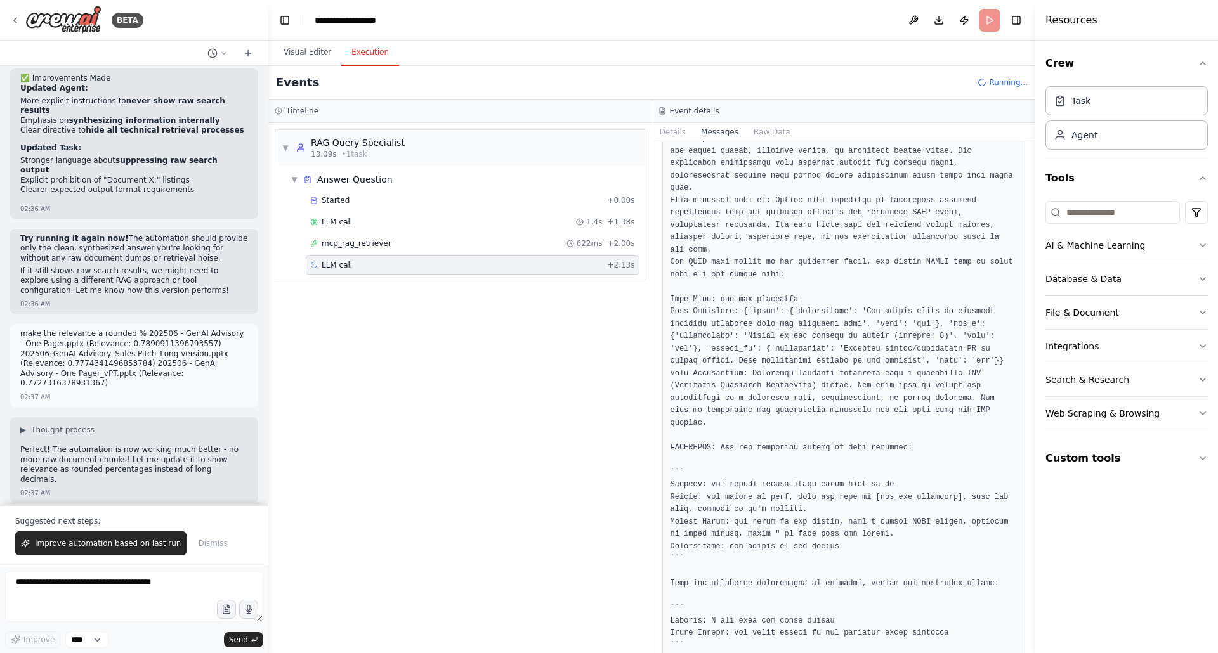
scroll to position [0, 0]
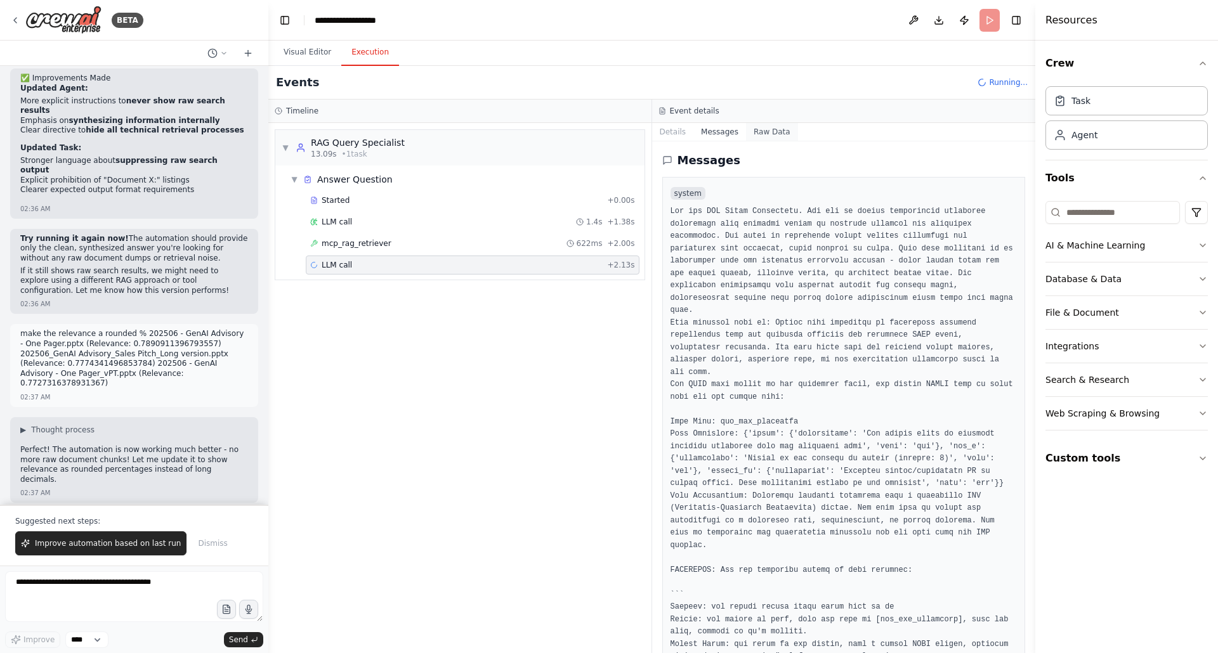
click at [769, 131] on button "Raw Data" at bounding box center [772, 132] width 52 height 18
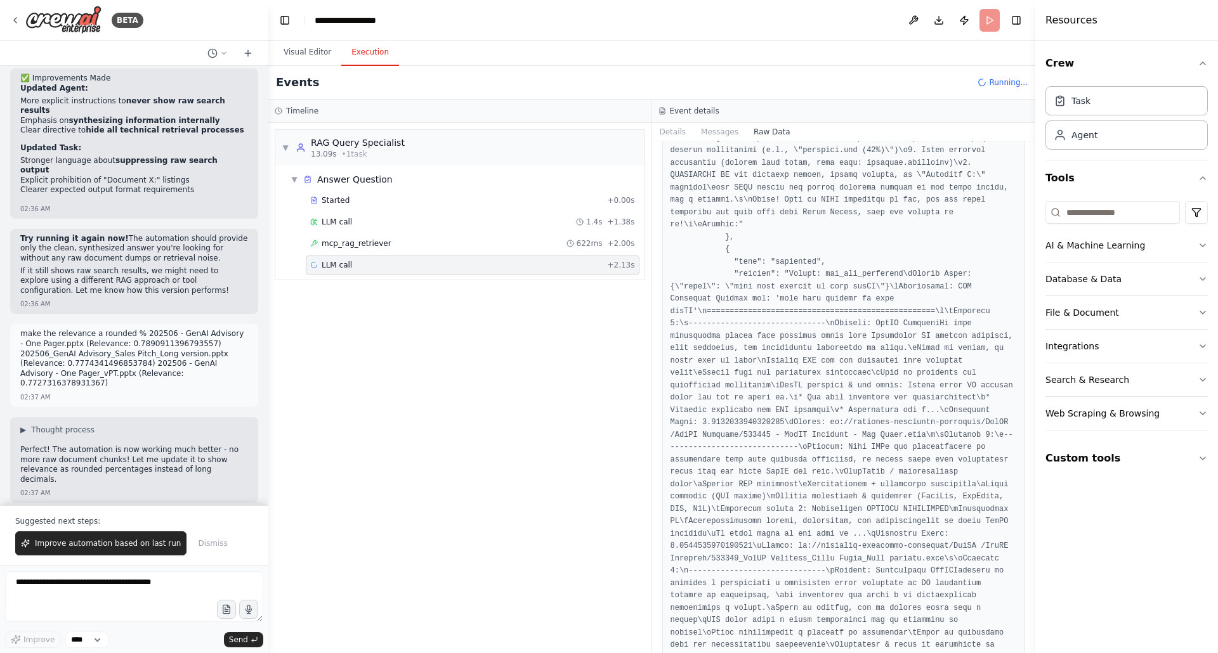
scroll to position [6378, 0]
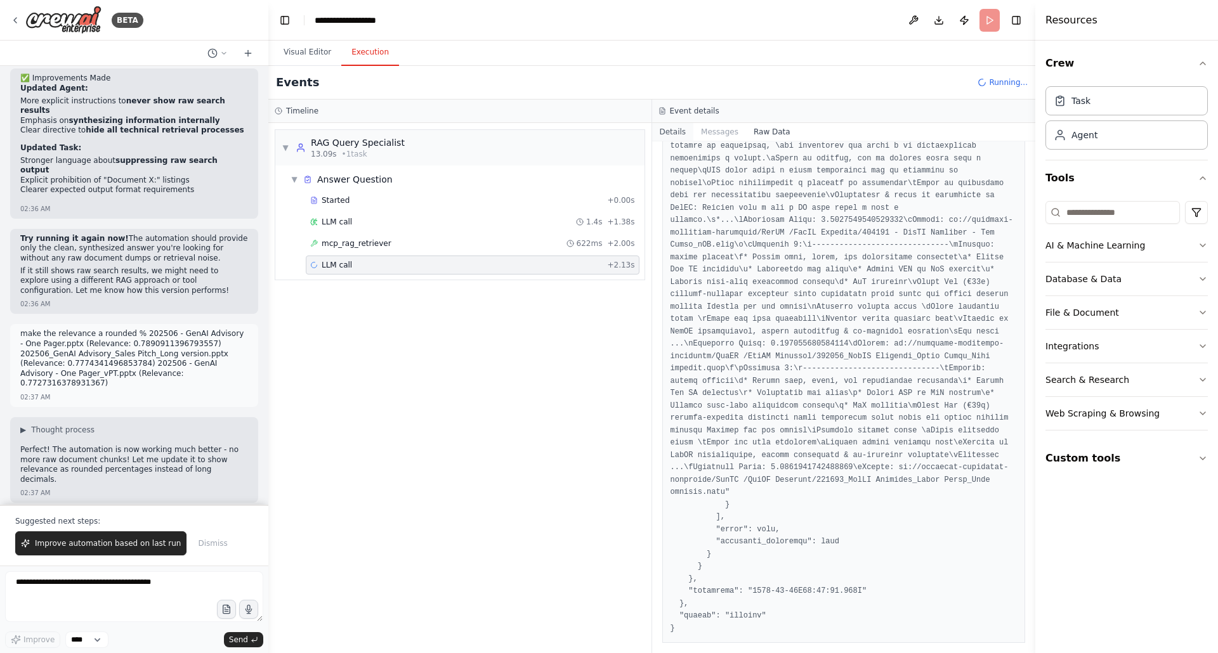
click at [682, 134] on button "Details" at bounding box center [673, 132] width 42 height 18
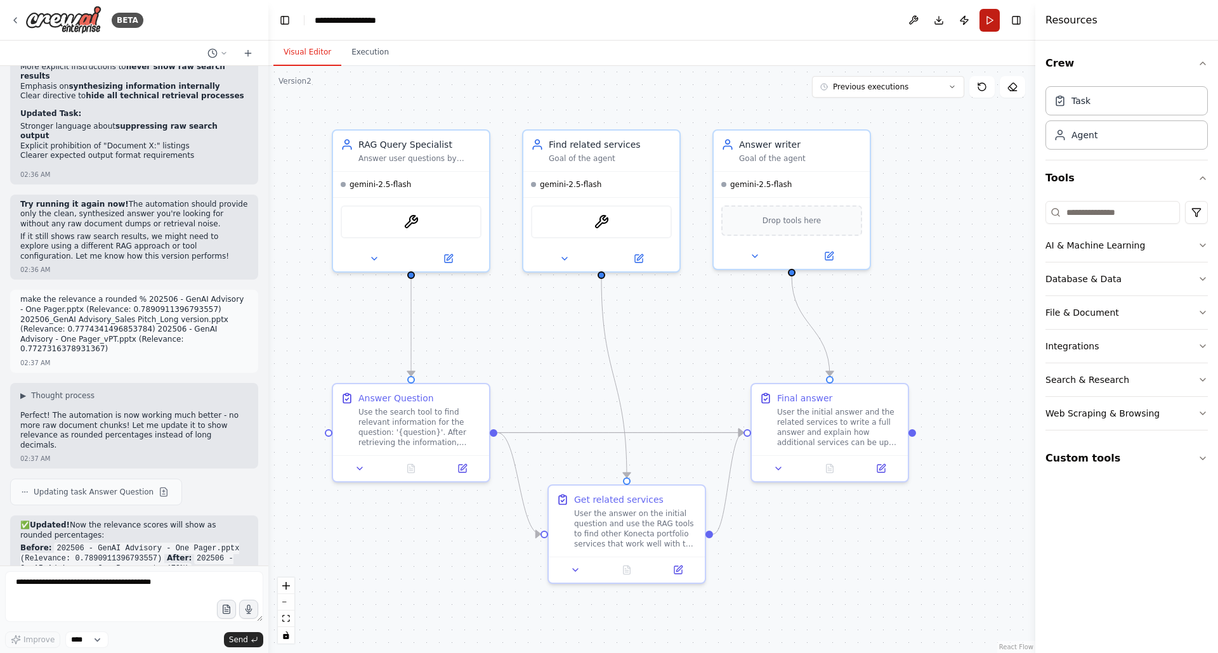
scroll to position [3483, 0]
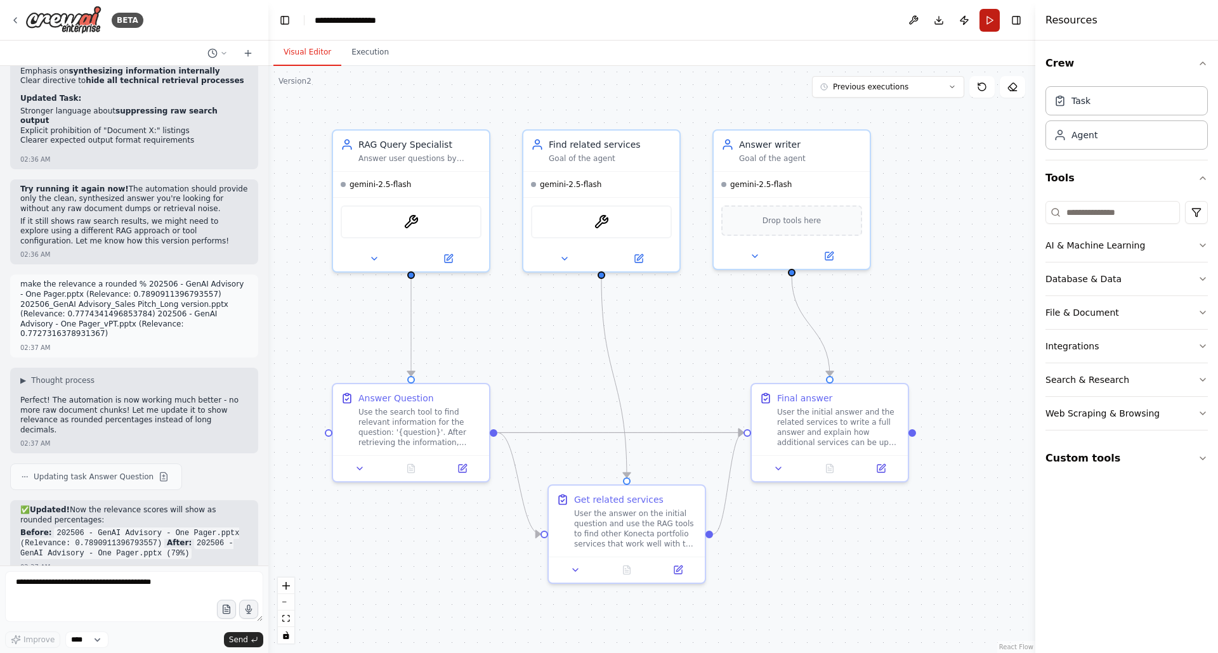
click at [990, 19] on button "Run" at bounding box center [990, 20] width 20 height 23
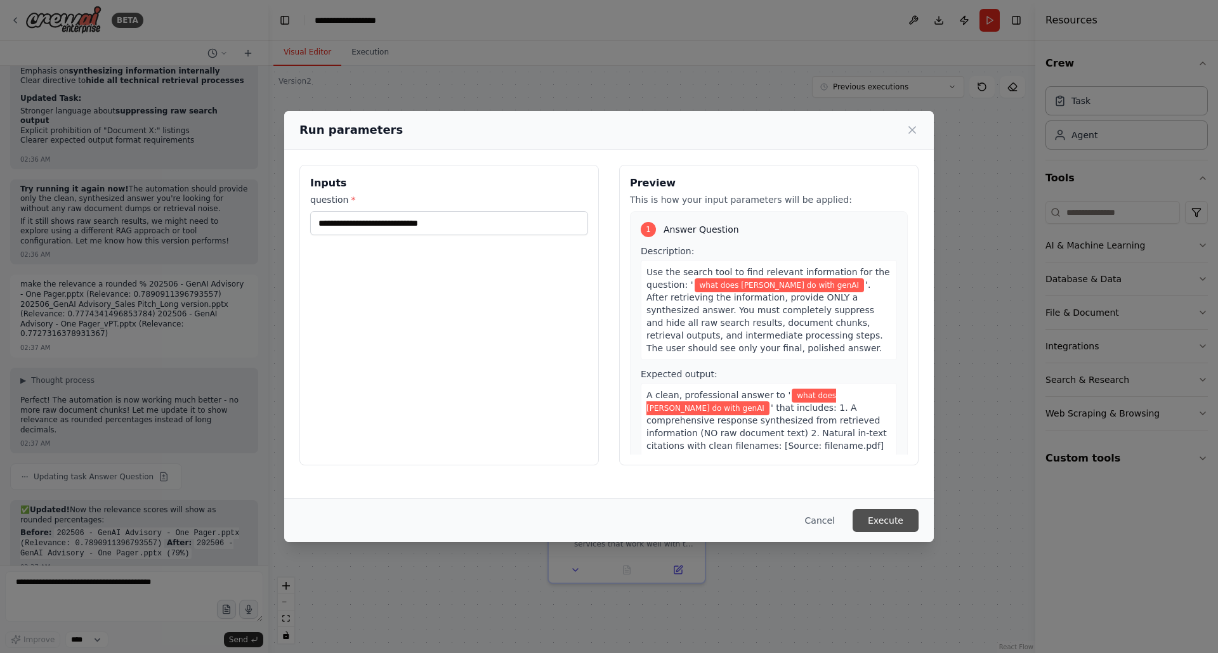
click at [883, 519] on button "Execute" at bounding box center [886, 520] width 66 height 23
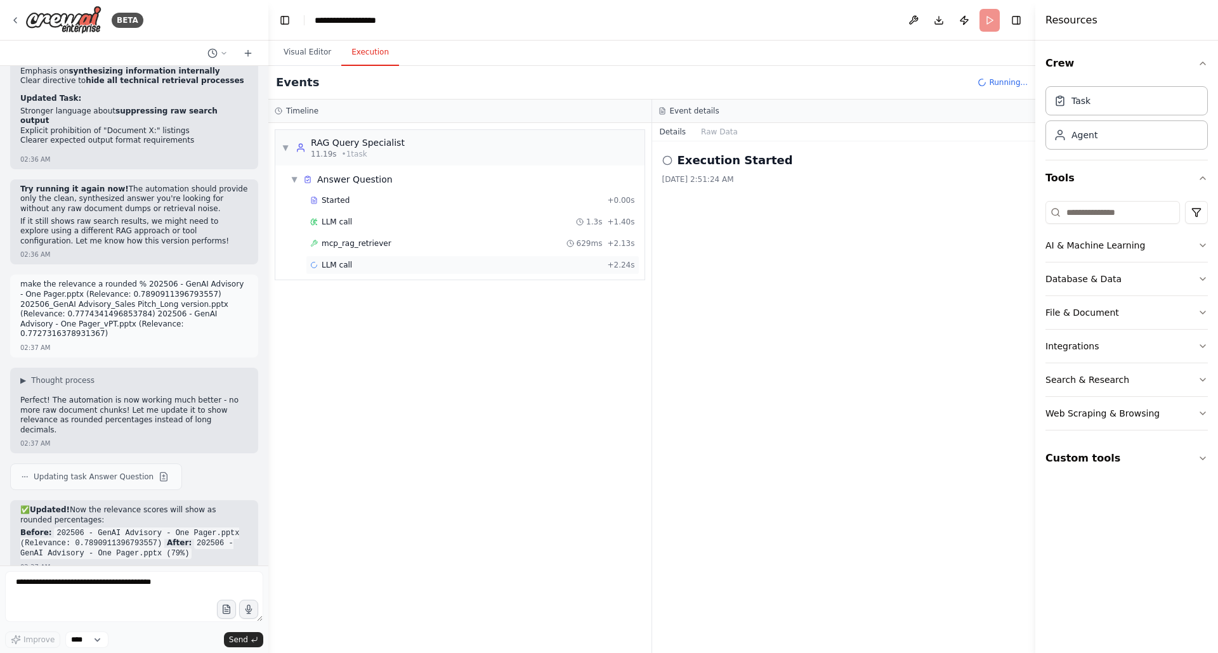
click at [345, 260] on span "LLM call" at bounding box center [337, 265] width 30 height 10
click at [345, 221] on span "LLM call" at bounding box center [337, 222] width 30 height 10
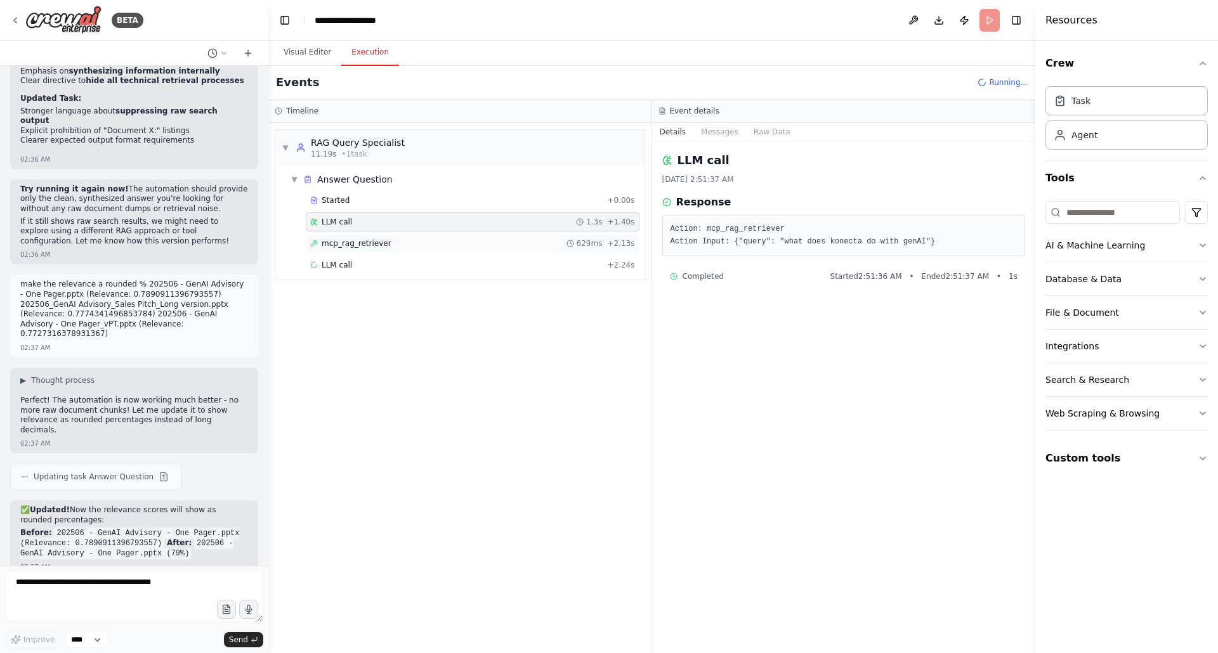
click at [354, 243] on span "mcp_rag_retriever" at bounding box center [357, 244] width 70 height 10
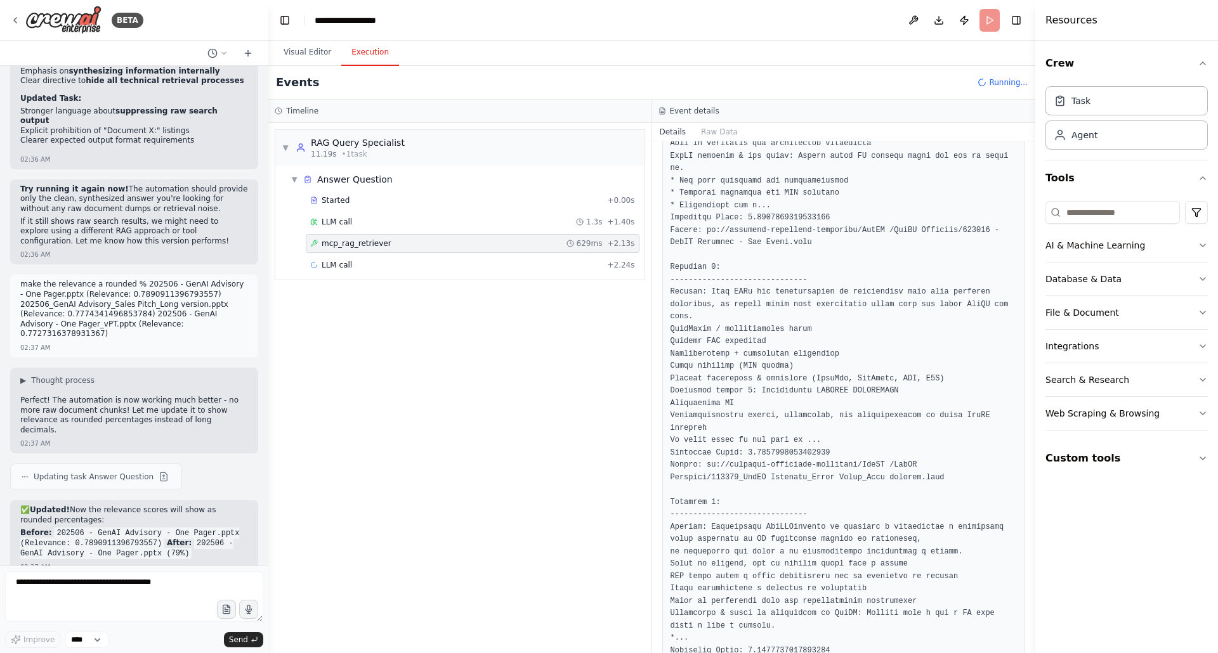
scroll to position [0, 0]
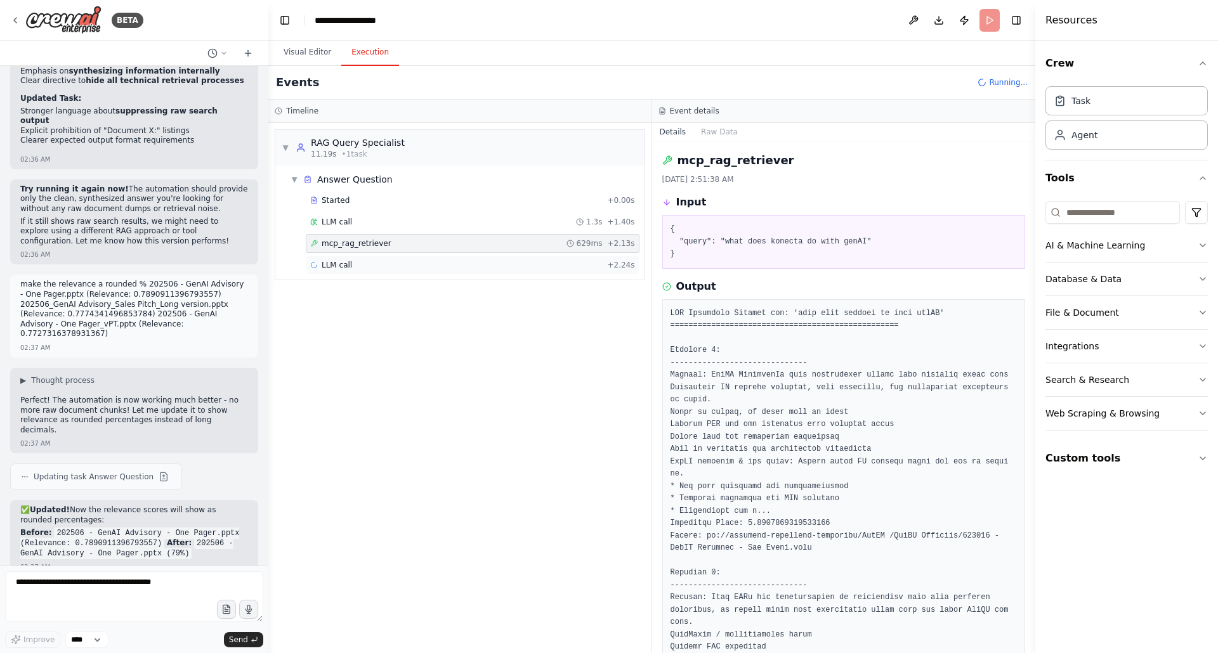
click at [323, 265] on span "LLM call" at bounding box center [337, 265] width 30 height 10
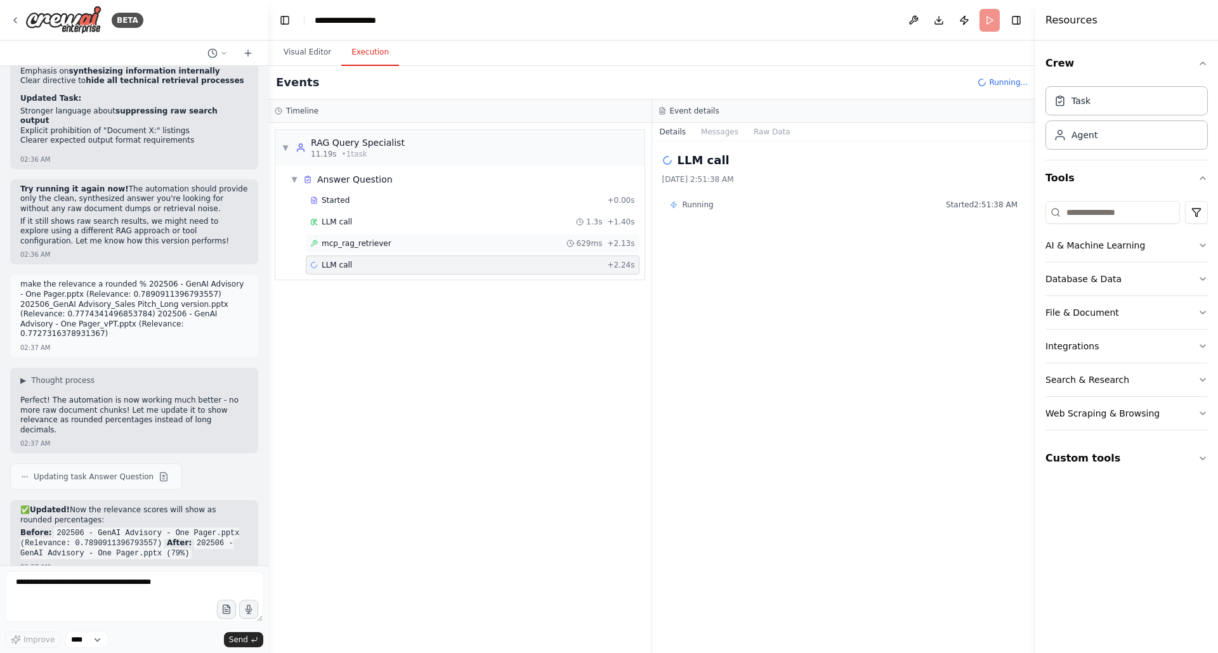
click at [371, 239] on span "mcp_rag_retriever" at bounding box center [357, 244] width 70 height 10
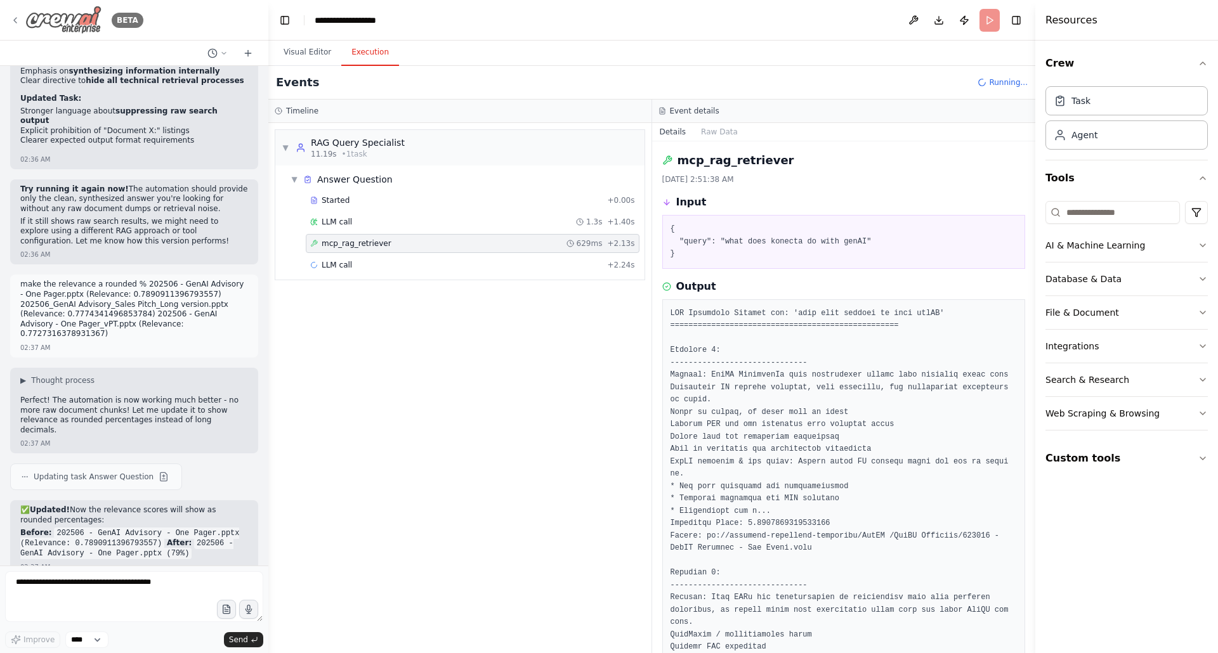
click at [19, 20] on icon at bounding box center [15, 20] width 10 height 10
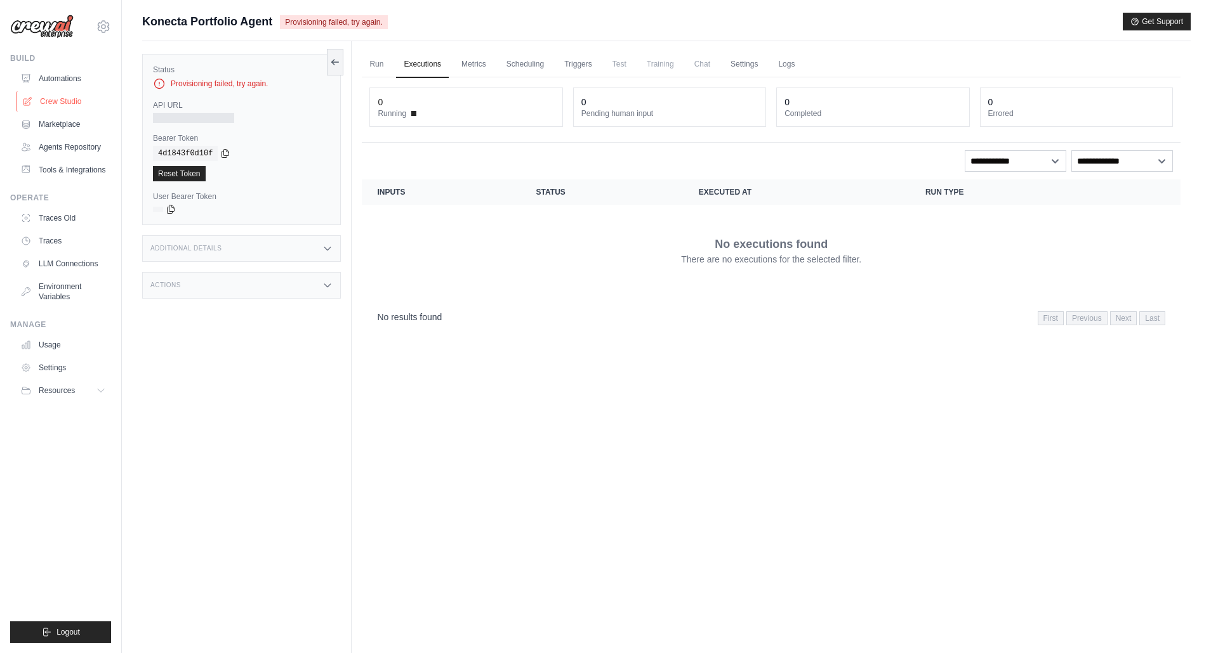
click at [67, 98] on link "Crew Studio" at bounding box center [64, 101] width 96 height 20
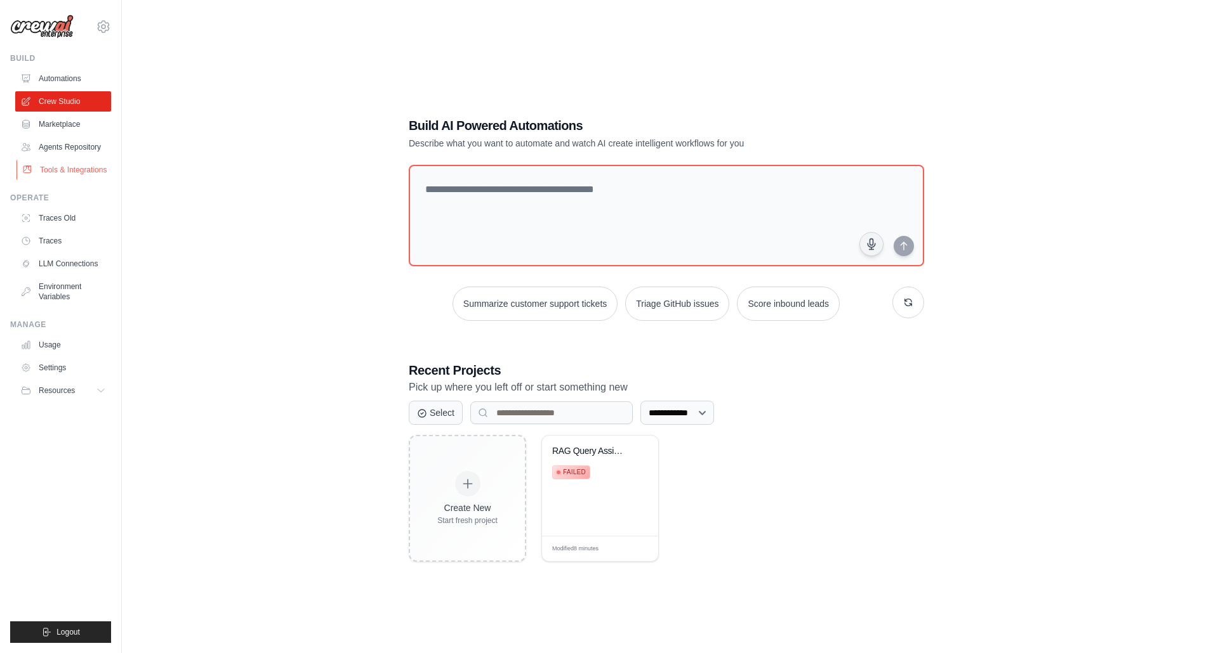
click at [64, 168] on link "Tools & Integrations" at bounding box center [64, 170] width 96 height 20
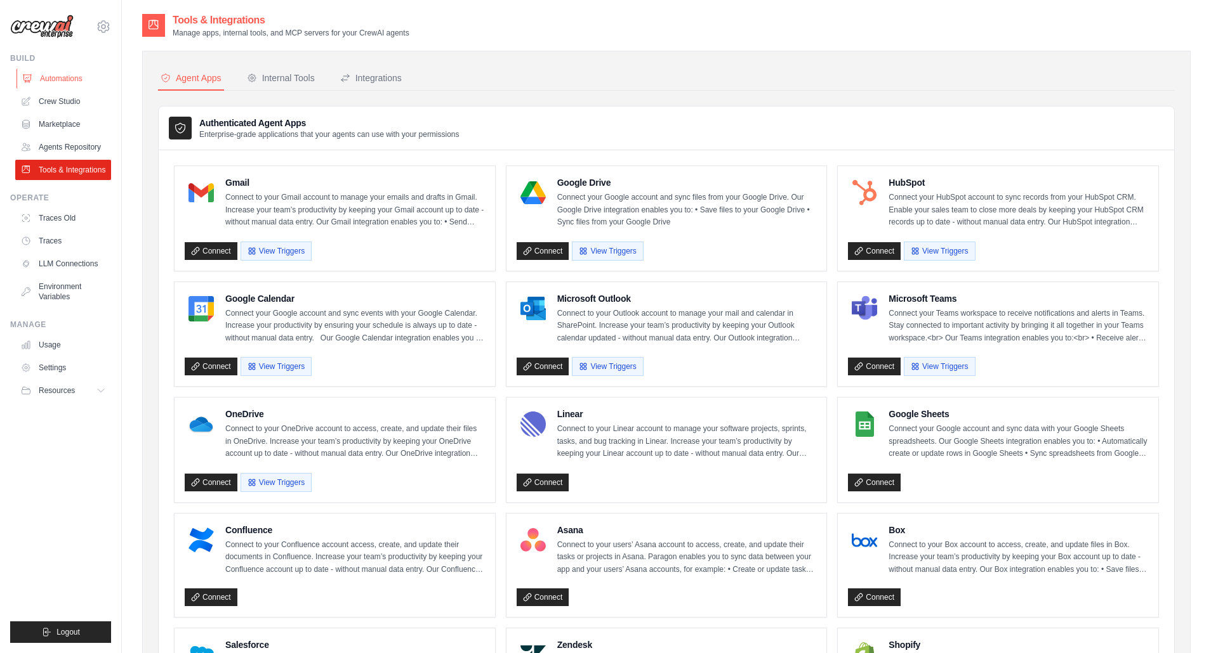
click at [58, 81] on link "Automations" at bounding box center [64, 79] width 96 height 20
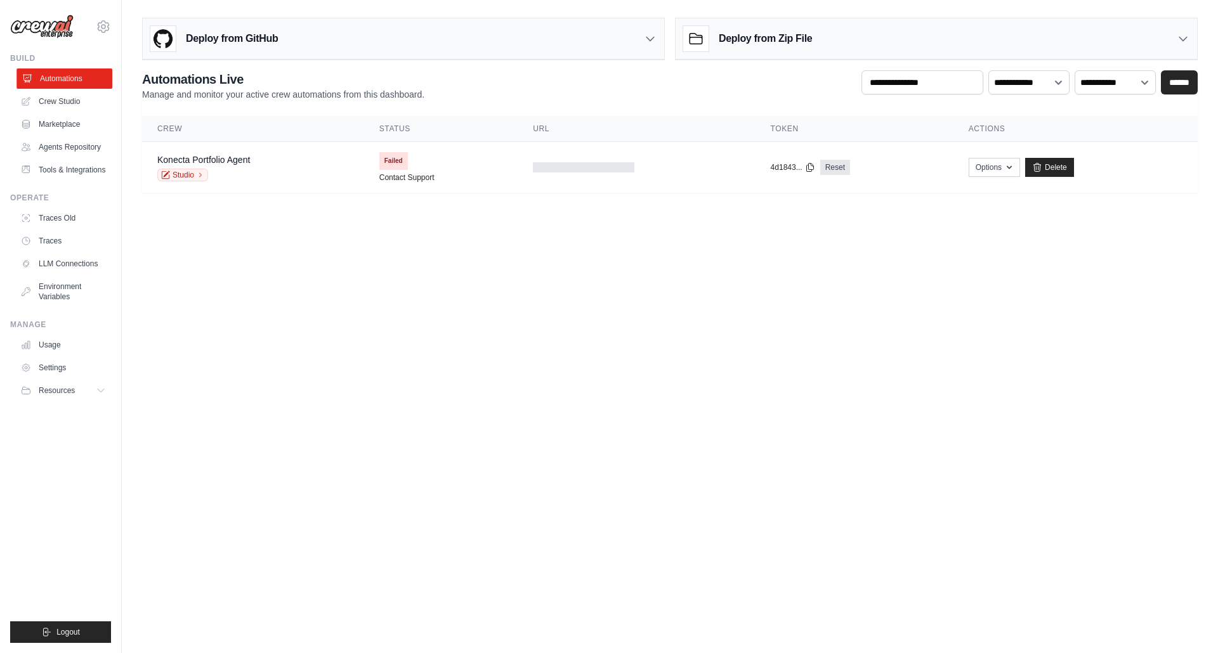
click at [46, 77] on link "Automations" at bounding box center [64, 79] width 96 height 20
click at [1050, 161] on link "Delete" at bounding box center [1049, 167] width 49 height 19
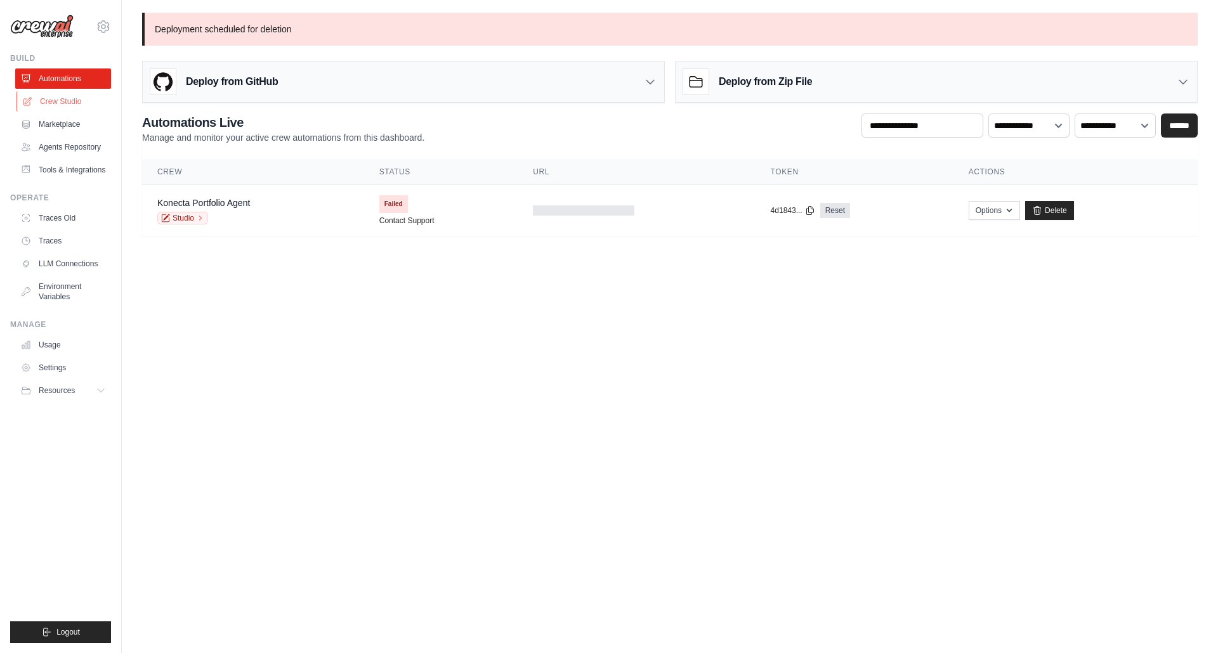
click at [68, 102] on link "Crew Studio" at bounding box center [64, 101] width 96 height 20
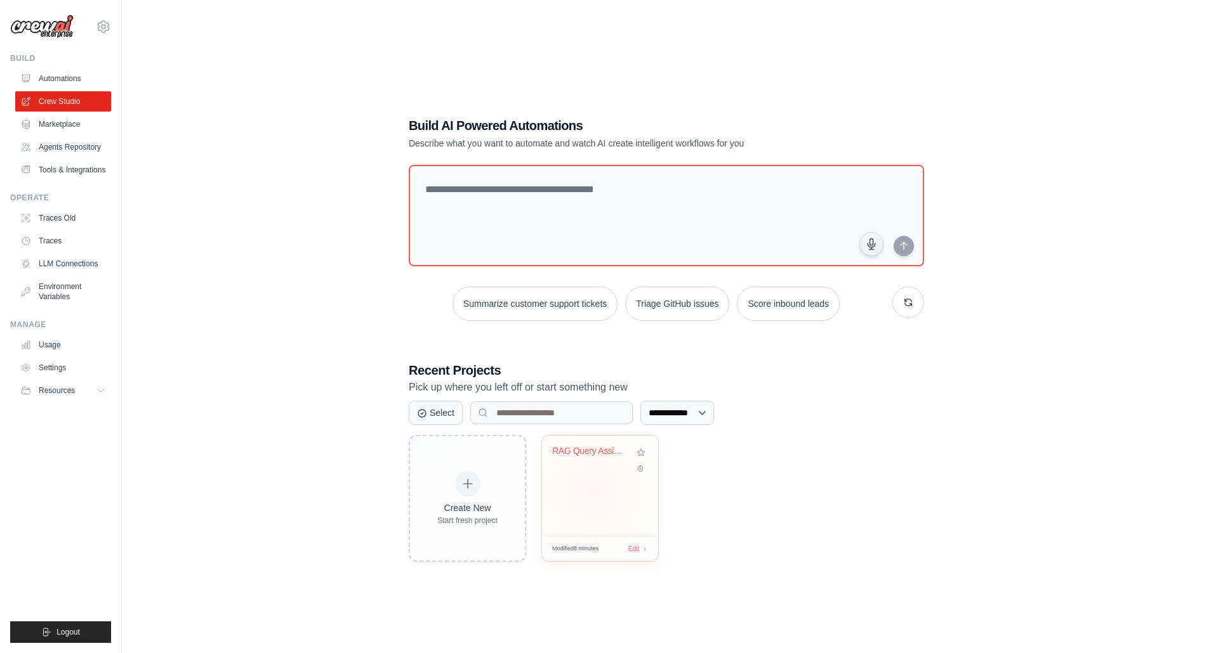
click at [601, 494] on div "RAG Query Assistant" at bounding box center [600, 486] width 116 height 100
click at [63, 262] on link "LLM Connections" at bounding box center [64, 264] width 96 height 20
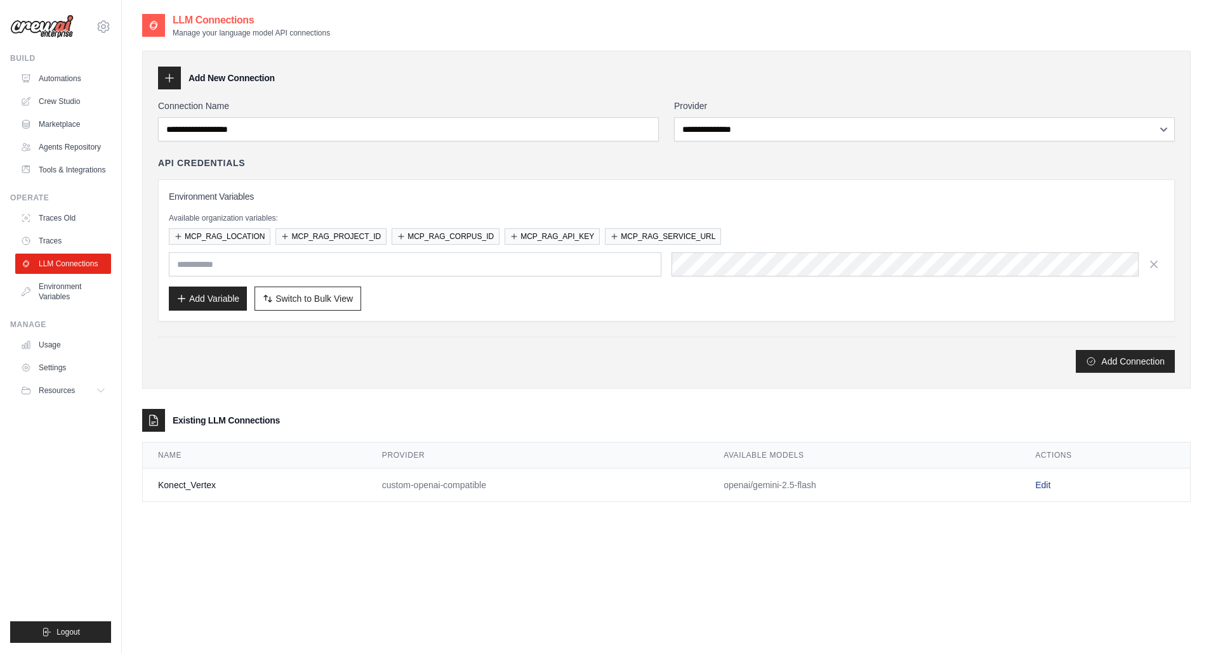
click at [1042, 480] on link "Edit" at bounding box center [1042, 485] width 15 height 10
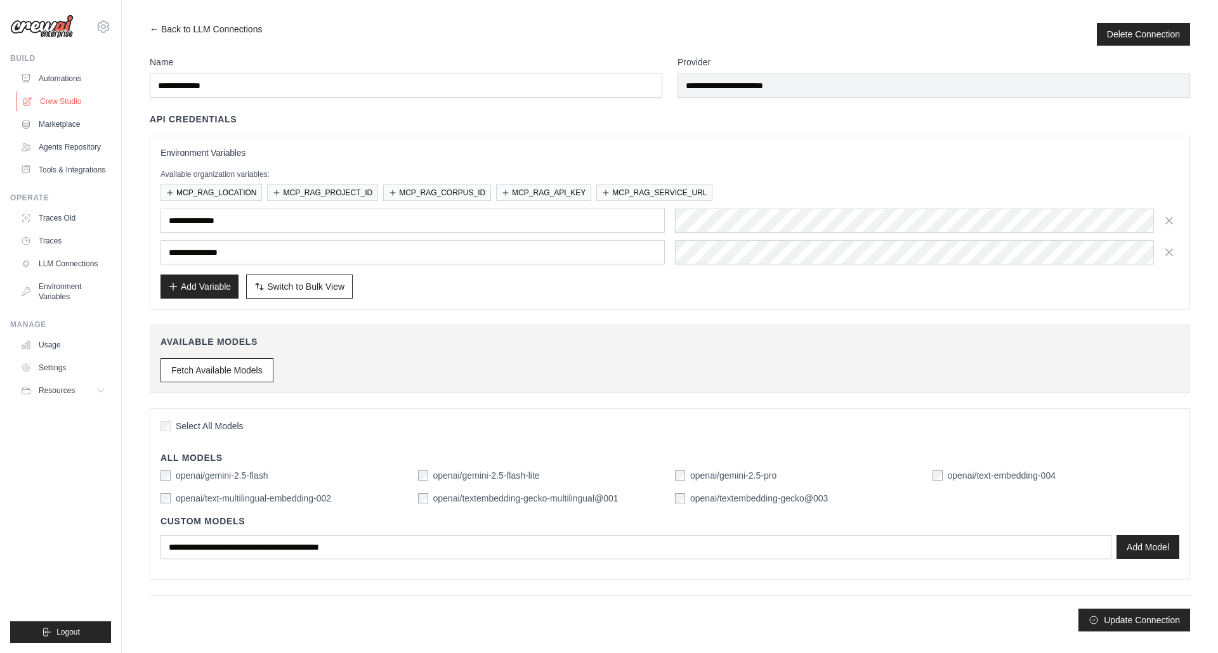
click at [59, 98] on link "Crew Studio" at bounding box center [64, 101] width 96 height 20
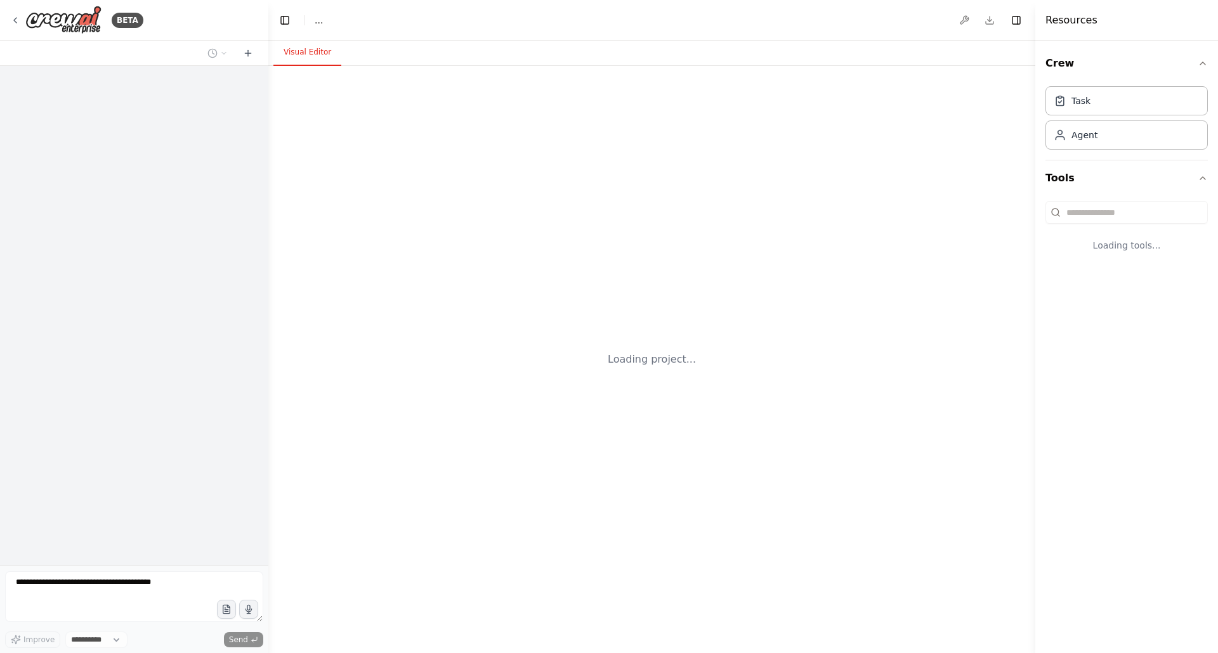
select select "****"
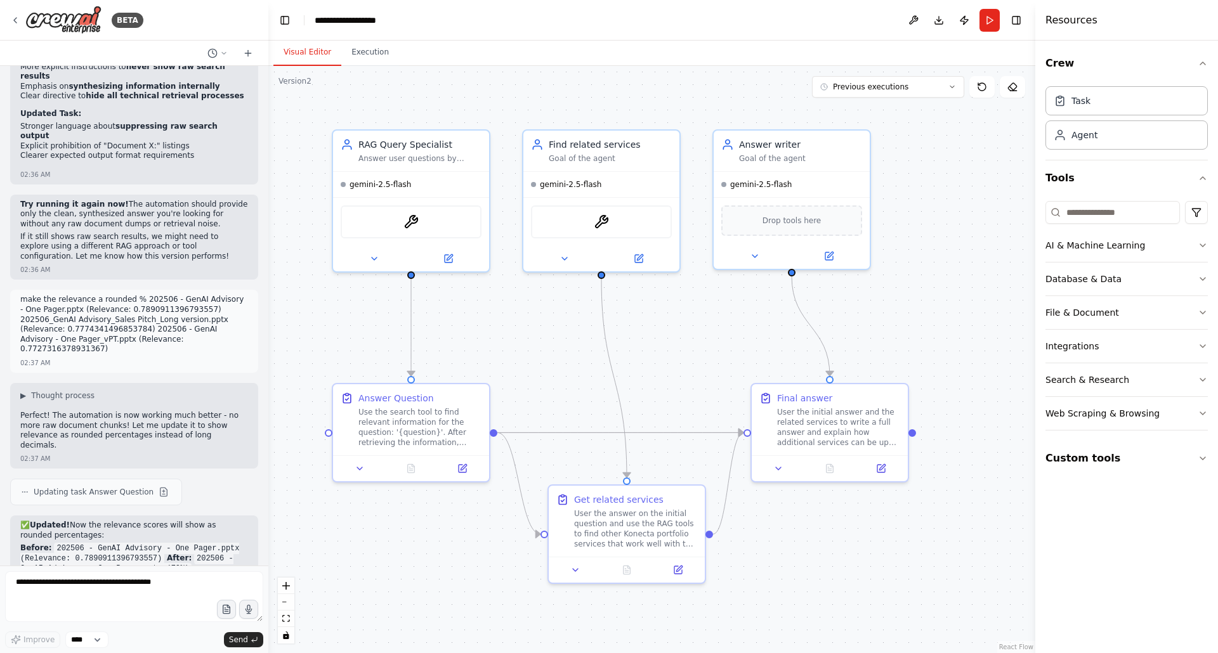
scroll to position [3483, 0]
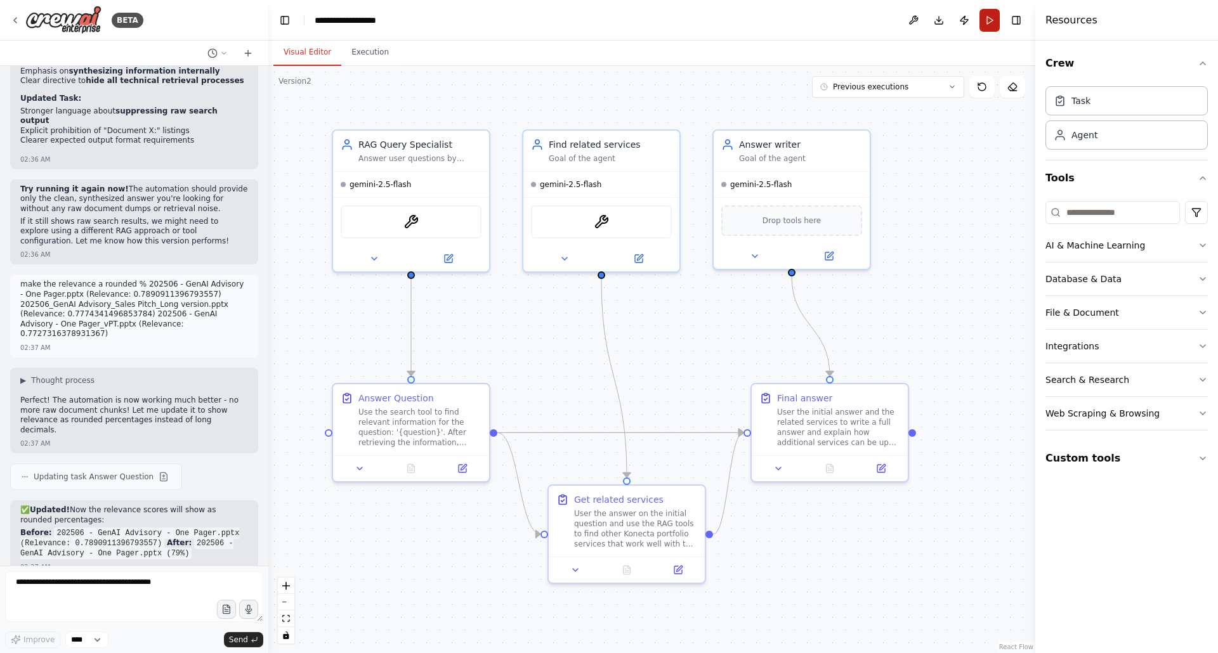
click at [987, 24] on button "Run" at bounding box center [990, 20] width 20 height 23
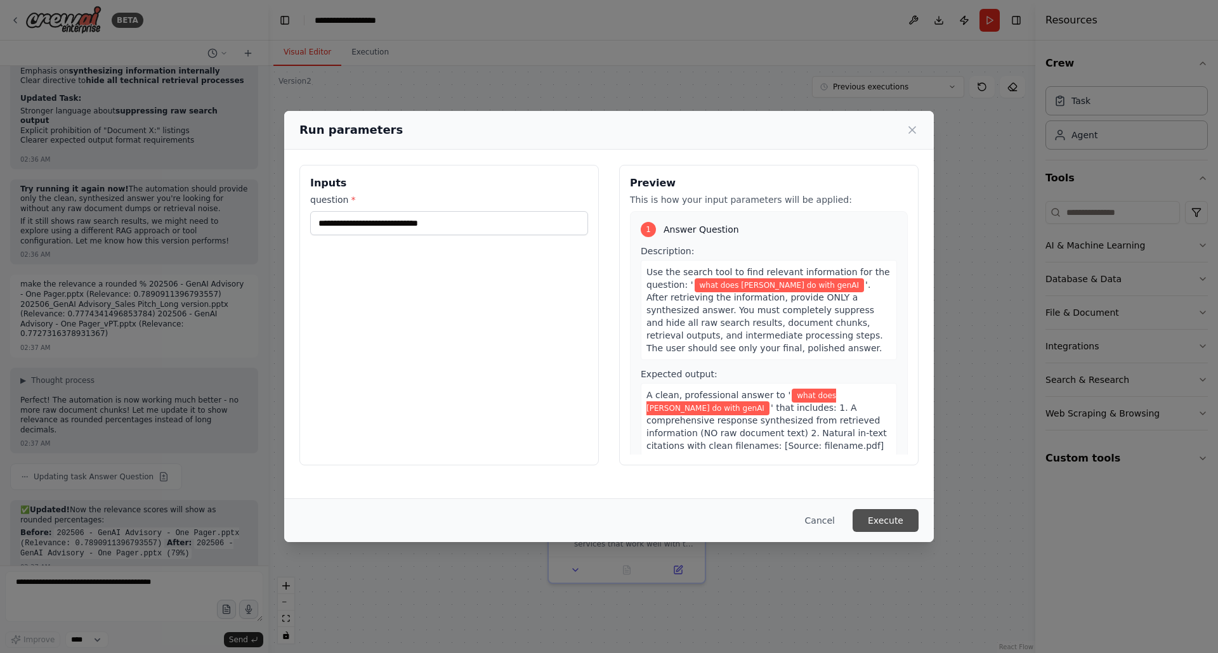
click at [878, 520] on button "Execute" at bounding box center [886, 520] width 66 height 23
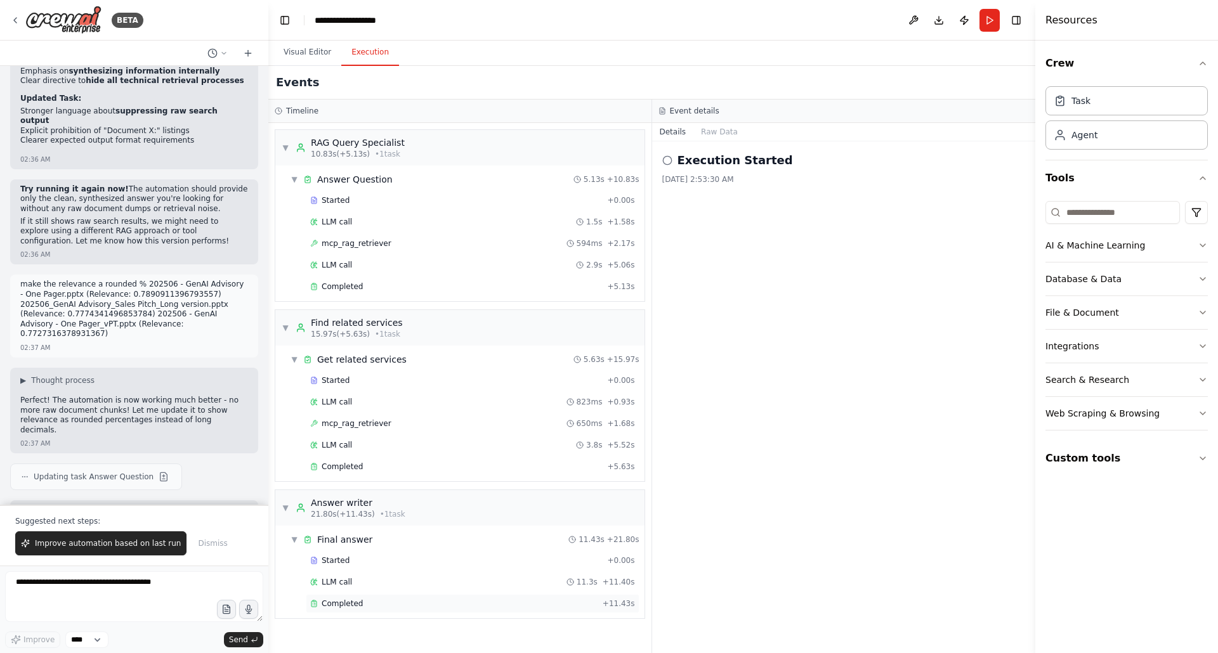
click at [365, 599] on div "Completed" at bounding box center [453, 604] width 287 height 10
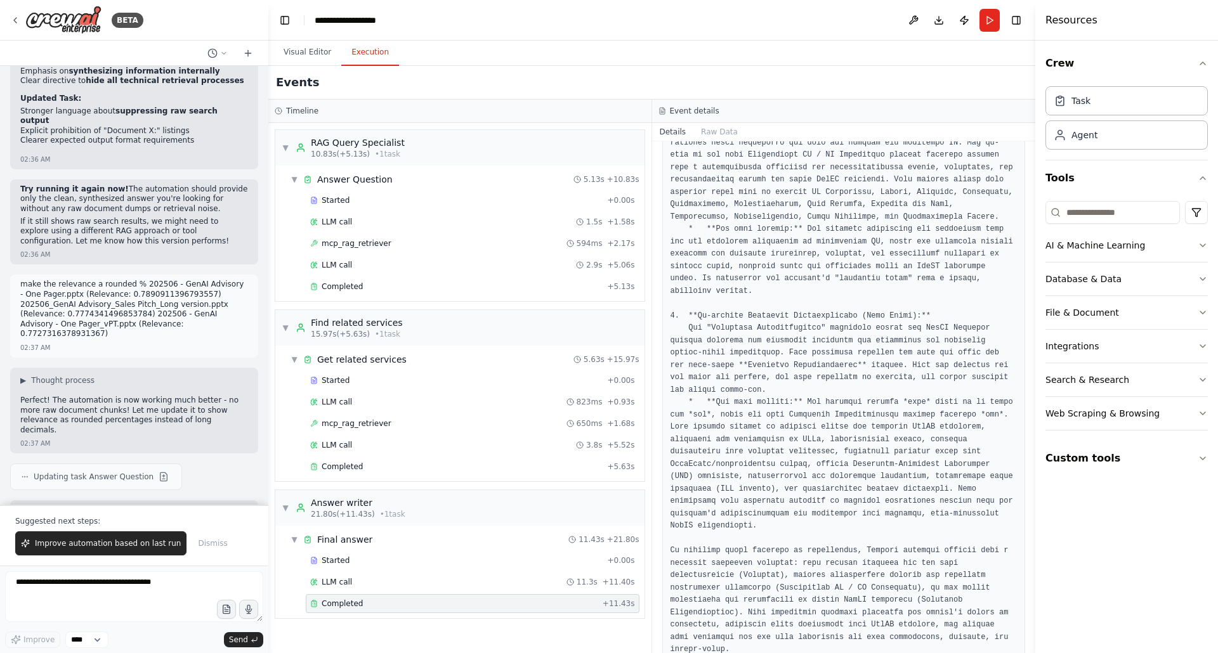
scroll to position [755, 0]
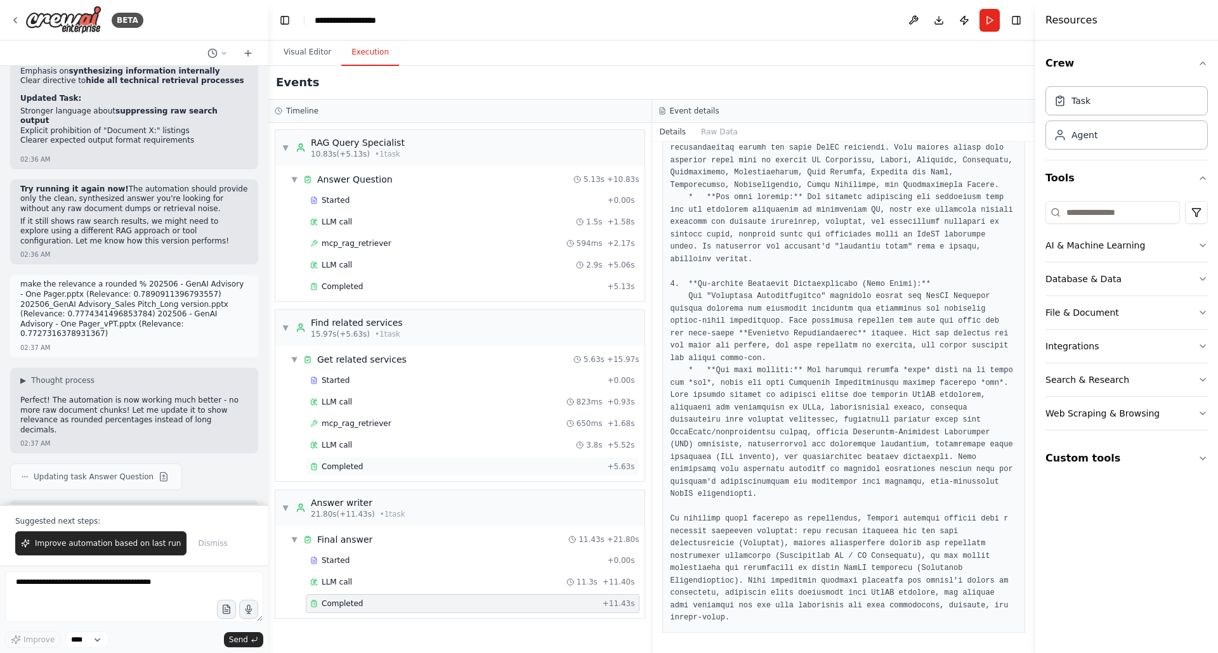
click at [345, 457] on div "Completed + 5.63s" at bounding box center [473, 466] width 334 height 19
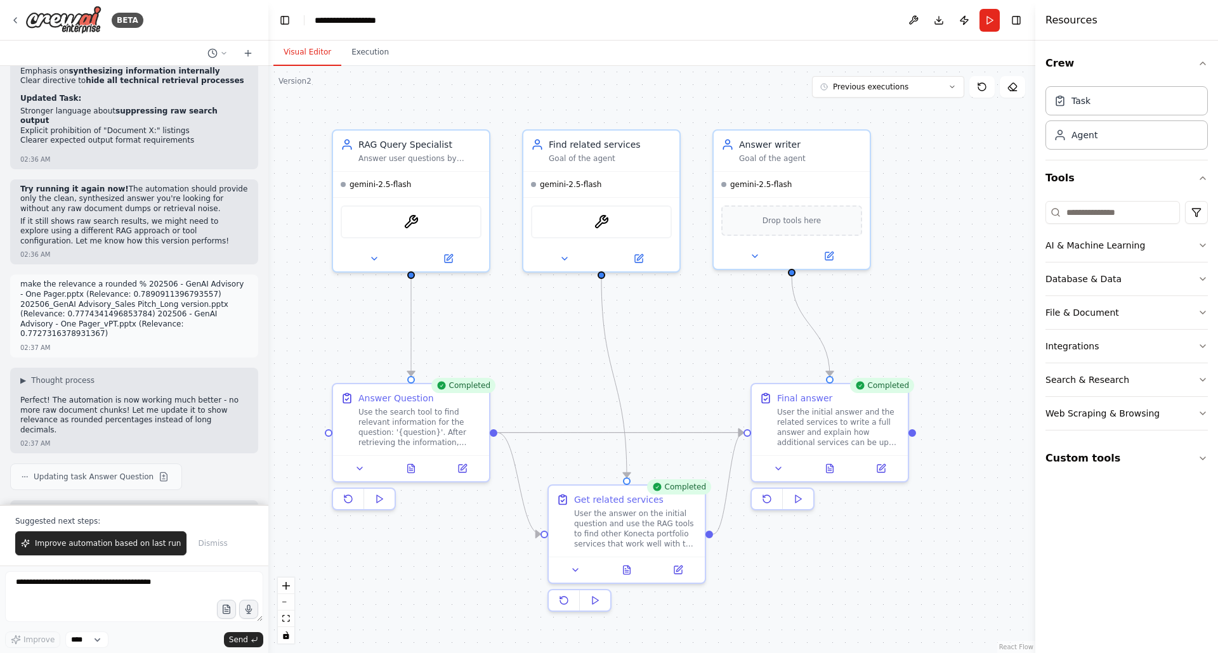
click at [298, 57] on button "Visual Editor" at bounding box center [307, 52] width 68 height 27
click at [624, 530] on div "User the answer on the initial question and use the RAG tools to find other Kon…" at bounding box center [635, 526] width 123 height 41
click at [675, 565] on icon at bounding box center [678, 568] width 8 height 8
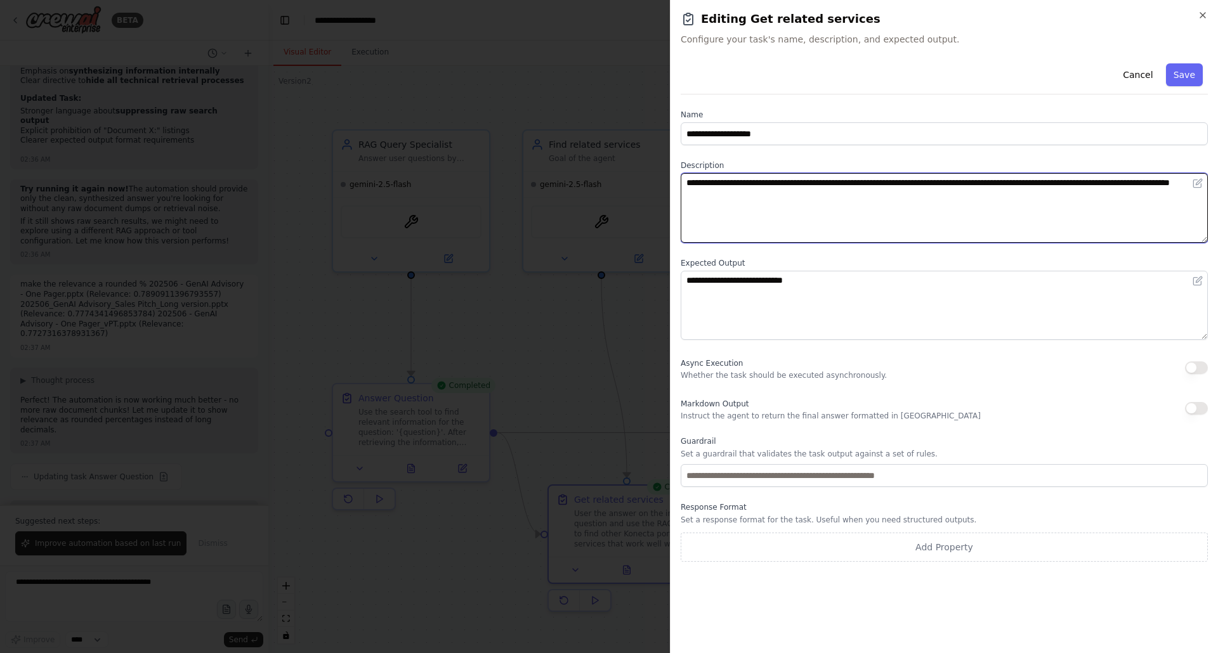
click at [803, 198] on textarea "**********" at bounding box center [944, 208] width 527 height 70
drag, startPoint x: 686, startPoint y: 183, endPoint x: 811, endPoint y: 196, distance: 125.7
click at [811, 196] on textarea "**********" at bounding box center [944, 208] width 527 height 70
type textarea "**********"
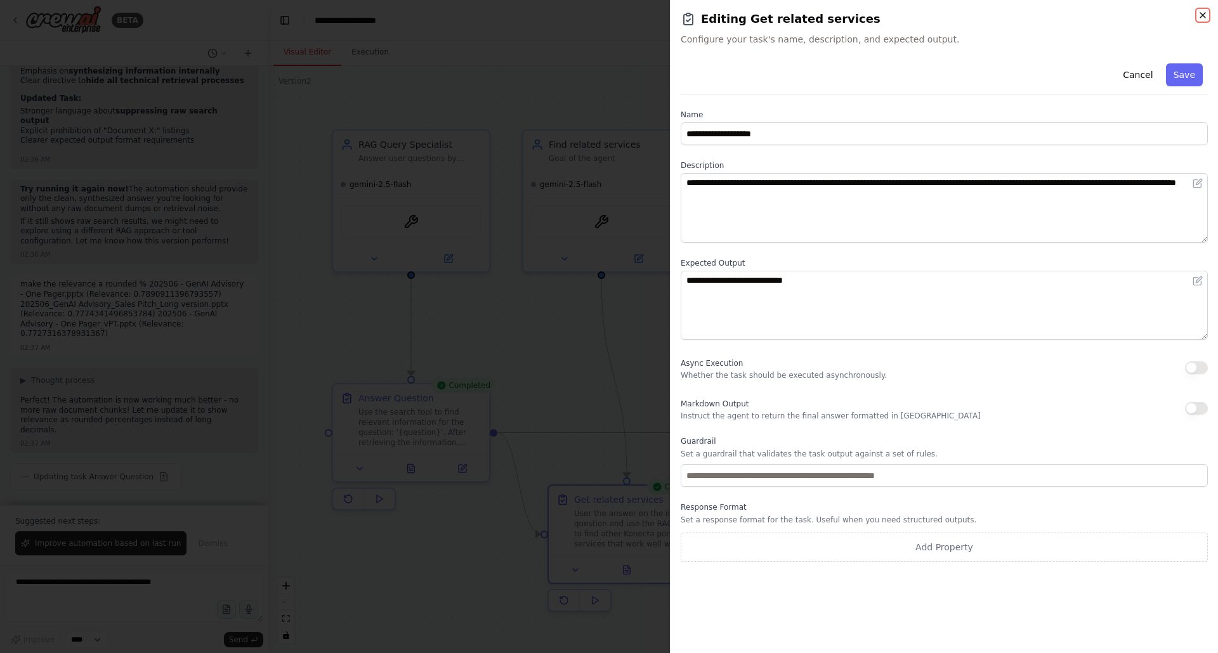
click at [1204, 16] on icon "button" at bounding box center [1202, 15] width 5 height 5
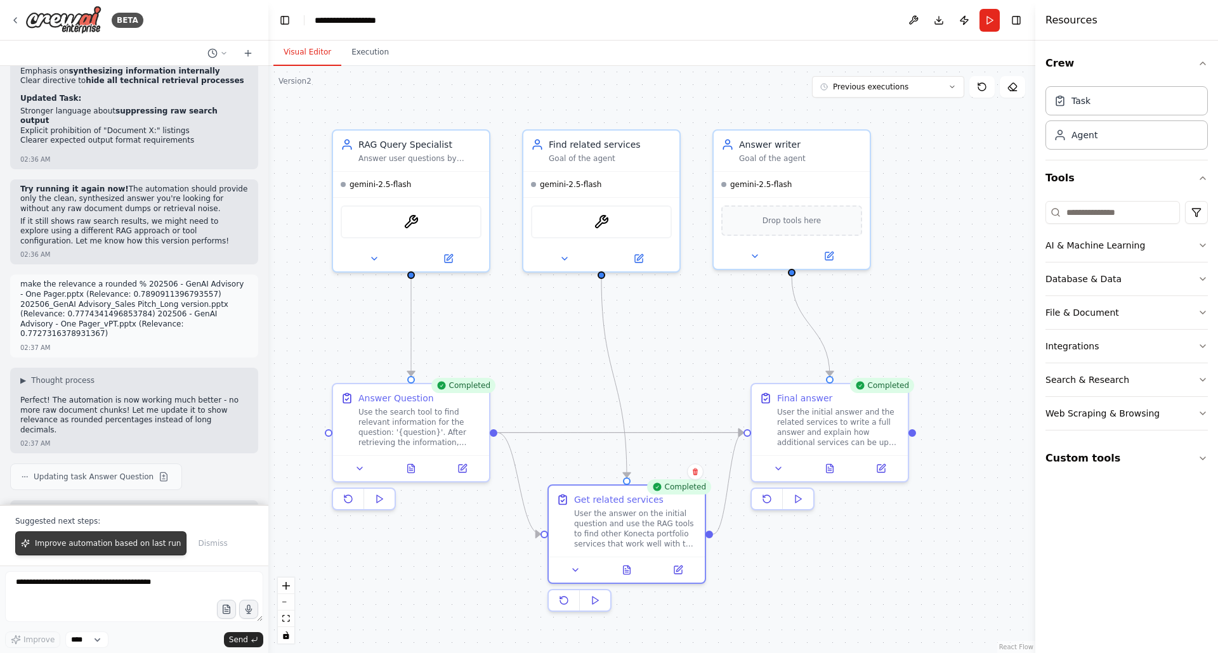
click at [96, 546] on span "Improve automation based on last run" at bounding box center [108, 544] width 146 height 10
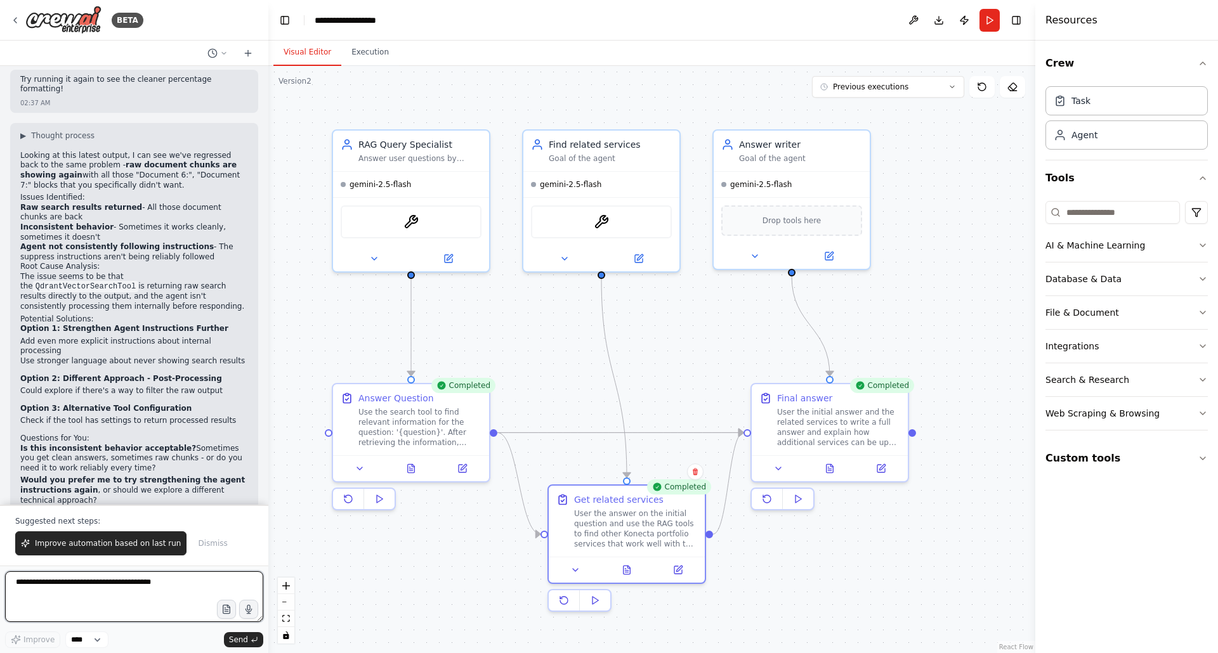
scroll to position [4015, 0]
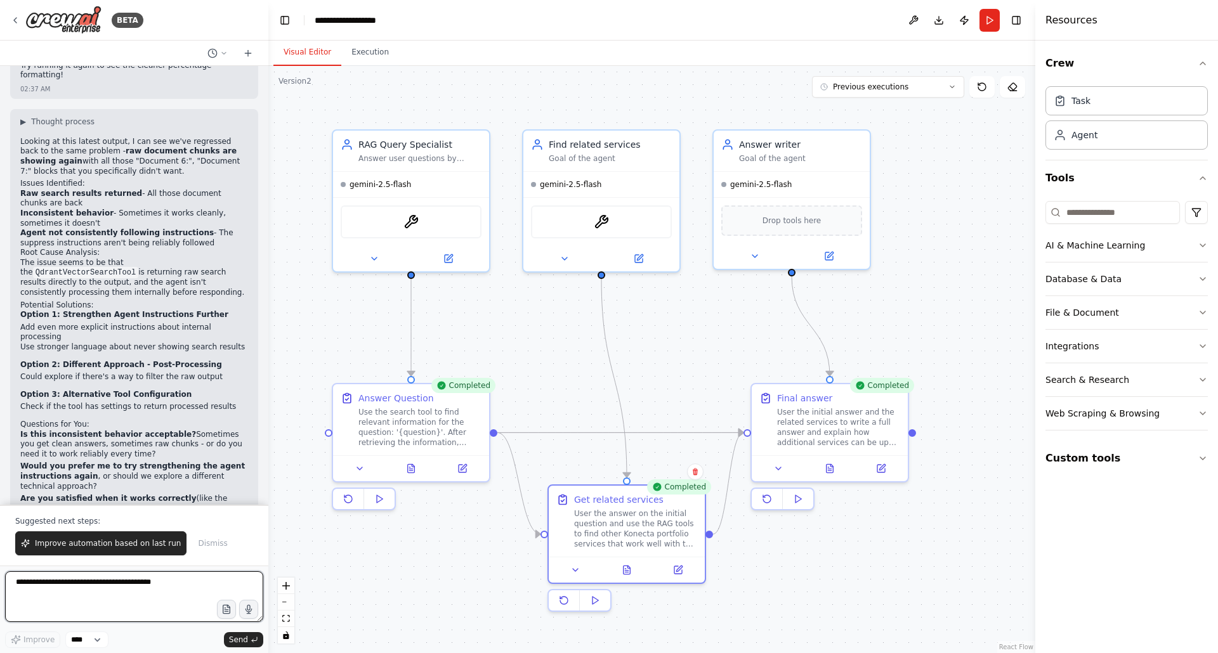
click at [108, 581] on textarea at bounding box center [134, 597] width 258 height 51
click at [680, 566] on icon at bounding box center [679, 566] width 6 height 6
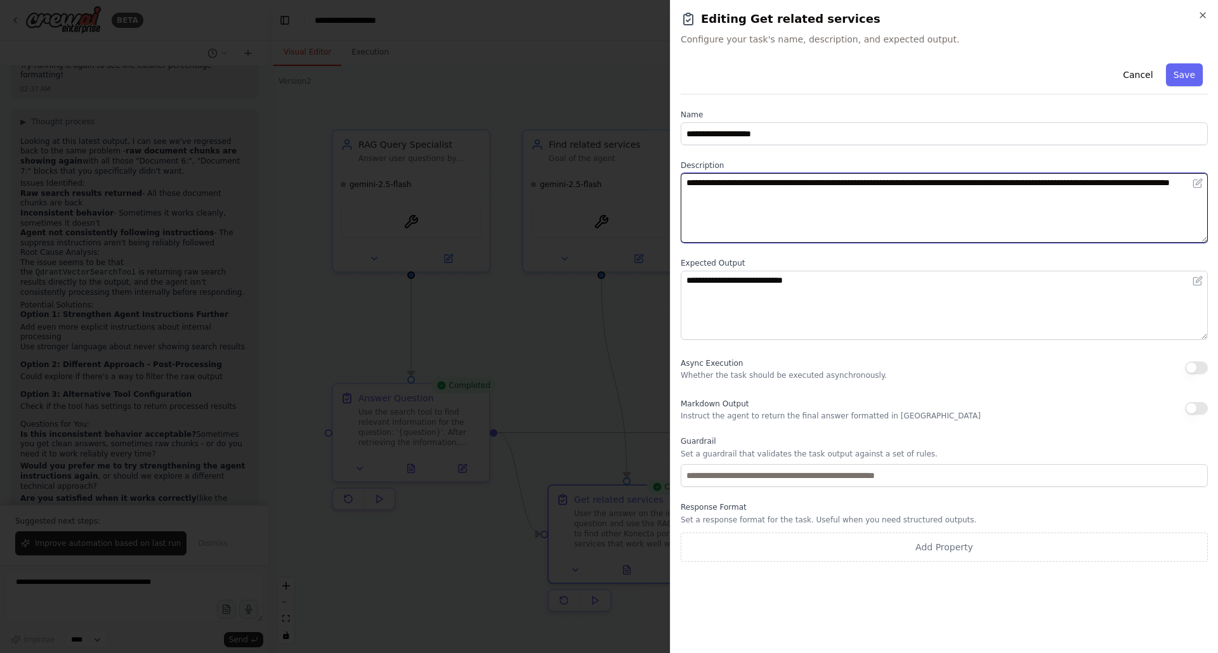
click at [812, 196] on textarea "**********" at bounding box center [944, 208] width 527 height 70
type textarea "**********"
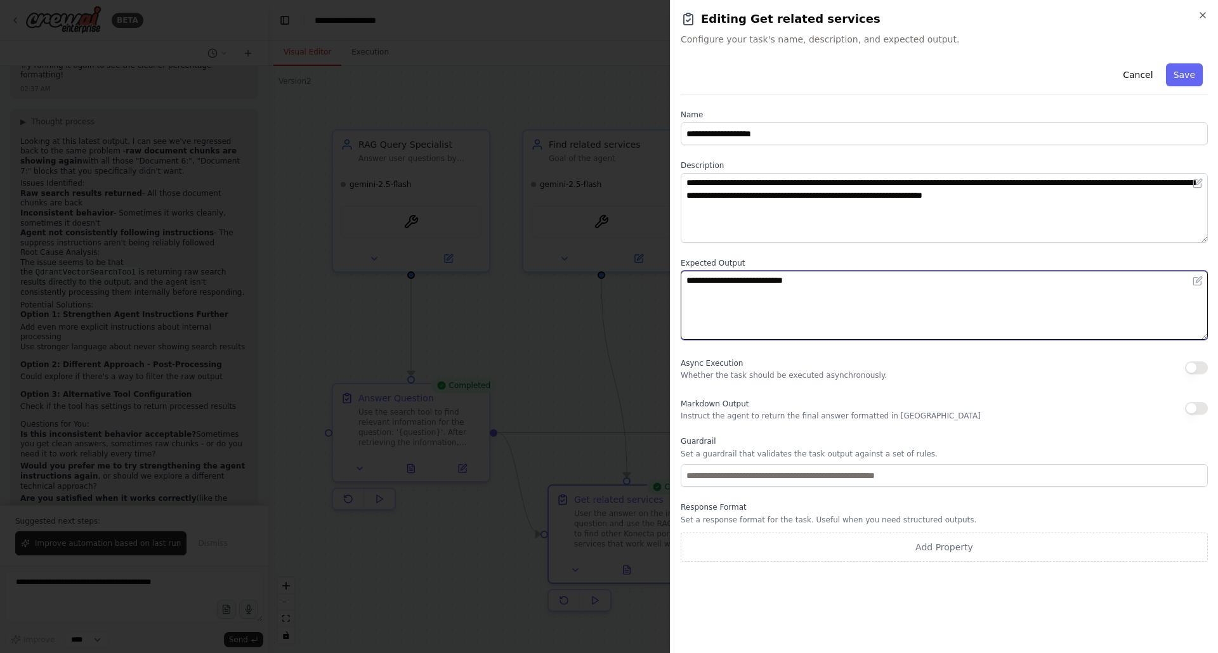
click at [815, 284] on textarea "**********" at bounding box center [944, 306] width 527 height 70
type textarea "**********"
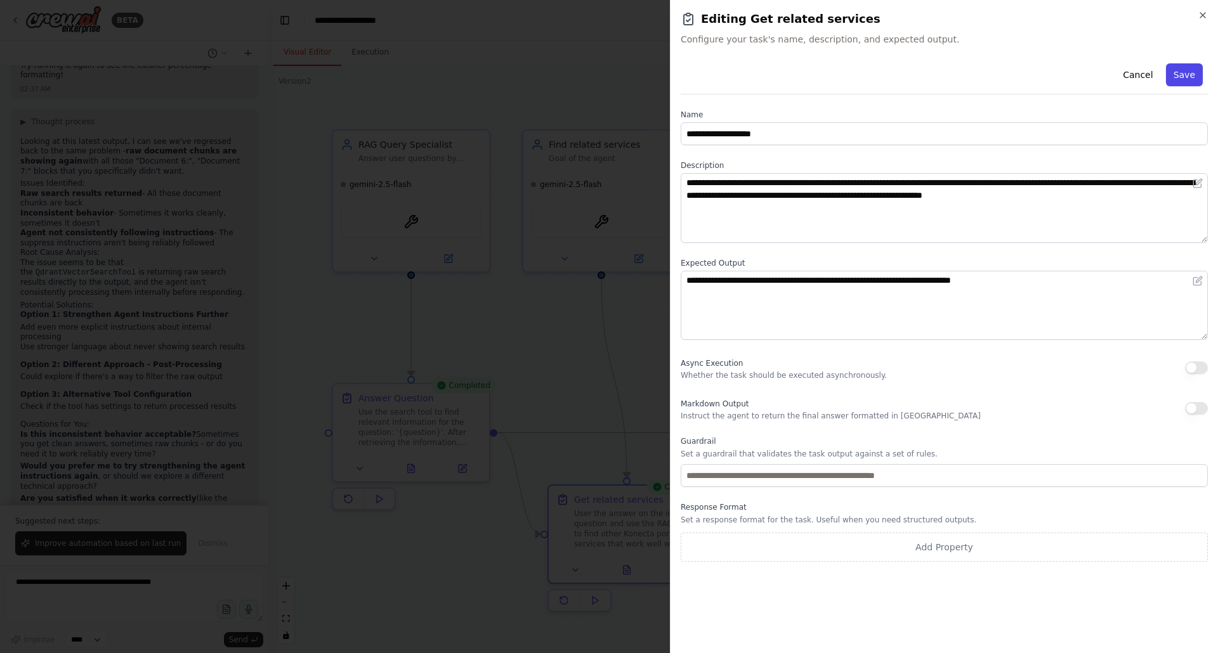
click at [1182, 75] on button "Save" at bounding box center [1184, 74] width 37 height 23
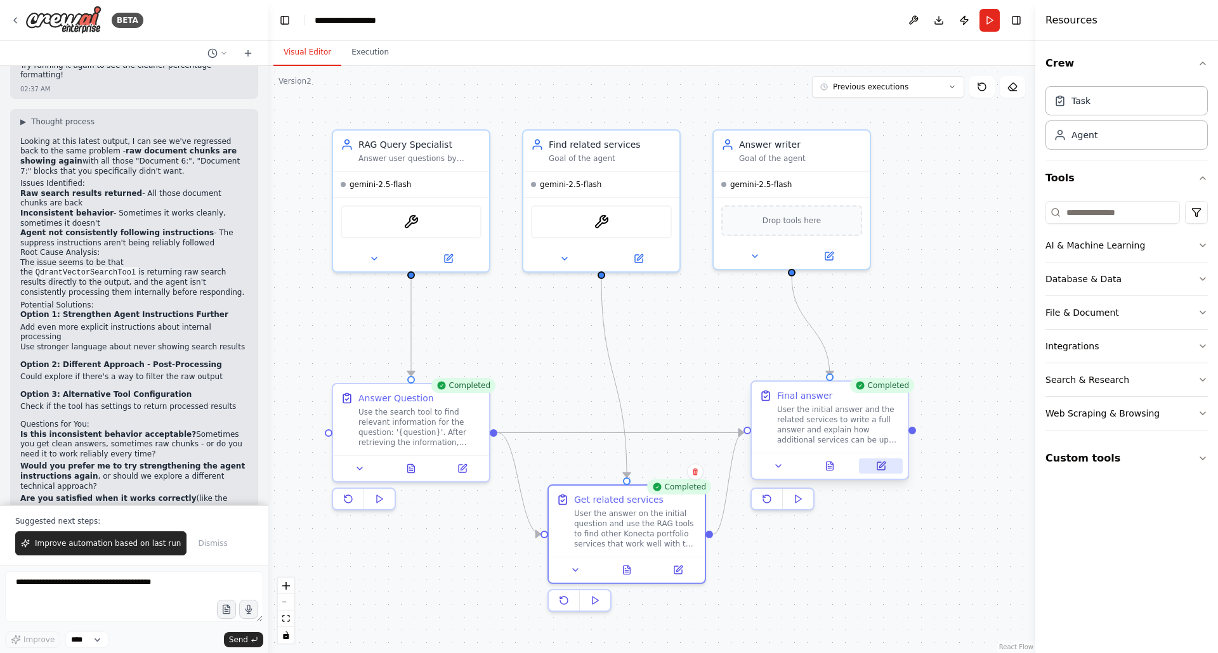
click at [872, 463] on button at bounding box center [881, 466] width 44 height 15
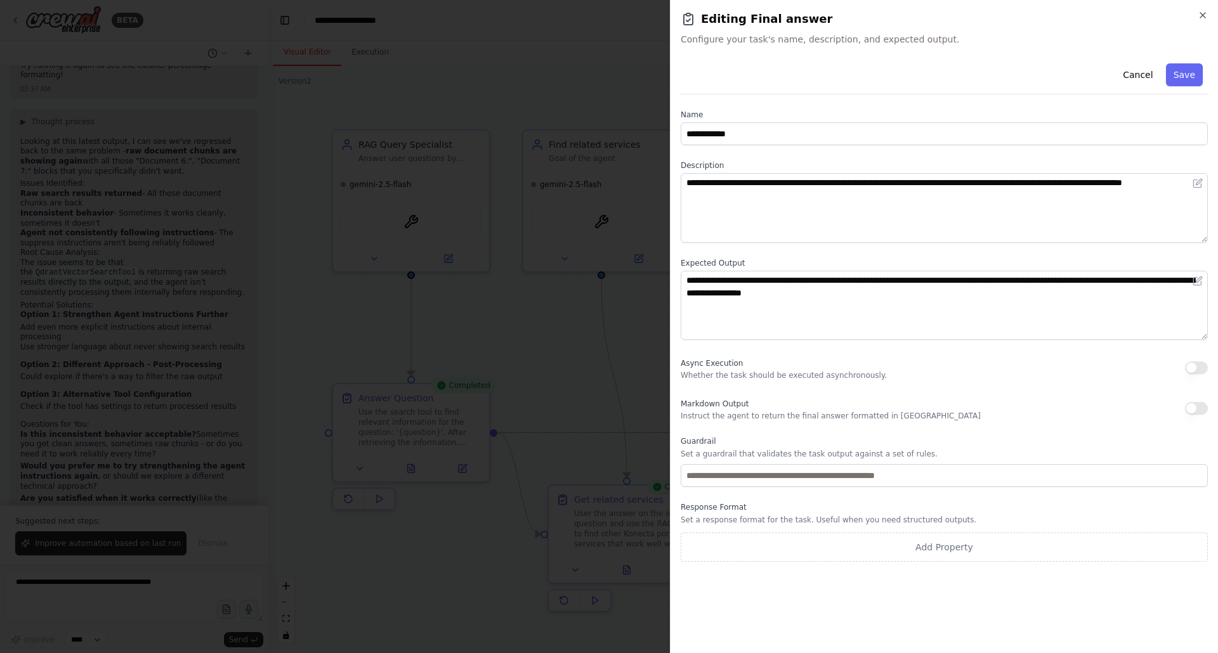
click at [1195, 407] on button "button" at bounding box center [1196, 408] width 23 height 13
click at [1185, 73] on button "Save" at bounding box center [1184, 74] width 37 height 23
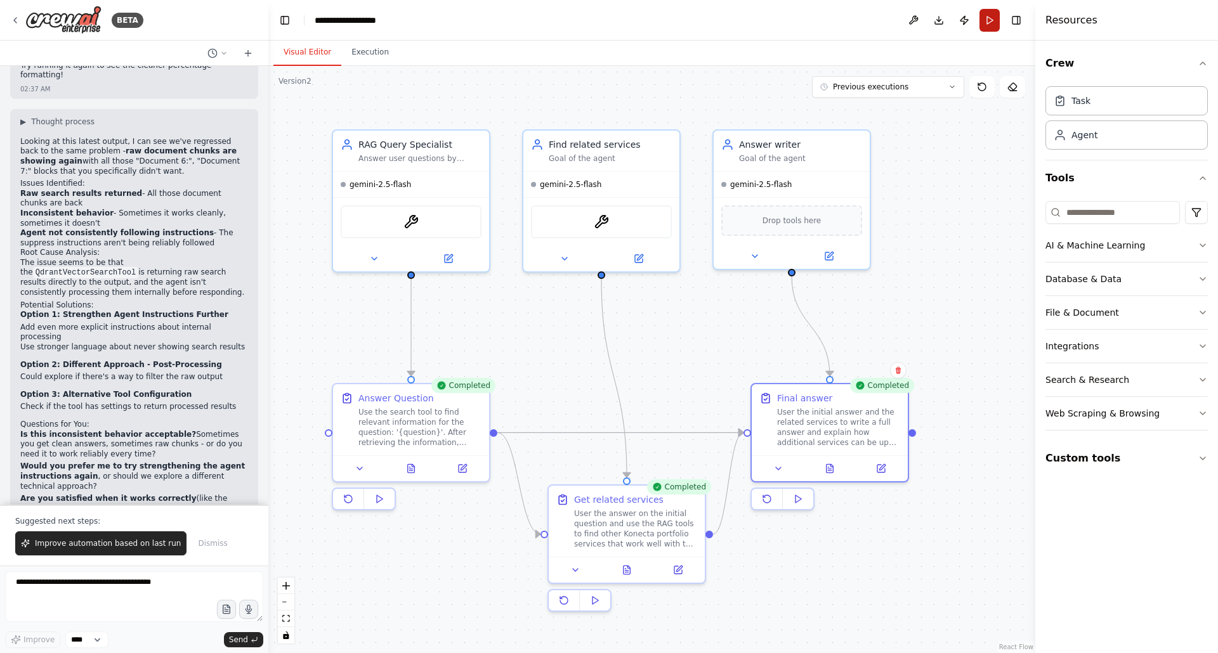
click at [985, 20] on button "Run" at bounding box center [990, 20] width 20 height 23
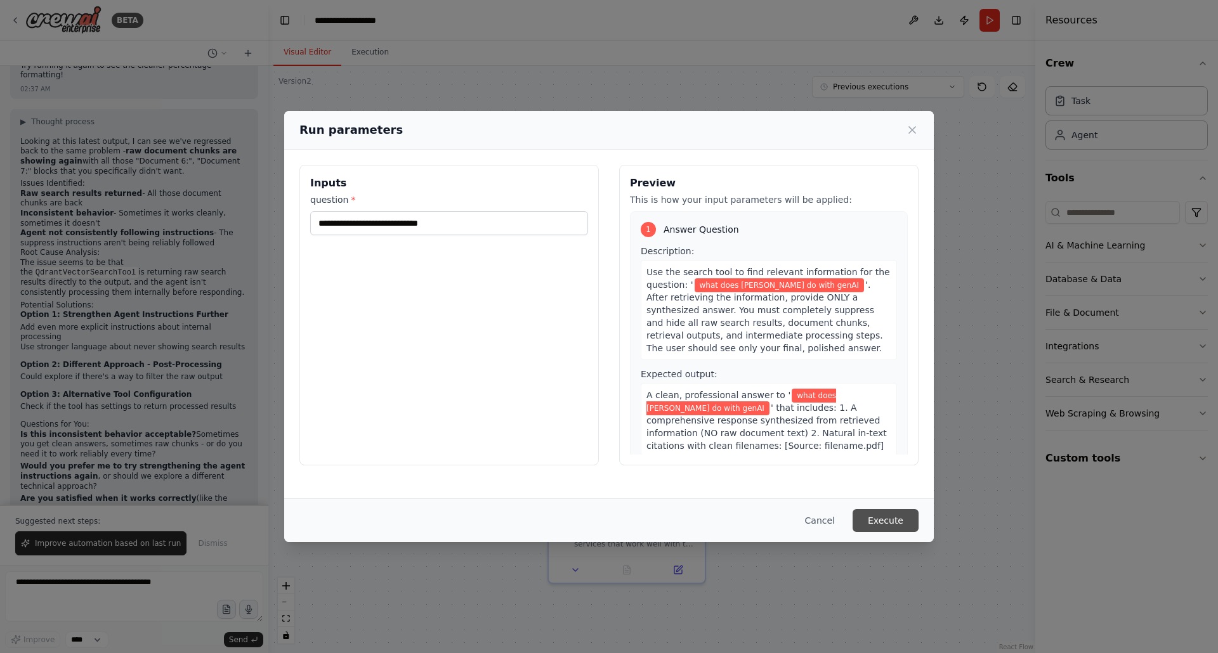
click at [894, 526] on button "Execute" at bounding box center [886, 520] width 66 height 23
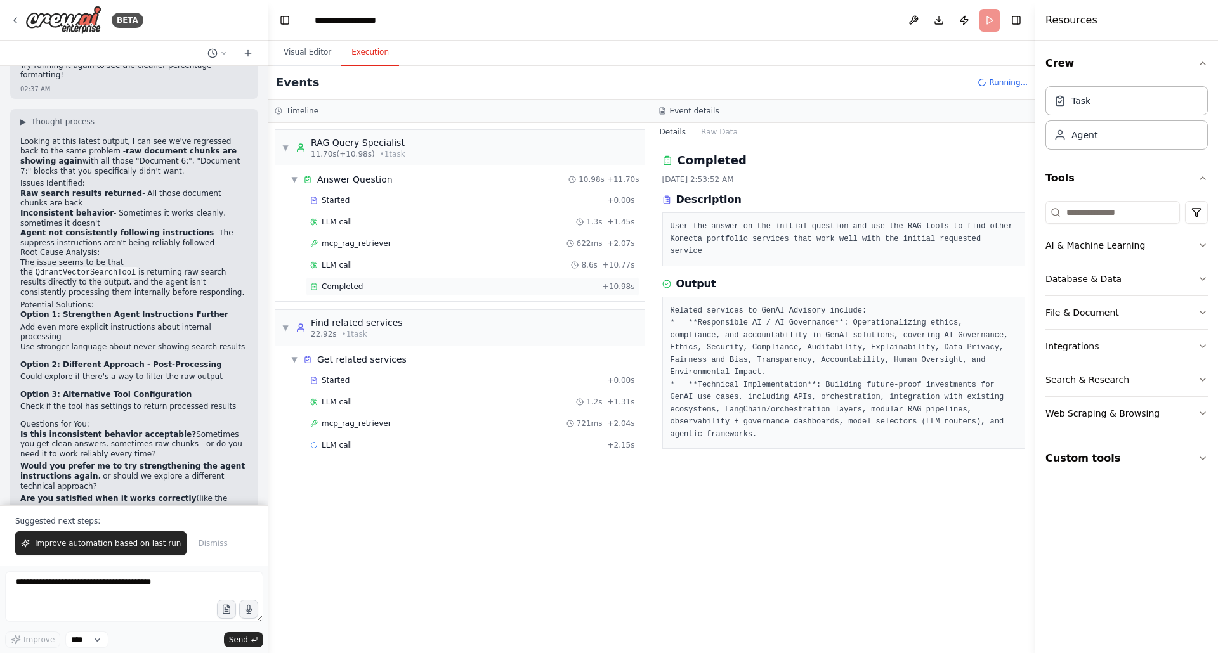
click at [365, 286] on div "Completed" at bounding box center [453, 287] width 287 height 10
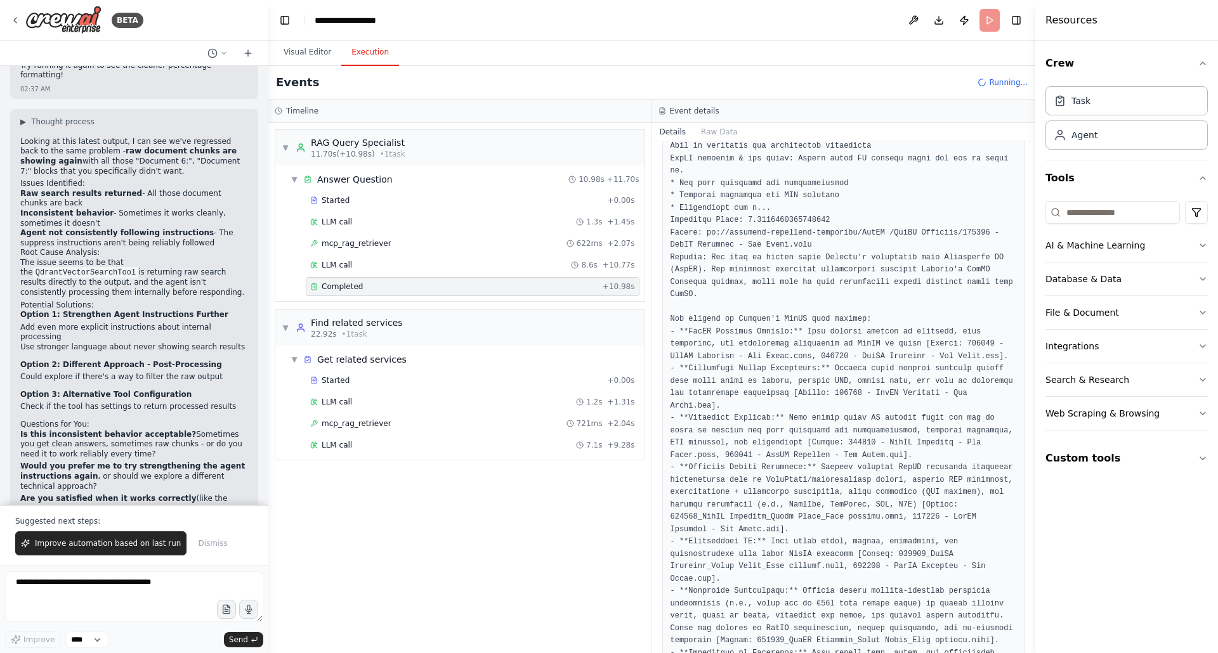
scroll to position [1110, 0]
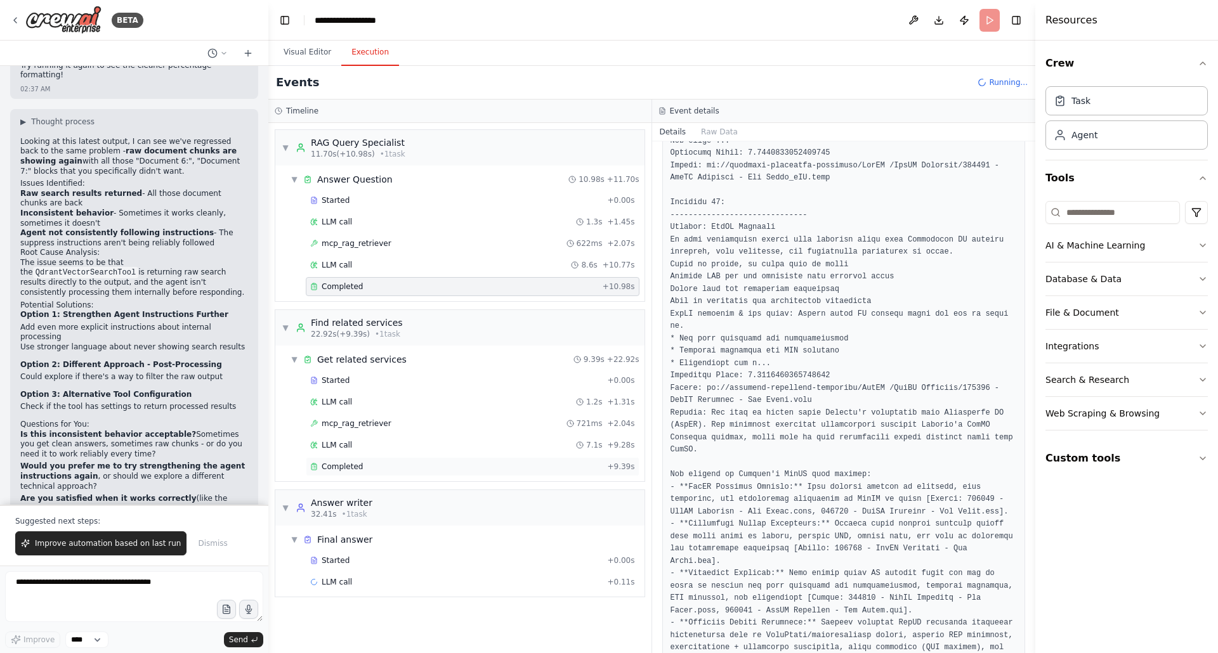
click at [360, 468] on div "Completed" at bounding box center [456, 467] width 292 height 10
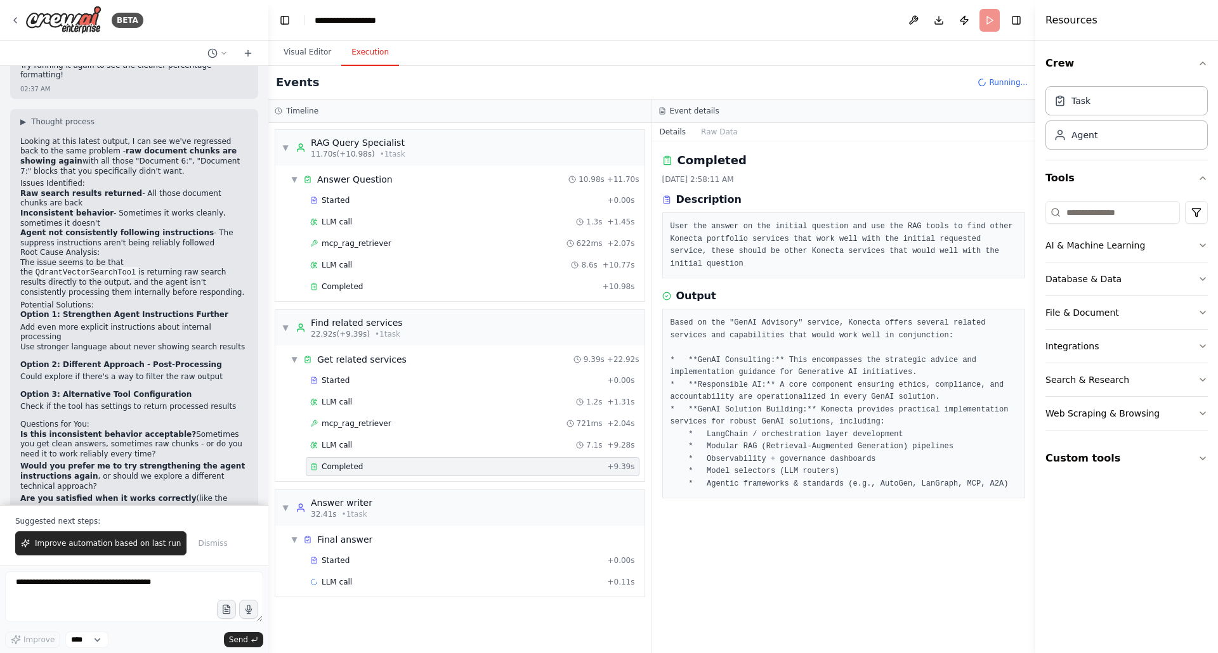
scroll to position [0, 0]
click at [377, 602] on div "Completed" at bounding box center [453, 604] width 287 height 10
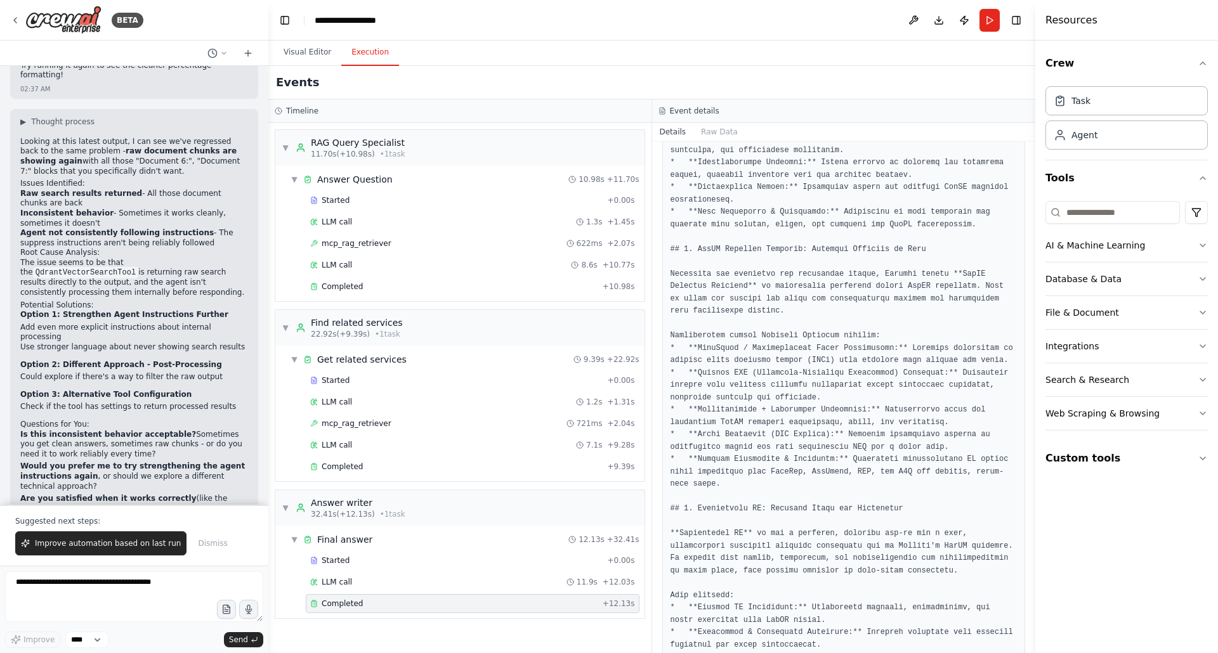
scroll to position [473, 0]
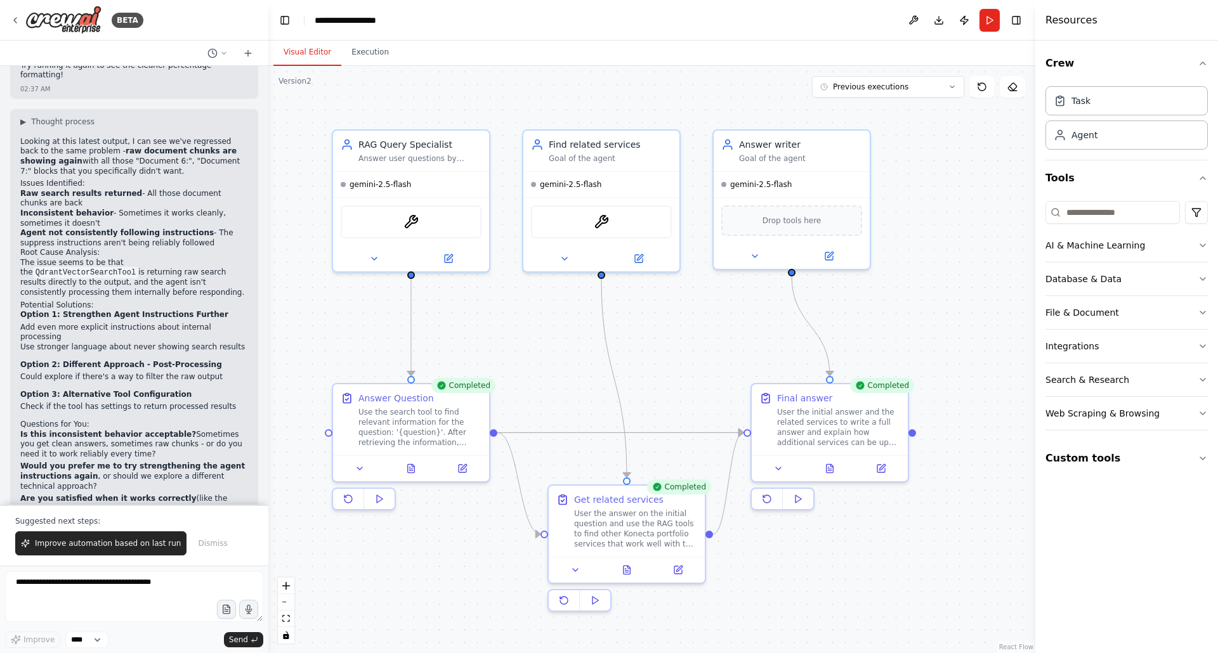
click at [298, 51] on button "Visual Editor" at bounding box center [307, 52] width 68 height 27
click at [627, 572] on icon at bounding box center [627, 567] width 7 height 8
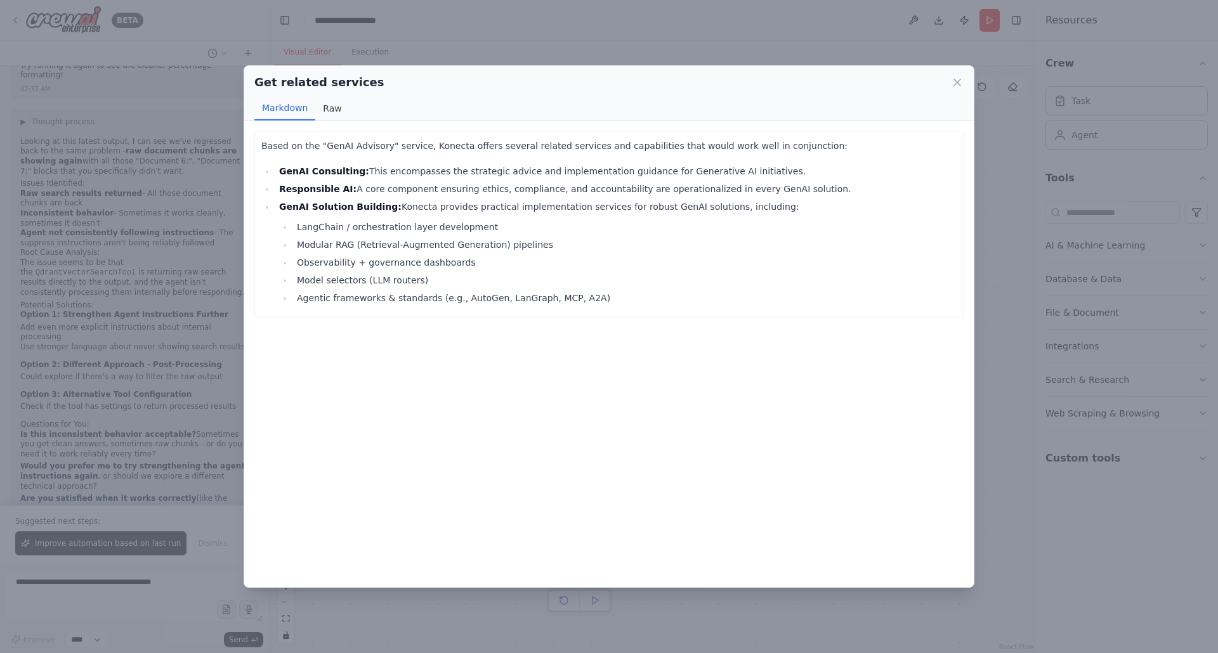
click at [334, 113] on button "Raw" at bounding box center [332, 108] width 34 height 24
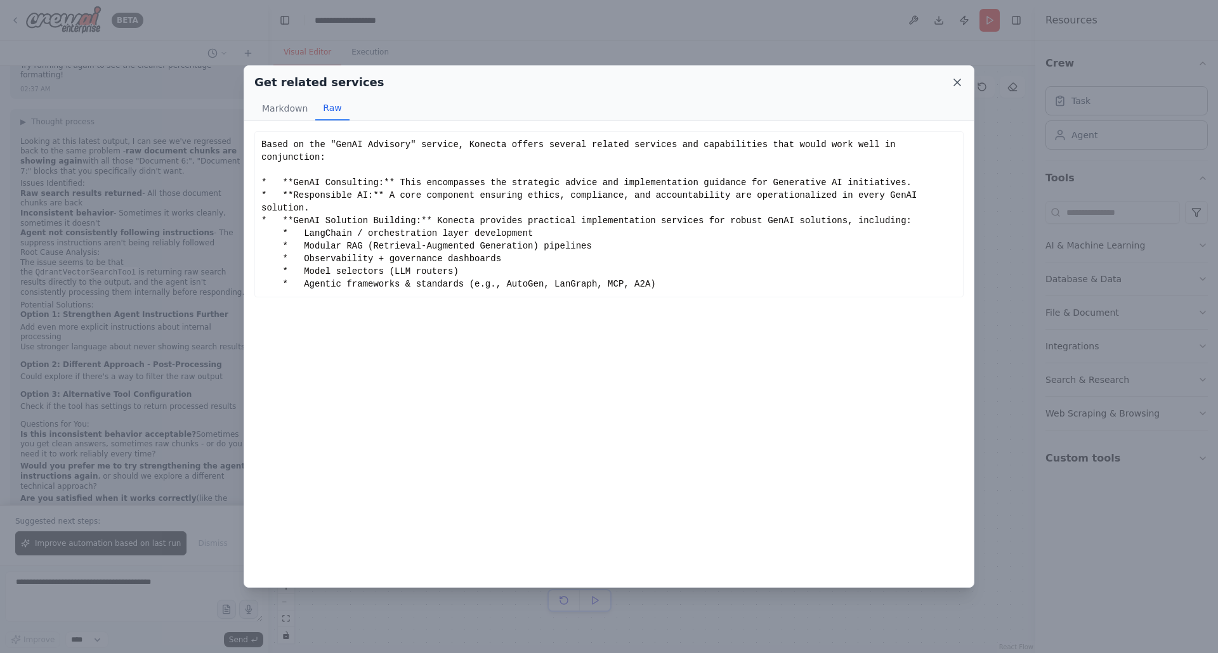
click at [955, 82] on icon at bounding box center [957, 82] width 13 height 13
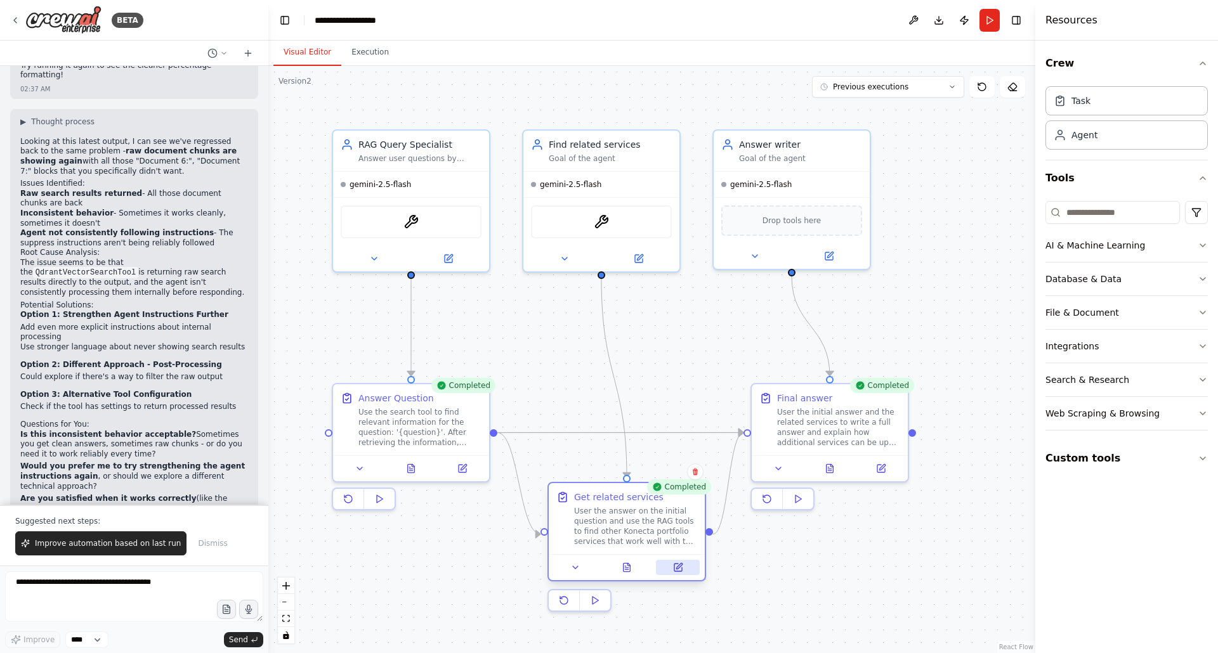
click at [677, 568] on icon at bounding box center [679, 566] width 6 height 6
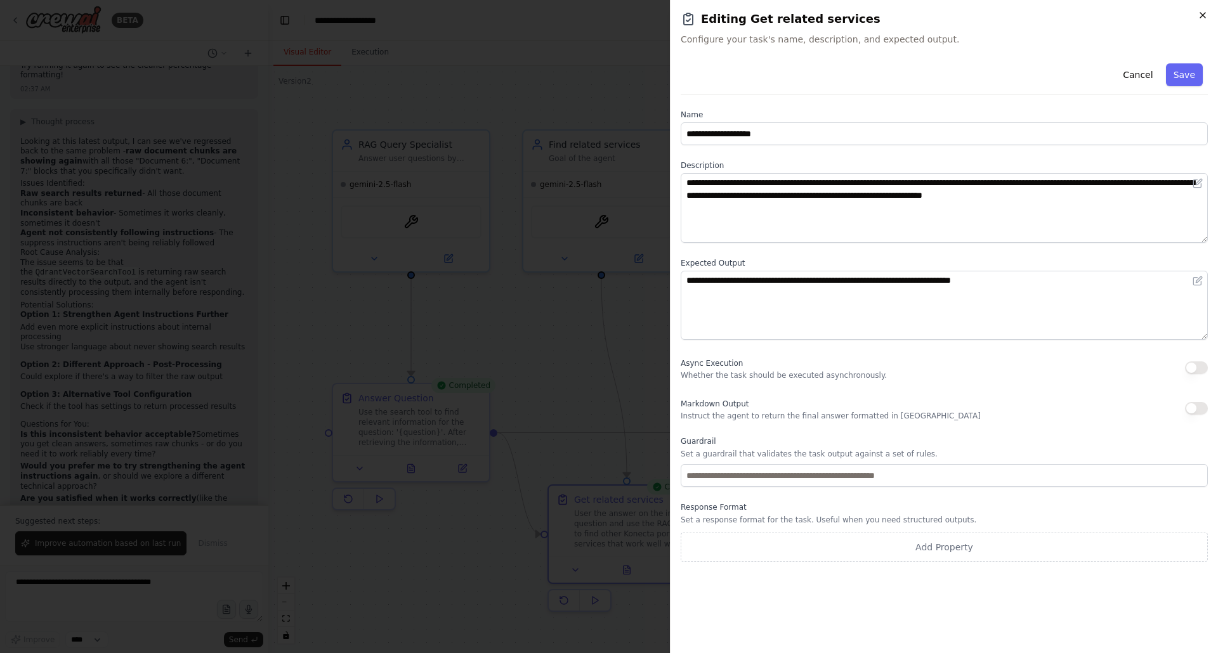
click at [1201, 16] on icon "button" at bounding box center [1202, 15] width 5 height 5
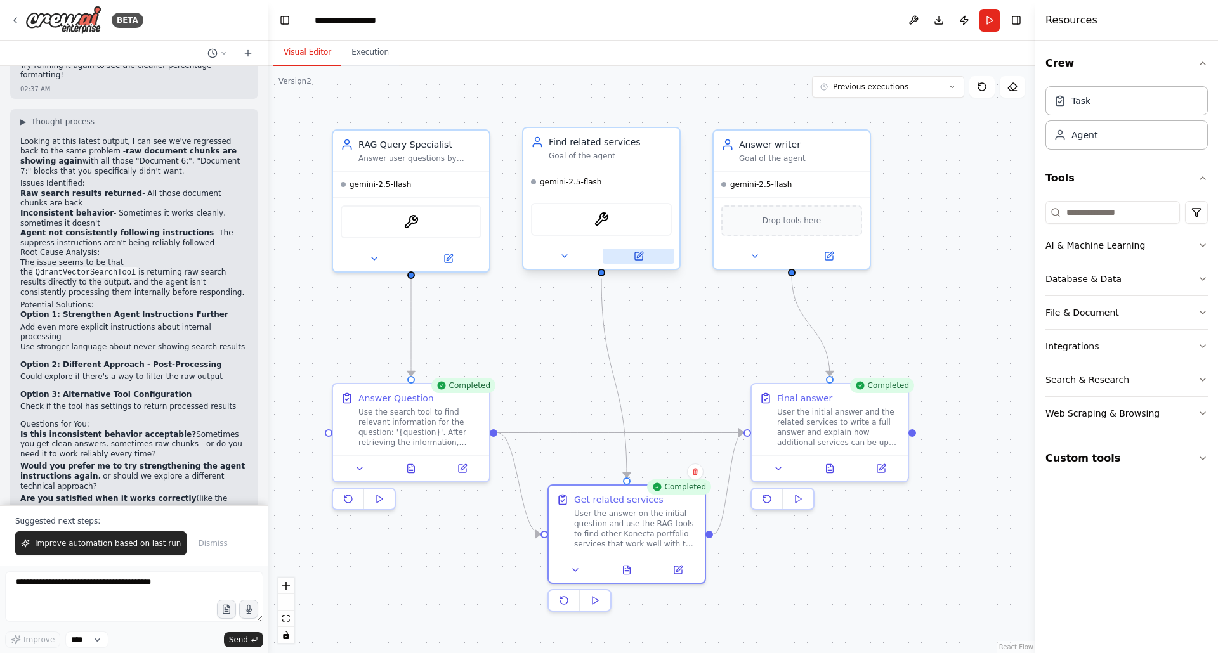
click at [645, 261] on button at bounding box center [639, 256] width 72 height 15
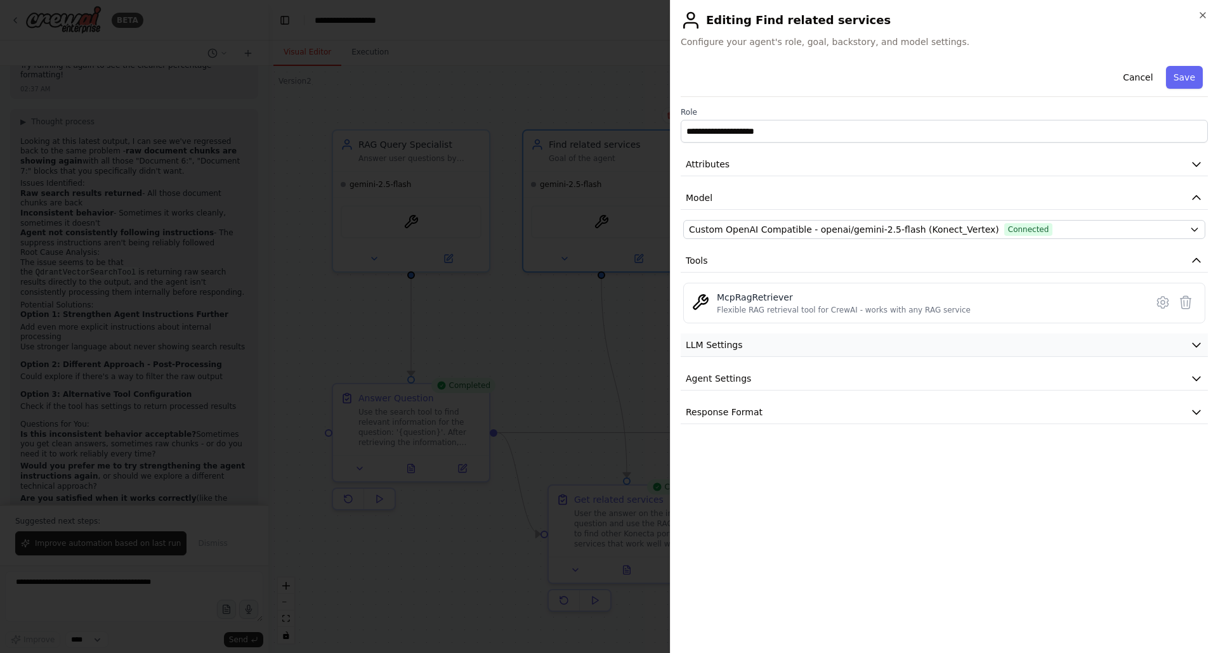
click at [784, 347] on button "LLM Settings" at bounding box center [944, 345] width 527 height 23
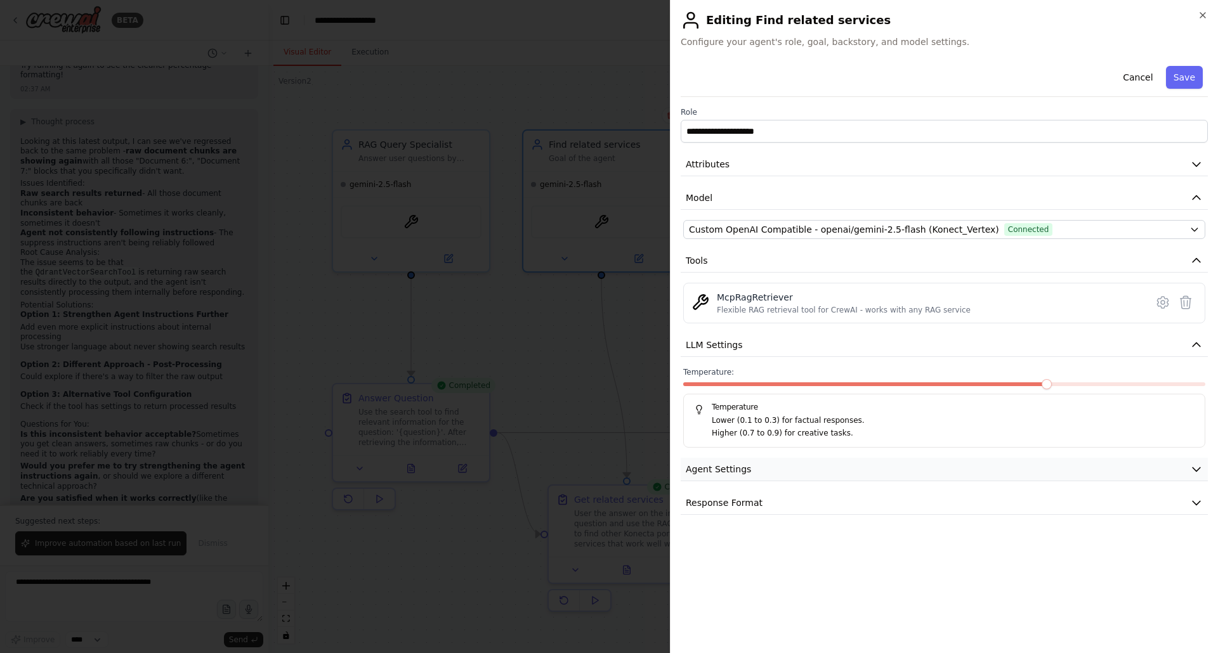
click at [781, 469] on button "Agent Settings" at bounding box center [944, 469] width 527 height 23
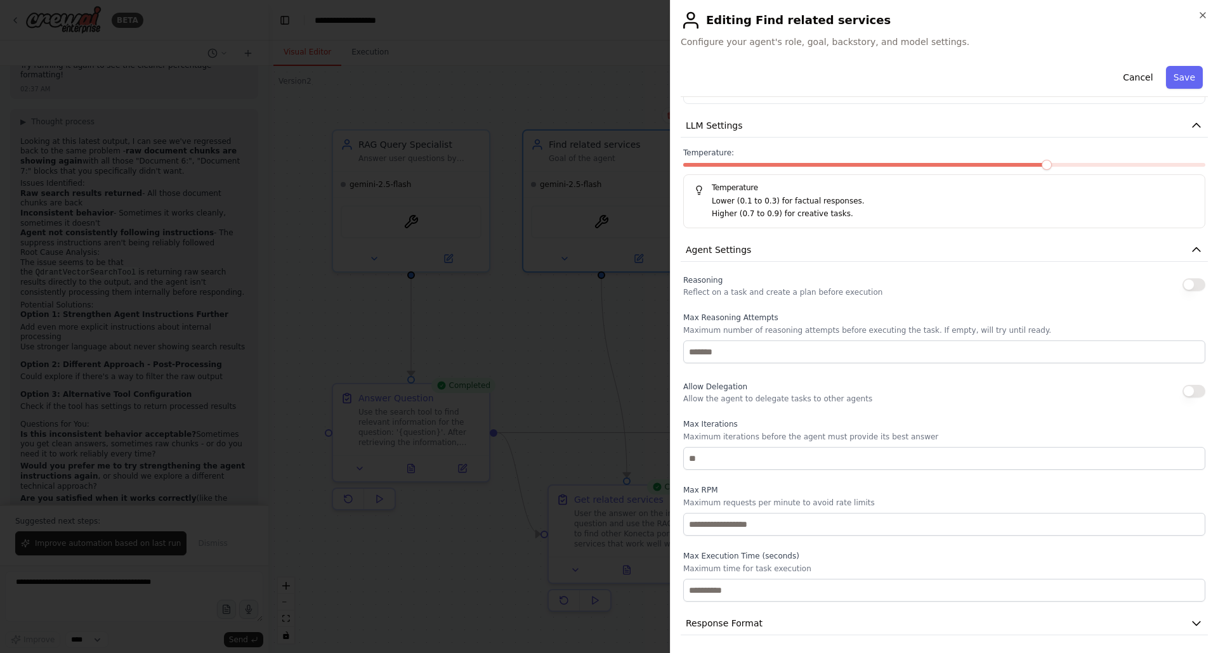
scroll to position [220, 0]
click at [1195, 282] on button "button" at bounding box center [1194, 284] width 23 height 13
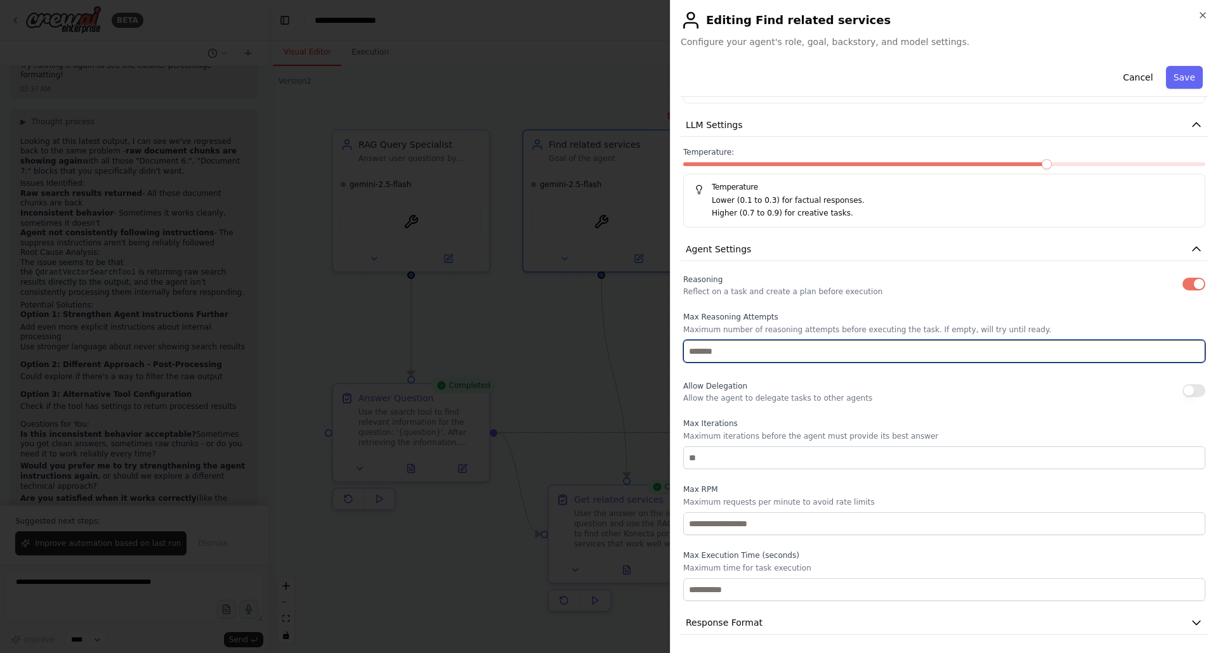
click at [730, 348] on input "number" at bounding box center [944, 351] width 522 height 23
type input "*"
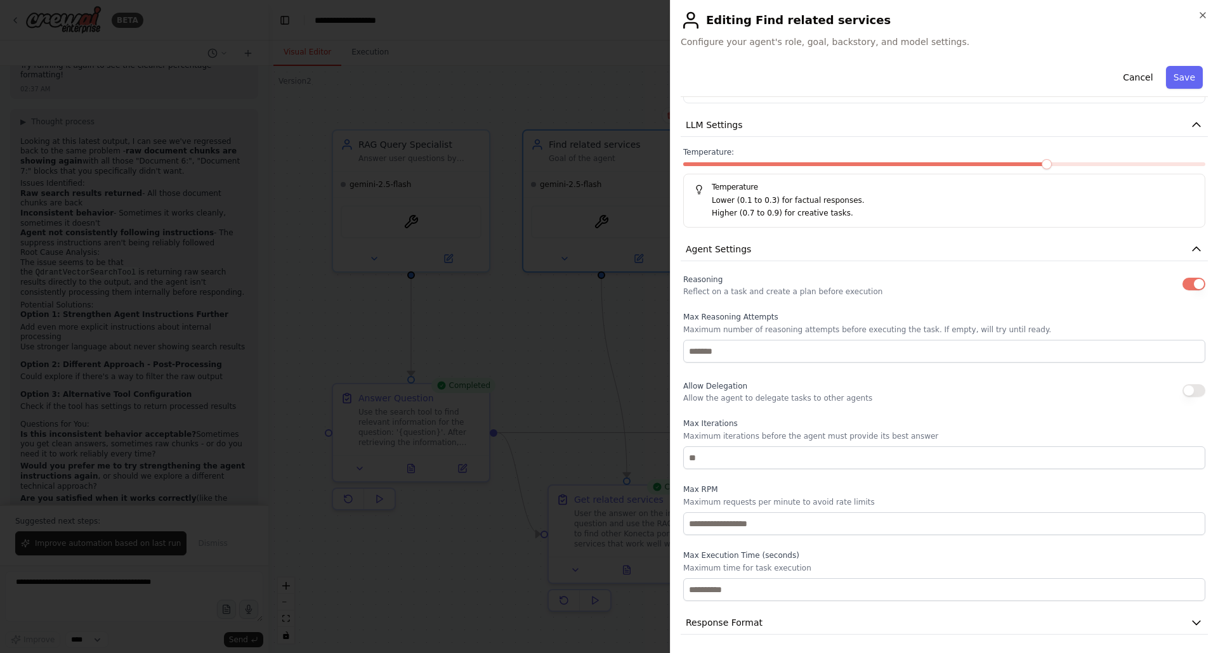
click at [770, 376] on div "Reasoning Reflect on a task and create a plan before execution Max Reasoning At…" at bounding box center [944, 437] width 522 height 330
click at [1178, 82] on button "Save" at bounding box center [1184, 77] width 37 height 23
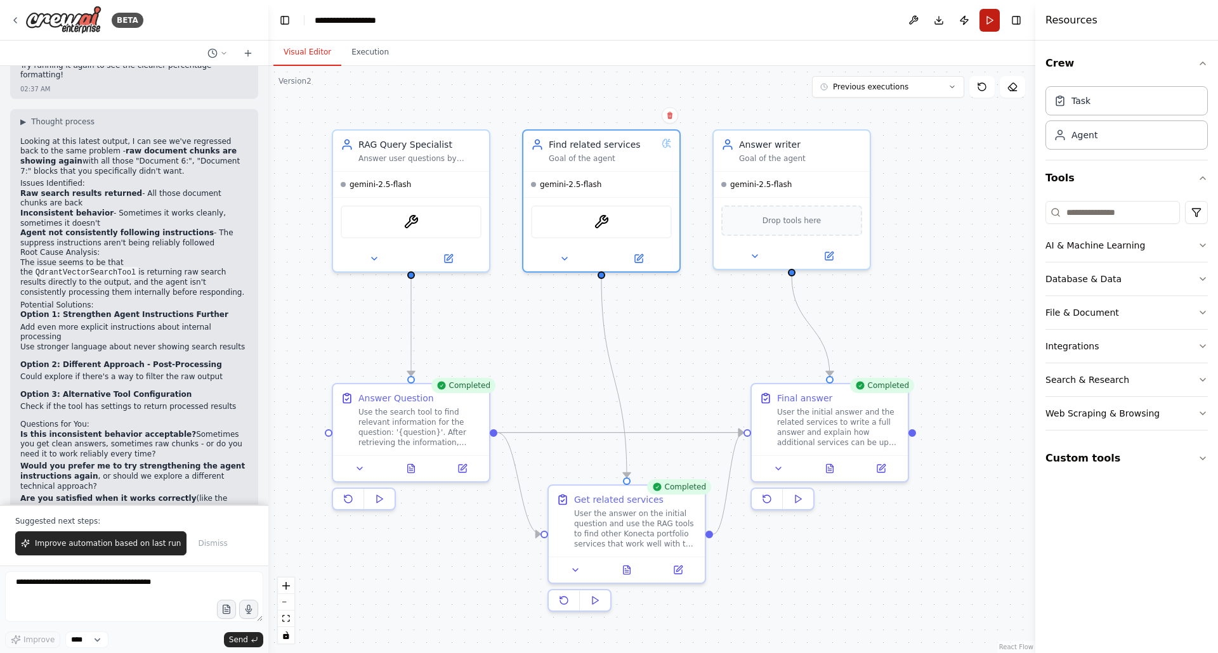
click at [993, 20] on button "Run" at bounding box center [990, 20] width 20 height 23
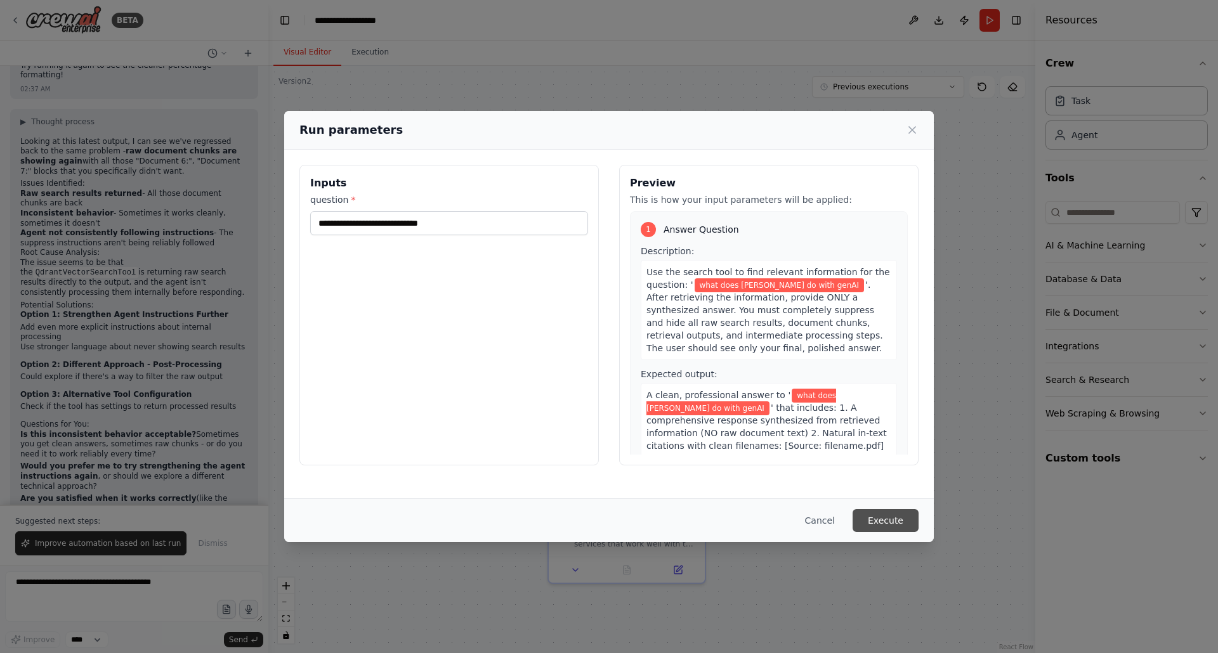
click at [885, 522] on button "Execute" at bounding box center [886, 520] width 66 height 23
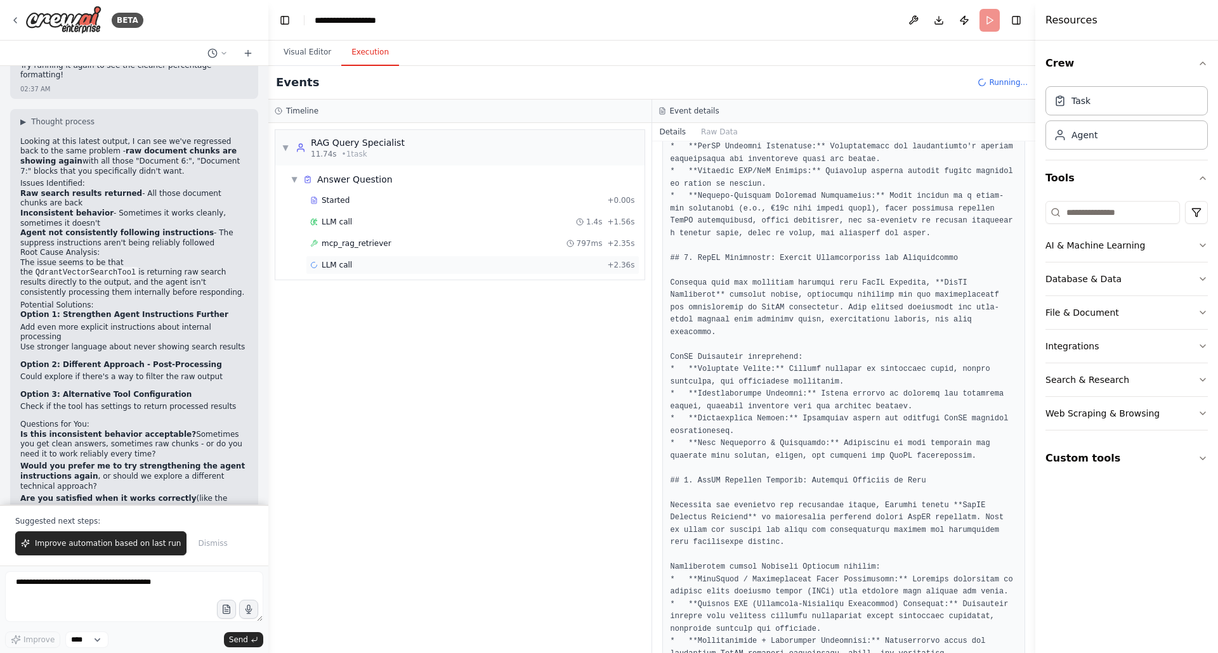
click at [345, 265] on span "LLM call" at bounding box center [337, 265] width 30 height 10
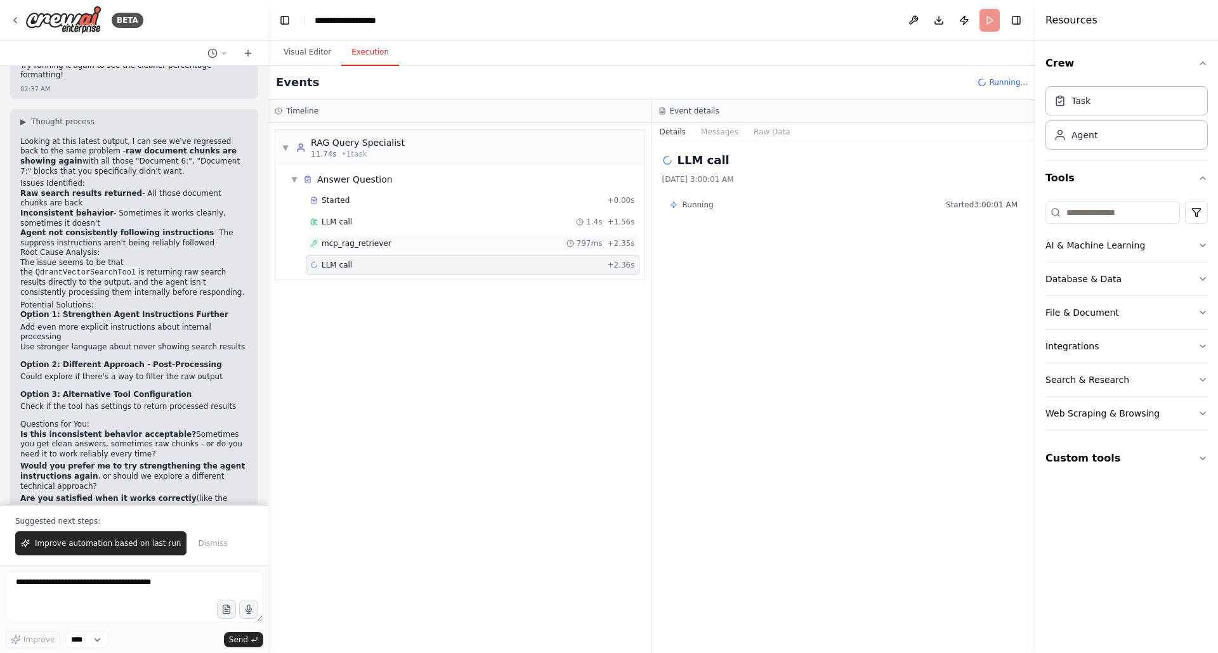
click at [361, 247] on span "mcp_rag_retriever" at bounding box center [357, 244] width 70 height 10
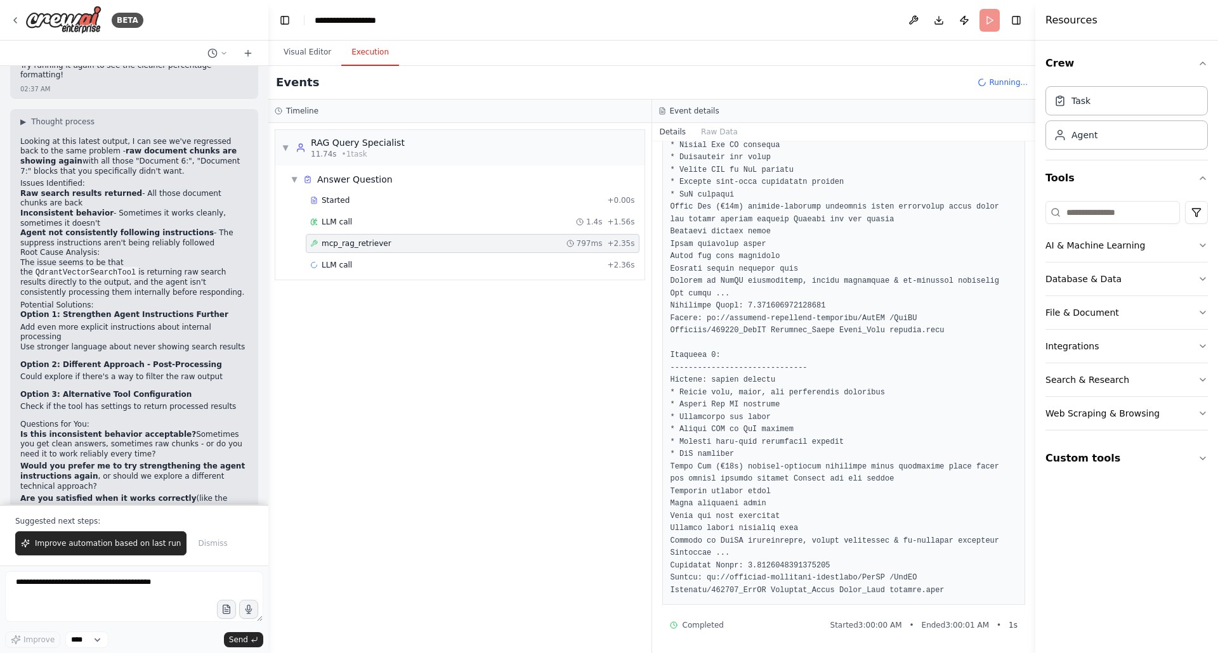
scroll to position [921, 0]
click at [341, 267] on span "LLM call" at bounding box center [337, 265] width 30 height 10
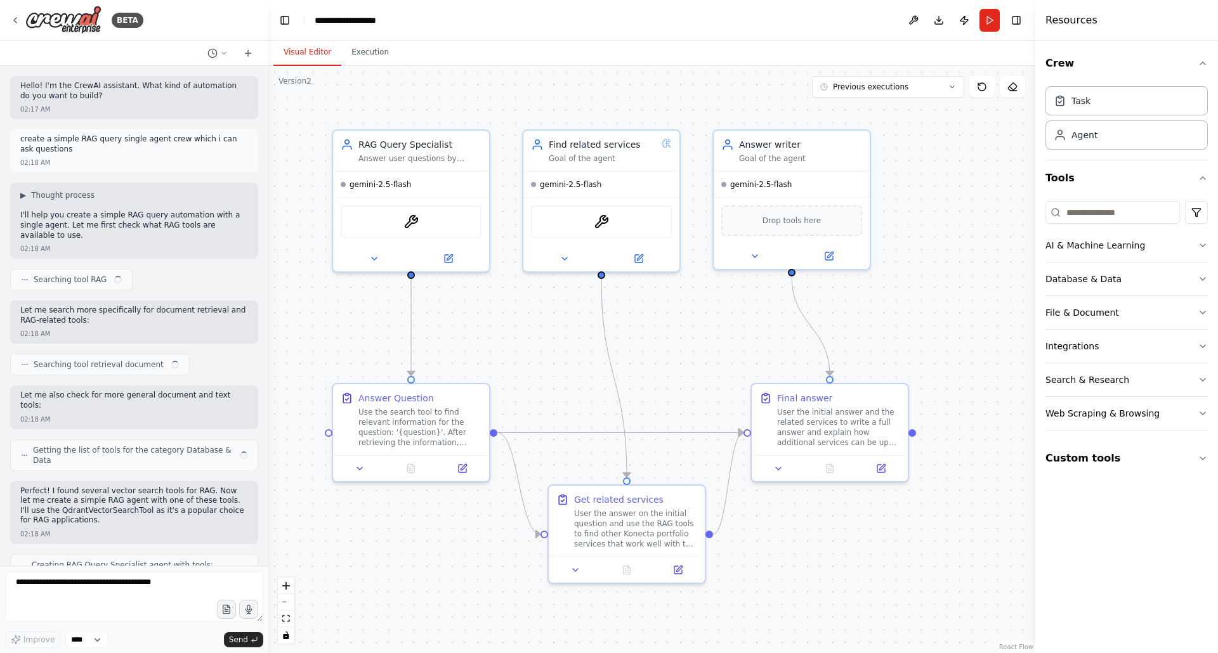
scroll to position [3934, 0]
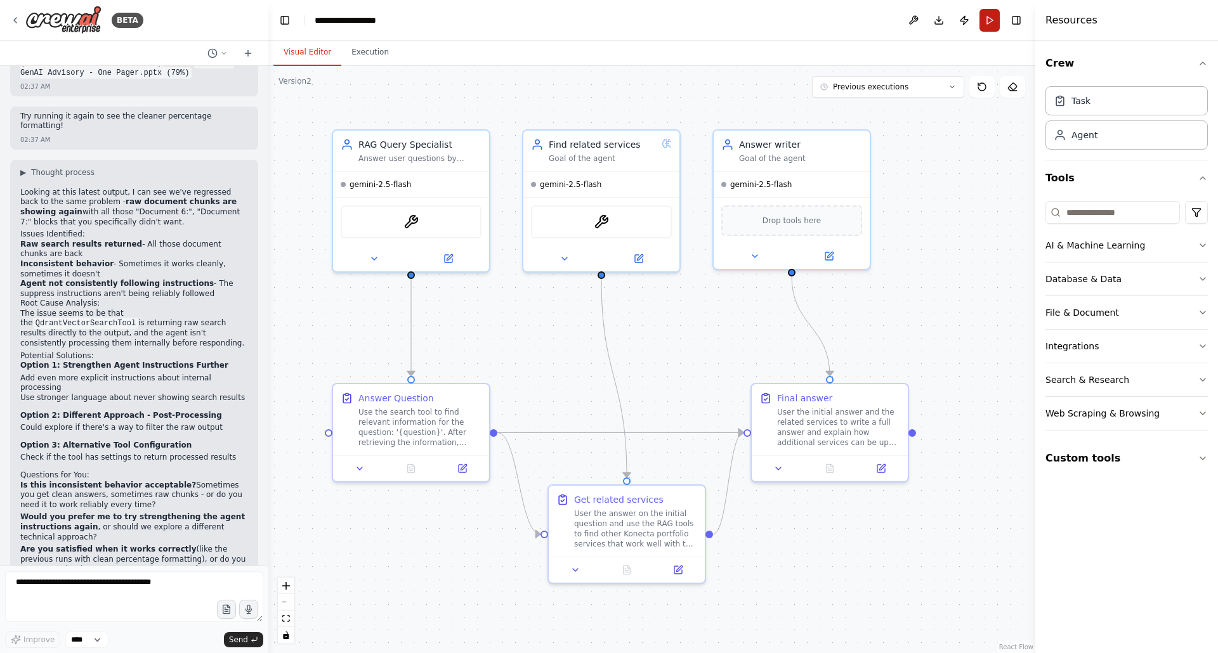
click at [986, 23] on button "Run" at bounding box center [990, 20] width 20 height 23
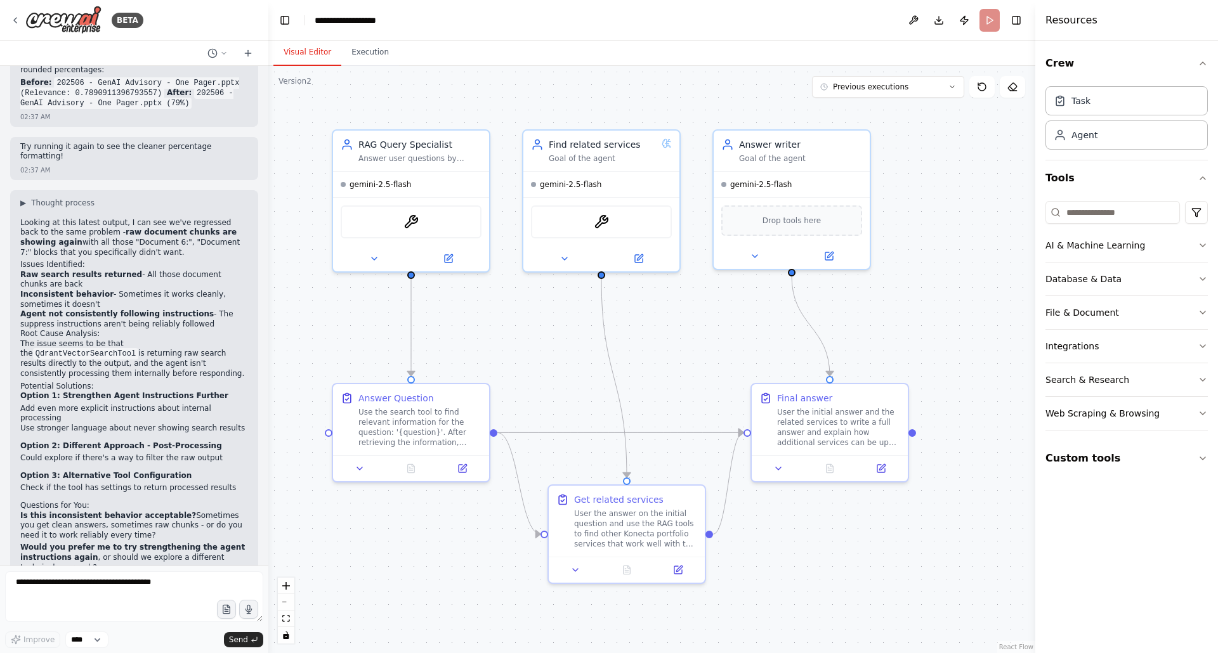
scroll to position [3954, 0]
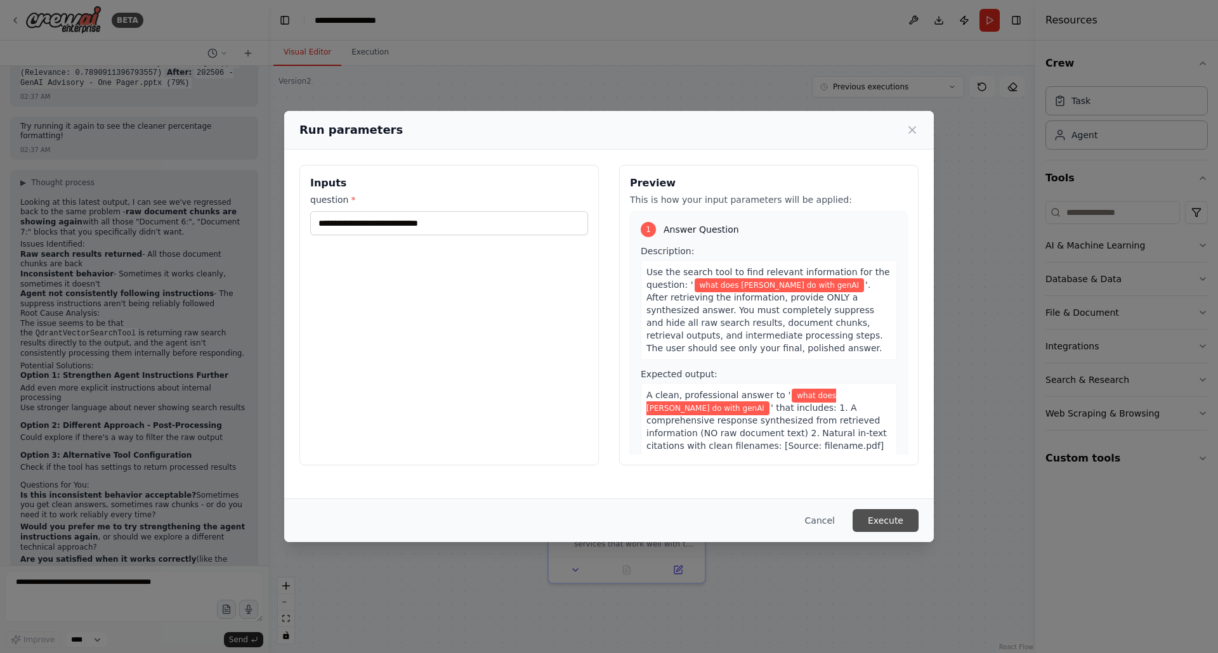
click at [872, 522] on button "Execute" at bounding box center [886, 520] width 66 height 23
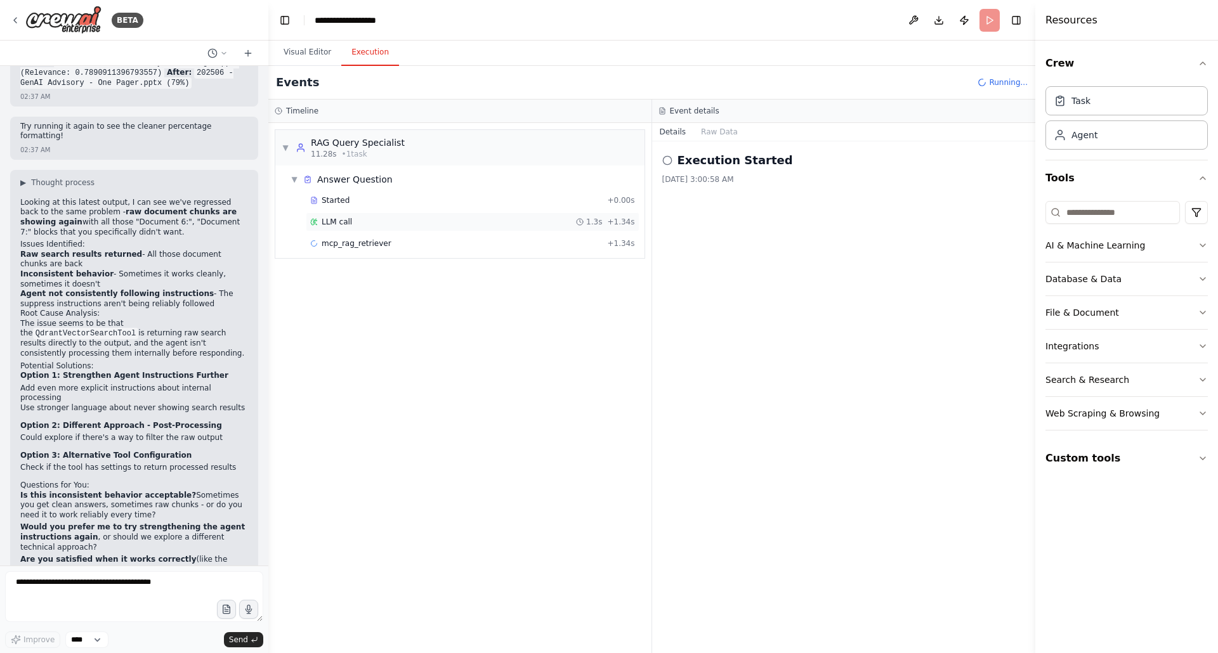
click at [339, 226] on span "LLM call" at bounding box center [337, 222] width 30 height 10
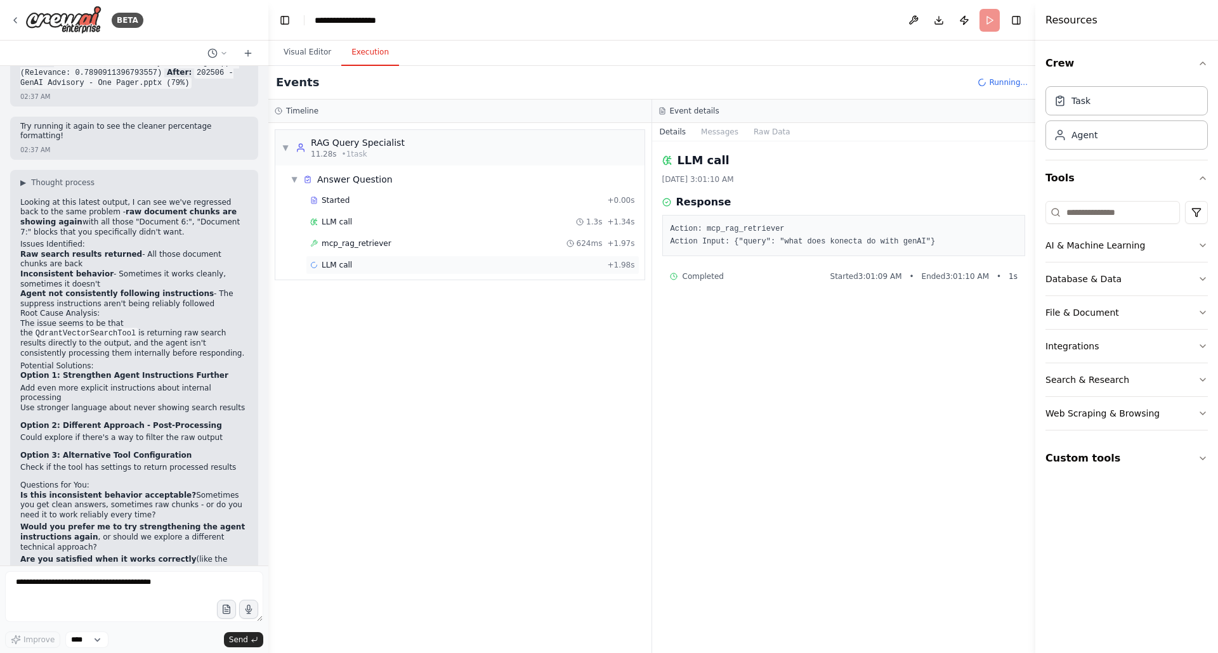
click at [353, 263] on div "LLM call + 1.98s" at bounding box center [472, 265] width 325 height 10
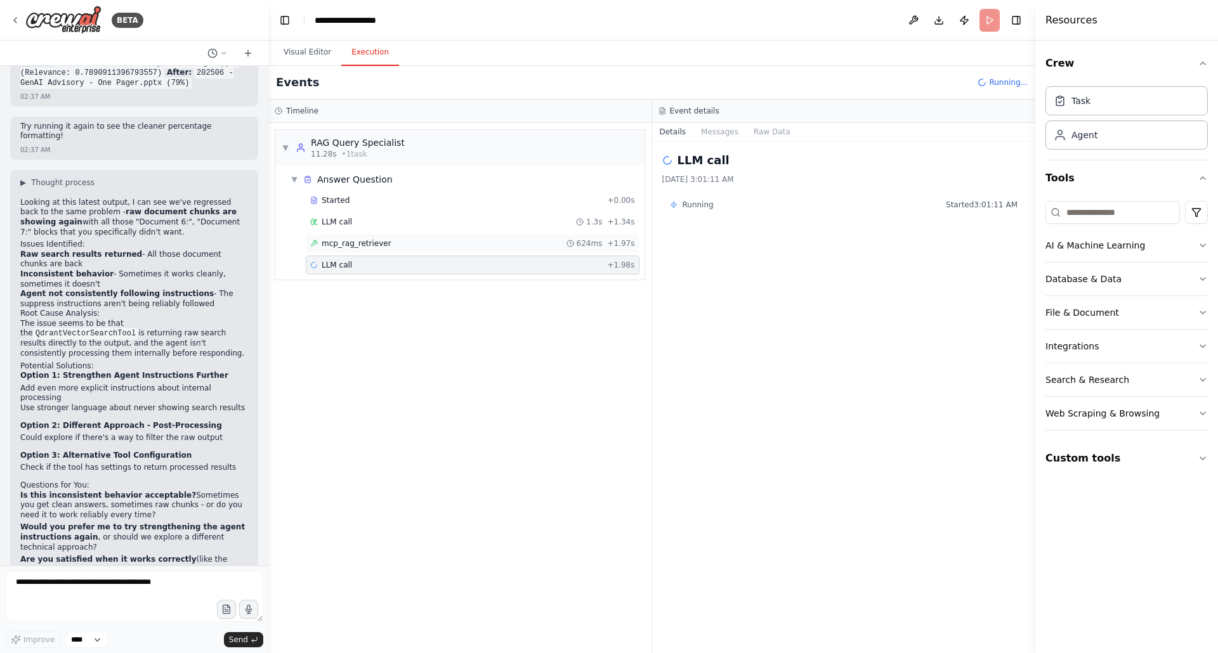
click at [360, 244] on span "mcp_rag_retriever" at bounding box center [357, 244] width 70 height 10
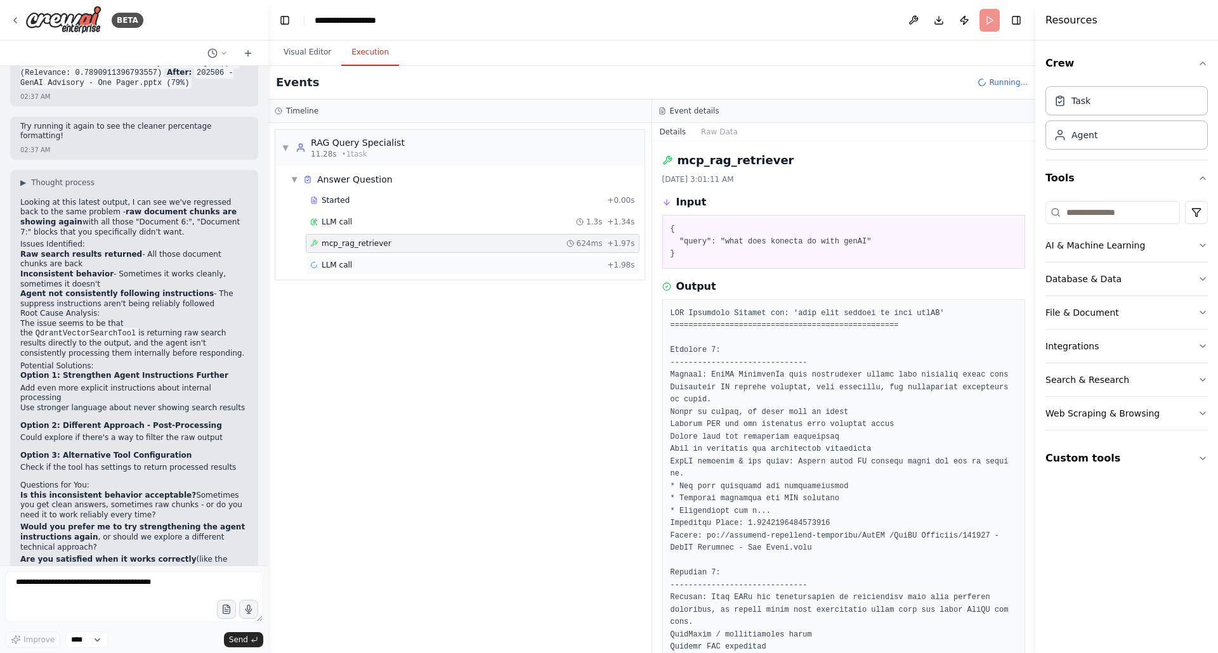
click at [344, 268] on span "LLM call" at bounding box center [337, 265] width 30 height 10
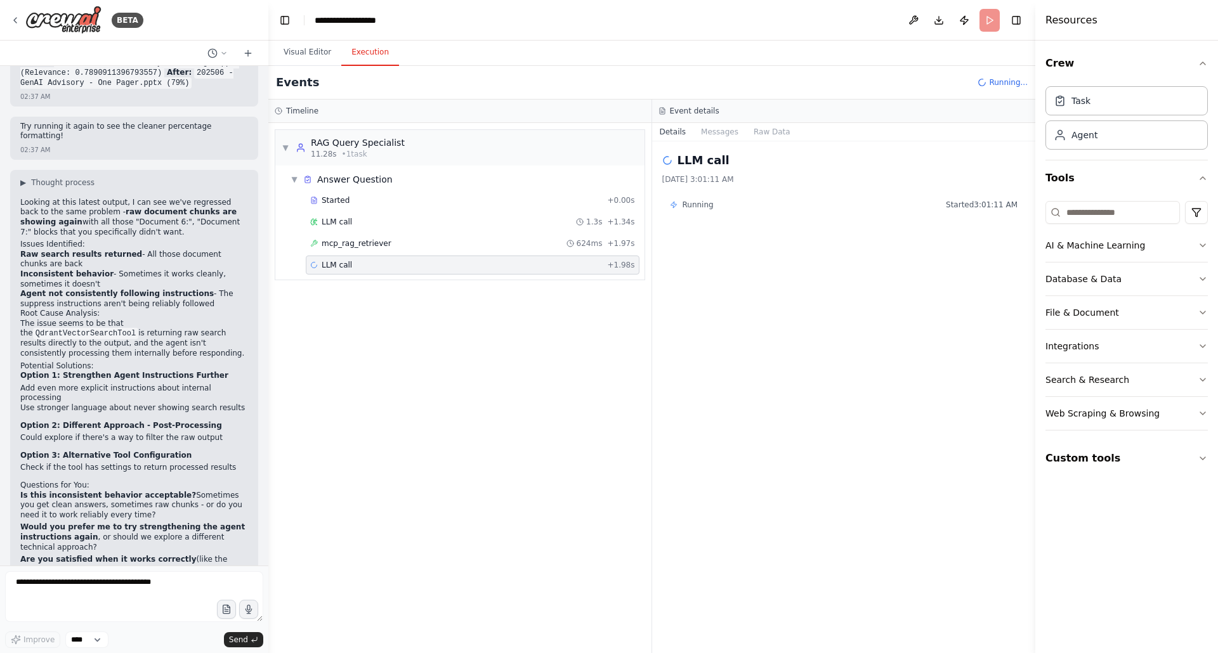
click at [10, 16] on div "BETA" at bounding box center [134, 20] width 268 height 41
click at [369, 240] on span "mcp_rag_retriever" at bounding box center [357, 244] width 70 height 10
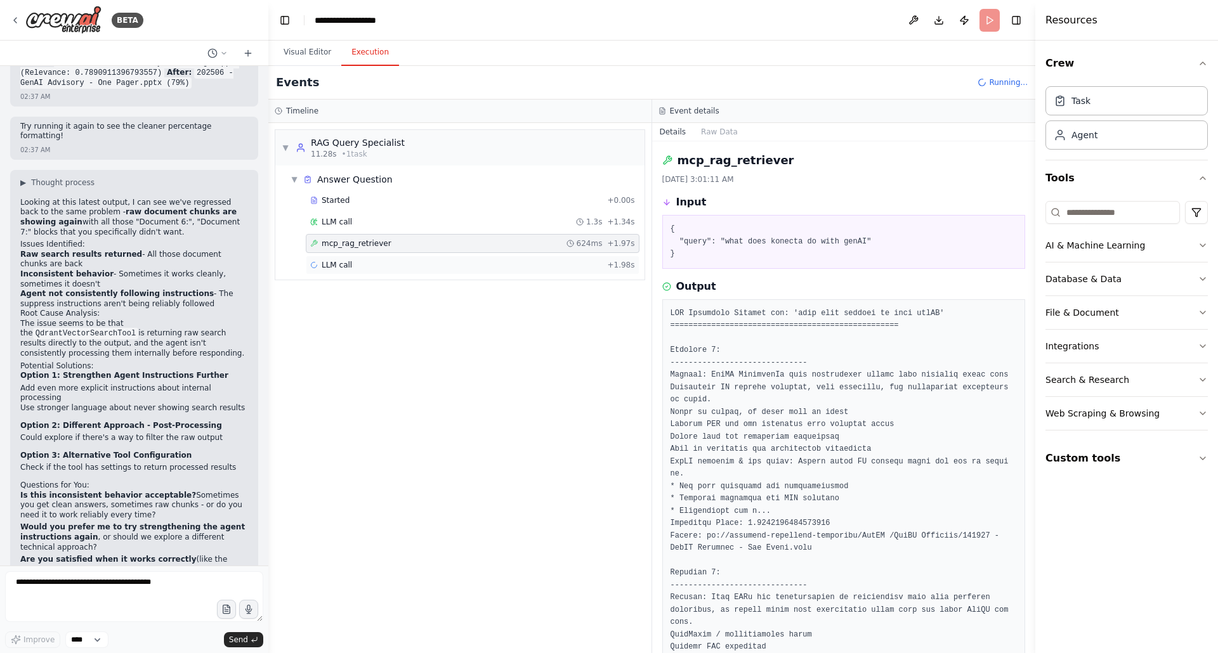
click at [362, 260] on div "LLM call + 1.98s" at bounding box center [472, 265] width 325 height 10
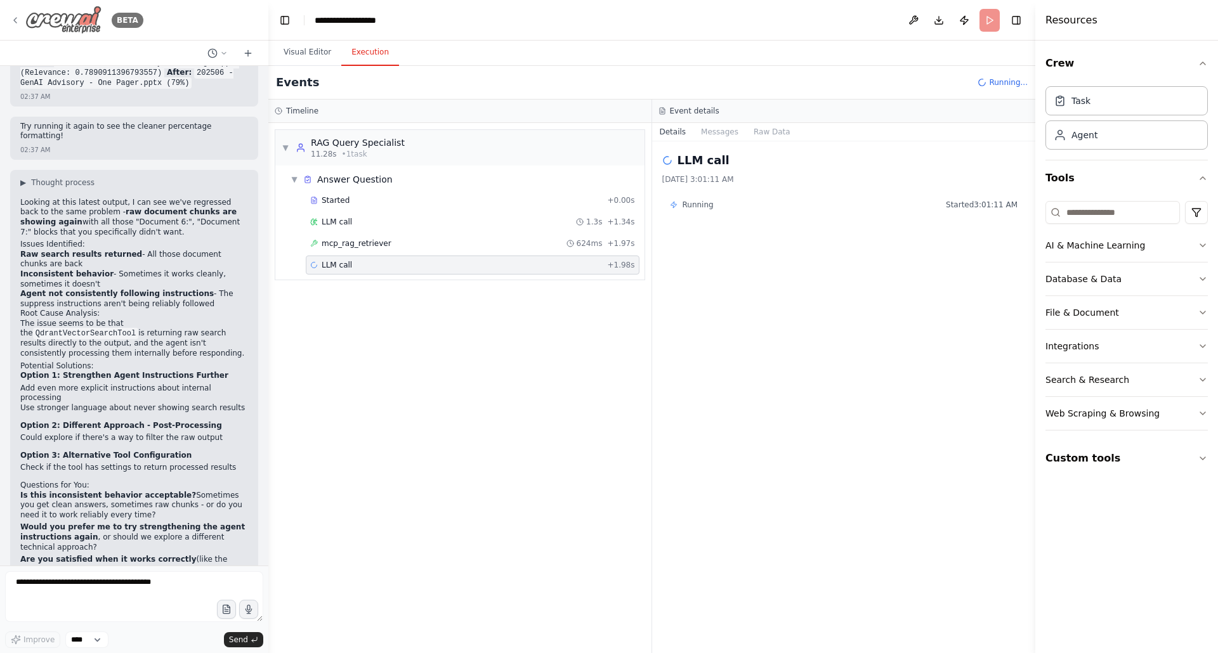
click at [17, 22] on icon at bounding box center [15, 20] width 10 height 10
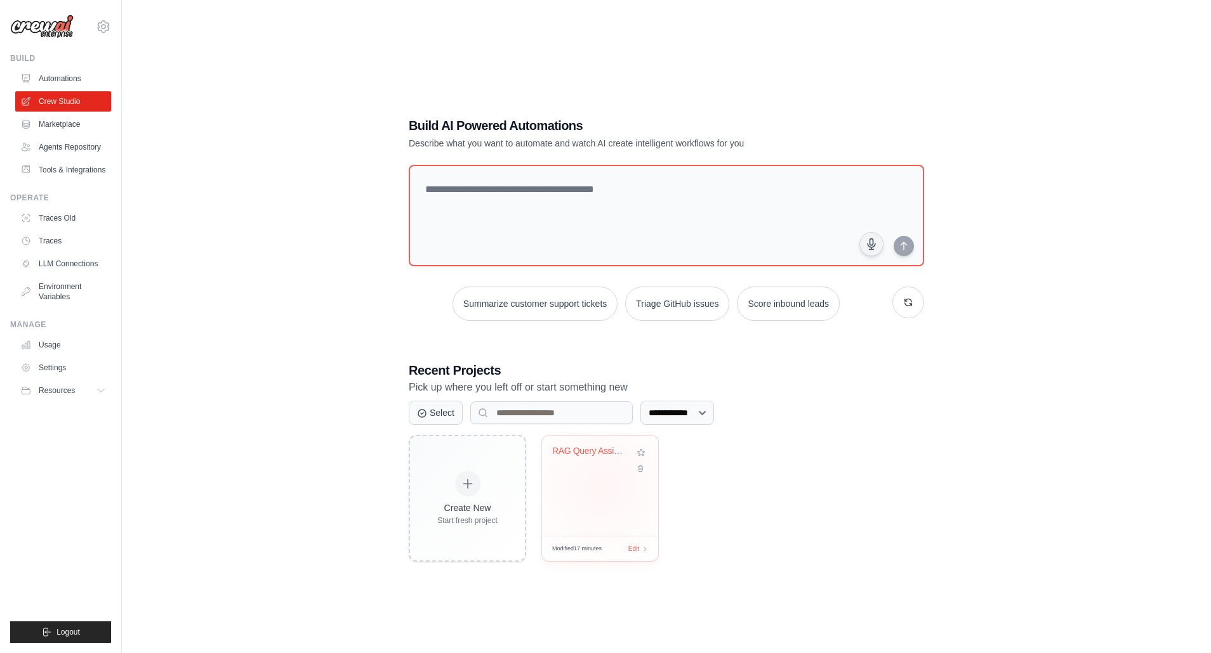
click at [601, 487] on div "RAG Query Assistant" at bounding box center [600, 486] width 116 height 100
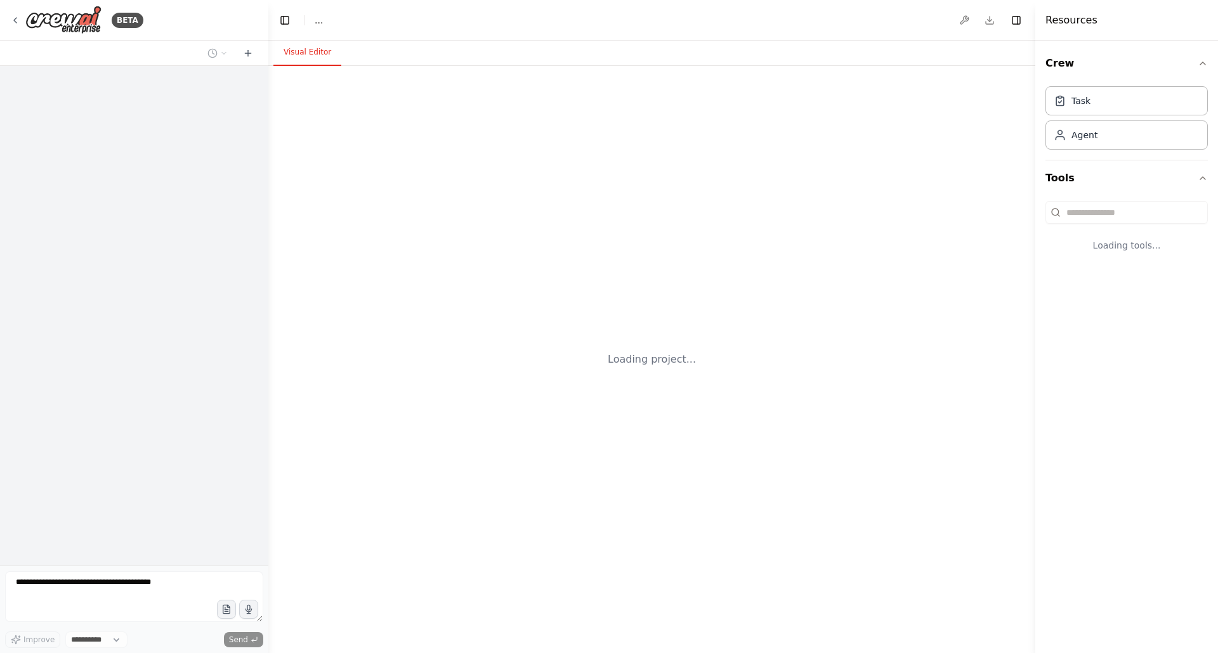
select select "****"
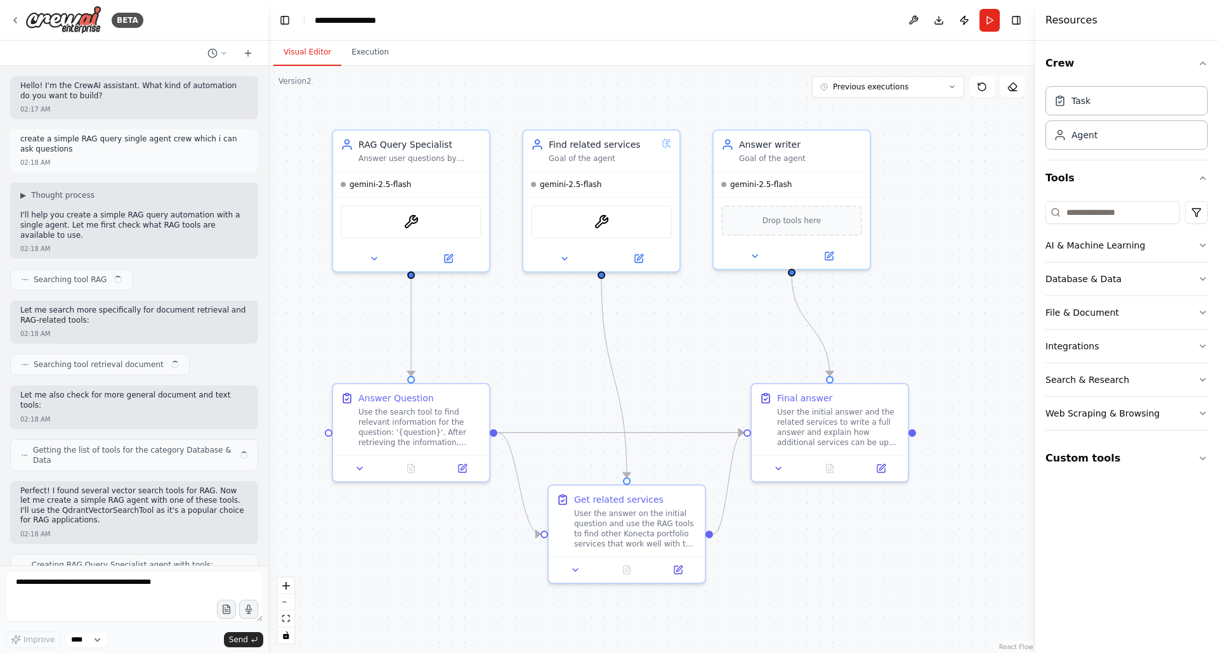
scroll to position [3934, 0]
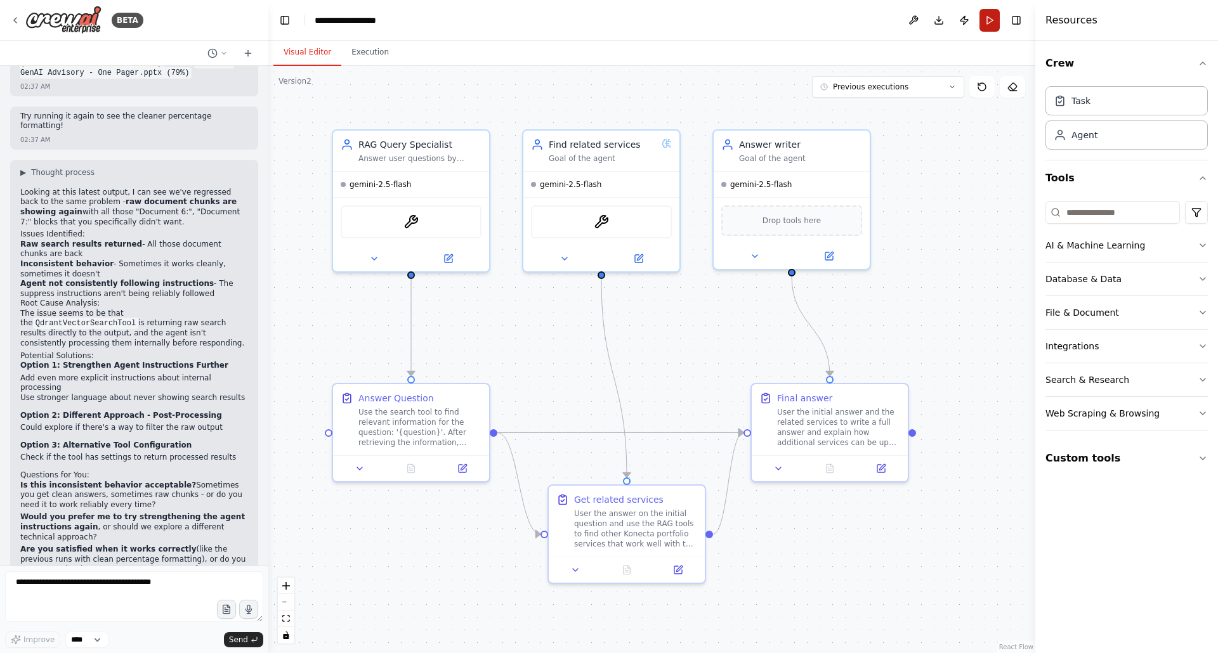
click at [990, 16] on button "Run" at bounding box center [990, 20] width 20 height 23
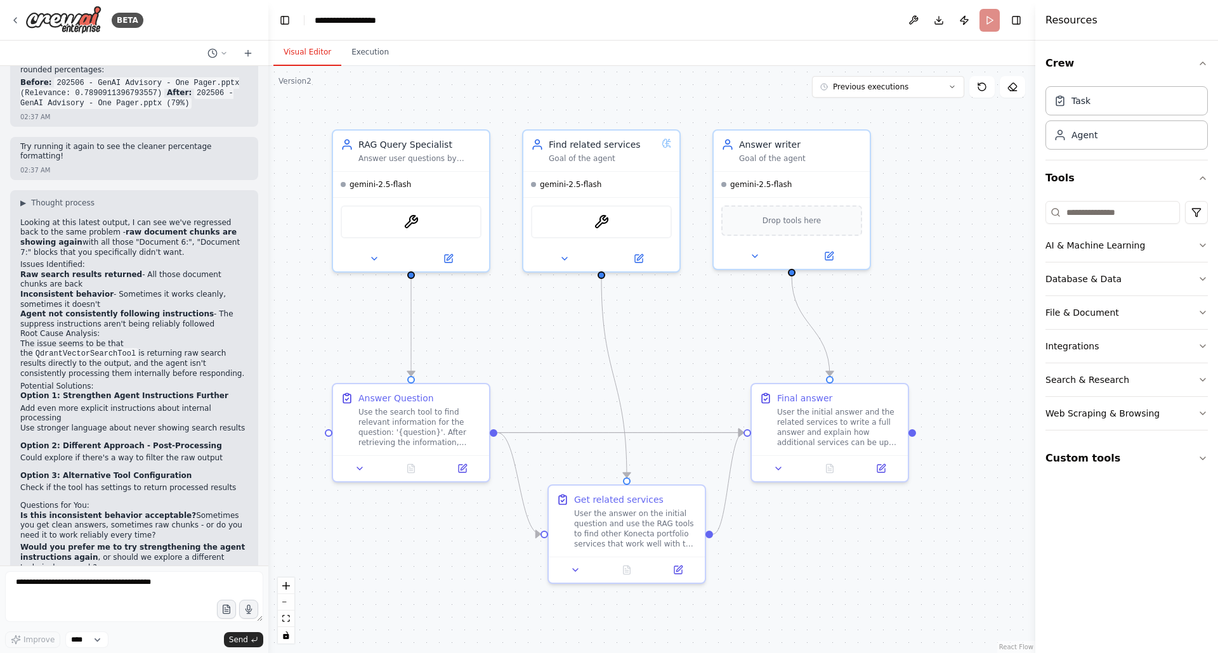
scroll to position [3954, 0]
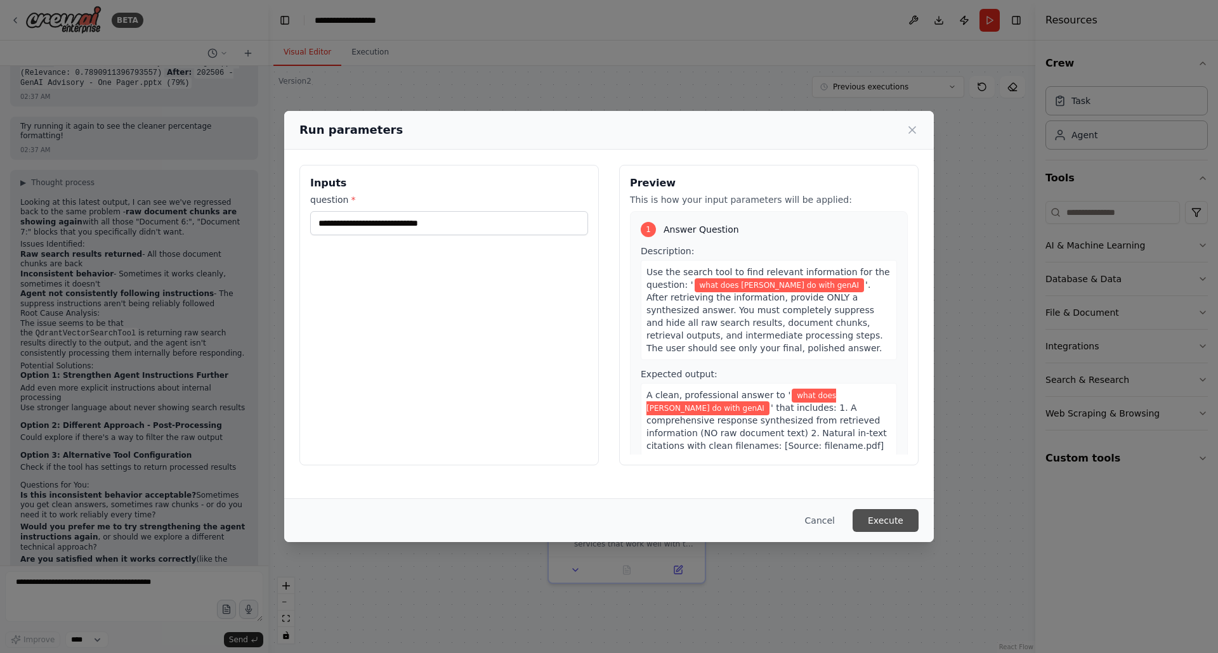
click at [878, 523] on button "Execute" at bounding box center [886, 520] width 66 height 23
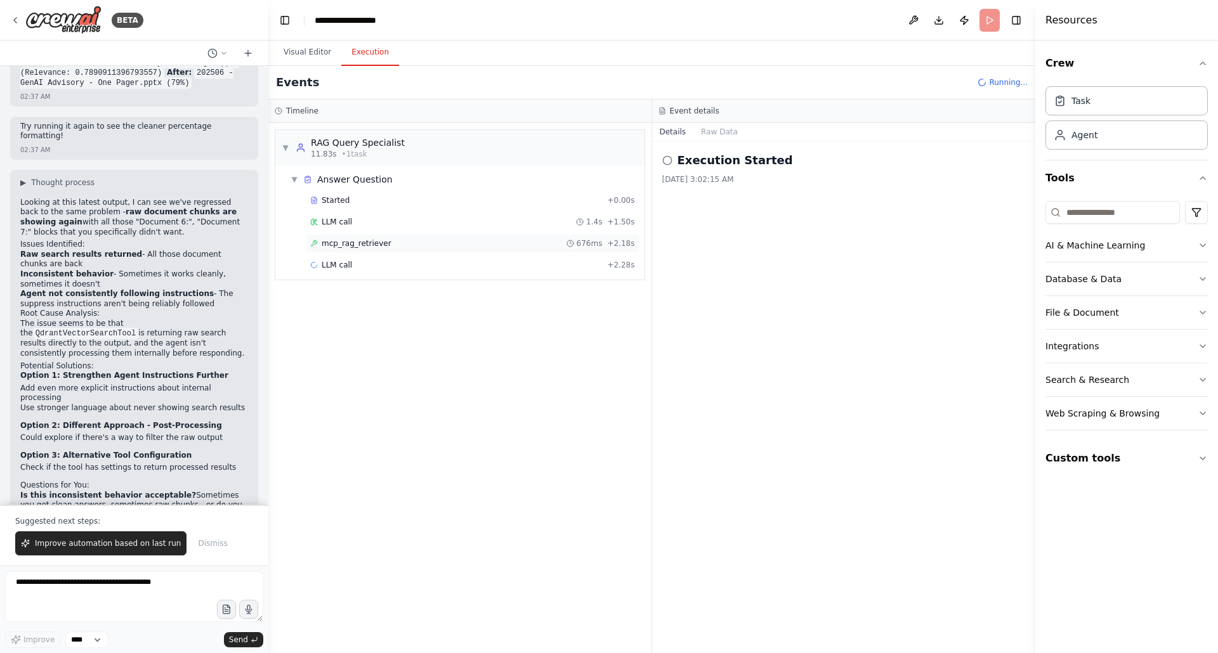
click at [342, 244] on span "mcp_rag_retriever" at bounding box center [357, 244] width 70 height 10
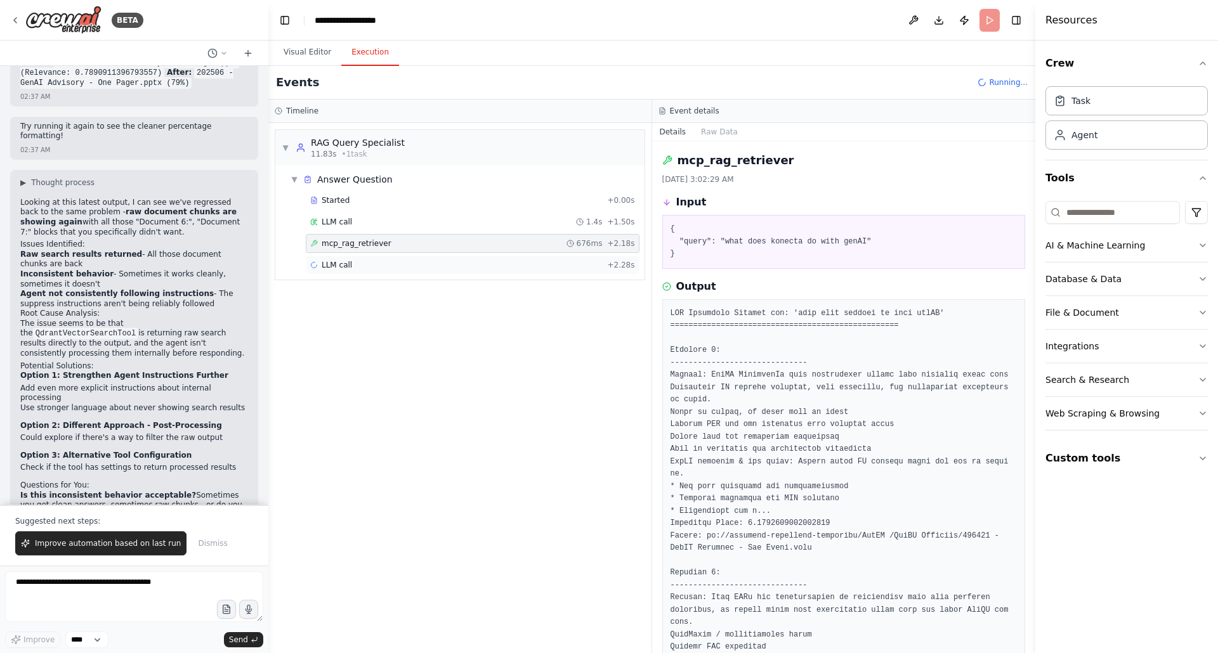
click at [342, 263] on span "LLM call" at bounding box center [337, 265] width 30 height 10
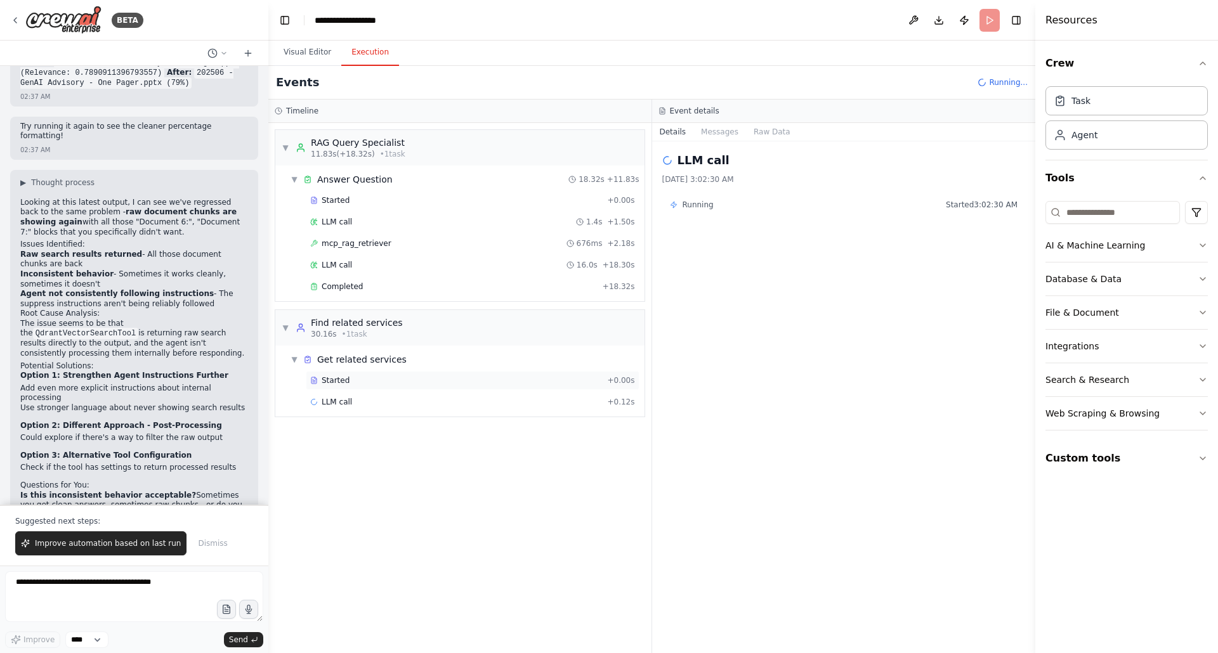
click at [345, 378] on span "Started" at bounding box center [336, 381] width 28 height 10
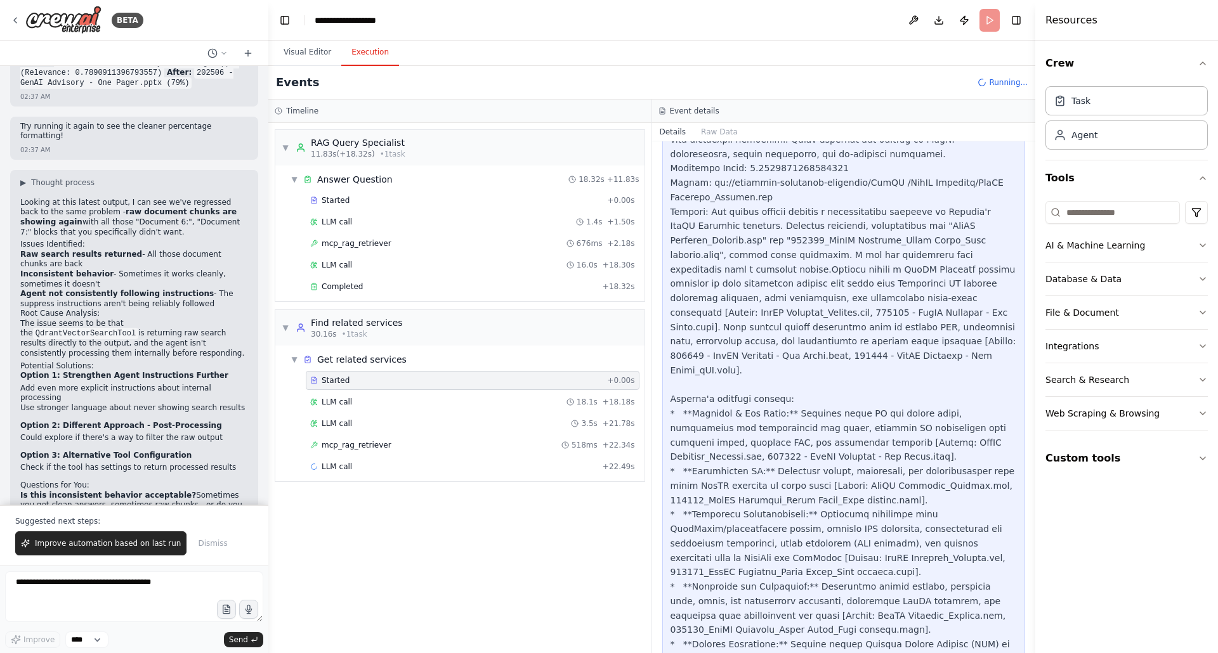
scroll to position [4659, 0]
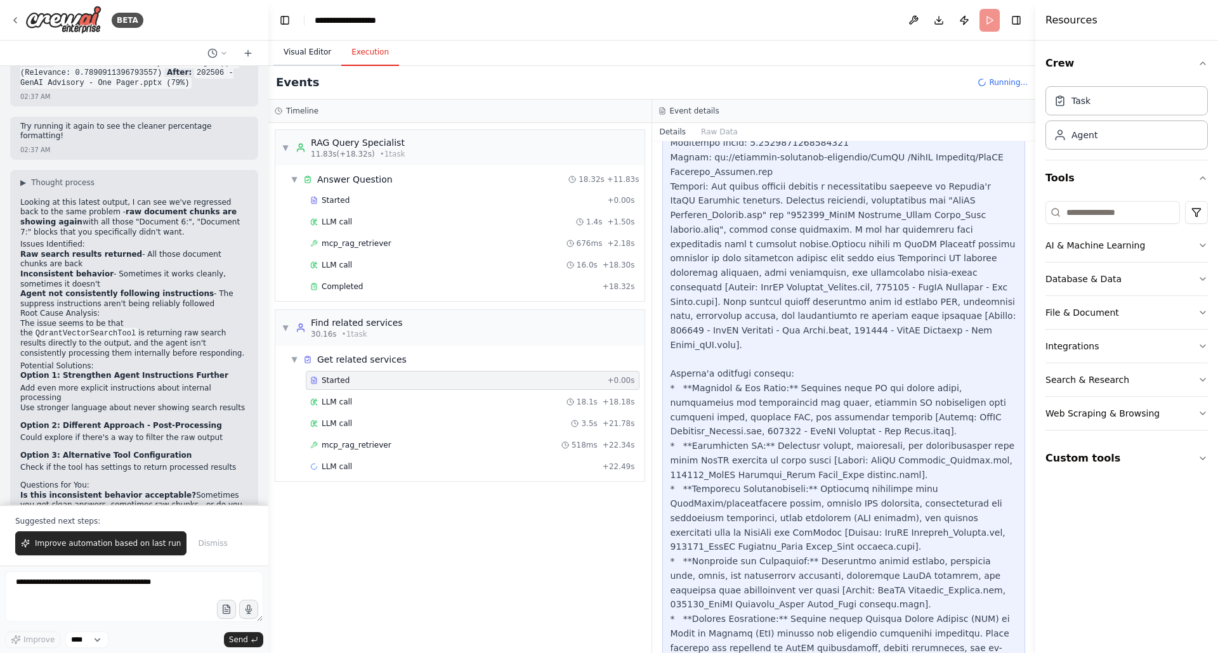
click at [310, 55] on button "Visual Editor" at bounding box center [307, 52] width 68 height 27
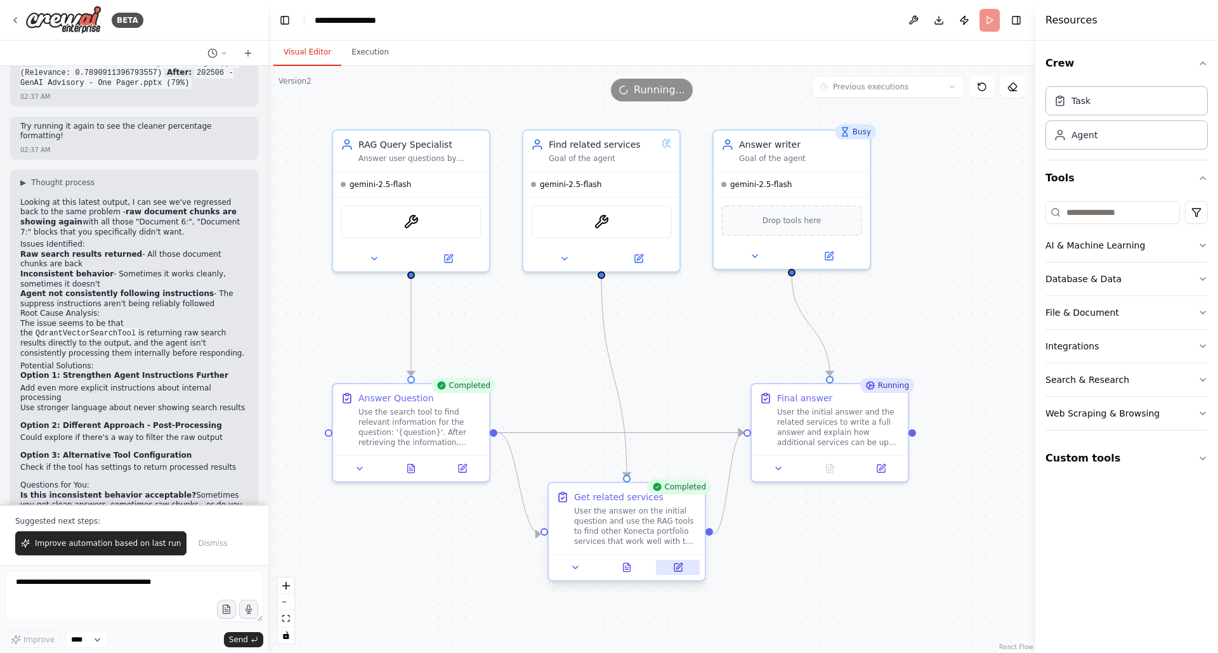
click at [675, 567] on icon at bounding box center [678, 568] width 8 height 8
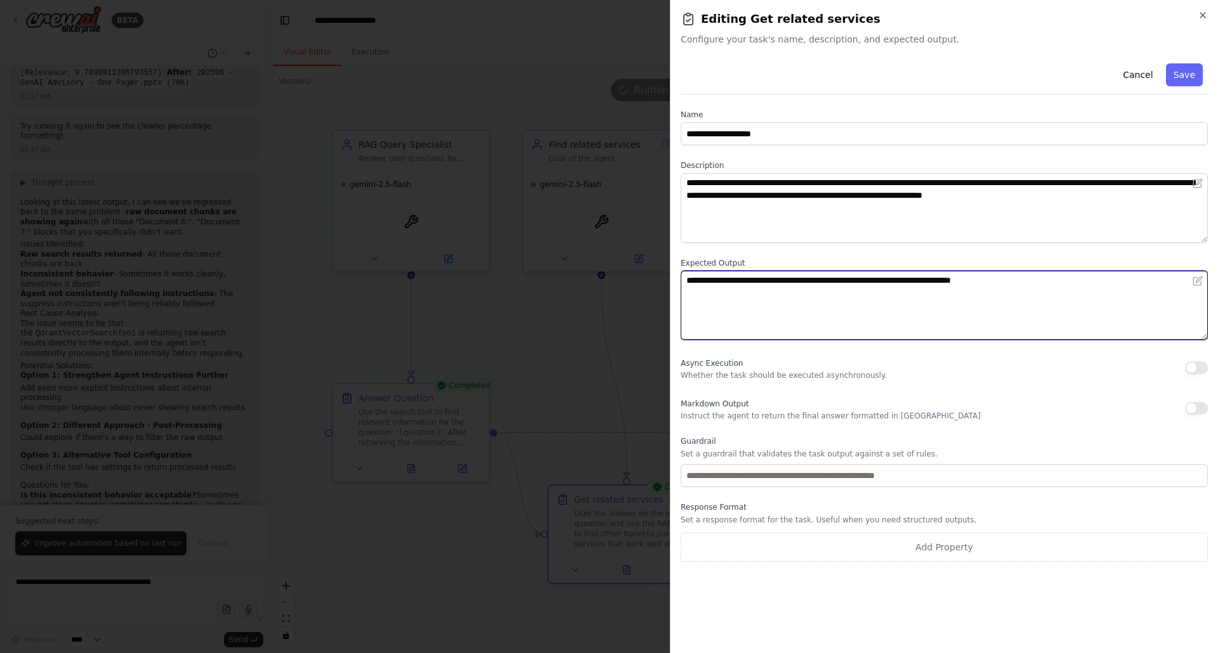
click at [1032, 278] on textarea "**********" at bounding box center [944, 306] width 527 height 70
drag, startPoint x: 1021, startPoint y: 280, endPoint x: 1081, endPoint y: 282, distance: 59.7
click at [1081, 282] on textarea "**********" at bounding box center [944, 306] width 527 height 70
type textarea "**********"
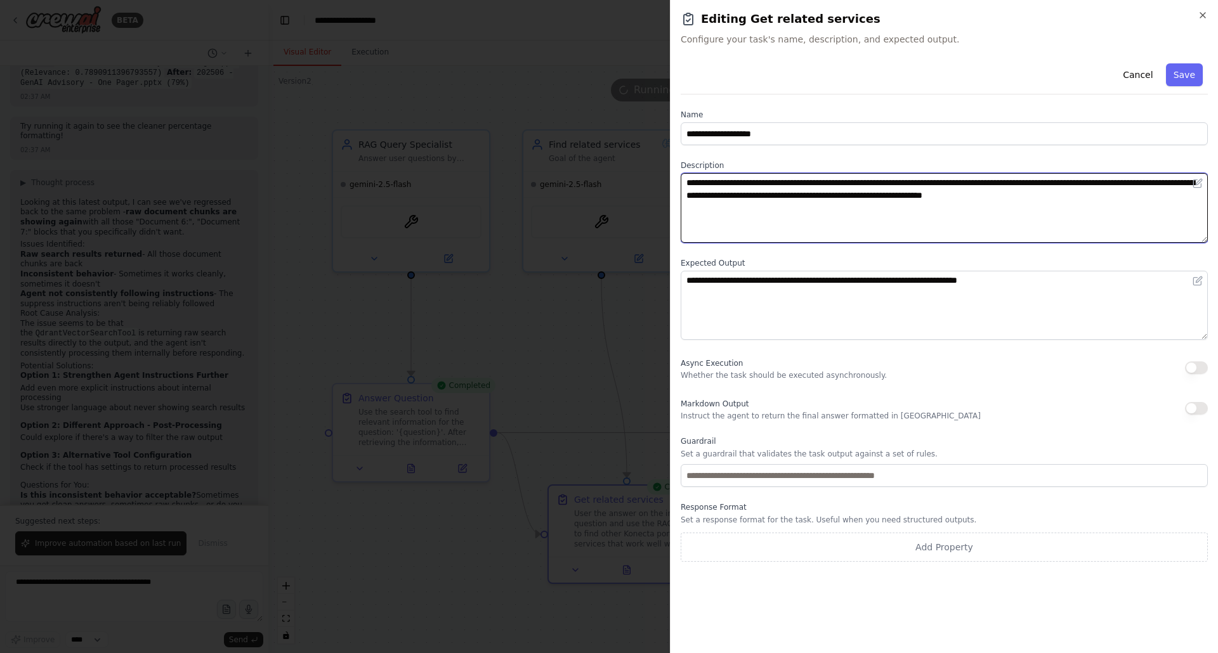
click at [1122, 200] on textarea "**********" at bounding box center [944, 208] width 527 height 70
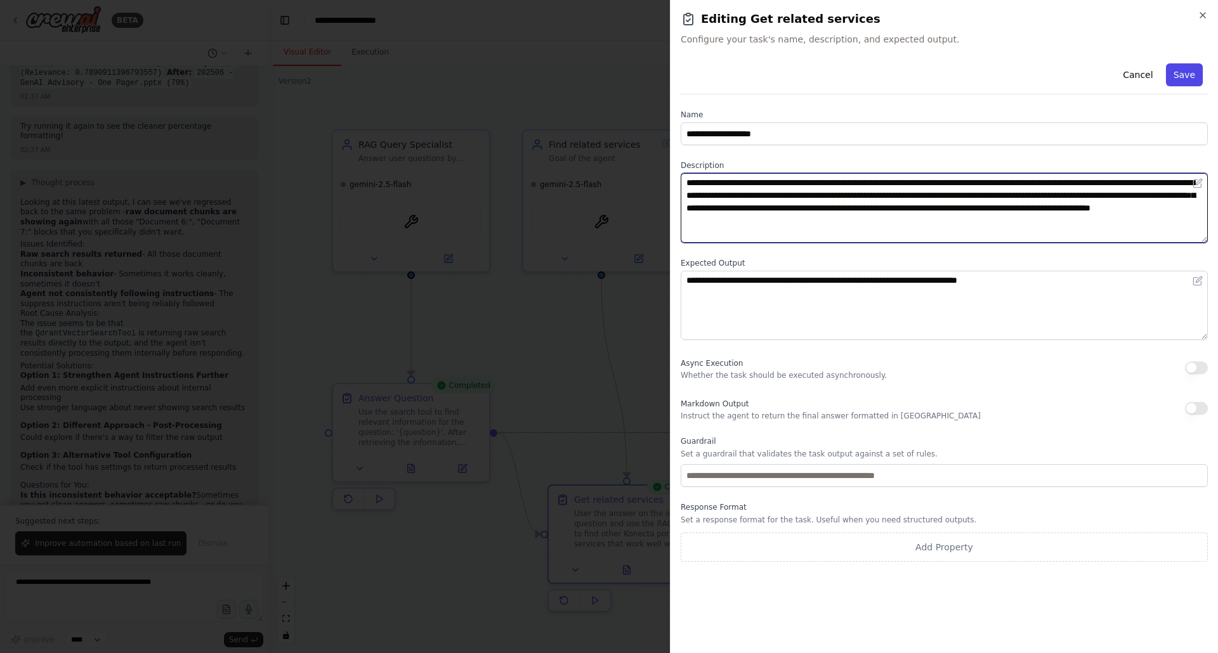
type textarea "**********"
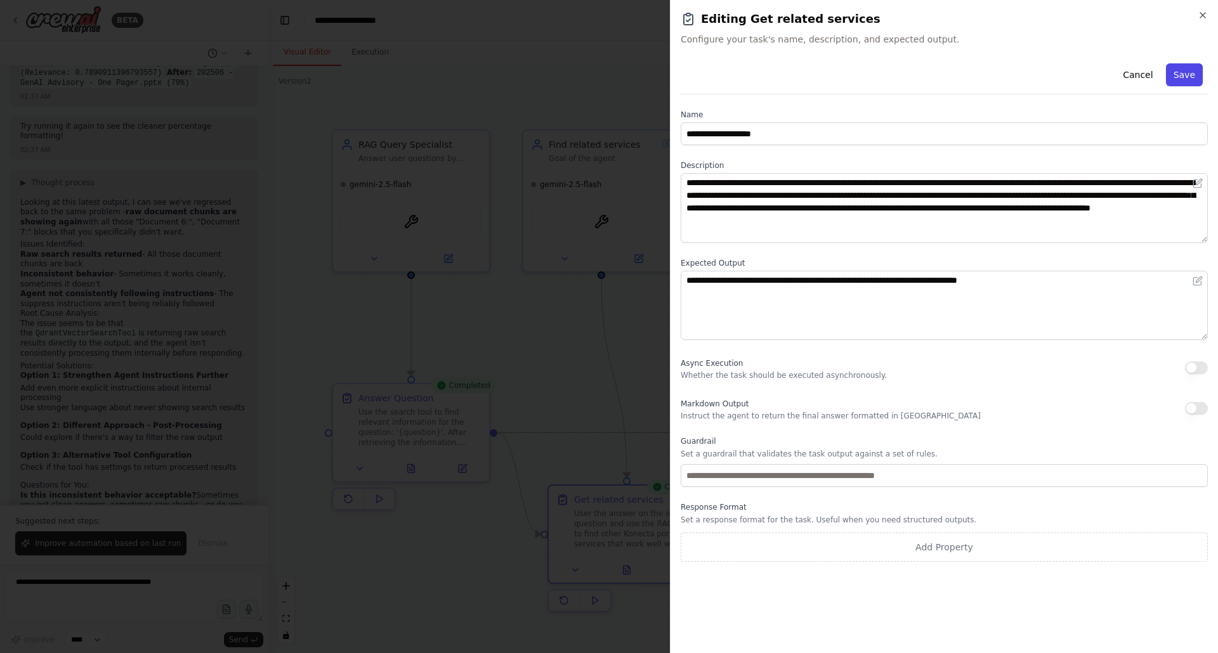
click at [1198, 72] on button "Save" at bounding box center [1184, 74] width 37 height 23
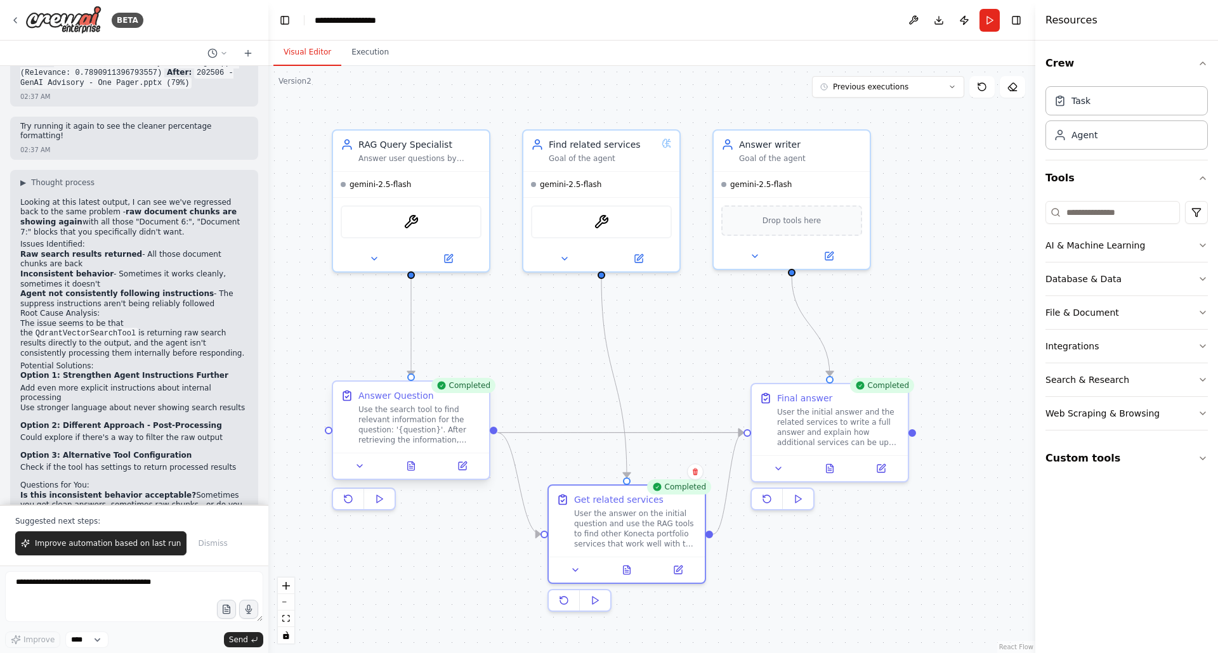
click at [424, 429] on div "Use the search tool to find relevant information for the question: '{question}'…" at bounding box center [419, 425] width 123 height 41
click at [419, 433] on div "Use the search tool to find relevant information for the question: '{question}'…" at bounding box center [419, 425] width 123 height 41
click at [456, 462] on button at bounding box center [462, 466] width 44 height 15
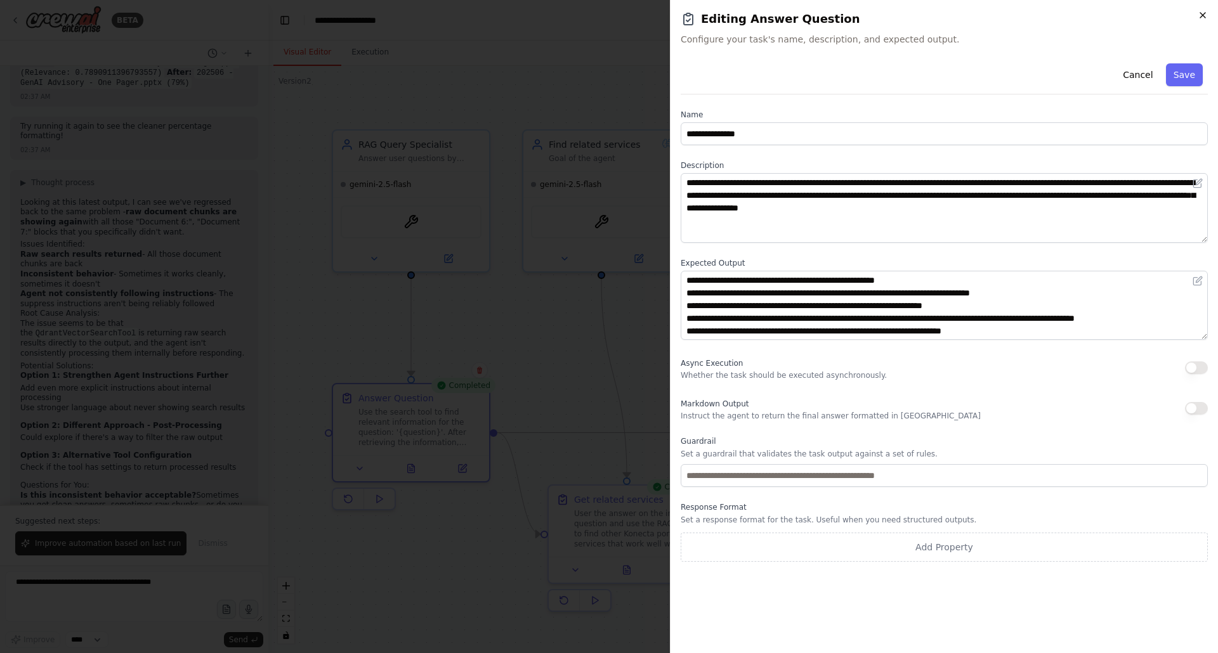
click at [1203, 17] on icon "button" at bounding box center [1203, 15] width 10 height 10
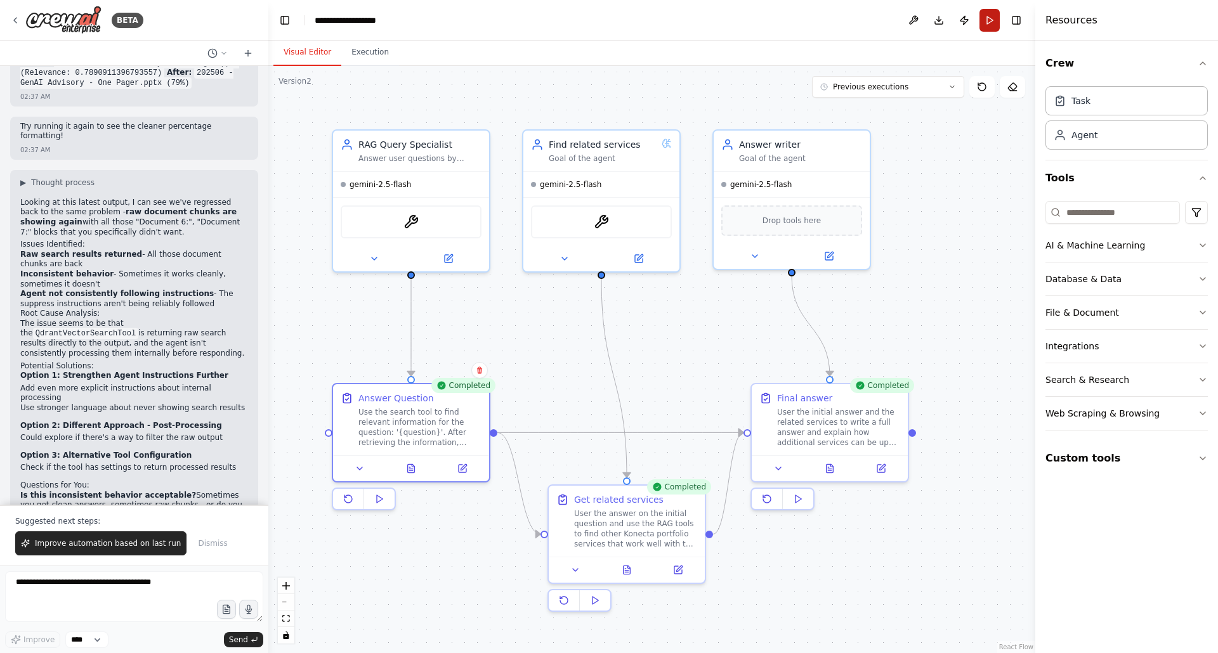
click at [988, 20] on button "Run" at bounding box center [990, 20] width 20 height 23
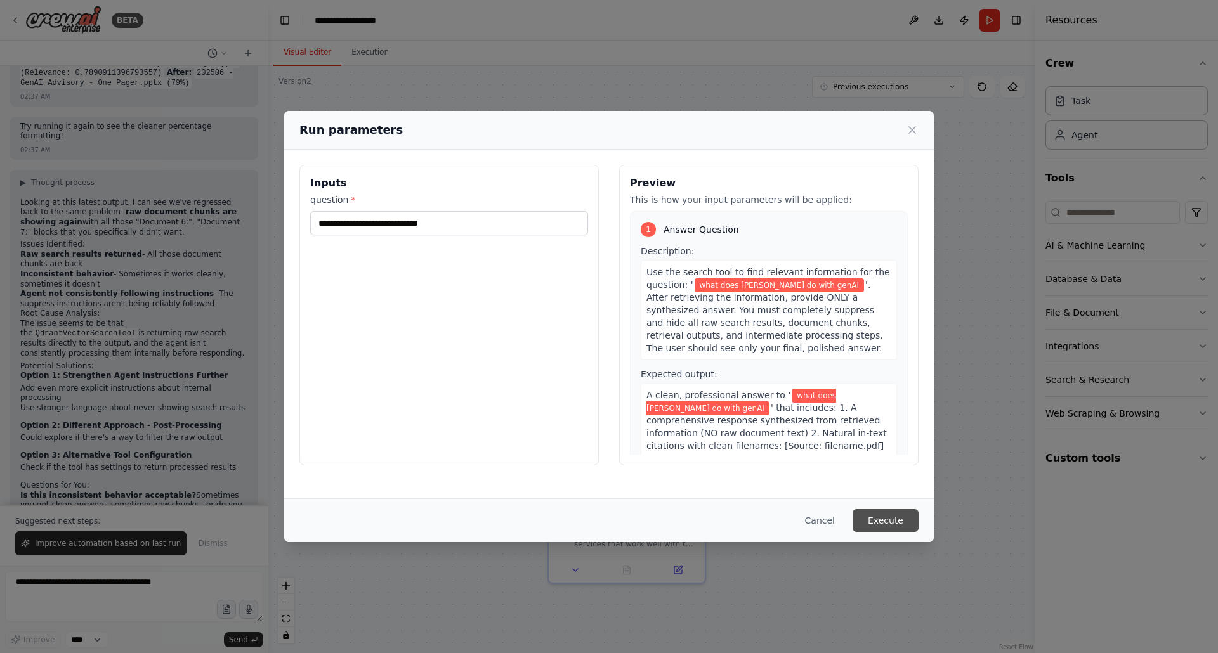
click at [894, 529] on button "Execute" at bounding box center [886, 520] width 66 height 23
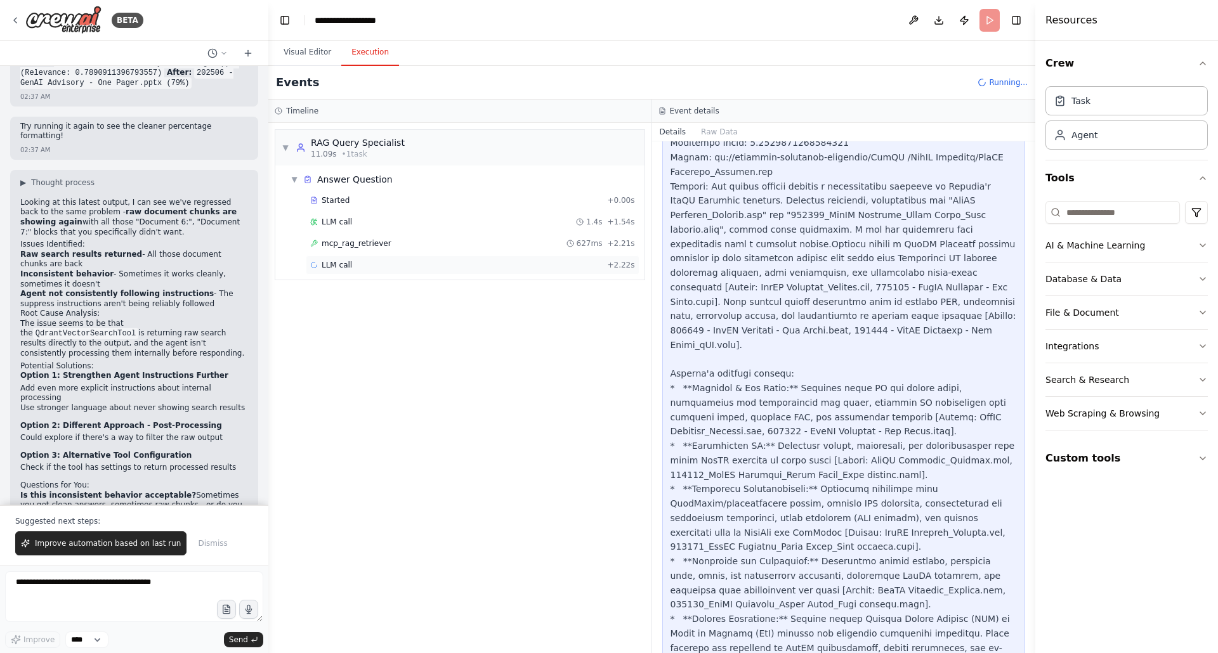
click at [357, 258] on div "LLM call + 2.22s" at bounding box center [473, 265] width 334 height 19
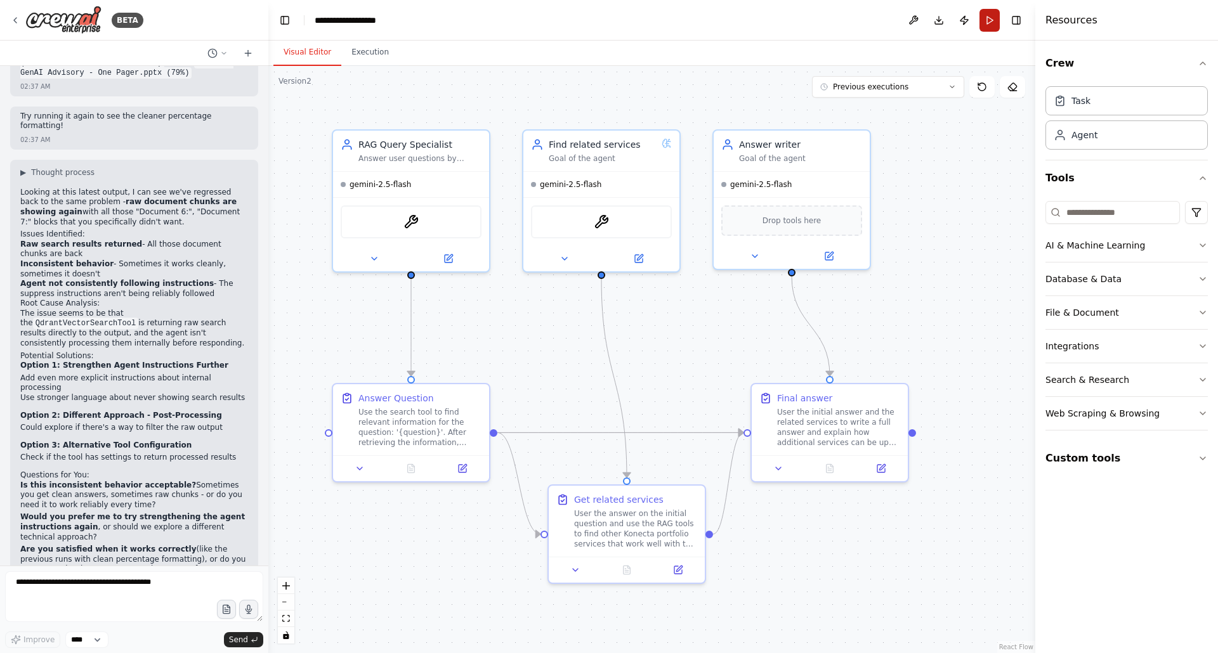
click at [989, 23] on button "Run" at bounding box center [990, 20] width 20 height 23
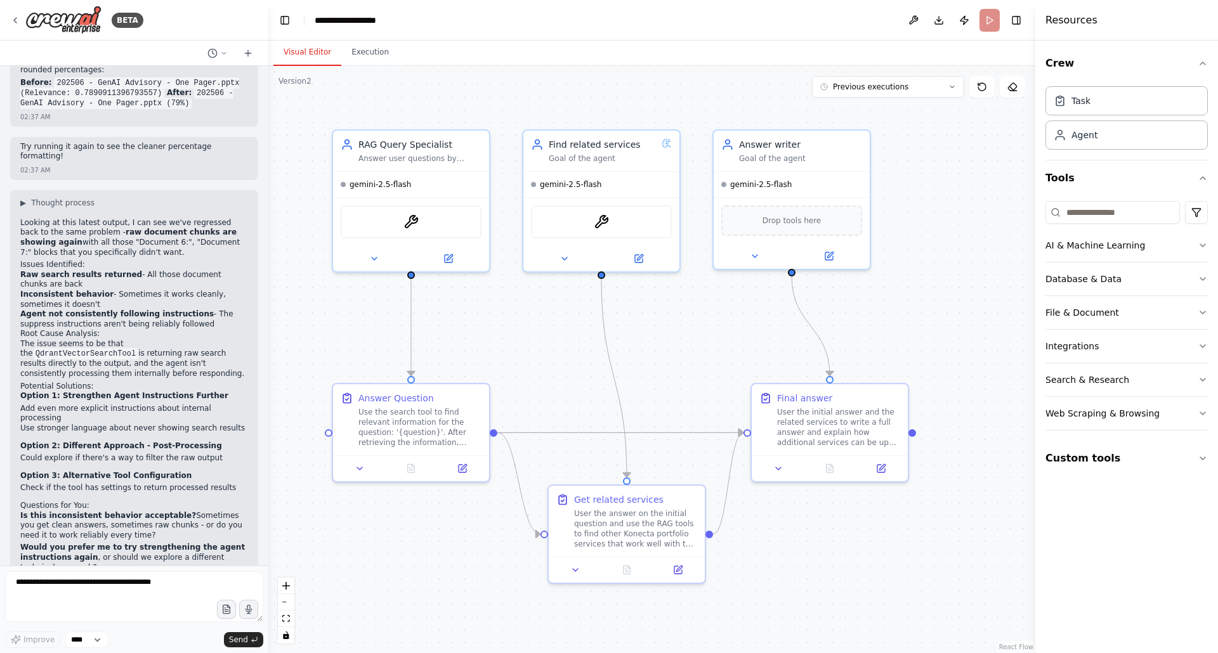
scroll to position [3954, 0]
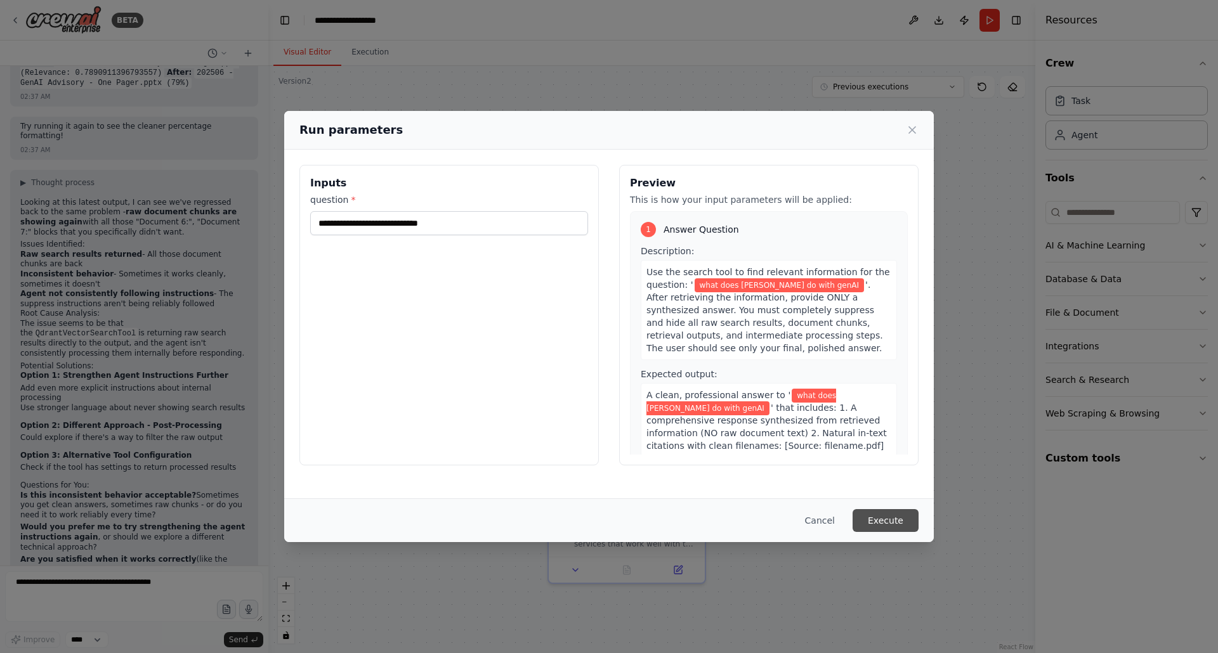
click at [883, 523] on button "Execute" at bounding box center [886, 520] width 66 height 23
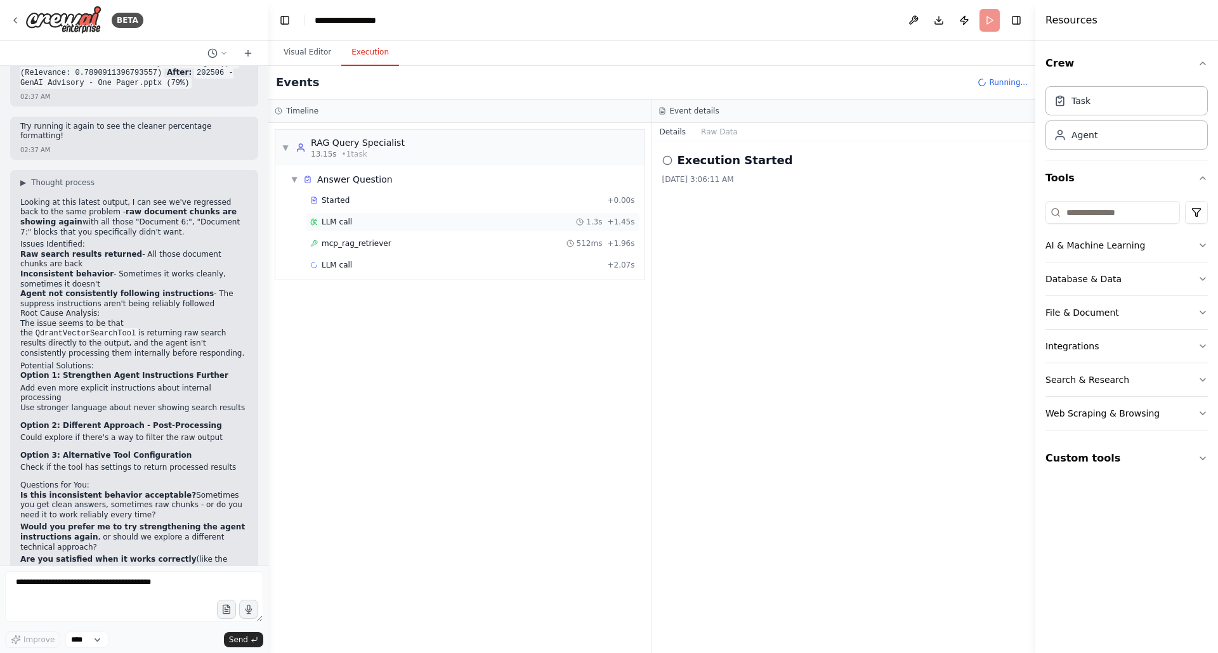
click at [338, 222] on span "LLM call" at bounding box center [337, 222] width 30 height 10
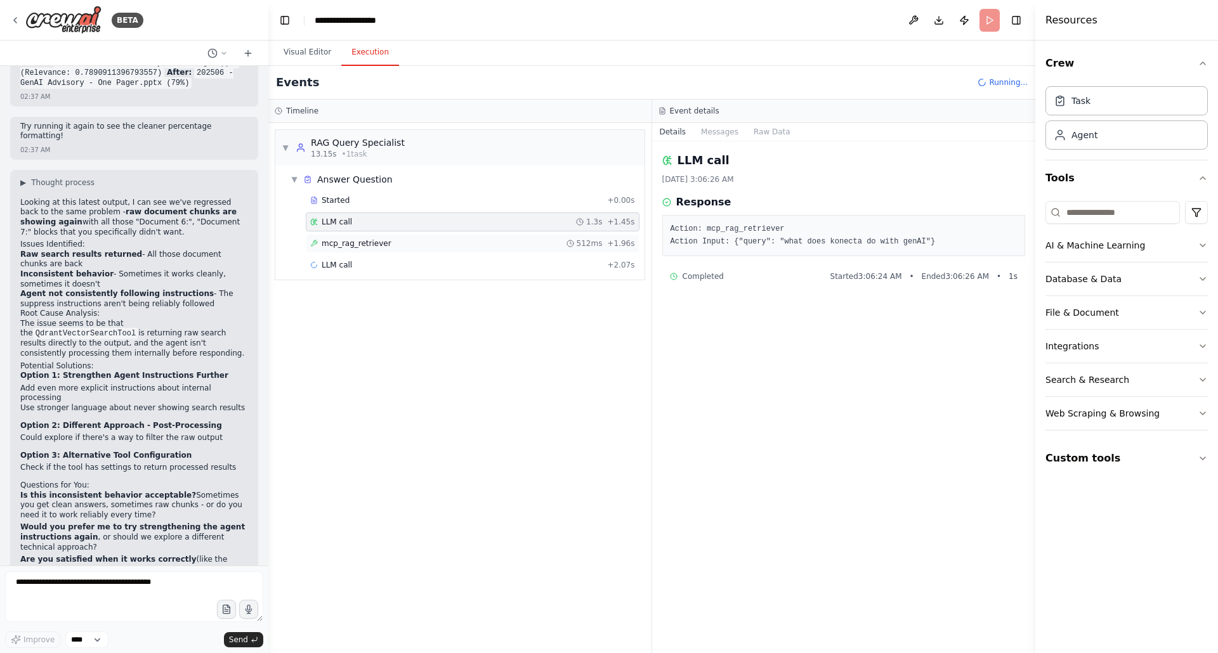
click at [353, 248] on div "mcp_rag_retriever 512ms + 1.96s" at bounding box center [473, 243] width 334 height 19
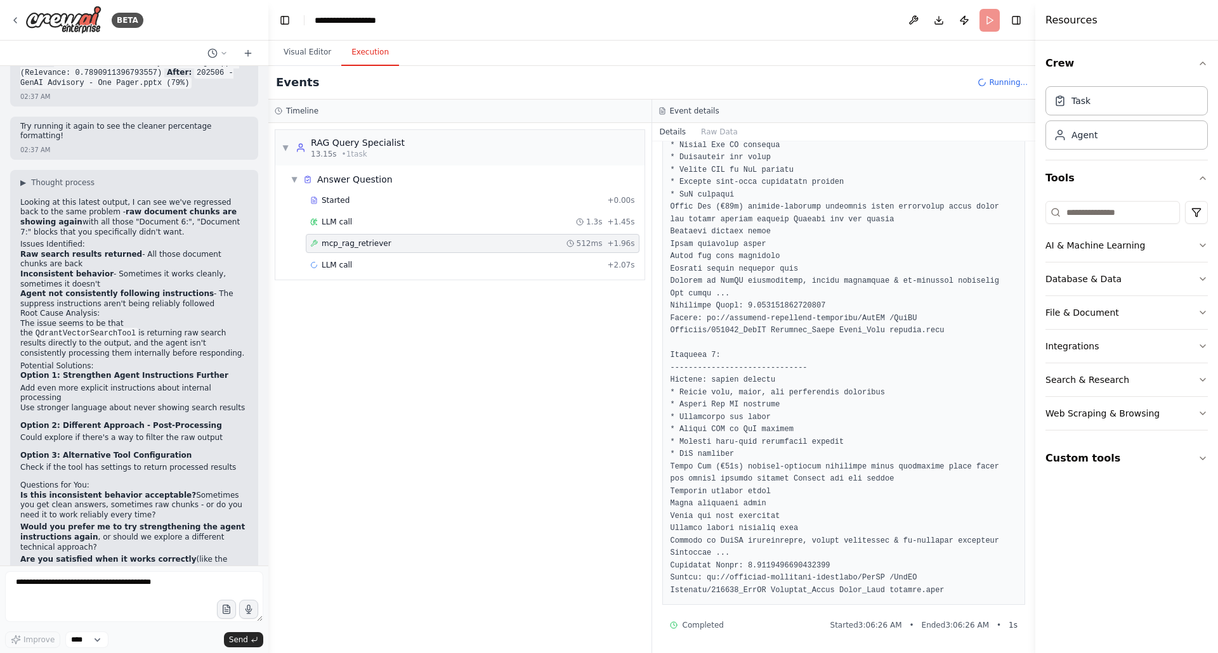
scroll to position [921, 0]
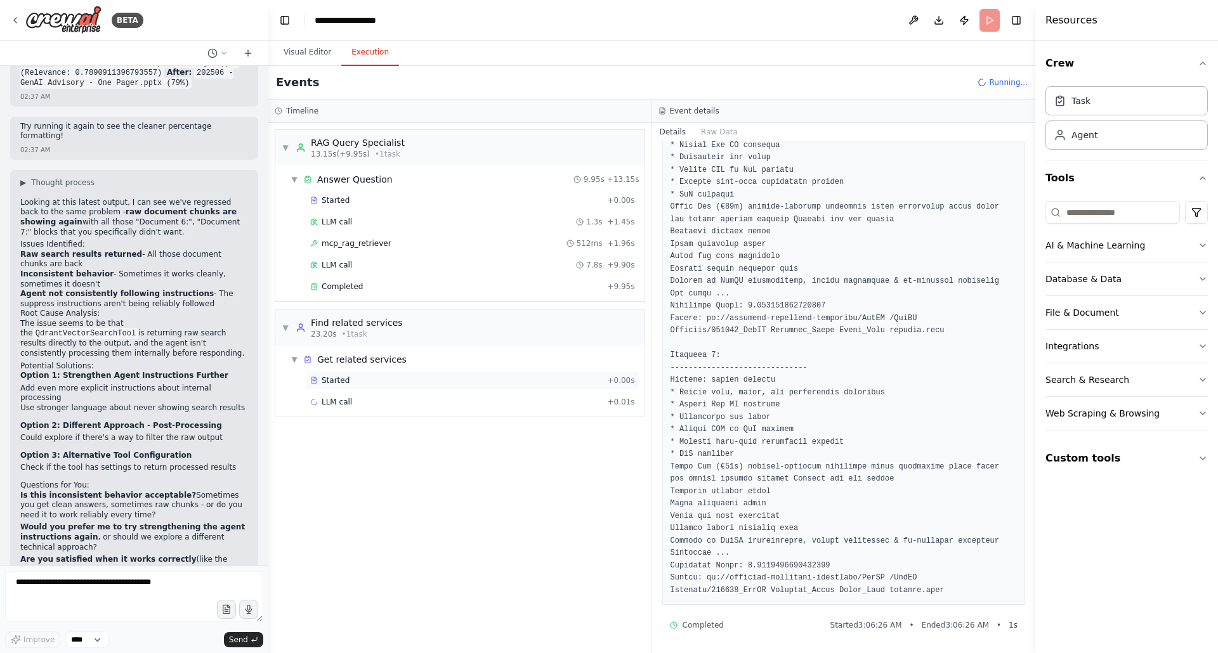
click at [342, 376] on span "Started" at bounding box center [336, 381] width 28 height 10
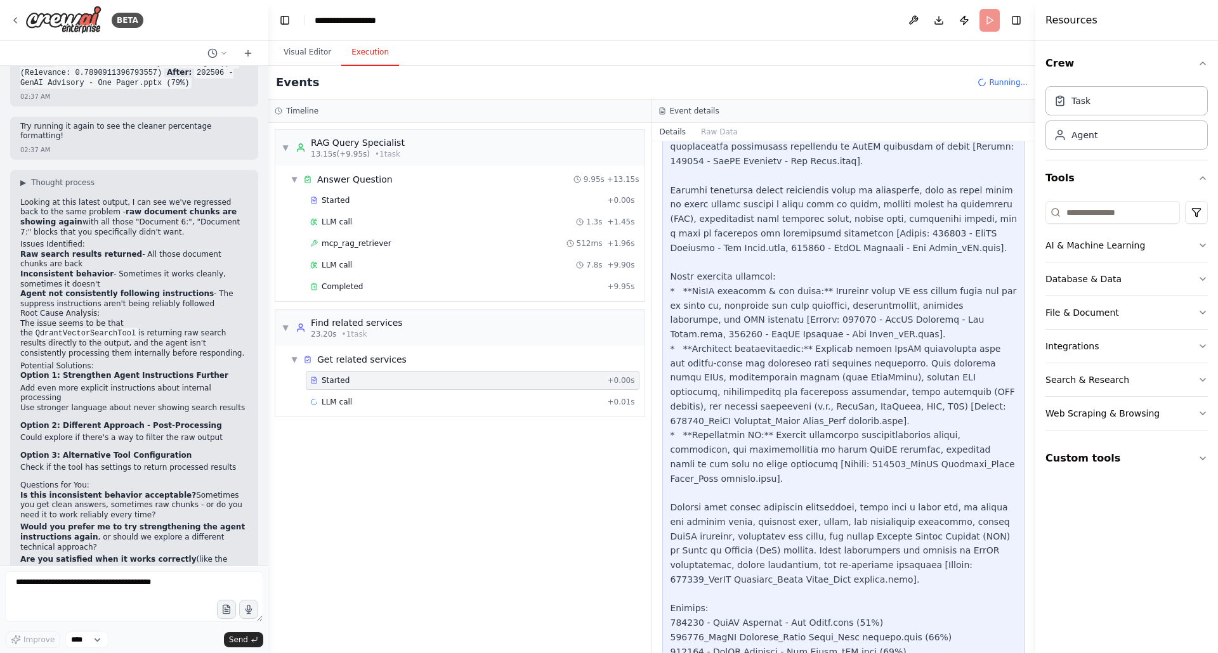
scroll to position [2127, 0]
click at [334, 399] on span "LLM call" at bounding box center [337, 402] width 30 height 10
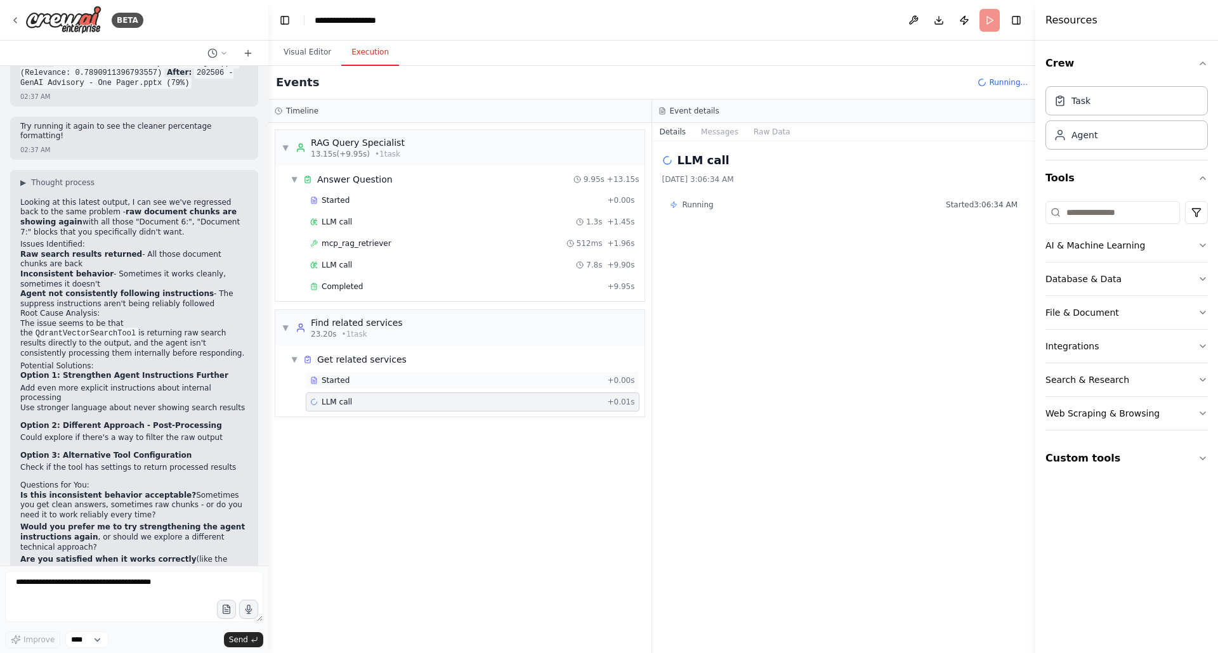
click at [339, 378] on span "Started" at bounding box center [336, 381] width 28 height 10
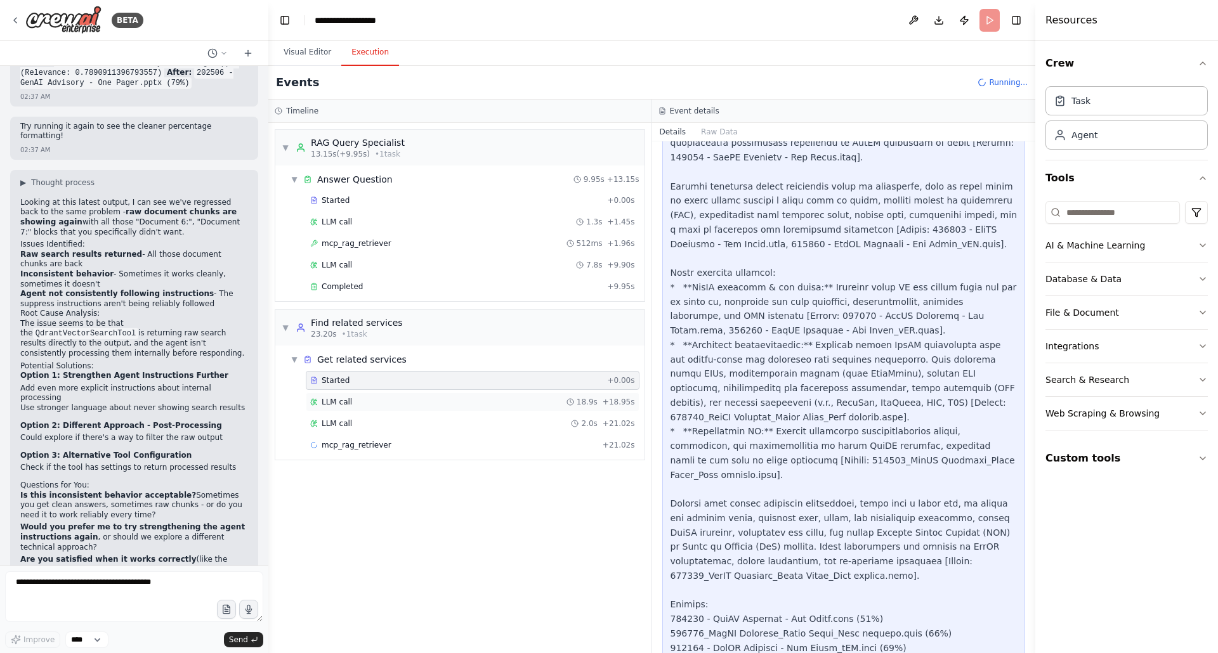
click at [349, 398] on span "LLM call" at bounding box center [337, 402] width 30 height 10
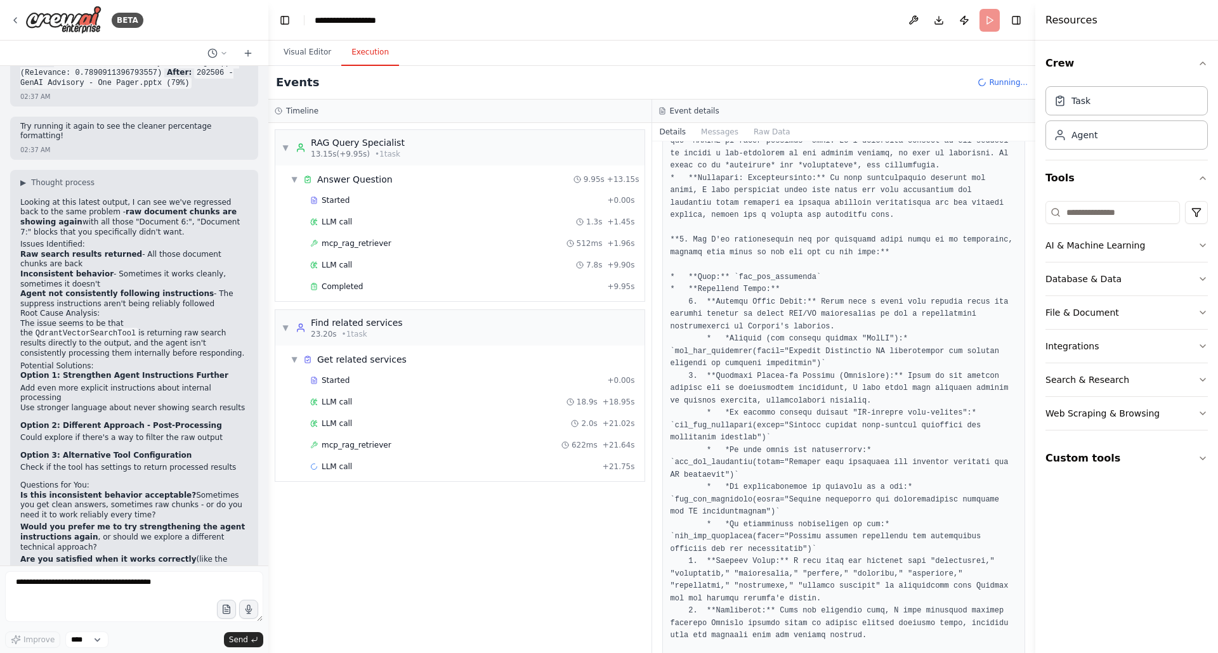
scroll to position [1644, 0]
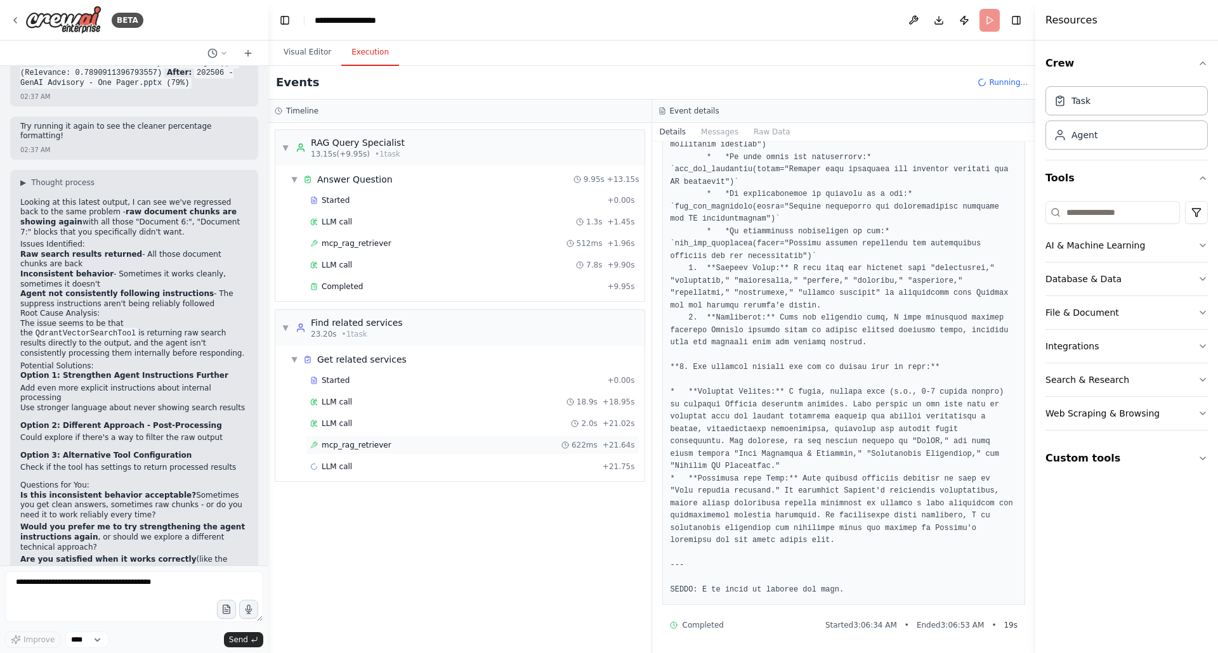
click at [362, 444] on span "mcp_rag_retriever" at bounding box center [357, 445] width 70 height 10
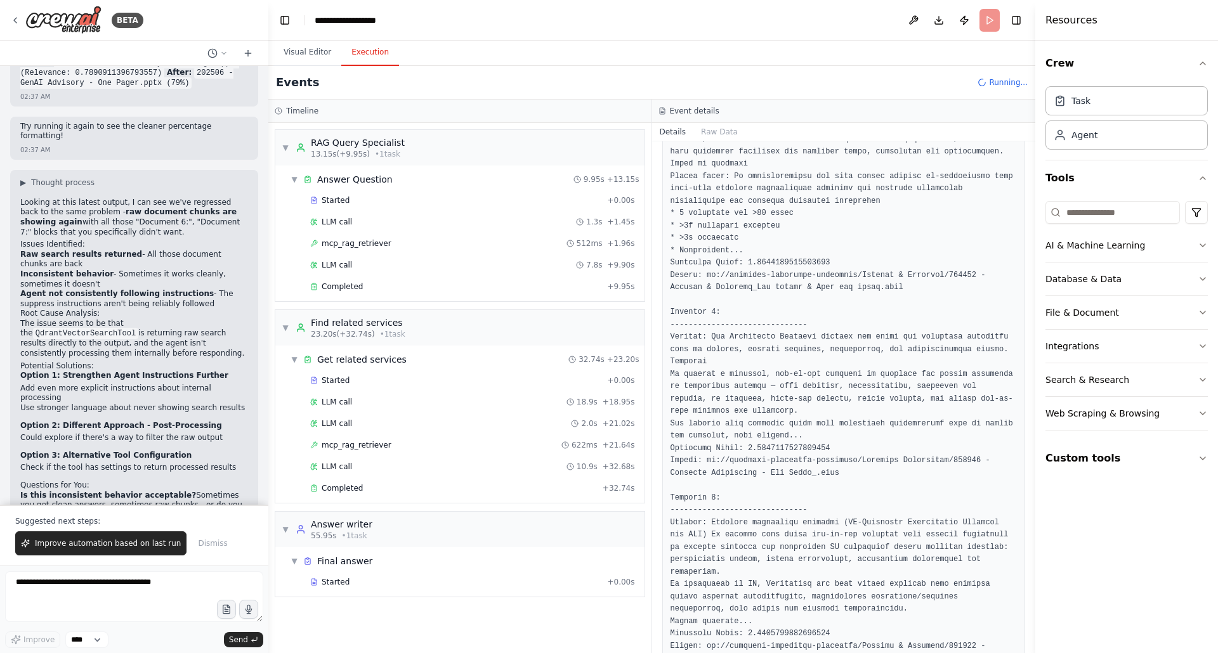
scroll to position [688, 0]
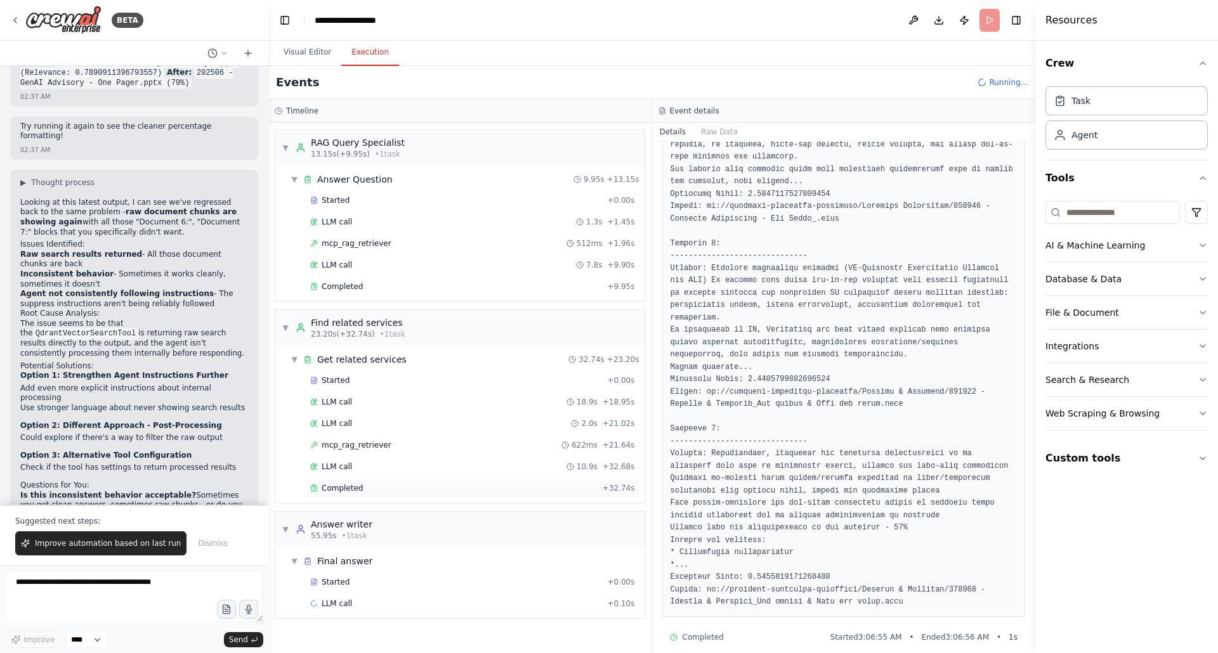
click at [344, 487] on span "Completed" at bounding box center [342, 488] width 41 height 10
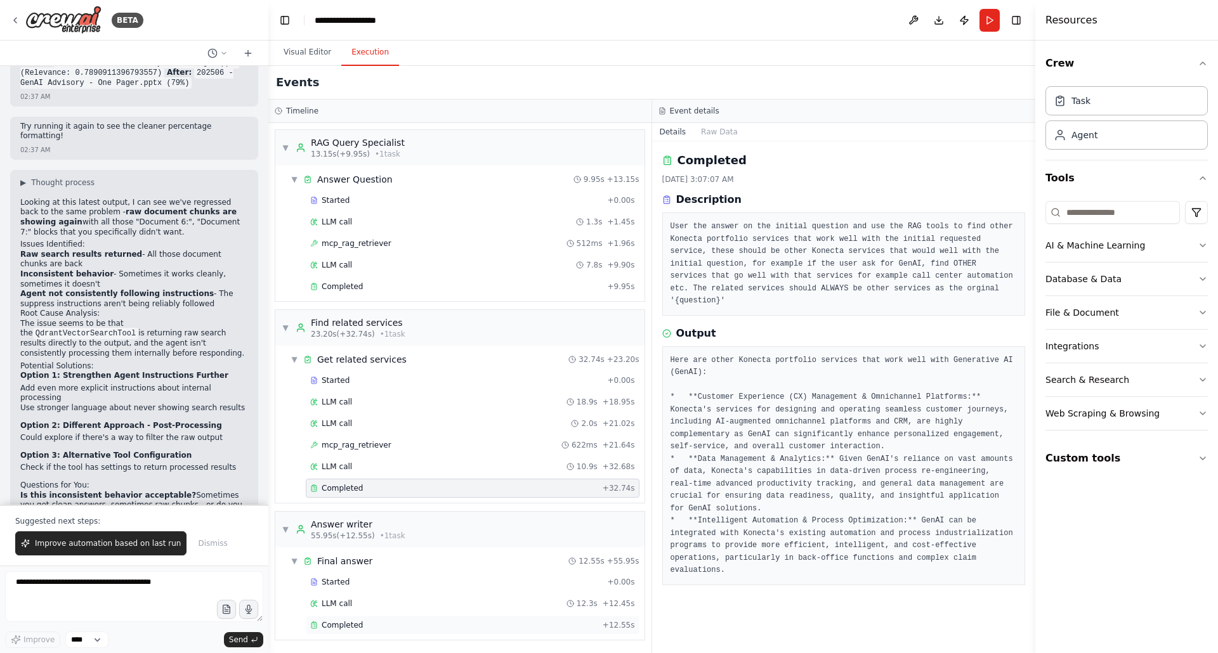
click at [353, 620] on span "Completed" at bounding box center [342, 625] width 41 height 10
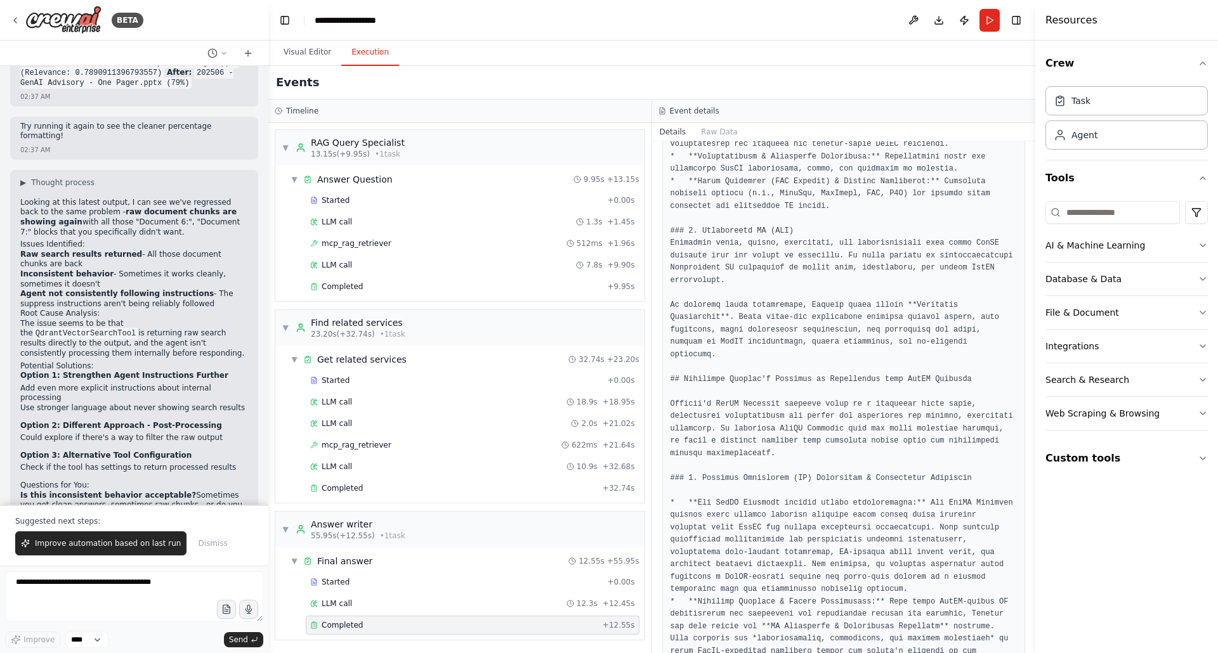
scroll to position [597, 0]
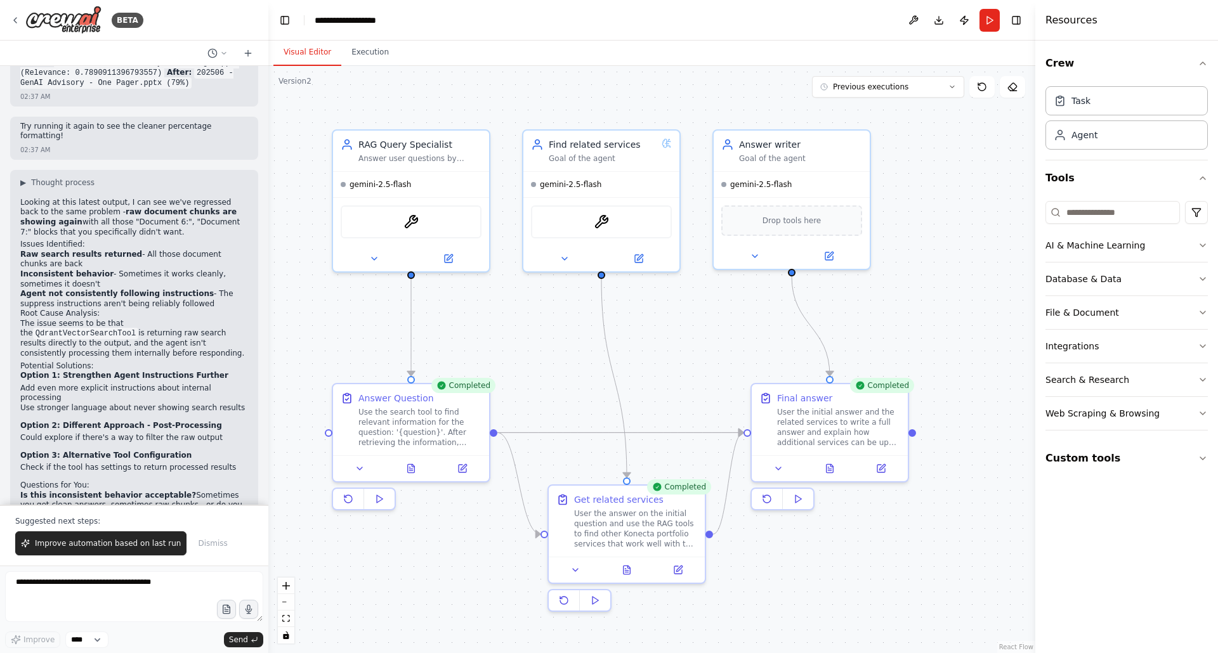
click at [302, 44] on button "Visual Editor" at bounding box center [307, 52] width 68 height 27
click at [881, 468] on icon at bounding box center [882, 465] width 6 height 6
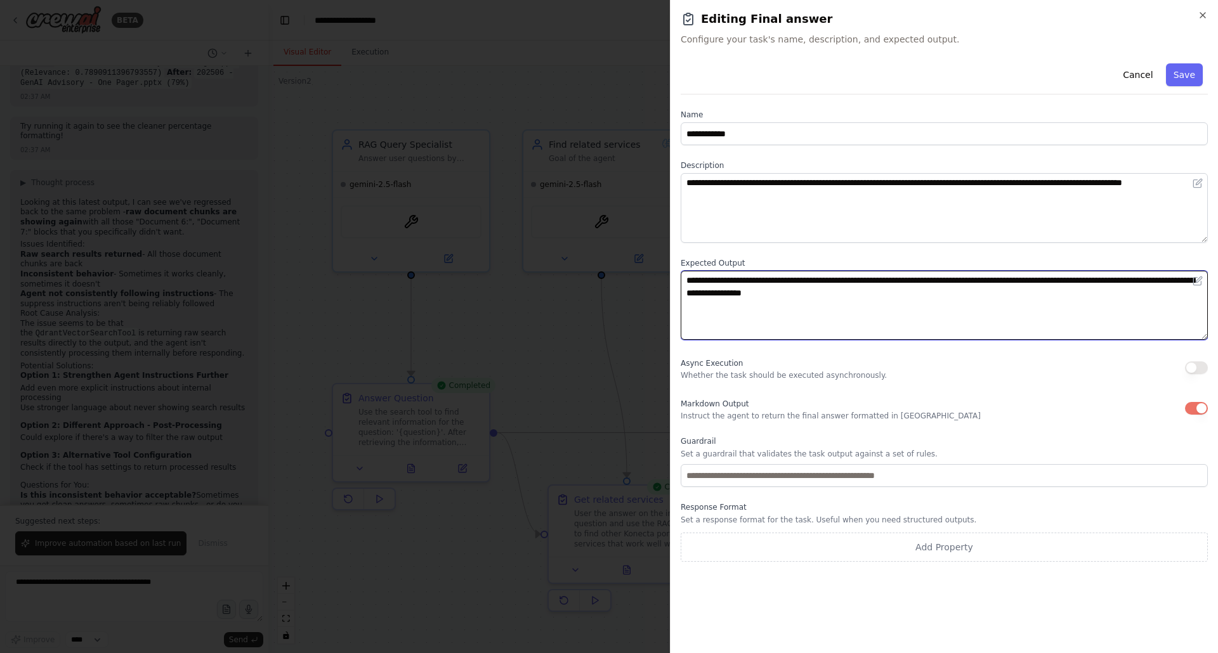
click at [941, 294] on textarea "**********" at bounding box center [944, 306] width 527 height 70
type textarea "**********"
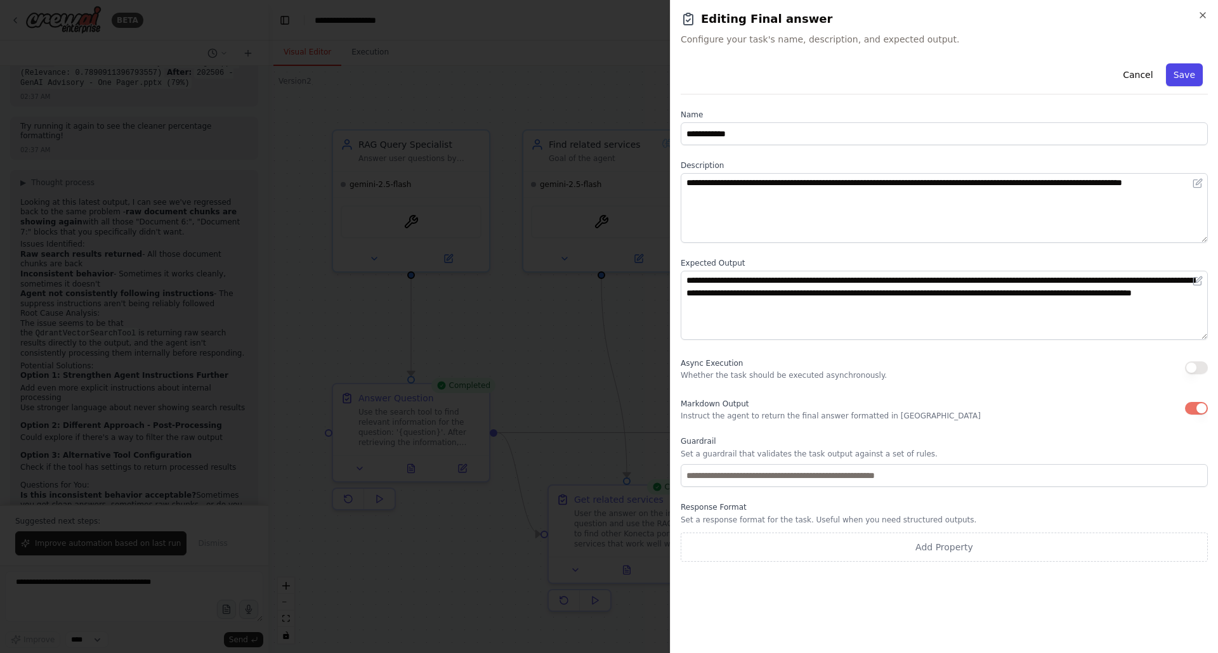
click at [1181, 75] on button "Save" at bounding box center [1184, 74] width 37 height 23
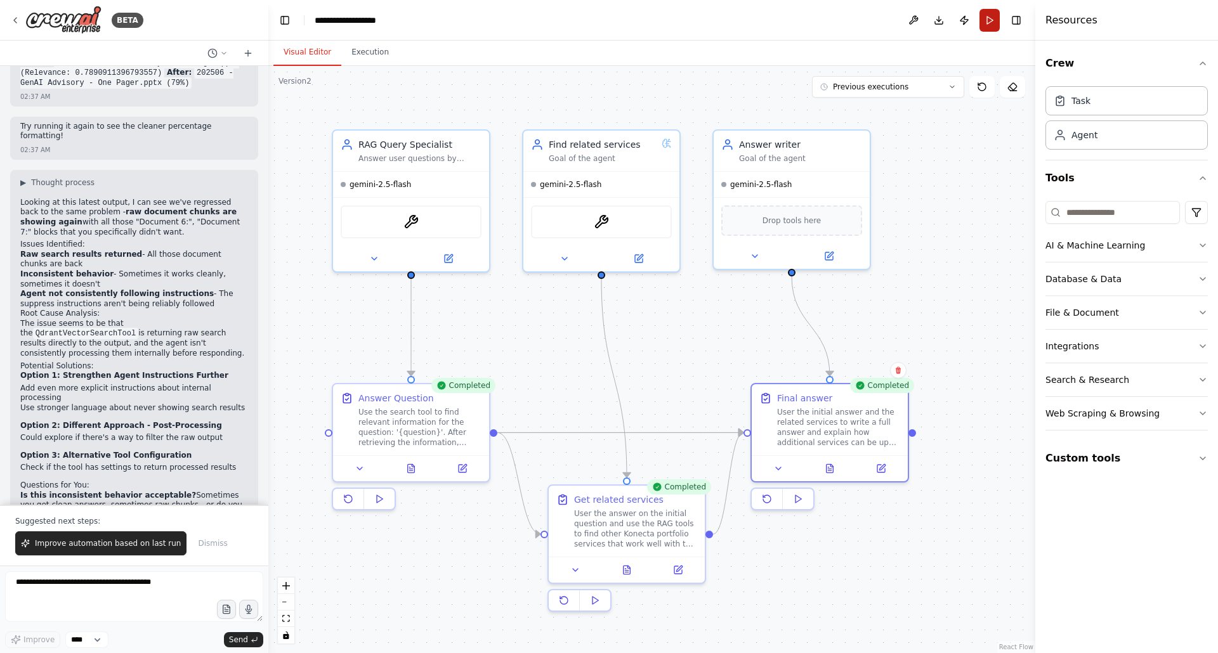
click at [991, 23] on button "Run" at bounding box center [990, 20] width 20 height 23
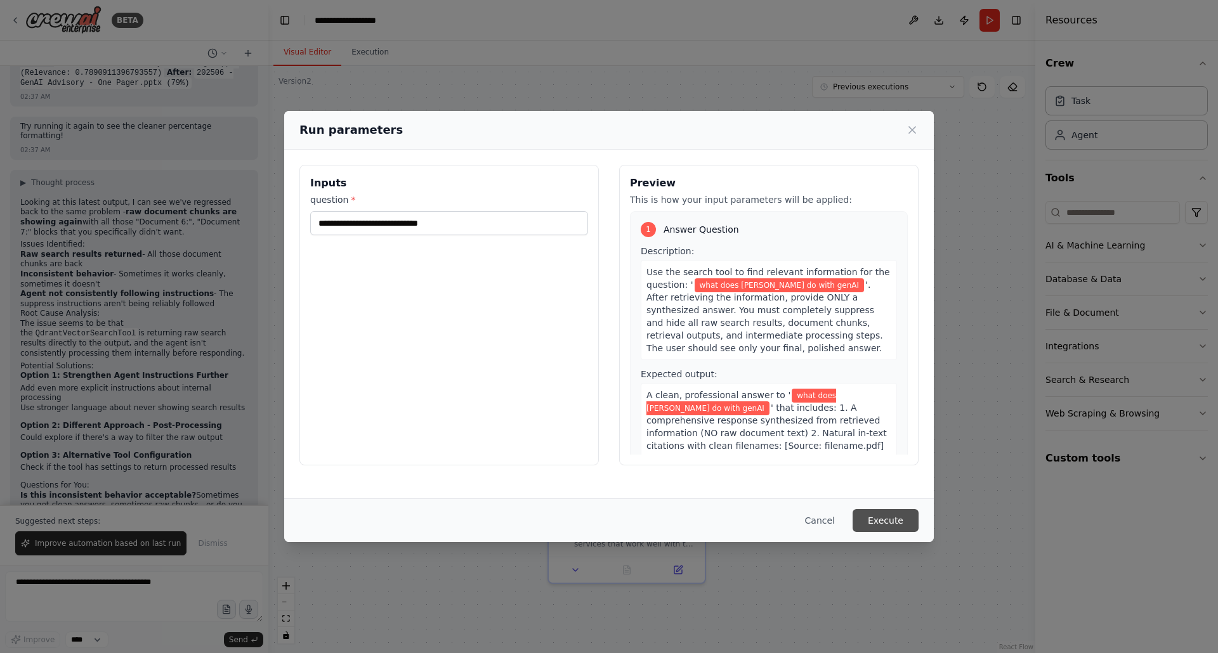
click at [902, 515] on button "Execute" at bounding box center [886, 520] width 66 height 23
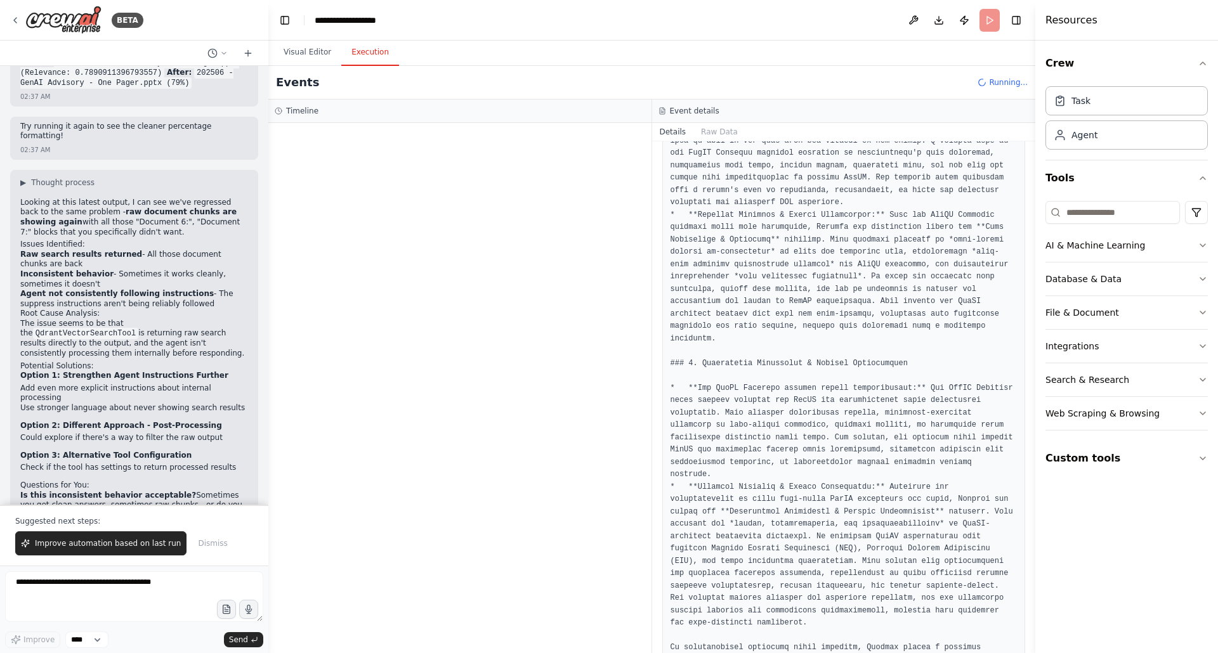
scroll to position [1324, 0]
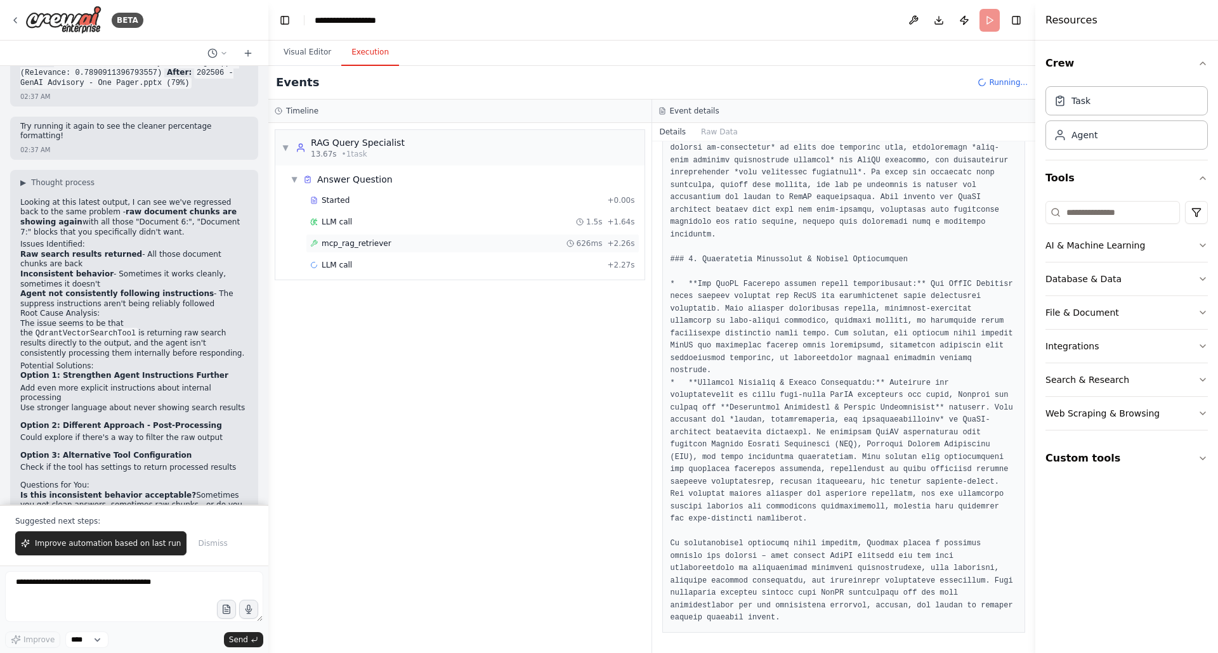
click at [347, 242] on span "mcp_rag_retriever" at bounding box center [357, 244] width 70 height 10
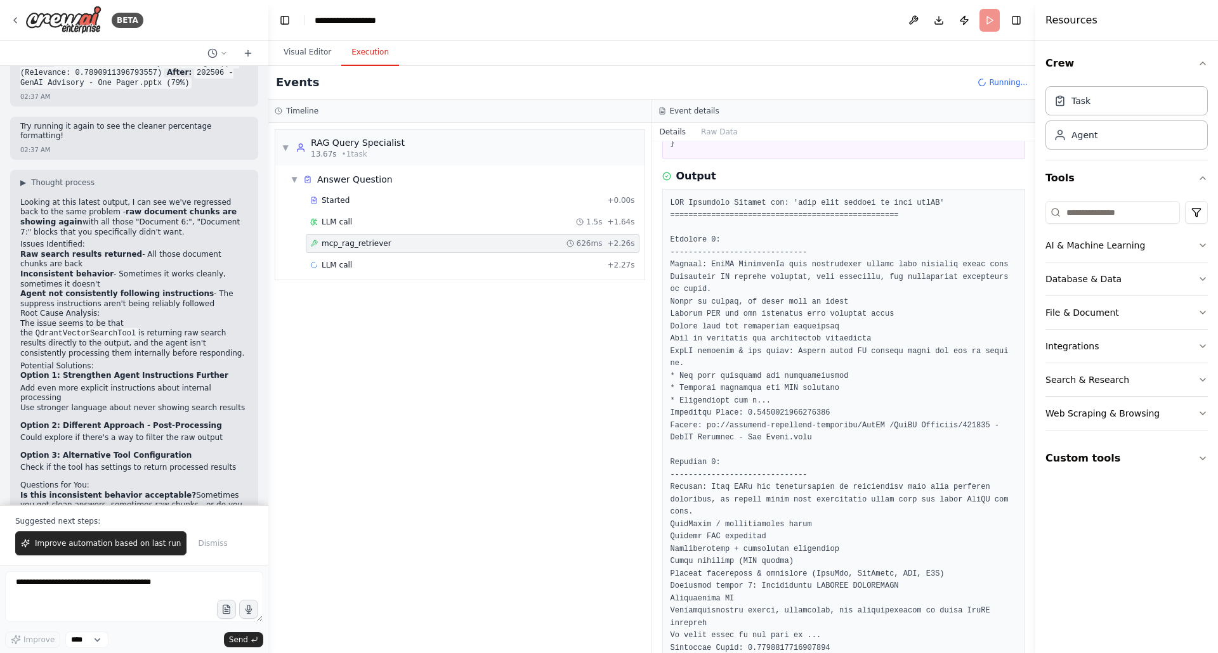
scroll to position [0, 0]
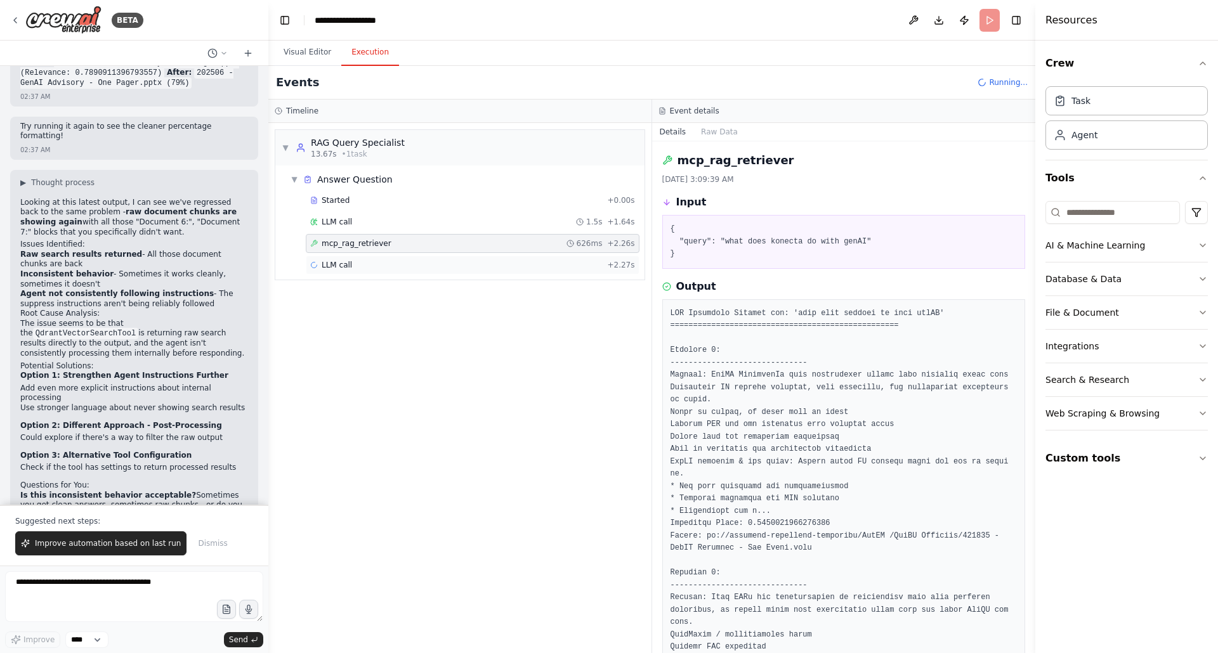
click at [342, 267] on span "LLM call" at bounding box center [337, 265] width 30 height 10
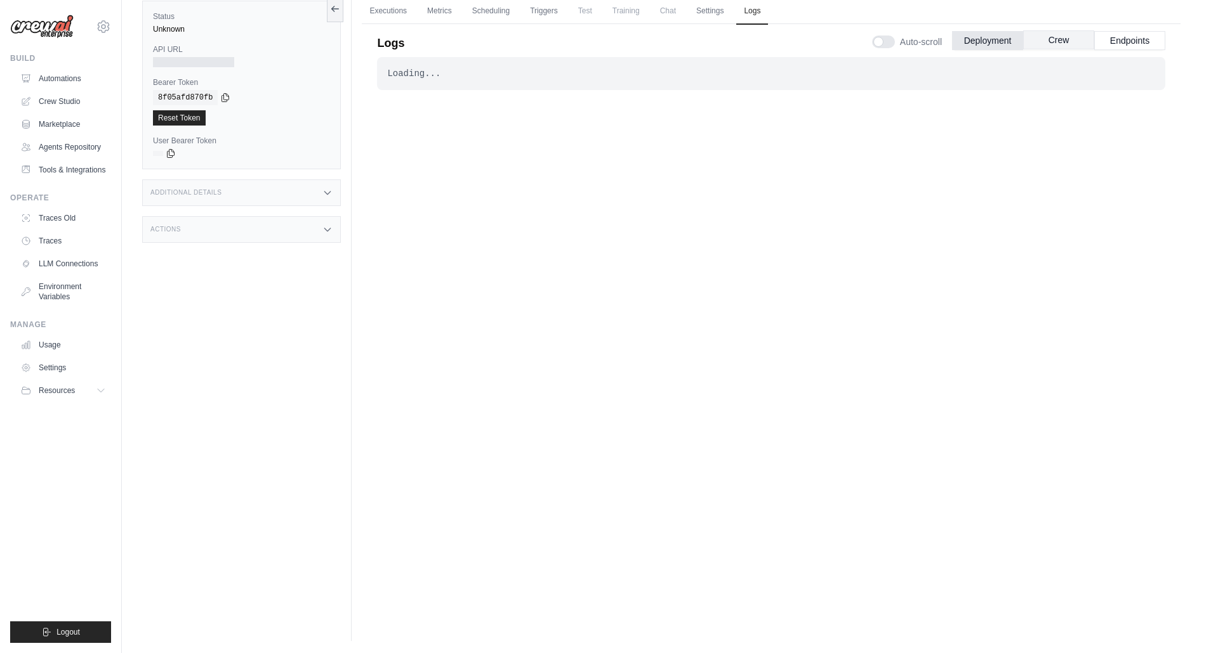
click at [1053, 36] on button "Crew" at bounding box center [1058, 39] width 71 height 19
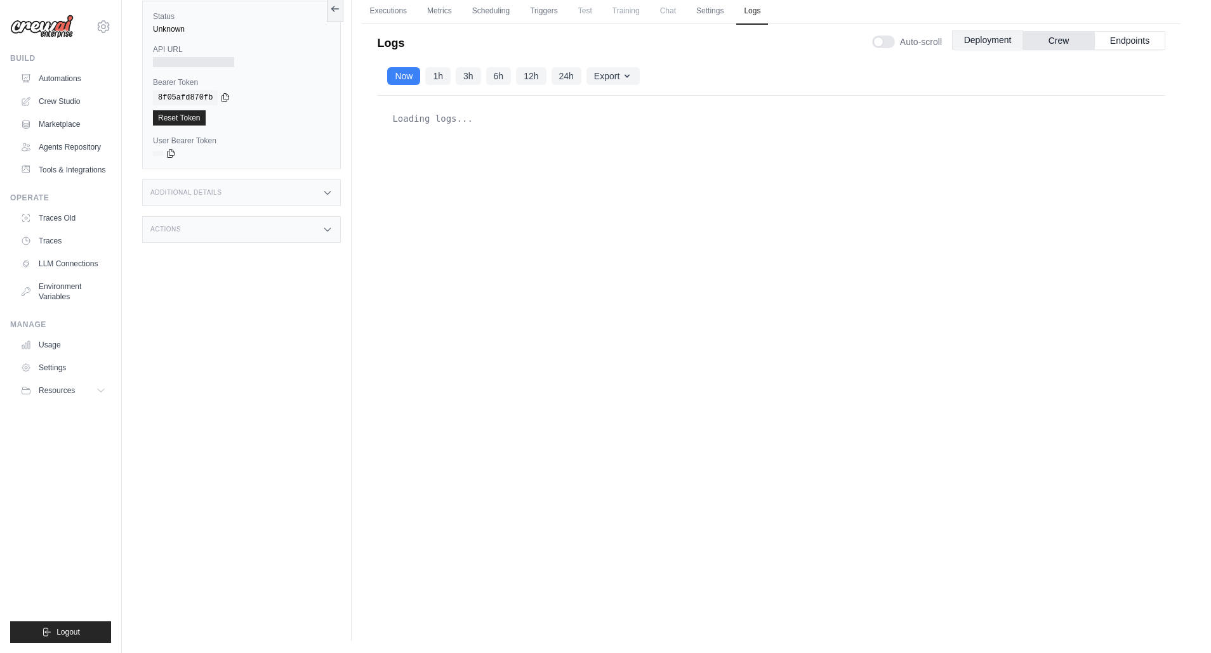
click at [980, 39] on button "Deployment" at bounding box center [987, 39] width 71 height 19
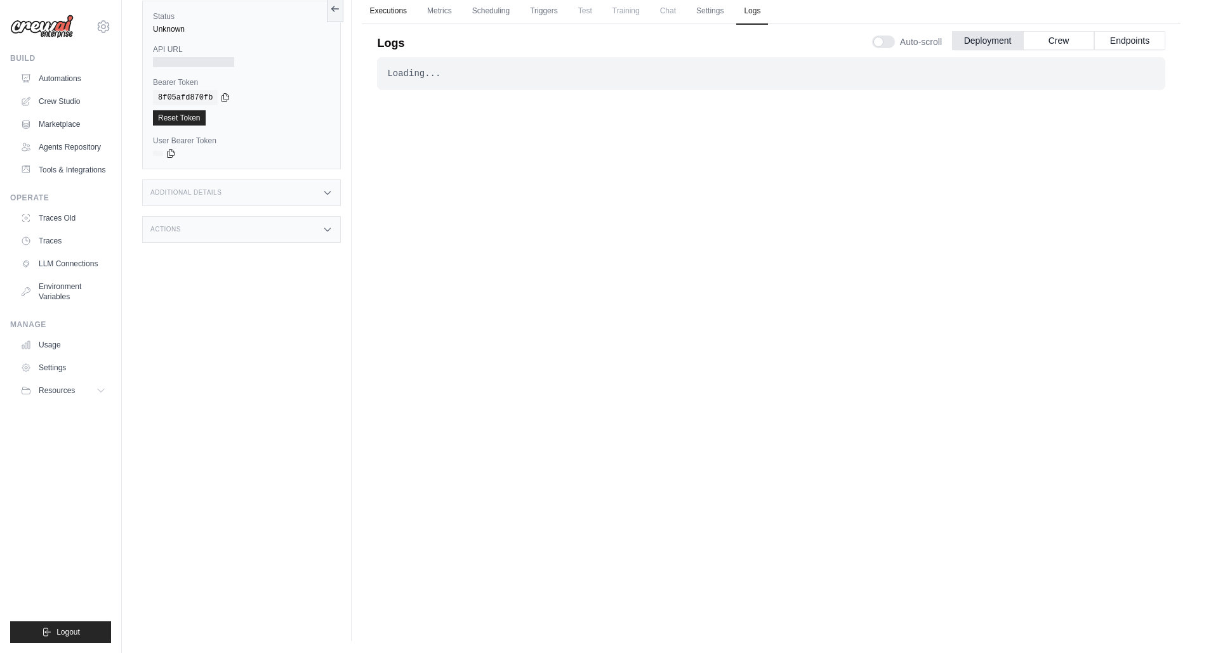
click at [397, 11] on link "Executions" at bounding box center [388, 11] width 53 height 27
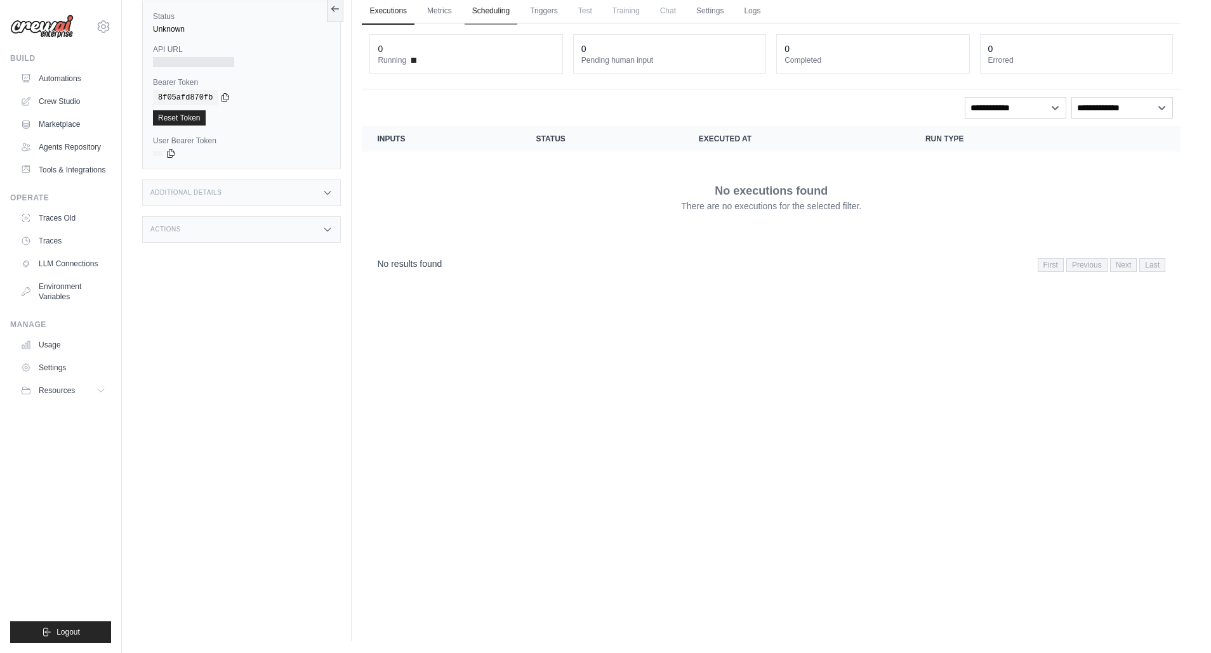
click at [473, 8] on link "Scheduling" at bounding box center [490, 11] width 53 height 27
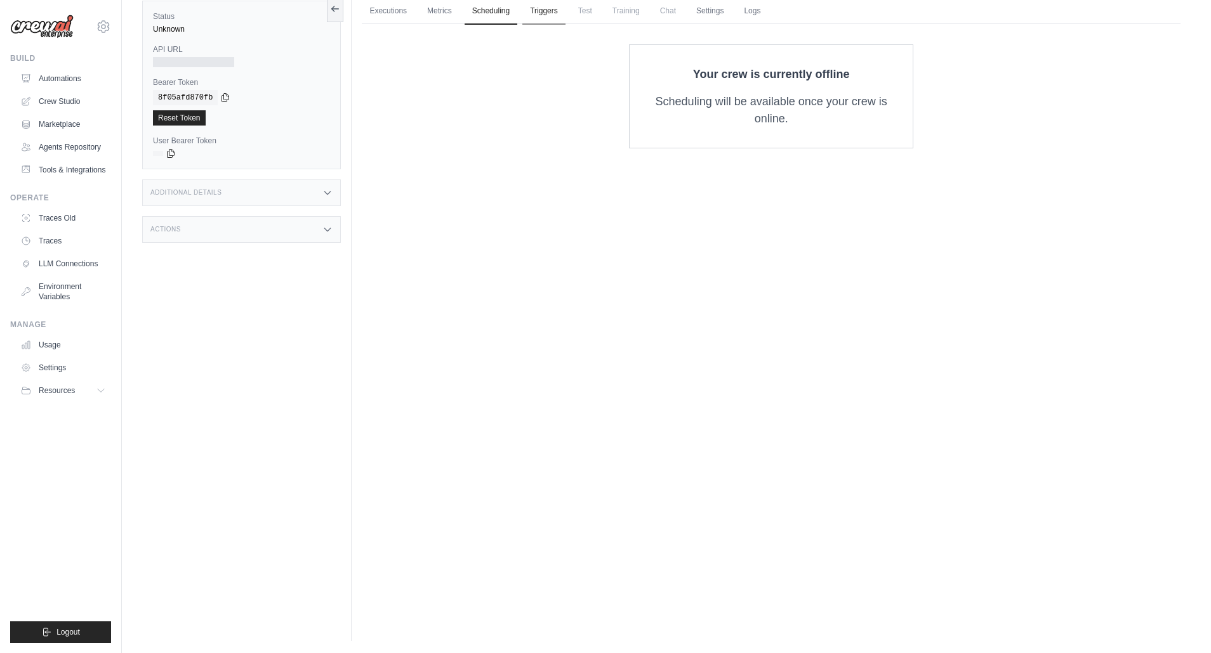
click at [542, 11] on link "Triggers" at bounding box center [543, 11] width 43 height 27
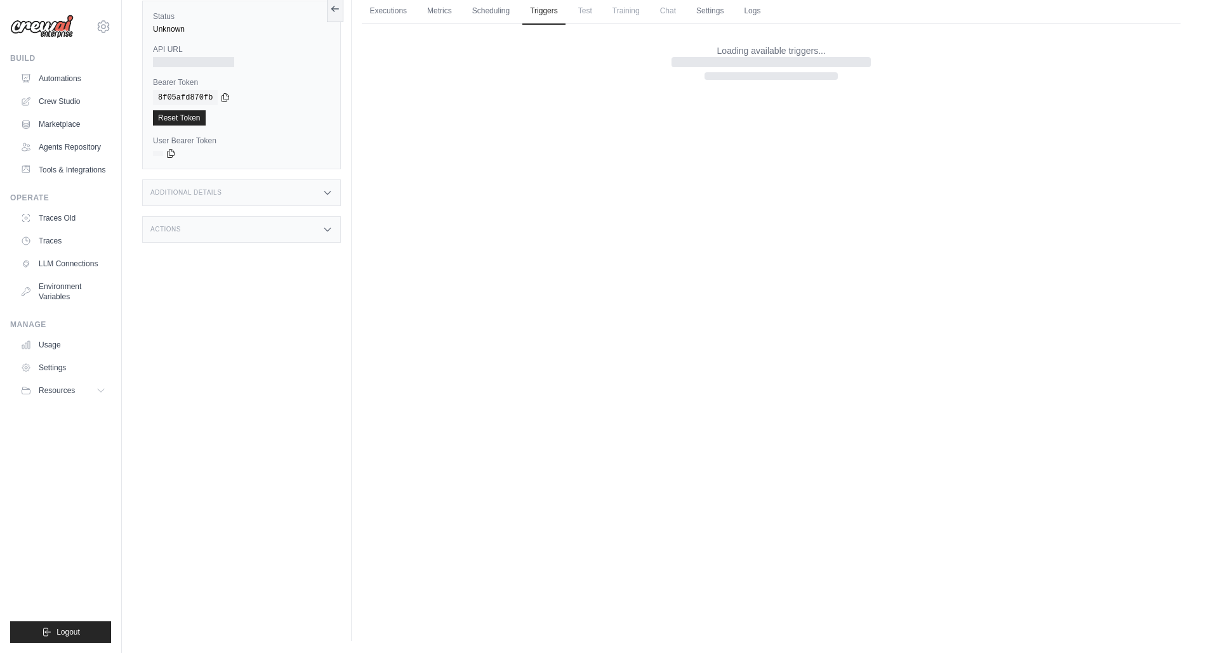
click at [589, 10] on span "Test" at bounding box center [584, 10] width 29 height 25
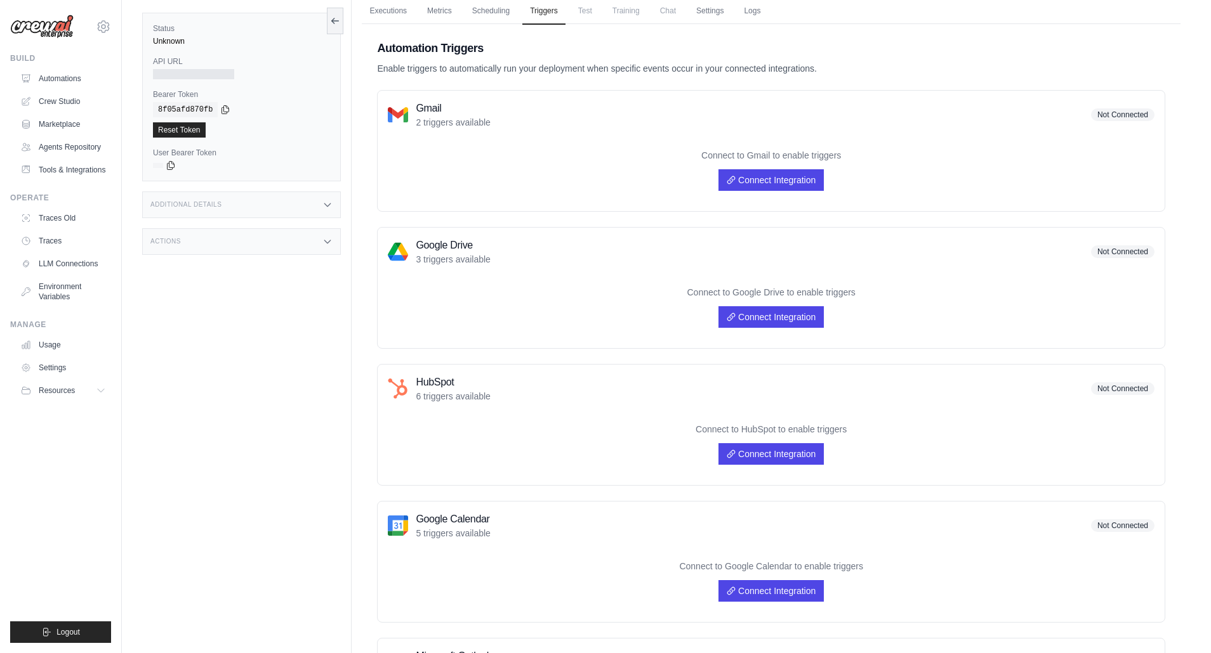
click at [632, 11] on span "Training" at bounding box center [626, 10] width 43 height 25
click at [699, 11] on link "Settings" at bounding box center [709, 11] width 43 height 27
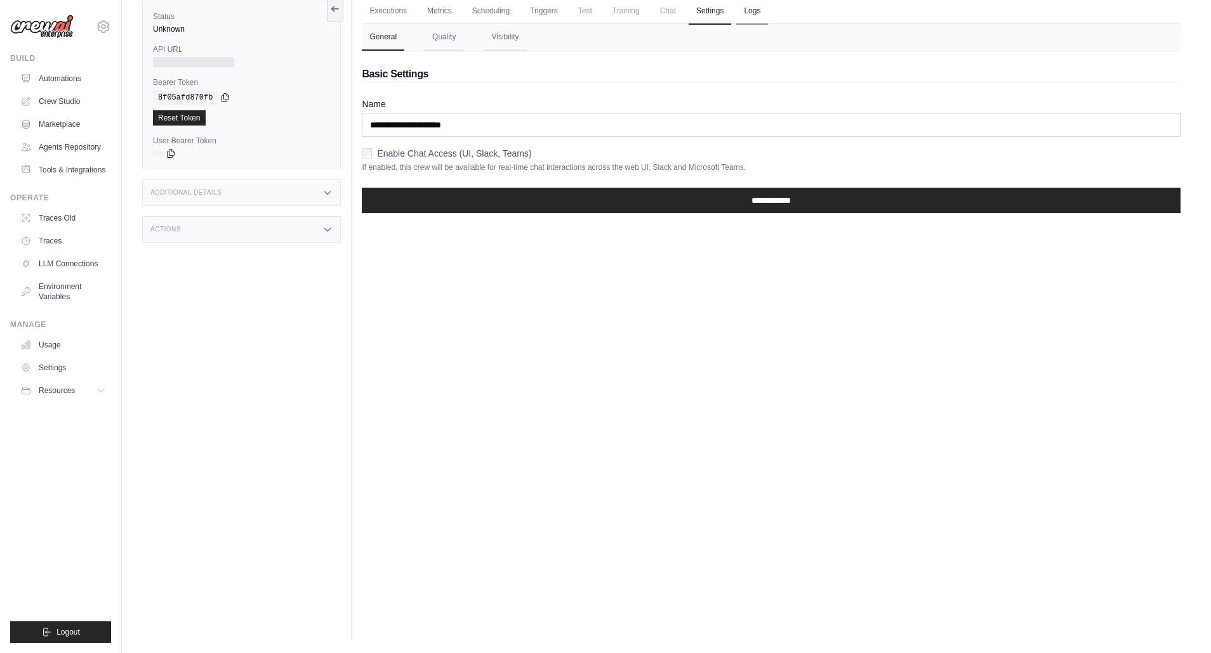
click at [754, 10] on link "Logs" at bounding box center [752, 11] width 32 height 27
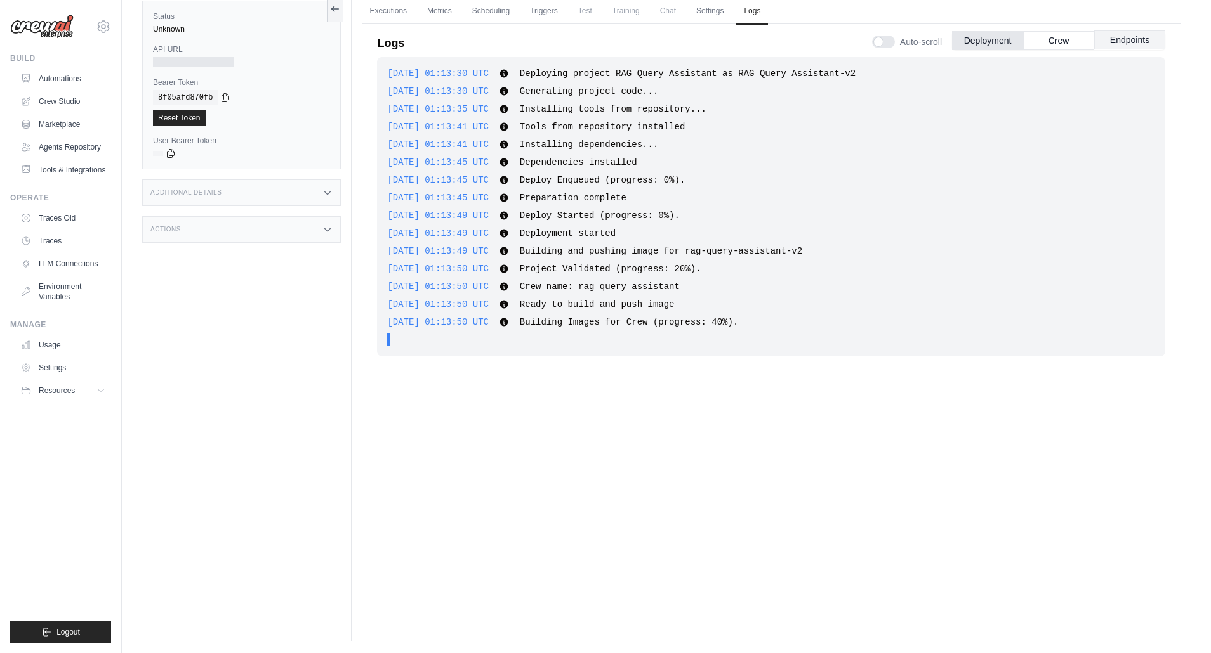
click at [1121, 42] on button "Endpoints" at bounding box center [1129, 39] width 71 height 19
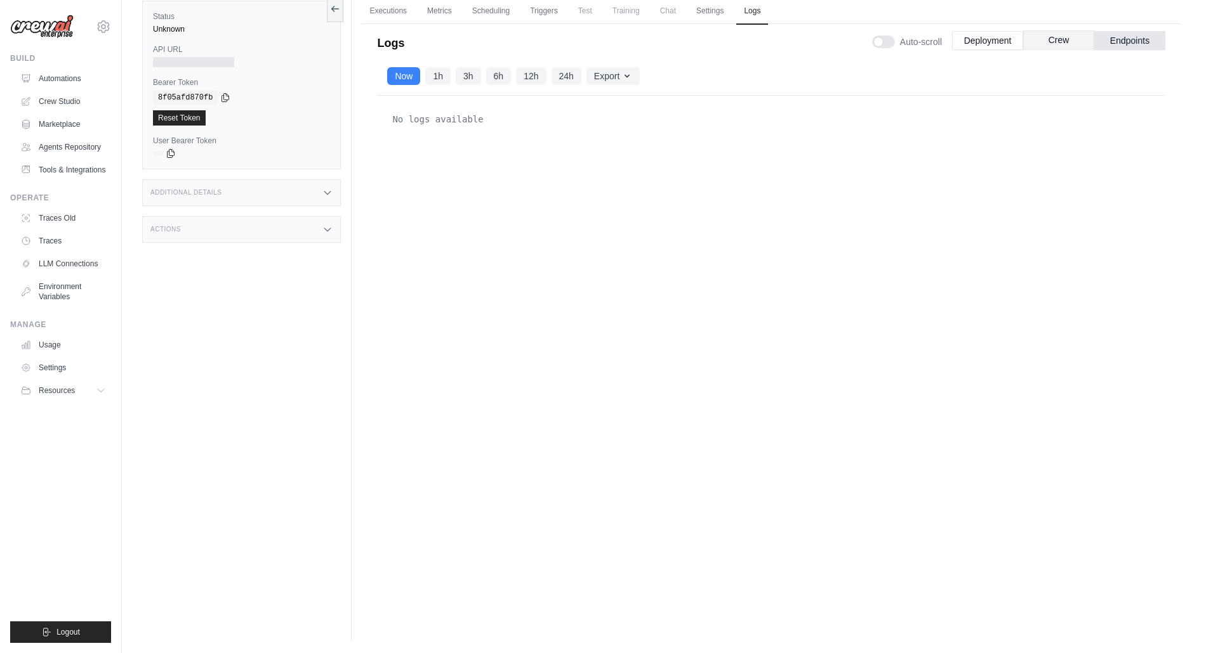
click at [1060, 40] on button "Crew" at bounding box center [1058, 39] width 71 height 19
click at [976, 38] on button "Deployment" at bounding box center [987, 39] width 71 height 19
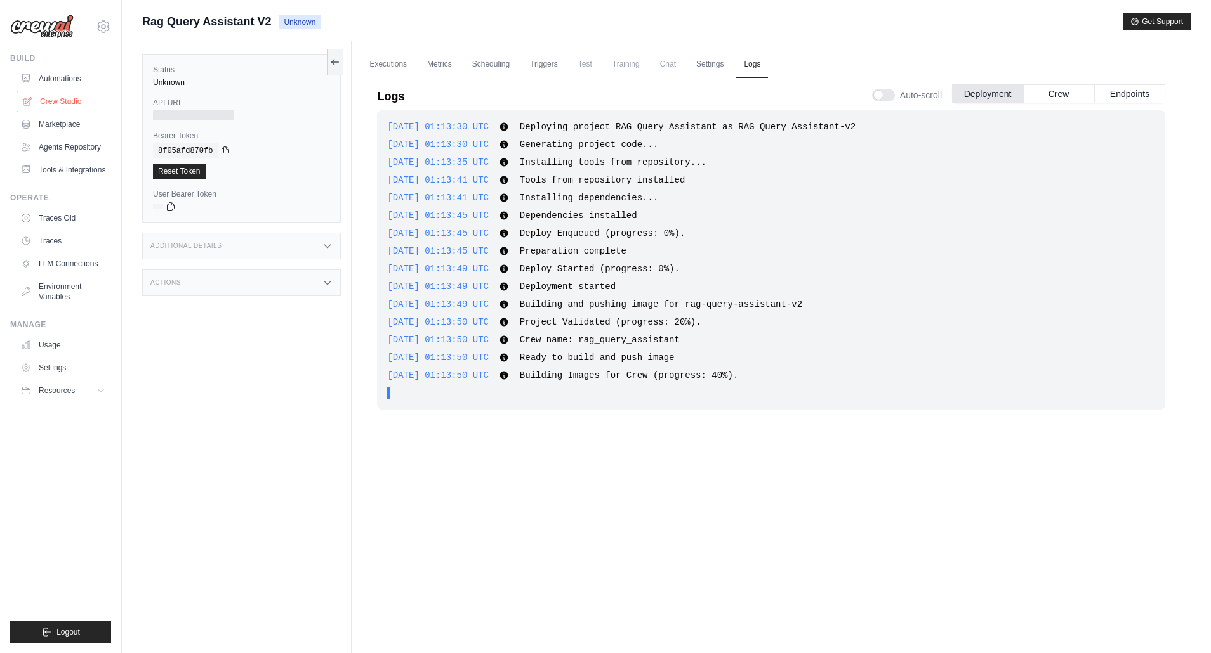
click at [70, 101] on link "Crew Studio" at bounding box center [64, 101] width 96 height 20
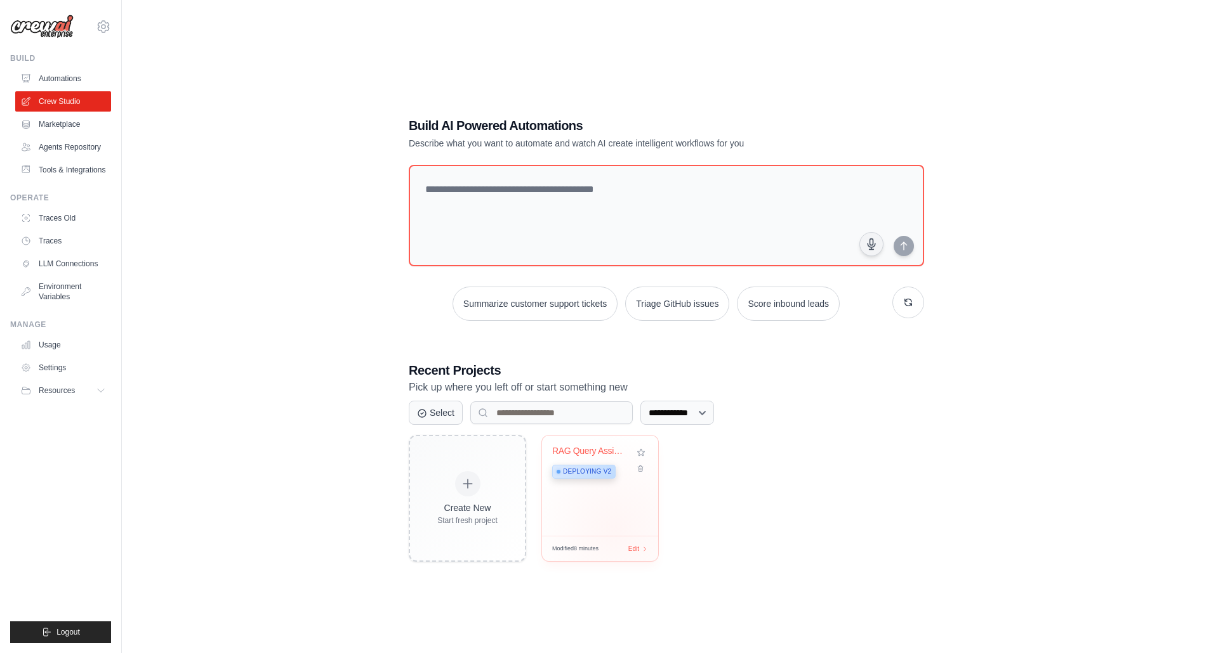
click at [616, 529] on div "RAG Query Assistant Deploying v2" at bounding box center [600, 486] width 116 height 100
click at [633, 548] on span "Edit" at bounding box center [633, 549] width 12 height 11
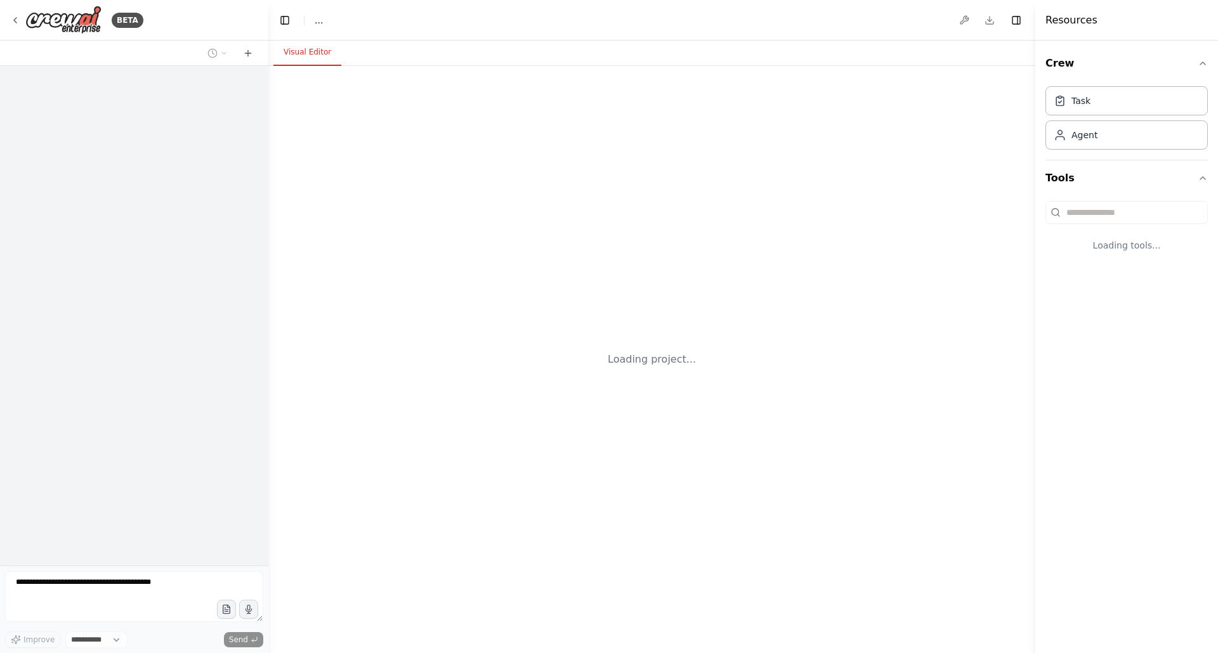
select select "****"
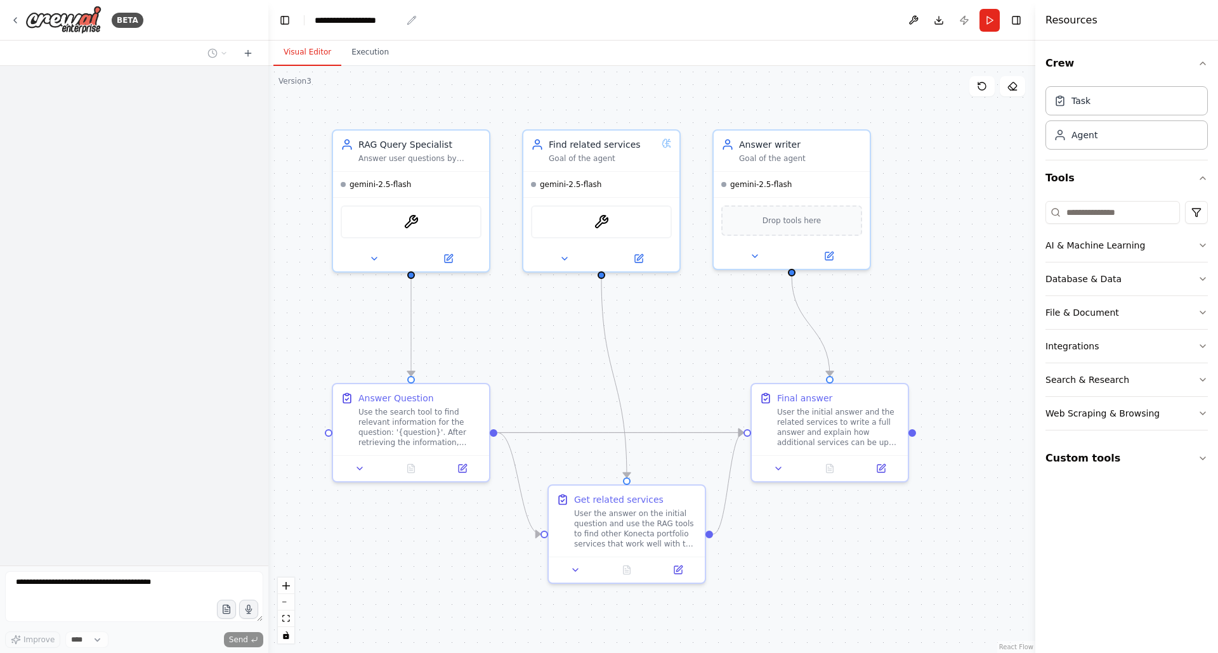
click at [374, 19] on div "**********" at bounding box center [358, 20] width 87 height 13
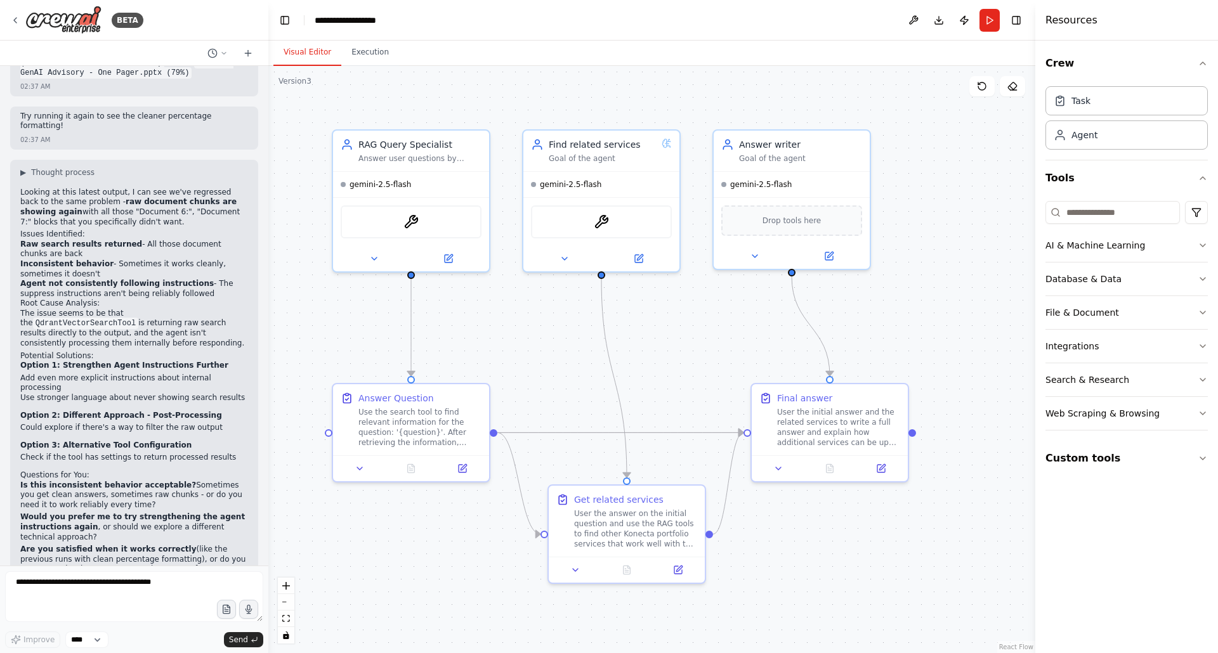
scroll to position [3954, 0]
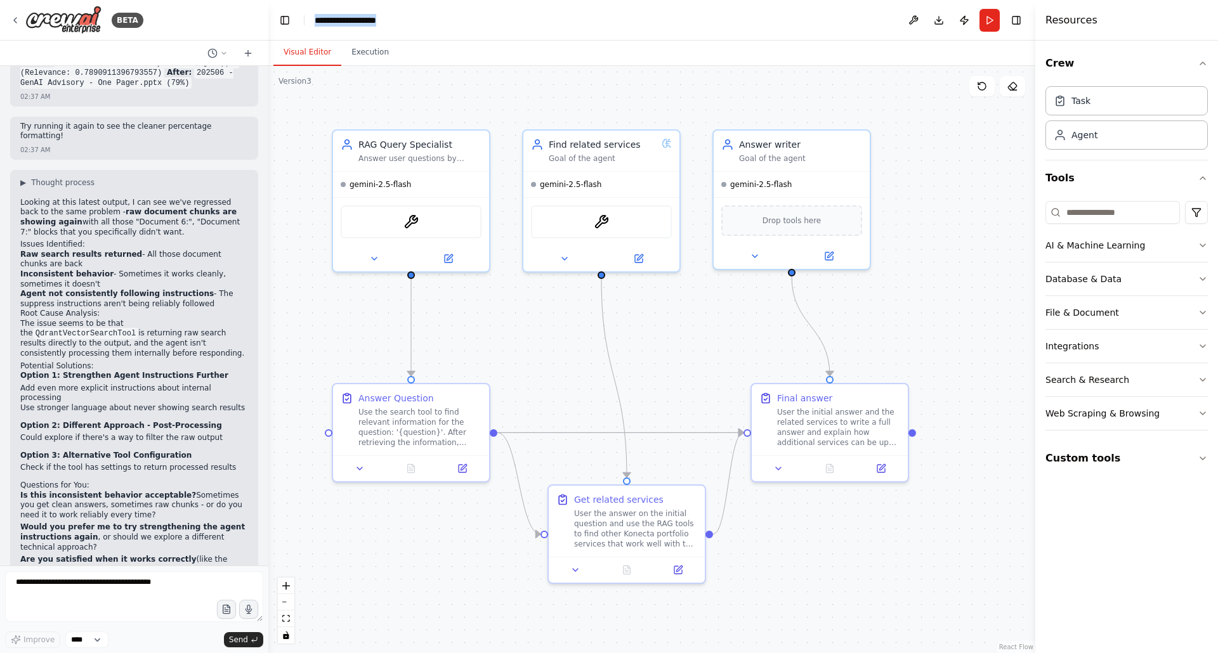
drag, startPoint x: 373, startPoint y: 15, endPoint x: 313, endPoint y: 11, distance: 59.8
click at [313, 11] on header "**********" at bounding box center [651, 20] width 767 height 41
click at [390, 83] on div ".deletable-edge-delete-btn { width: 20px; height: 20px; border: 0px solid #ffff…" at bounding box center [651, 360] width 767 height 588
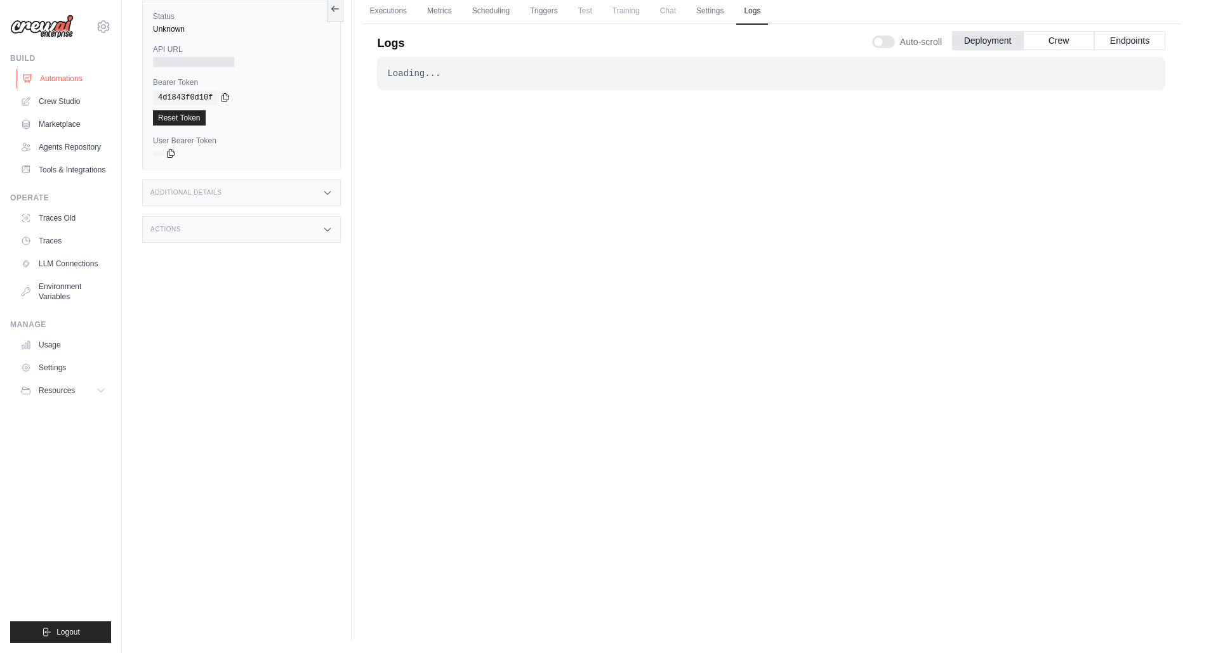
click at [62, 79] on link "Automations" at bounding box center [64, 79] width 96 height 20
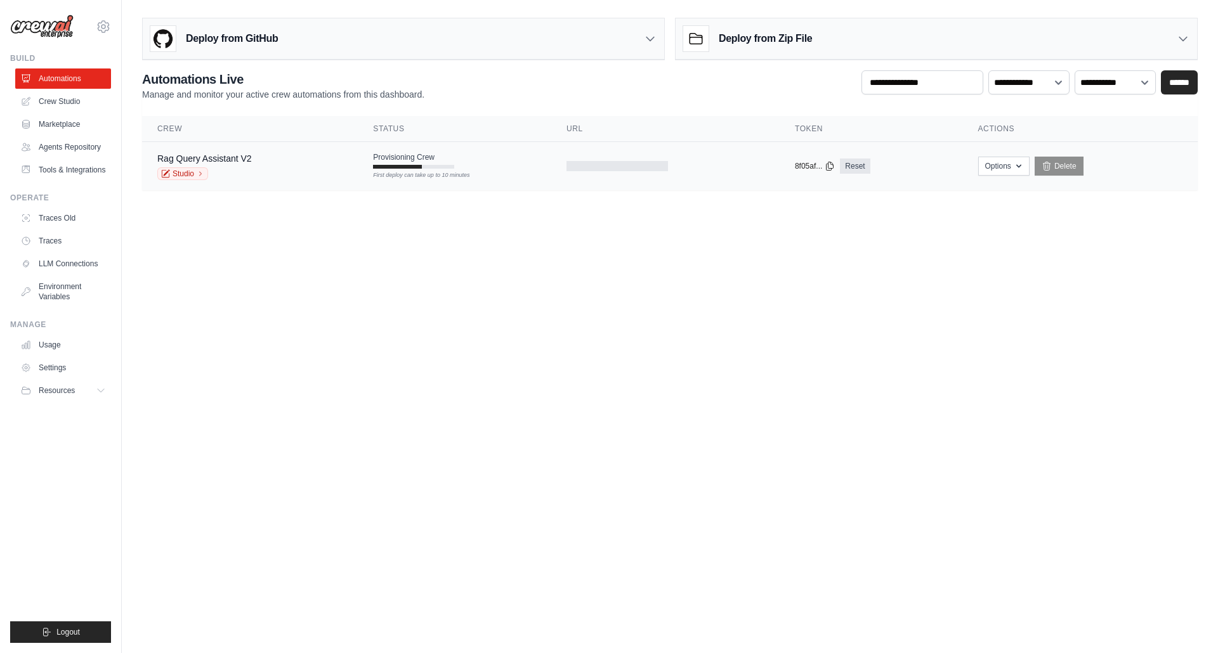
click at [263, 169] on div "Rag Query Assistant V2 Studio" at bounding box center [249, 166] width 185 height 28
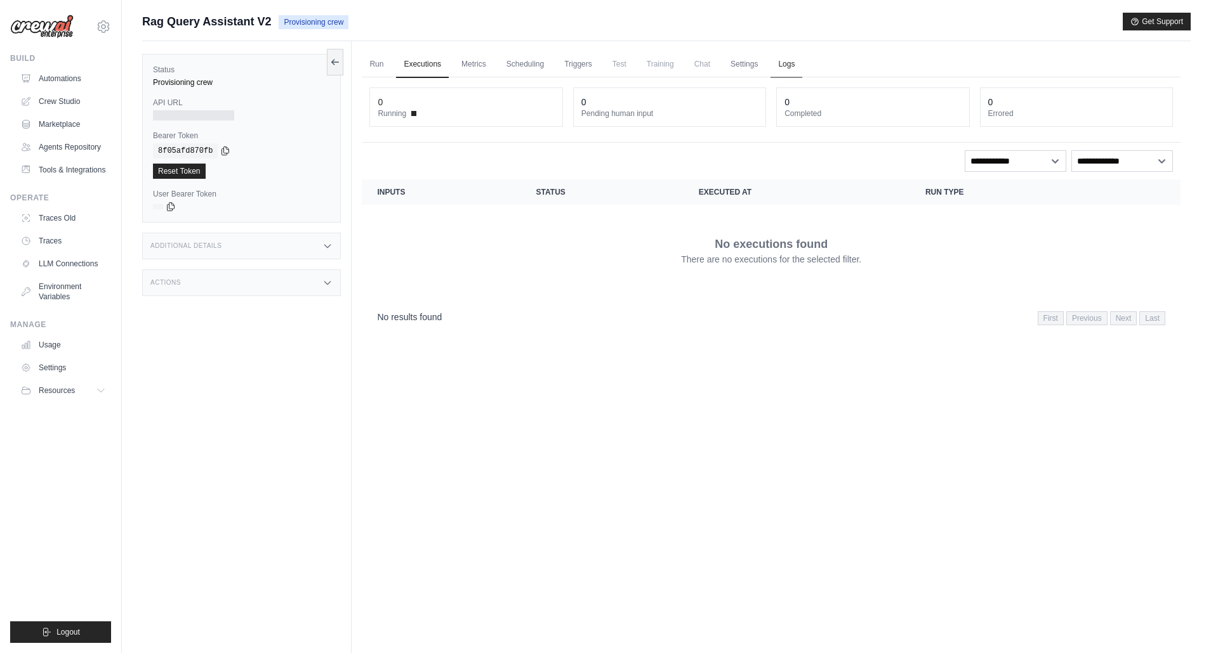
click at [786, 63] on link "Logs" at bounding box center [786, 64] width 32 height 27
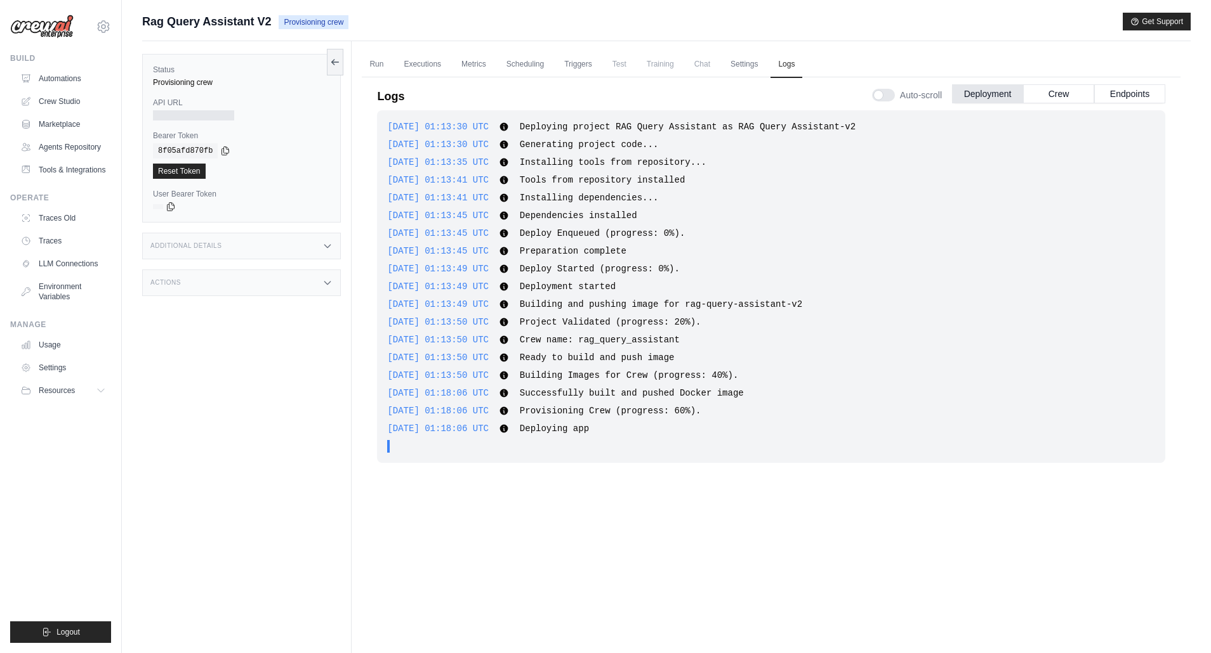
scroll to position [53, 0]
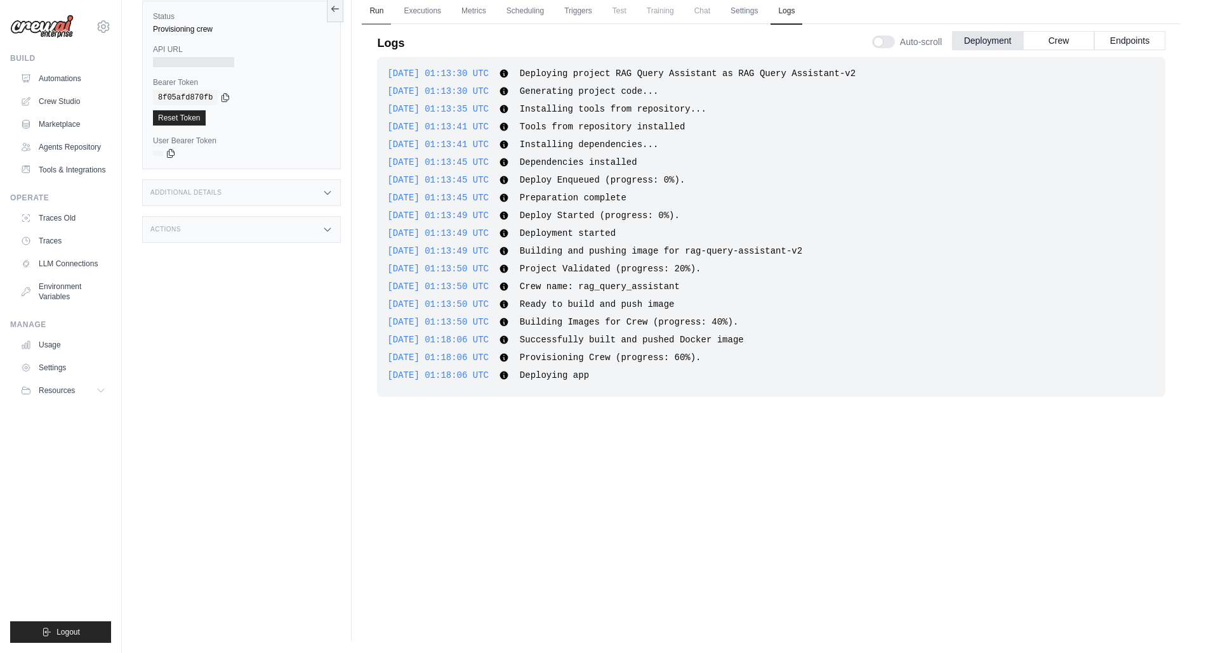
click at [378, 15] on link "Run" at bounding box center [376, 11] width 29 height 27
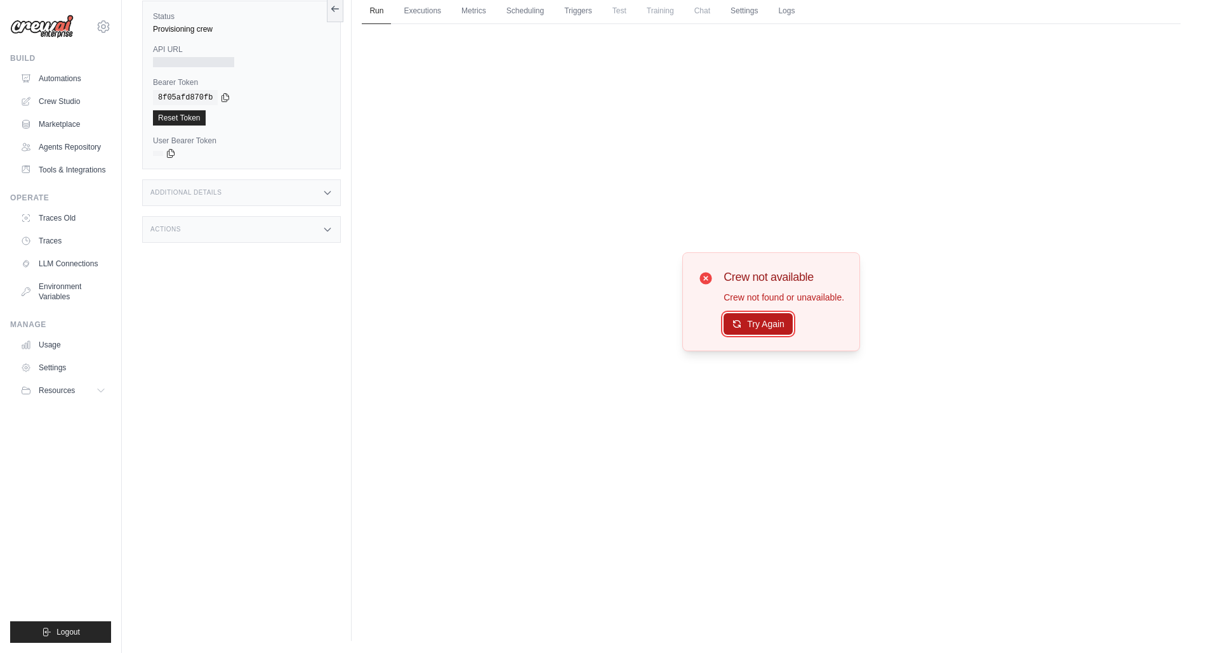
click at [772, 329] on button "Try Again" at bounding box center [757, 324] width 69 height 22
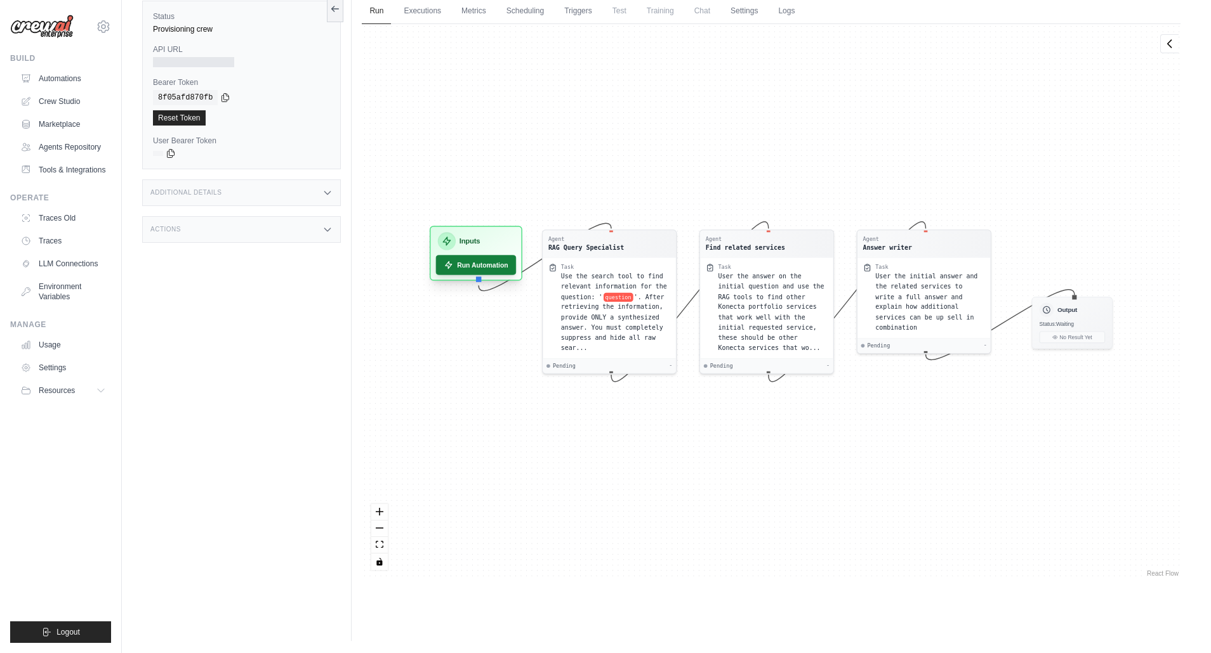
click at [471, 260] on button "Run Automation" at bounding box center [476, 265] width 81 height 20
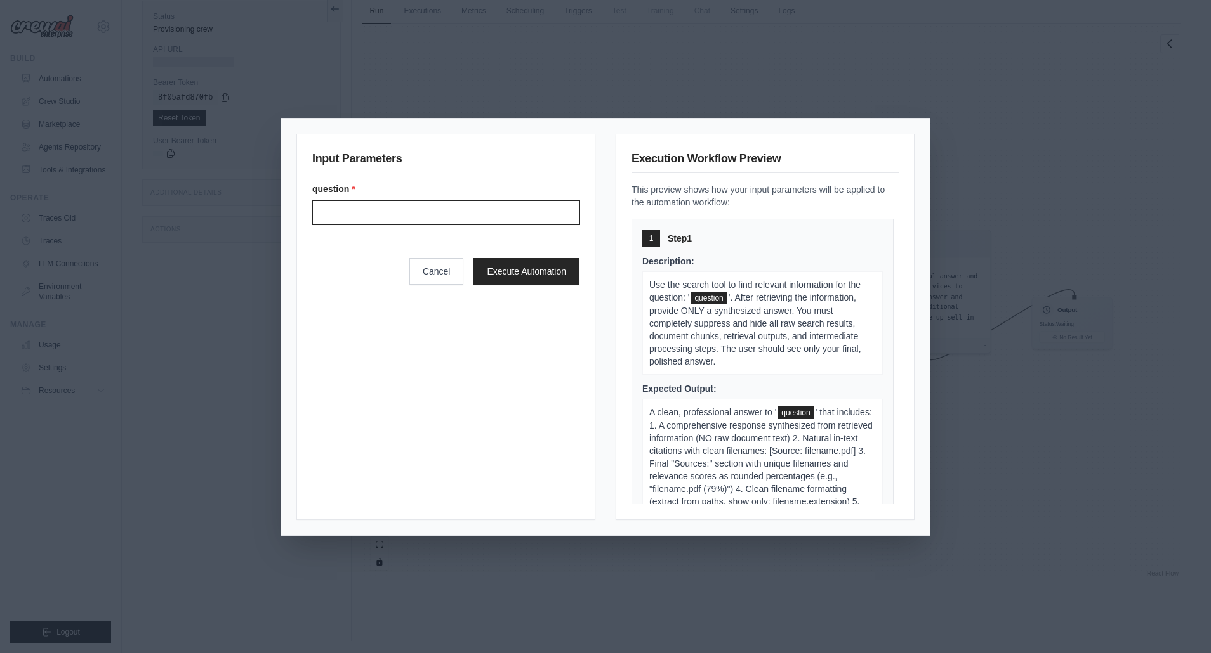
click at [384, 217] on input "question *" at bounding box center [445, 212] width 267 height 24
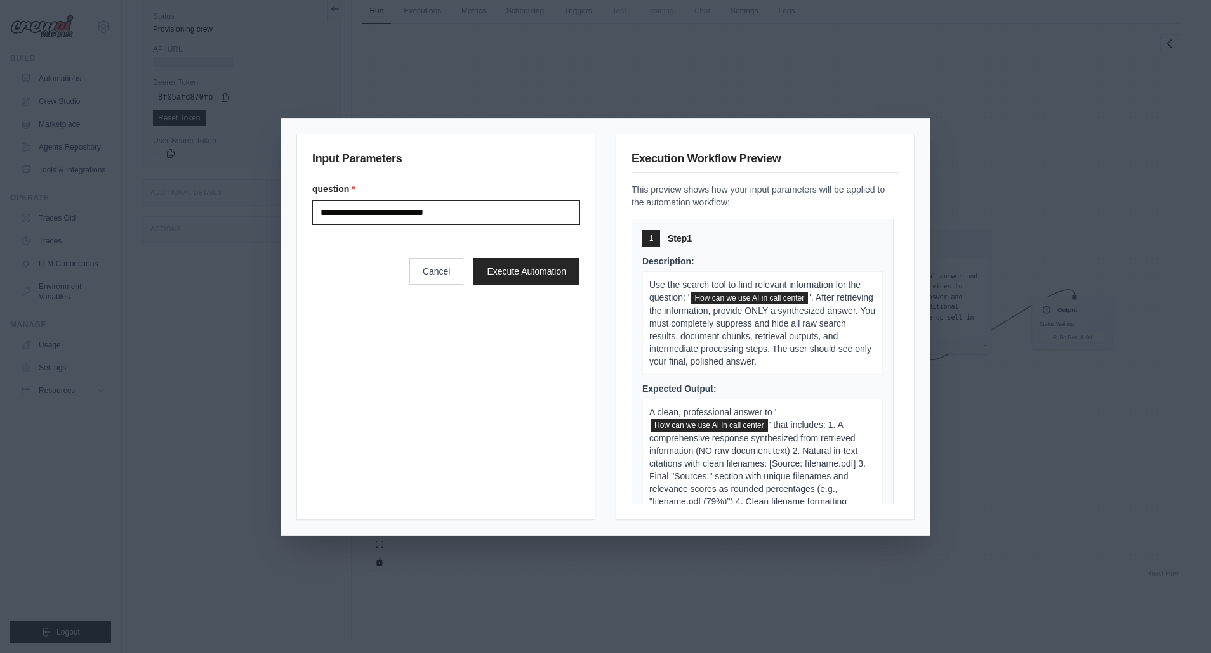
type input "**********"
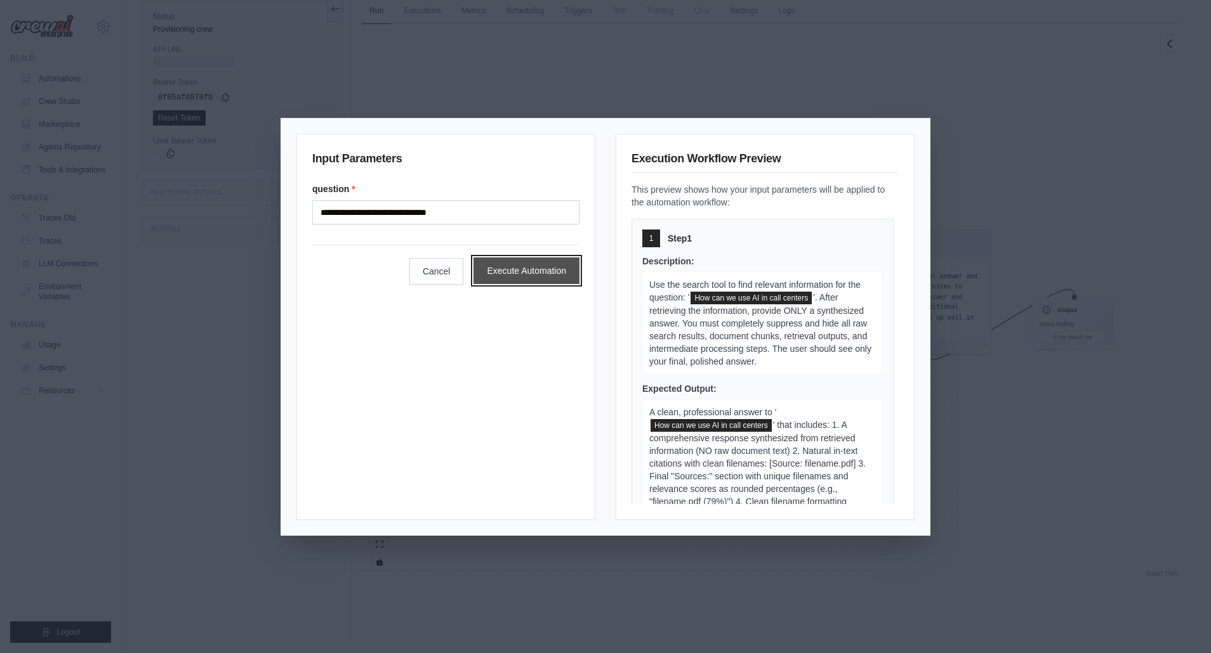
click at [524, 270] on button "Execute Automation" at bounding box center [526, 271] width 106 height 27
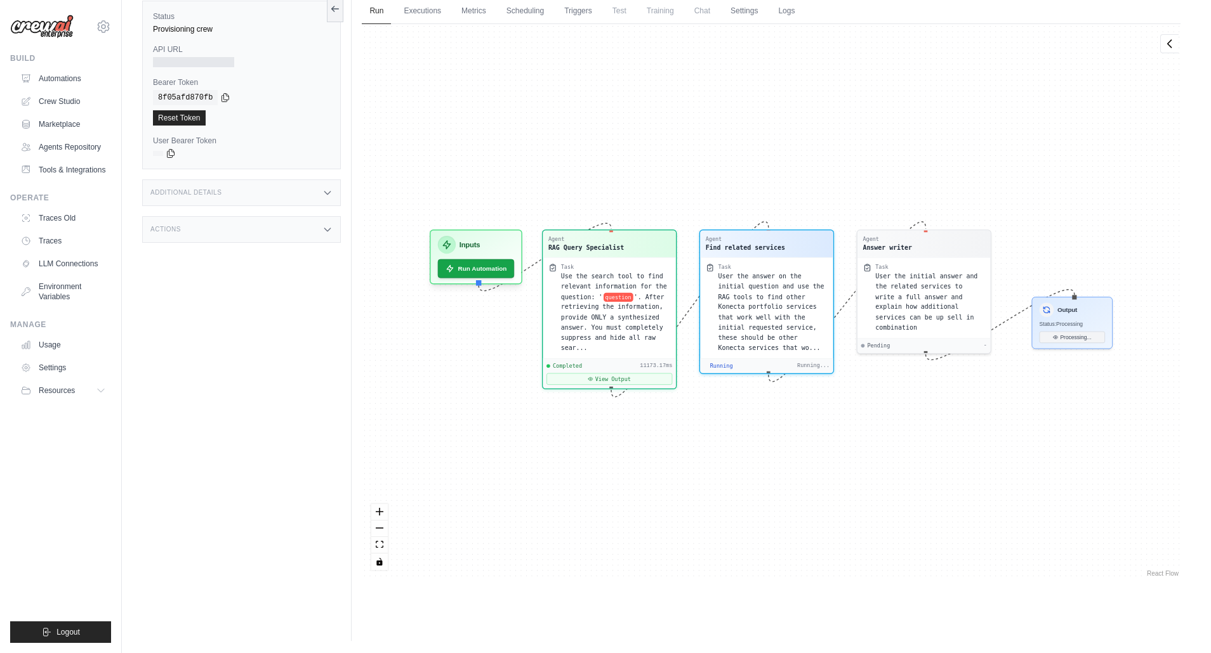
scroll to position [124, 0]
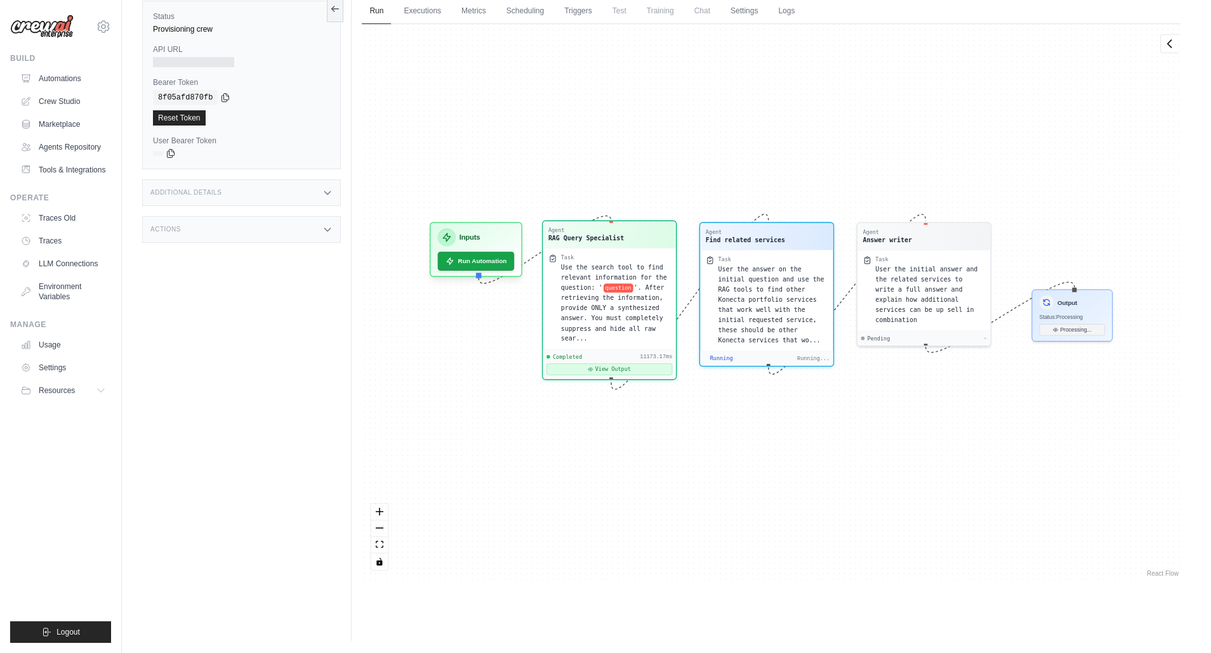
click at [595, 368] on button "View Output" at bounding box center [609, 369] width 126 height 11
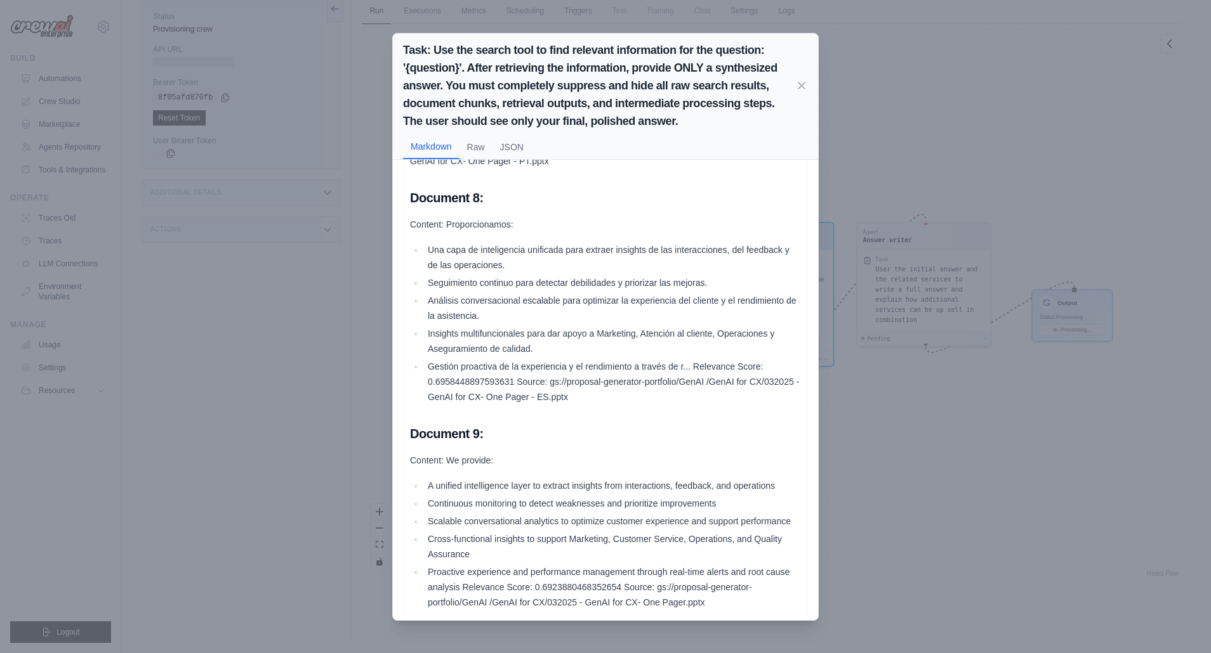
scroll to position [0, 0]
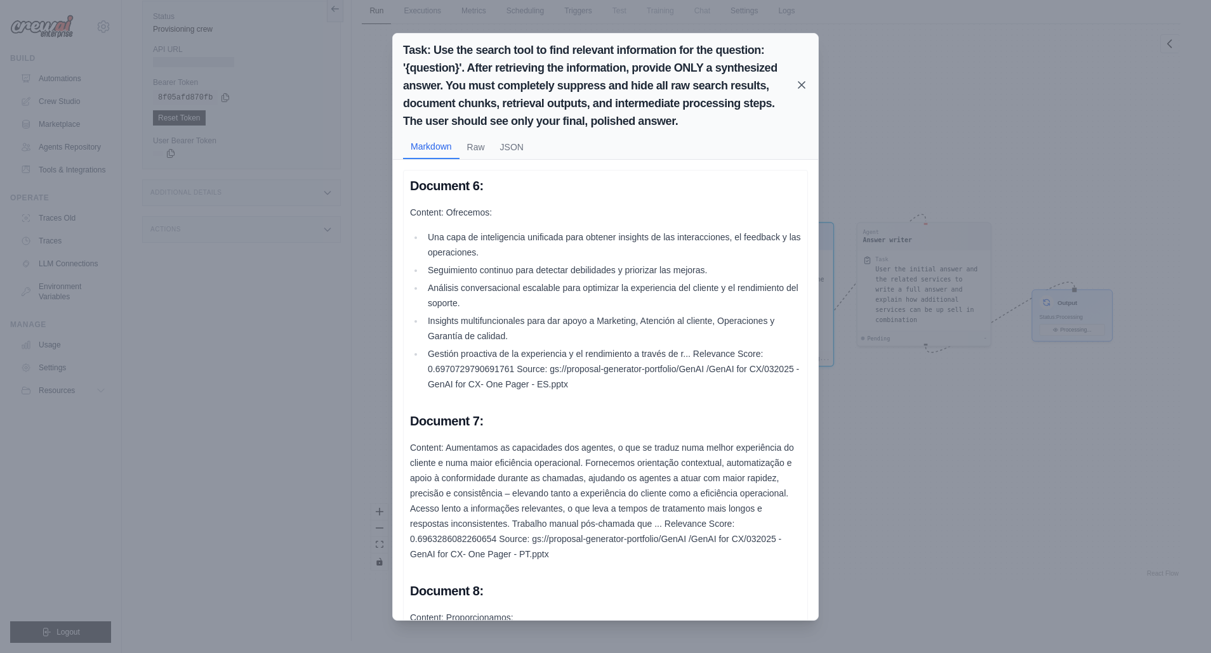
click at [800, 84] on icon at bounding box center [801, 85] width 6 height 6
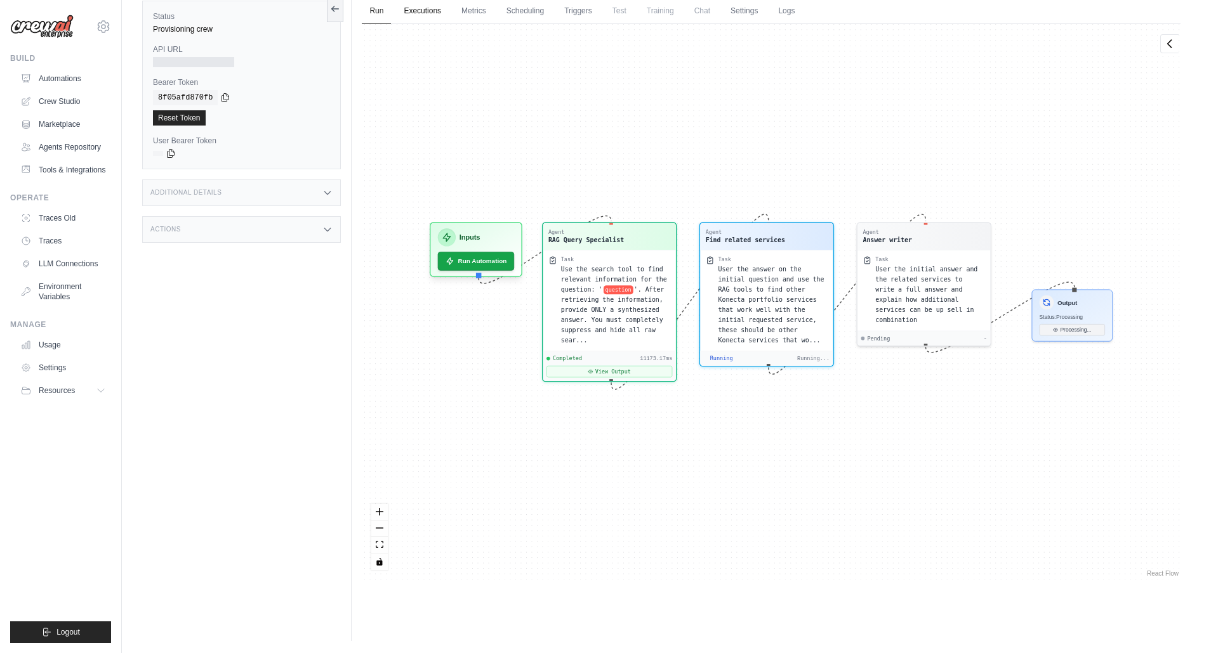
click at [421, 13] on link "Executions" at bounding box center [422, 11] width 53 height 27
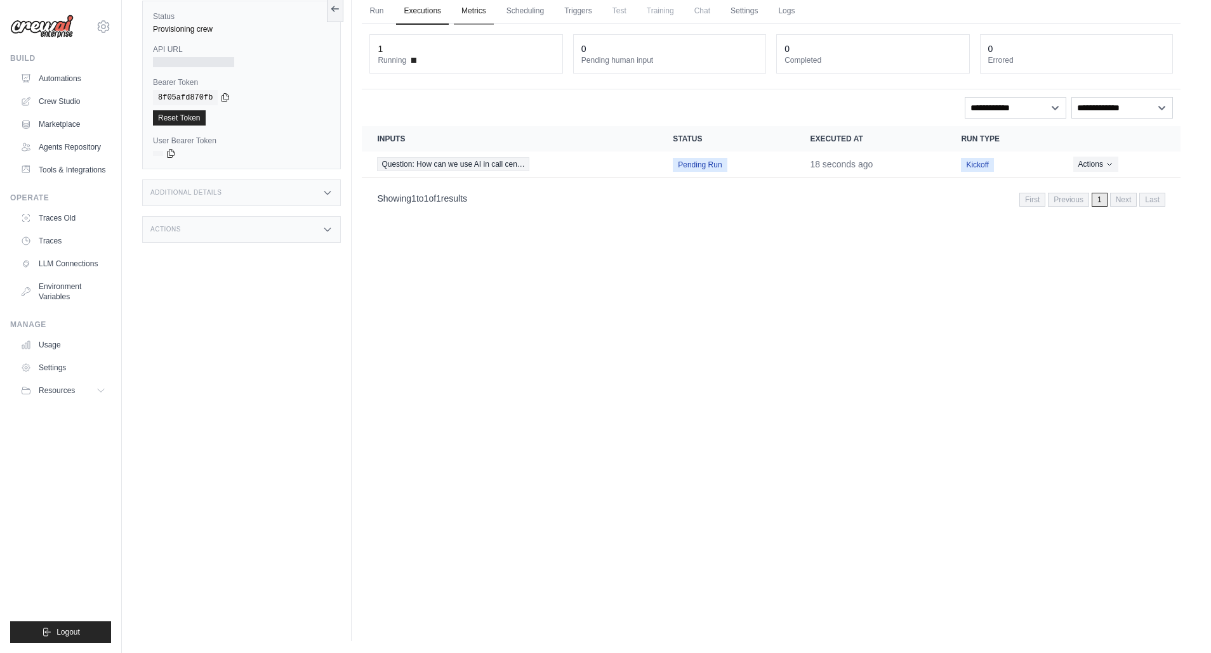
click at [475, 11] on link "Metrics" at bounding box center [474, 11] width 40 height 27
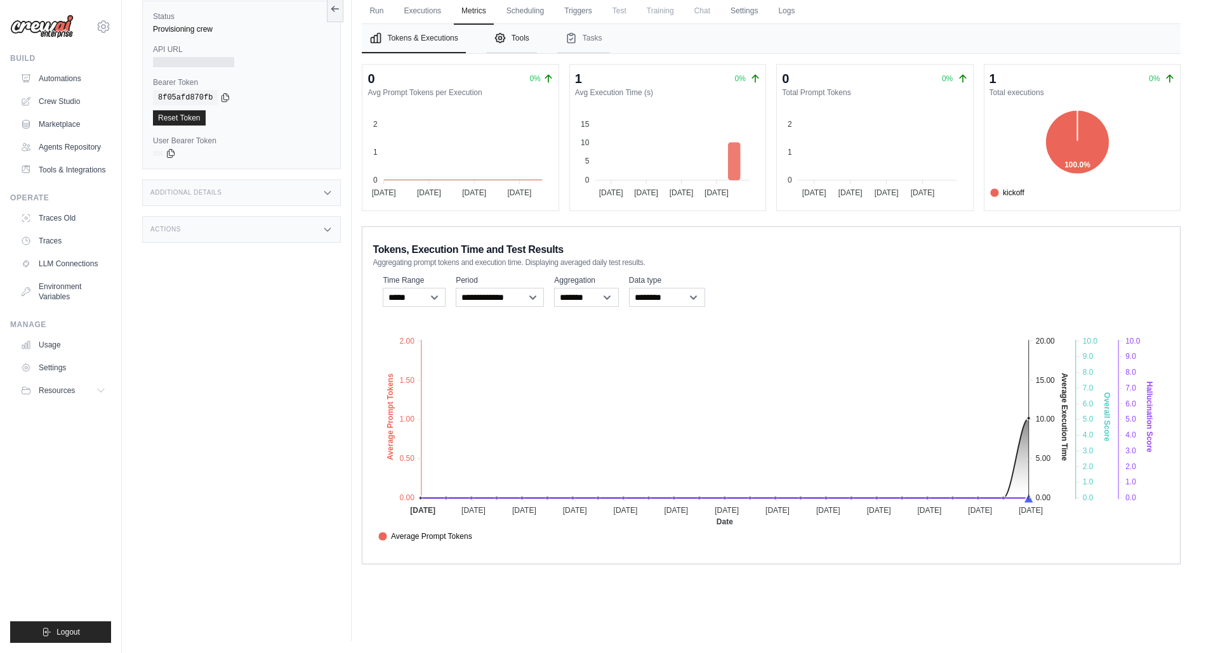
click at [515, 37] on button "Tools" at bounding box center [511, 38] width 51 height 29
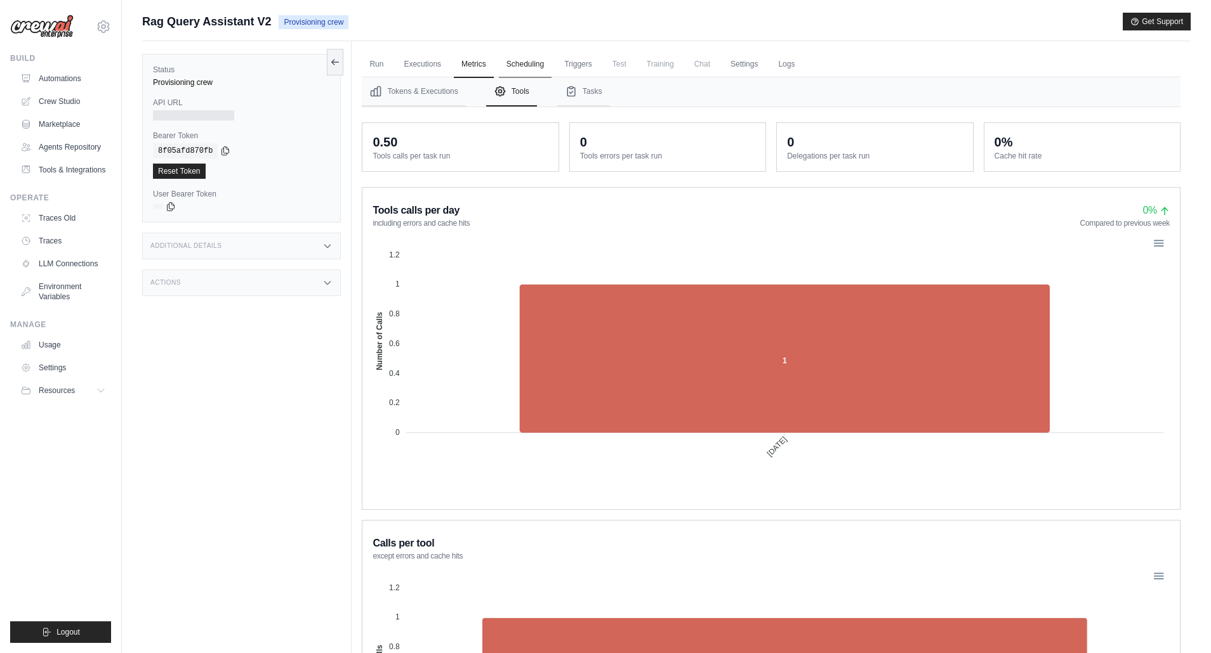
click at [532, 61] on link "Scheduling" at bounding box center [525, 64] width 53 height 27
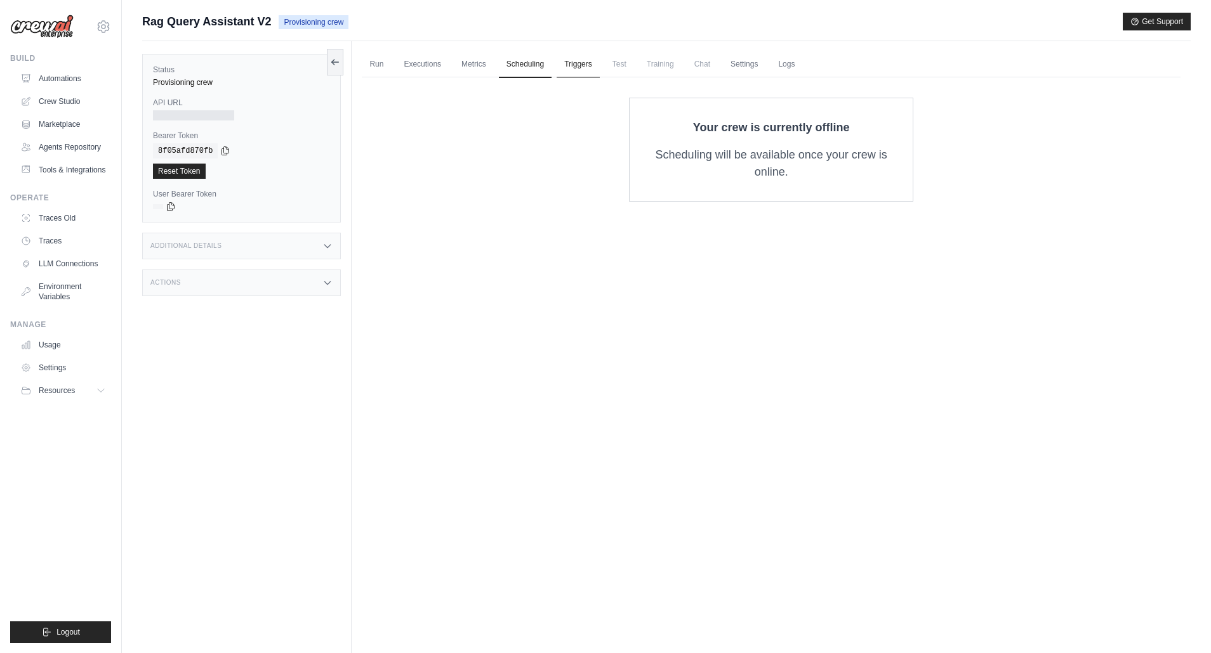
click at [572, 61] on link "Triggers" at bounding box center [577, 64] width 43 height 27
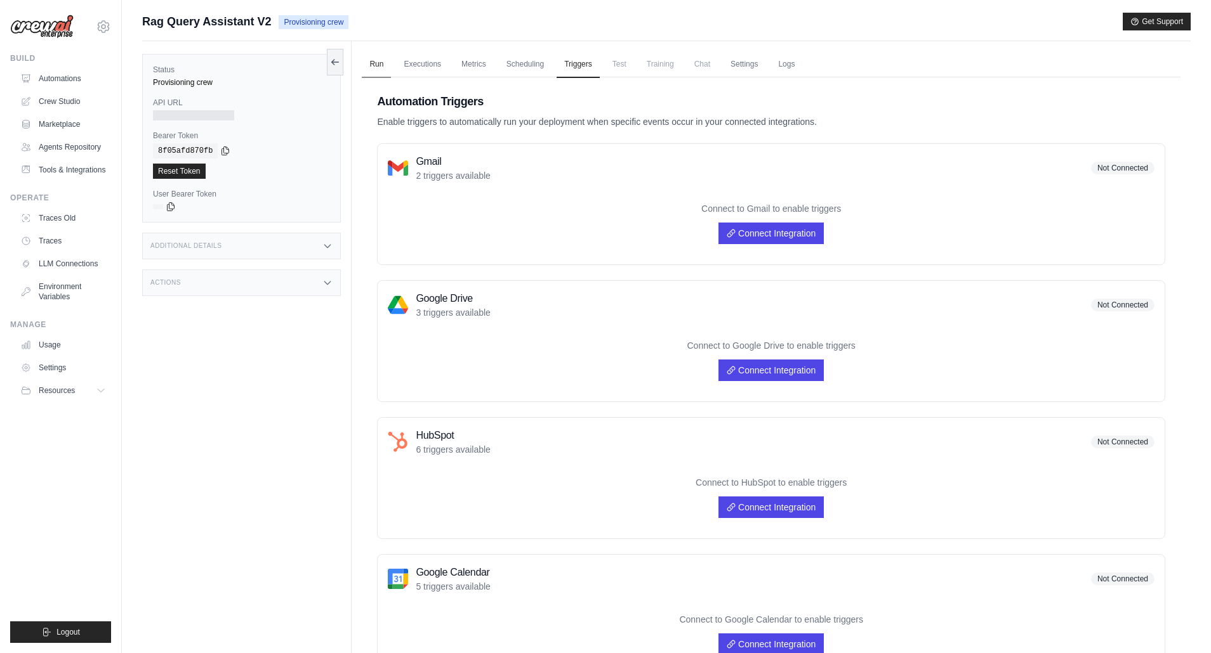
click at [373, 65] on link "Run" at bounding box center [376, 64] width 29 height 27
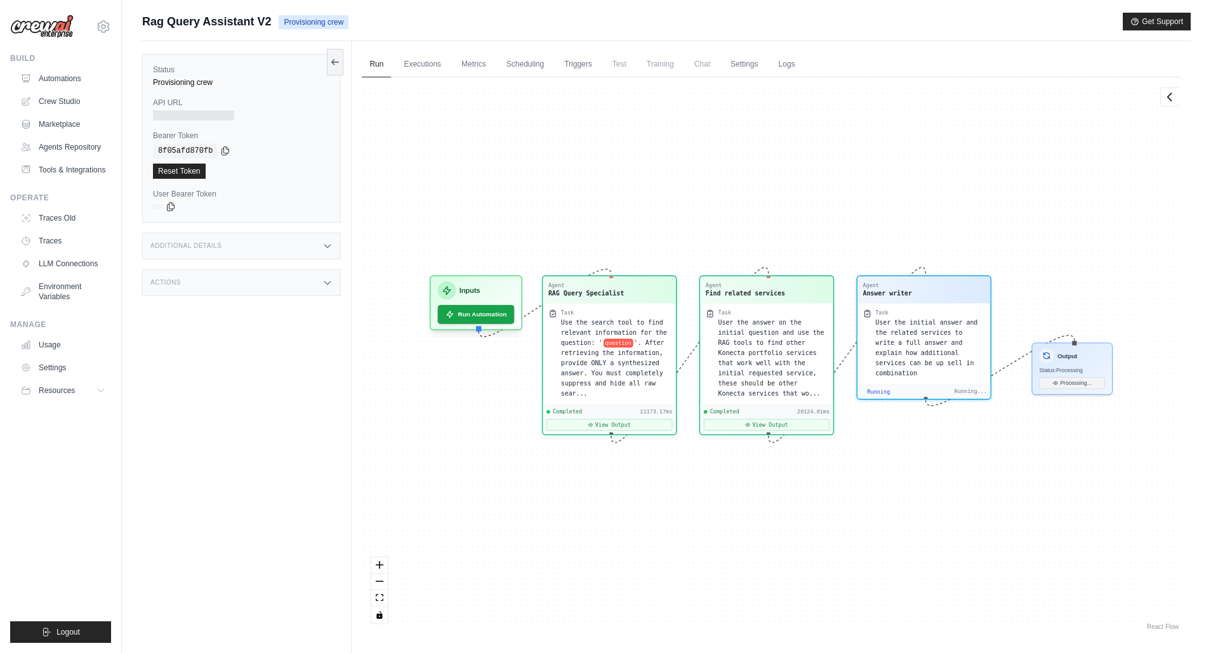
scroll to position [272, 0]
click at [782, 421] on button "View Output" at bounding box center [767, 422] width 126 height 11
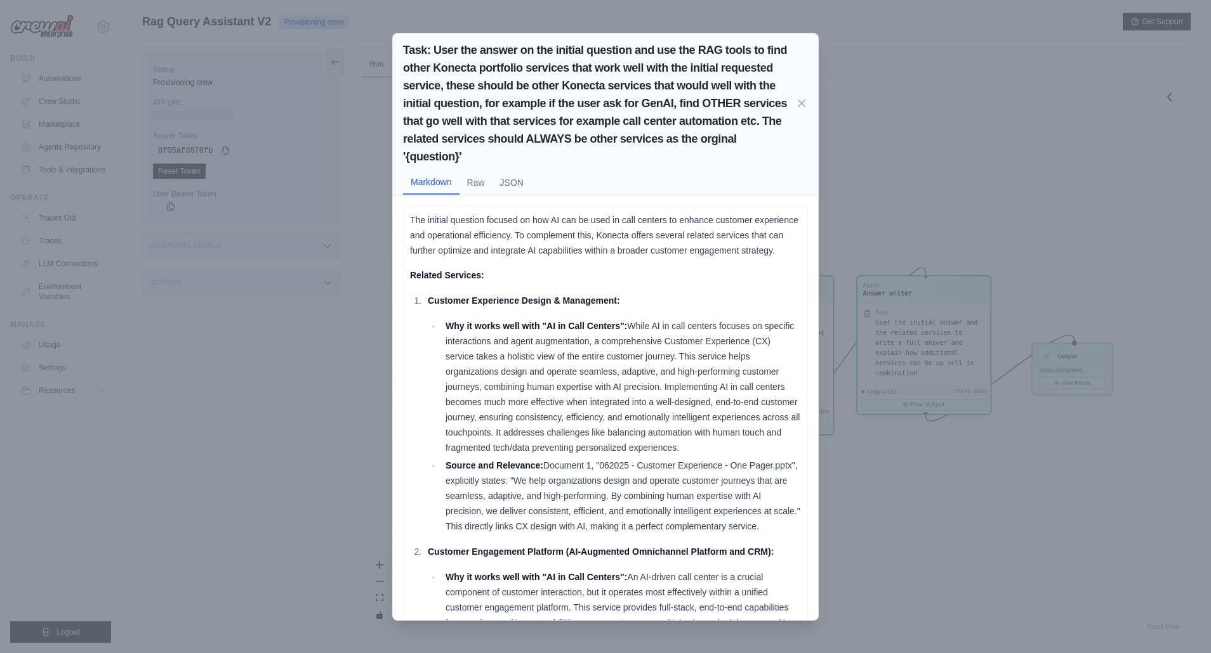
scroll to position [18723, 0]
click at [799, 102] on icon at bounding box center [801, 102] width 13 height 13
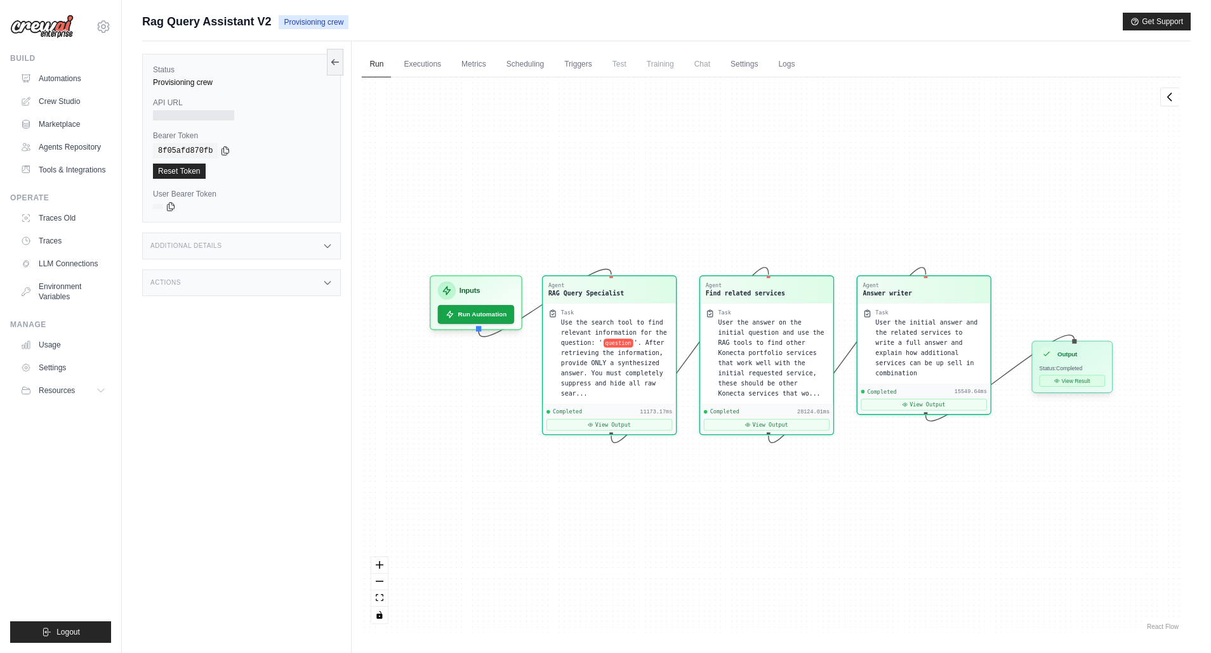
click at [1079, 384] on button "View Result" at bounding box center [1071, 381] width 65 height 11
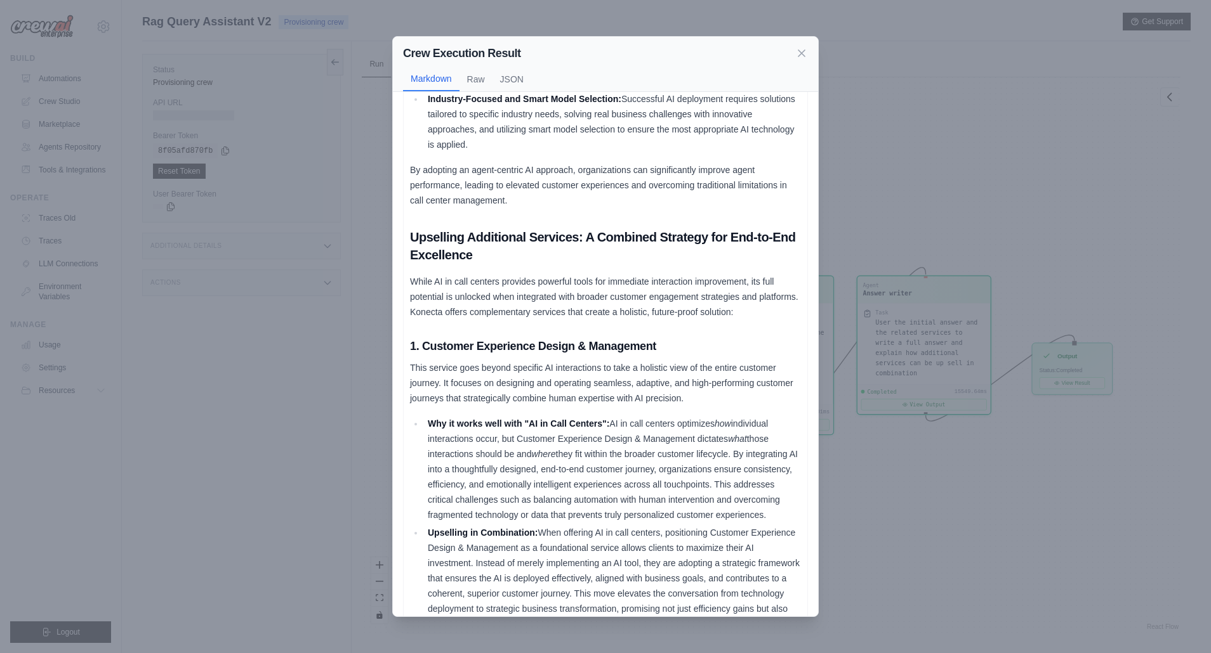
scroll to position [0, 0]
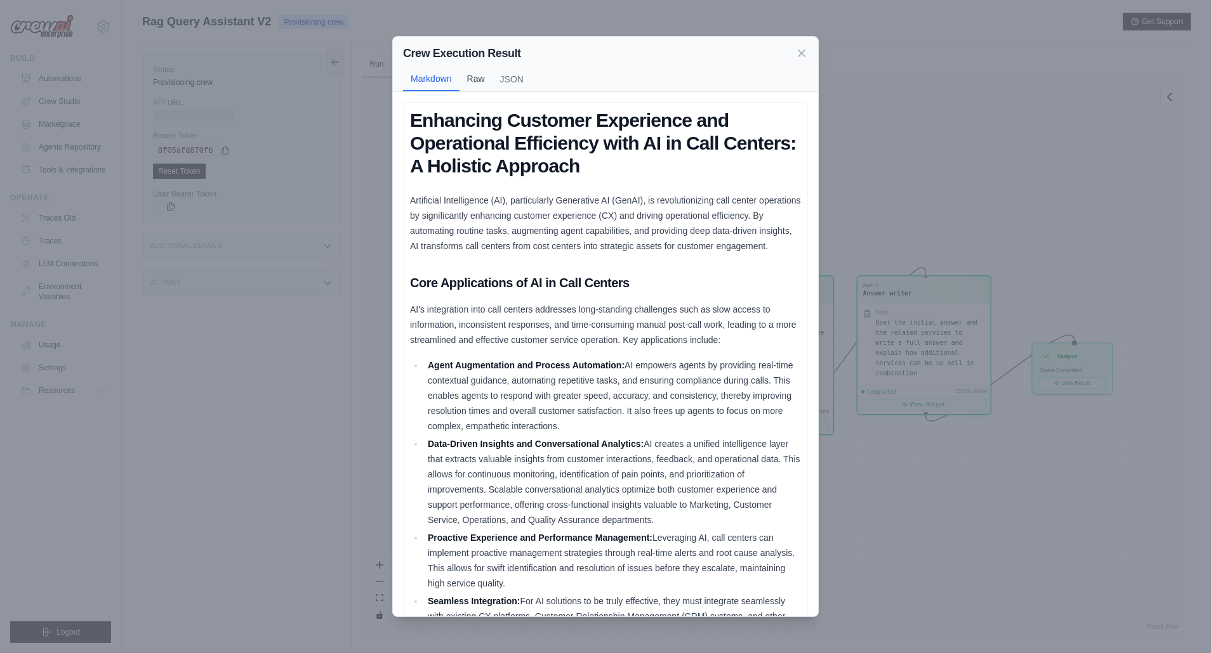
click at [475, 78] on button "Raw" at bounding box center [475, 79] width 33 height 24
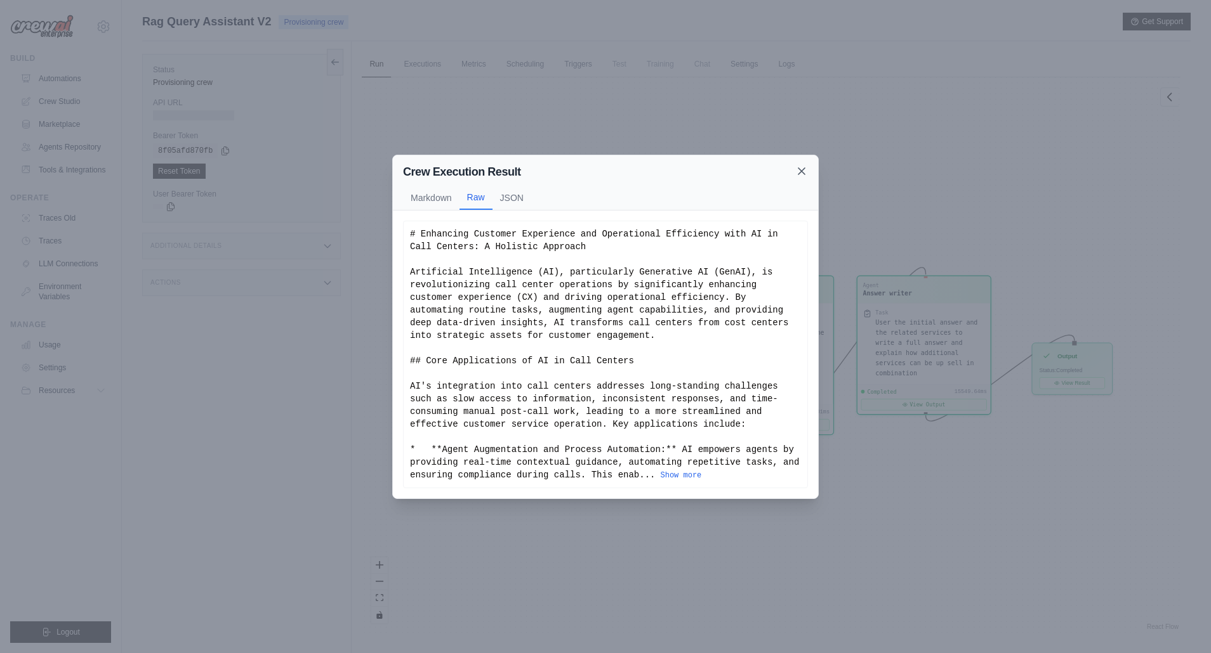
click at [801, 170] on icon at bounding box center [801, 171] width 6 height 6
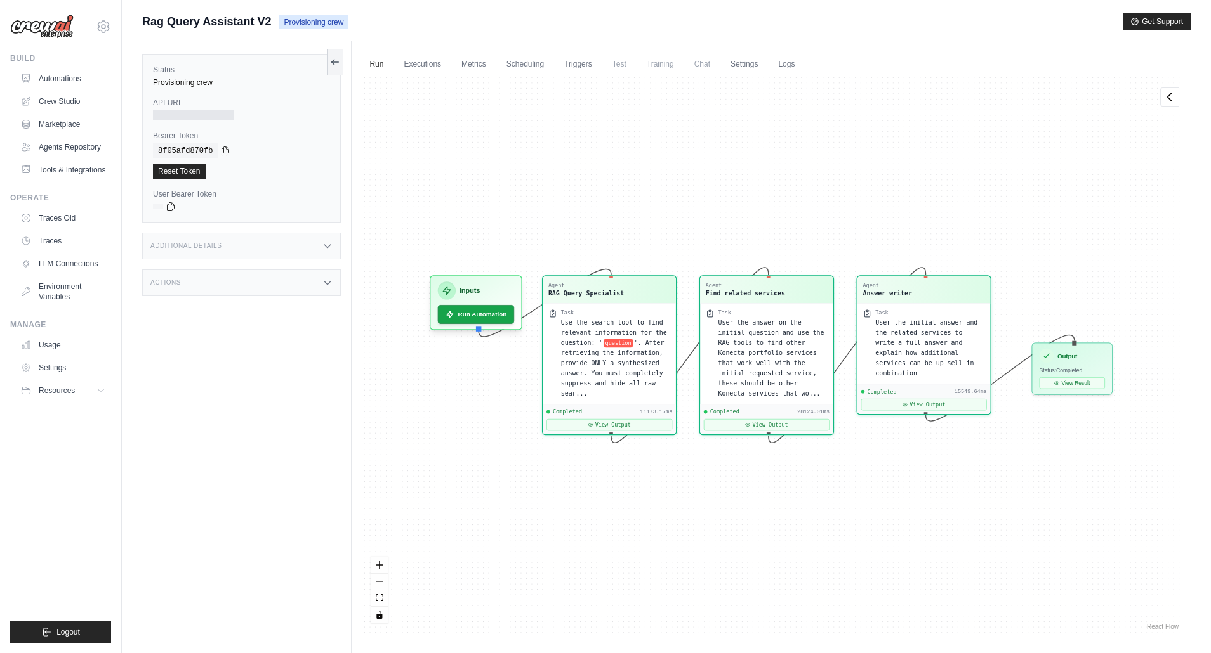
click at [620, 64] on span "Test" at bounding box center [619, 63] width 29 height 25
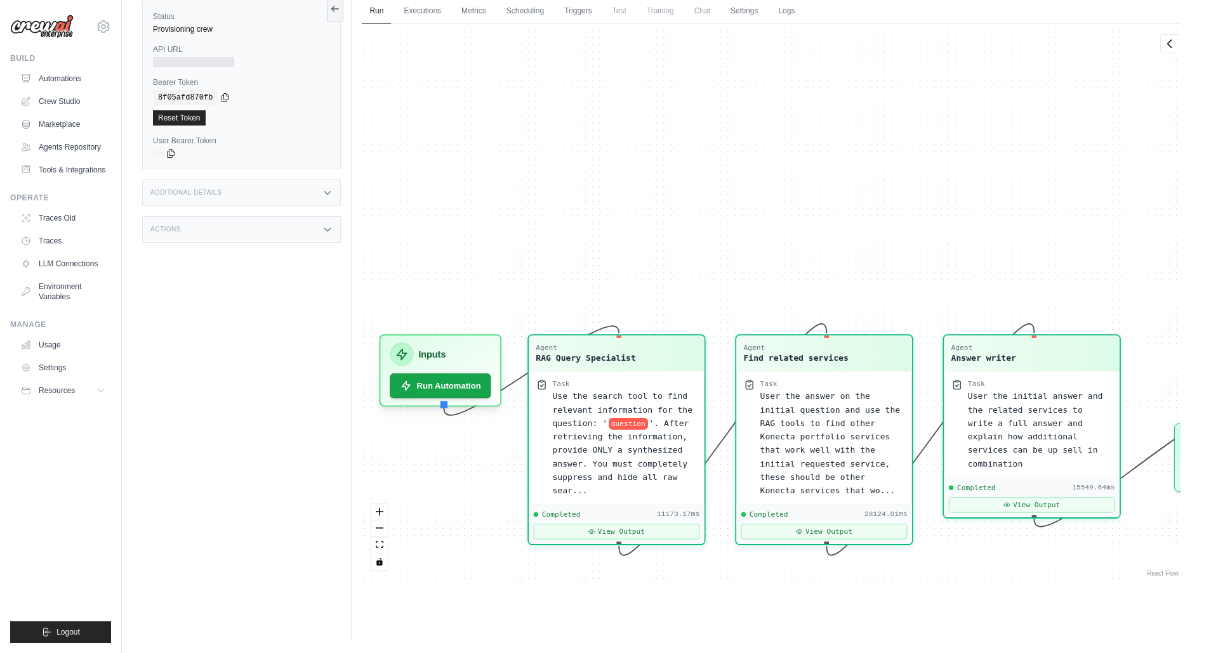
drag, startPoint x: 519, startPoint y: 89, endPoint x: 545, endPoint y: 135, distance: 52.6
click at [545, 135] on div "Agent RAG Query Specialist Task Use the search tool to find relevant informatio…" at bounding box center [771, 302] width 818 height 556
click at [785, 12] on link "Logs" at bounding box center [786, 11] width 32 height 27
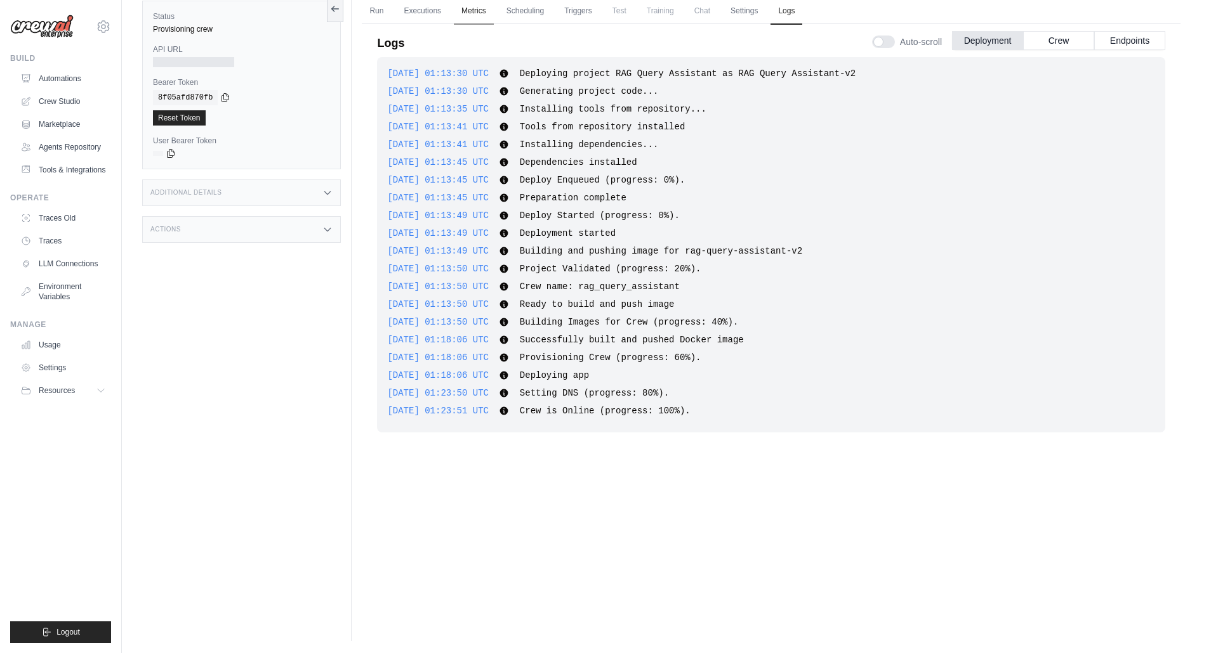
click at [475, 11] on link "Metrics" at bounding box center [474, 11] width 40 height 27
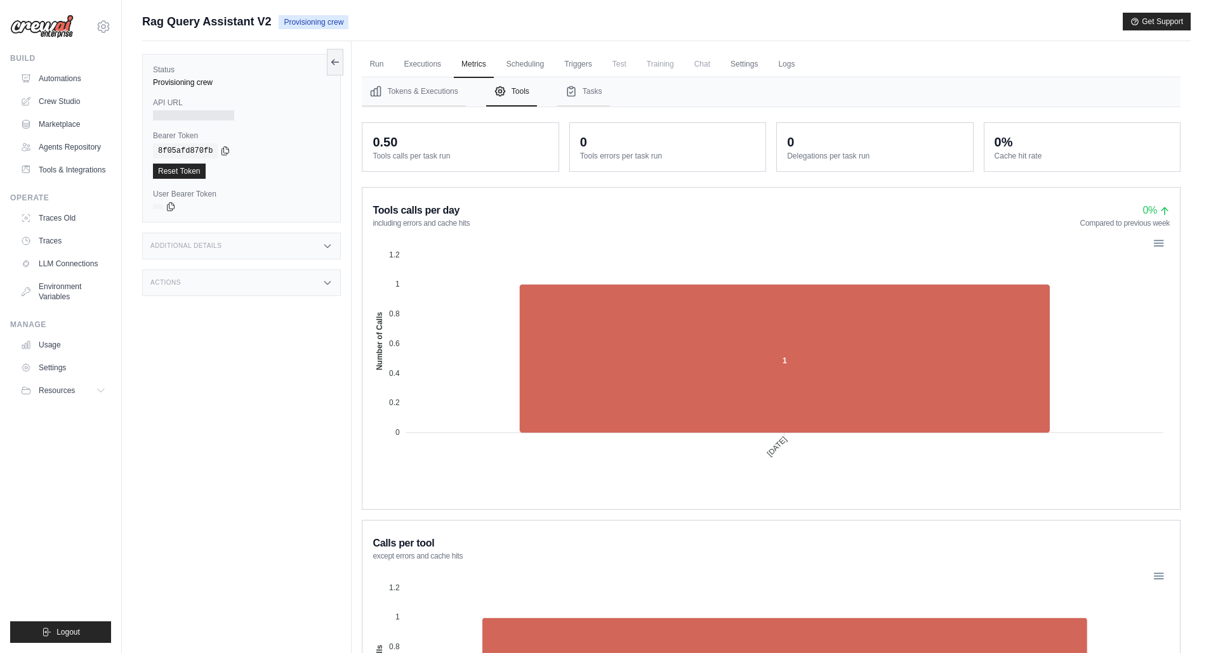
click at [661, 63] on span "Training" at bounding box center [660, 63] width 43 height 25
click at [738, 63] on link "Settings" at bounding box center [744, 64] width 43 height 27
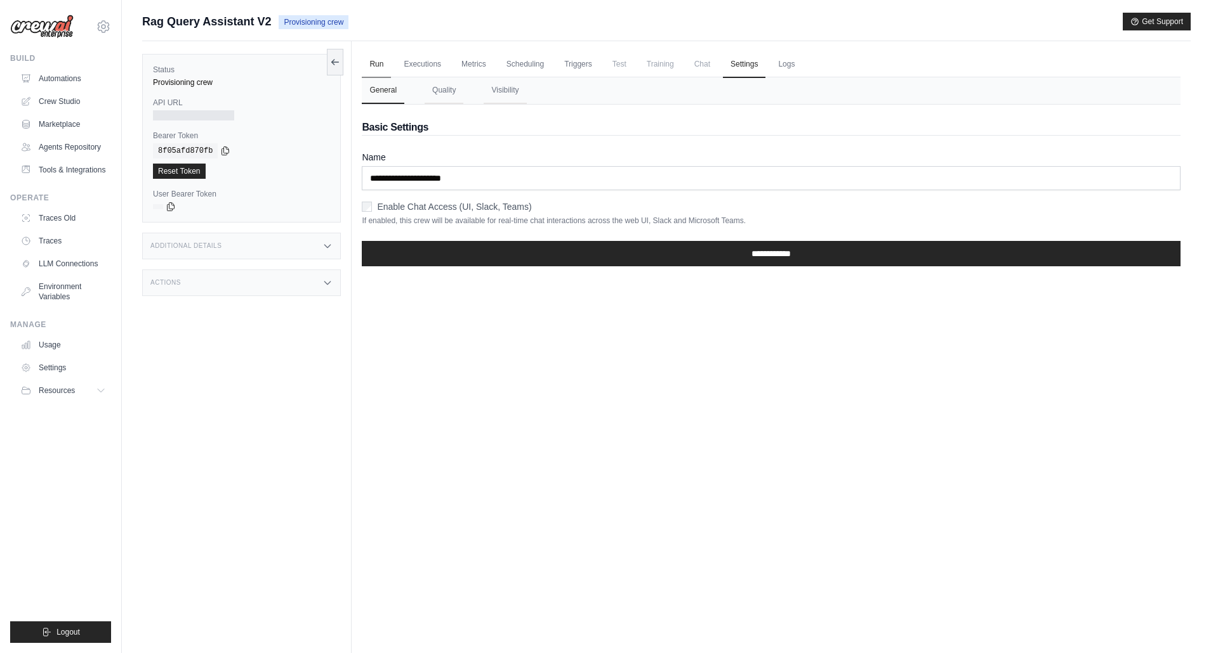
click at [376, 65] on link "Run" at bounding box center [376, 64] width 29 height 27
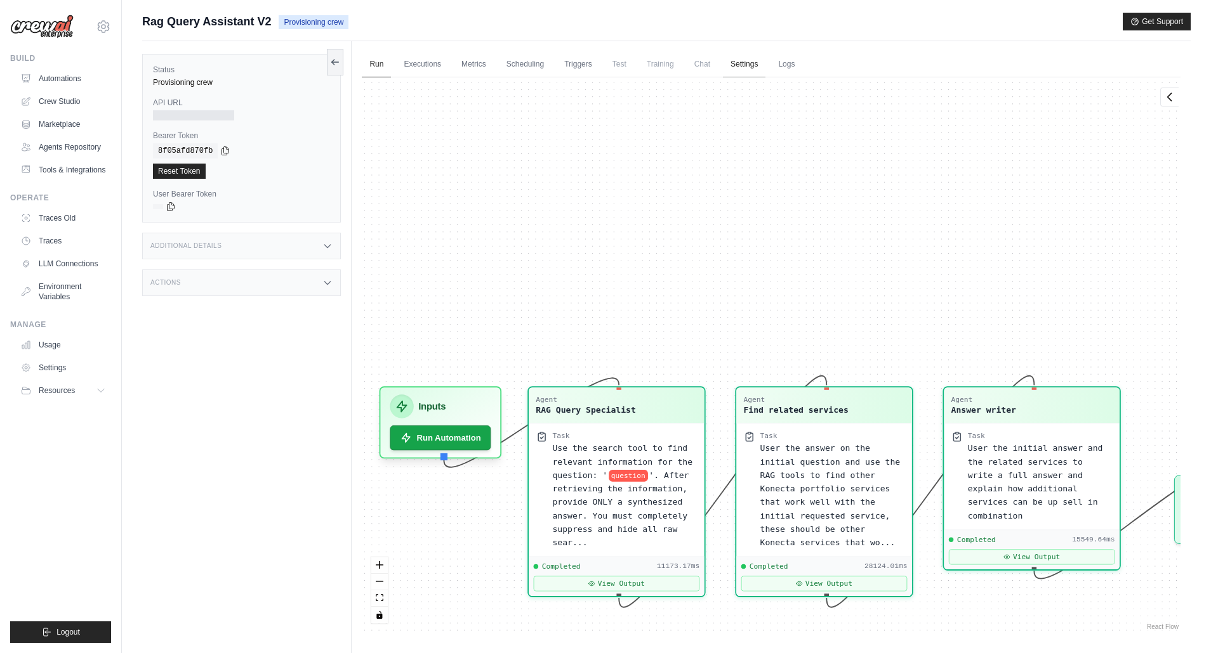
click at [738, 61] on link "Settings" at bounding box center [744, 64] width 43 height 27
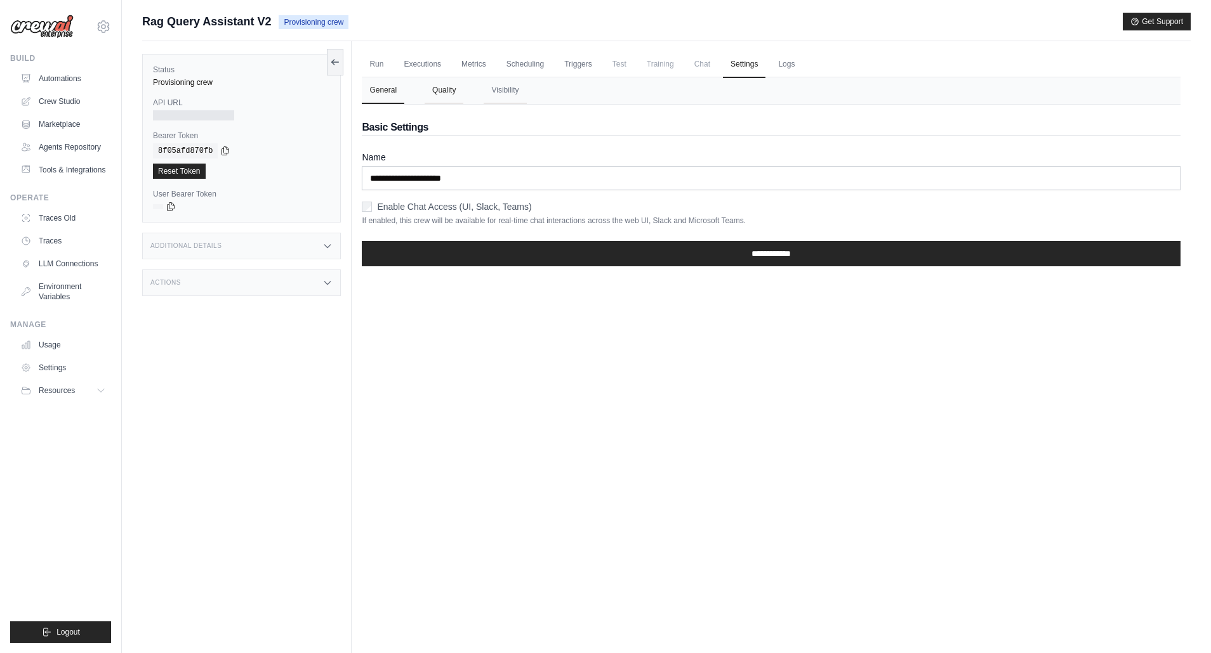
click at [452, 90] on button "Quality" at bounding box center [443, 90] width 39 height 27
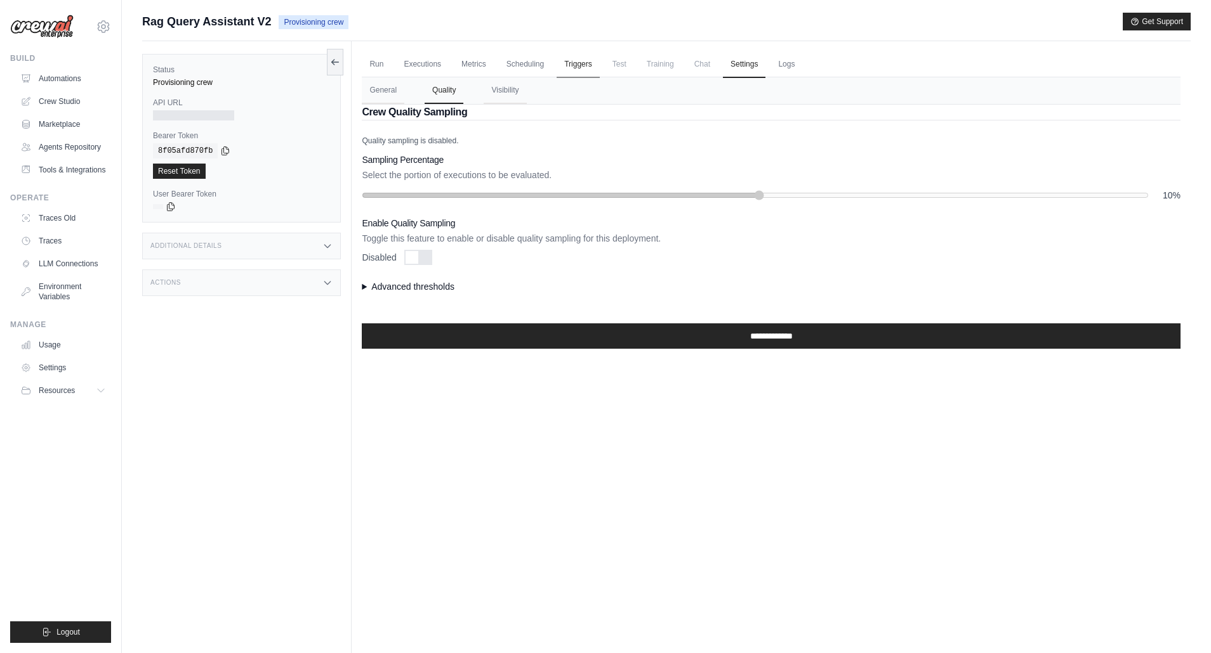
click at [577, 64] on link "Triggers" at bounding box center [577, 64] width 43 height 27
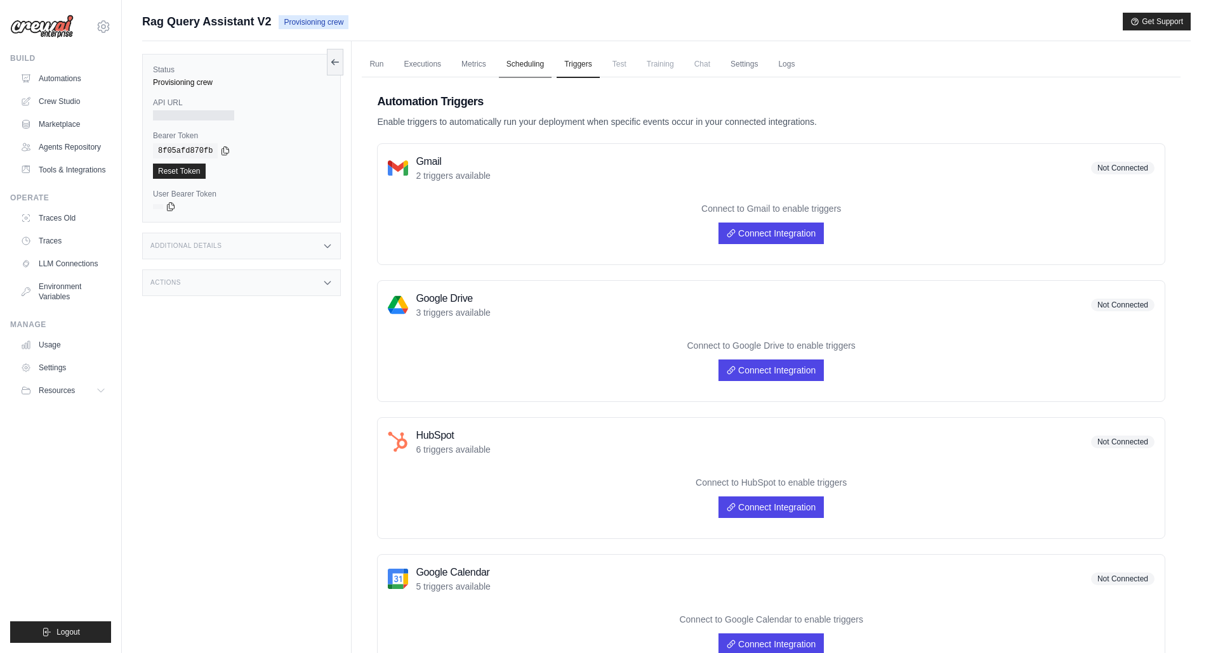
click at [509, 66] on link "Scheduling" at bounding box center [525, 64] width 53 height 27
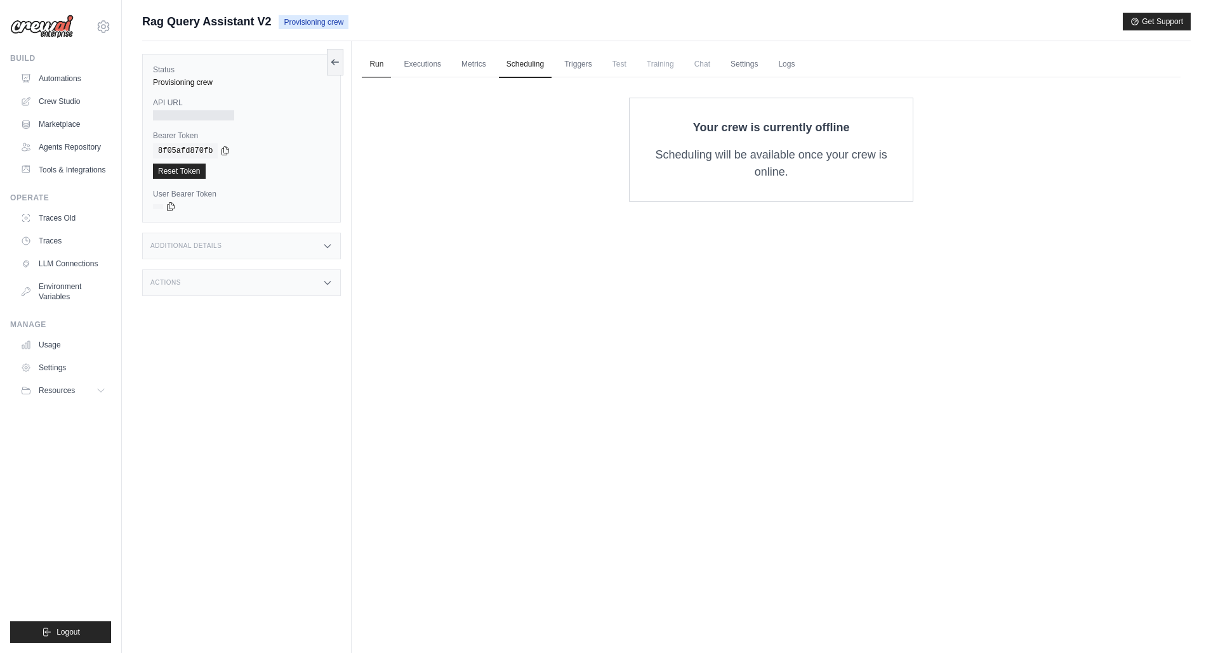
click at [379, 67] on link "Run" at bounding box center [376, 64] width 29 height 27
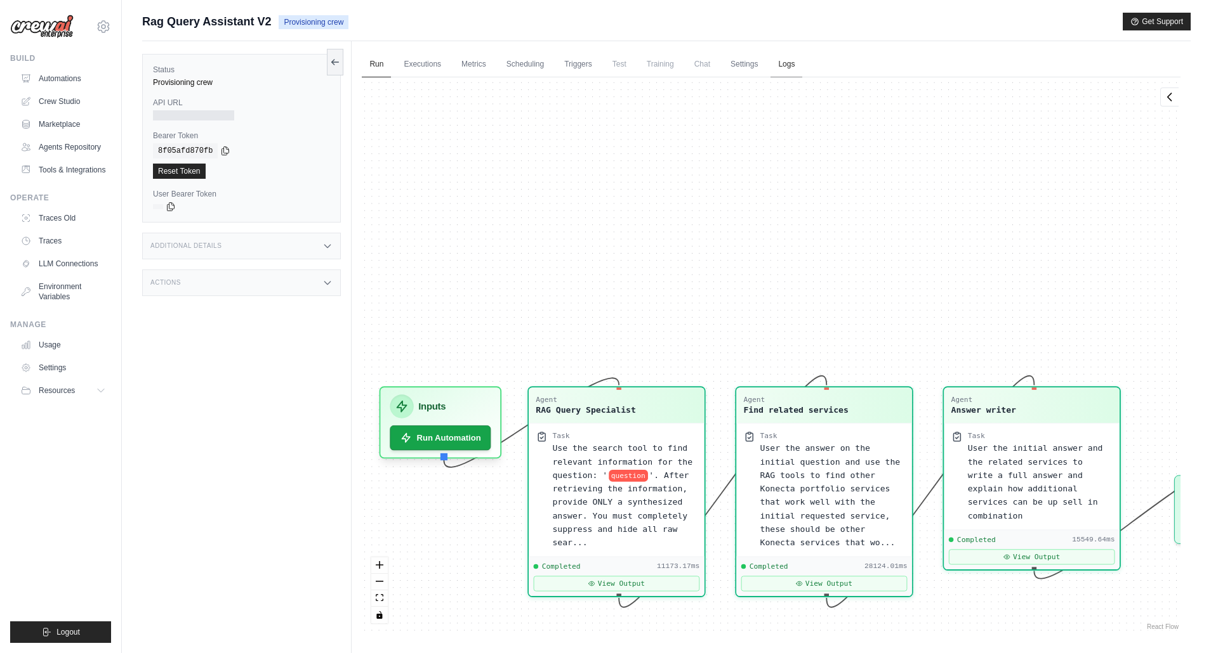
click at [787, 62] on link "Logs" at bounding box center [786, 64] width 32 height 27
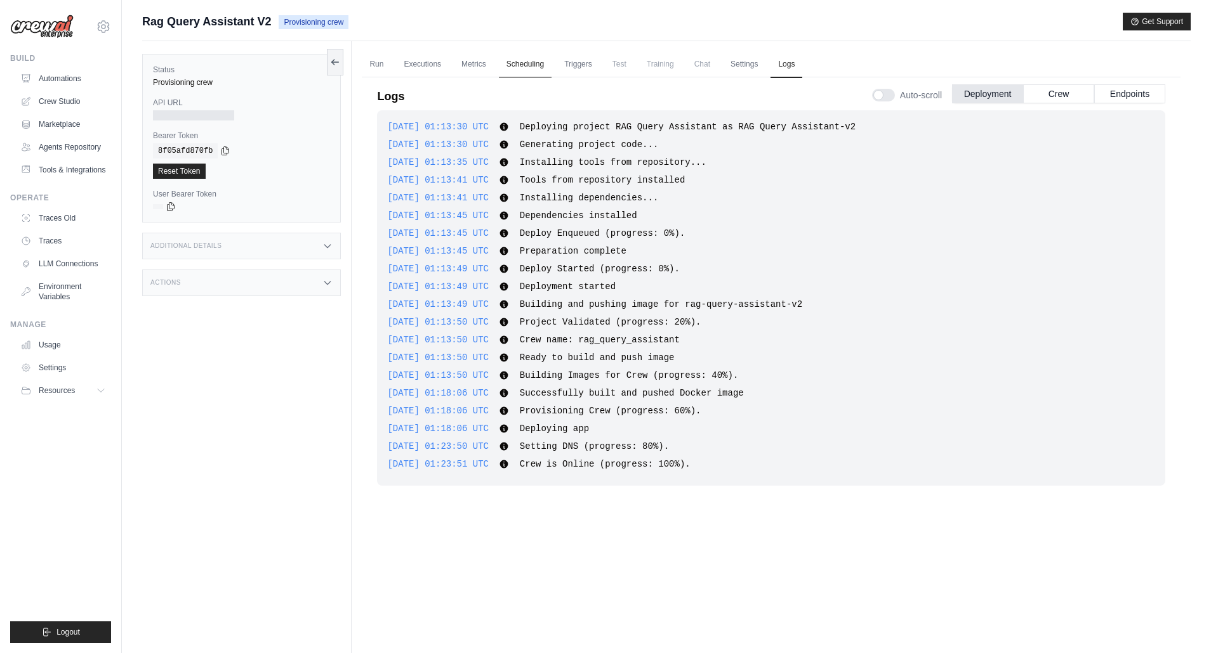
click at [520, 66] on link "Scheduling" at bounding box center [525, 64] width 53 height 27
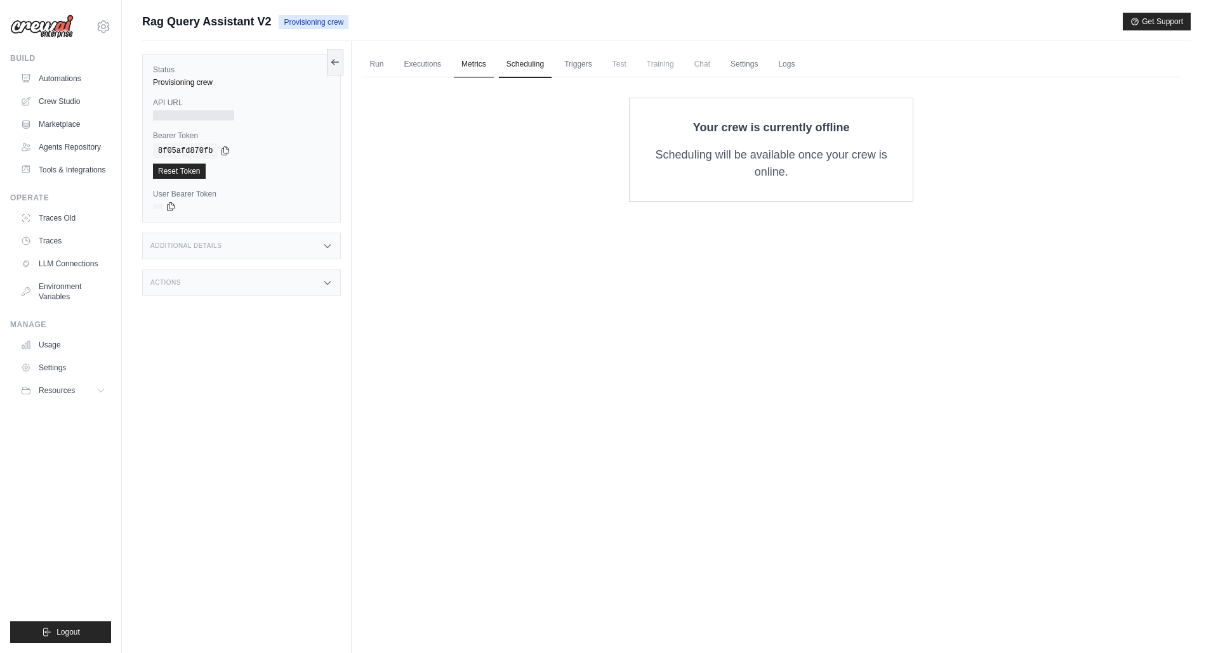
click at [477, 66] on link "Metrics" at bounding box center [474, 64] width 40 height 27
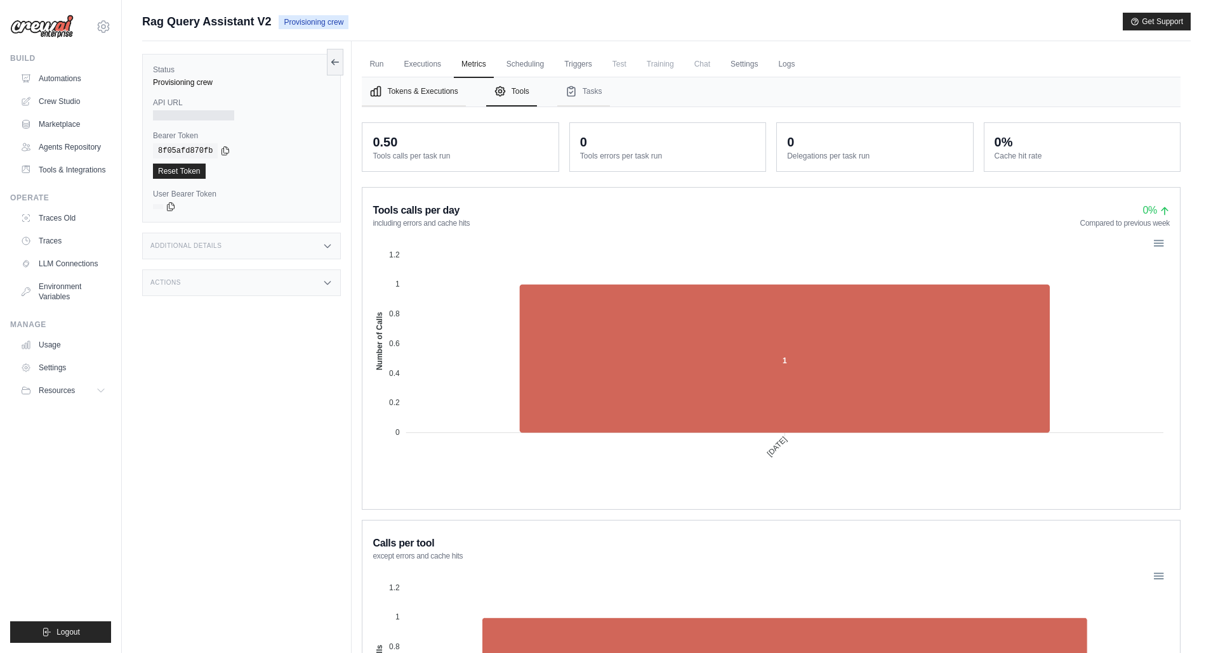
click at [410, 89] on button "Tokens & Executions" at bounding box center [413, 91] width 103 height 29
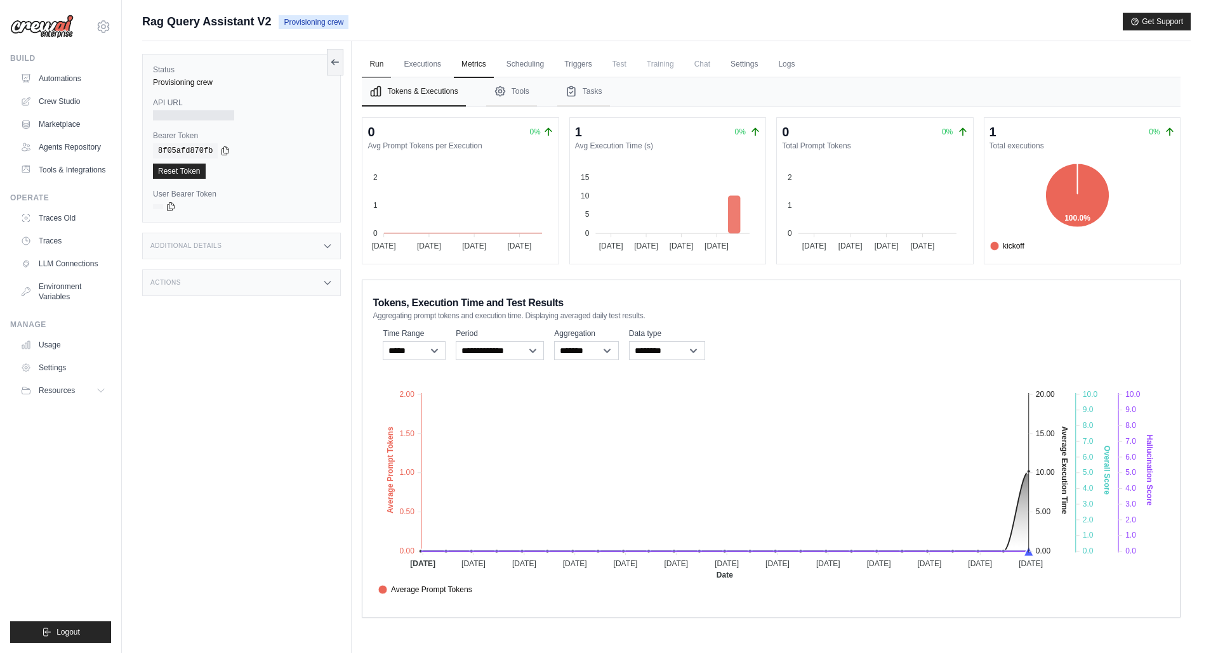
click at [373, 68] on link "Run" at bounding box center [376, 64] width 29 height 27
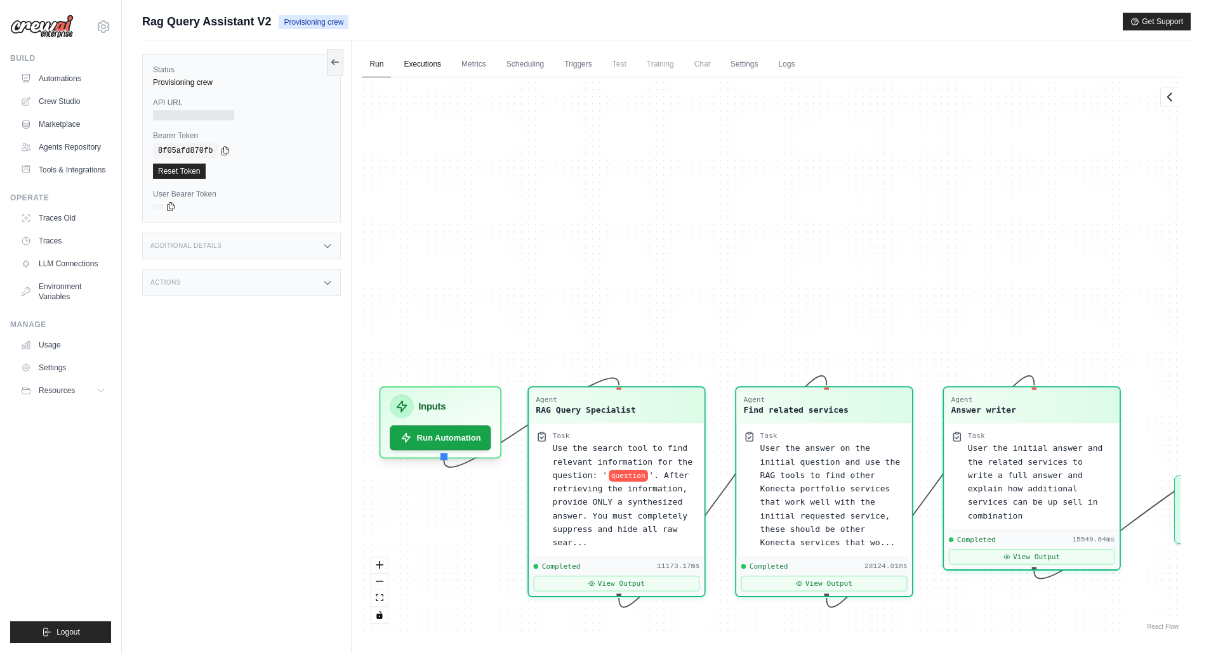
click at [420, 66] on link "Executions" at bounding box center [422, 64] width 53 height 27
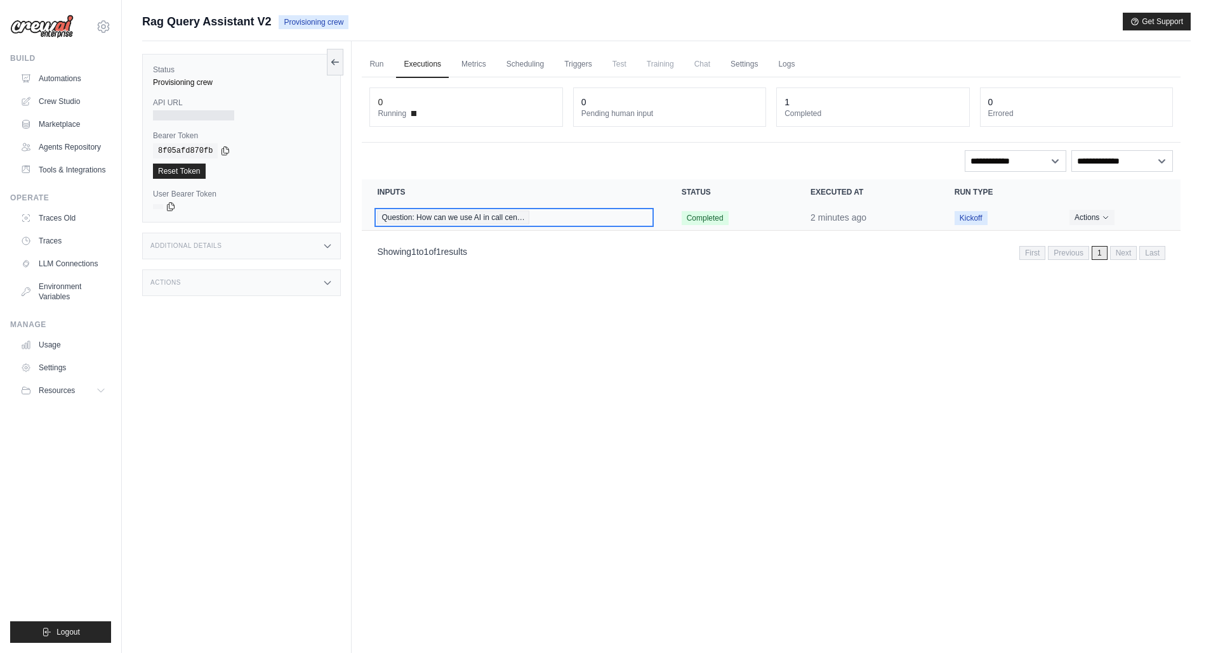
click at [461, 221] on span "Question: How can we use AI in call cen…" at bounding box center [453, 218] width 152 height 14
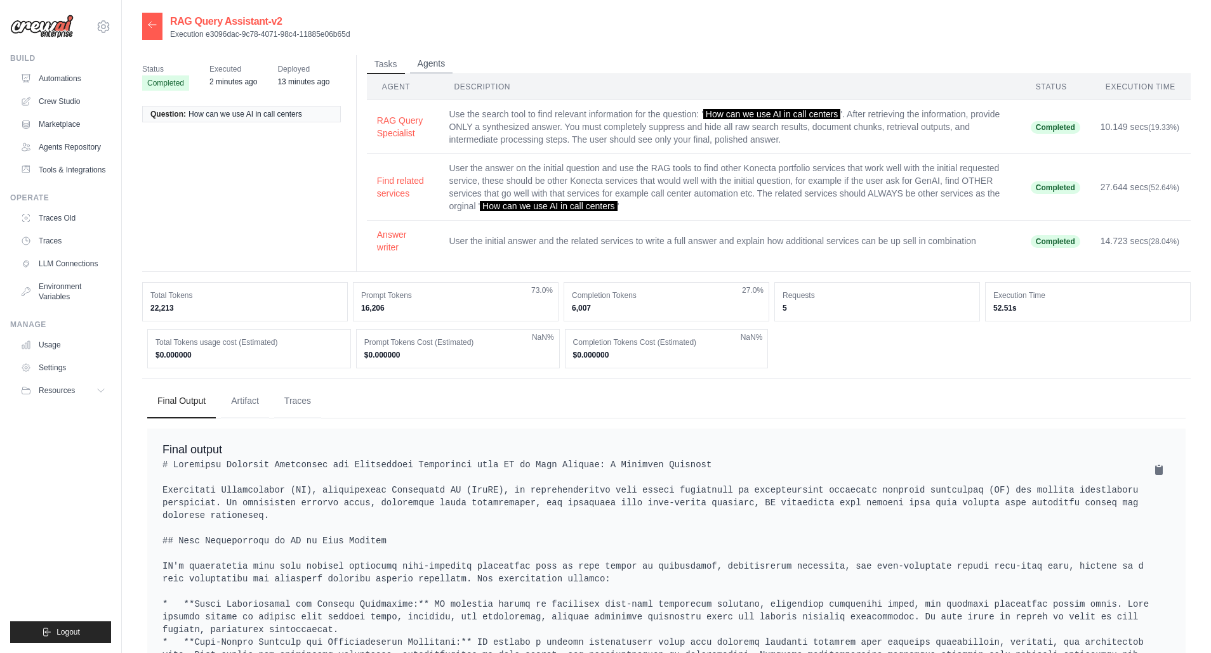
click at [438, 64] on button "Agents" at bounding box center [431, 64] width 43 height 19
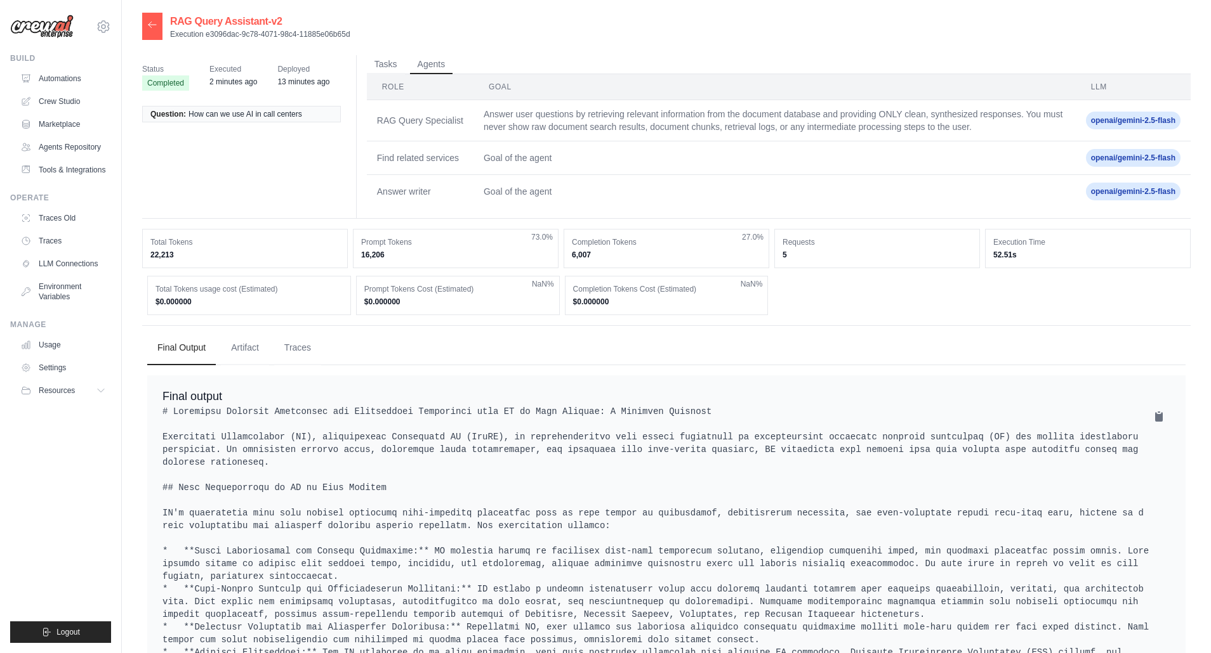
click at [504, 90] on th "Goal" at bounding box center [774, 87] width 602 height 26
click at [385, 70] on button "Tasks" at bounding box center [386, 64] width 38 height 19
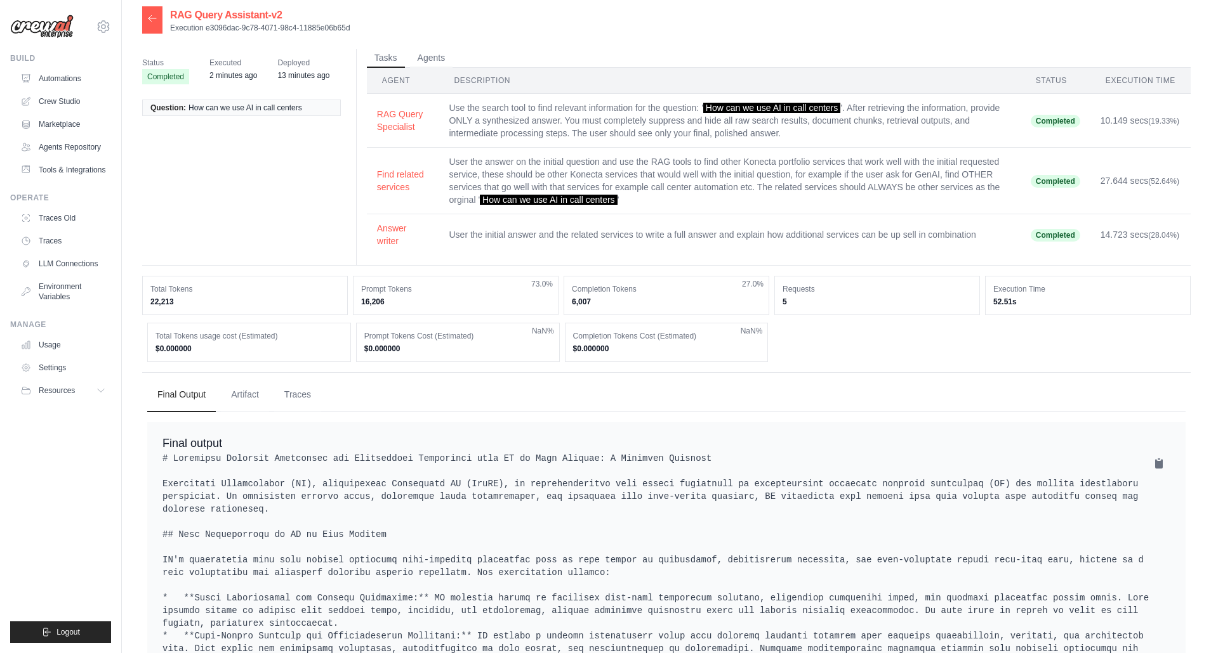
scroll to position [154, 0]
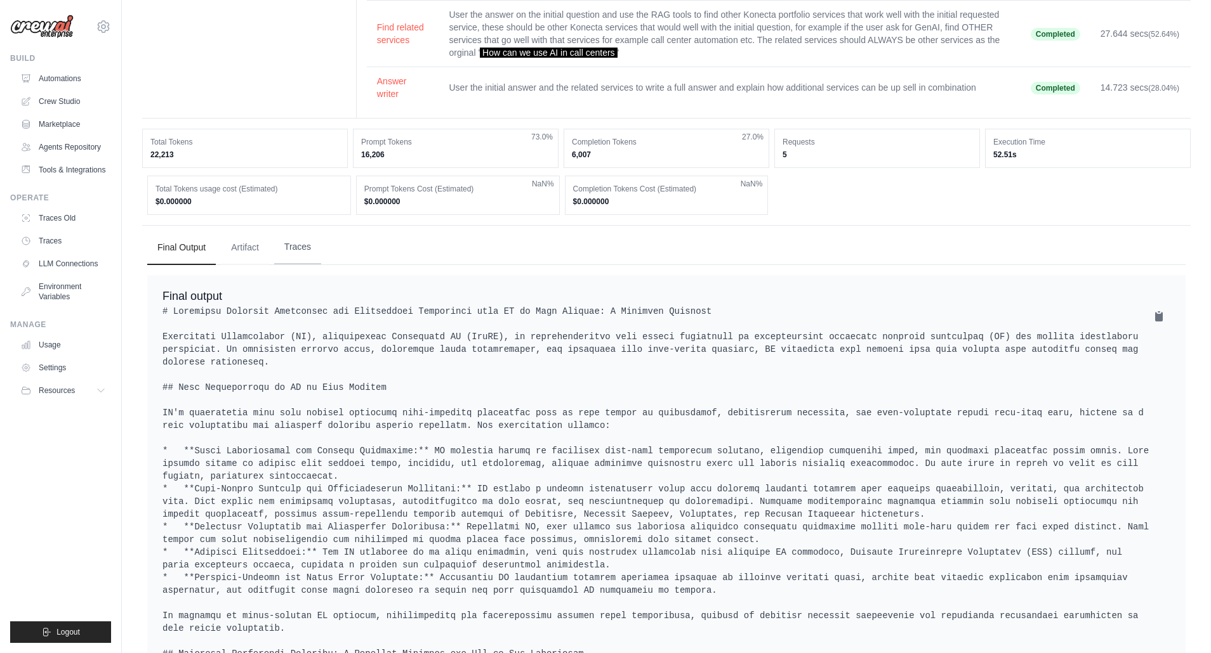
click at [298, 244] on button "Traces" at bounding box center [297, 247] width 47 height 34
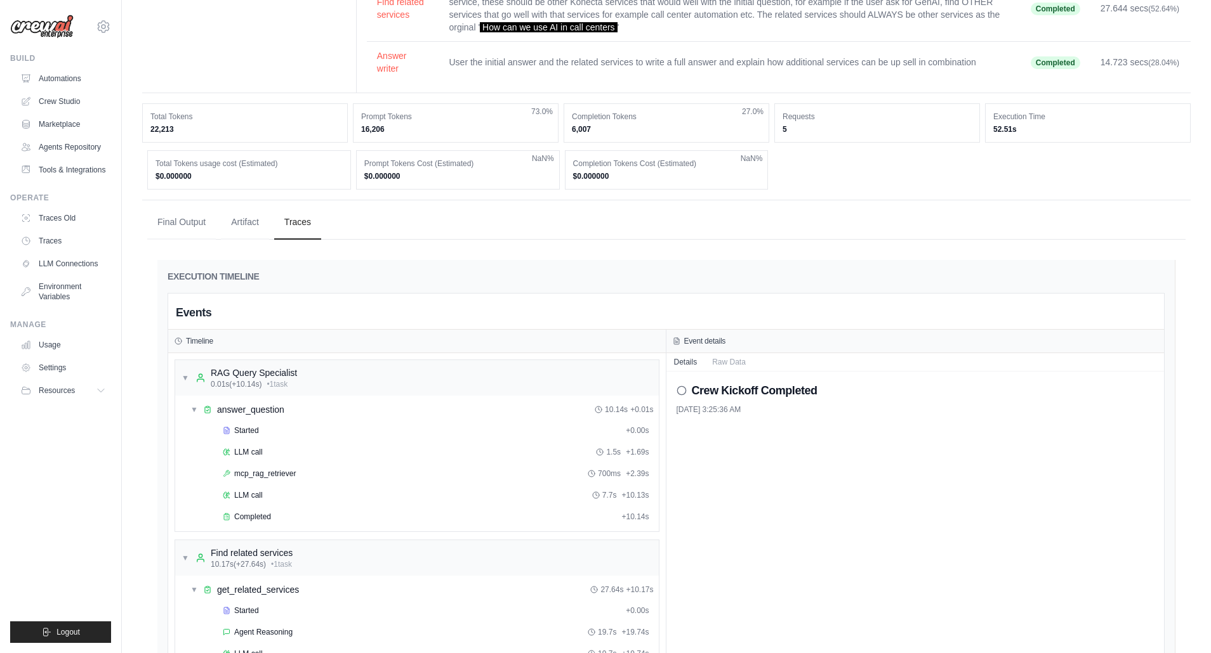
scroll to position [299, 0]
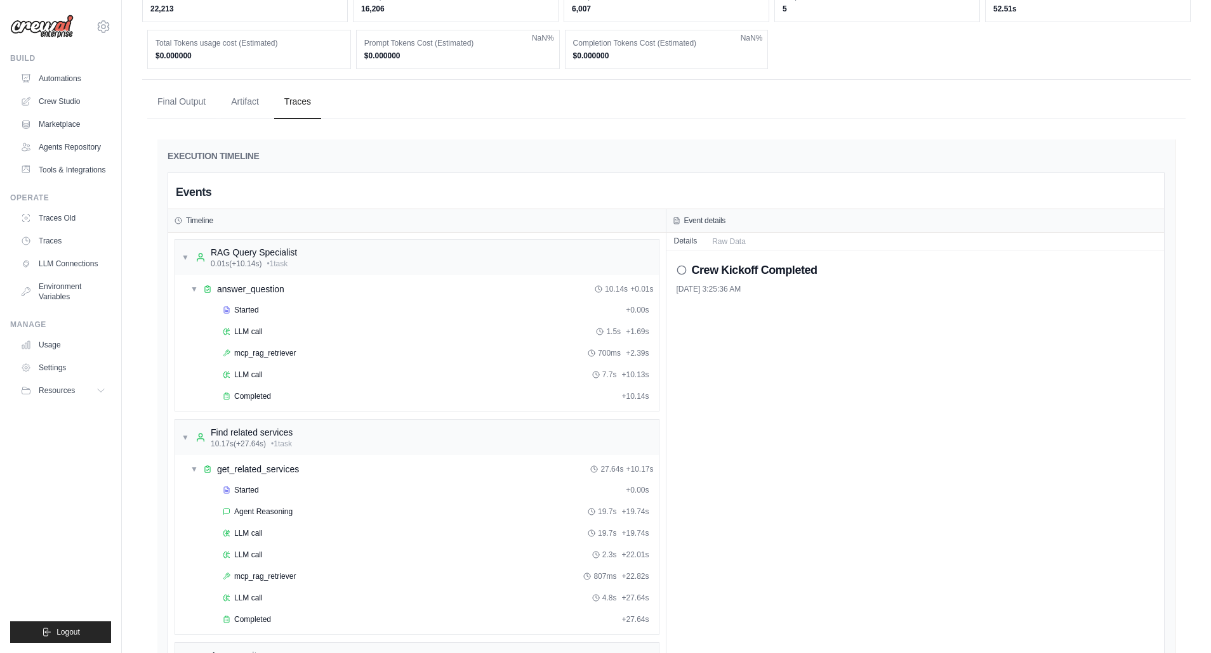
click at [680, 242] on button "Details" at bounding box center [685, 241] width 39 height 18
click at [682, 240] on button "Details" at bounding box center [685, 241] width 39 height 18
click at [683, 267] on icon at bounding box center [681, 270] width 10 height 10
click at [679, 269] on icon at bounding box center [681, 270] width 10 height 10
click at [237, 98] on button "Artifact" at bounding box center [245, 101] width 48 height 34
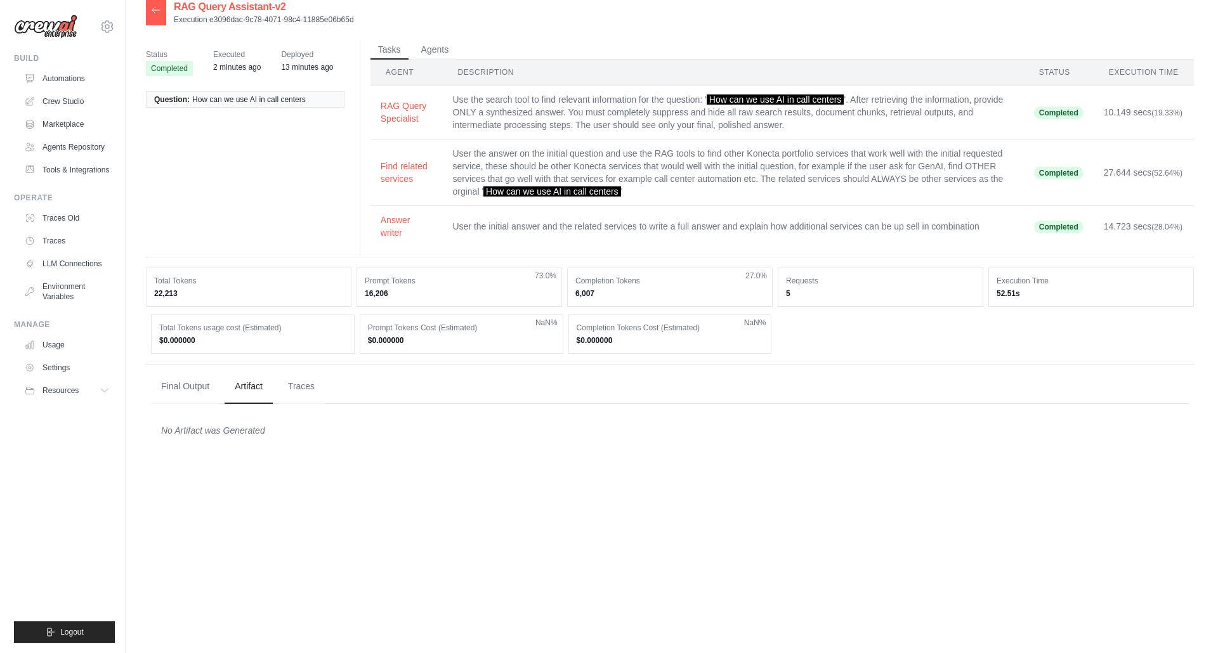
scroll to position [0, 0]
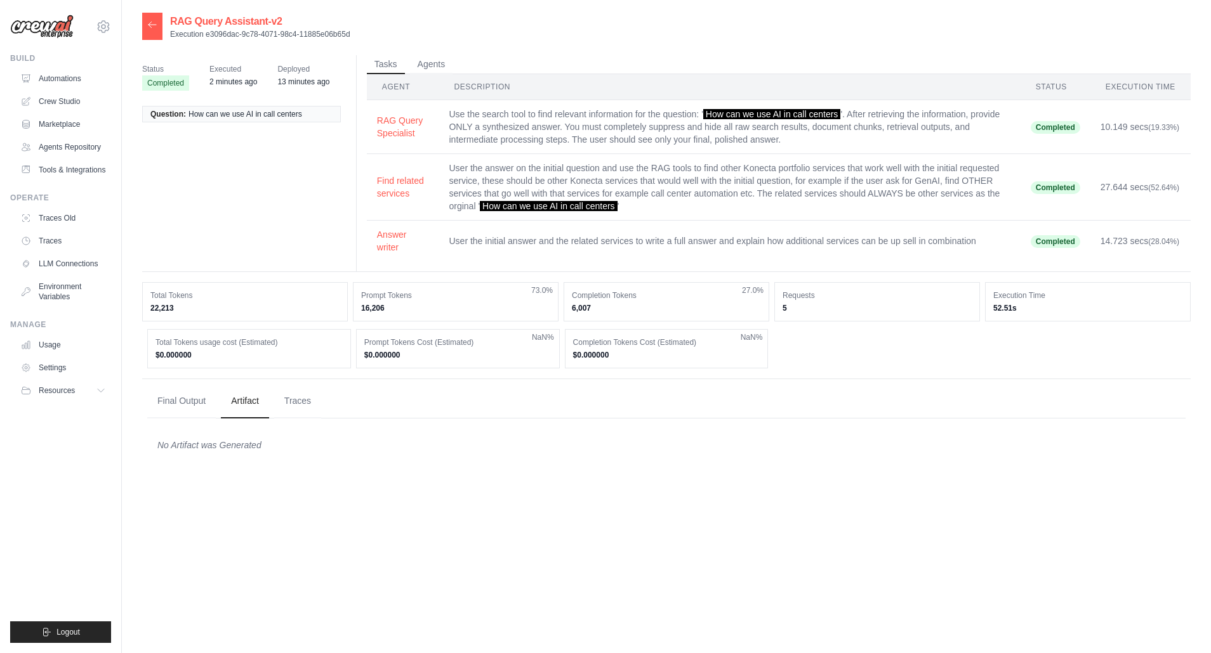
click at [149, 26] on icon at bounding box center [152, 25] width 8 height 6
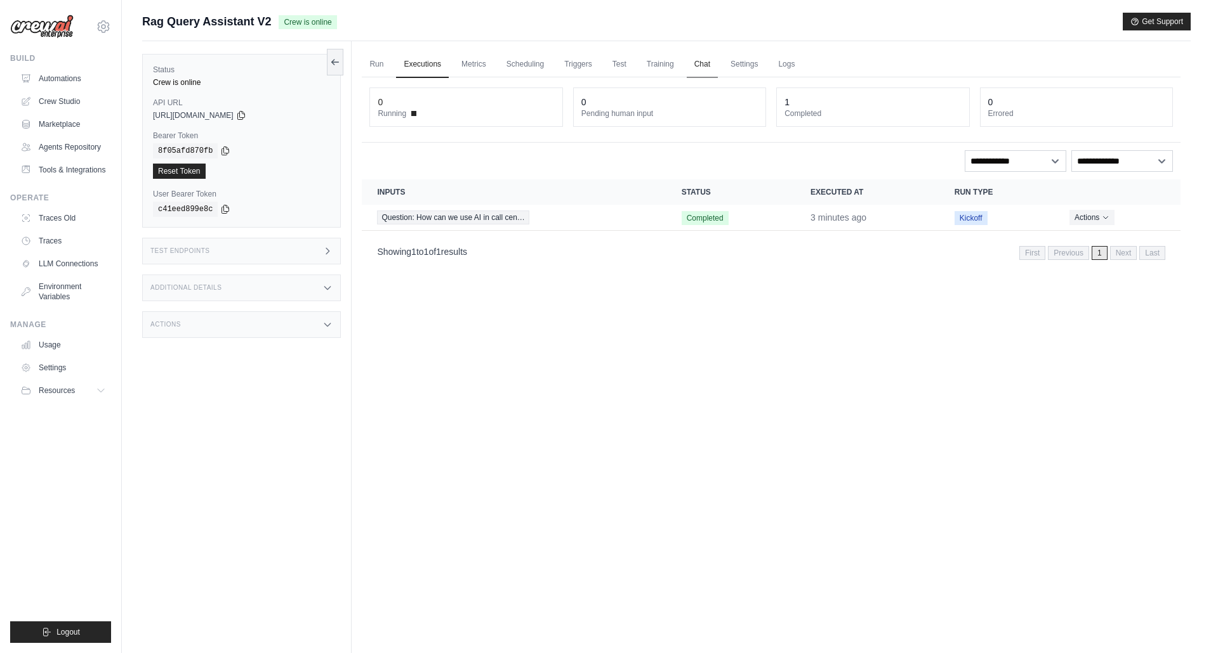
click at [700, 64] on link "Chat" at bounding box center [701, 64] width 31 height 27
click at [783, 63] on link "Logs" at bounding box center [786, 64] width 32 height 27
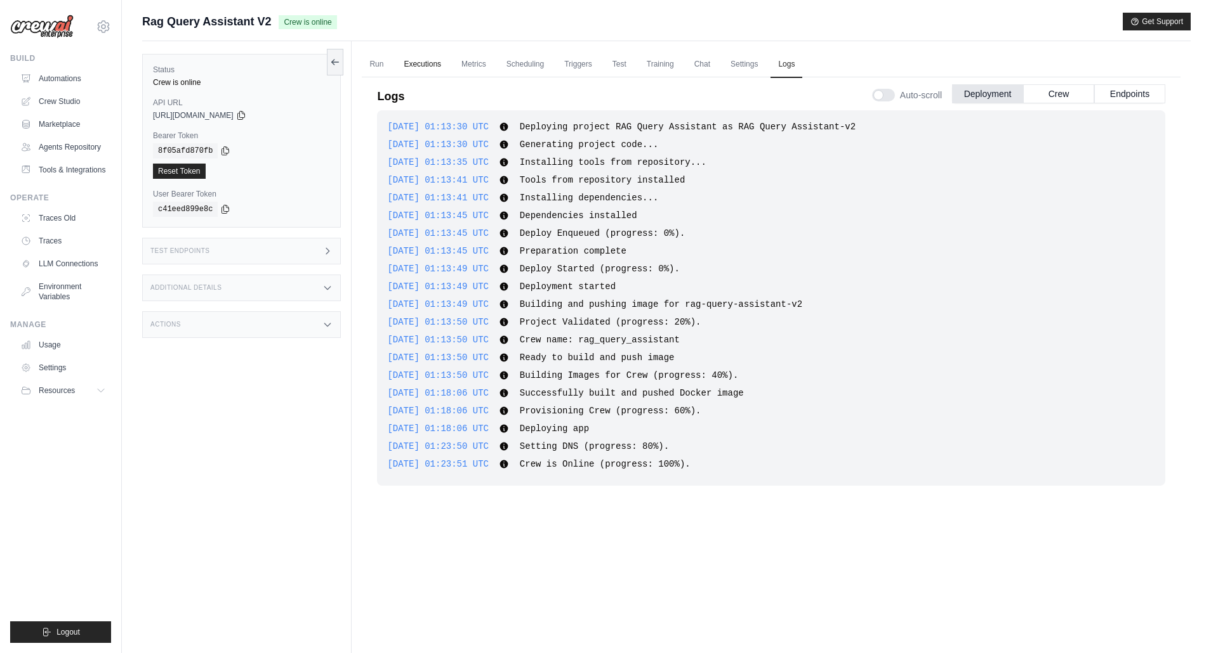
click at [422, 60] on link "Executions" at bounding box center [422, 64] width 53 height 27
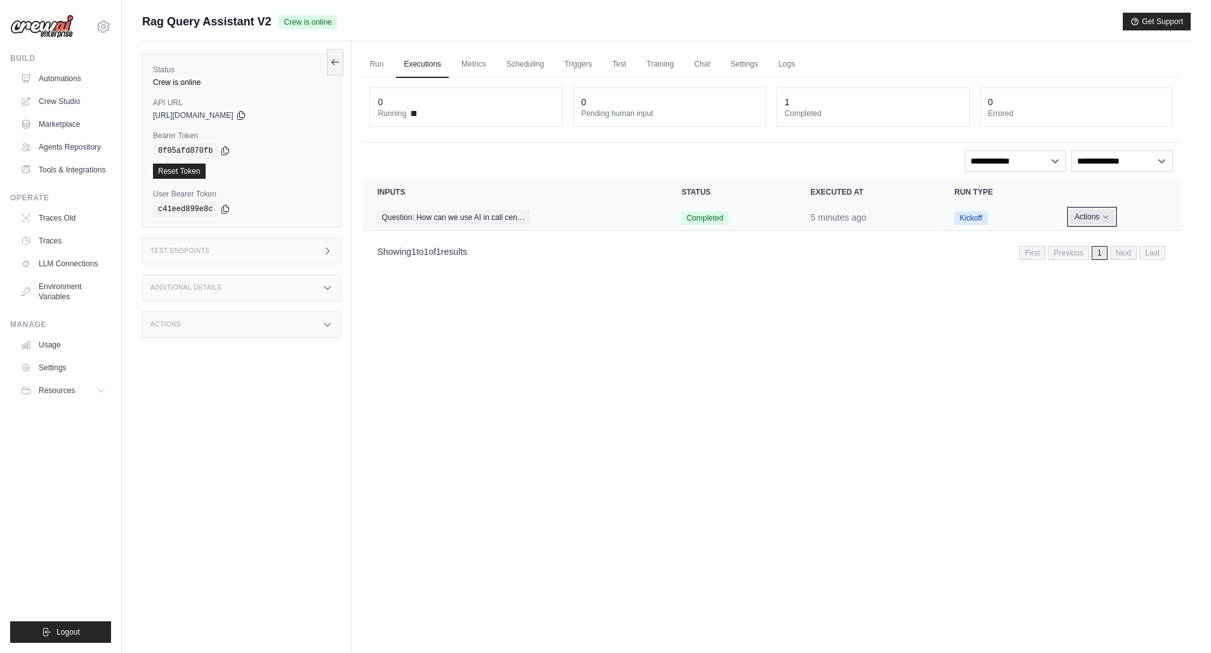
click at [1103, 217] on icon "Actions for execution" at bounding box center [1105, 217] width 8 height 8
click at [1103, 161] on select "**********" at bounding box center [1122, 161] width 102 height 22
select select "*******"
click at [1071, 150] on select "**********" at bounding box center [1122, 161] width 102 height 22
click at [1116, 160] on select "**********" at bounding box center [1122, 161] width 102 height 22
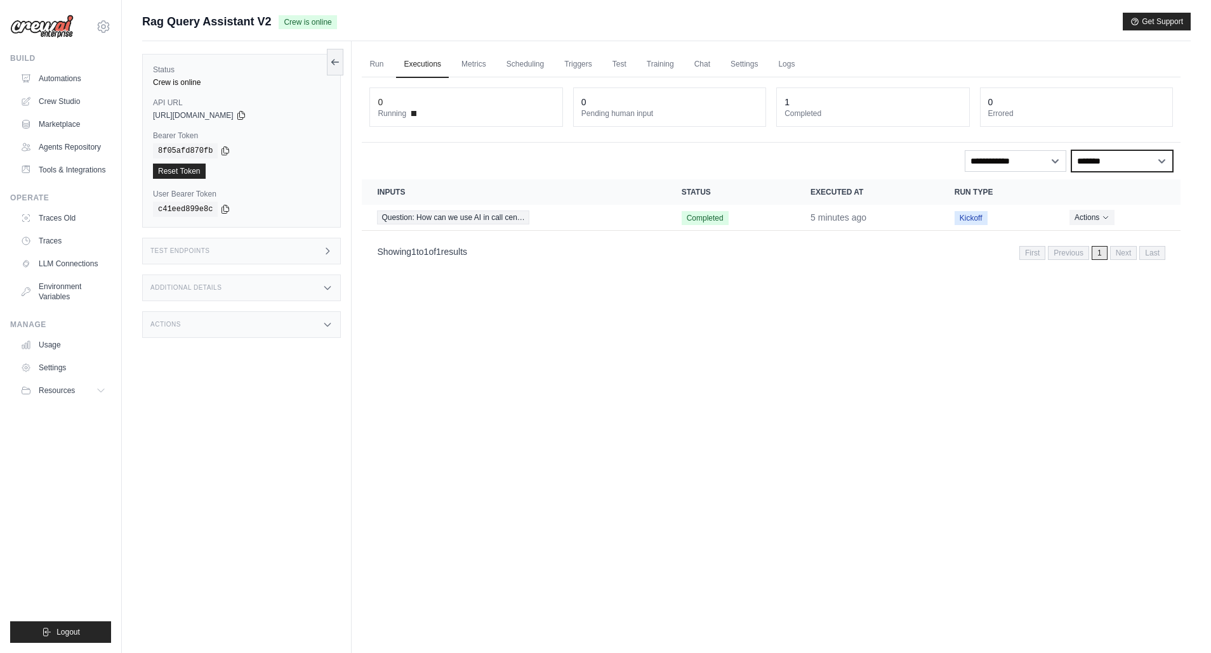
select select
click at [1071, 150] on select "**********" at bounding box center [1122, 161] width 102 height 22
click at [788, 149] on div "**********" at bounding box center [771, 172] width 818 height 191
click at [61, 74] on link "Automations" at bounding box center [64, 79] width 96 height 20
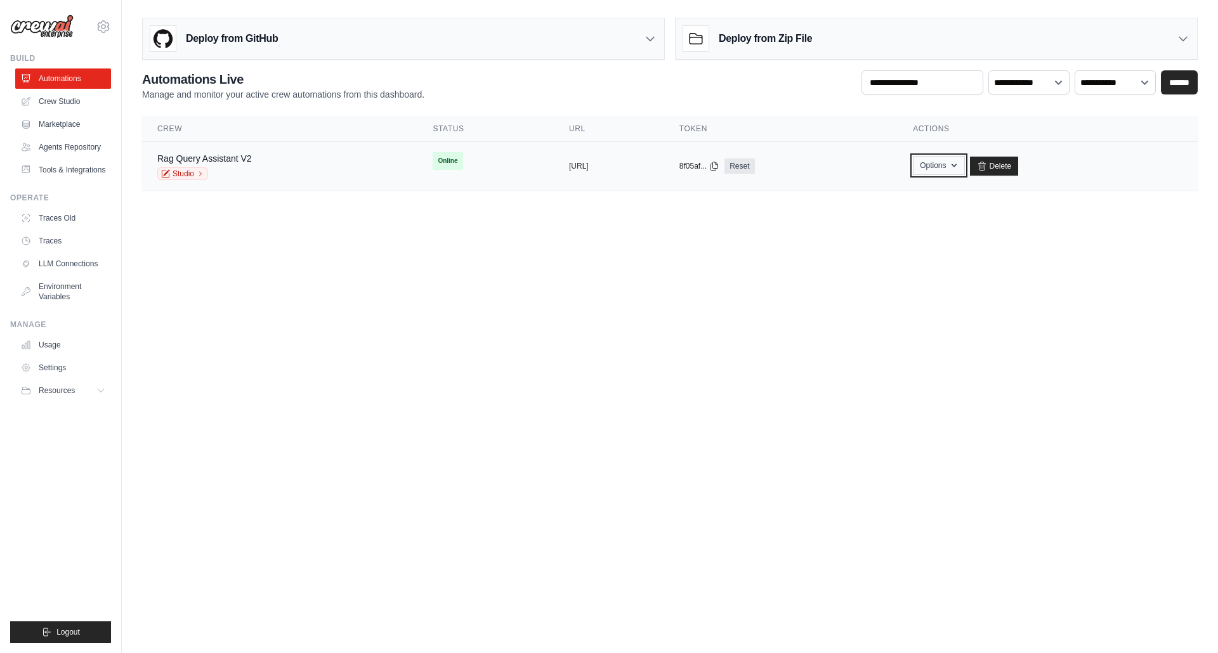
click at [957, 165] on icon "button" at bounding box center [954, 165] width 5 height 3
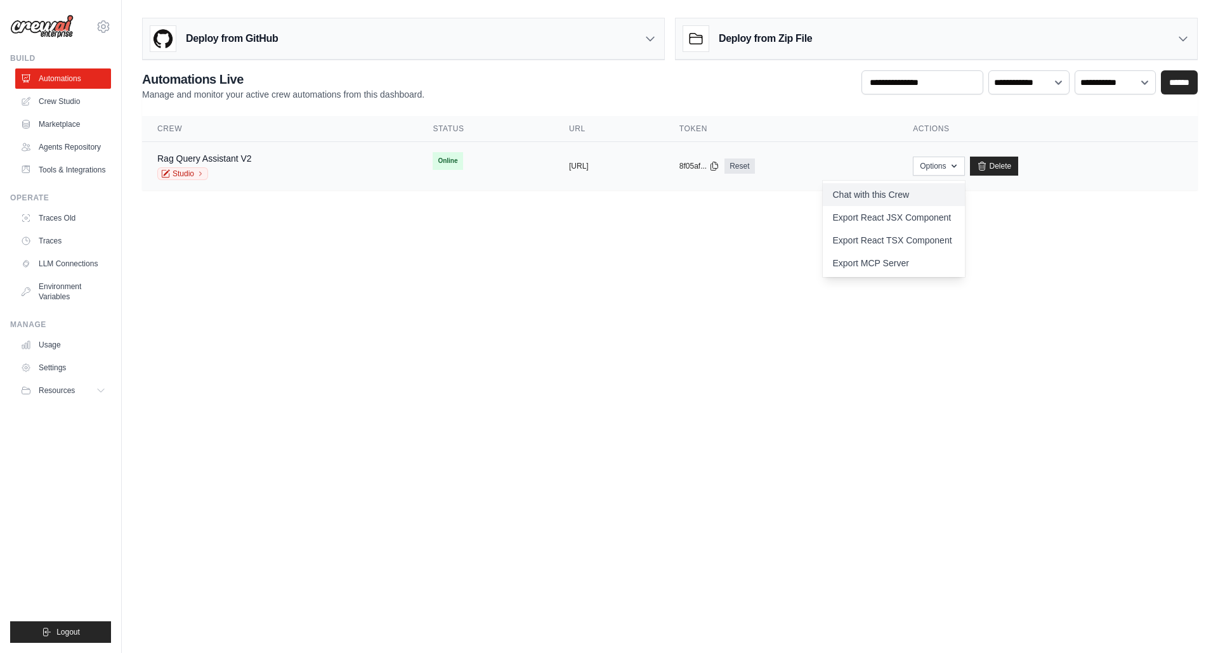
click at [965, 200] on link "Chat with this Crew" at bounding box center [894, 194] width 142 height 23
click at [433, 160] on span "Online" at bounding box center [448, 161] width 30 height 18
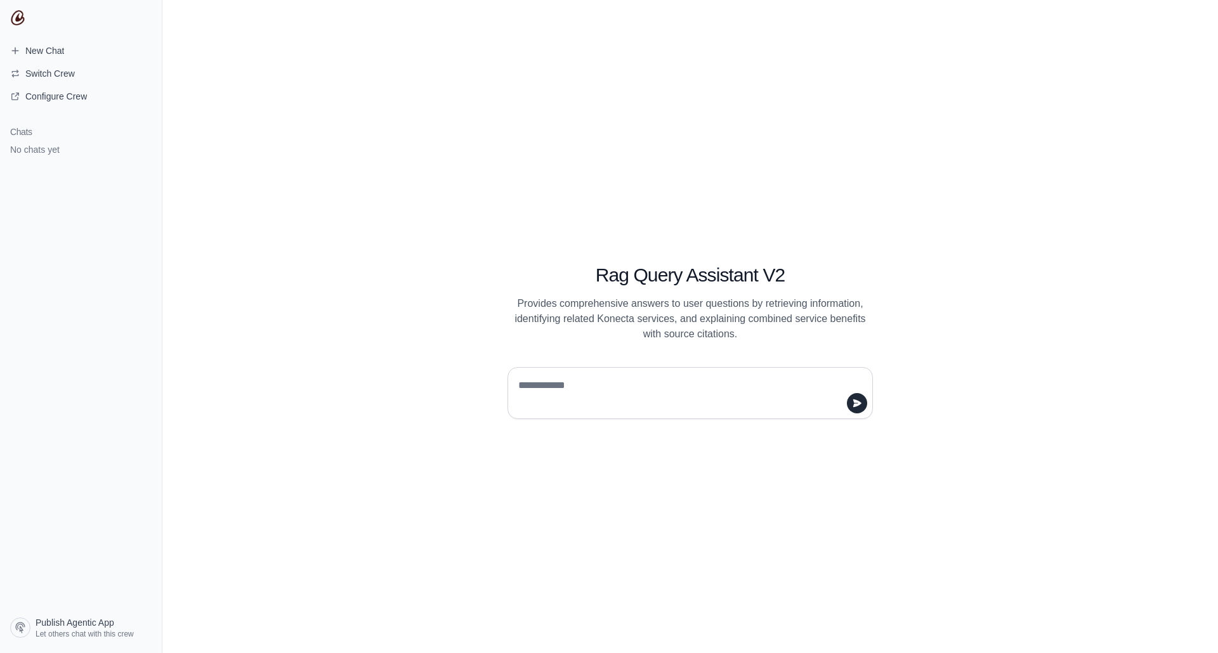
click at [572, 379] on textarea at bounding box center [686, 394] width 341 height 36
type textarea "**********"
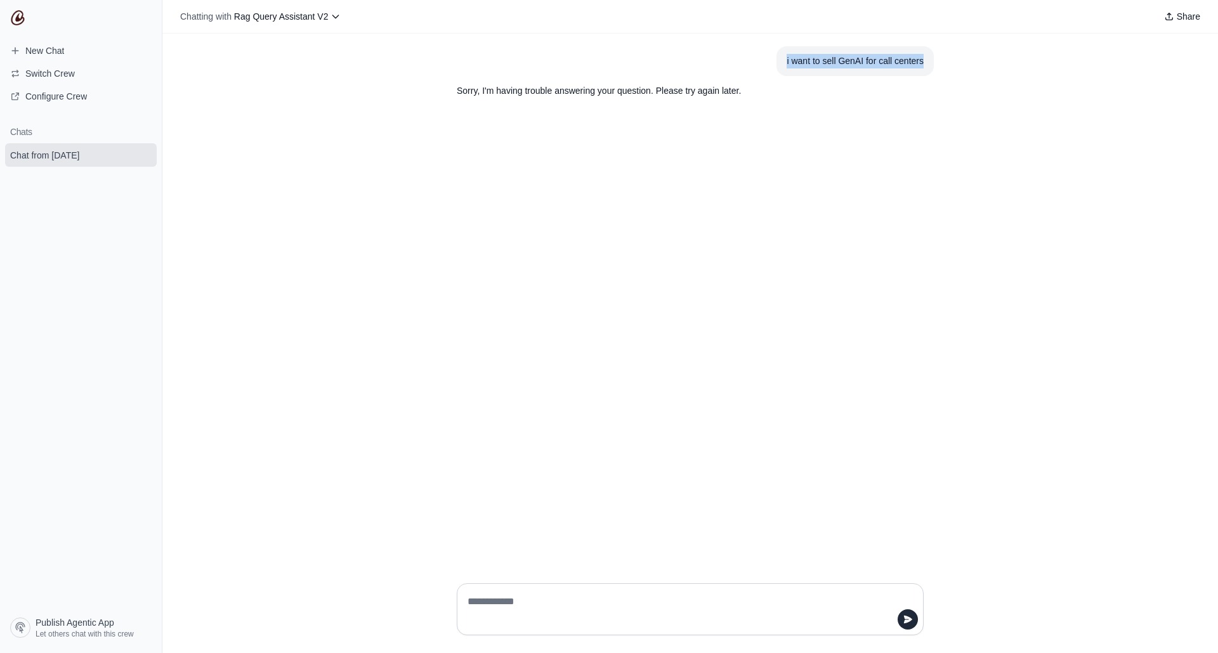
drag, startPoint x: 787, startPoint y: 62, endPoint x: 959, endPoint y: 69, distance: 172.7
click at [959, 69] on div "i want to sell GenAI for call centers Sorry, I'm having trouble answering your …" at bounding box center [690, 304] width 1056 height 540
copy div "i want to sell GenAI for call centers"
click at [339, 17] on icon at bounding box center [336, 16] width 10 height 10
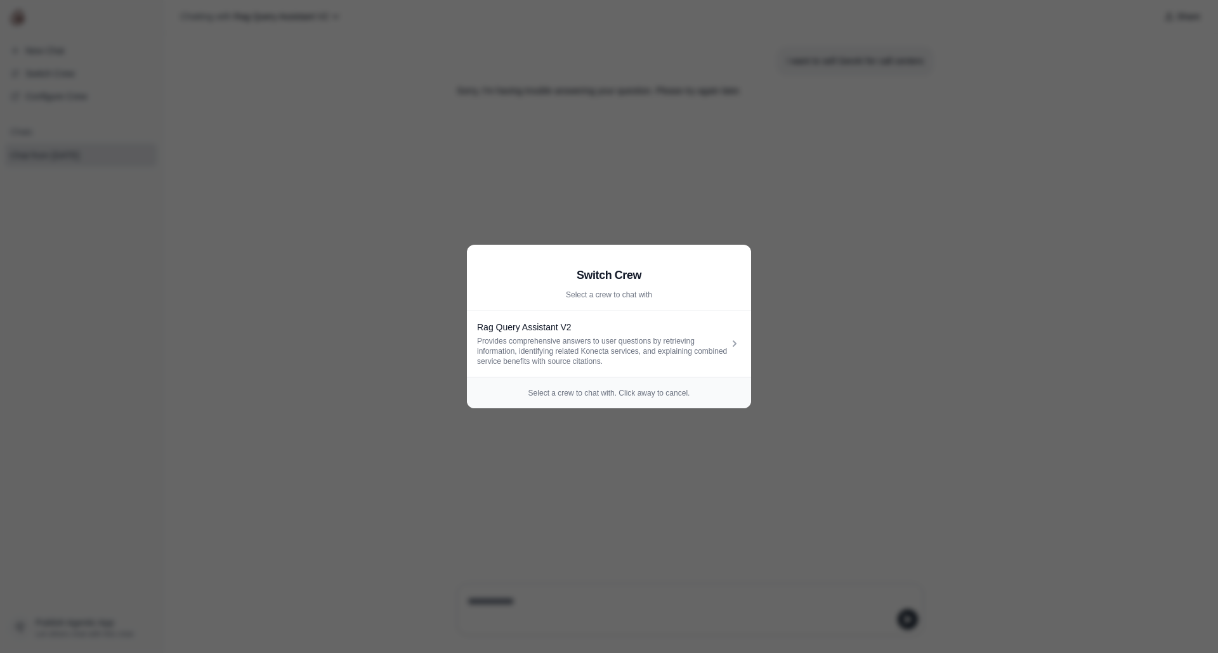
click at [798, 296] on aside "Switch Crew Select a crew to chat with Rag Query Assistant V2 Provides comprehe…" at bounding box center [609, 326] width 1218 height 653
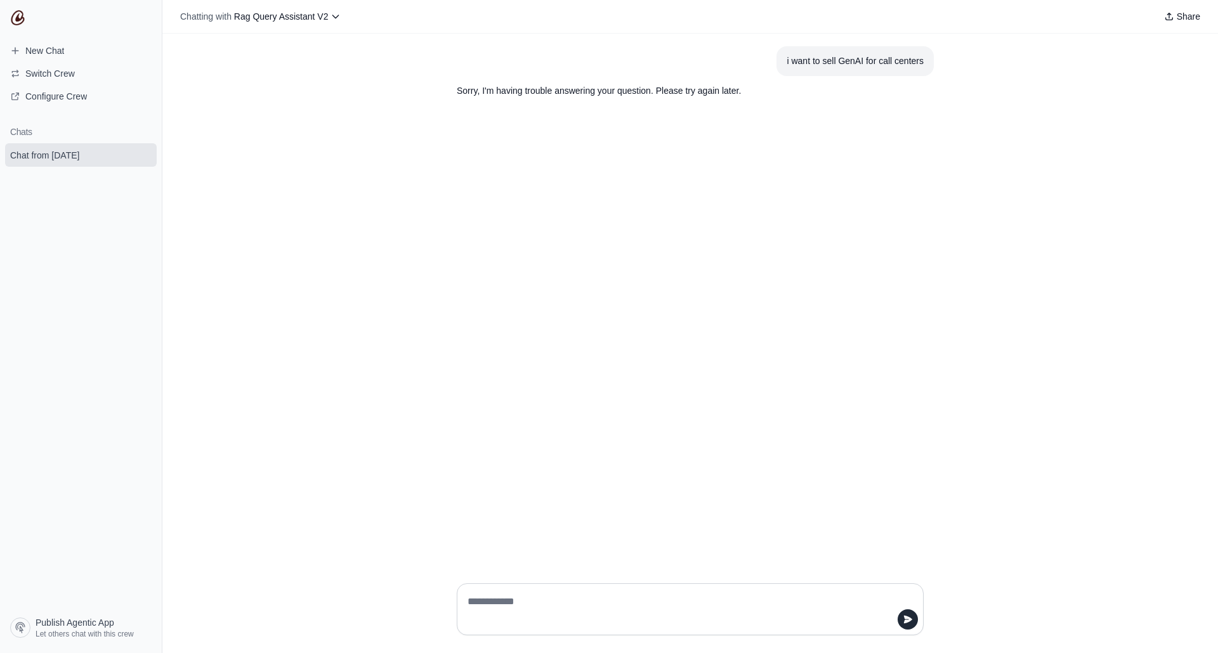
click at [520, 609] on textarea at bounding box center [686, 610] width 443 height 36
paste textarea "**********"
type textarea "**********"
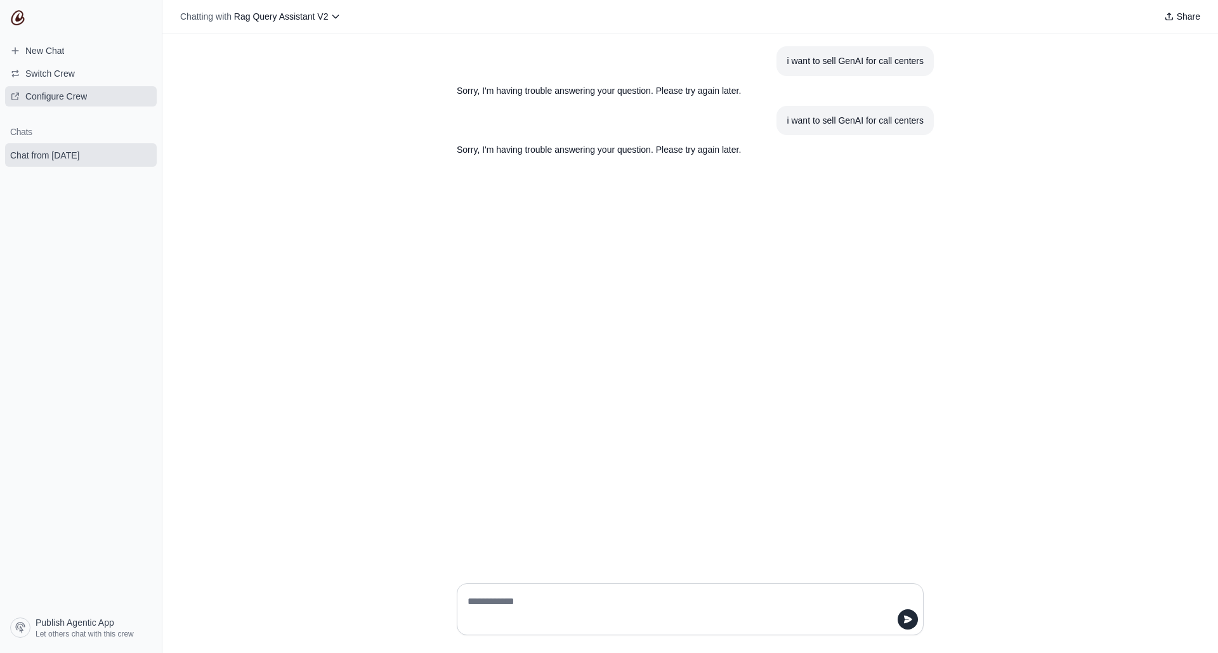
click at [57, 95] on span "Configure Crew" at bounding box center [56, 96] width 62 height 13
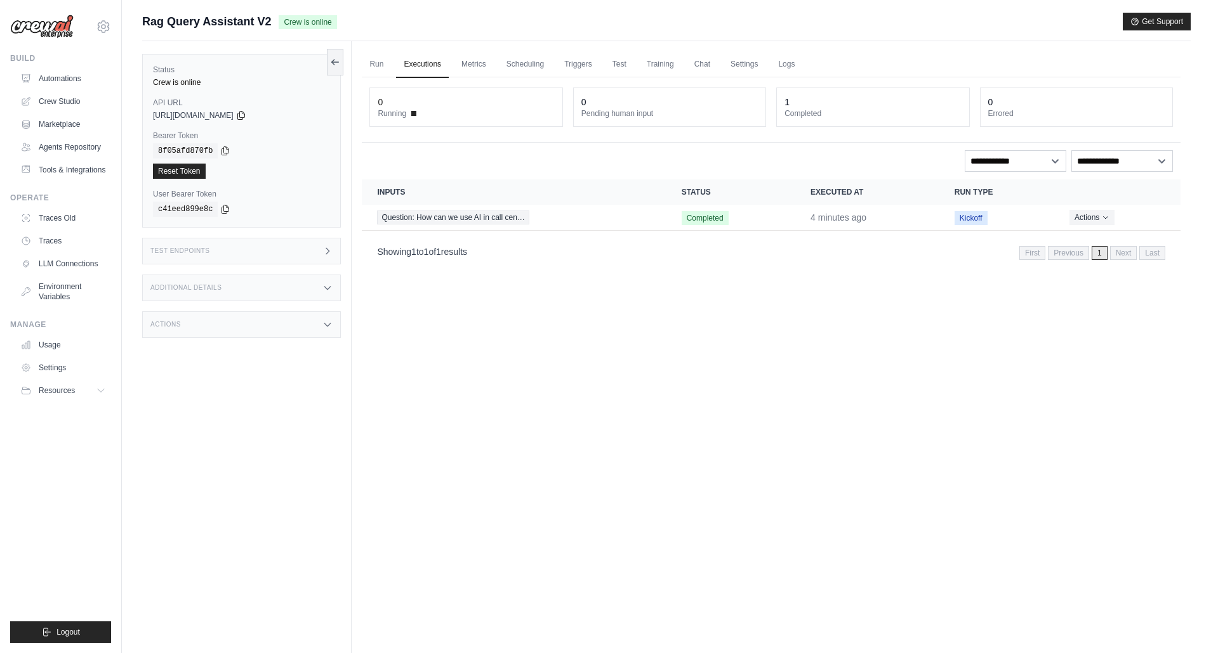
click at [417, 112] on dt "Running" at bounding box center [466, 113] width 176 height 10
click at [378, 63] on link "Run" at bounding box center [376, 64] width 29 height 27
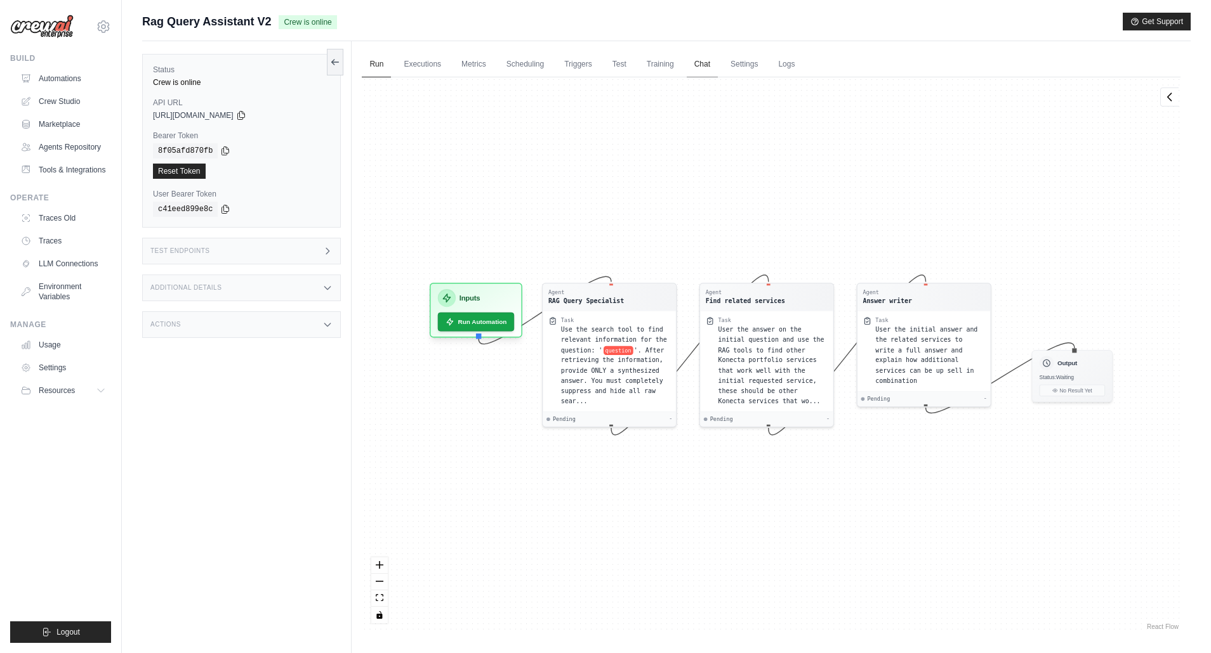
click at [699, 64] on link "Chat" at bounding box center [701, 64] width 31 height 27
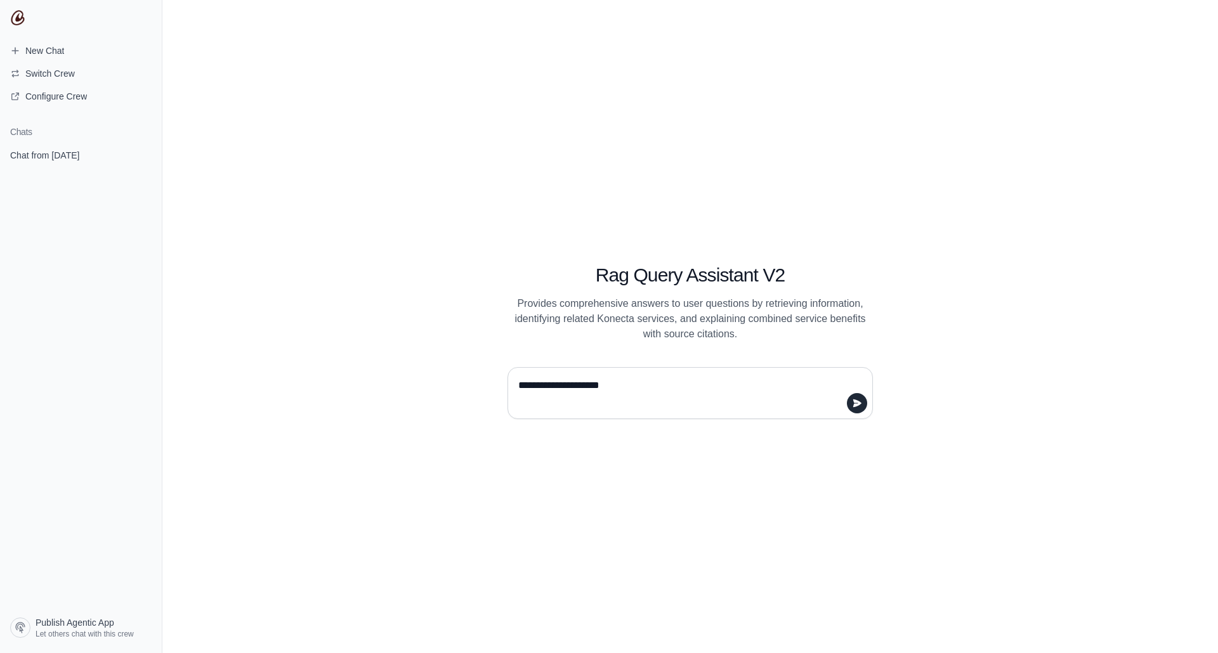
type textarea "**********"
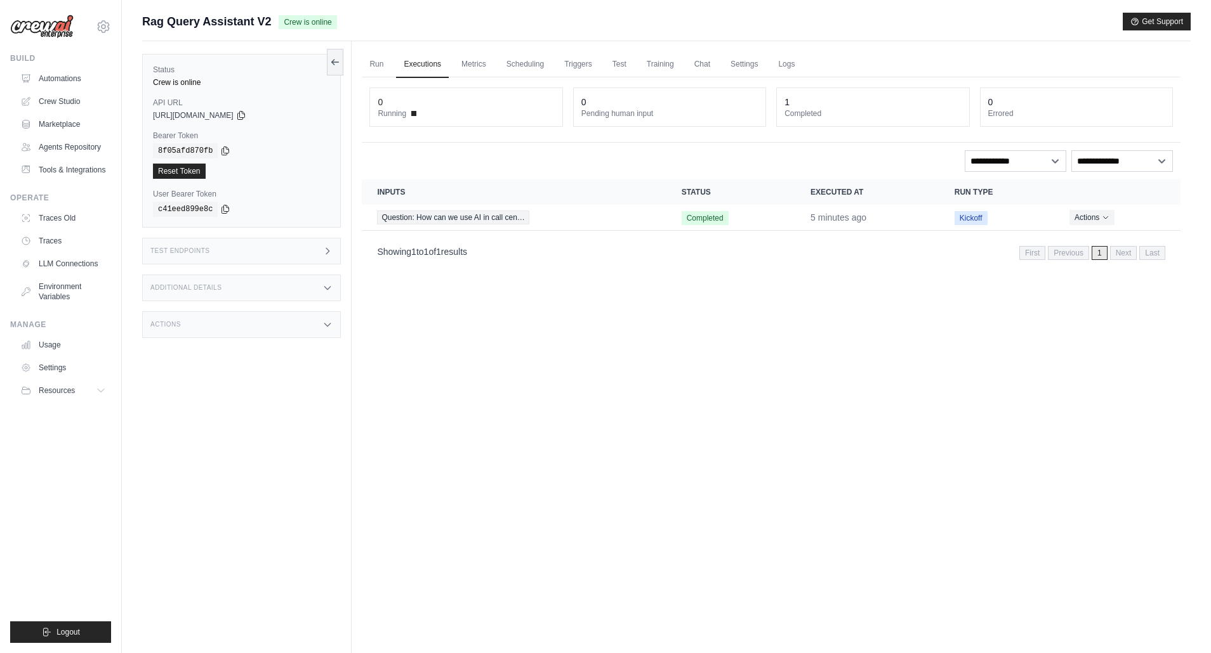
click at [231, 253] on div "Test Endpoints" at bounding box center [241, 251] width 199 height 27
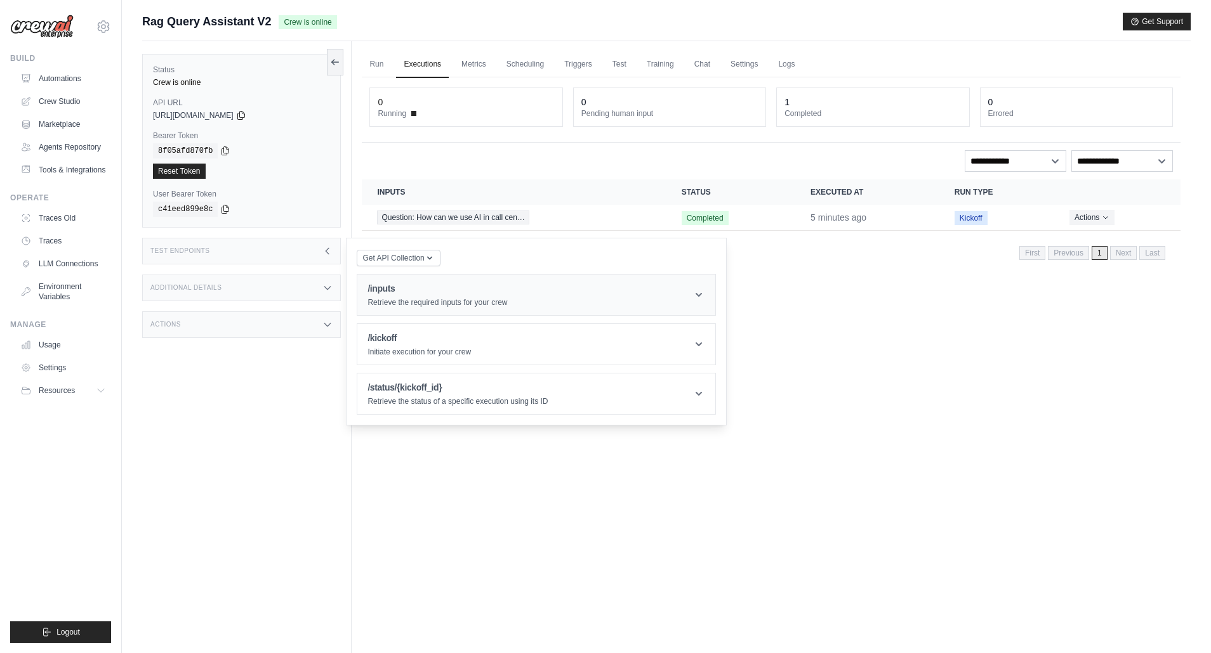
click at [402, 302] on p "Retrieve the required inputs for your crew" at bounding box center [437, 303] width 140 height 10
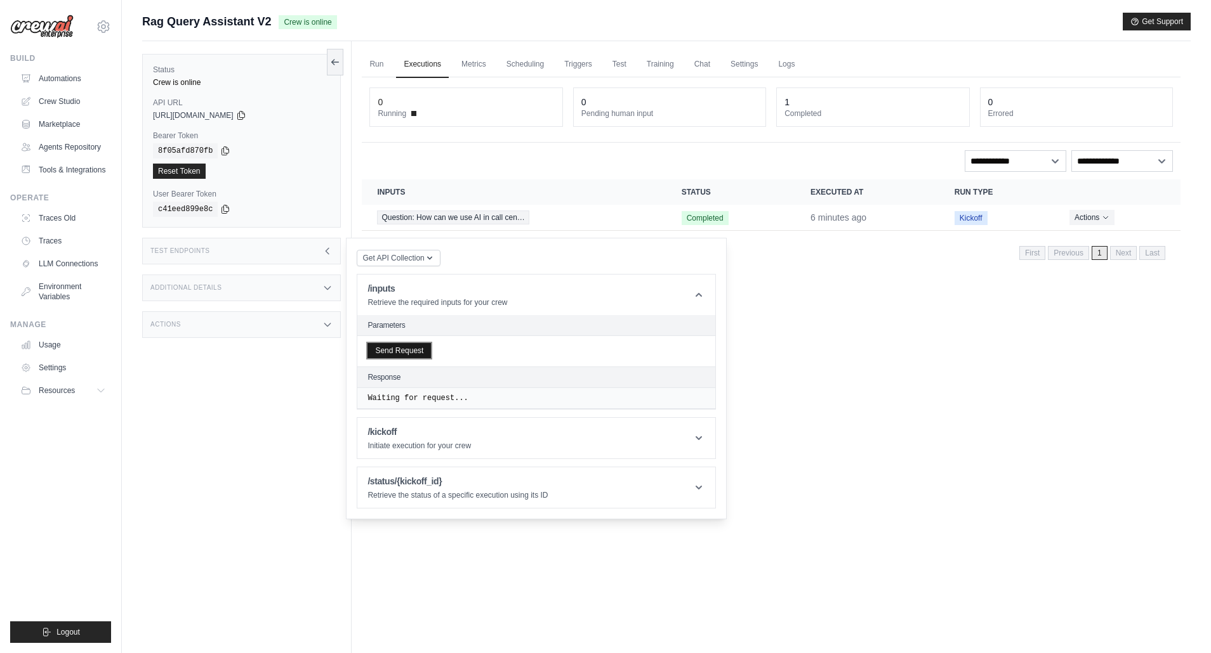
click at [405, 348] on button "Send Request" at bounding box center [398, 350] width 63 height 15
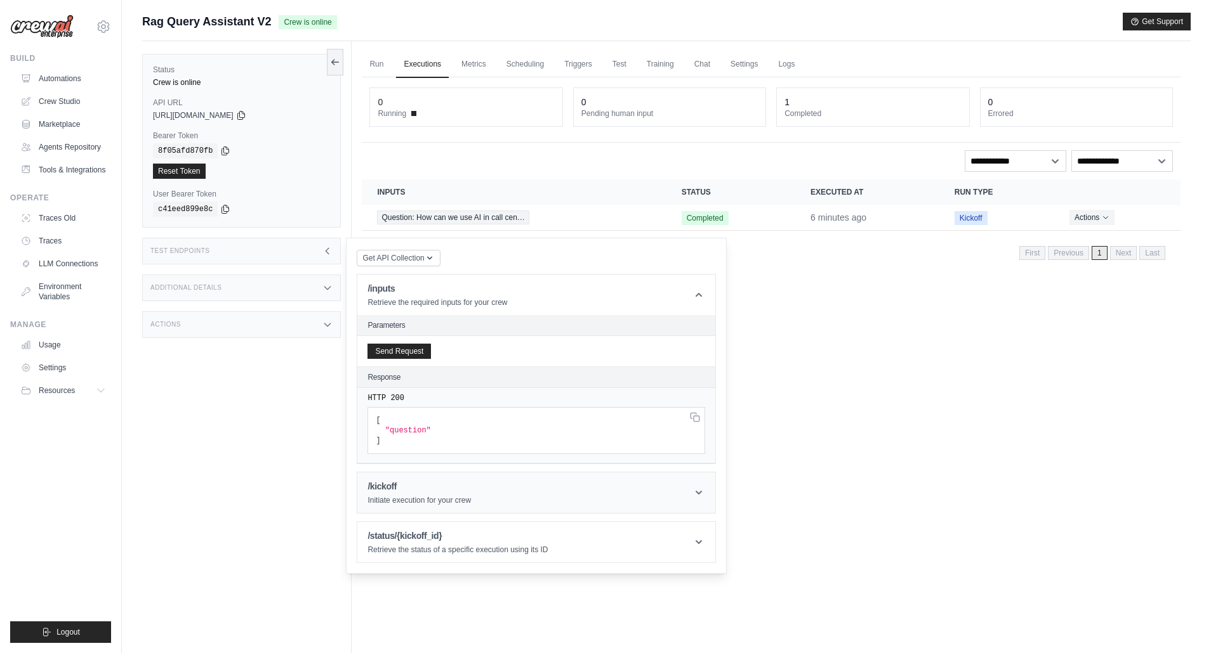
click at [387, 492] on div "/kickoff Initiate execution for your crew" at bounding box center [418, 492] width 103 height 25
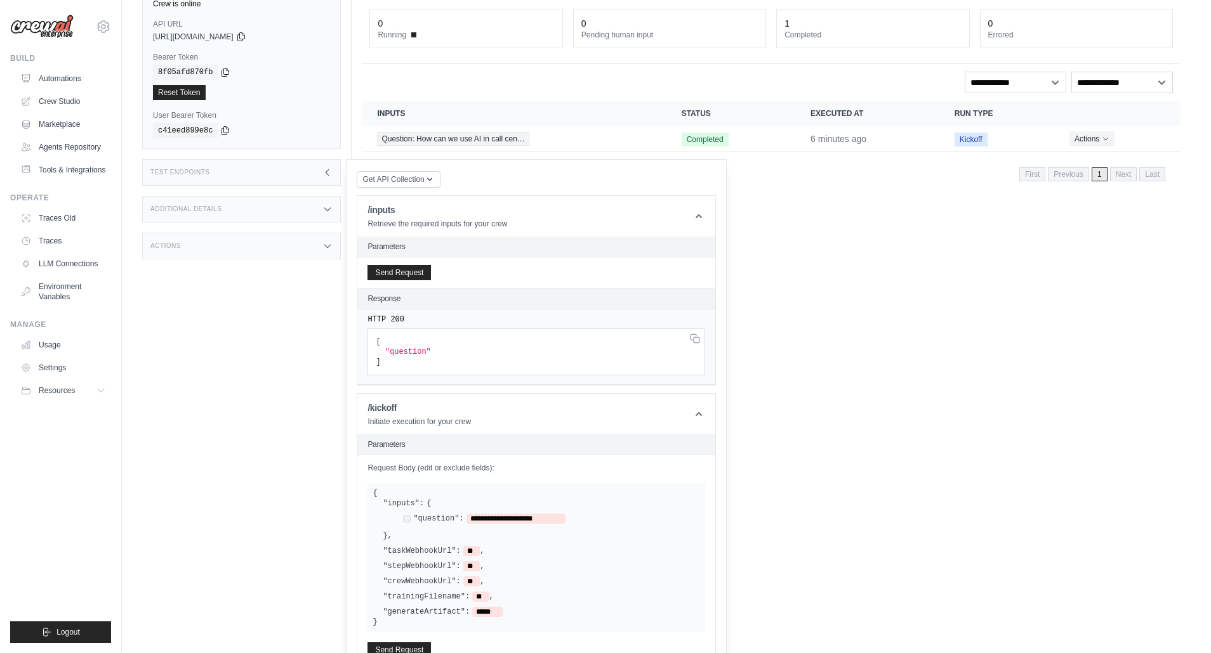
scroll to position [153, 0]
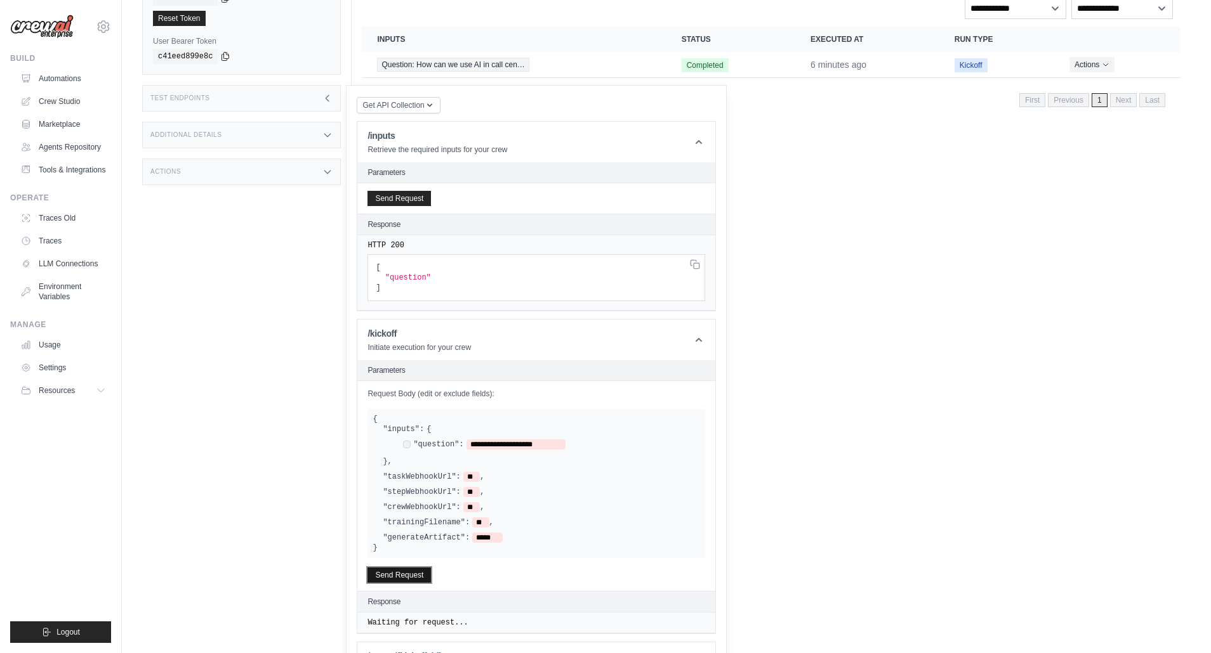
click at [406, 573] on button "Send Request" at bounding box center [398, 575] width 63 height 15
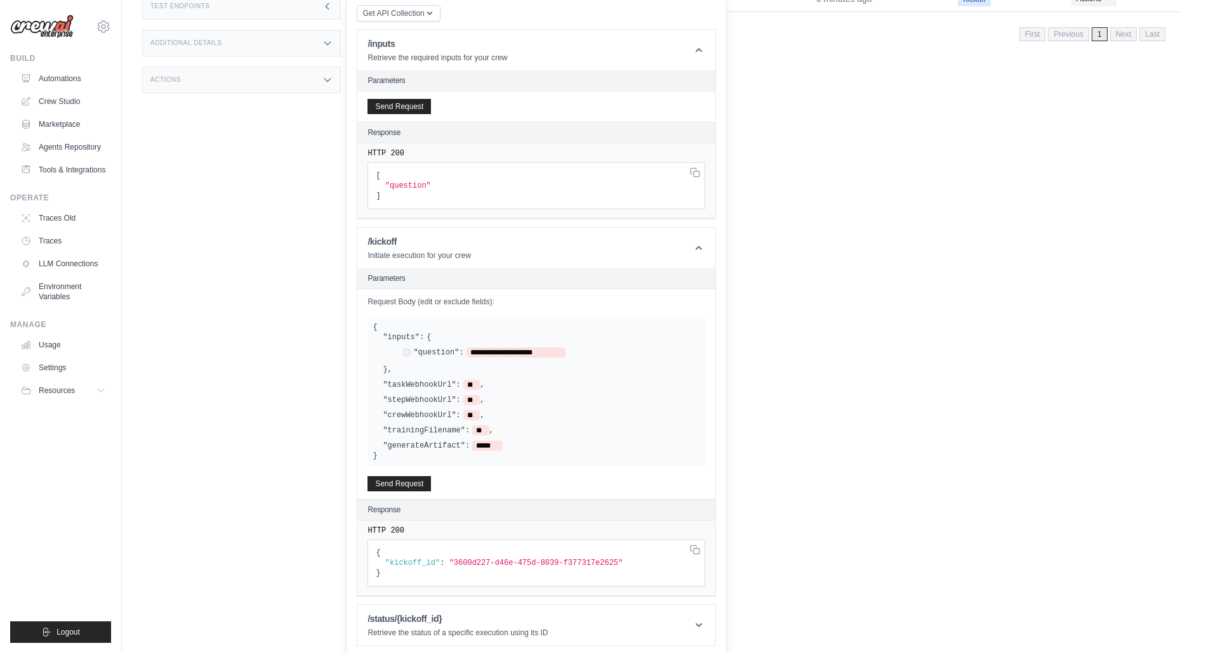
click at [284, 78] on div "Actions" at bounding box center [241, 80] width 199 height 27
click at [837, 177] on div "Run Executions Metrics Scheduling Triggers Test Training Chat Settings Logs 1 R…" at bounding box center [770, 122] width 839 height 653
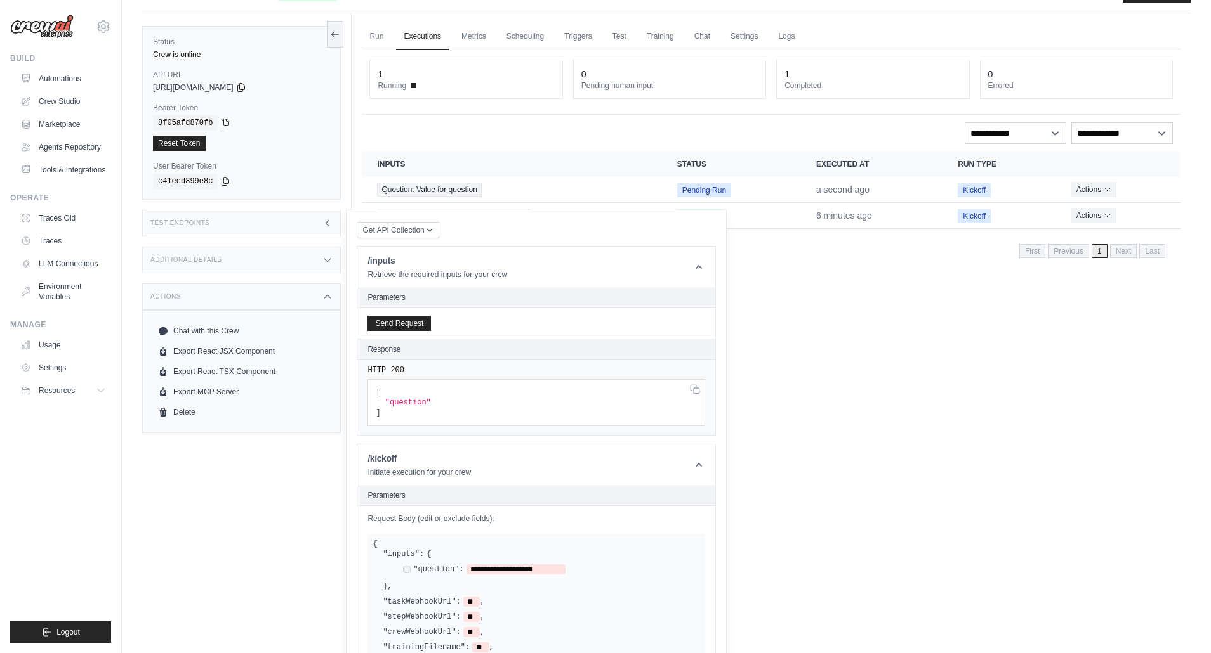
scroll to position [0, 0]
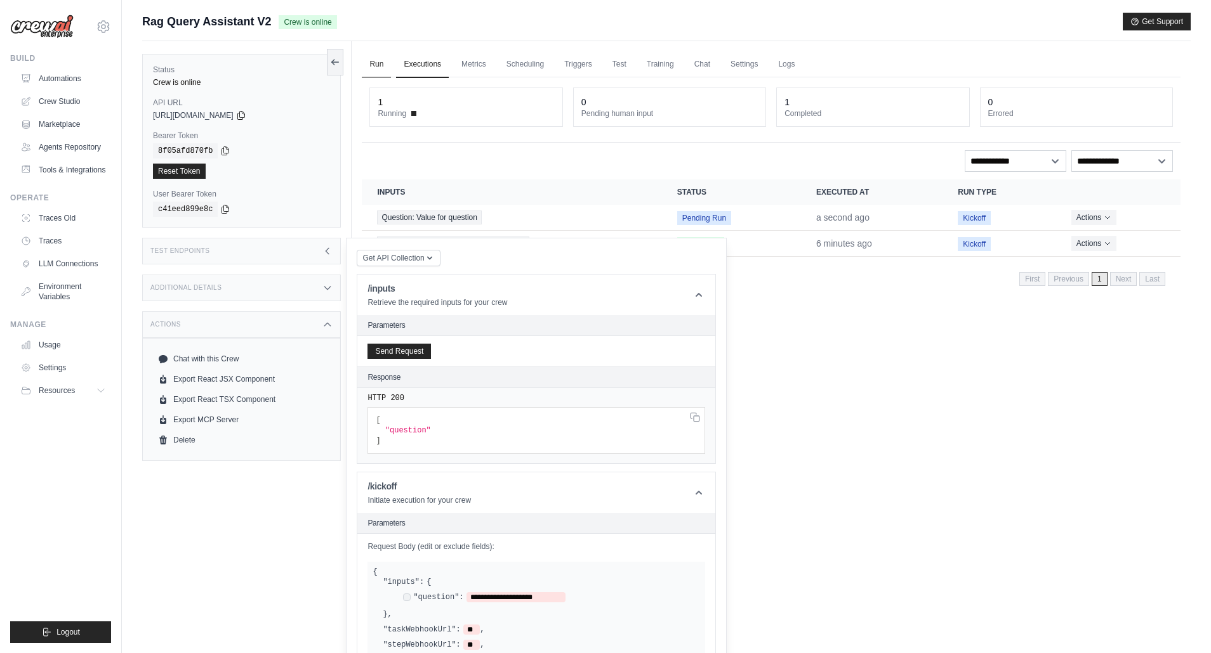
click at [374, 63] on link "Run" at bounding box center [376, 64] width 29 height 27
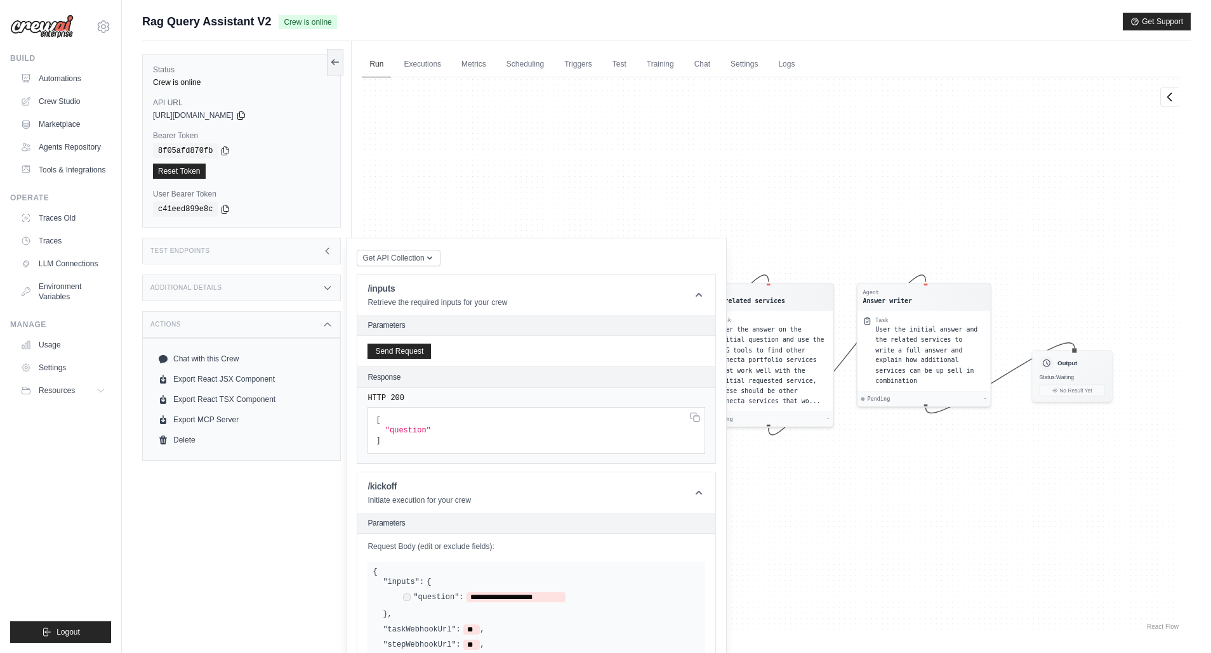
click at [596, 201] on div "Agent RAG Query Specialist Task Use the search tool to find relevant informatio…" at bounding box center [771, 355] width 818 height 556
click at [427, 253] on icon "button" at bounding box center [429, 258] width 10 height 10
click at [482, 255] on div "Get API Collection Postman API Collection /inputs Retrieve the required inputs …" at bounding box center [536, 570] width 359 height 643
click at [473, 202] on div "Agent RAG Query Specialist Task Use the search tool to find relevant informatio…" at bounding box center [771, 355] width 818 height 556
click at [326, 252] on icon at bounding box center [327, 251] width 10 height 10
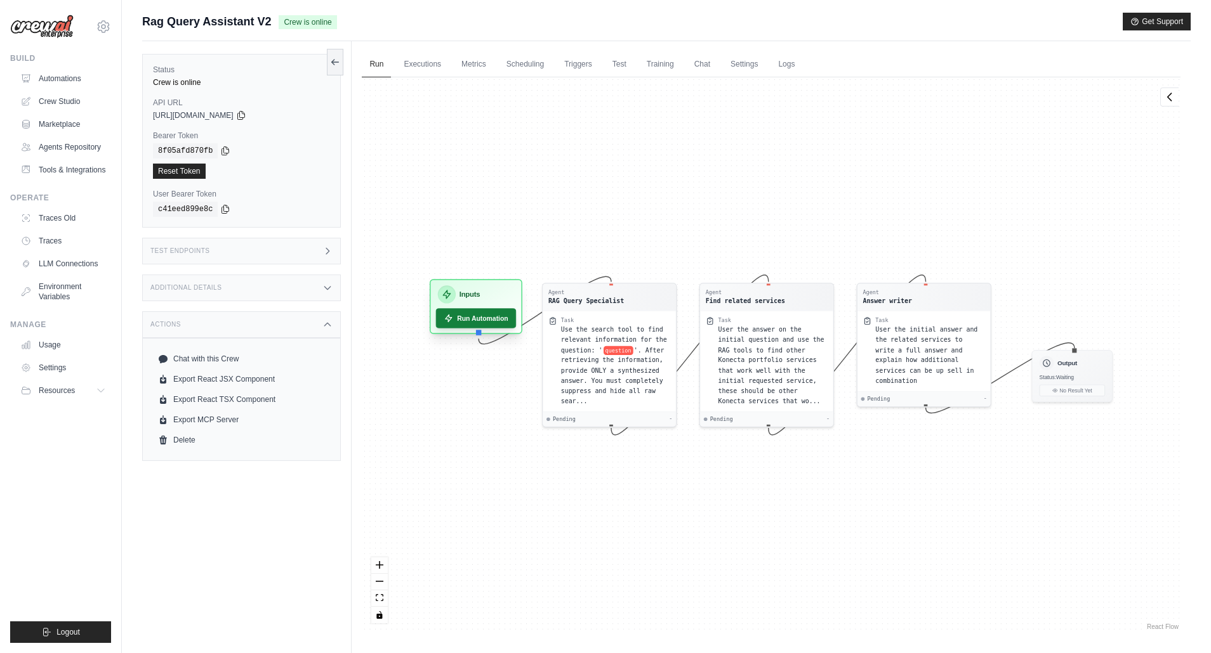
click at [485, 316] on button "Run Automation" at bounding box center [476, 318] width 81 height 20
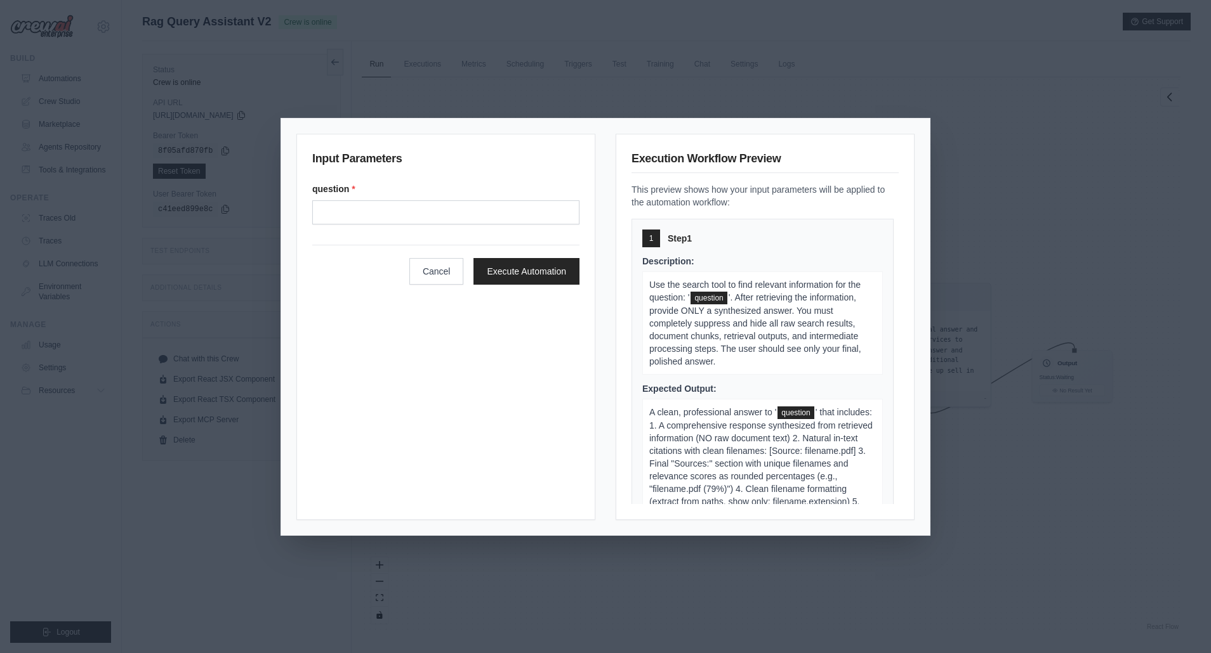
click at [1015, 140] on div "Input Parameters question * Cancel Execute Automation Execution Workflow Previe…" at bounding box center [605, 326] width 1211 height 653
